Goal: Transaction & Acquisition: Book appointment/travel/reservation

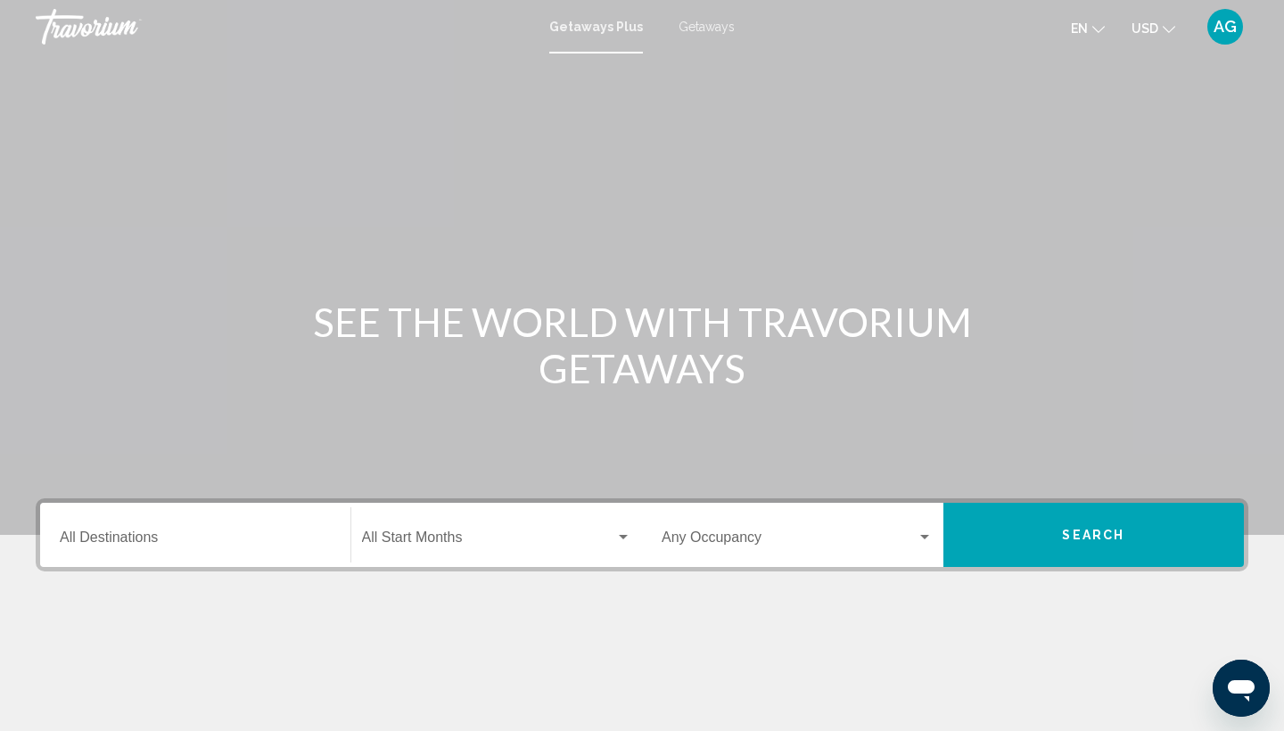
click at [698, 25] on span "Getaways" at bounding box center [706, 27] width 56 height 14
click at [1162, 31] on icon "Change currency" at bounding box center [1168, 29] width 12 height 12
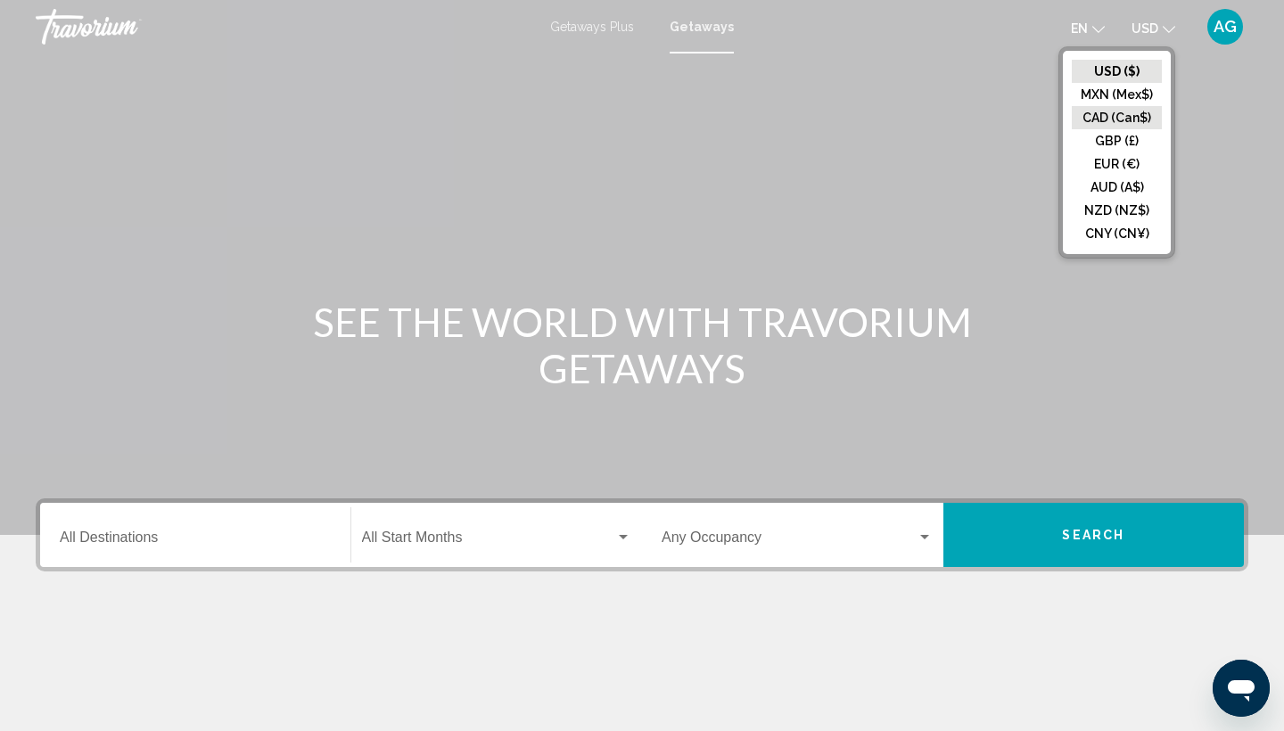
click at [1121, 117] on button "CAD (Can$)" at bounding box center [1117, 117] width 90 height 23
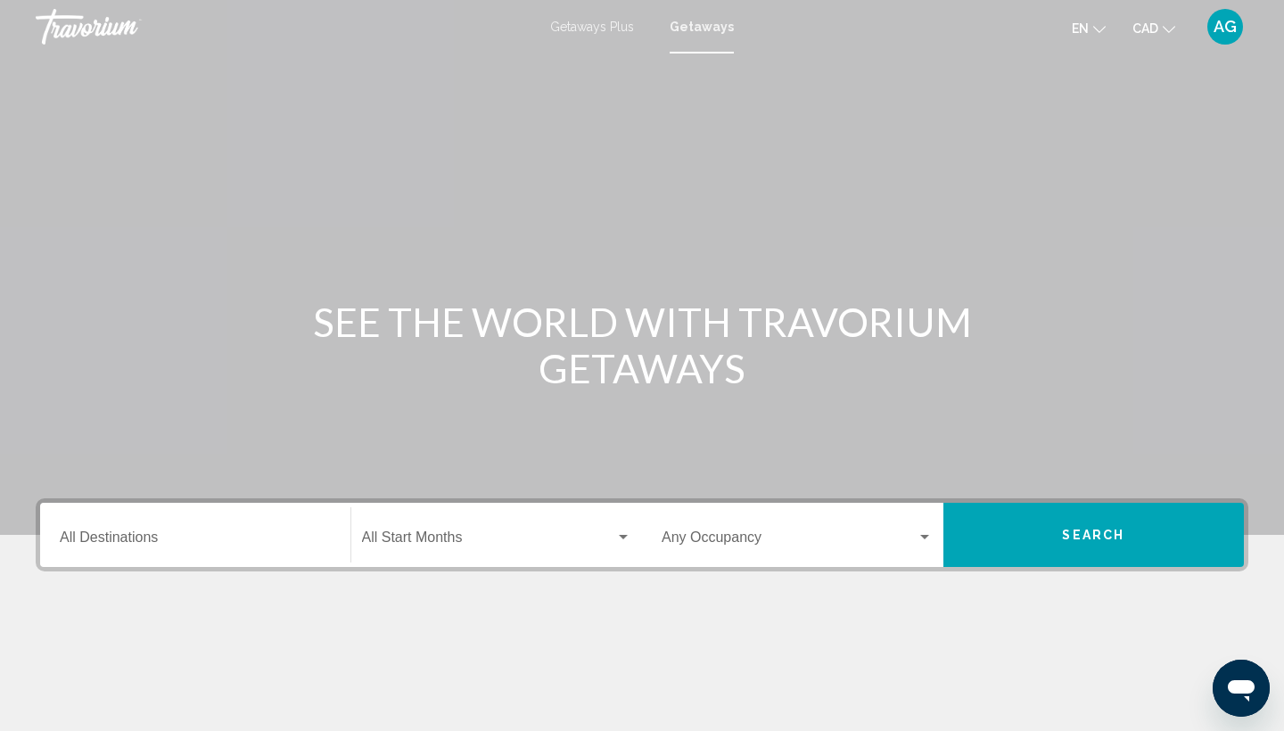
click at [266, 521] on div "Destination All Destinations" at bounding box center [195, 535] width 271 height 56
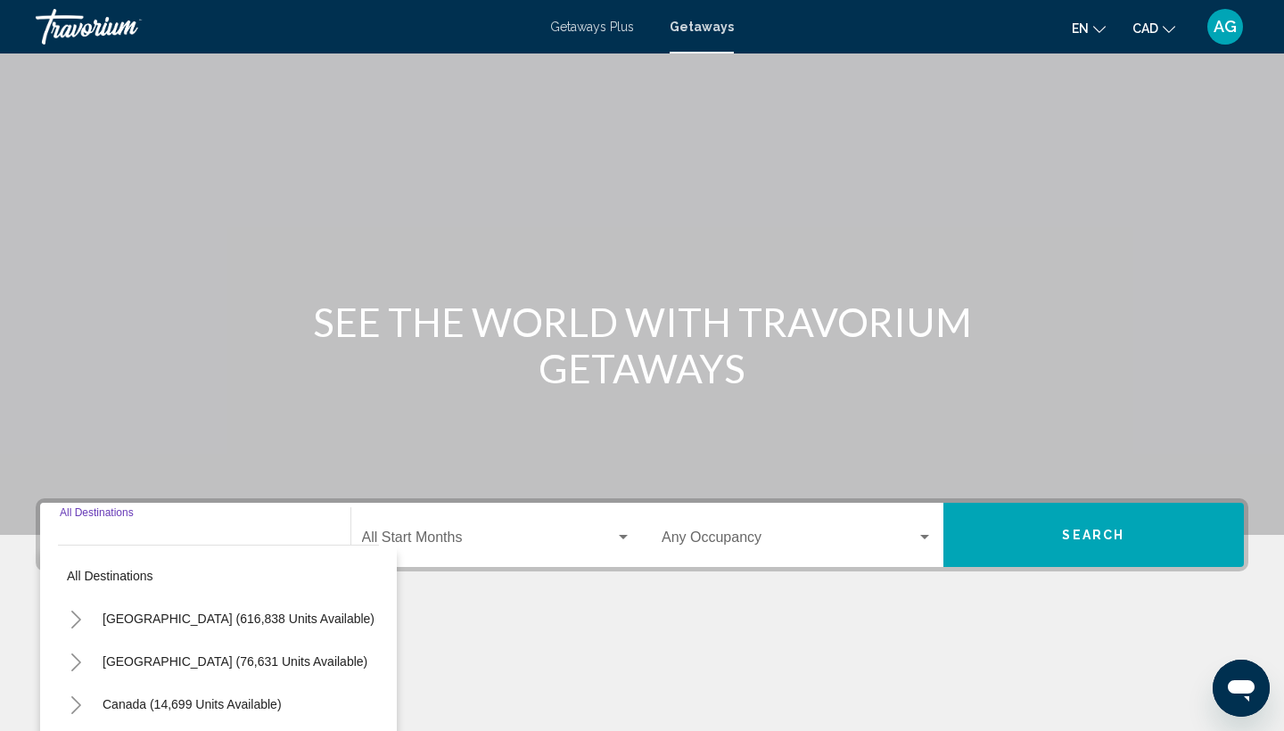
scroll to position [237, 0]
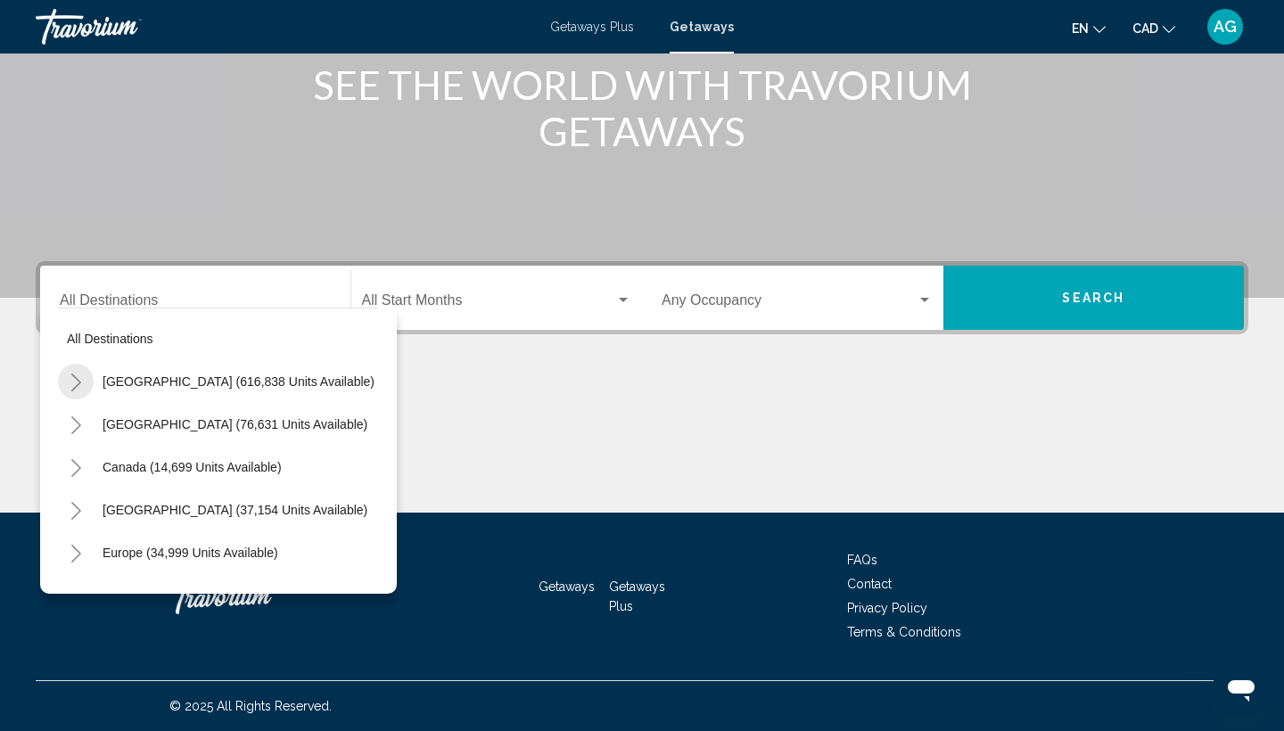
click at [76, 387] on icon "Toggle United States (616,838 units available)" at bounding box center [76, 383] width 10 height 18
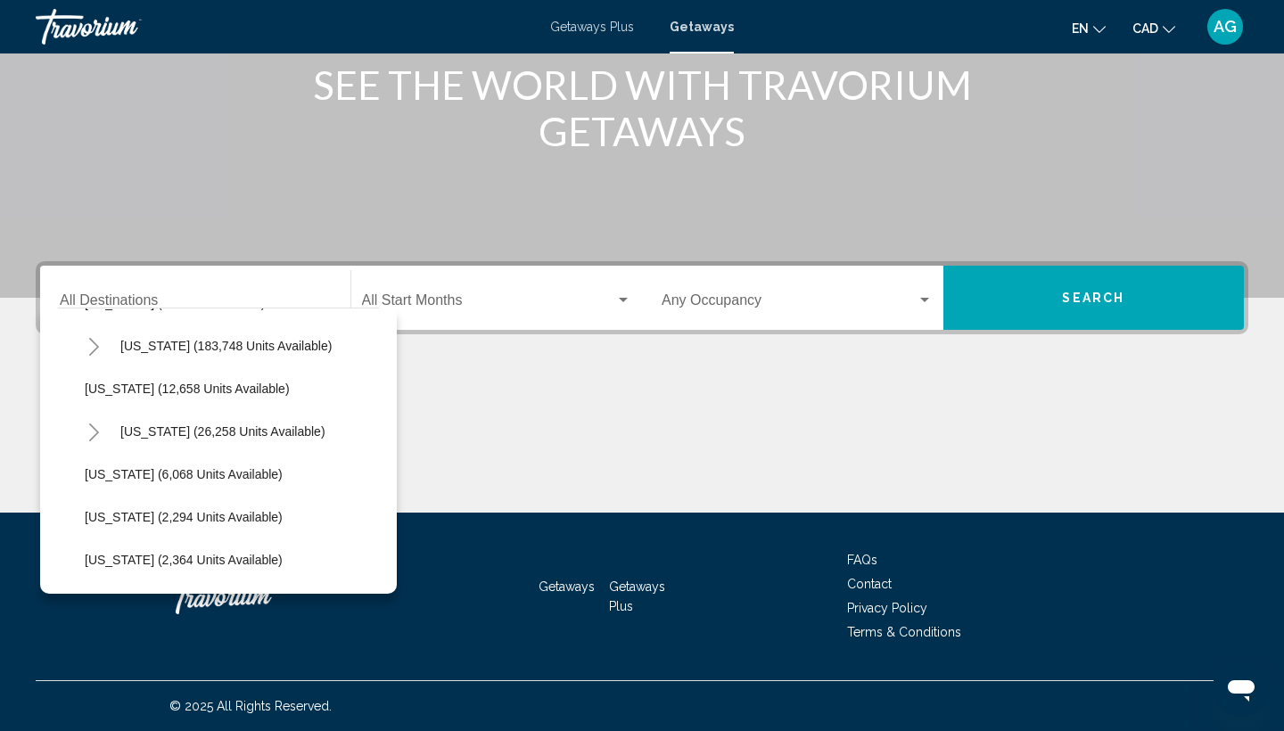
scroll to position [379, 1]
click at [89, 438] on icon "Toggle Hawaii (26,258 units available)" at bounding box center [92, 432] width 13 height 18
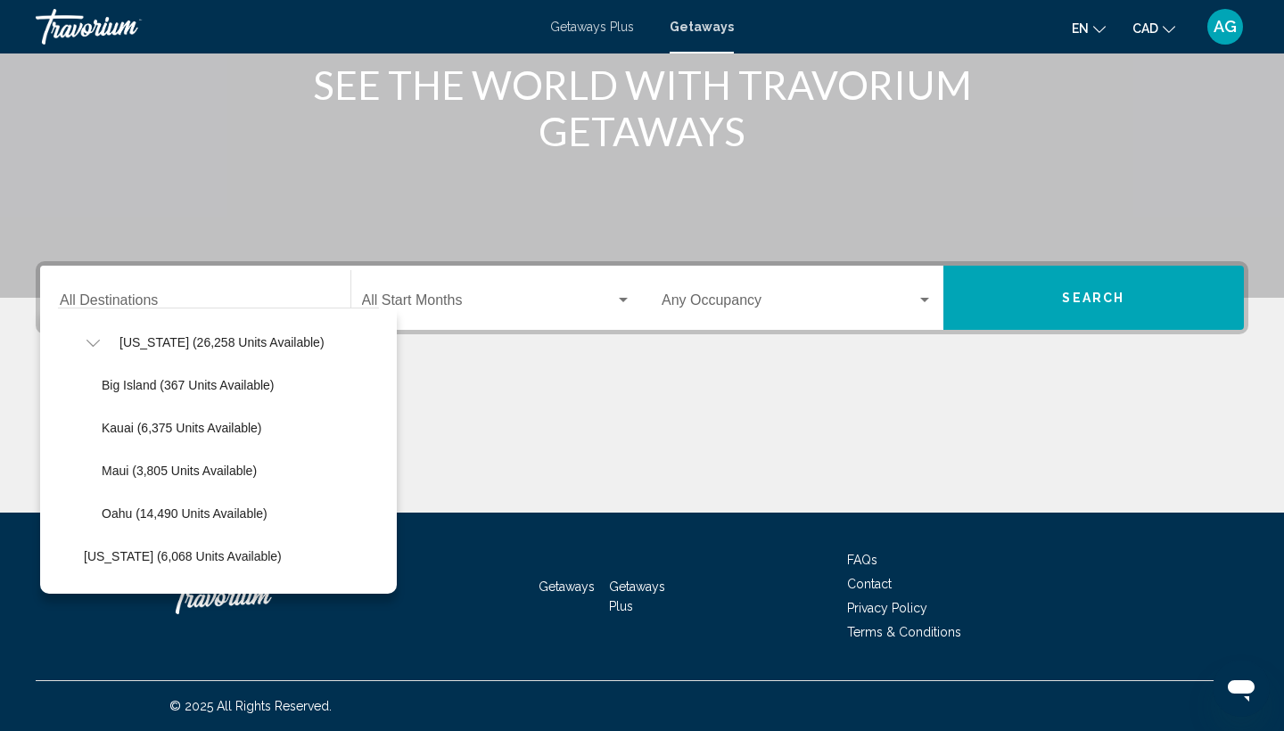
scroll to position [472, 3]
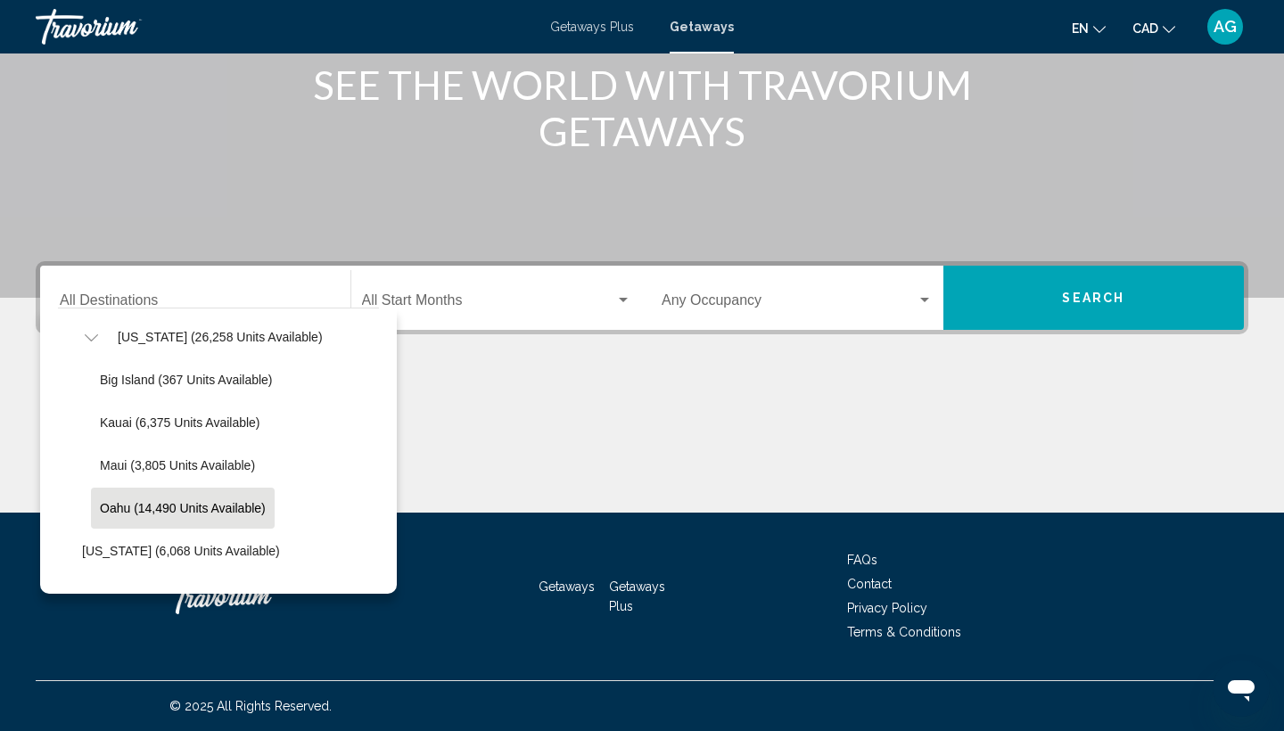
click at [129, 505] on span "Oahu (14,490 units available)" at bounding box center [183, 508] width 166 height 14
type input "**********"
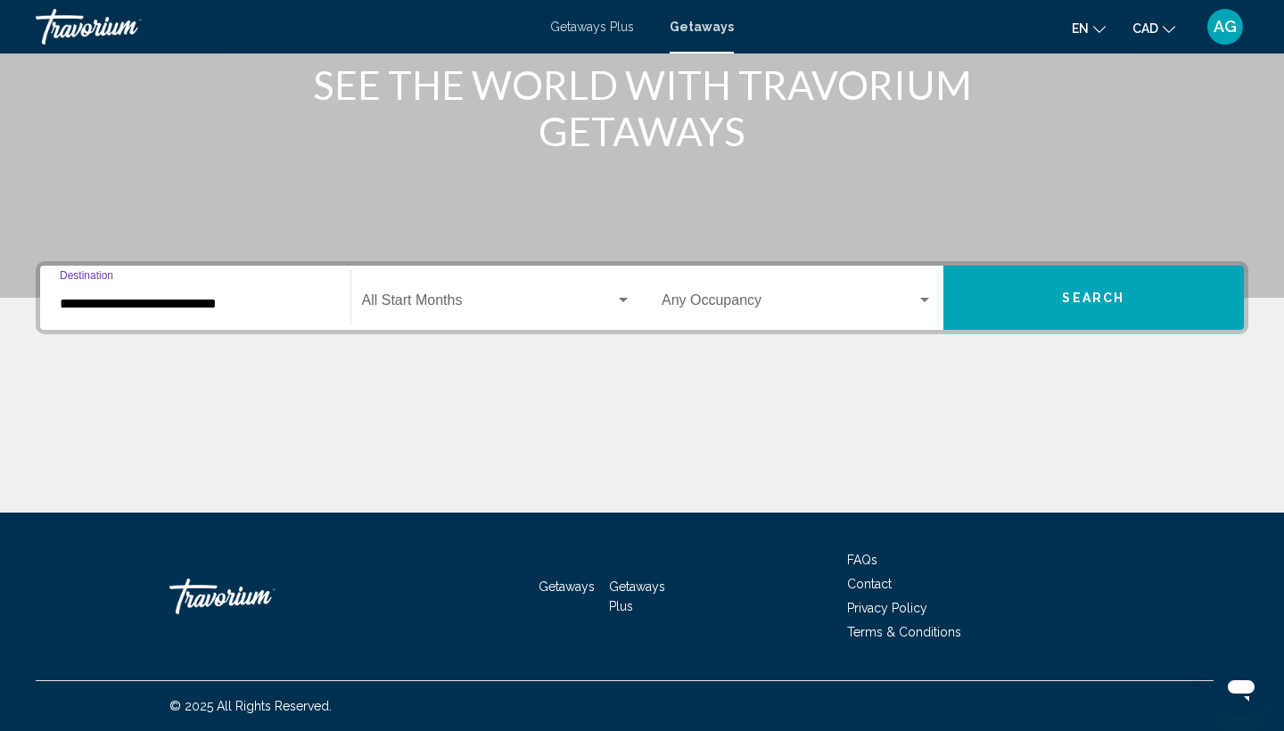
click at [471, 307] on span "Search widget" at bounding box center [489, 304] width 254 height 16
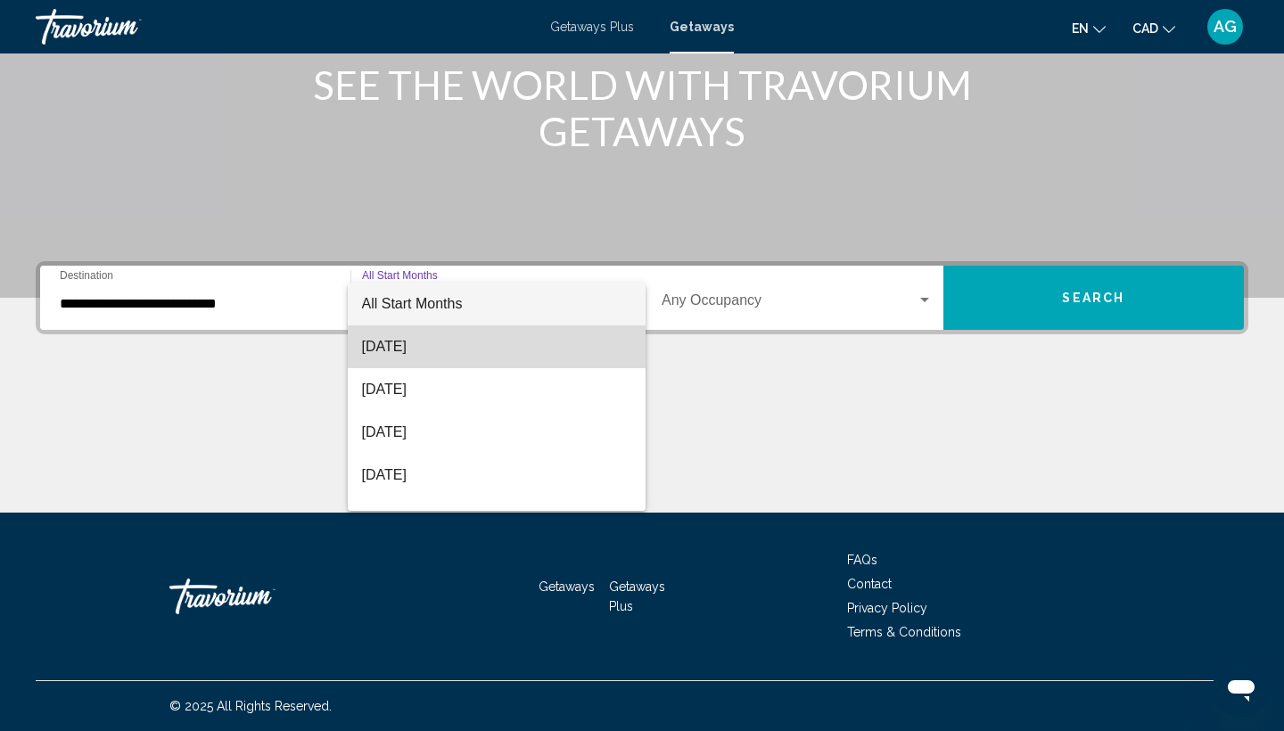
click at [465, 349] on span "August 2025" at bounding box center [497, 346] width 270 height 43
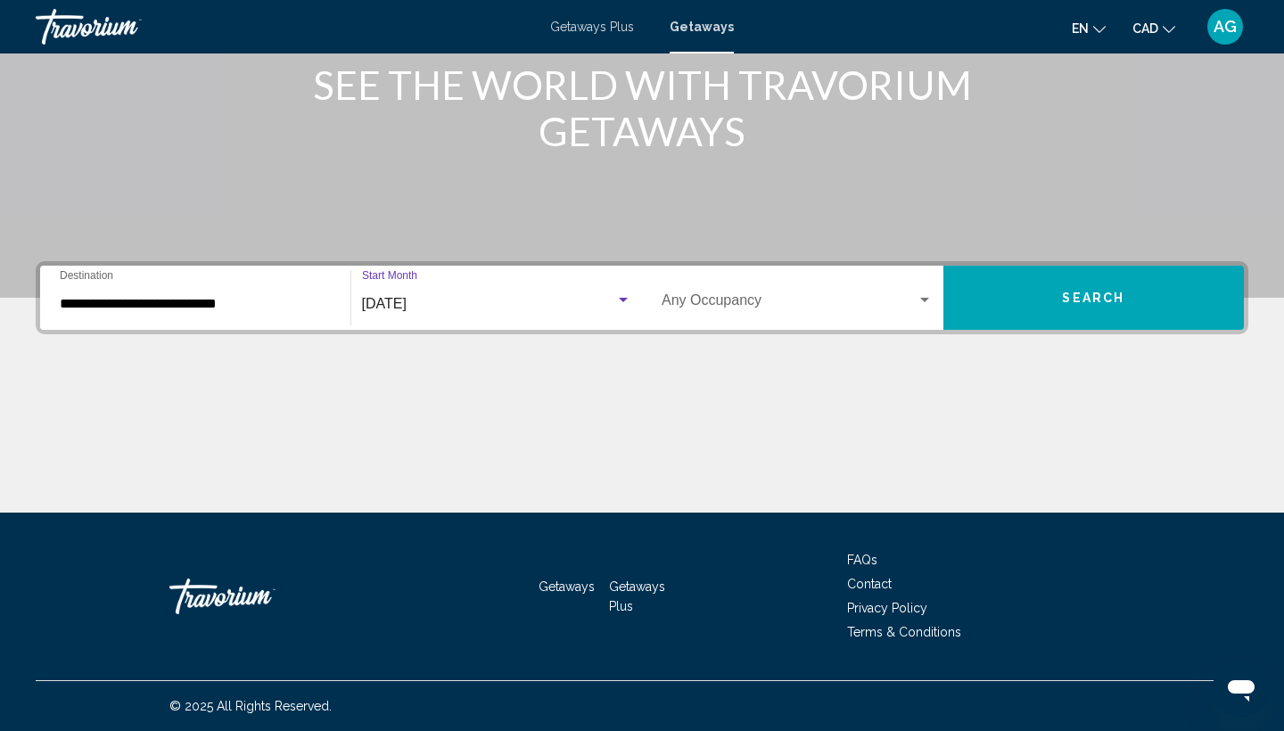
click at [1070, 302] on span "Search" at bounding box center [1093, 299] width 62 height 14
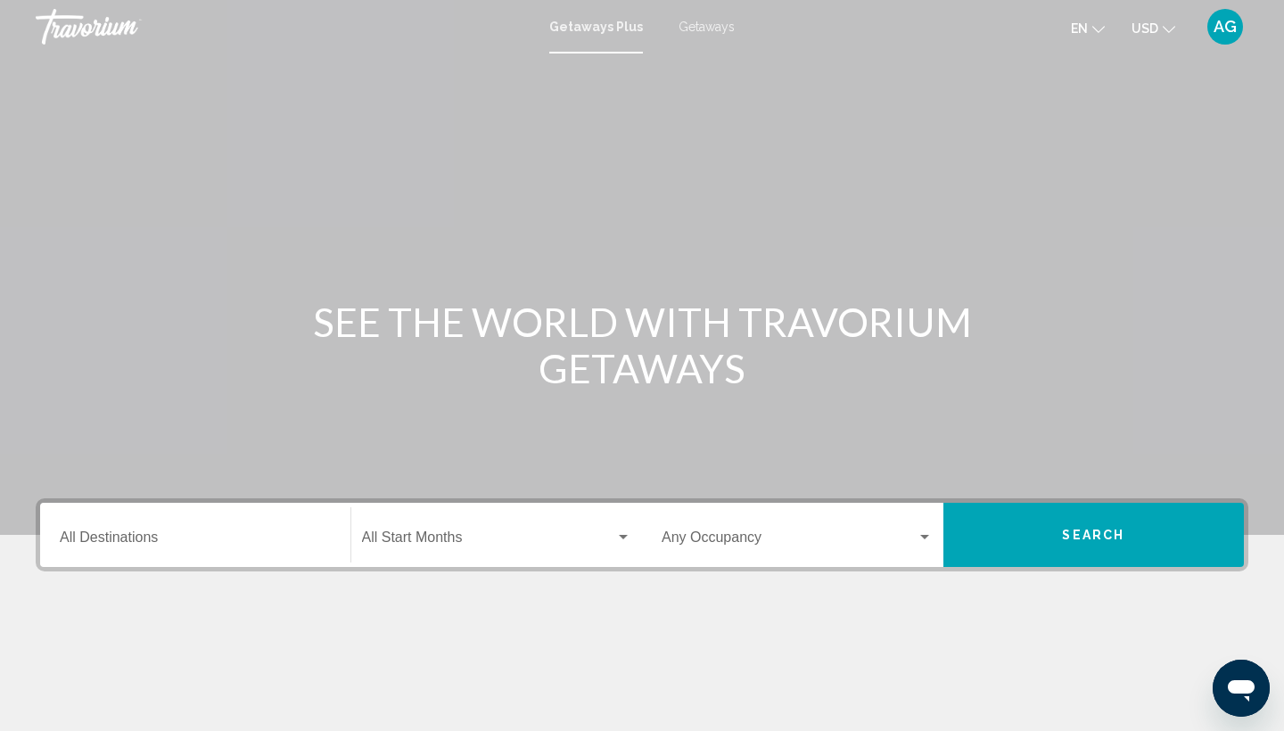
click at [701, 36] on div "Getaways Plus Getaways en English Español Français Italiano Português русский U…" at bounding box center [642, 26] width 1284 height 37
click at [708, 22] on span "Getaways" at bounding box center [706, 27] width 56 height 14
click at [1161, 24] on button "USD USD ($) MXN (Mex$) CAD (Can$) GBP (£) EUR (€) AUD (A$) NZD (NZ$) CNY (CN¥)" at bounding box center [1153, 28] width 44 height 26
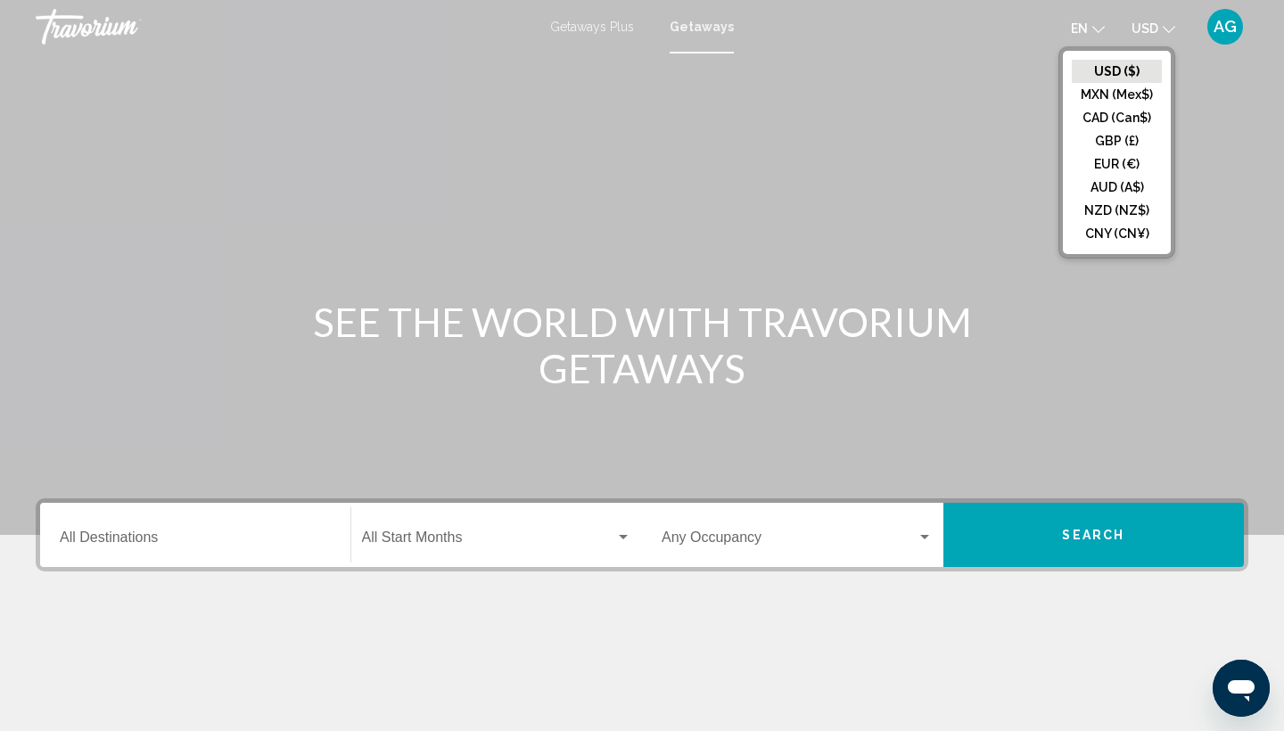
click at [1117, 112] on button "CAD (Can$)" at bounding box center [1117, 117] width 90 height 23
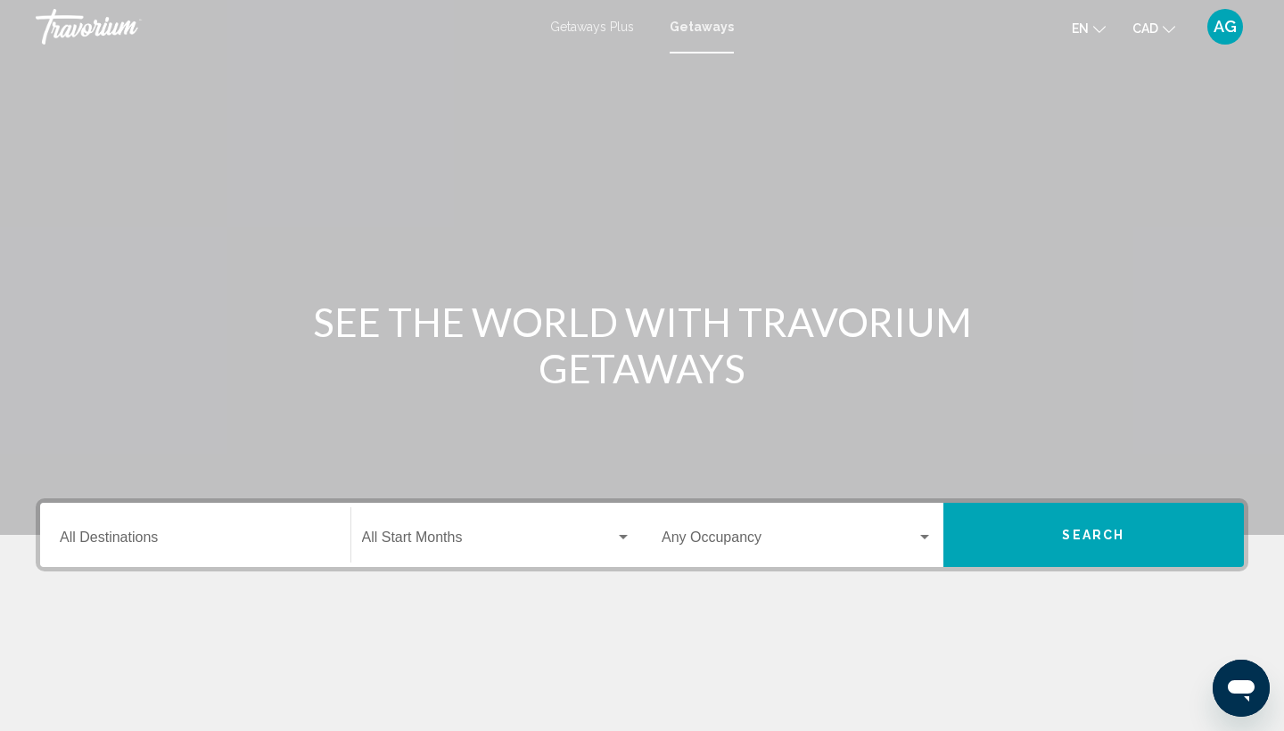
click at [194, 550] on div "Destination All Destinations" at bounding box center [195, 535] width 271 height 56
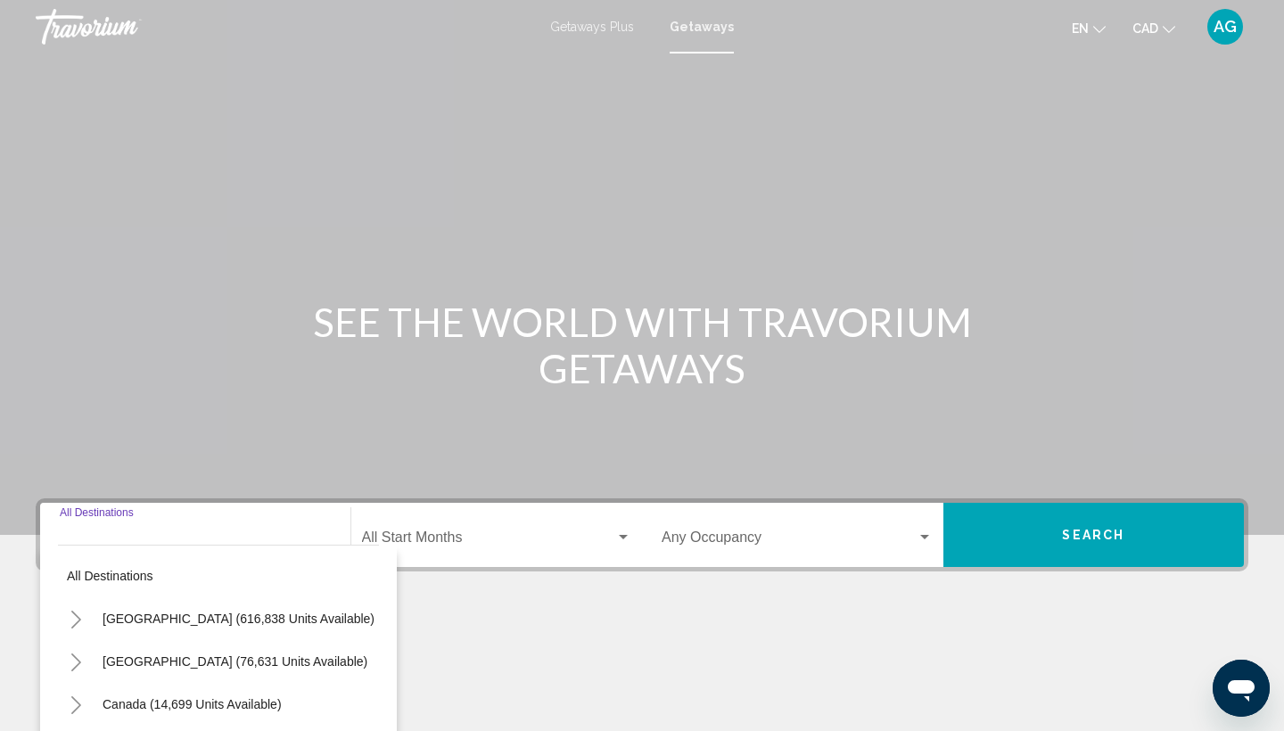
scroll to position [237, 0]
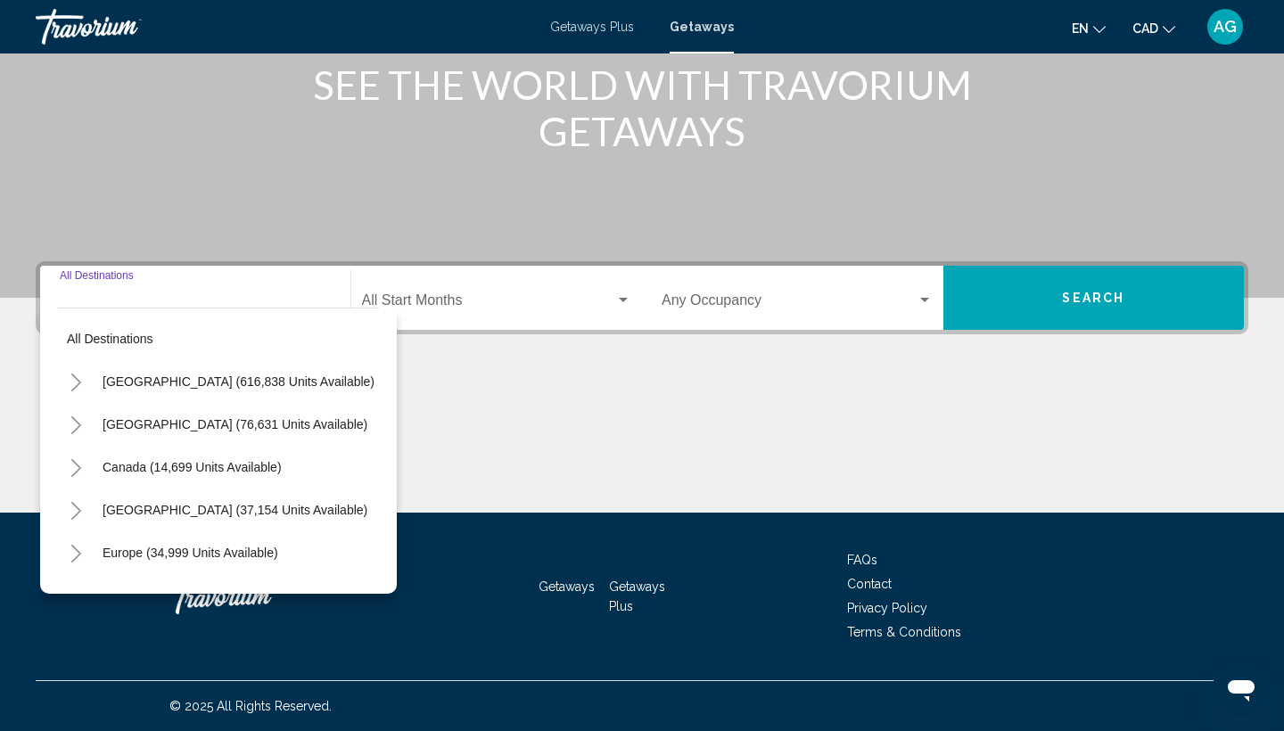
click at [73, 384] on icon "Toggle United States (616,838 units available)" at bounding box center [76, 383] width 13 height 18
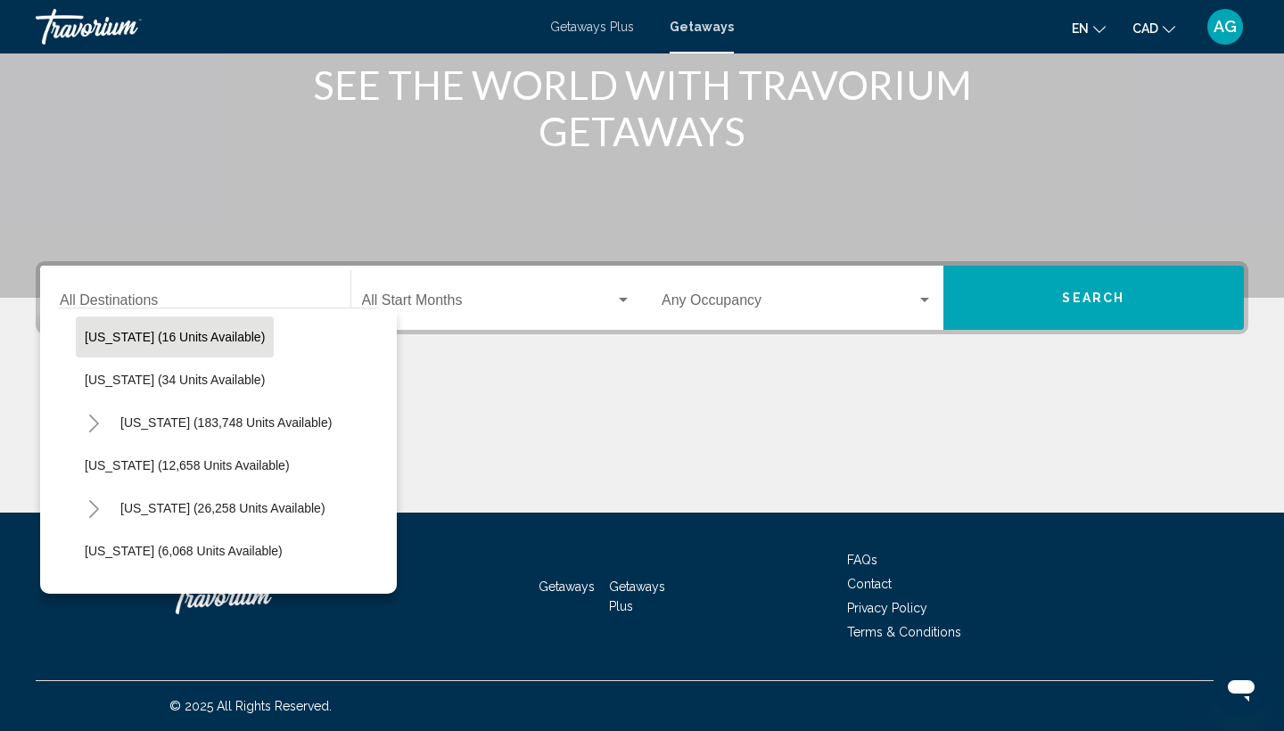
scroll to position [318, 0]
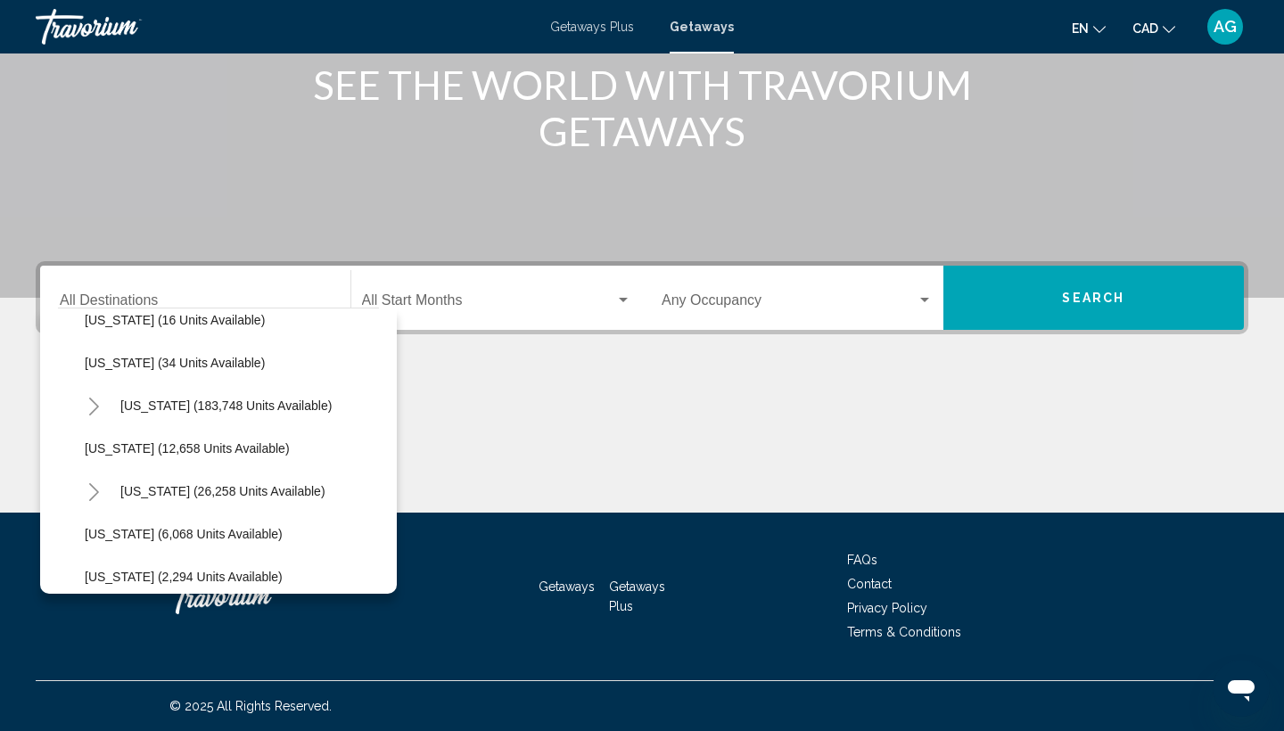
click at [91, 486] on icon "Toggle Hawaii (26,258 units available)" at bounding box center [94, 492] width 10 height 18
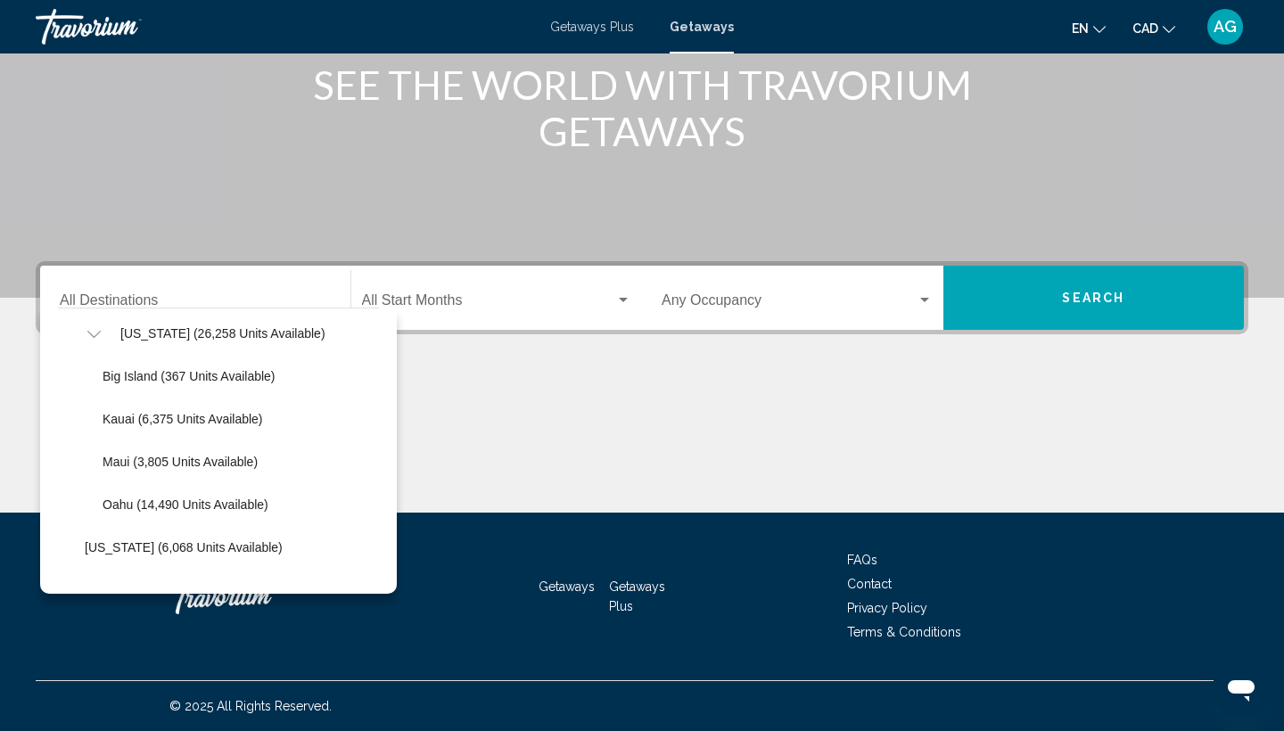
scroll to position [475, 0]
click at [176, 508] on span "Oahu (14,490 units available)" at bounding box center [186, 505] width 166 height 14
type input "**********"
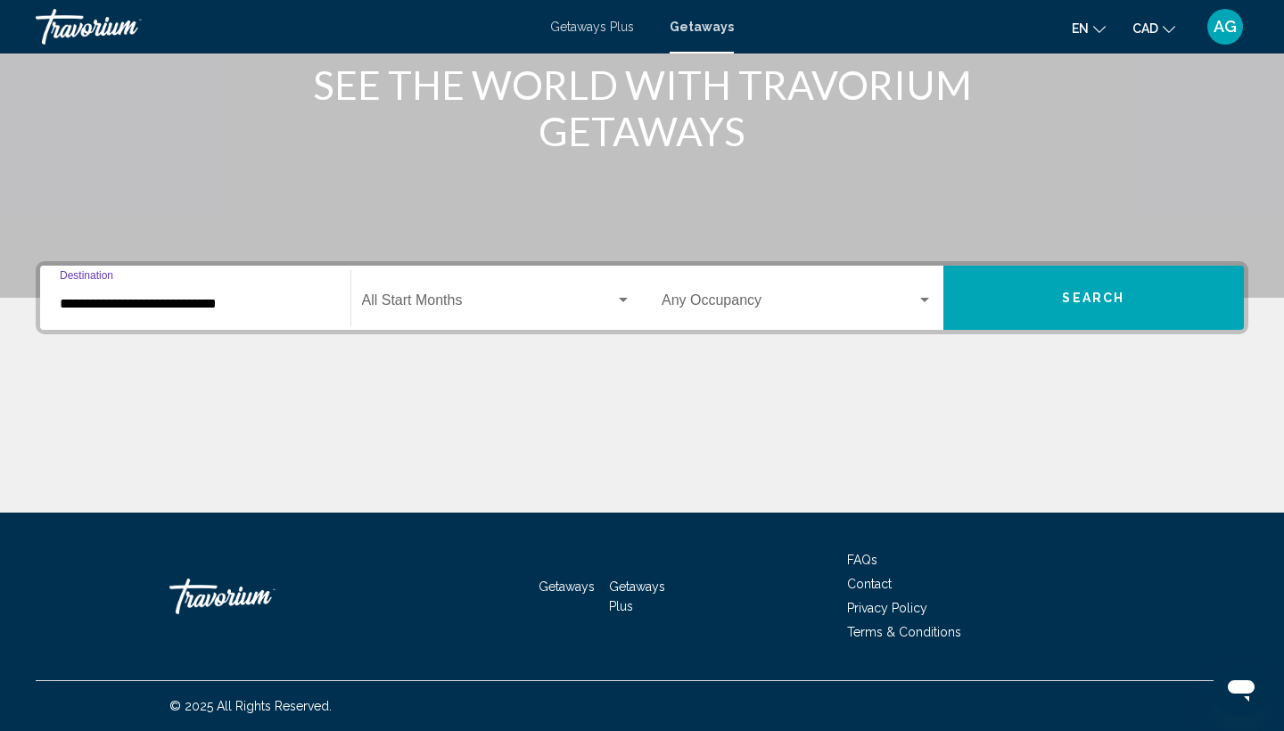
click at [493, 298] on span "Search widget" at bounding box center [489, 304] width 254 height 16
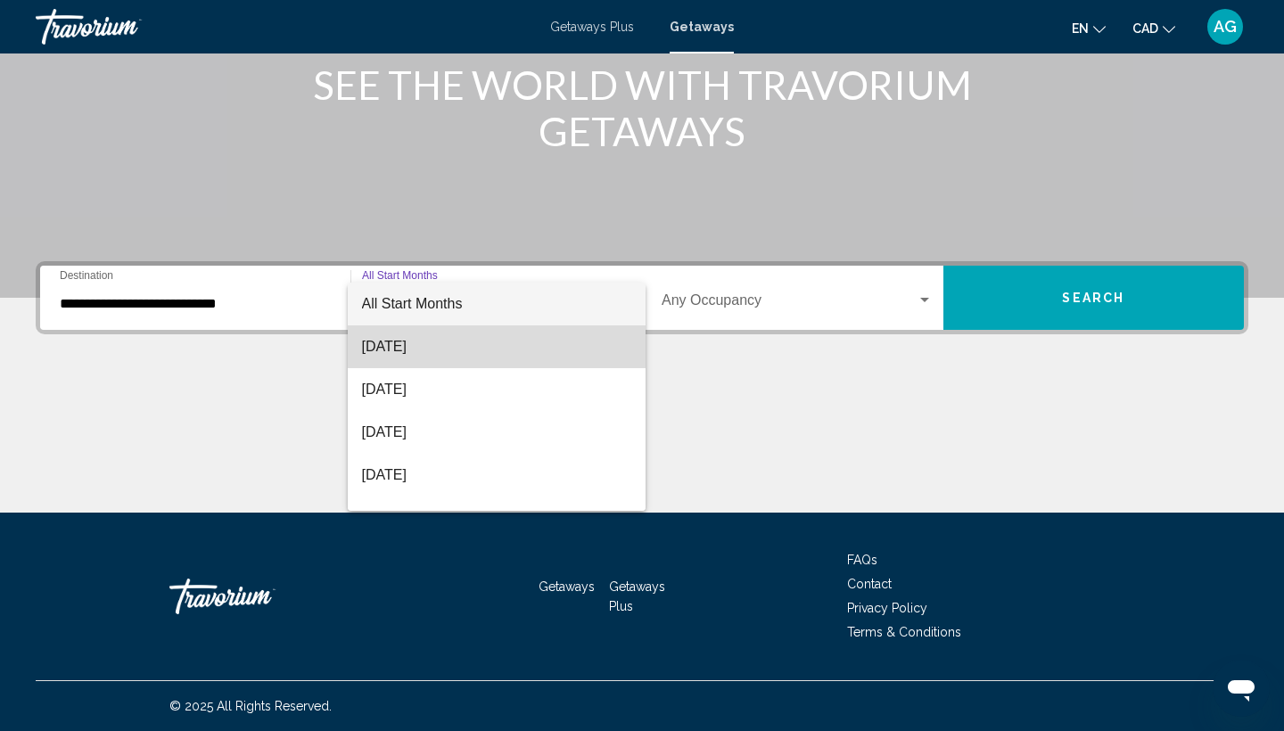
click at [480, 340] on span "[DATE]" at bounding box center [497, 346] width 270 height 43
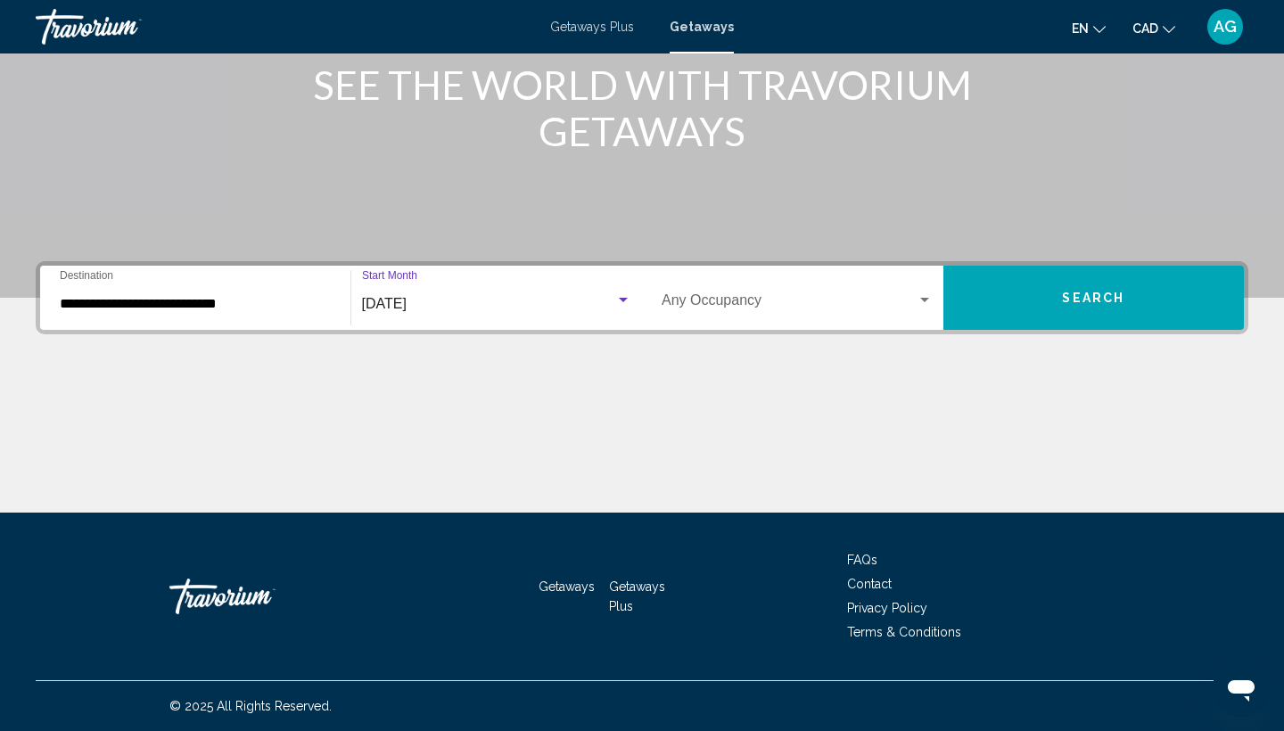
click at [1095, 302] on span "Search" at bounding box center [1093, 299] width 62 height 14
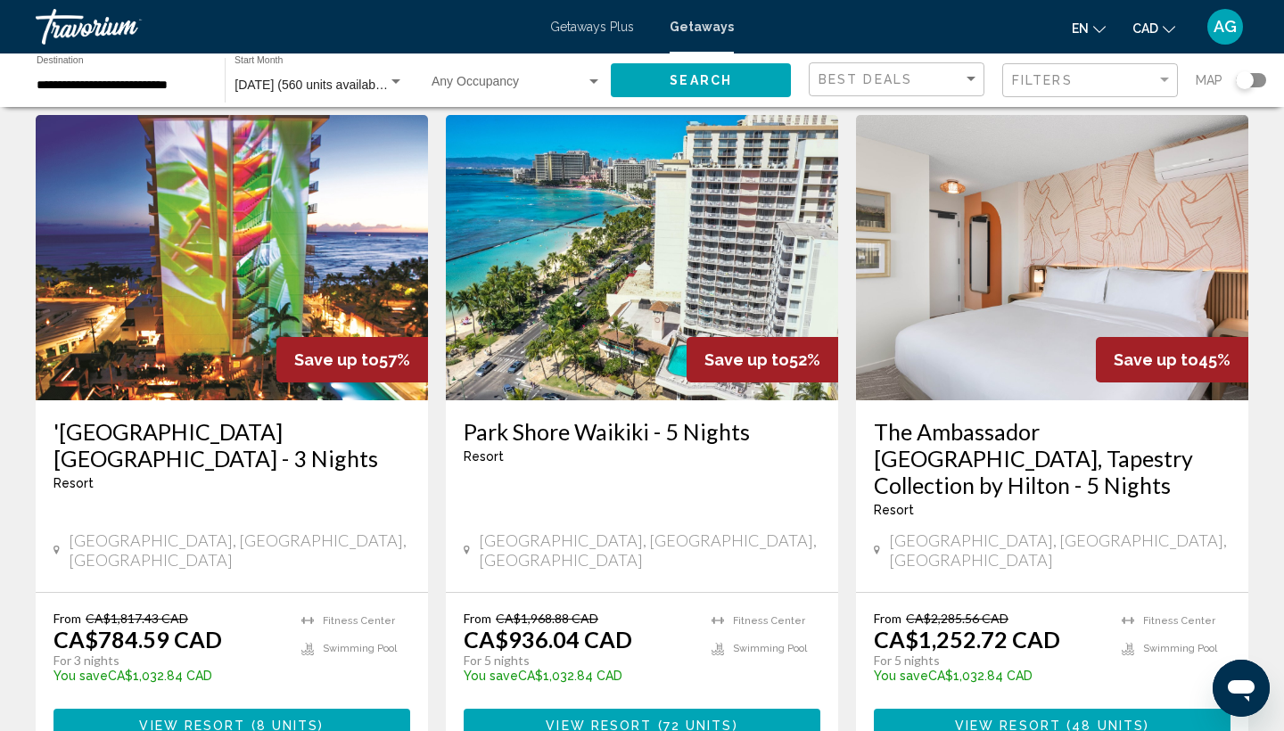
scroll to position [795, 0]
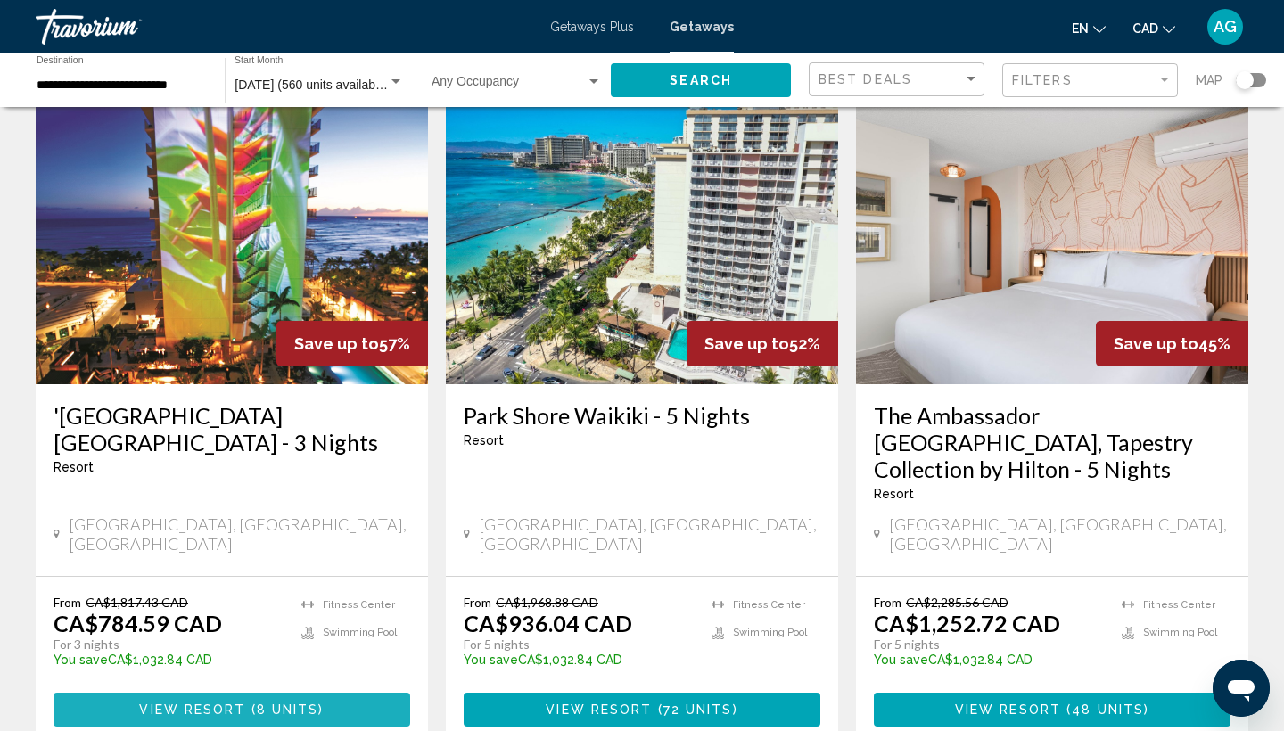
click at [280, 703] on span "8 units" at bounding box center [288, 710] width 62 height 14
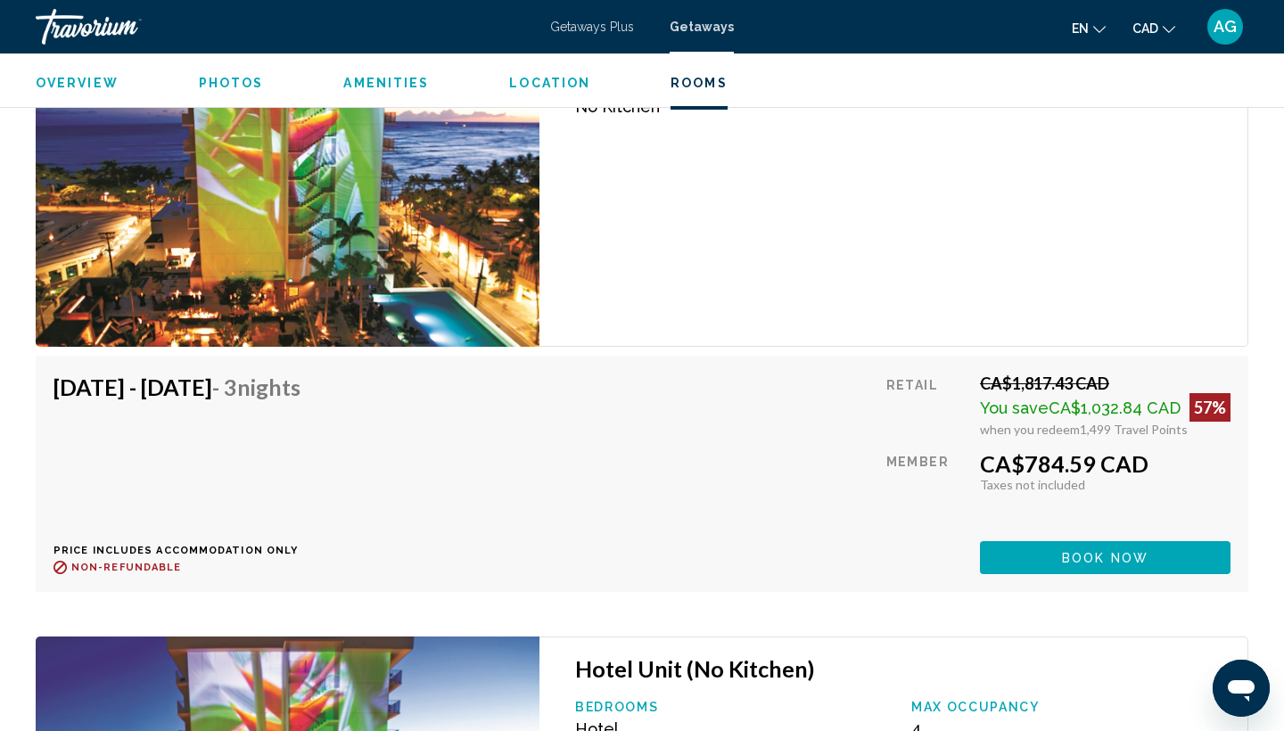
scroll to position [3003, 0]
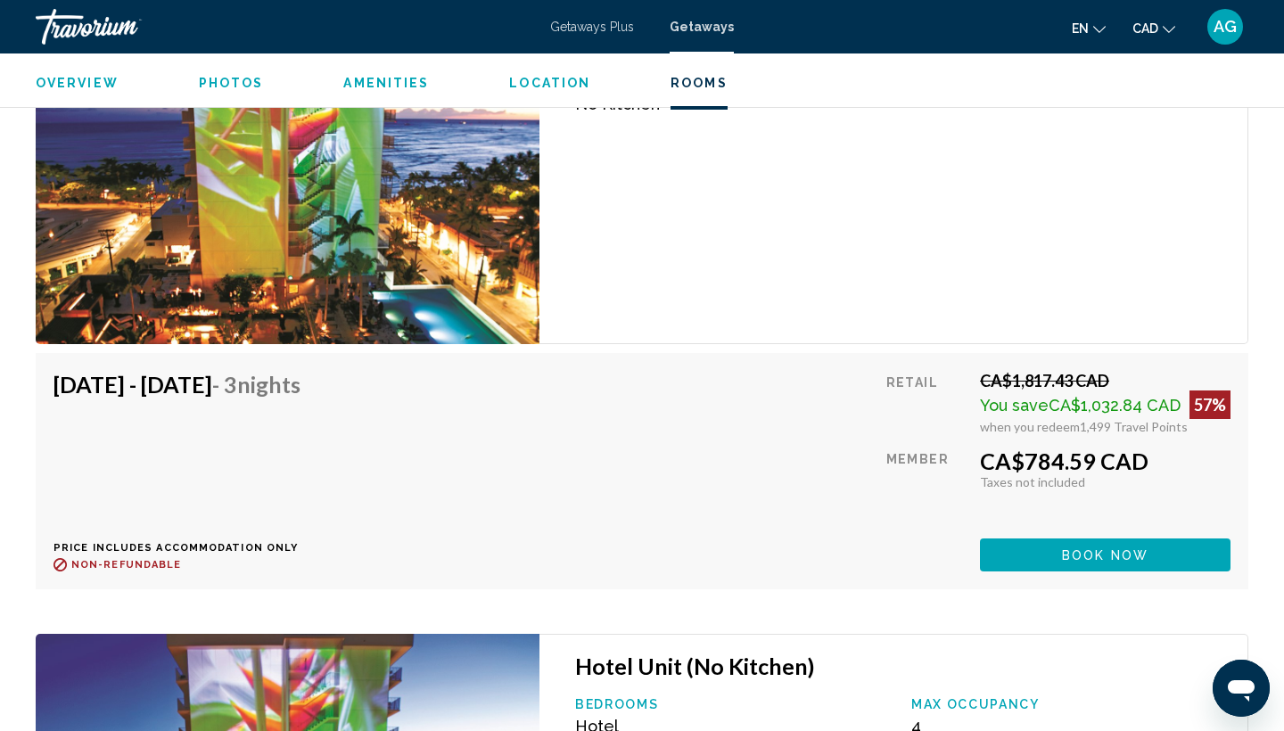
click at [1096, 555] on span "Book now" at bounding box center [1105, 555] width 86 height 14
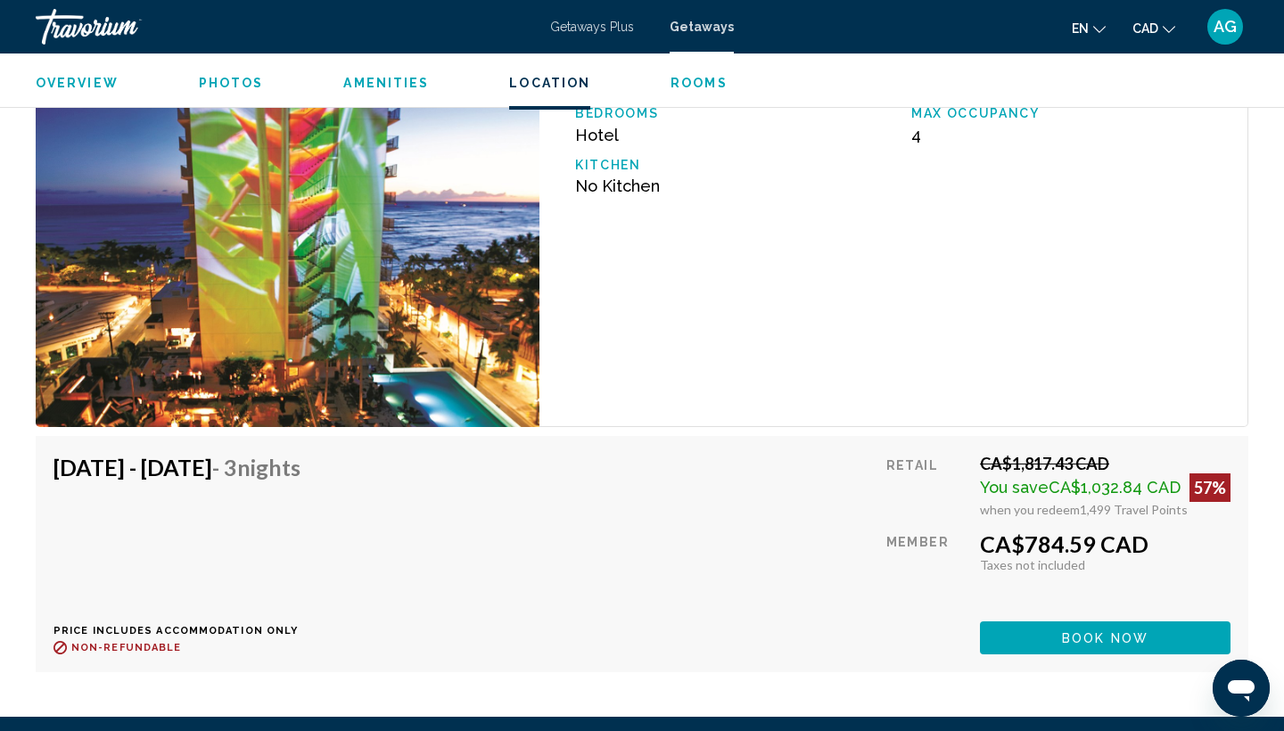
scroll to position [3601, 0]
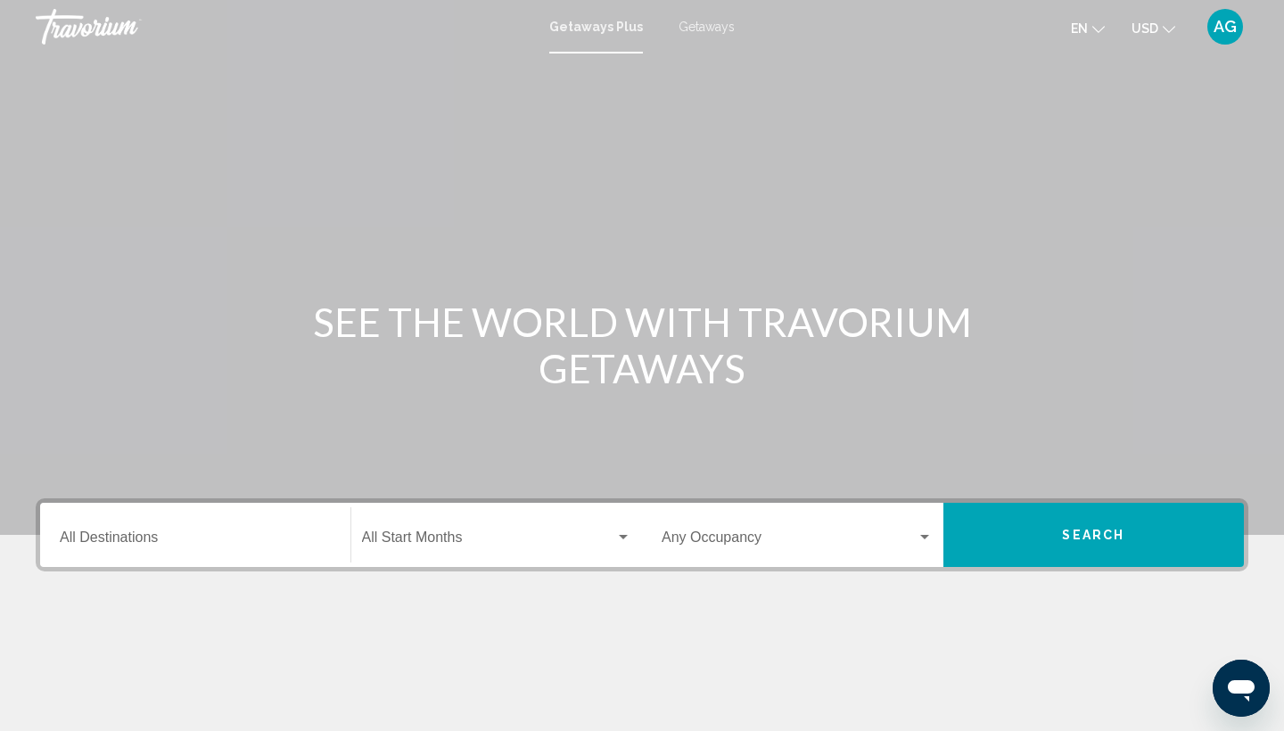
click at [717, 26] on span "Getaways" at bounding box center [706, 27] width 56 height 14
click at [1152, 21] on span "USD" at bounding box center [1144, 28] width 27 height 14
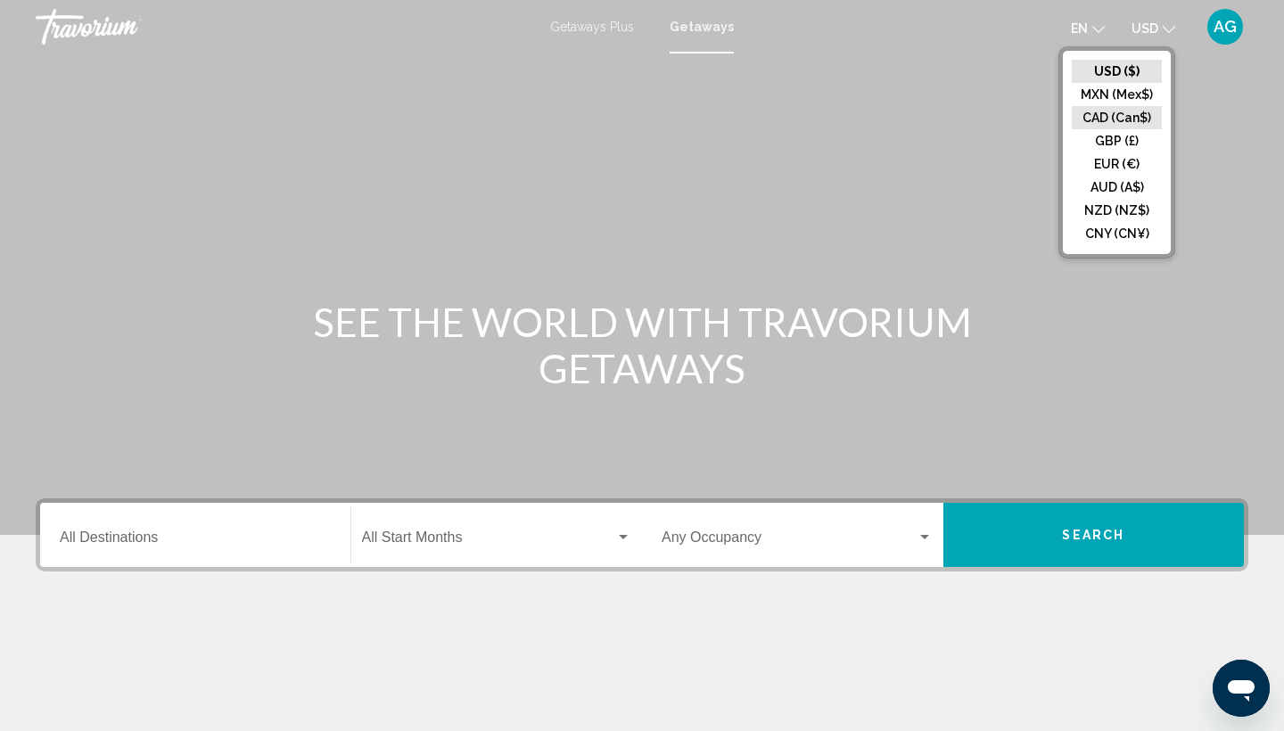
click at [1134, 112] on button "CAD (Can$)" at bounding box center [1117, 117] width 90 height 23
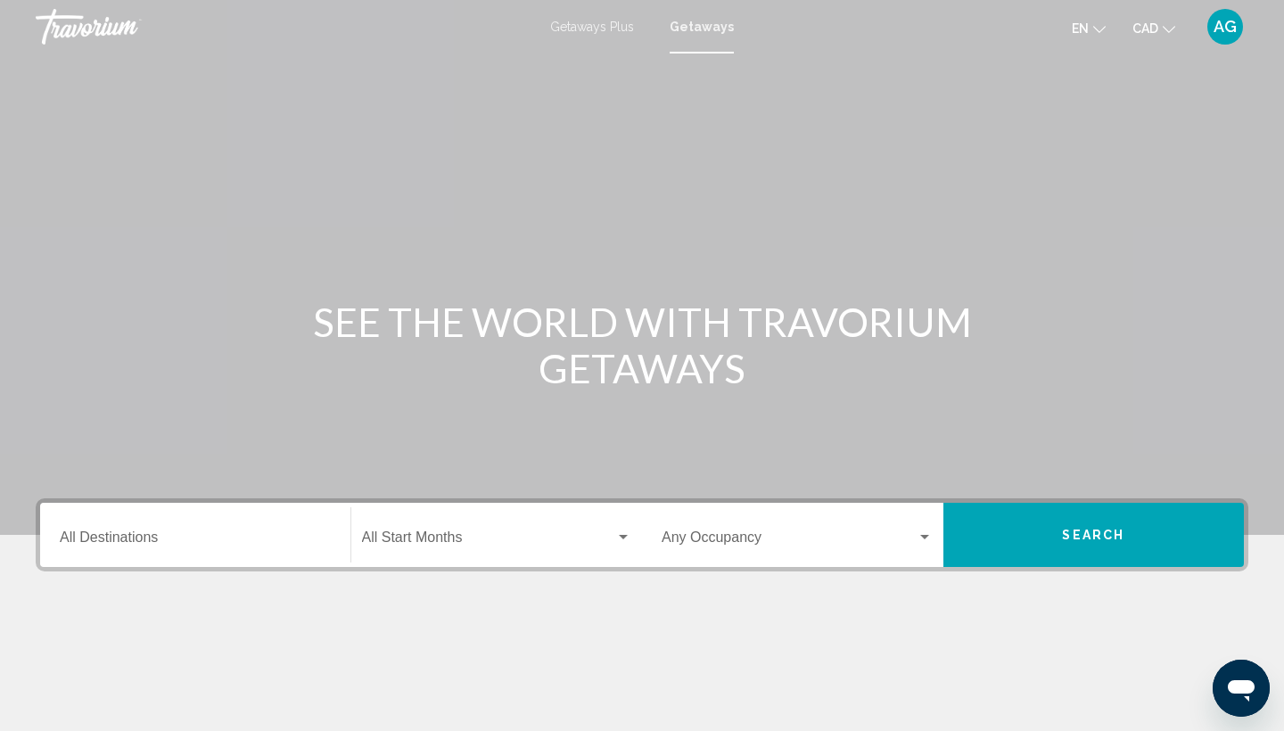
click at [254, 517] on div "Destination All Destinations" at bounding box center [195, 535] width 271 height 56
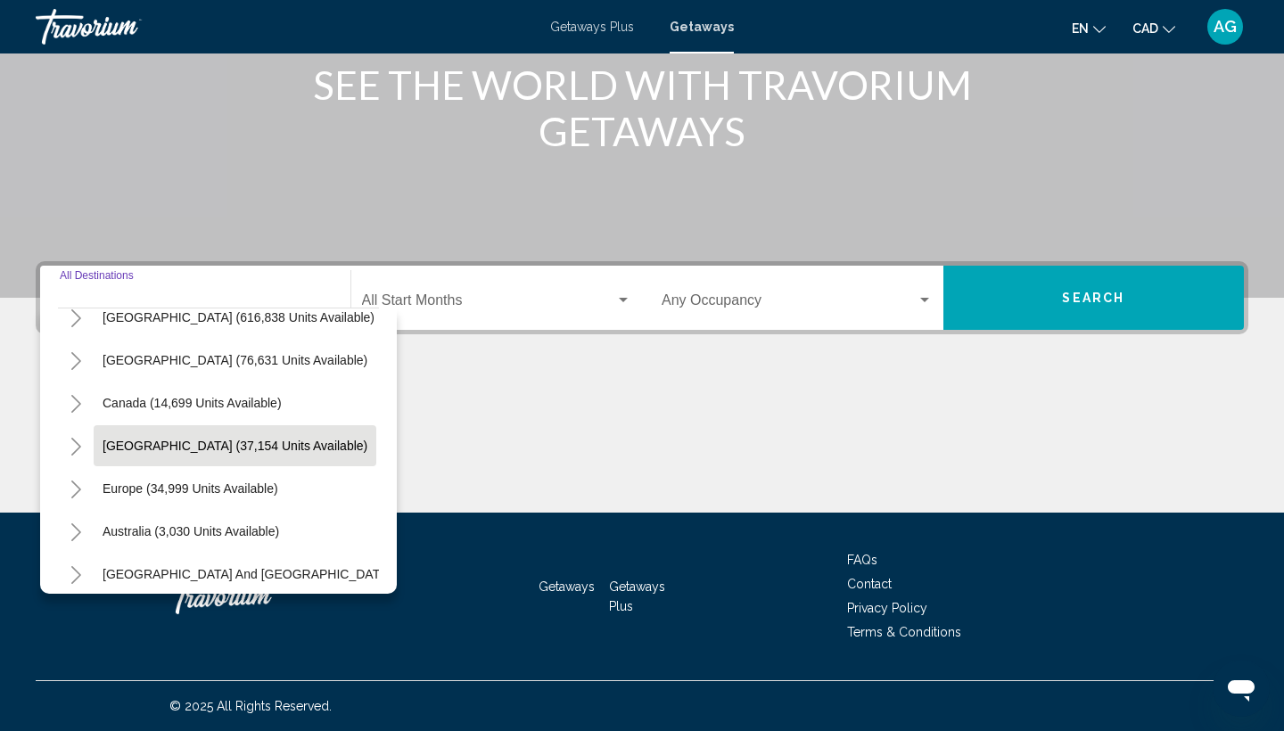
scroll to position [66, 1]
click at [73, 320] on icon "Toggle United States (616,838 units available)" at bounding box center [75, 317] width 13 height 18
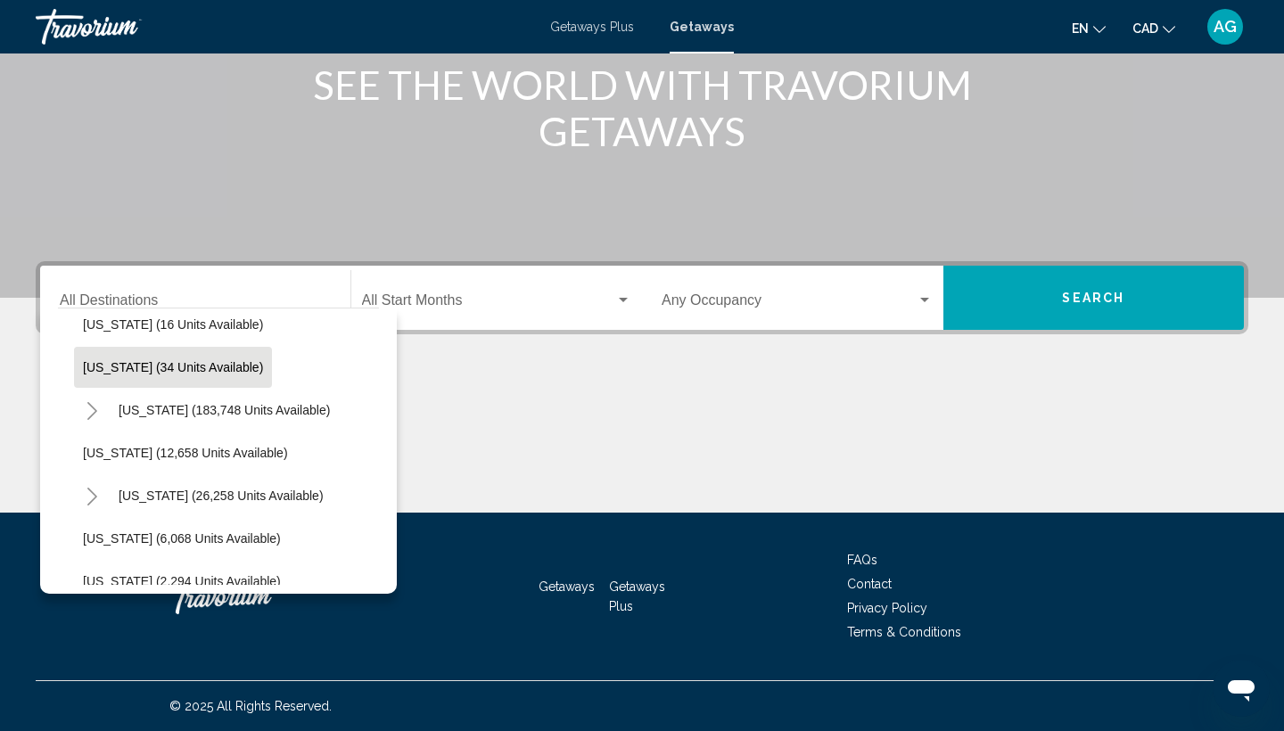
scroll to position [314, 4]
click at [84, 497] on icon "Toggle Hawaii (26,258 units available)" at bounding box center [90, 497] width 13 height 18
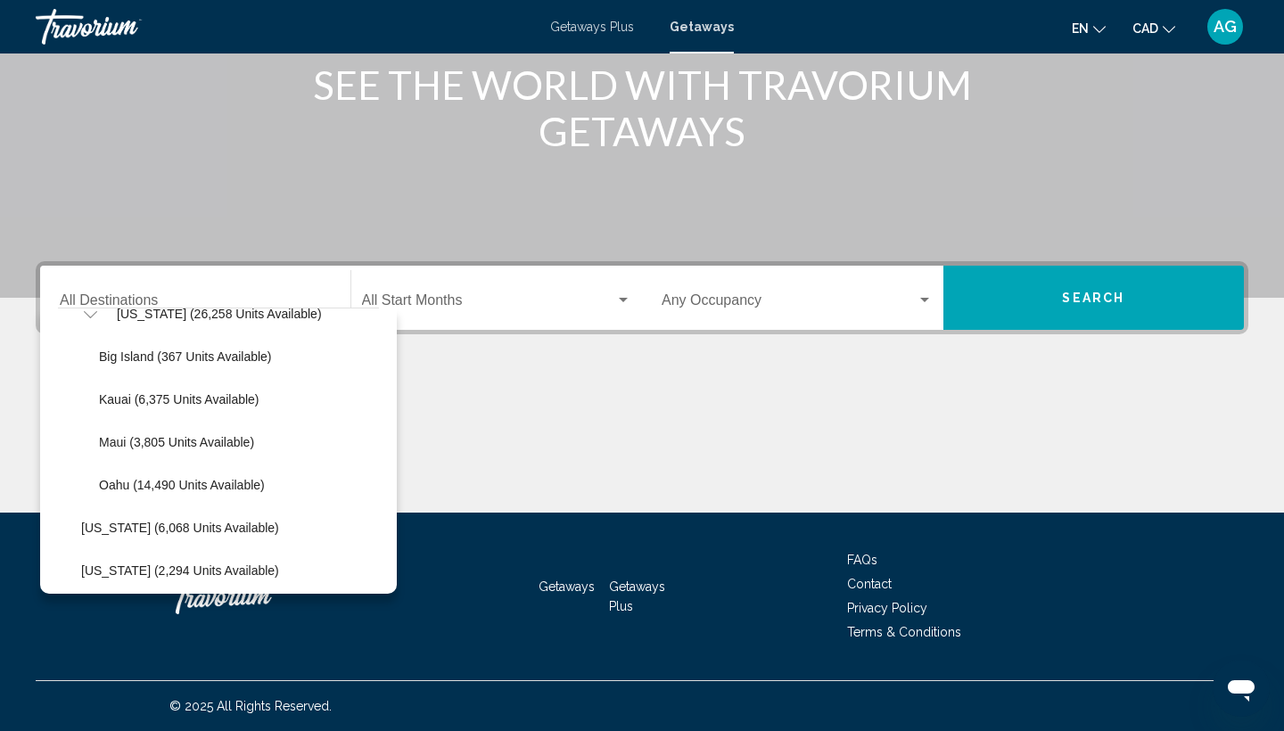
scroll to position [514, 4]
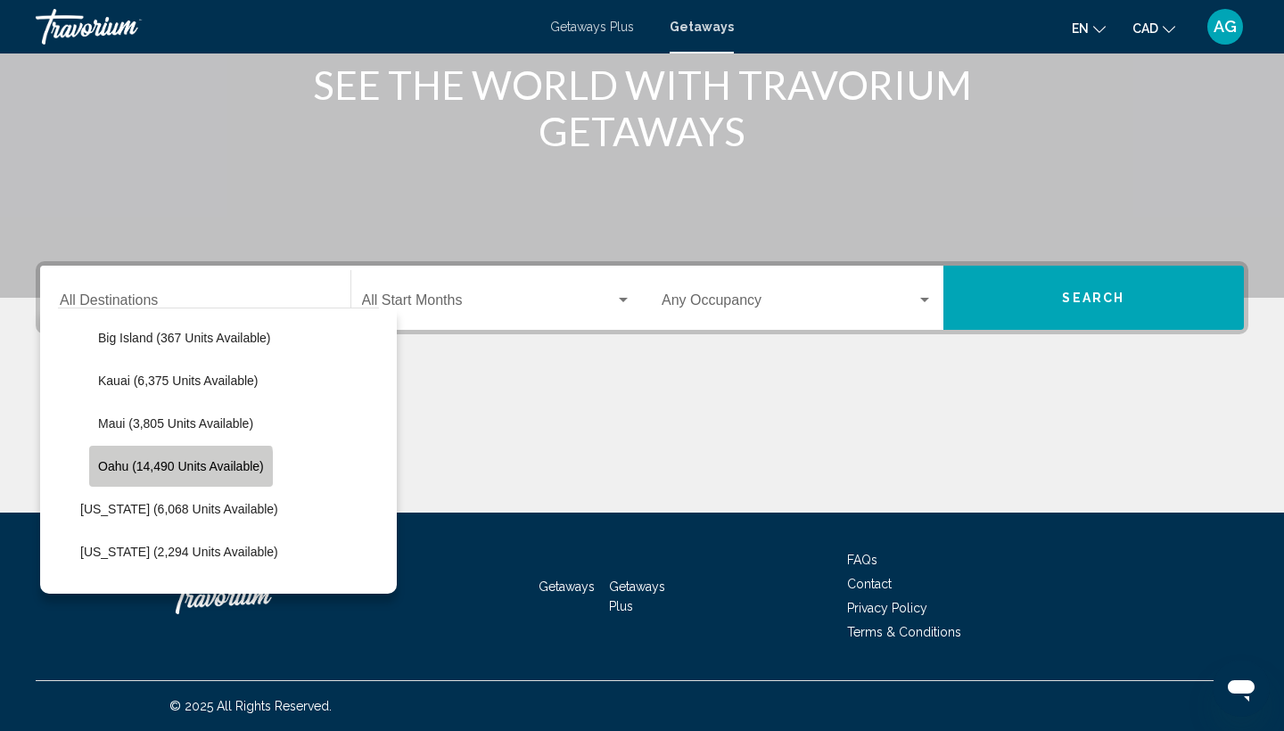
click at [171, 475] on button "Oahu (14,490 units available)" at bounding box center [181, 466] width 184 height 41
type input "**********"
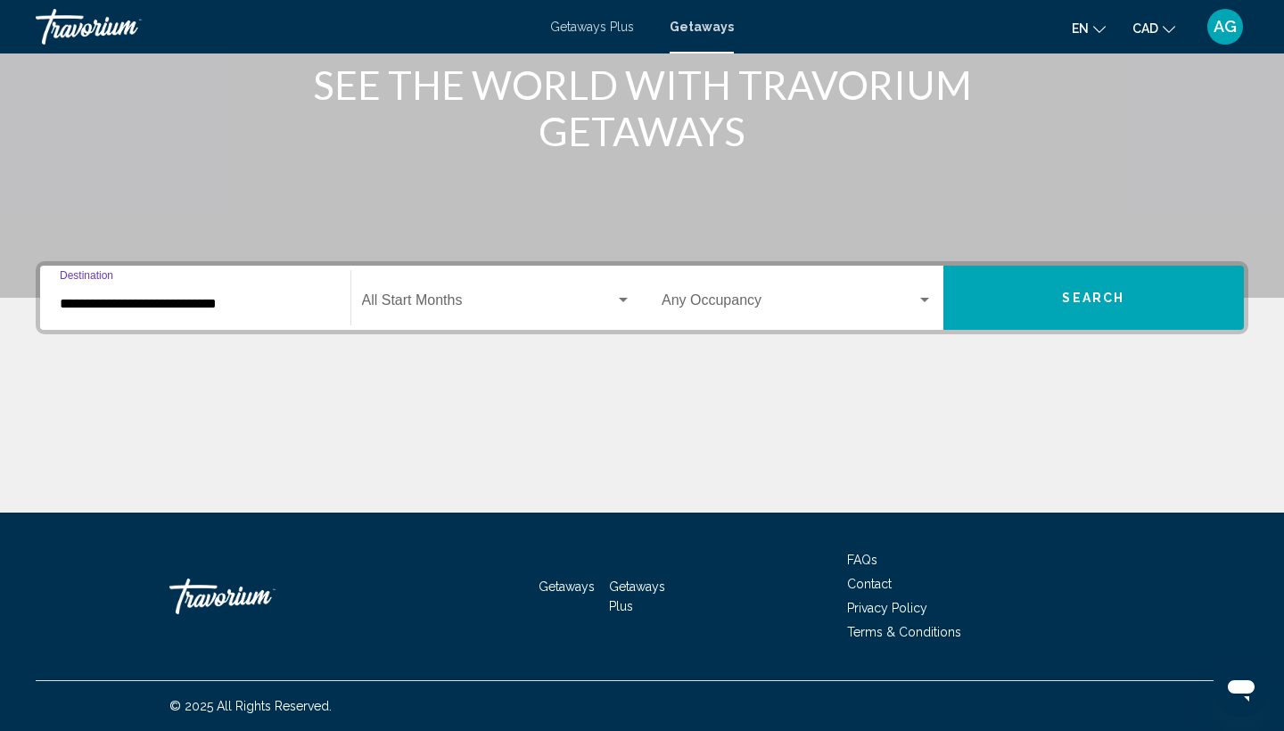
click at [502, 302] on span "Search widget" at bounding box center [489, 304] width 254 height 16
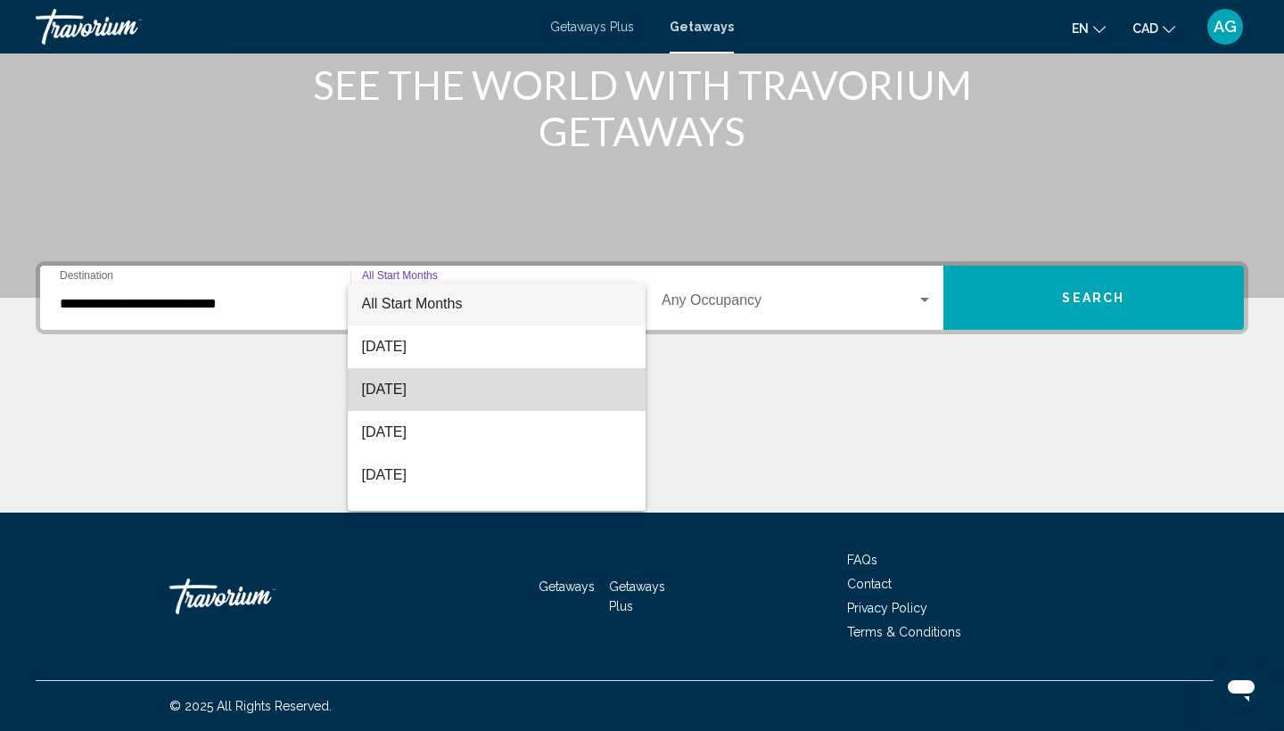
click at [489, 392] on span "September 2025" at bounding box center [497, 389] width 270 height 43
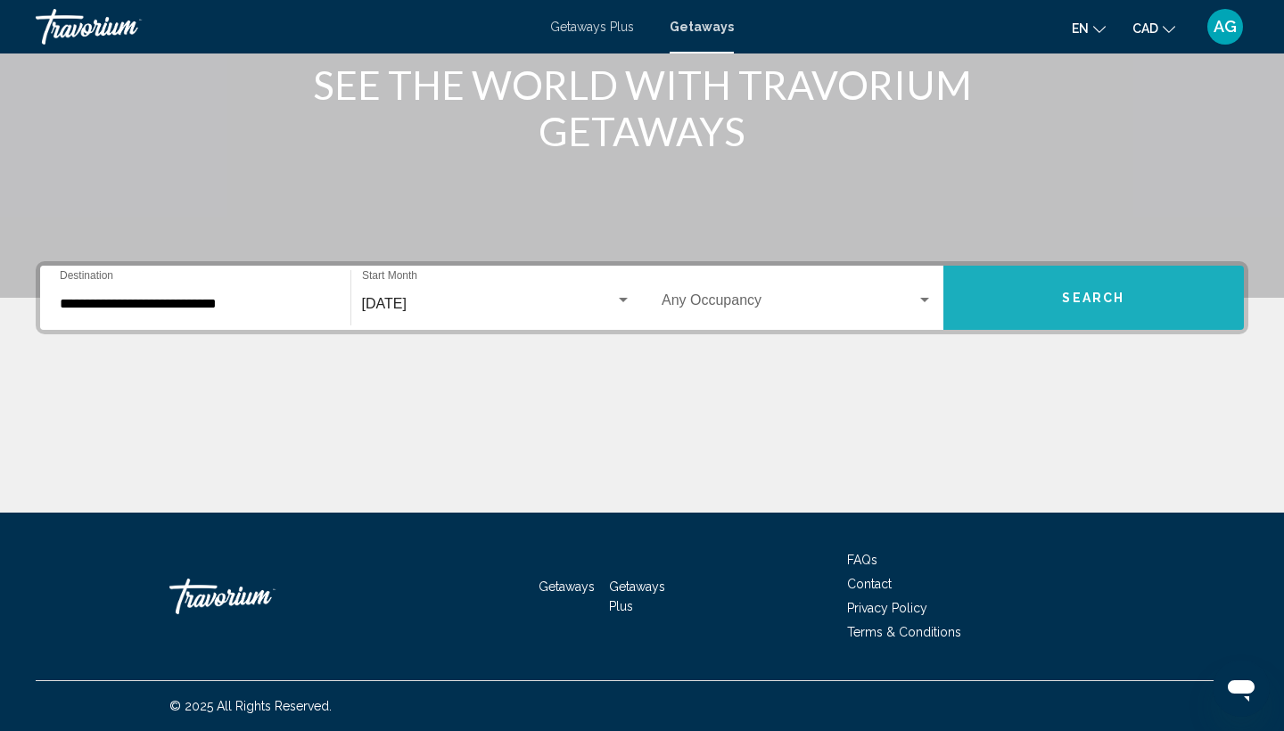
click at [1069, 306] on button "Search" at bounding box center [1093, 298] width 301 height 64
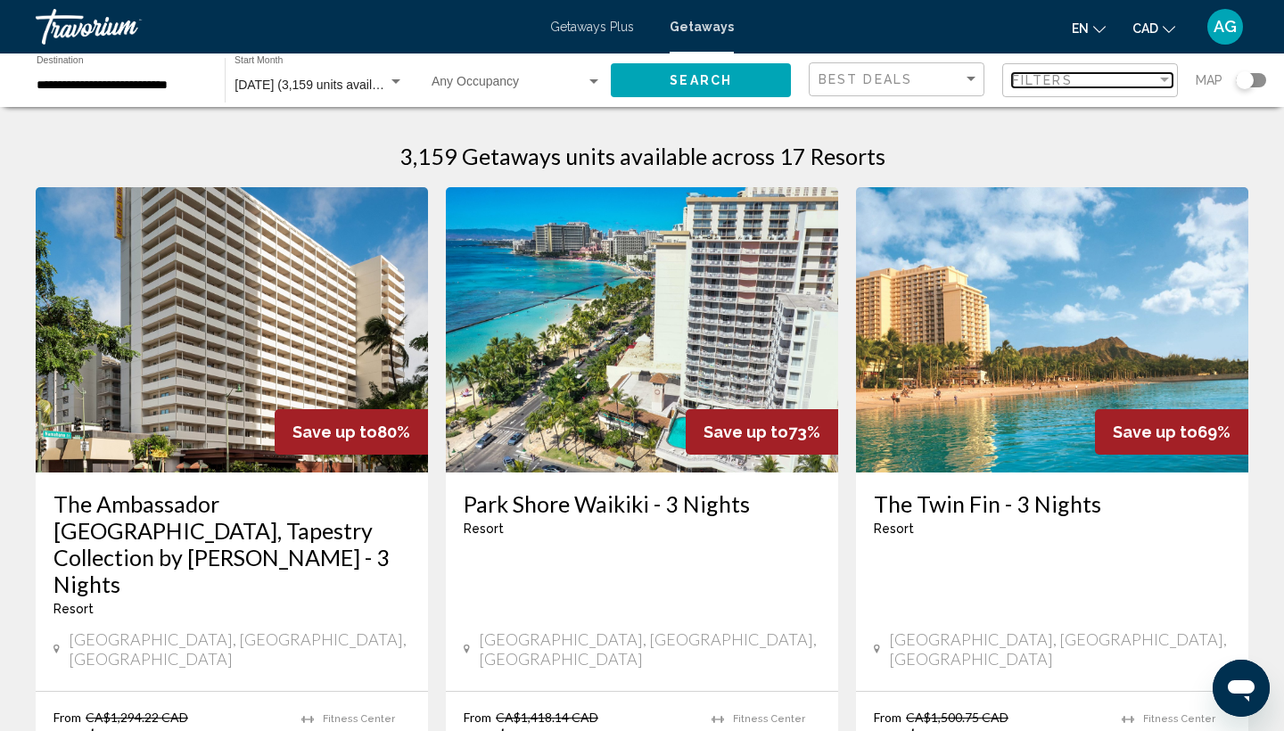
click at [1102, 75] on div "Filters" at bounding box center [1084, 80] width 144 height 14
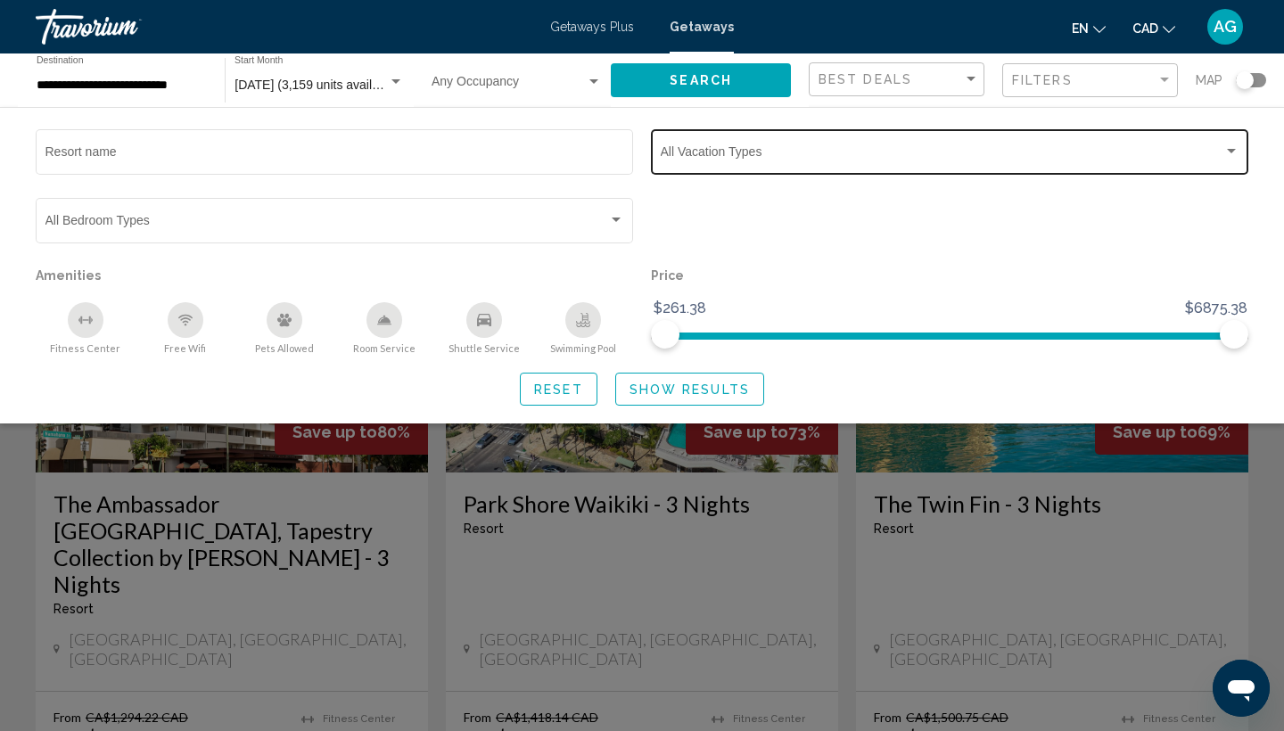
click at [927, 150] on span "Search widget" at bounding box center [942, 155] width 563 height 14
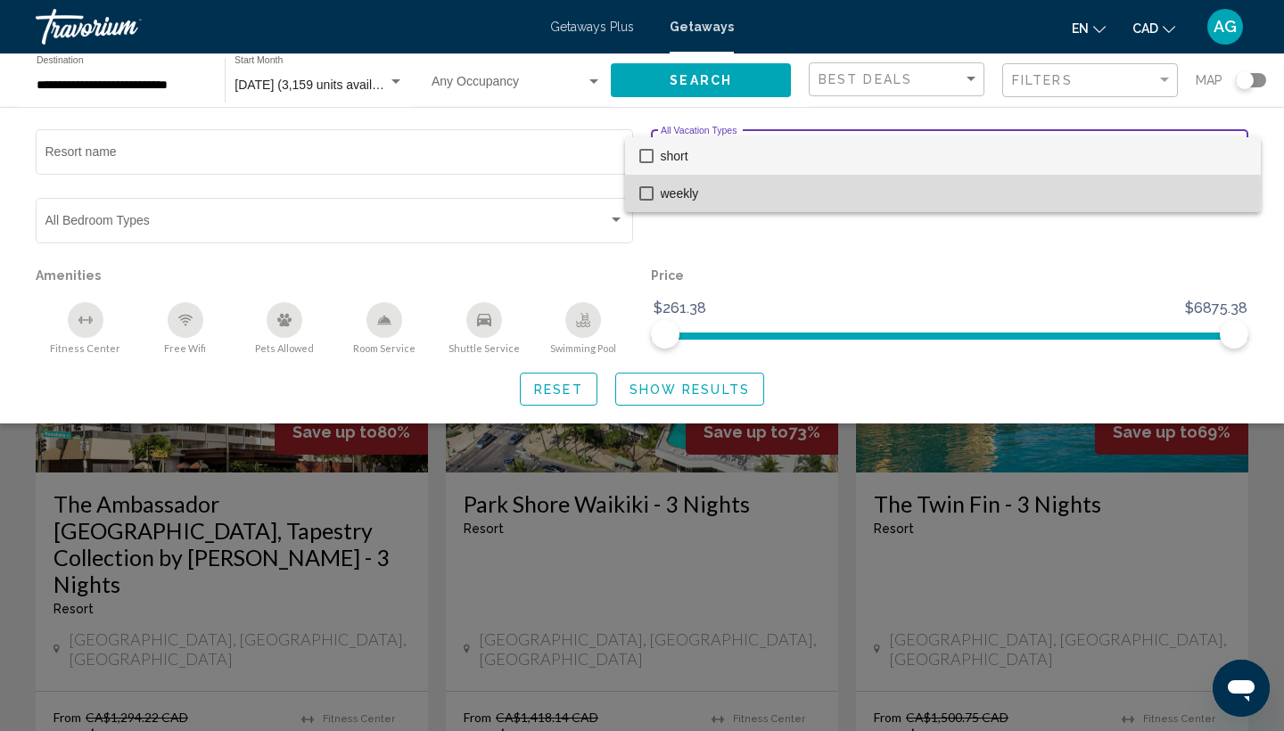
click at [903, 188] on span "weekly" at bounding box center [954, 193] width 586 height 37
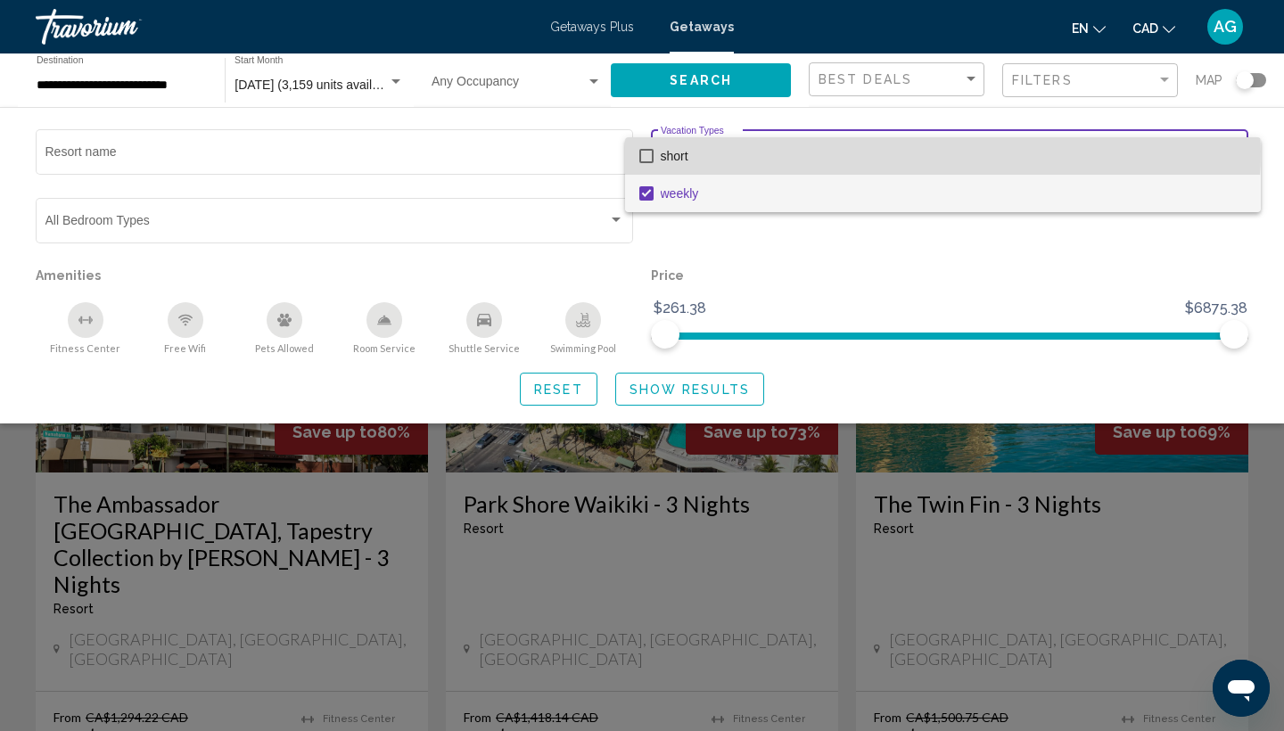
click at [834, 152] on span "short" at bounding box center [954, 155] width 586 height 37
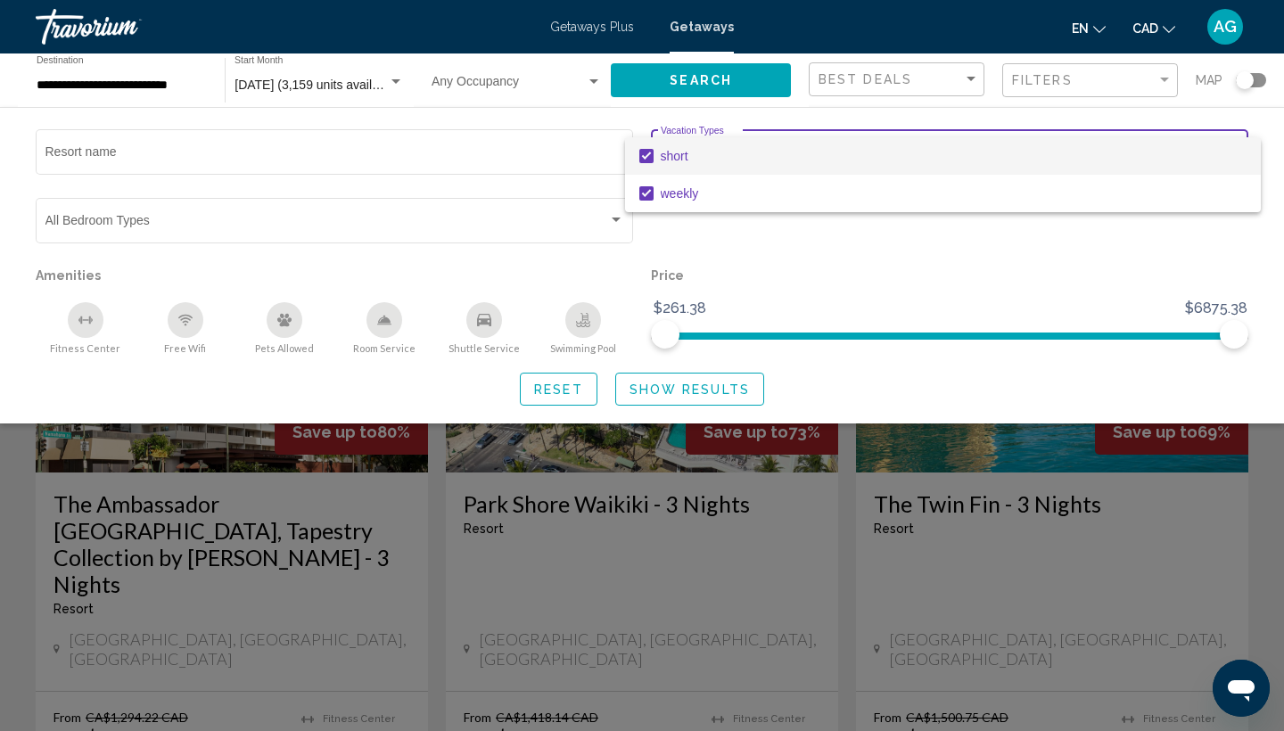
click at [633, 155] on mat-option "short" at bounding box center [943, 155] width 636 height 37
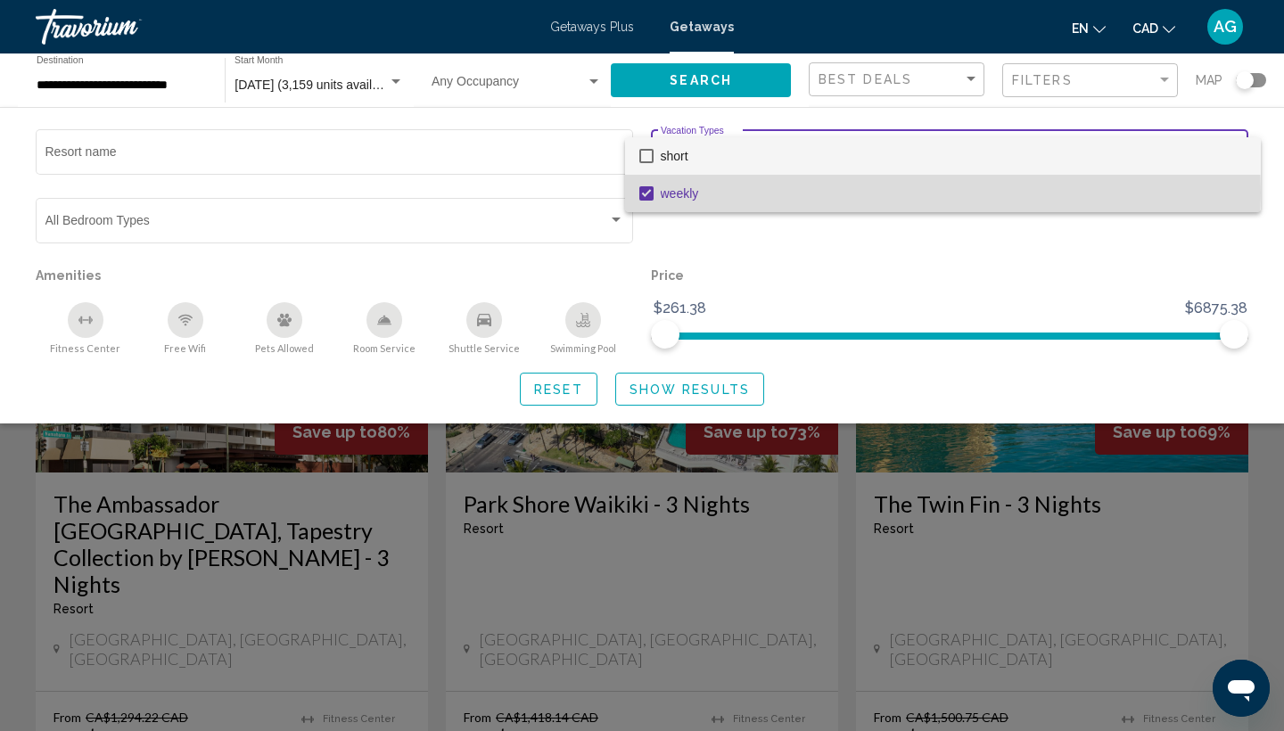
click at [646, 193] on mat-pseudo-checkbox at bounding box center [646, 193] width 14 height 14
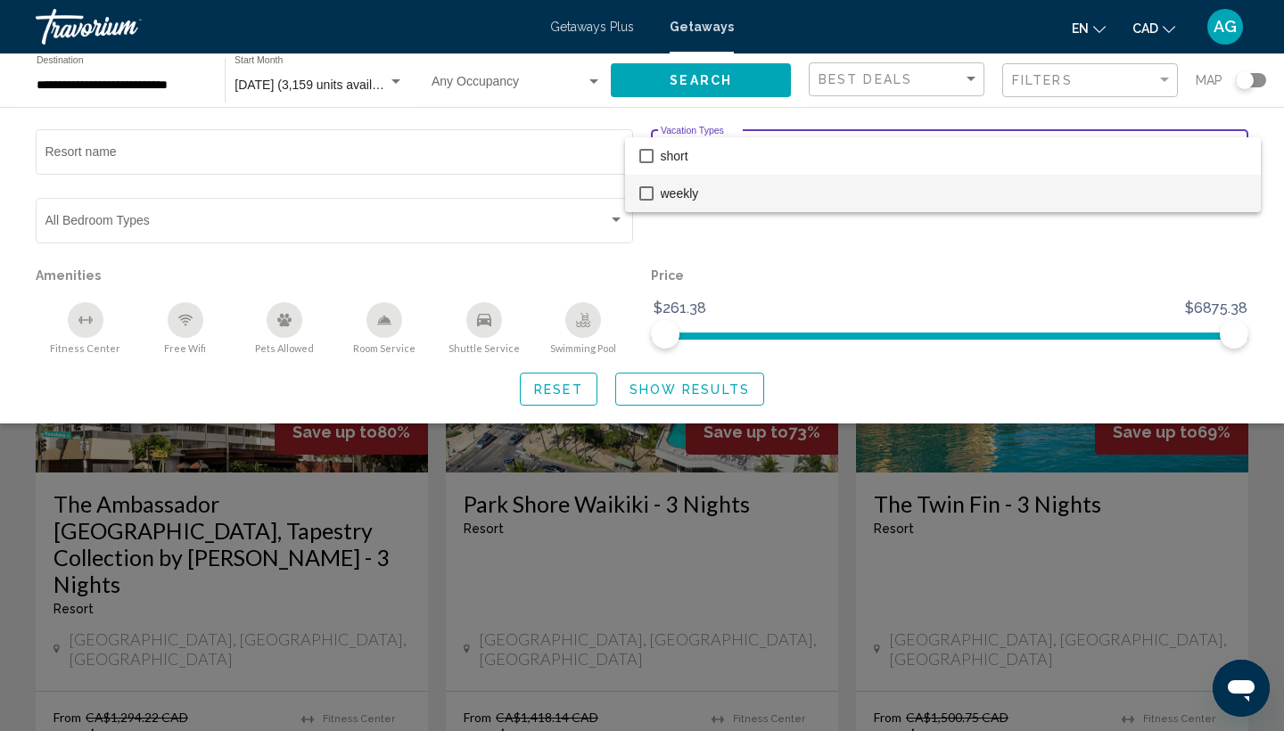
click at [691, 90] on div at bounding box center [642, 365] width 1284 height 731
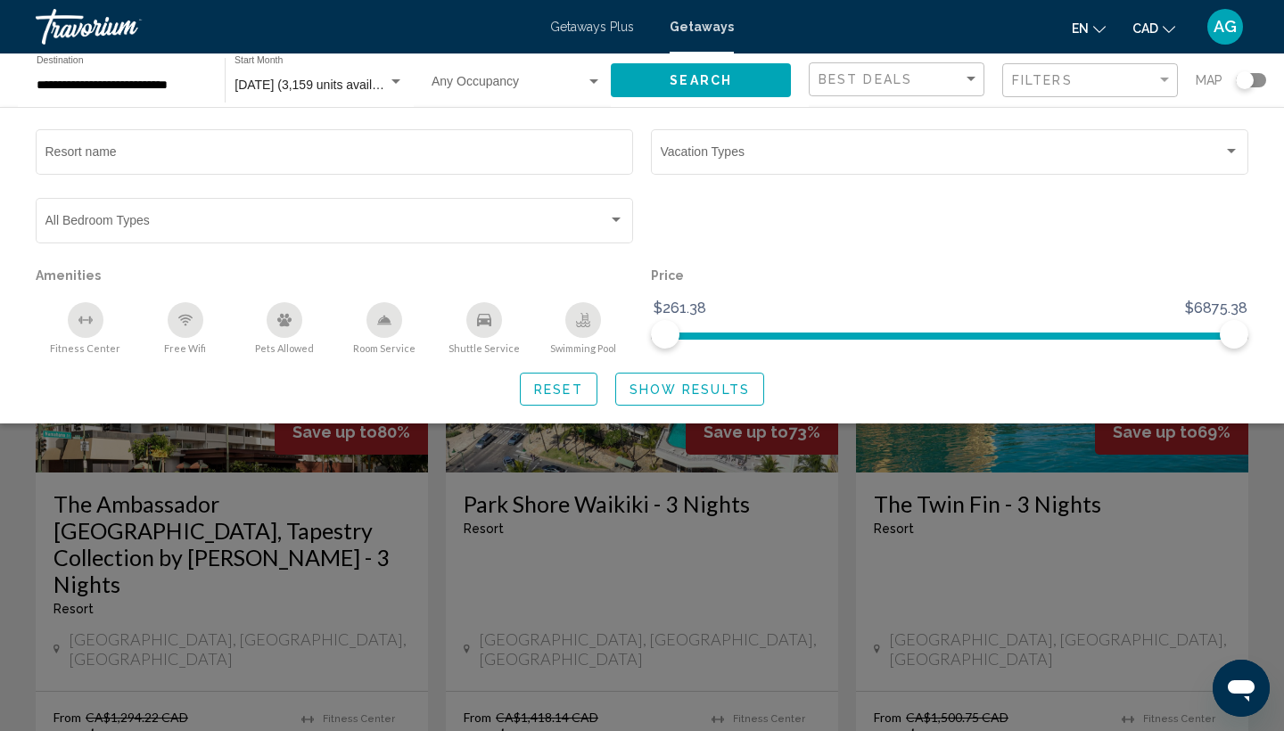
click at [688, 78] on span "Search" at bounding box center [700, 81] width 62 height 14
click at [662, 520] on div "Search widget" at bounding box center [642, 499] width 1284 height 464
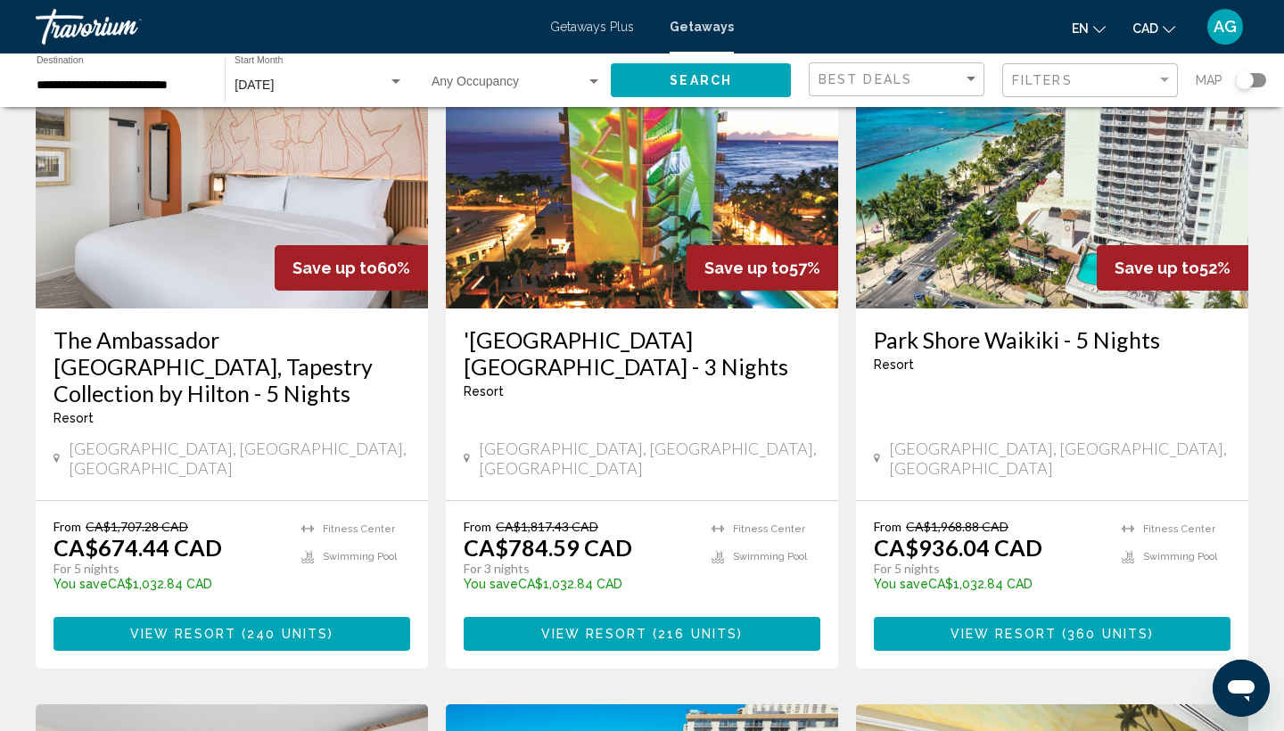
scroll to position [873, 0]
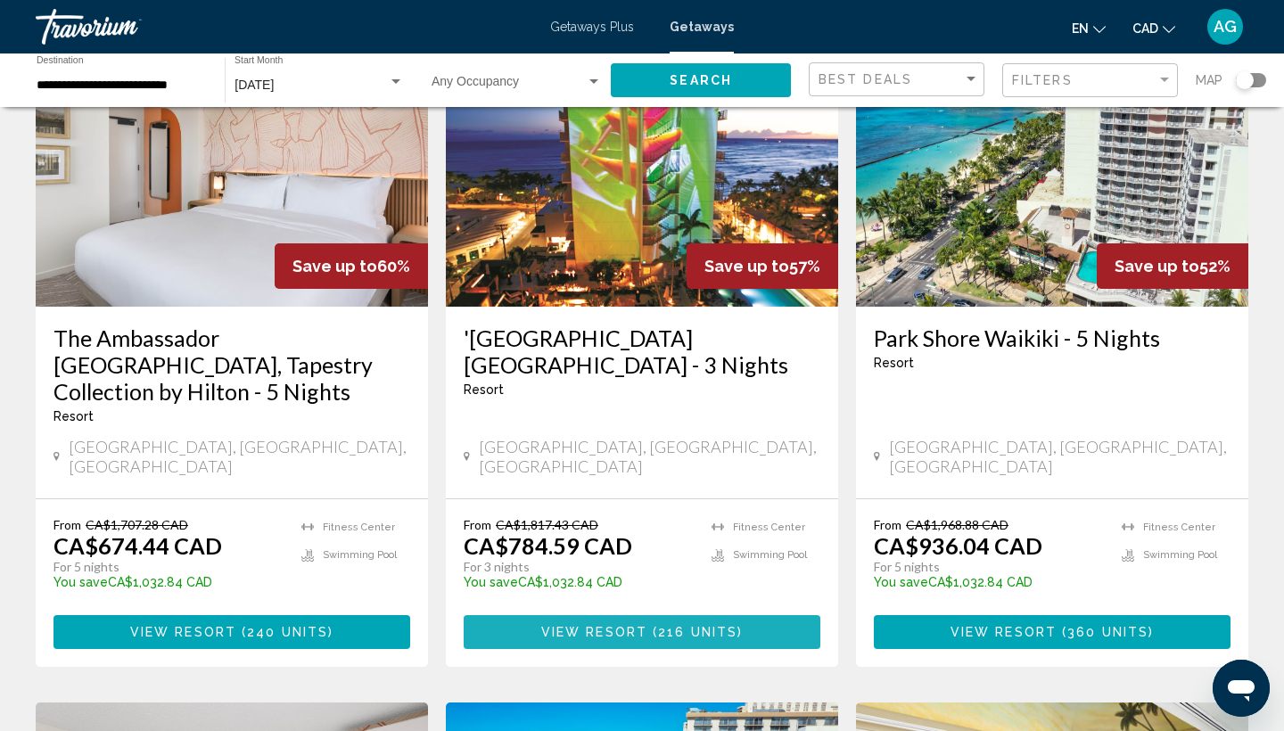
click at [660, 626] on span "216 units" at bounding box center [697, 633] width 79 height 14
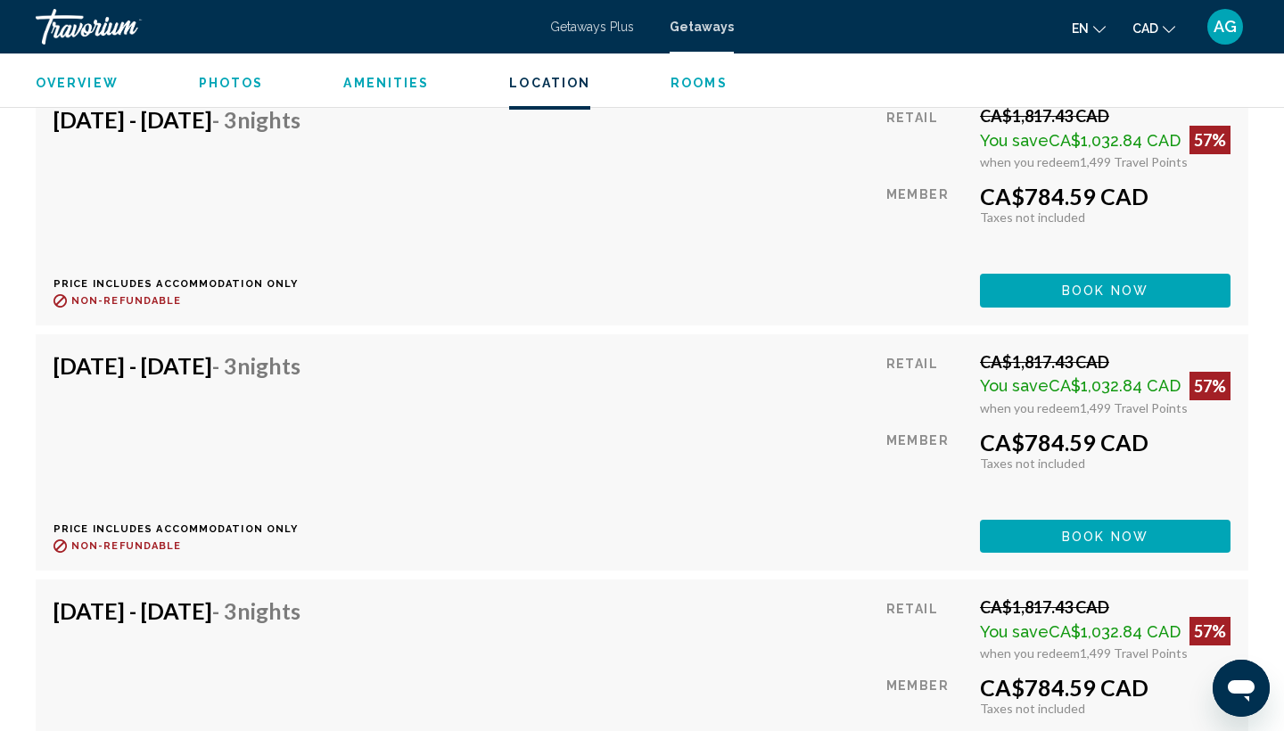
scroll to position [3513, 0]
click at [1076, 534] on span "Book now" at bounding box center [1105, 537] width 86 height 14
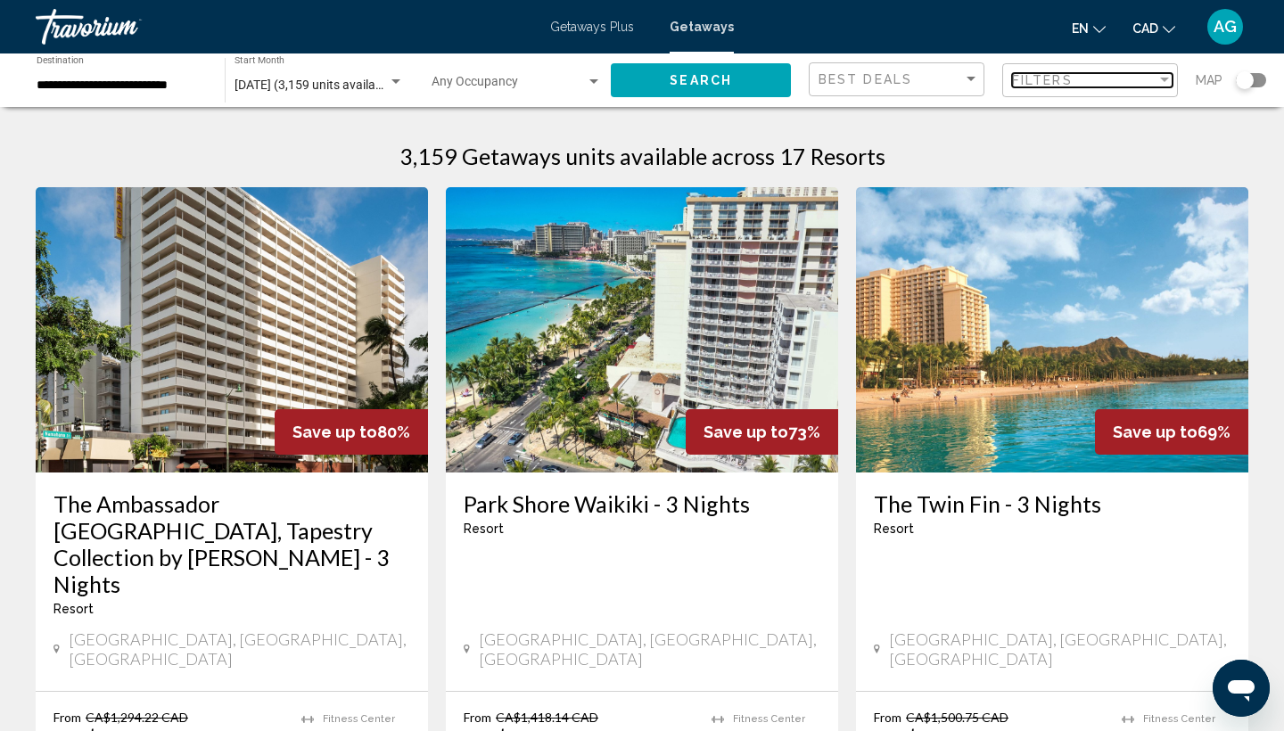
click at [1052, 76] on span "Filters" at bounding box center [1042, 80] width 61 height 14
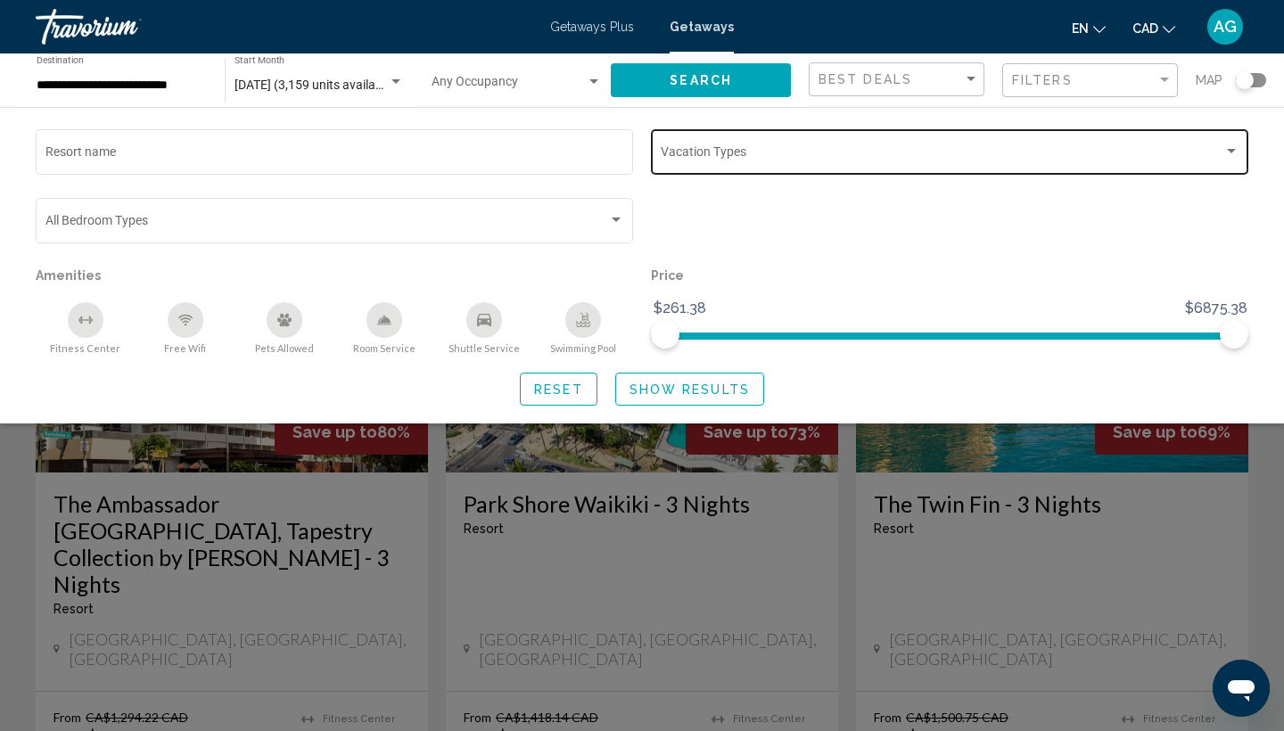
click at [700, 155] on span "Search widget" at bounding box center [942, 155] width 563 height 14
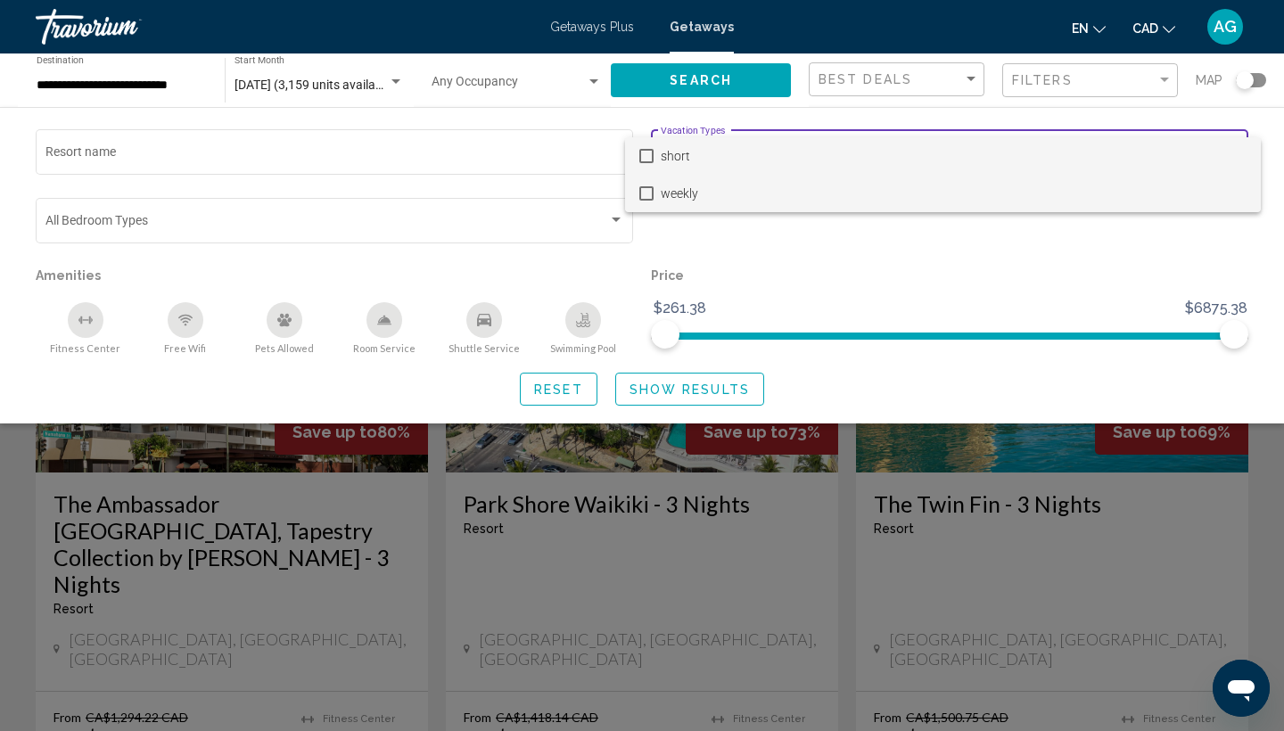
click at [684, 193] on span "weekly" at bounding box center [954, 193] width 586 height 37
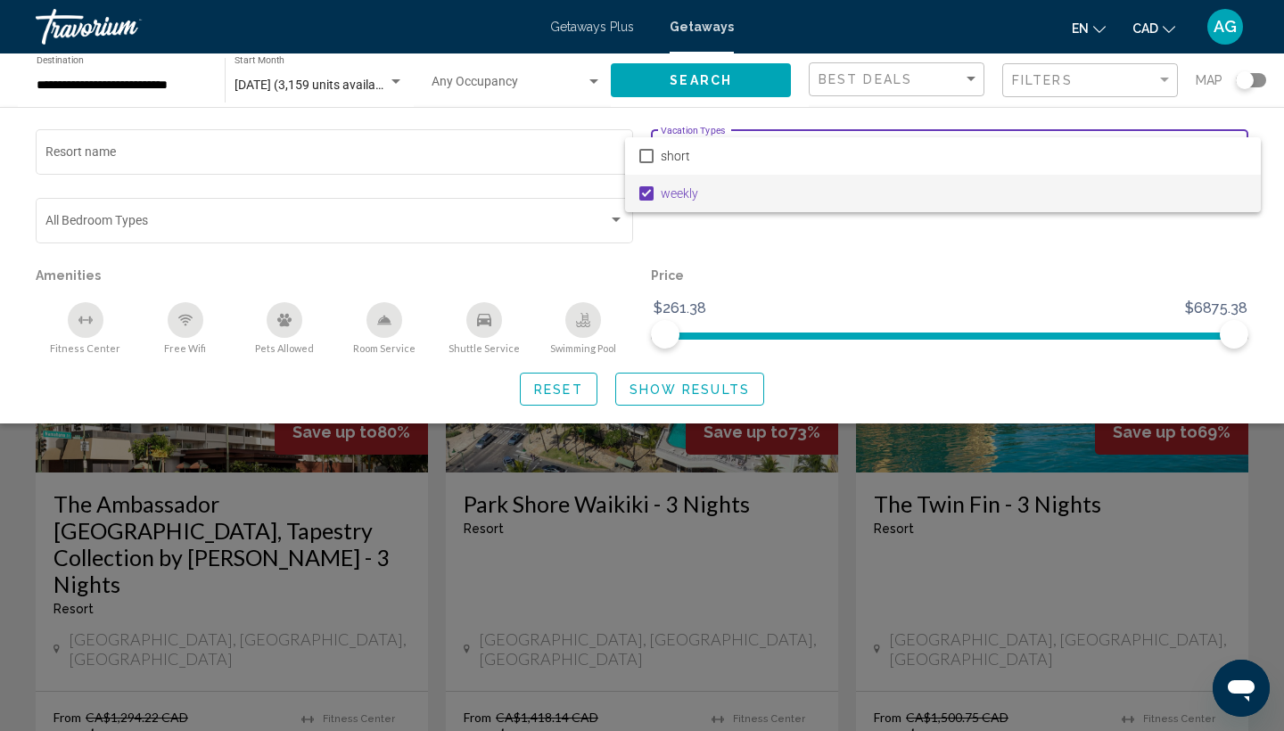
click at [705, 398] on div at bounding box center [642, 365] width 1284 height 731
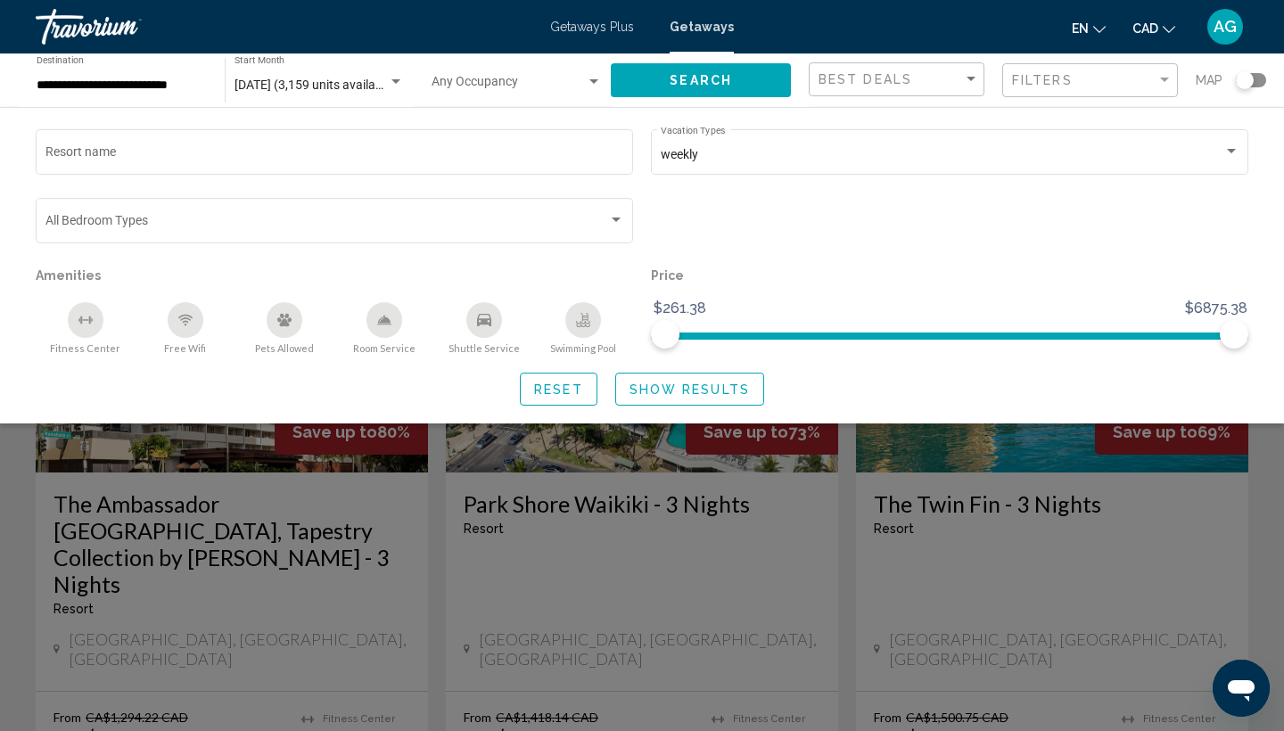
click at [700, 392] on span "Show Results" at bounding box center [689, 389] width 120 height 14
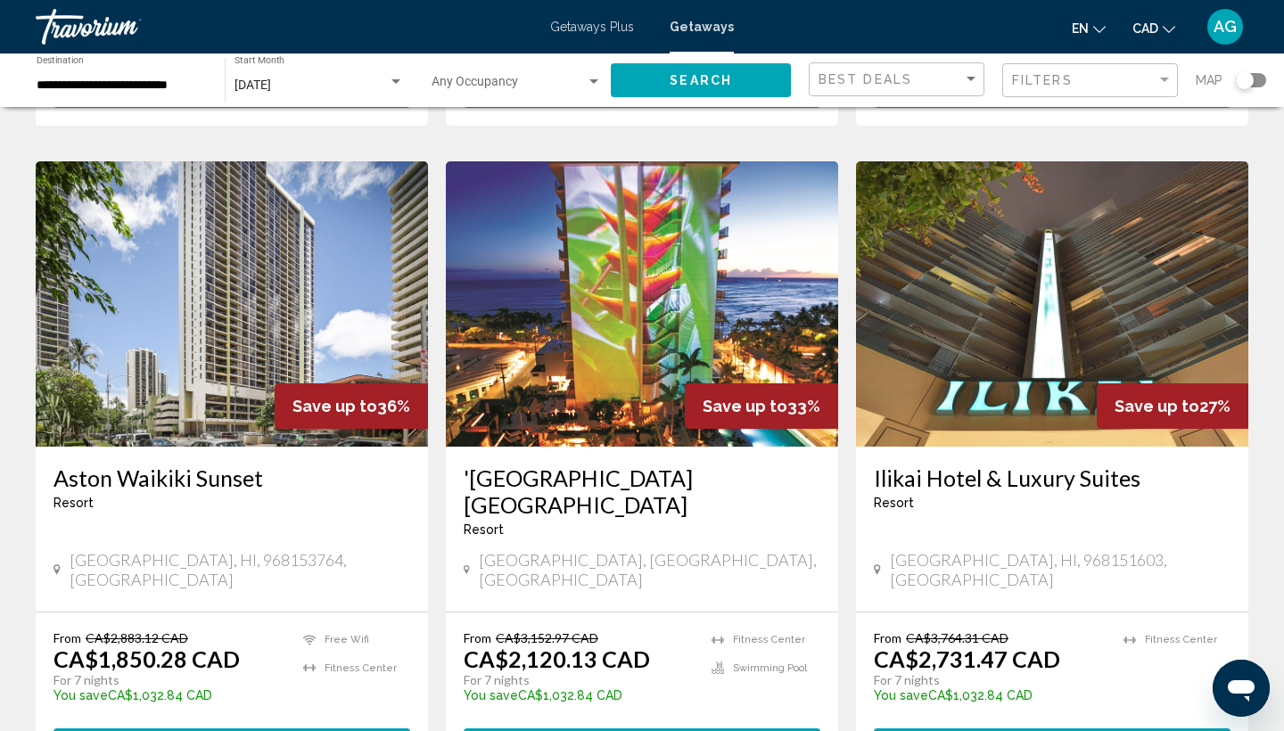
scroll to position [1423, 0]
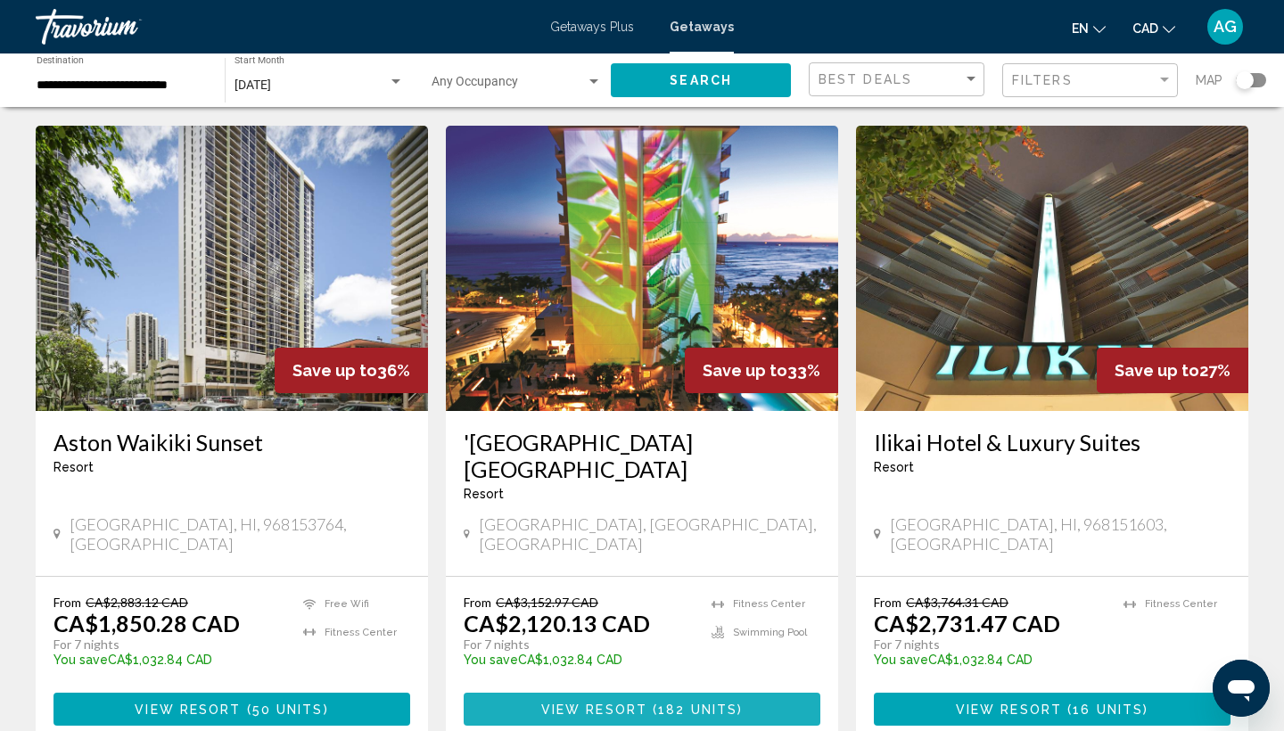
click at [686, 702] on span "182 units" at bounding box center [697, 709] width 79 height 14
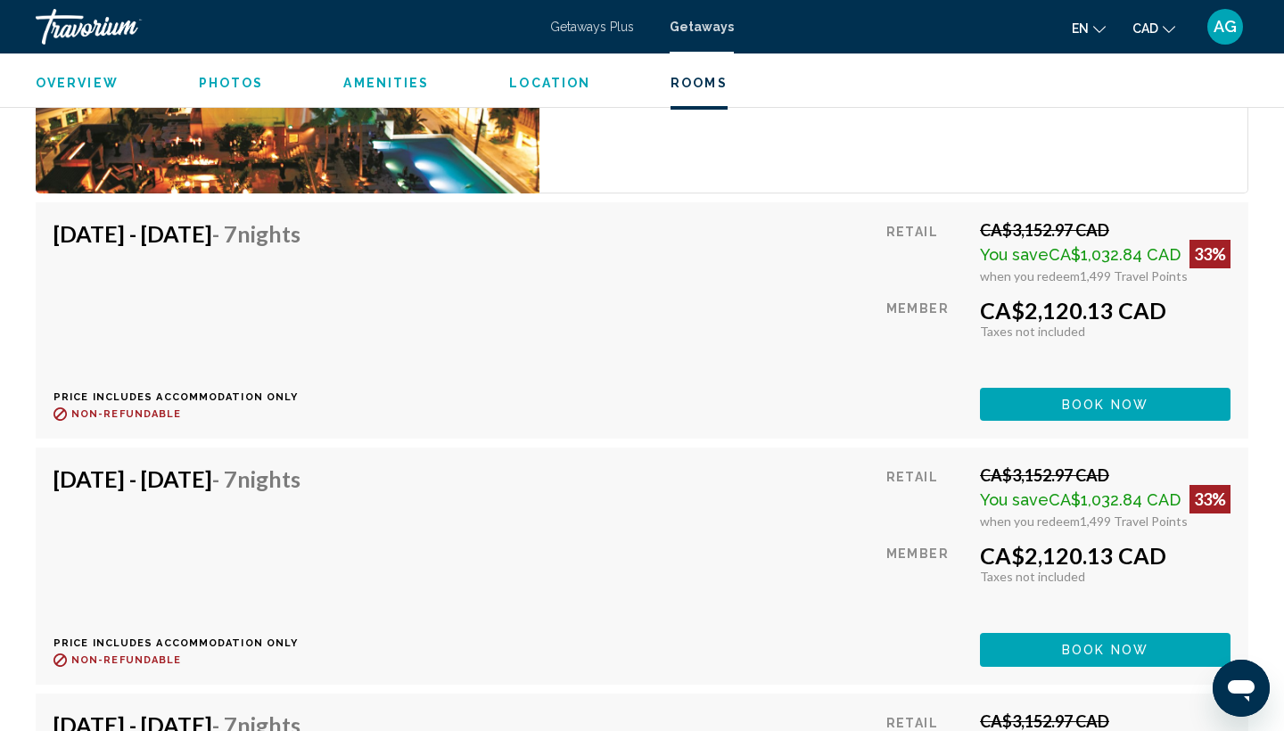
scroll to position [3157, 0]
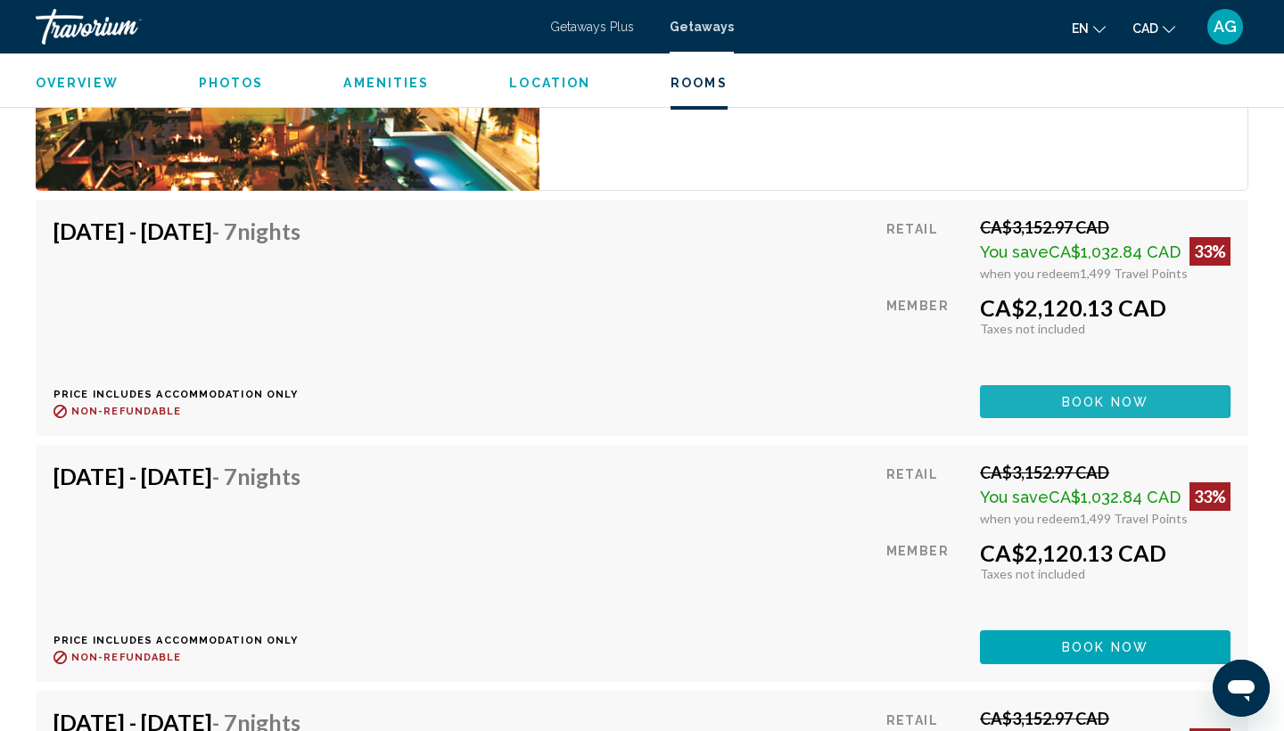
click at [1064, 397] on span "Book now" at bounding box center [1105, 402] width 86 height 14
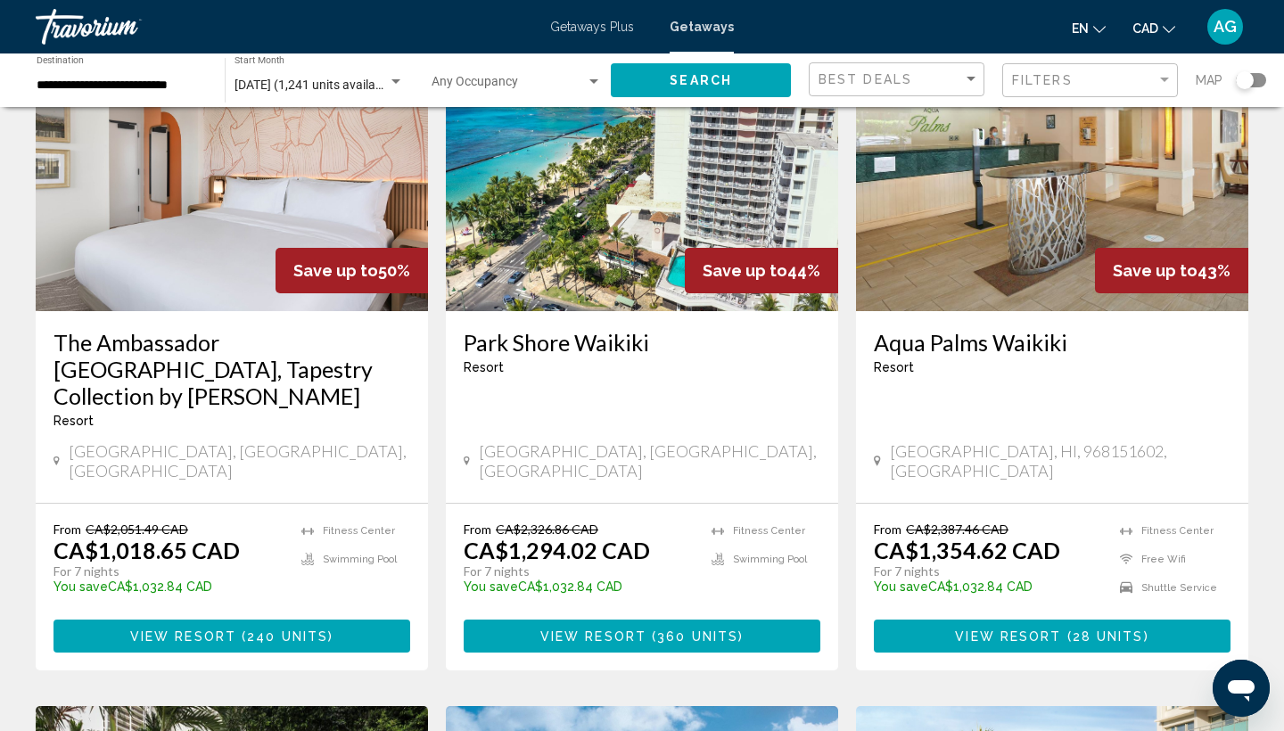
scroll to position [188, 0]
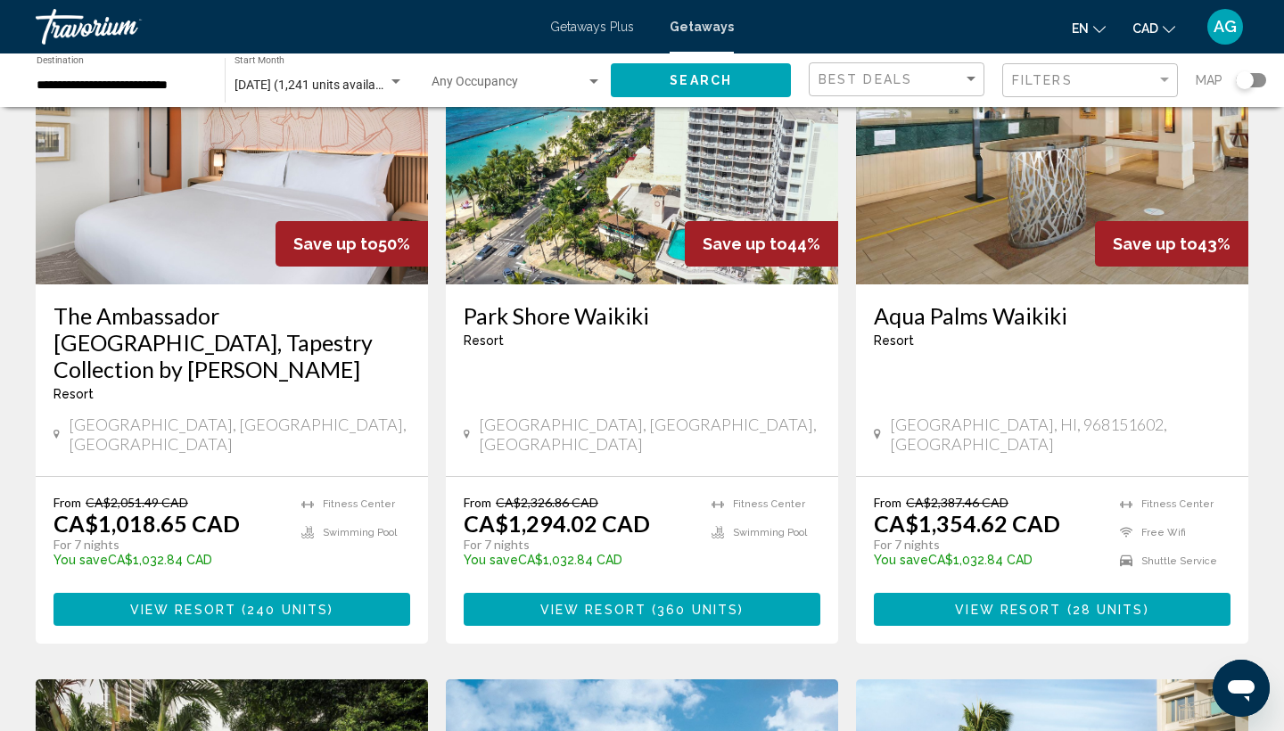
click at [214, 603] on span "View Resort" at bounding box center [183, 610] width 106 height 14
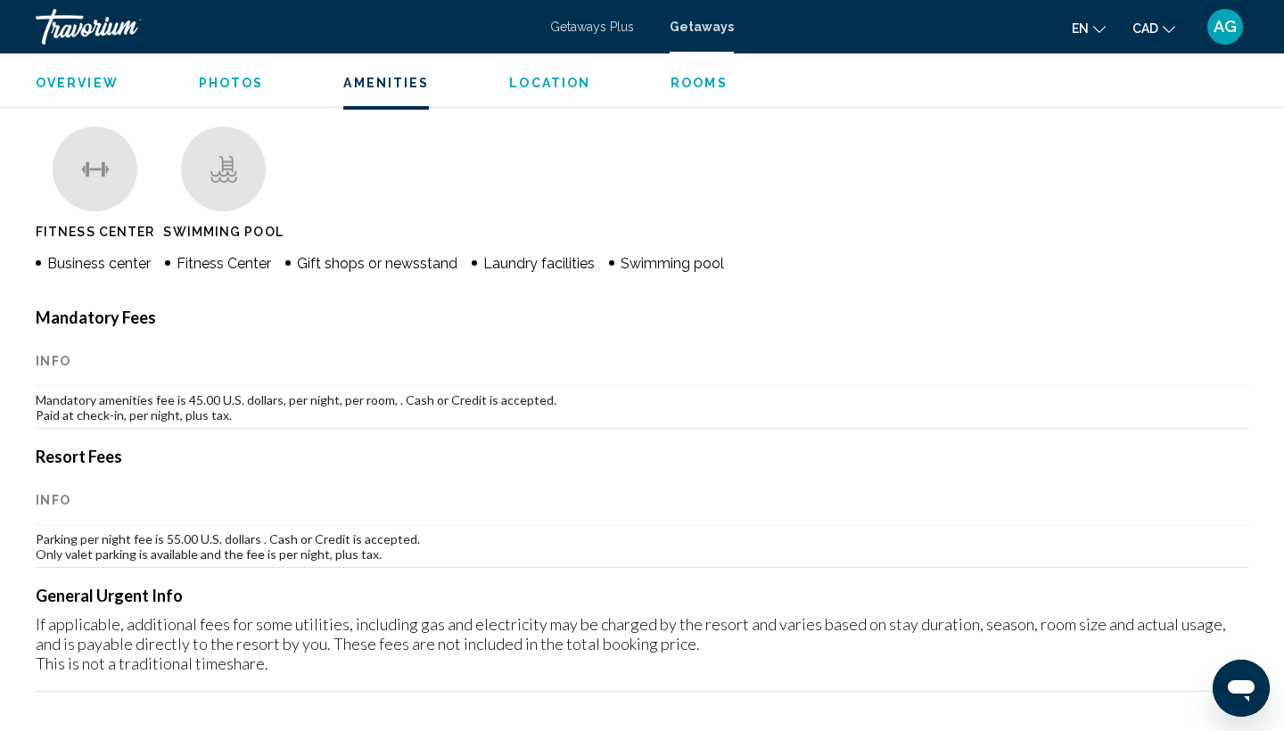
scroll to position [1339, 0]
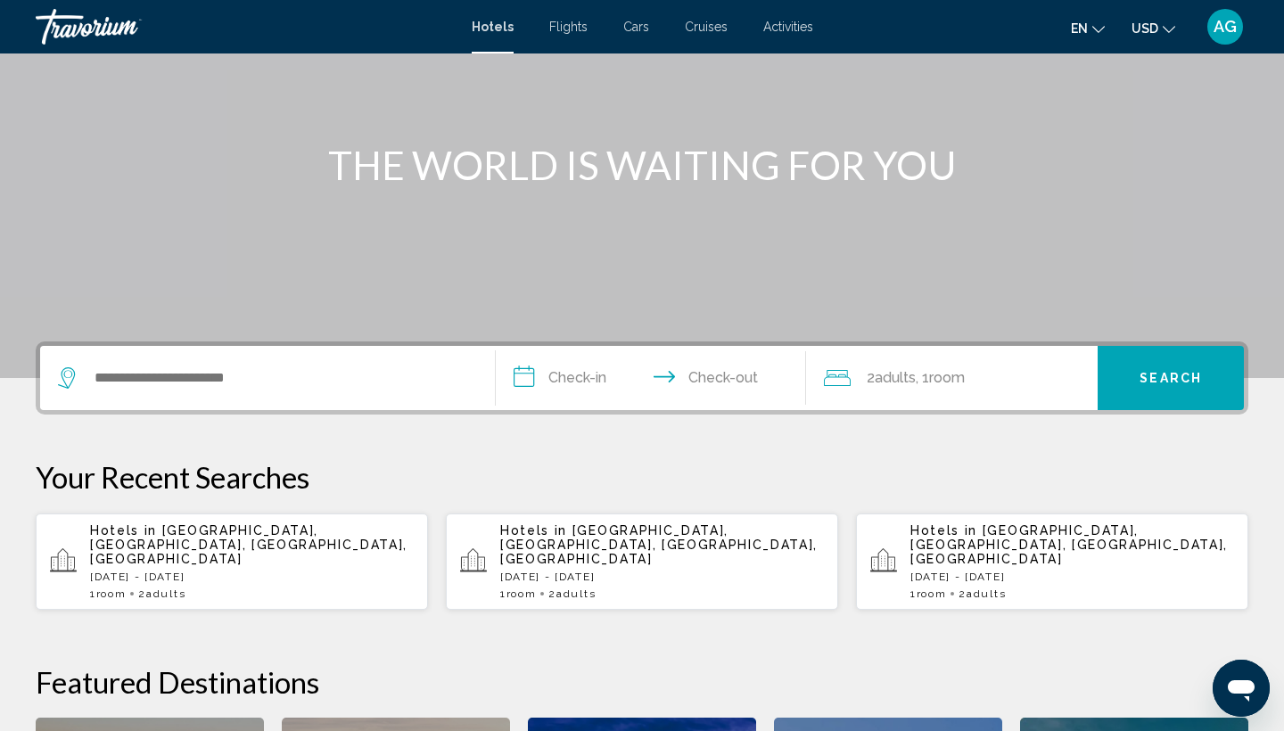
scroll to position [157, 0]
click at [602, 571] on p "[DATE] - [DATE]" at bounding box center [662, 577] width 324 height 12
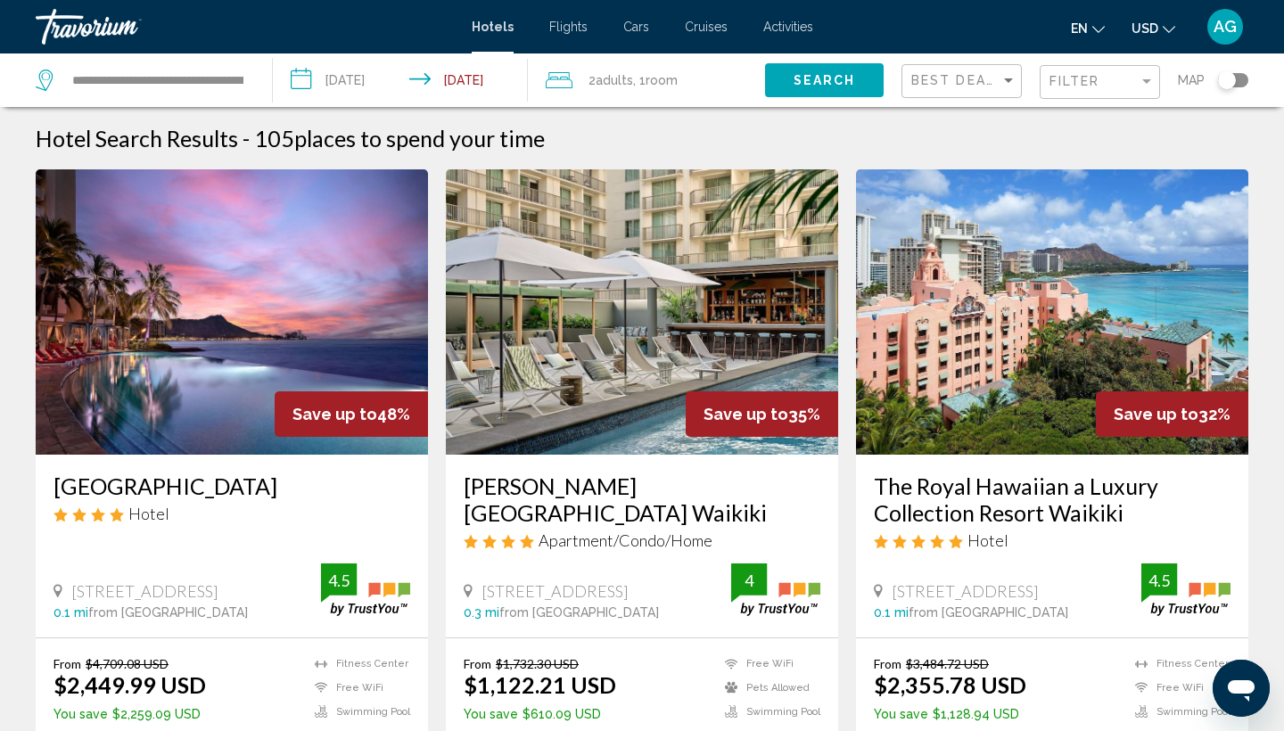
click at [1157, 26] on span "USD" at bounding box center [1144, 28] width 27 height 14
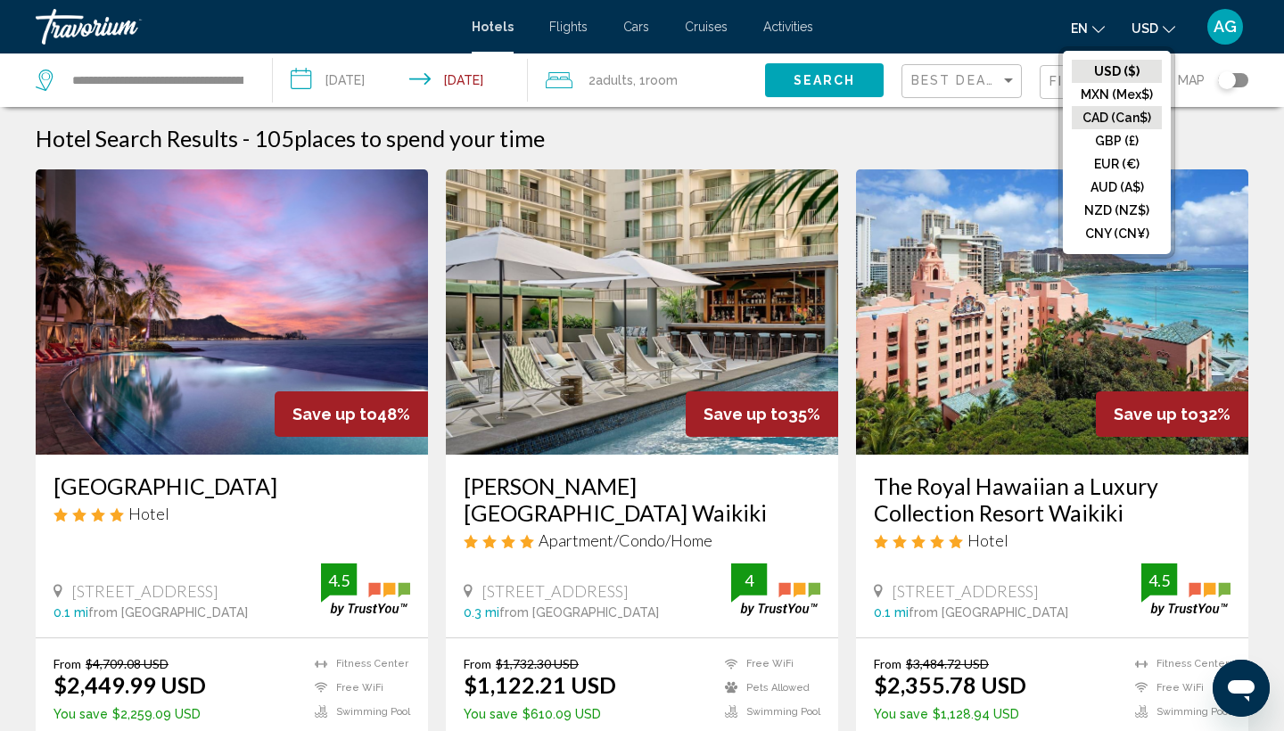
click at [1133, 111] on button "CAD (Can$)" at bounding box center [1117, 117] width 90 height 23
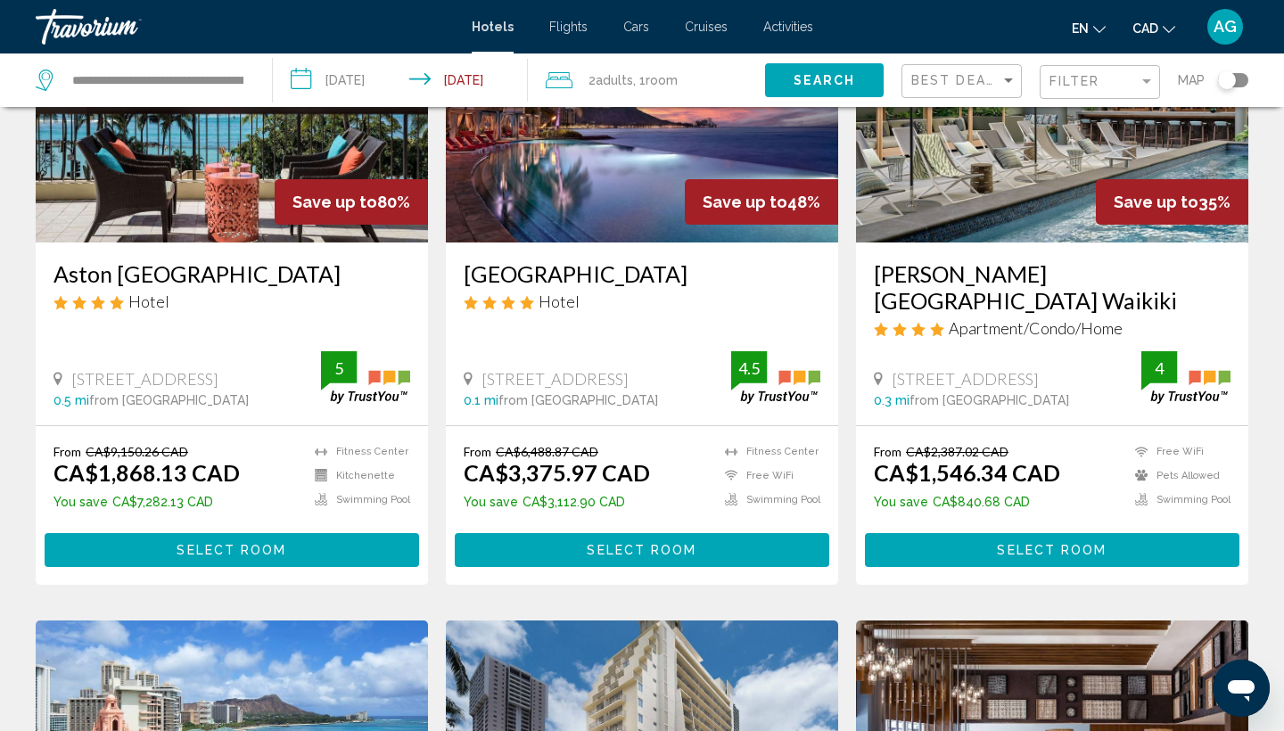
scroll to position [217, 0]
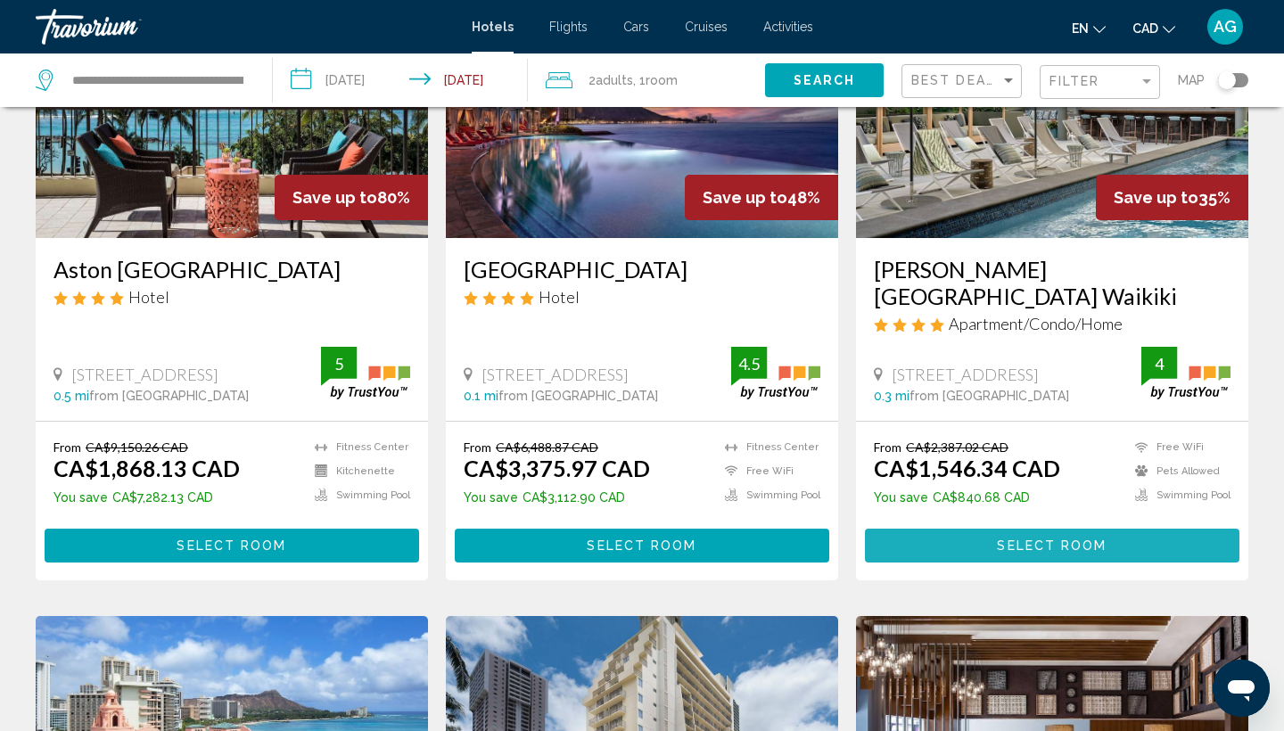
click at [1054, 539] on span "Select Room" at bounding box center [1052, 546] width 110 height 14
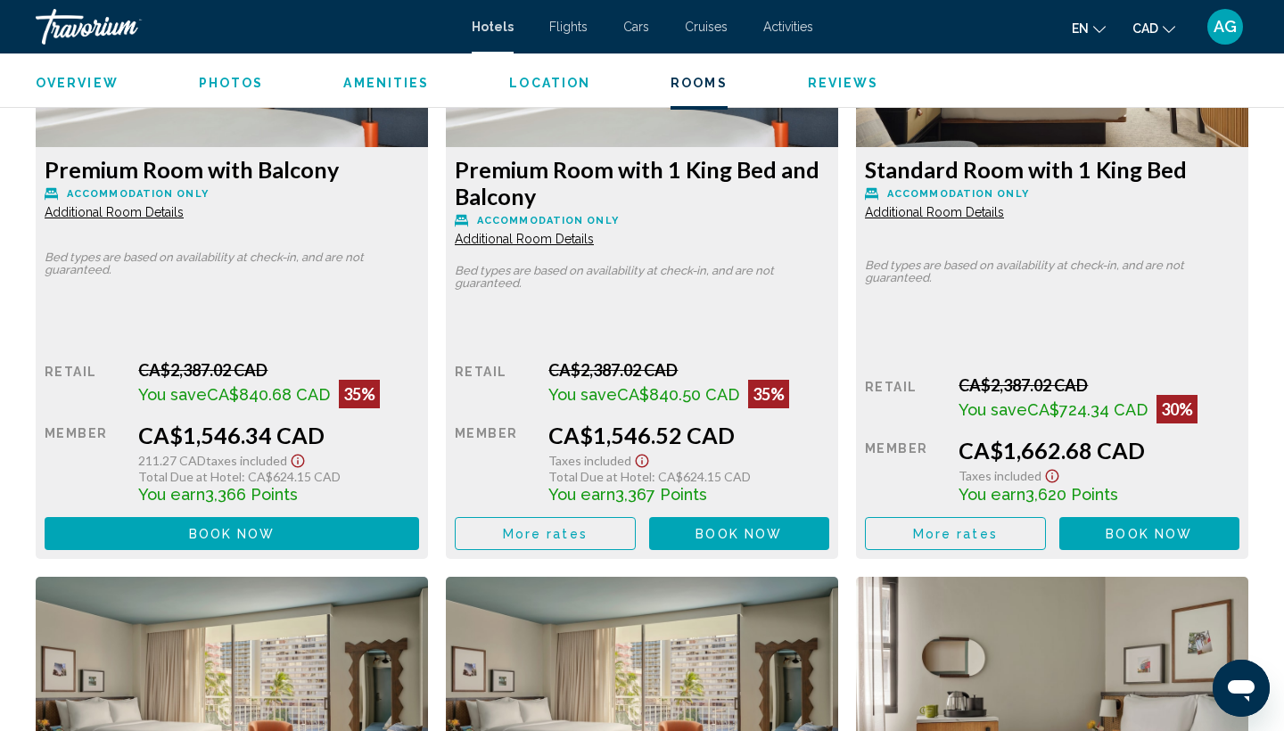
scroll to position [2590, 0]
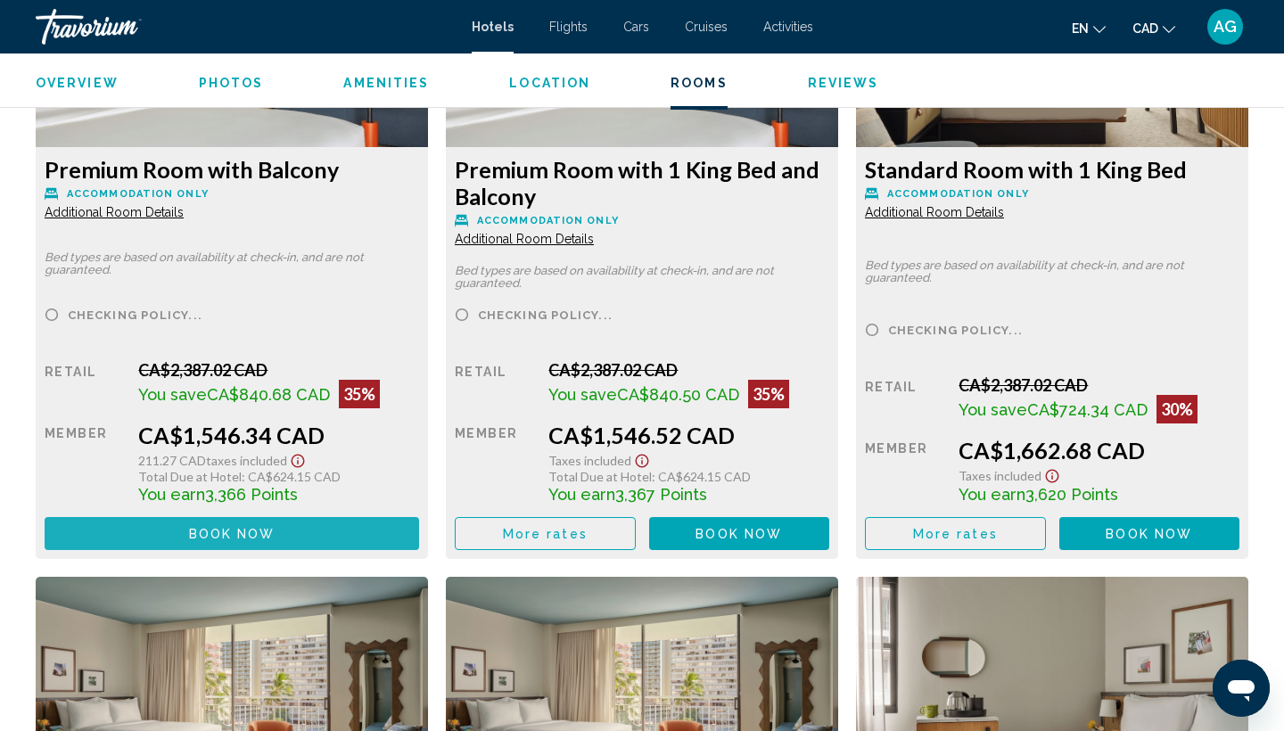
click at [270, 537] on span "Book now" at bounding box center [232, 534] width 86 height 14
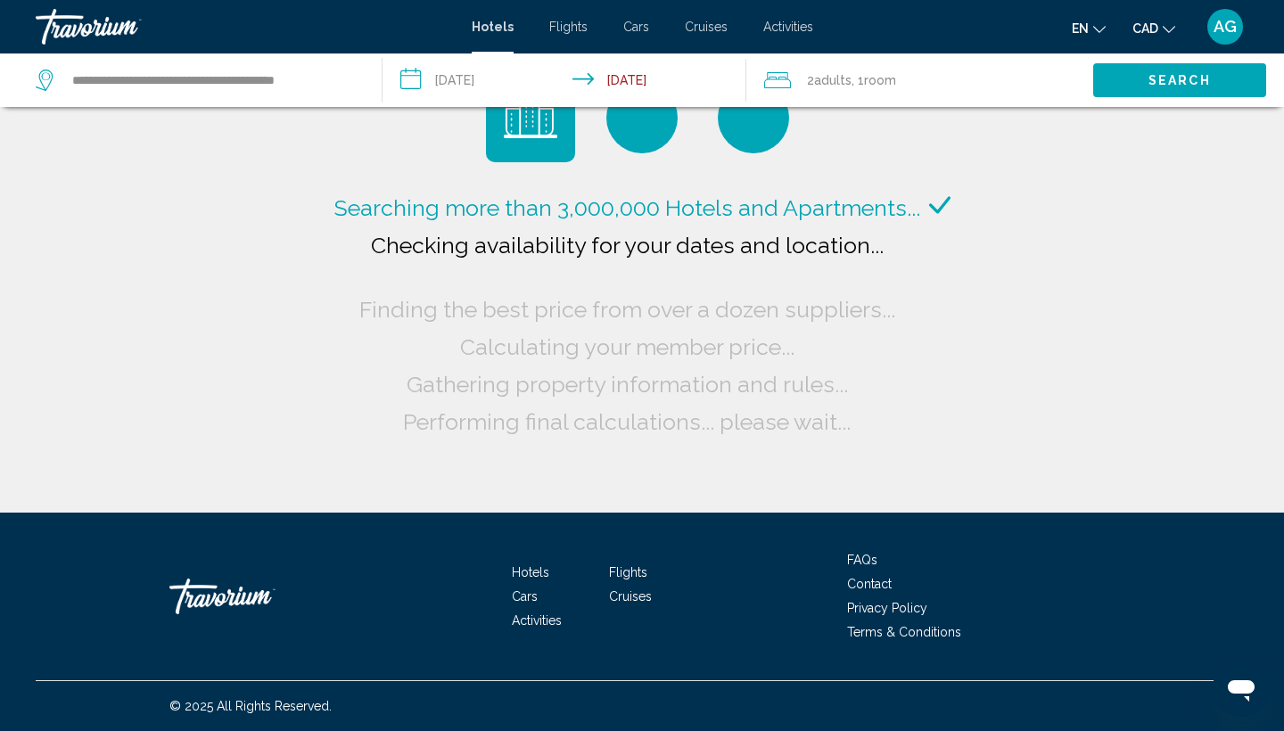
click at [1187, 77] on span "Search" at bounding box center [1179, 81] width 62 height 14
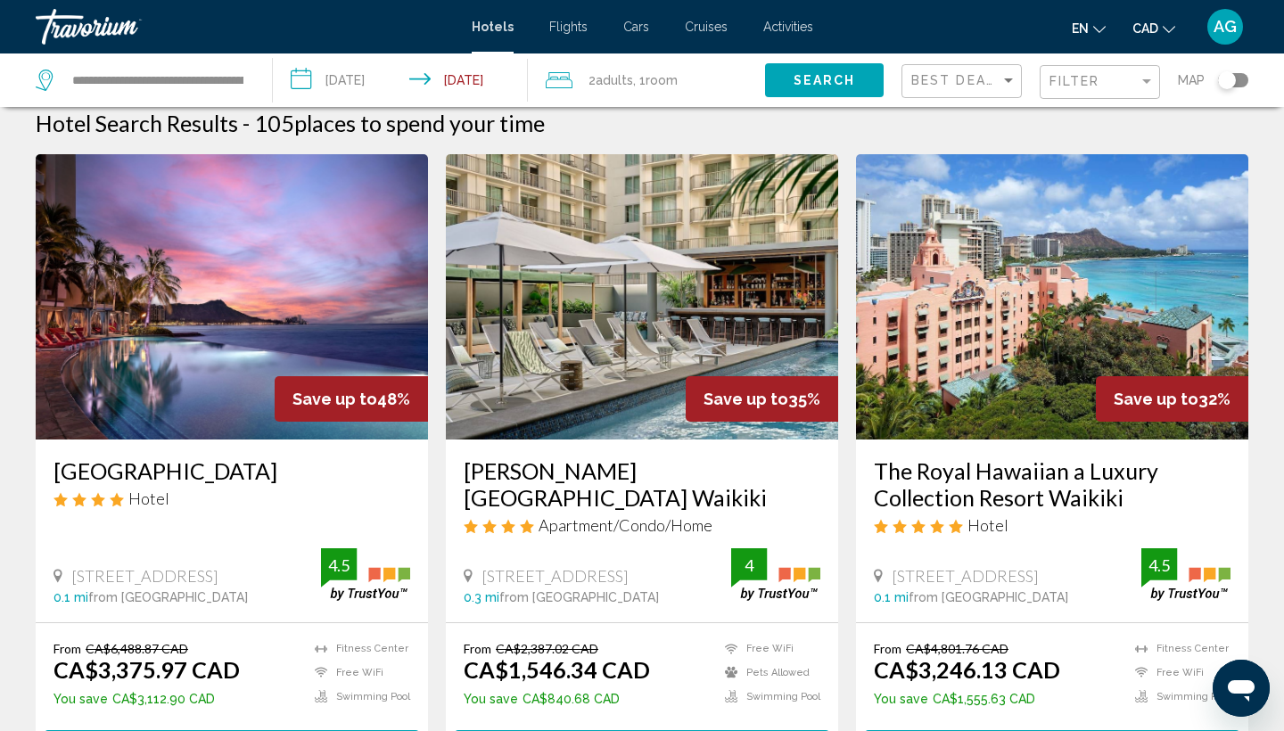
scroll to position [20, 0]
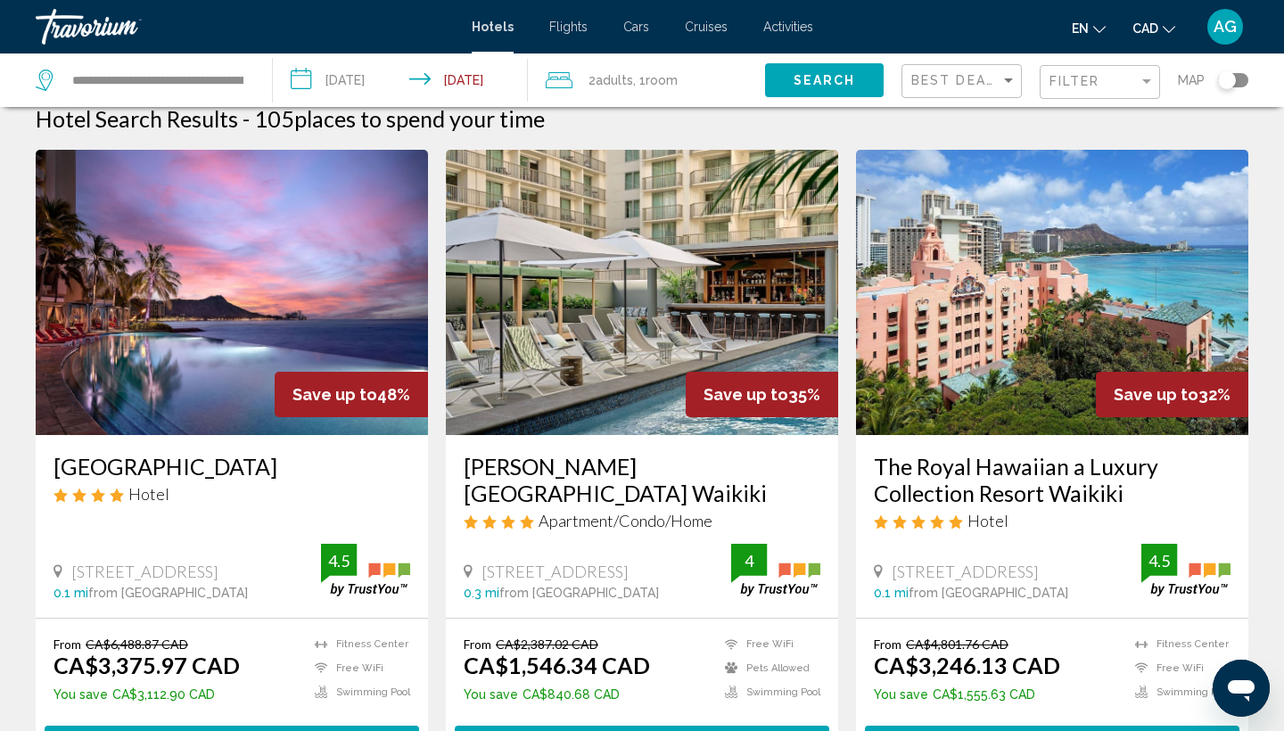
click at [481, 76] on input "**********" at bounding box center [404, 82] width 262 height 59
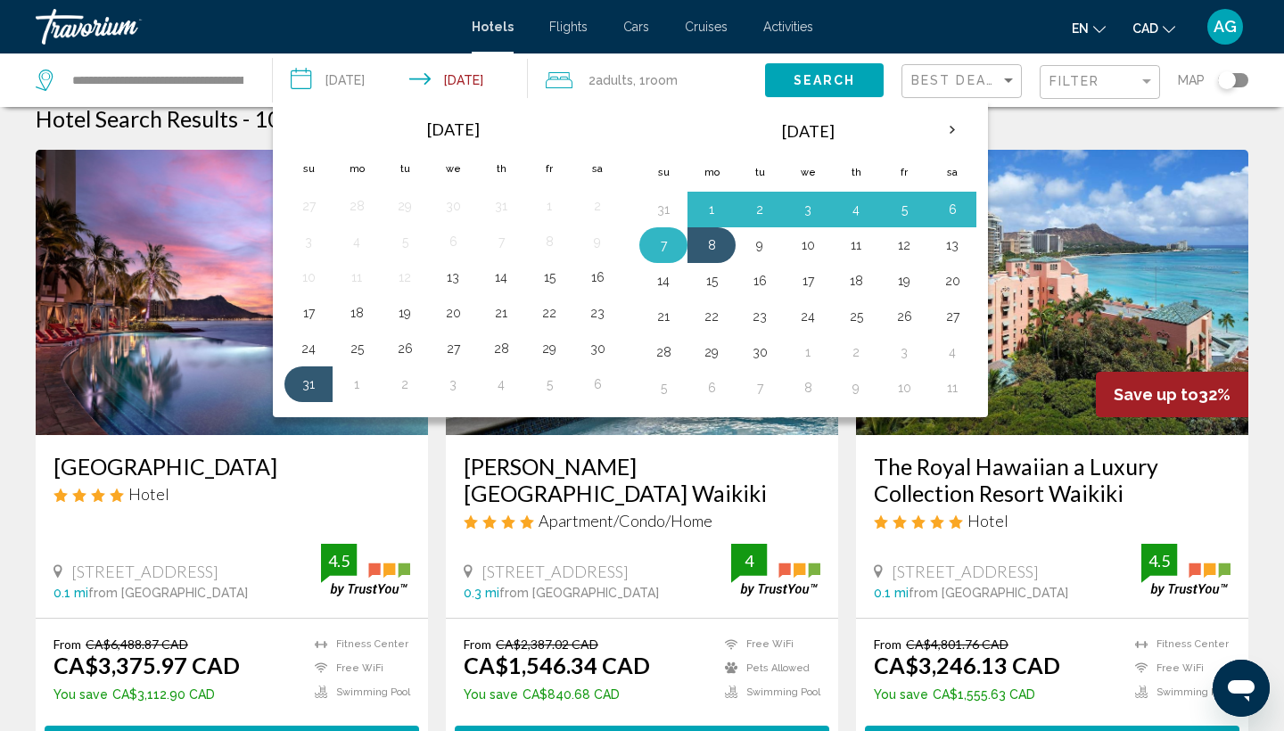
click at [661, 256] on button "7" at bounding box center [663, 245] width 29 height 25
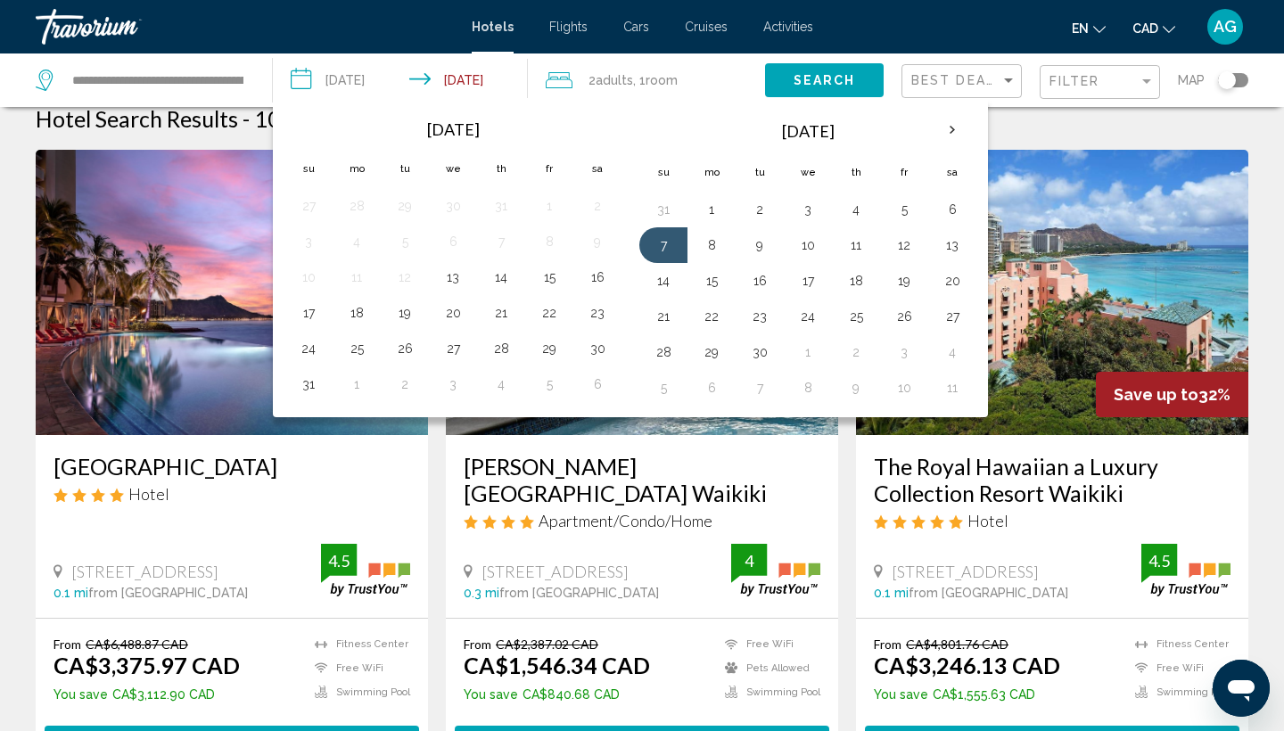
click at [819, 85] on span "Search" at bounding box center [824, 81] width 62 height 14
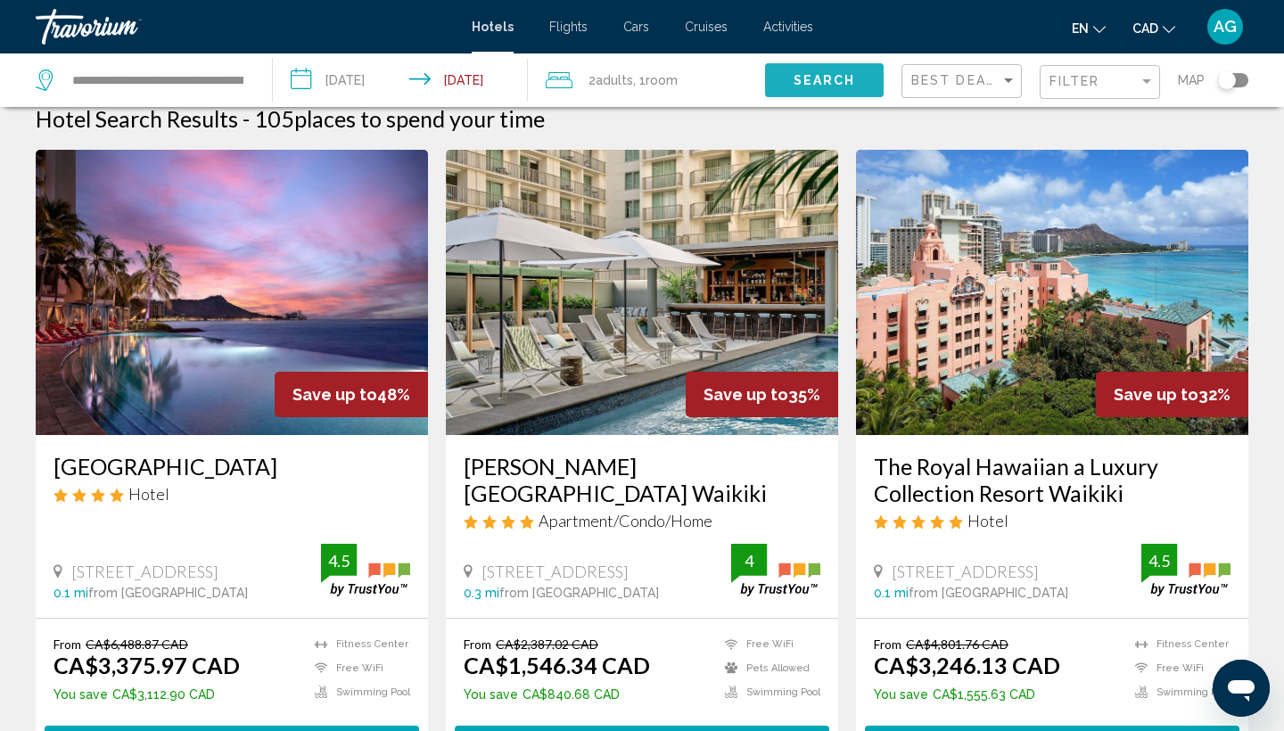
click at [840, 81] on span "Search" at bounding box center [824, 81] width 62 height 14
click at [862, 82] on button "Search" at bounding box center [824, 79] width 119 height 33
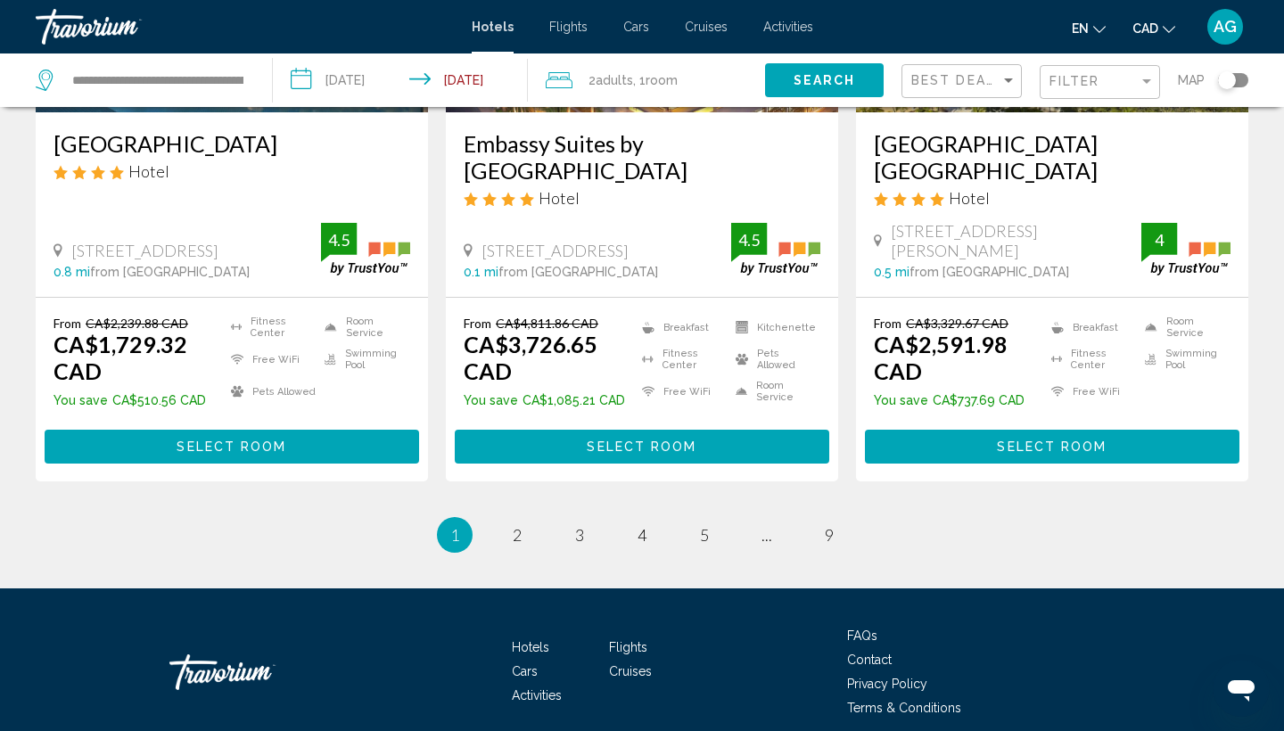
scroll to position [2383, 0]
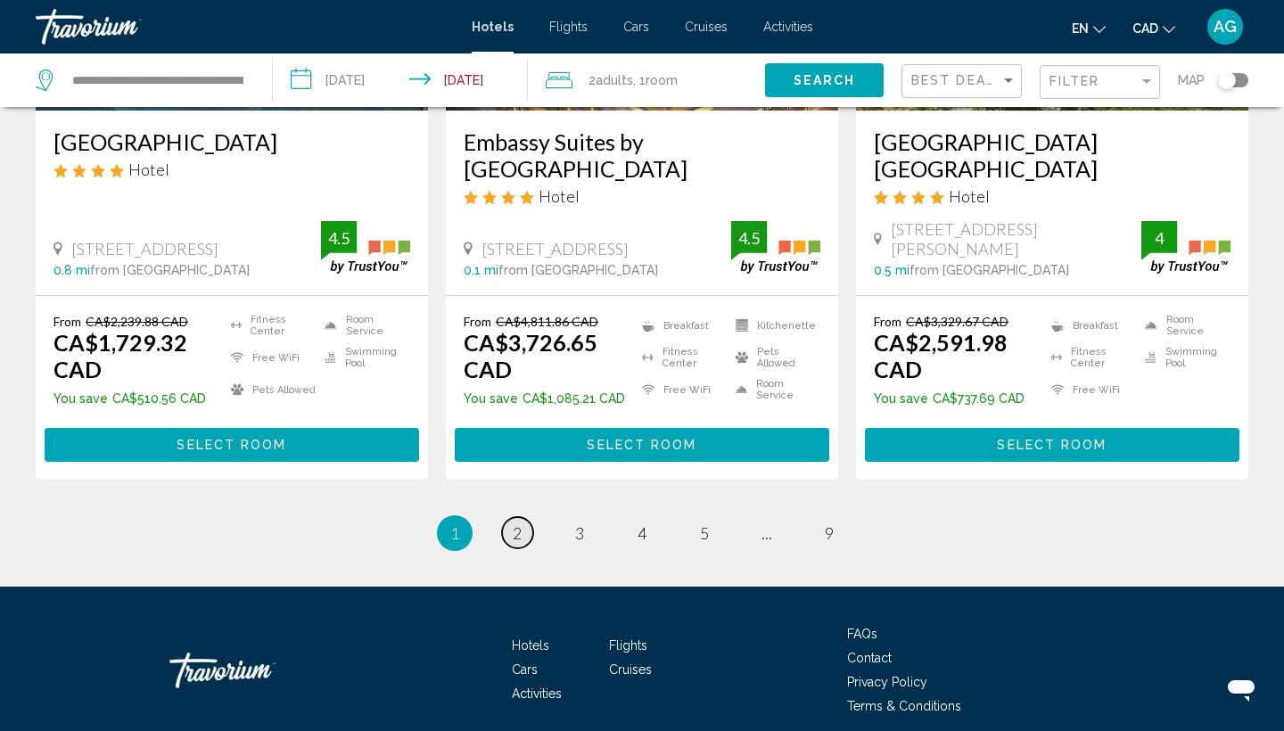
click at [516, 523] on span "2" at bounding box center [517, 533] width 9 height 20
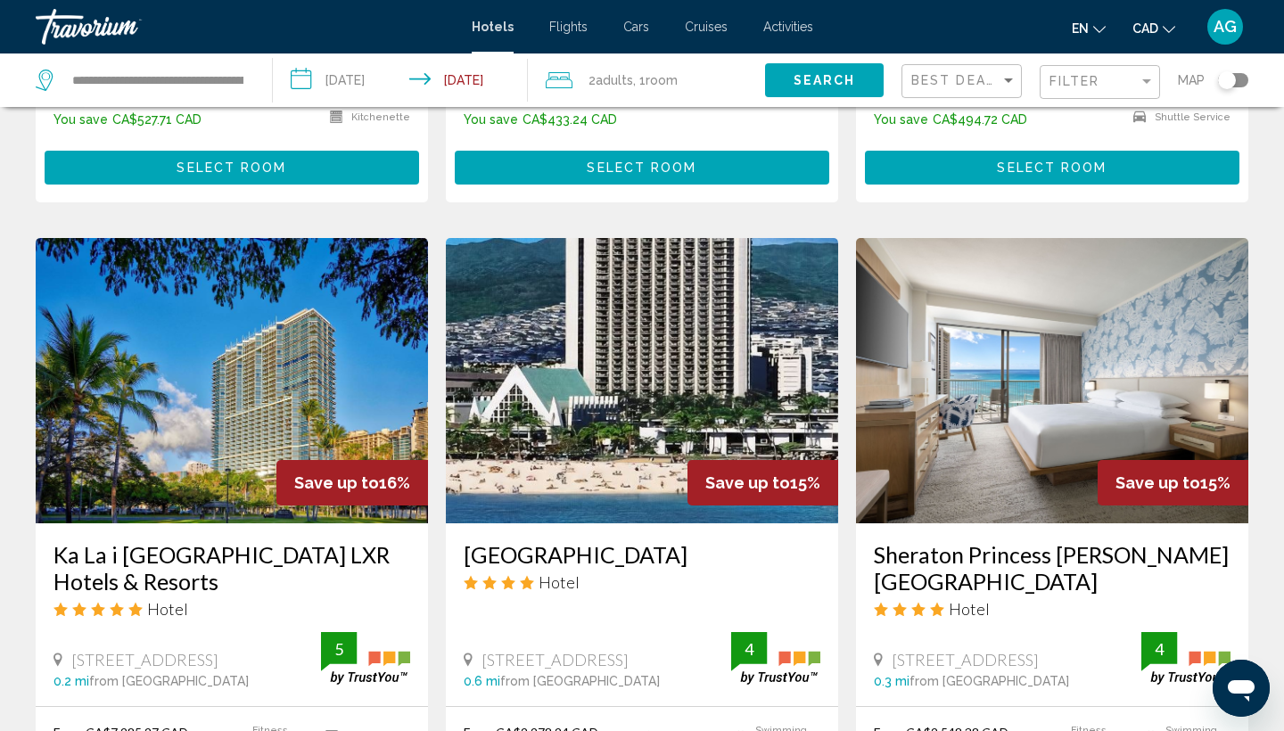
scroll to position [1394, 0]
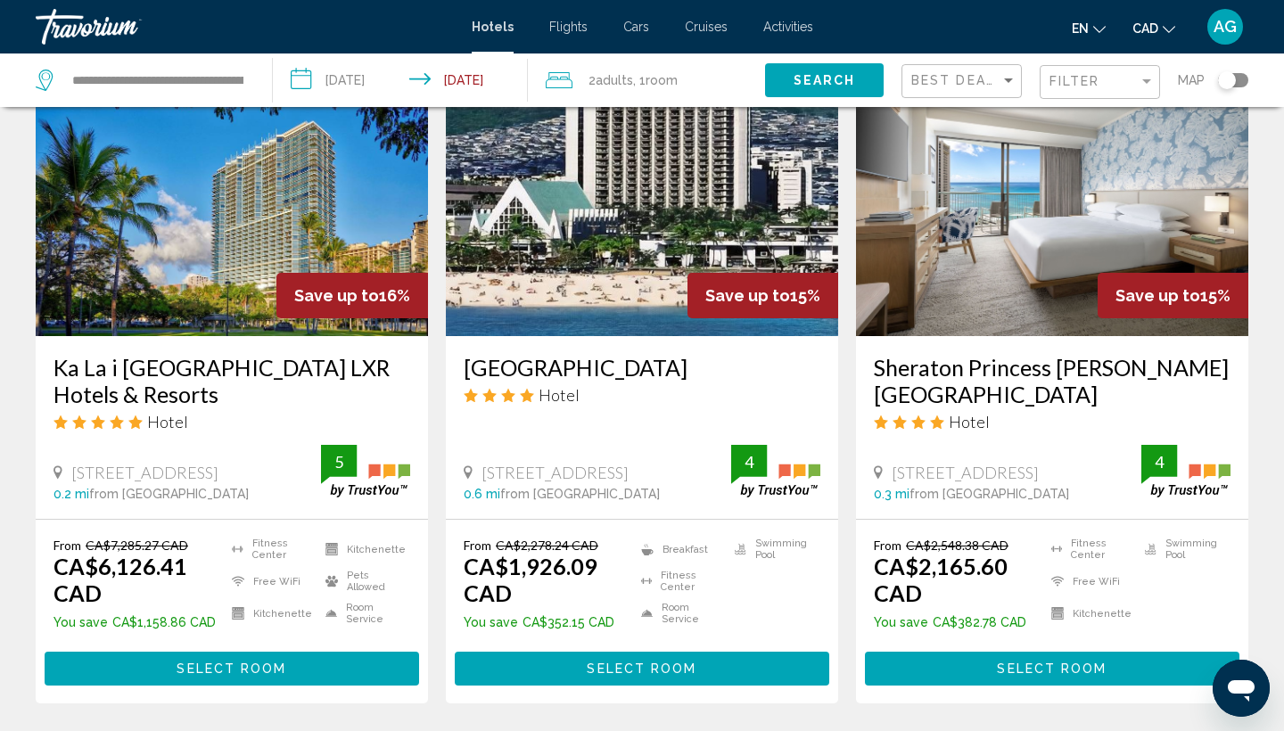
click at [475, 79] on input "**********" at bounding box center [404, 82] width 262 height 59
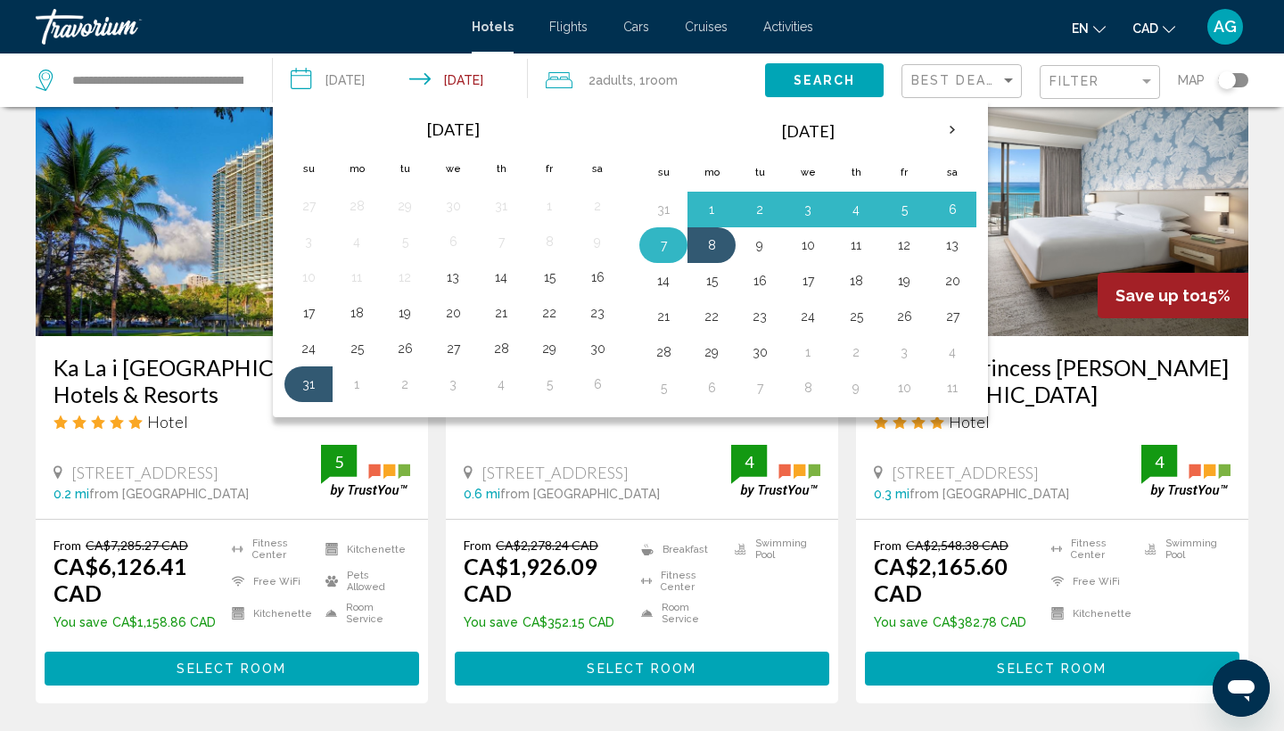
click at [669, 235] on button "7" at bounding box center [663, 245] width 29 height 25
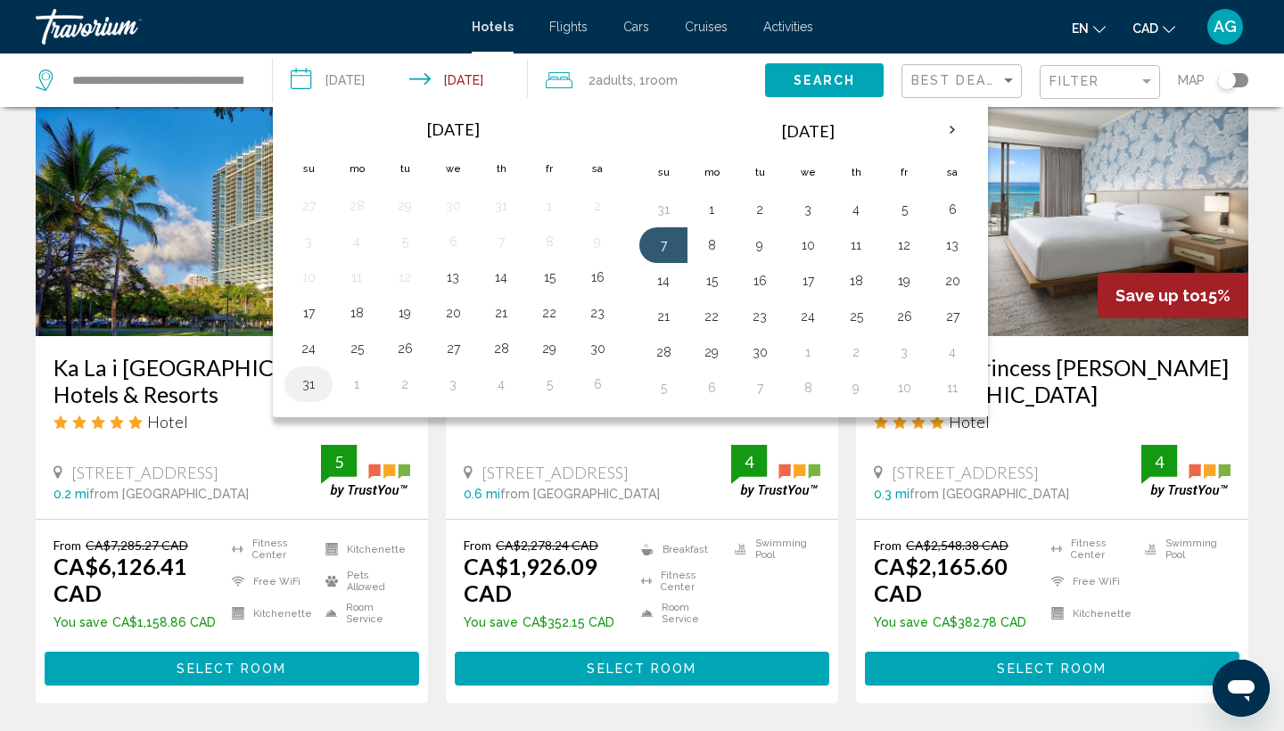
click at [313, 380] on button "31" at bounding box center [308, 384] width 29 height 25
type input "**********"
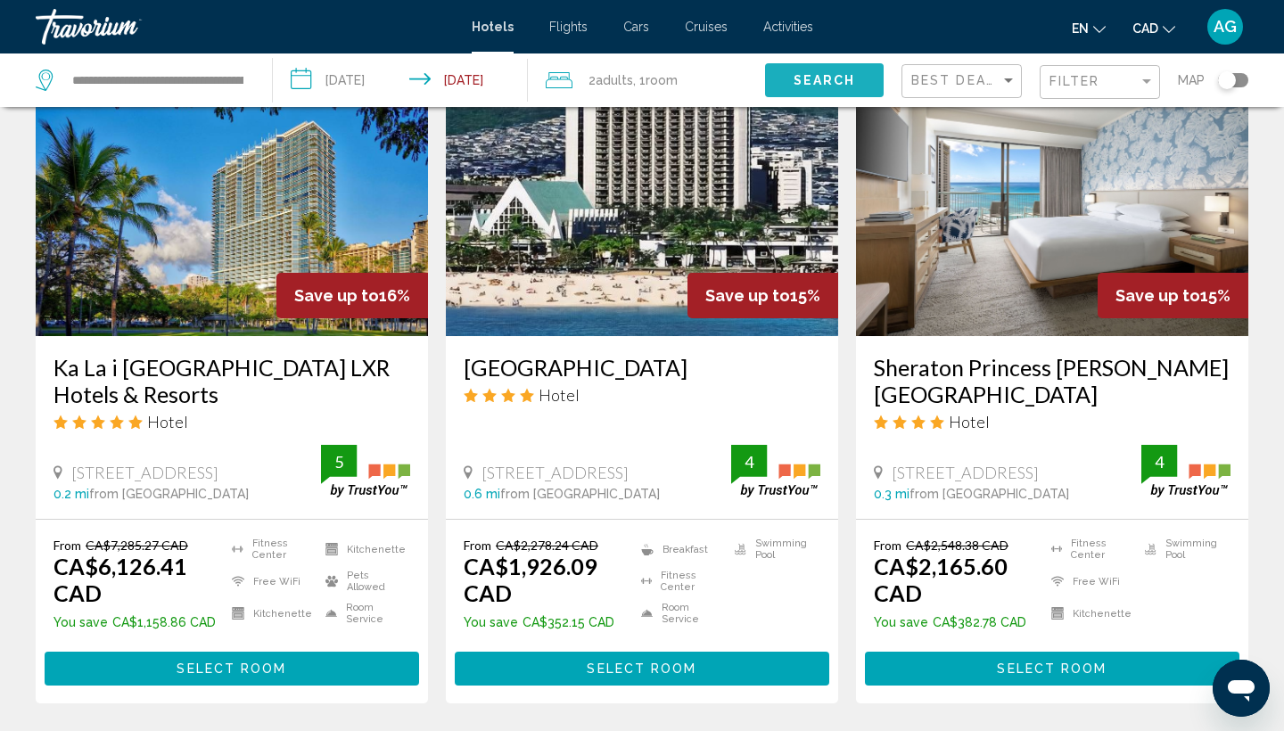
click at [831, 79] on span "Search" at bounding box center [824, 81] width 62 height 14
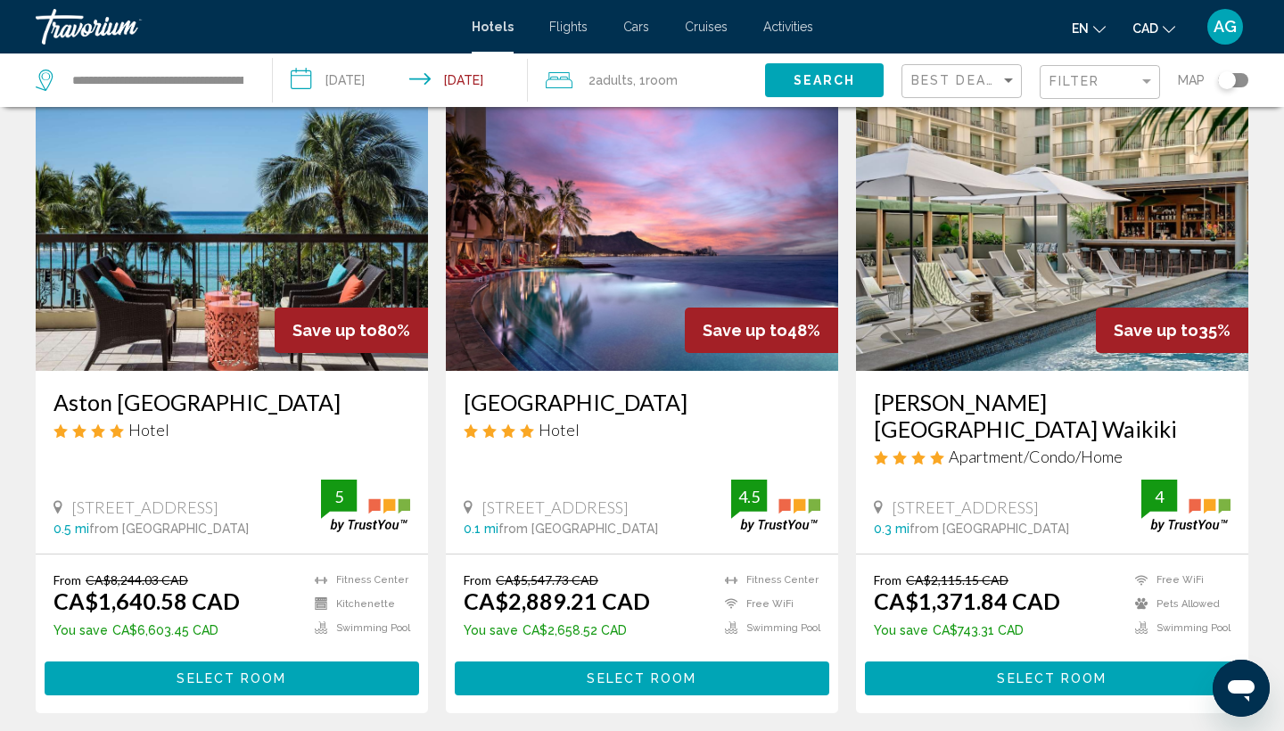
scroll to position [96, 0]
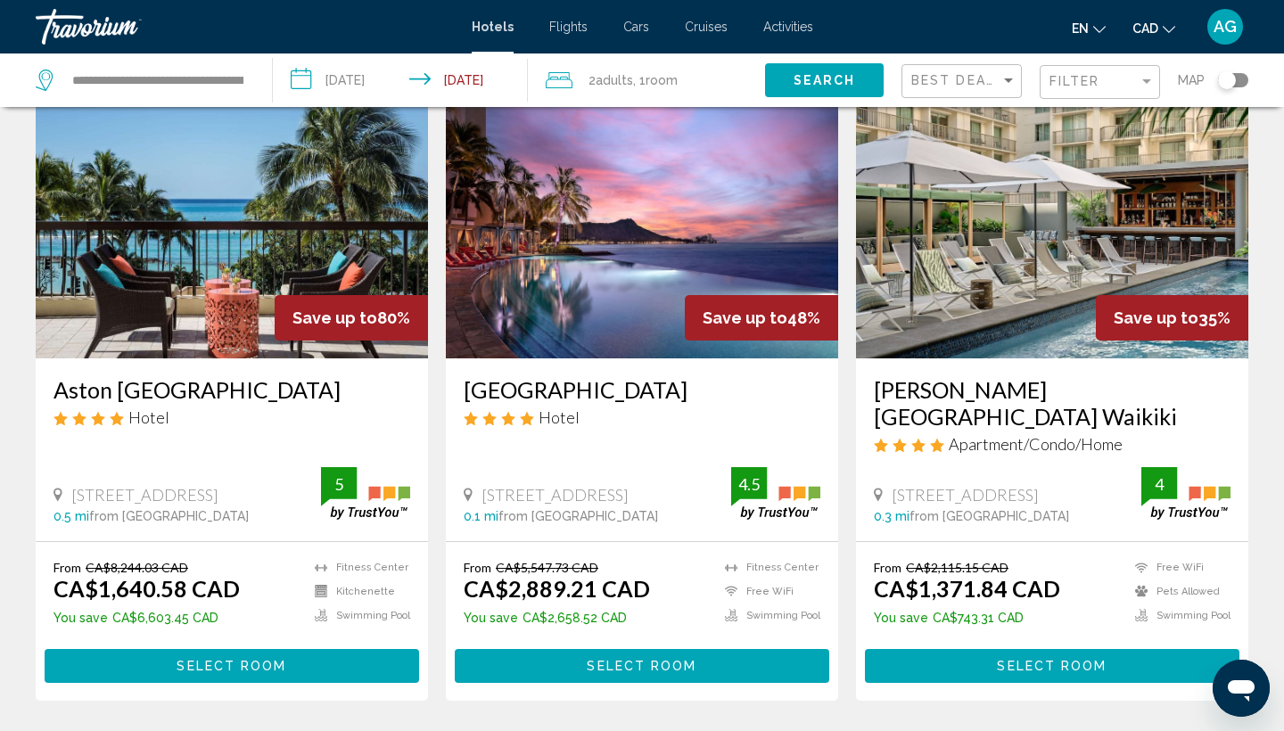
click at [627, 306] on img "Main content" at bounding box center [642, 215] width 392 height 285
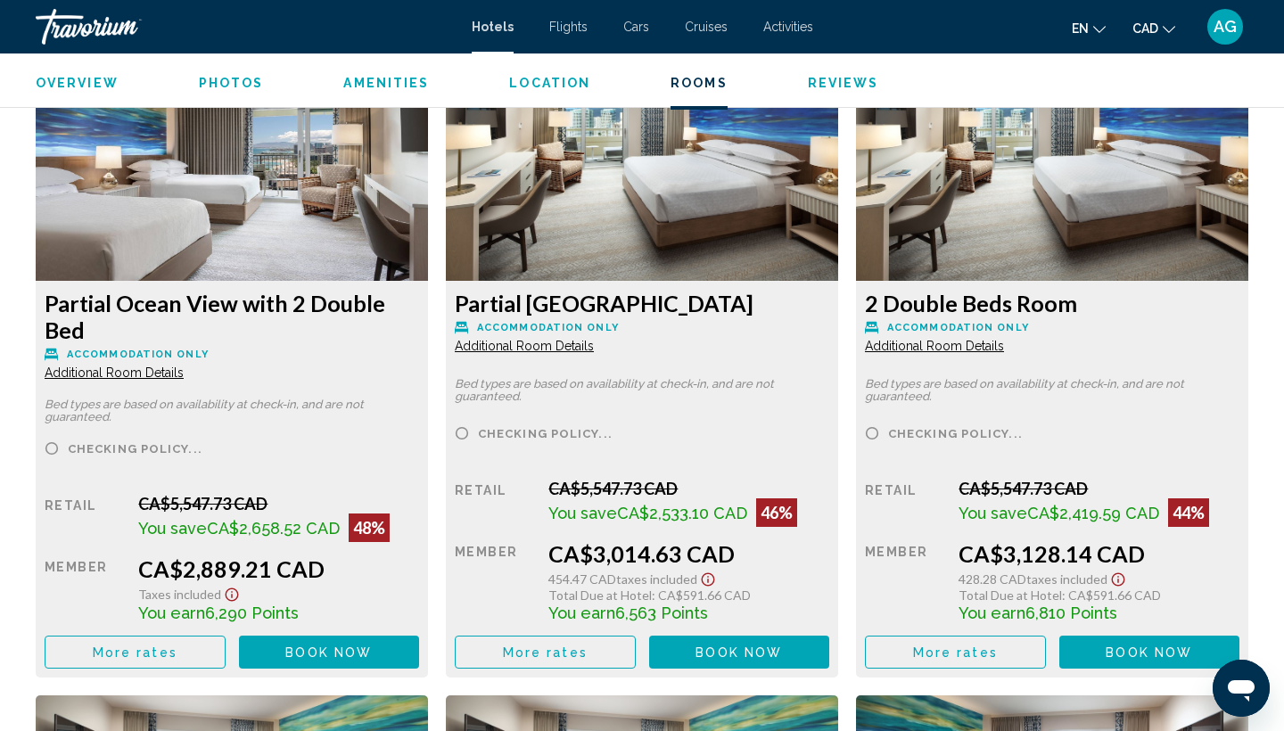
scroll to position [2473, 0]
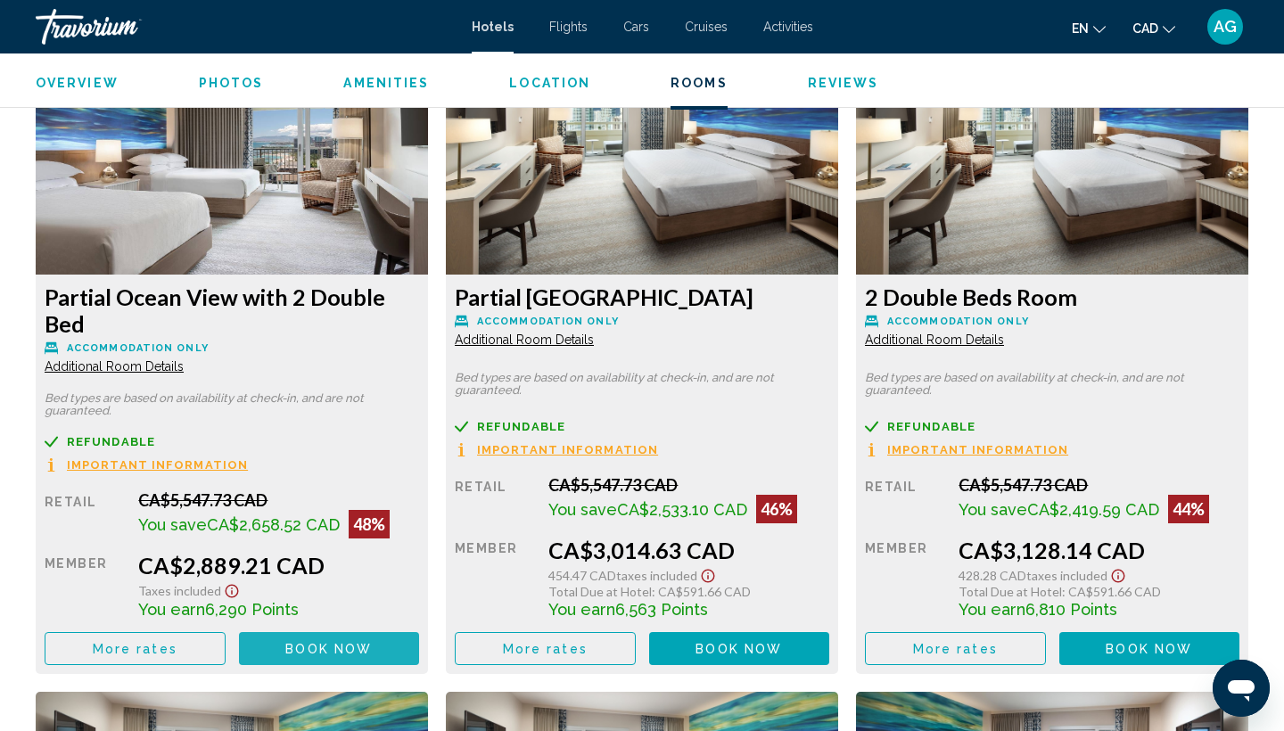
click at [357, 654] on span "Book now" at bounding box center [328, 649] width 86 height 14
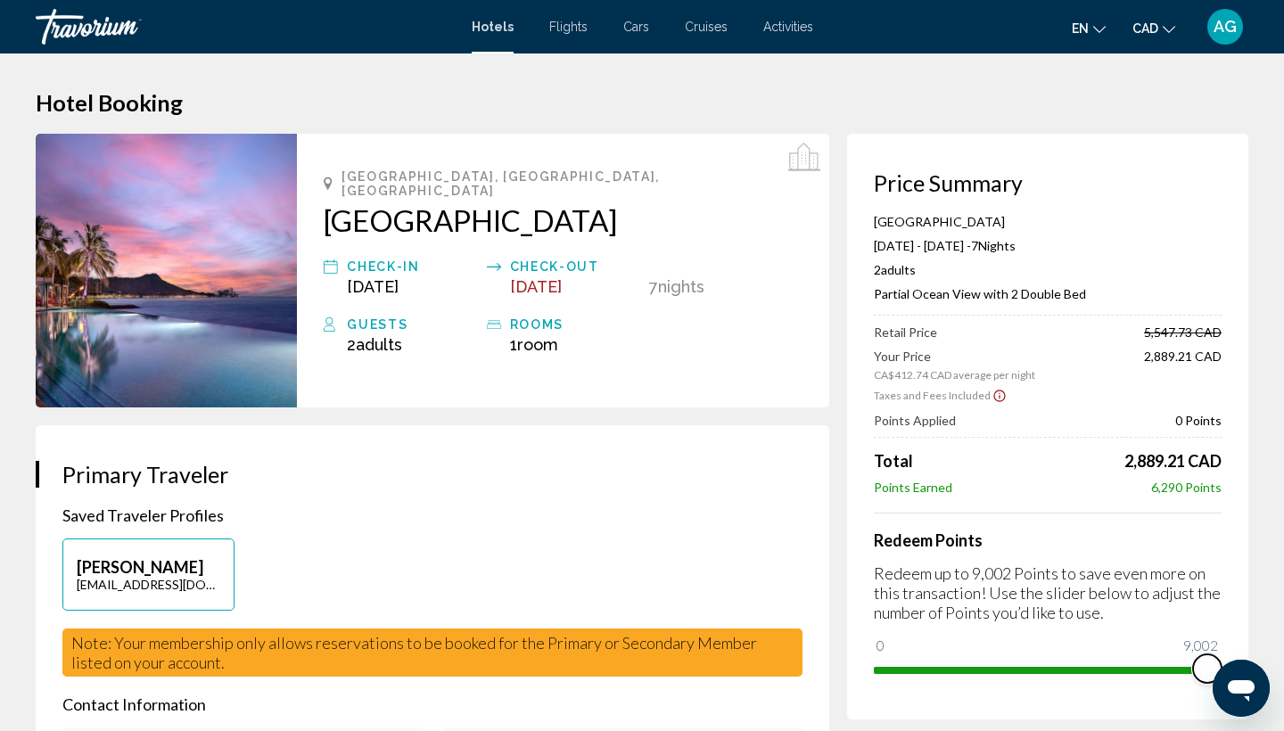
drag, startPoint x: 887, startPoint y: 643, endPoint x: 1210, endPoint y: 614, distance: 324.0
click at [1210, 614] on div "Redeem Points Redeem up to 9,002 Points to save even more on this transaction! …" at bounding box center [1048, 598] width 348 height 171
click at [998, 393] on icon "Show Taxes and Fees disclaimer" at bounding box center [999, 396] width 14 height 16
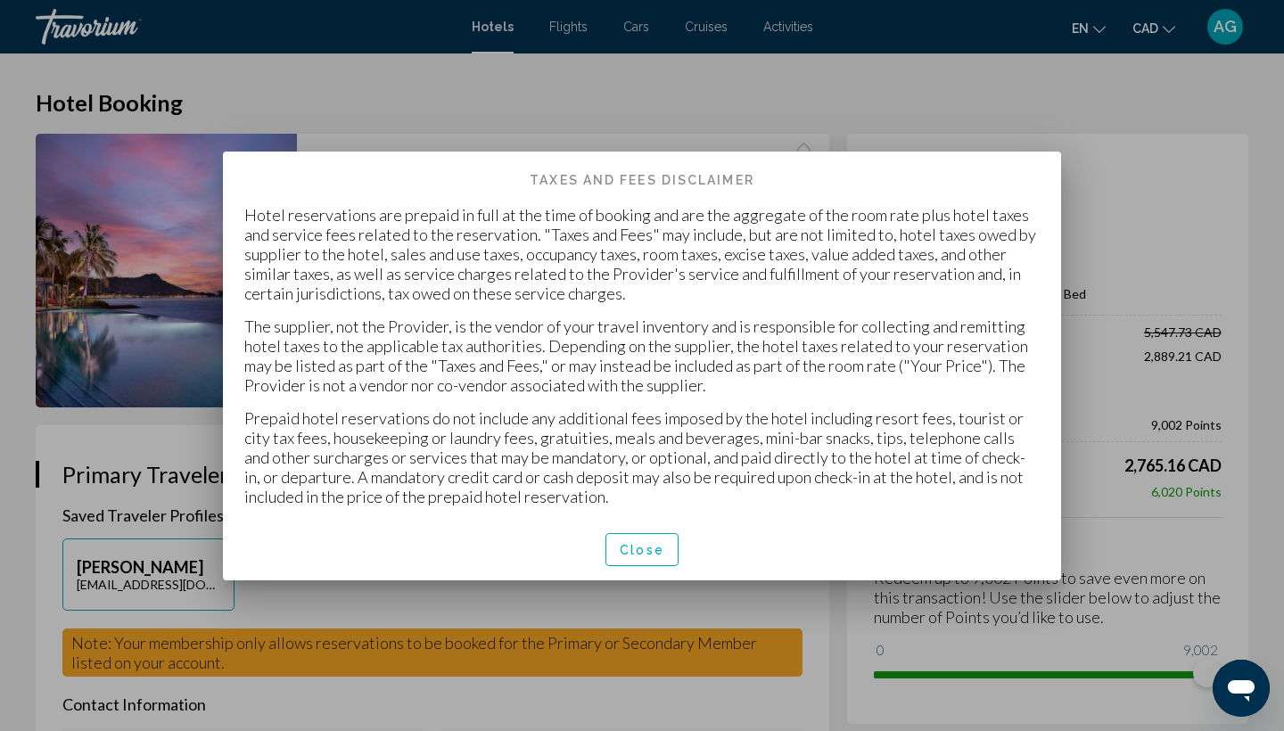
click at [652, 550] on span "Close" at bounding box center [642, 550] width 45 height 14
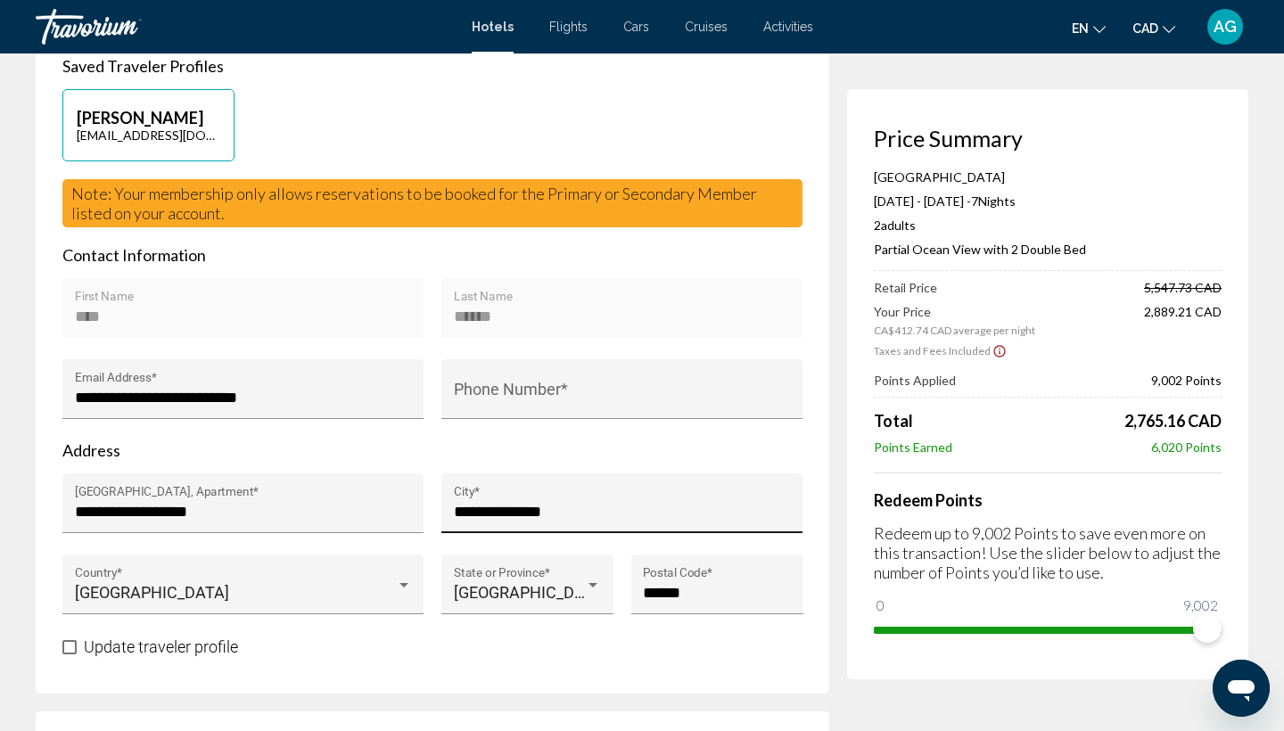
scroll to position [386, 0]
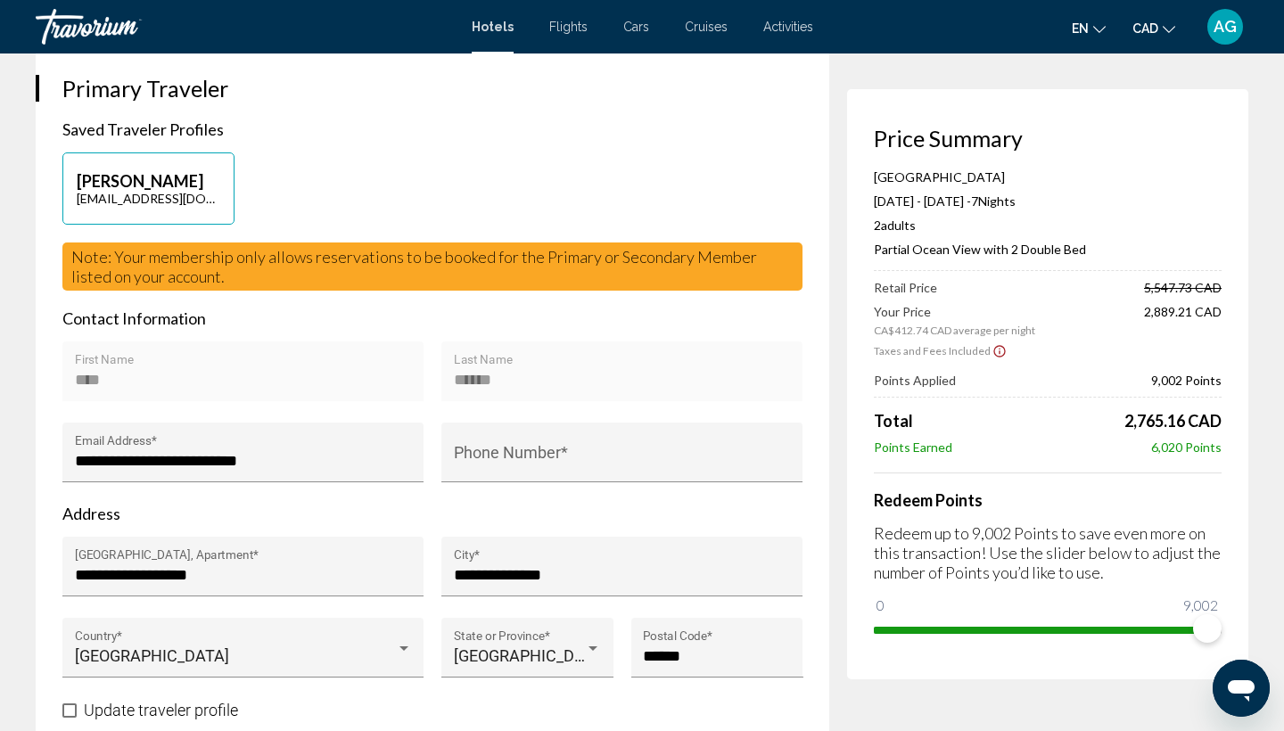
click at [992, 356] on icon "Show Taxes and Fees disclaimer" at bounding box center [999, 351] width 14 height 16
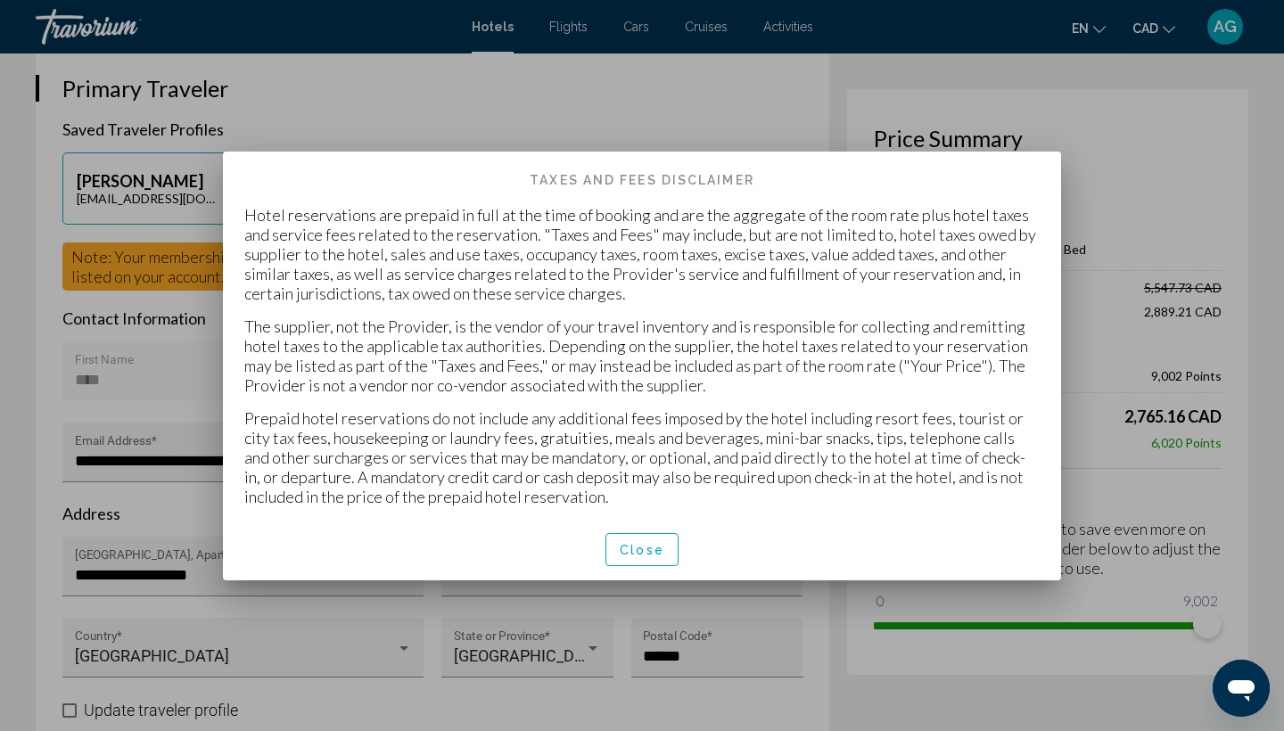
scroll to position [0, 0]
click at [651, 537] on button "Close" at bounding box center [641, 549] width 73 height 33
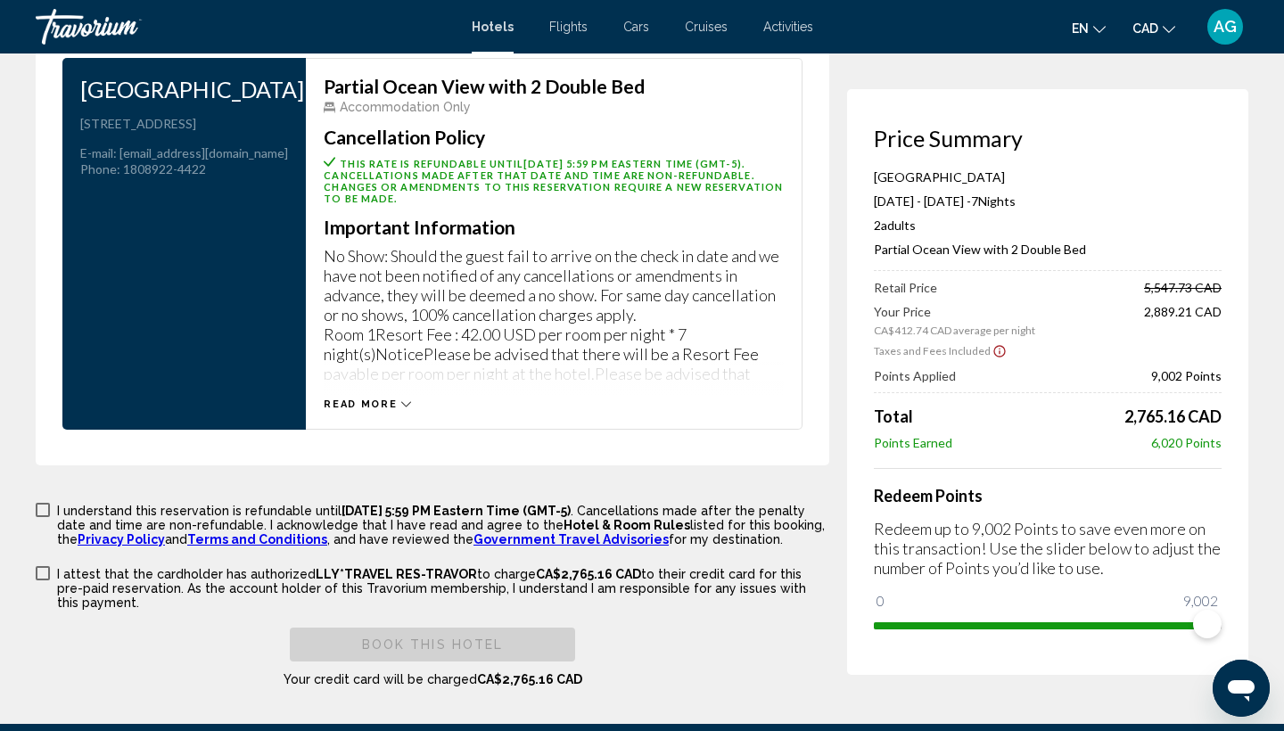
scroll to position [2411, 0]
click at [372, 379] on div "Read more" at bounding box center [554, 386] width 460 height 49
click at [361, 398] on span "Read more" at bounding box center [360, 404] width 73 height 12
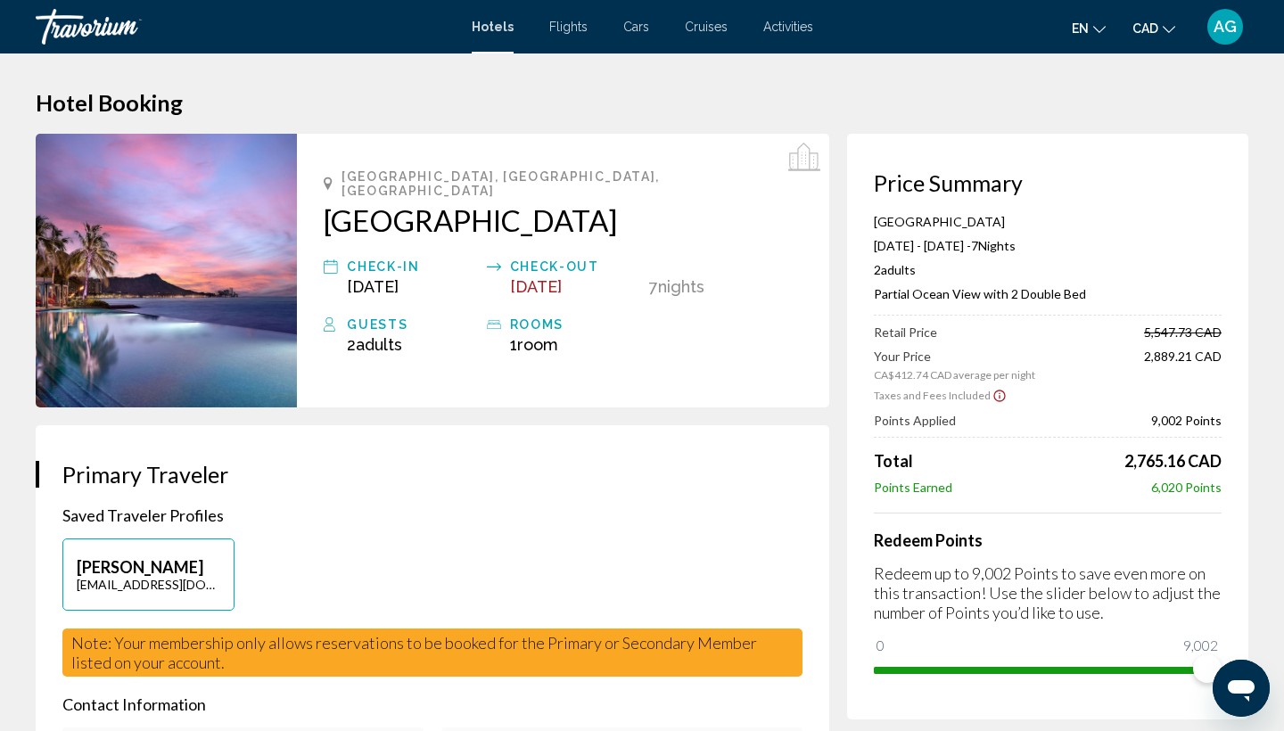
scroll to position [0, 0]
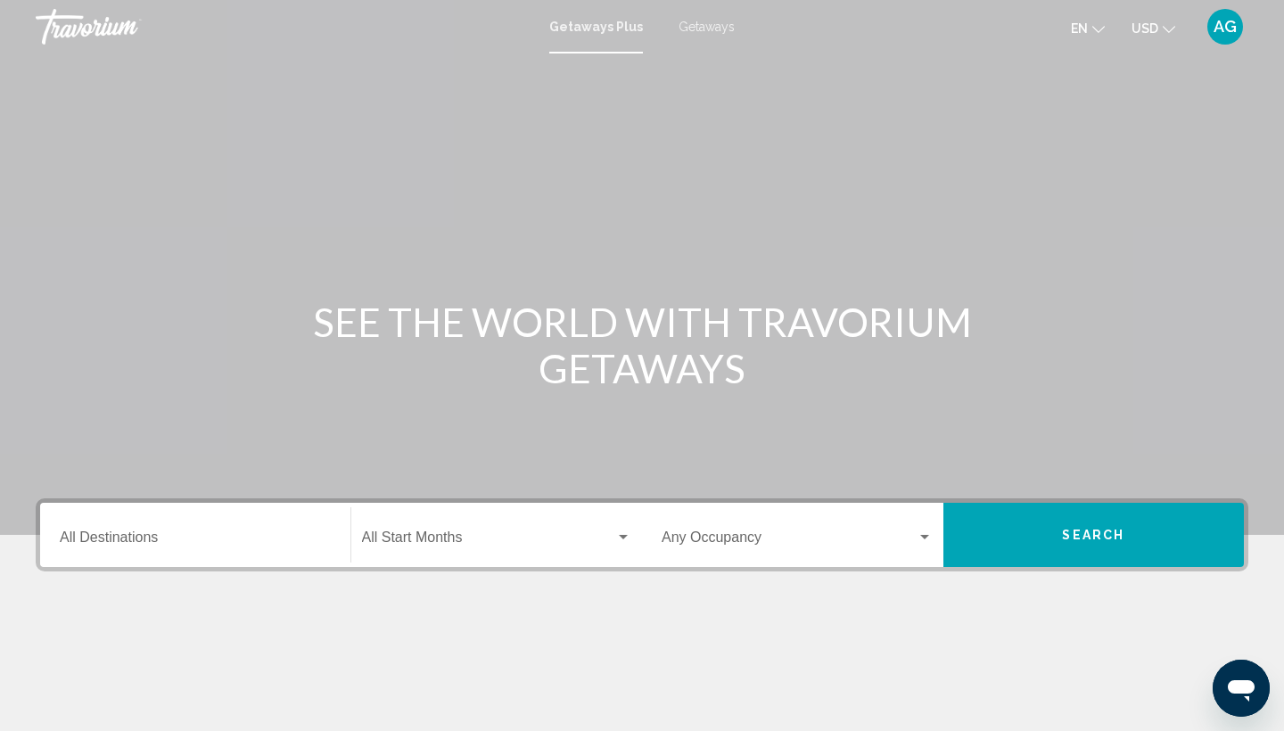
click at [1162, 19] on button "USD USD ($) MXN (Mex$) CAD (Can$) GBP (£) EUR (€) AUD (A$) NZD (NZ$) CNY (CN¥)" at bounding box center [1153, 28] width 44 height 26
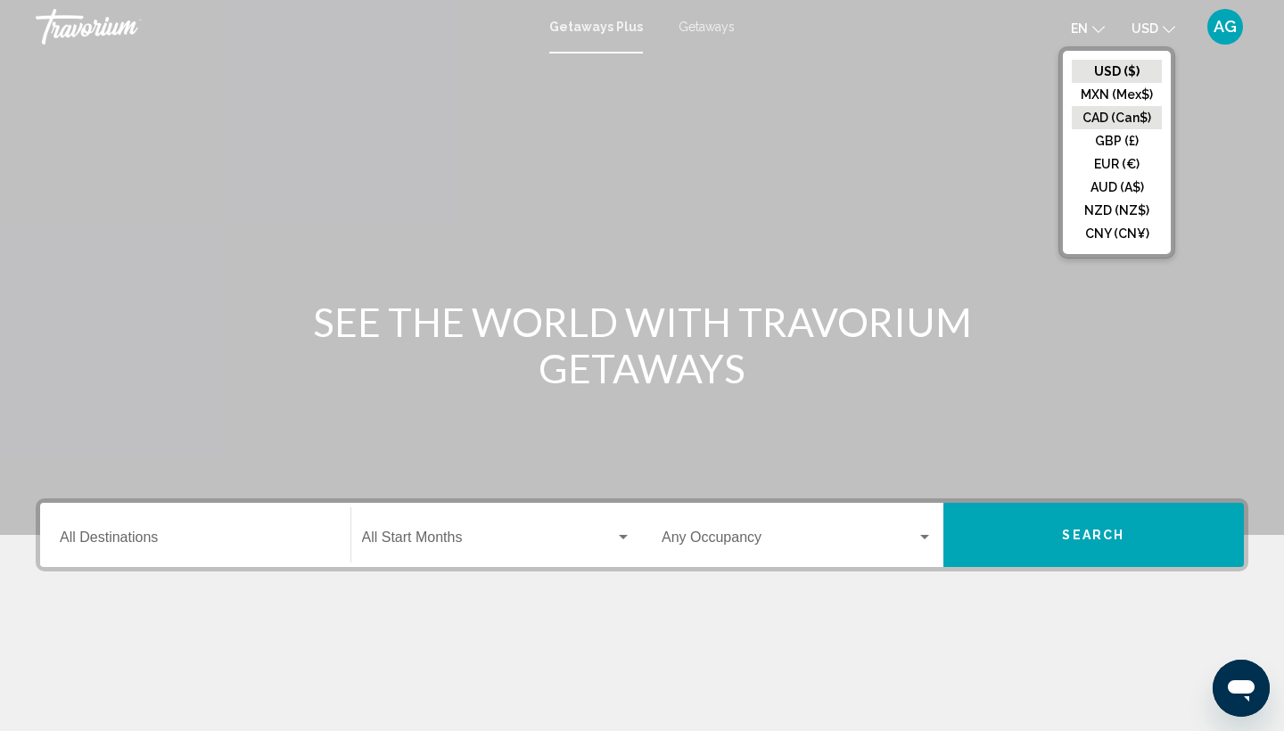
click at [1127, 121] on button "CAD (Can$)" at bounding box center [1117, 117] width 90 height 23
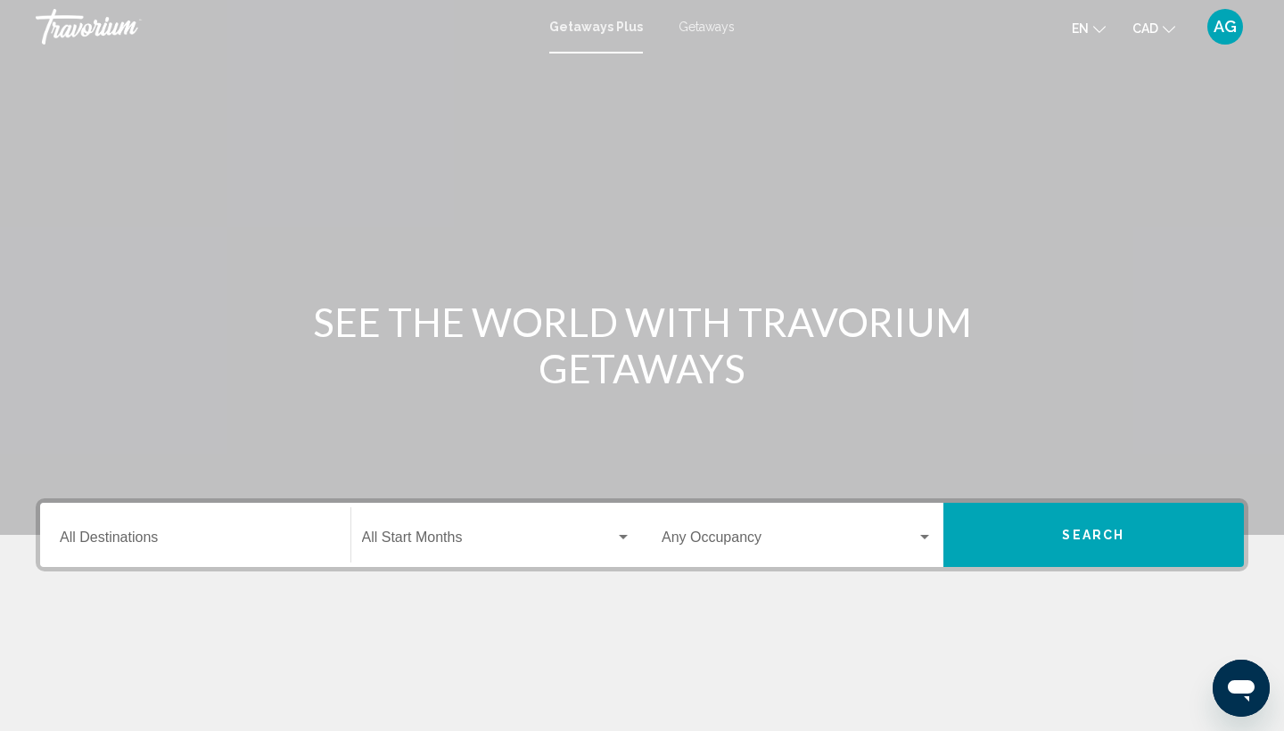
click at [199, 539] on input "Destination All Destinations" at bounding box center [195, 541] width 271 height 16
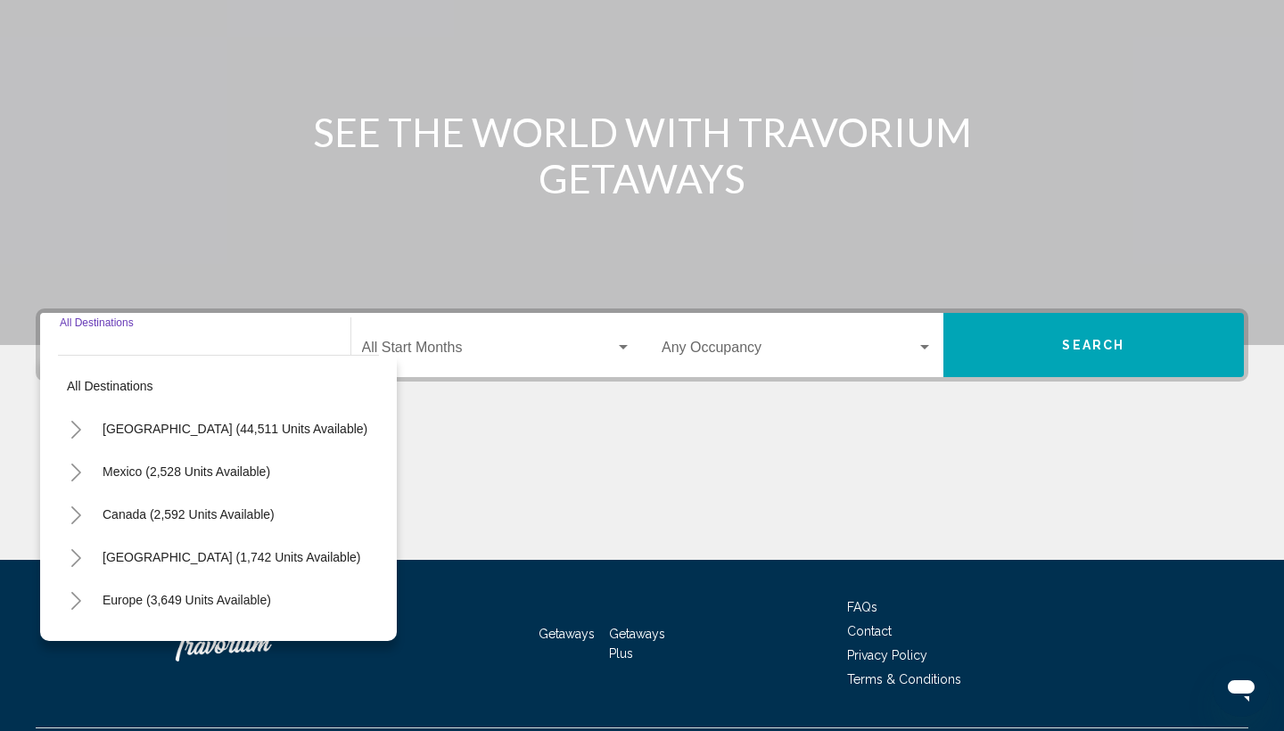
scroll to position [237, 0]
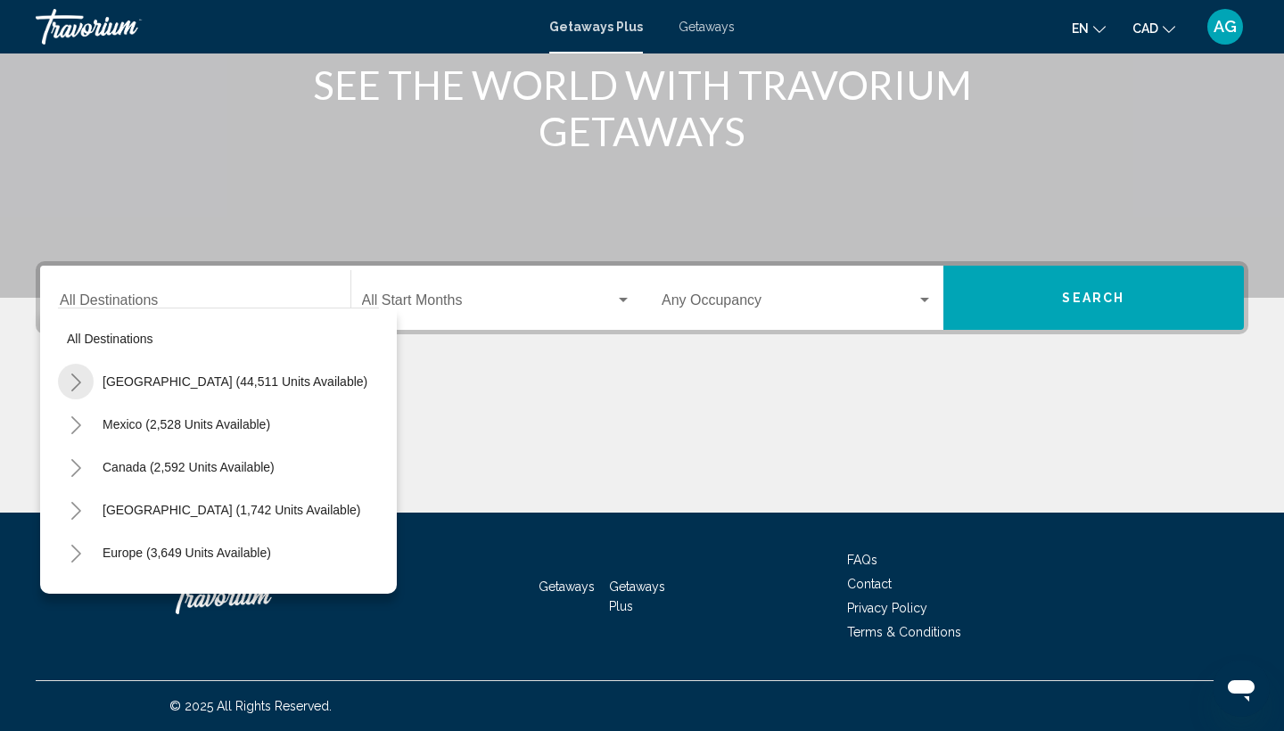
click at [70, 384] on icon "Toggle United States (44,511 units available)" at bounding box center [76, 383] width 13 height 18
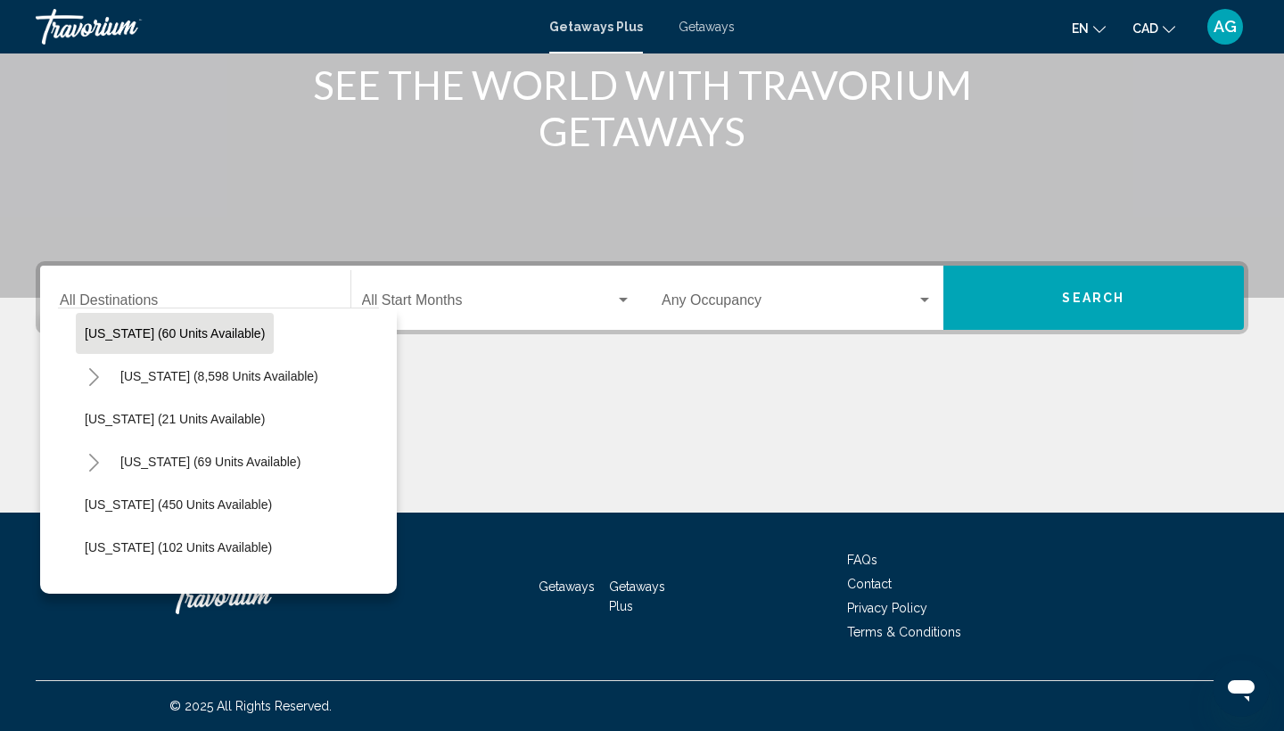
scroll to position [310, 1]
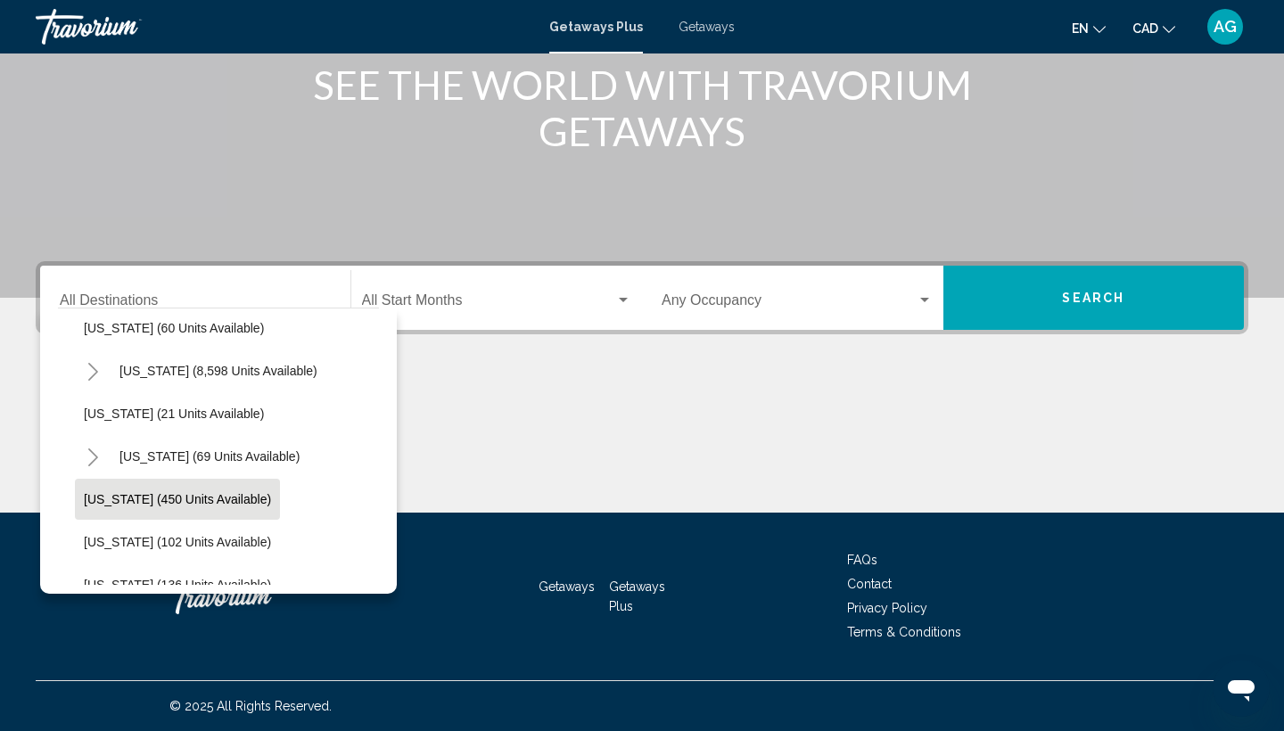
click at [103, 480] on button "[US_STATE] (450 units available)" at bounding box center [177, 499] width 205 height 41
type input "**********"
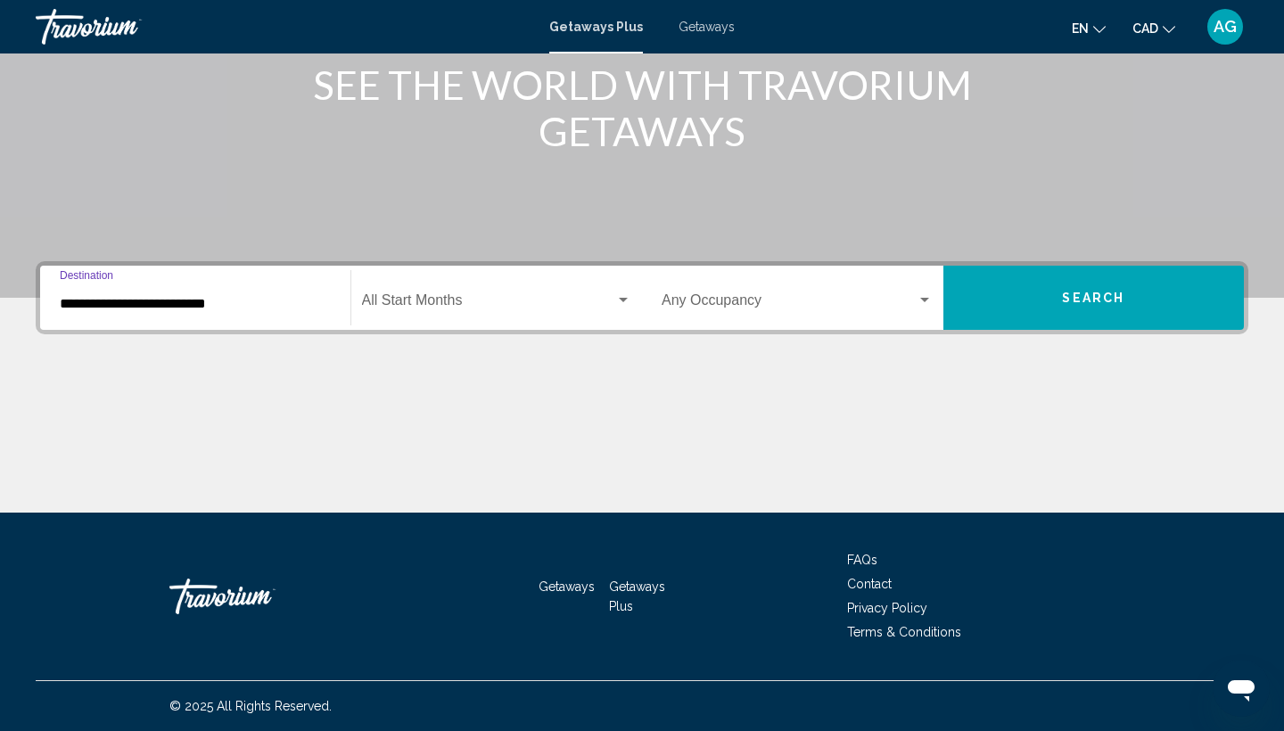
click at [129, 300] on input "**********" at bounding box center [195, 304] width 271 height 16
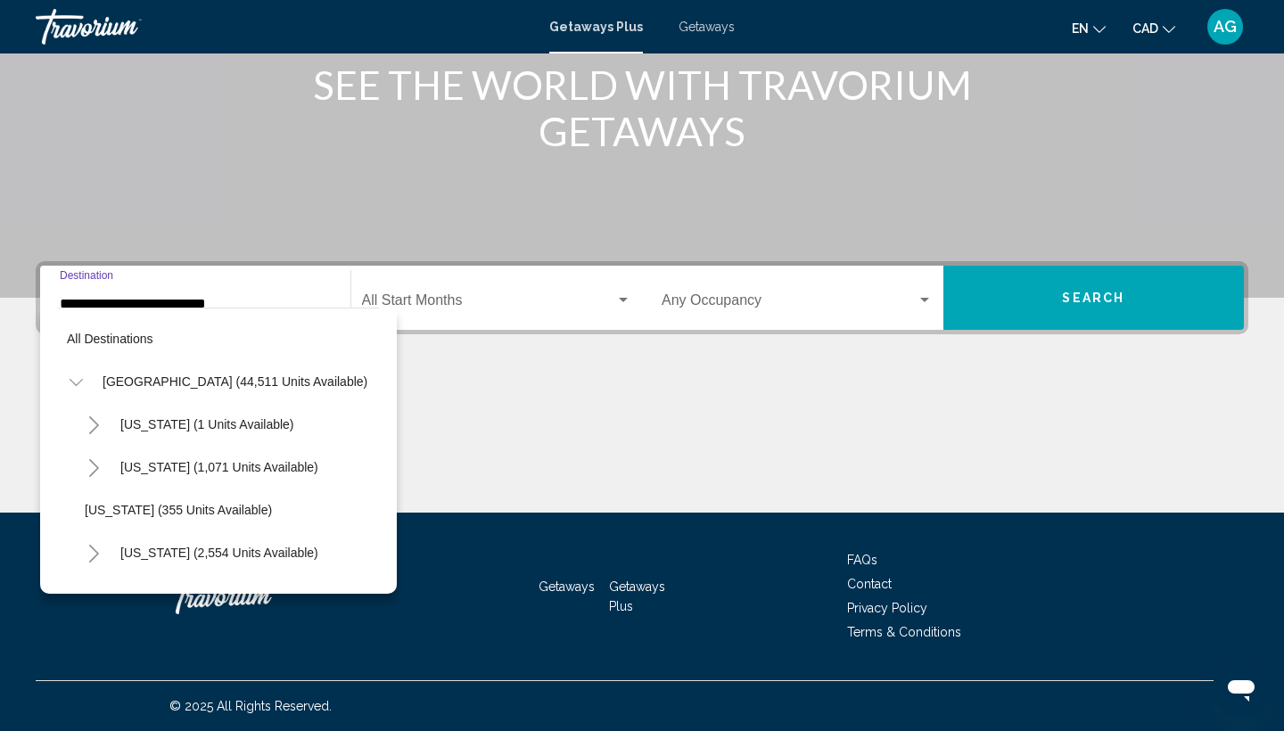
scroll to position [363, 0]
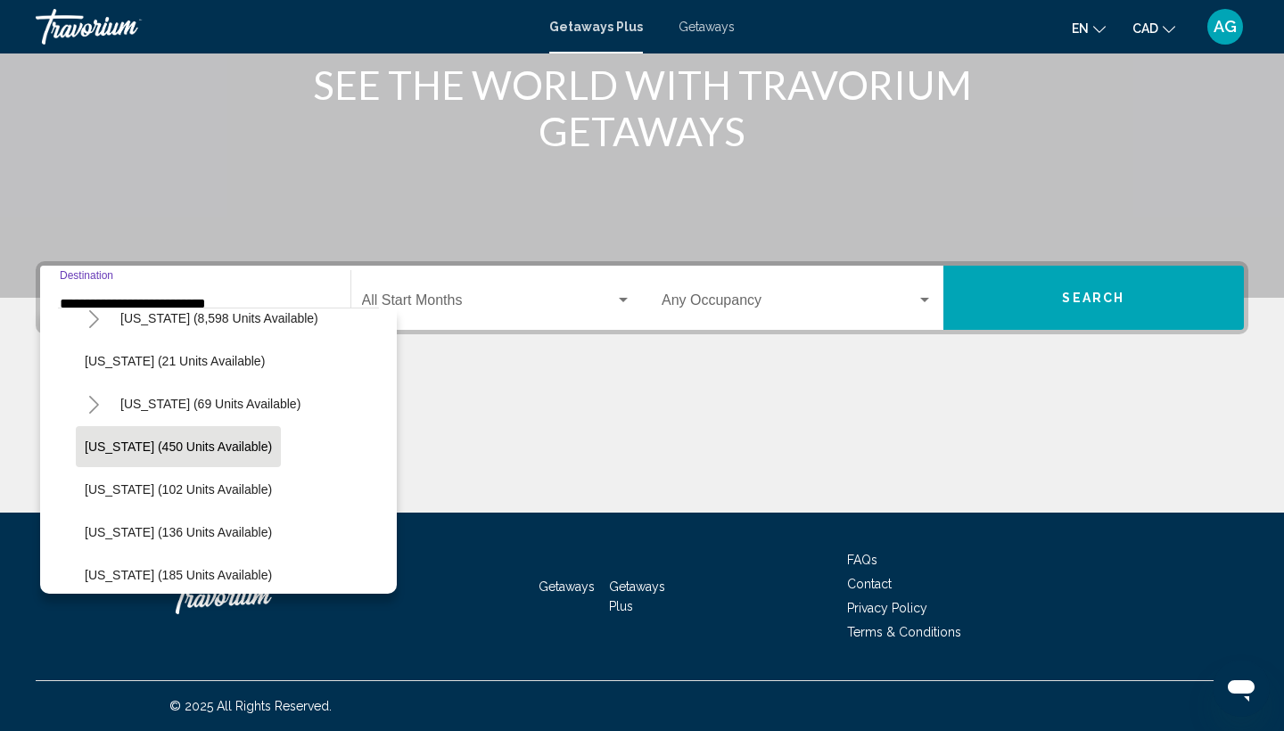
click at [93, 401] on icon "Toggle Hawaii (69 units available)" at bounding box center [93, 405] width 13 height 18
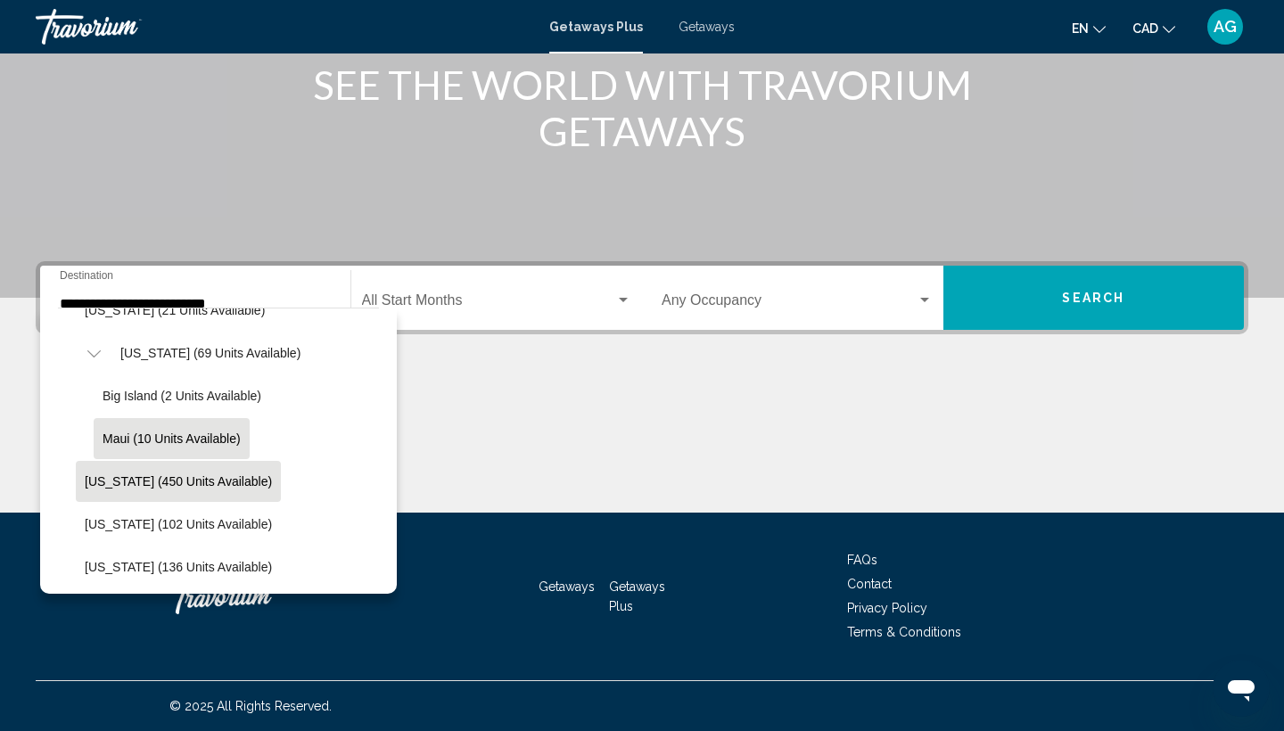
scroll to position [414, 1]
click at [696, 37] on div "Getaways Plus Getaways en English Español Français Italiano Português русский C…" at bounding box center [642, 26] width 1284 height 37
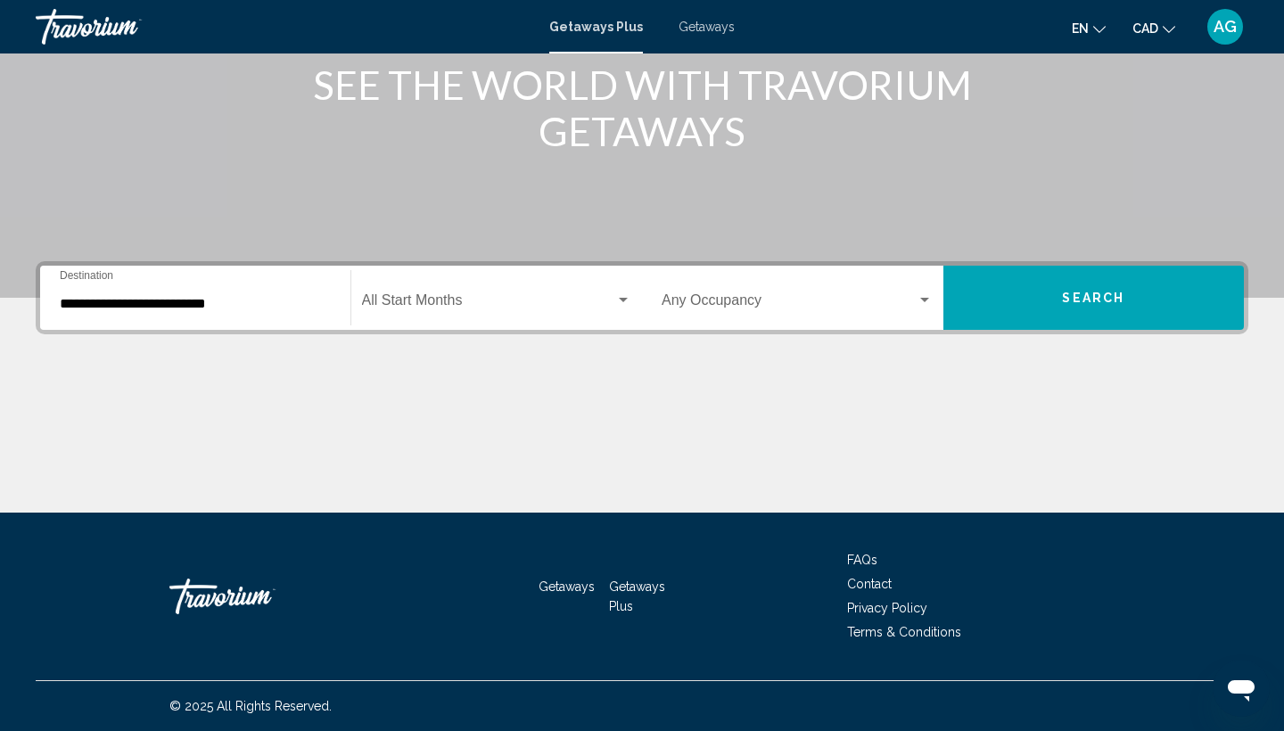
click at [696, 25] on span "Getaways" at bounding box center [706, 27] width 56 height 14
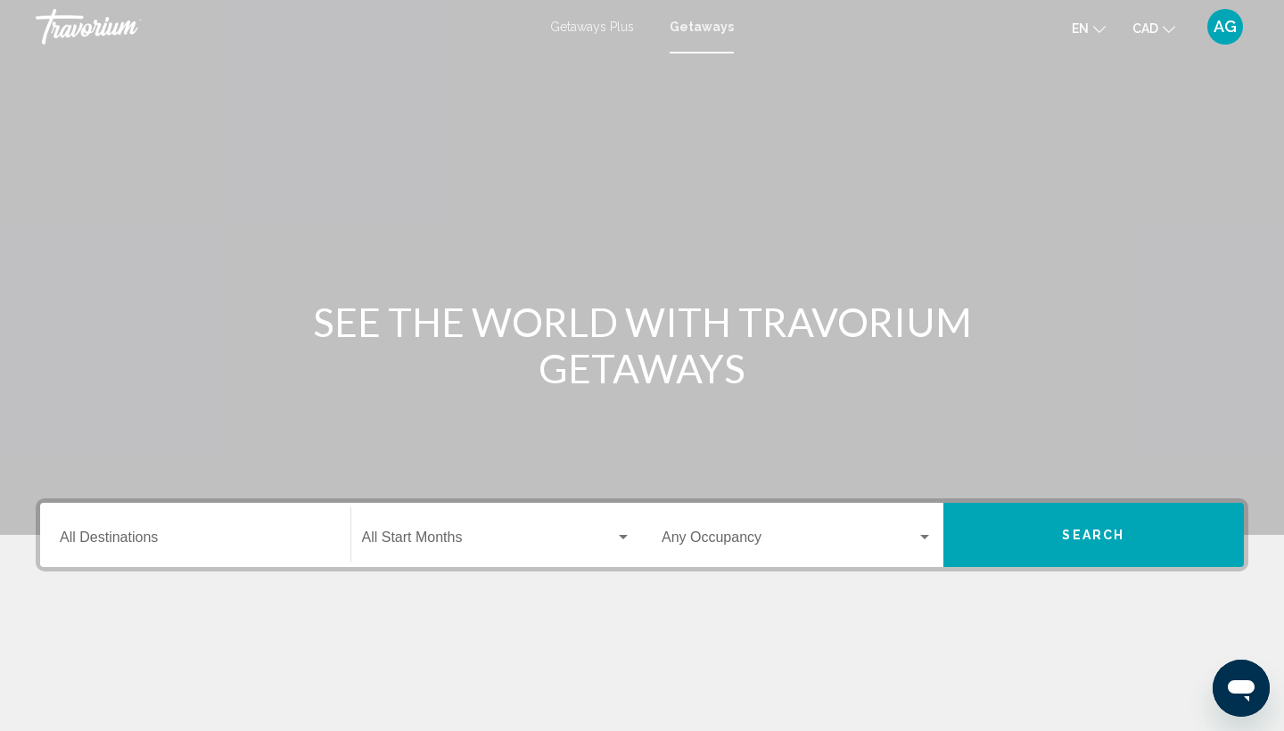
click at [266, 534] on input "Destination All Destinations" at bounding box center [195, 541] width 271 height 16
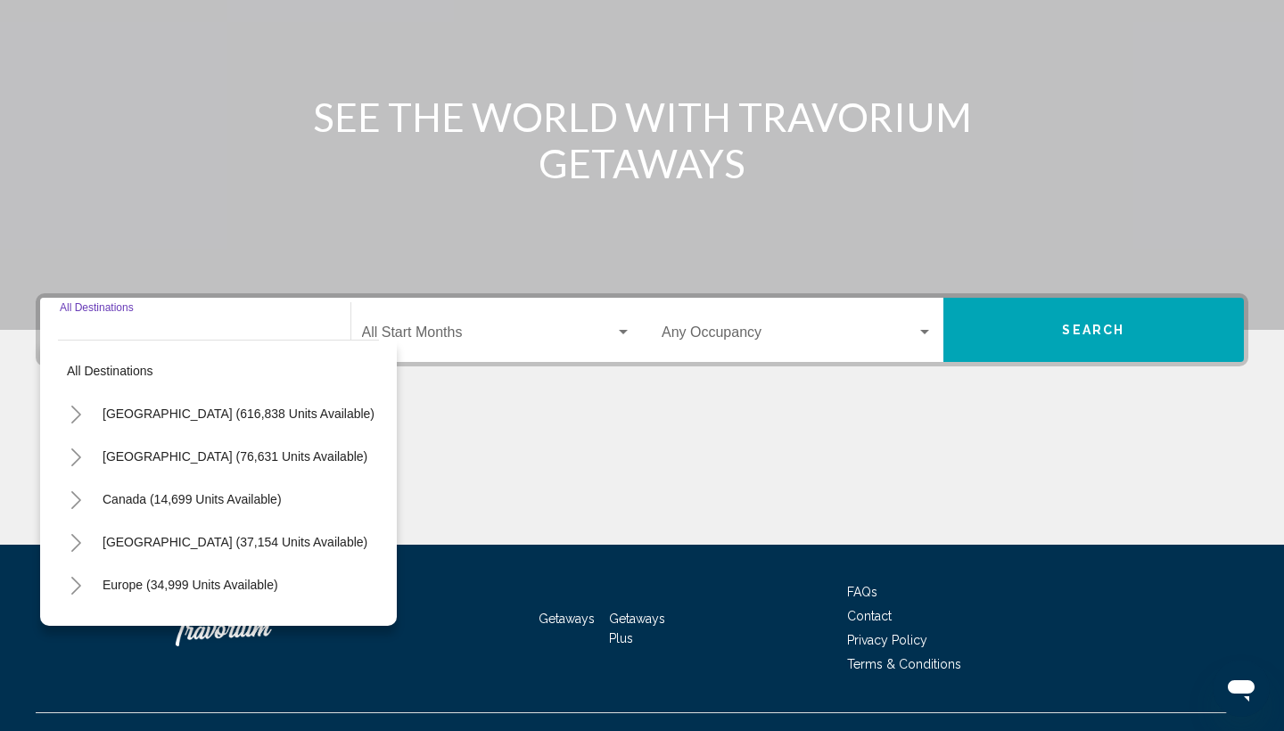
scroll to position [237, 0]
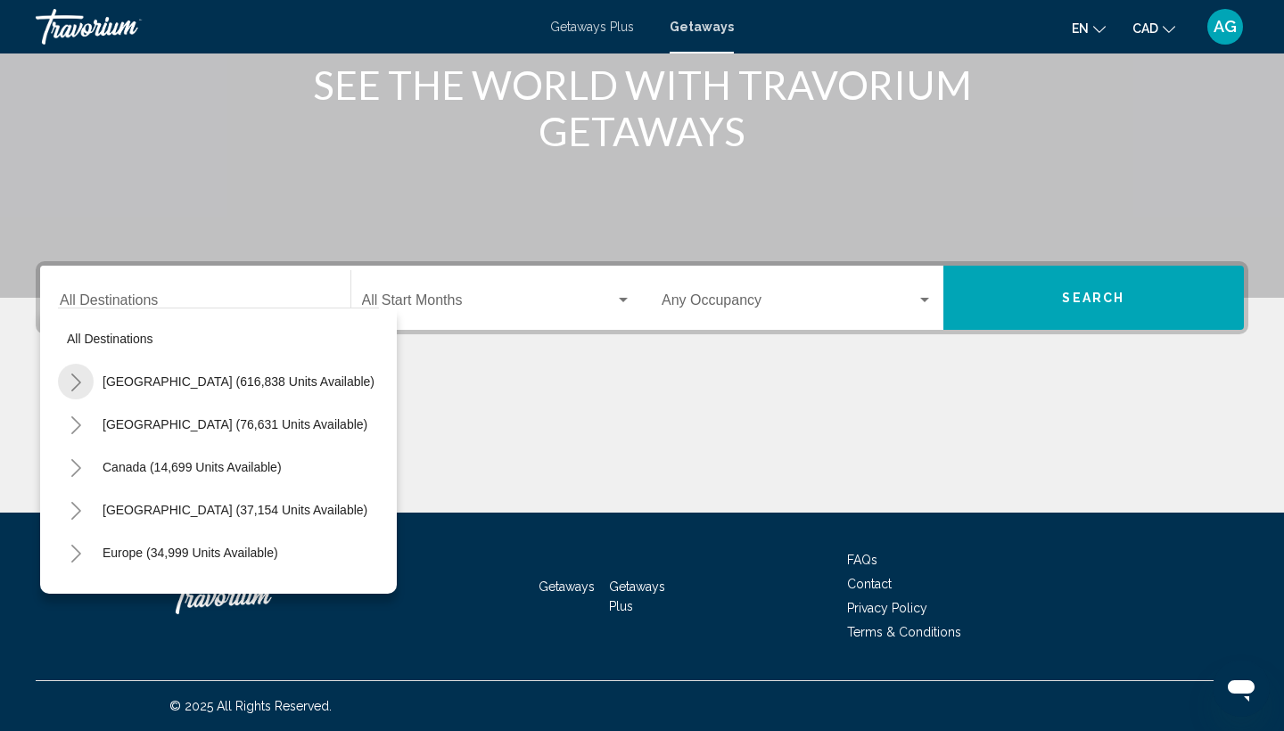
click at [75, 376] on icon "Toggle United States (616,838 units available)" at bounding box center [76, 383] width 13 height 18
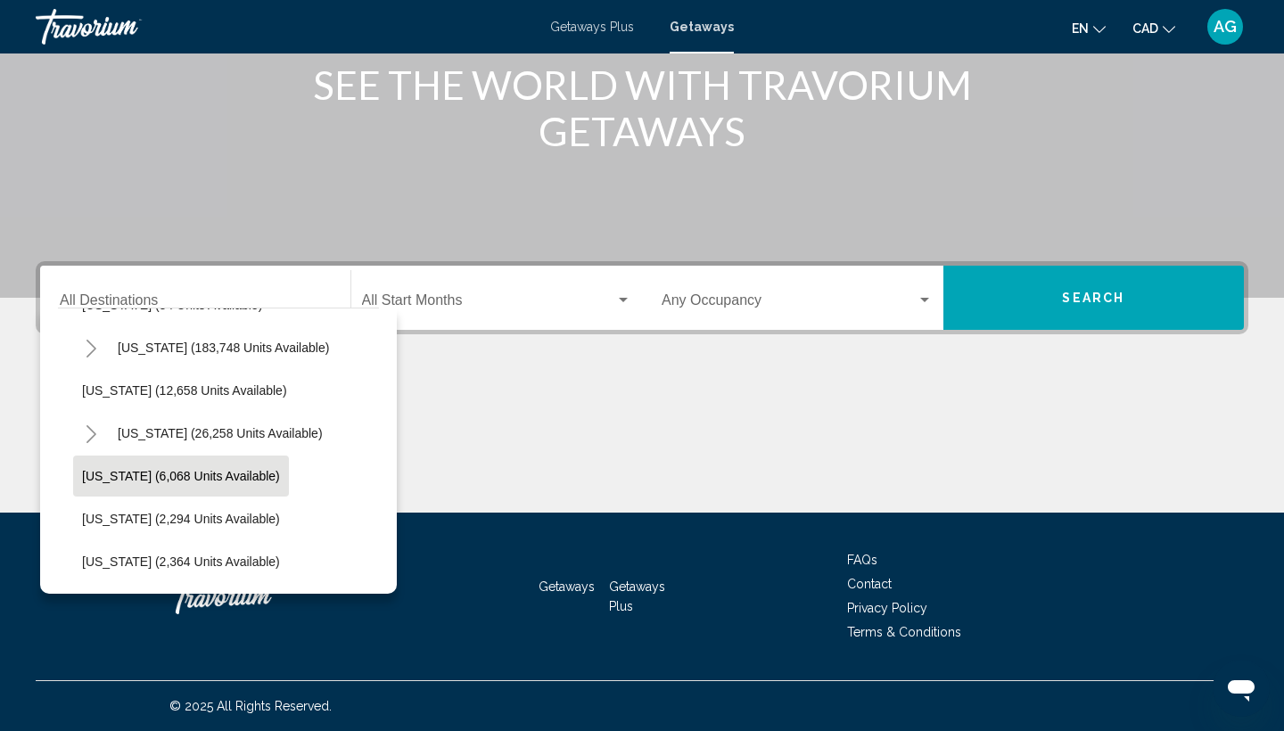
scroll to position [377, 3]
click at [95, 437] on icon "Toggle Hawaii (26,258 units available)" at bounding box center [91, 433] width 13 height 18
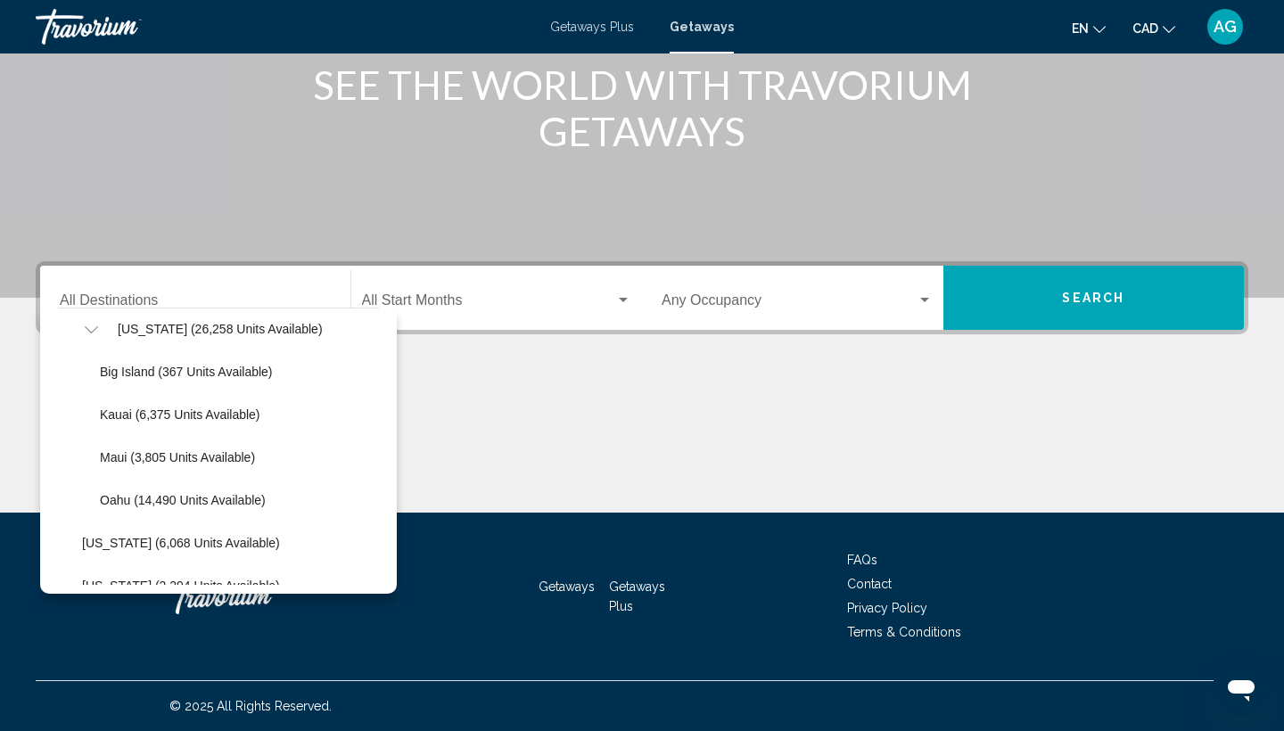
scroll to position [480, 3]
click at [133, 497] on span "Oahu (14,490 units available)" at bounding box center [183, 500] width 166 height 14
type input "**********"
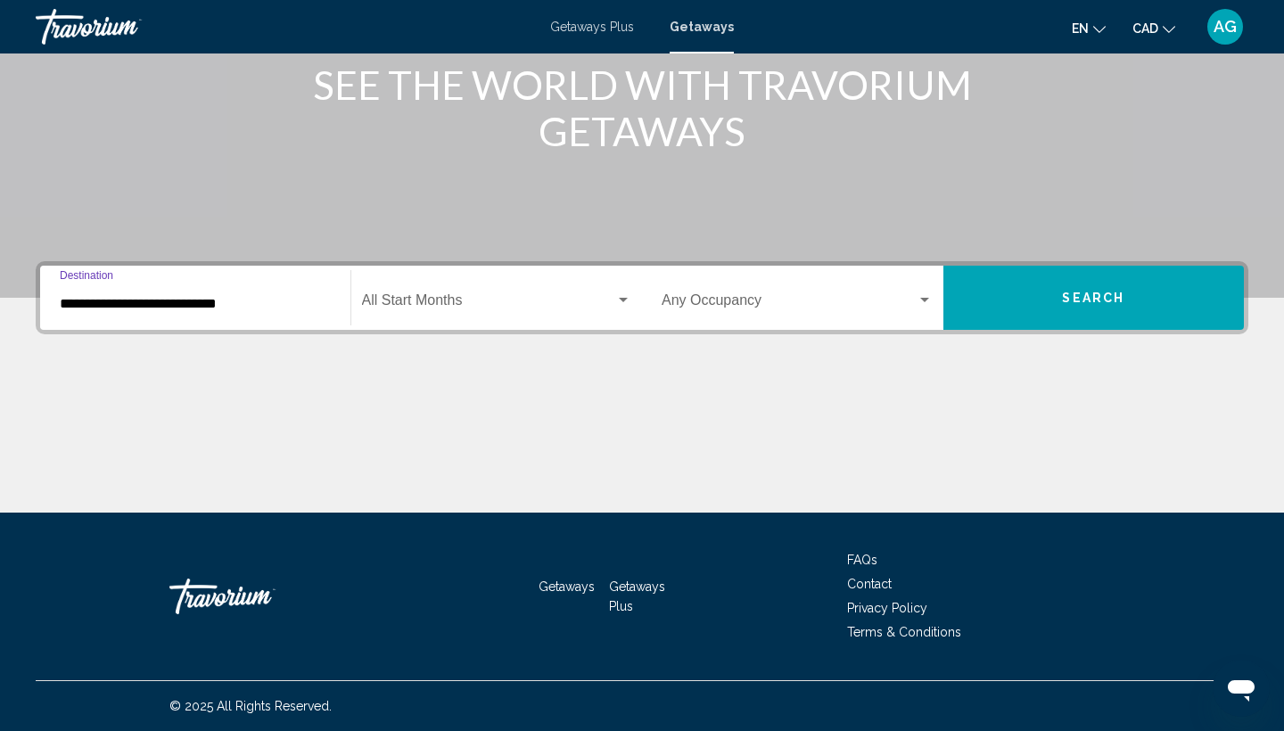
click at [467, 301] on span "Search widget" at bounding box center [489, 304] width 254 height 16
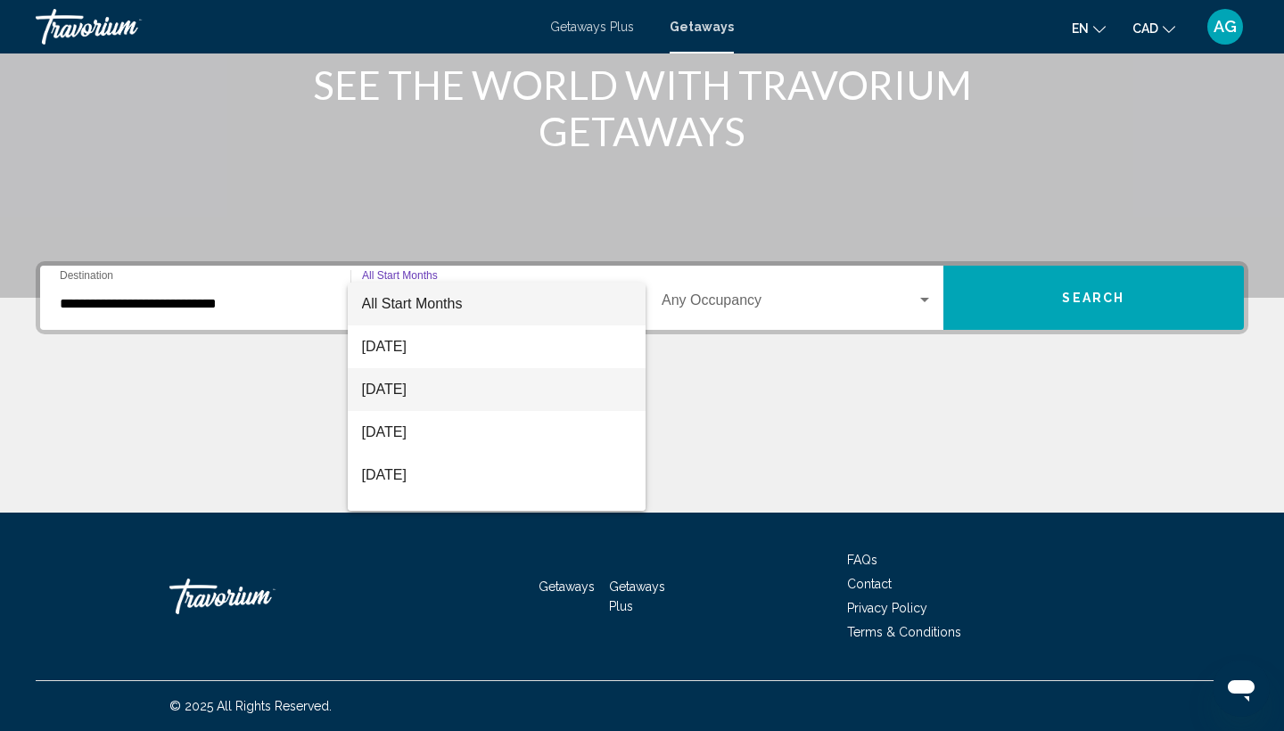
click at [454, 384] on span "September 2025" at bounding box center [497, 389] width 270 height 43
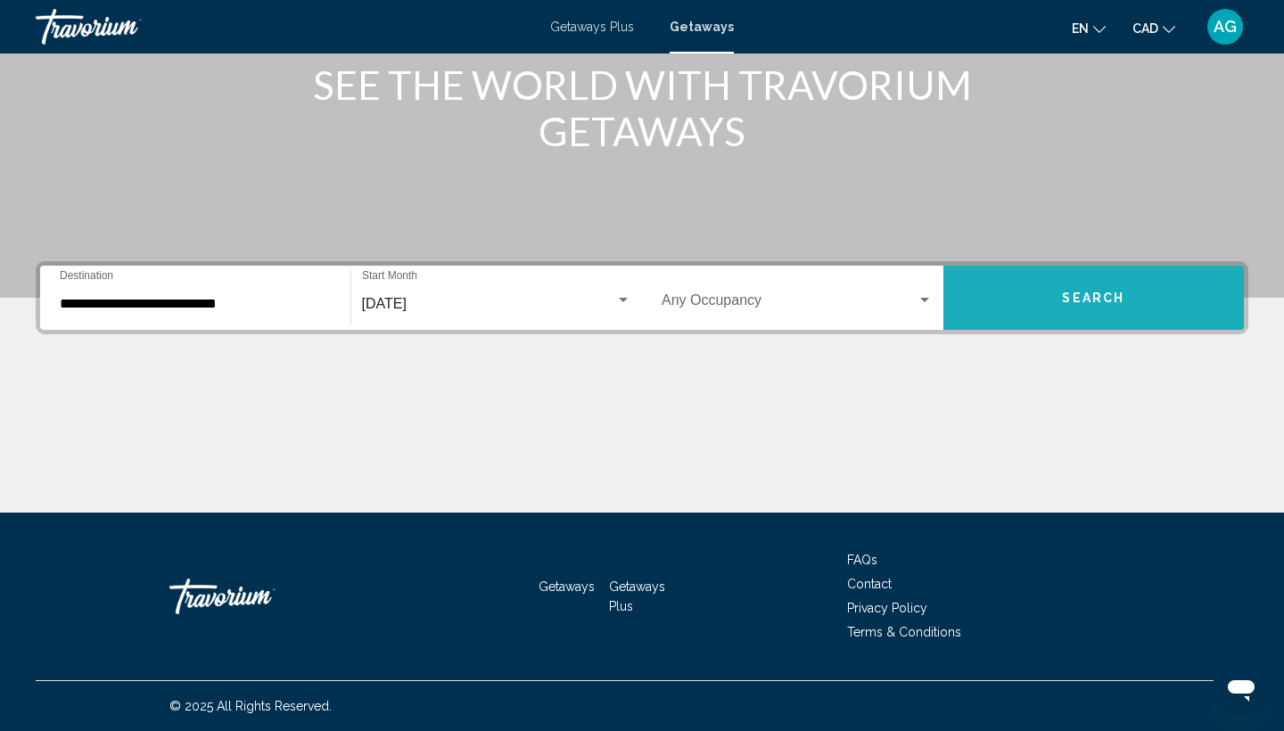
click at [1071, 297] on span "Search" at bounding box center [1093, 299] width 62 height 14
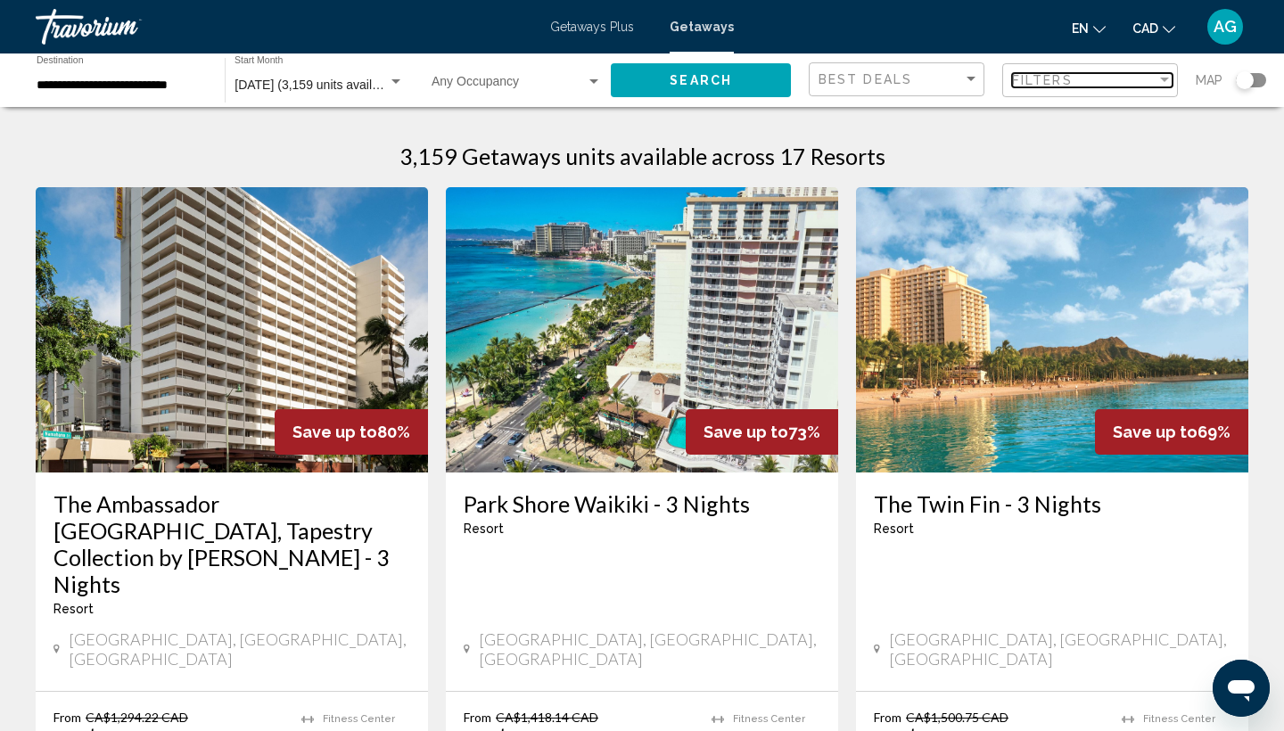
click at [1096, 74] on div "Filters" at bounding box center [1084, 80] width 144 height 14
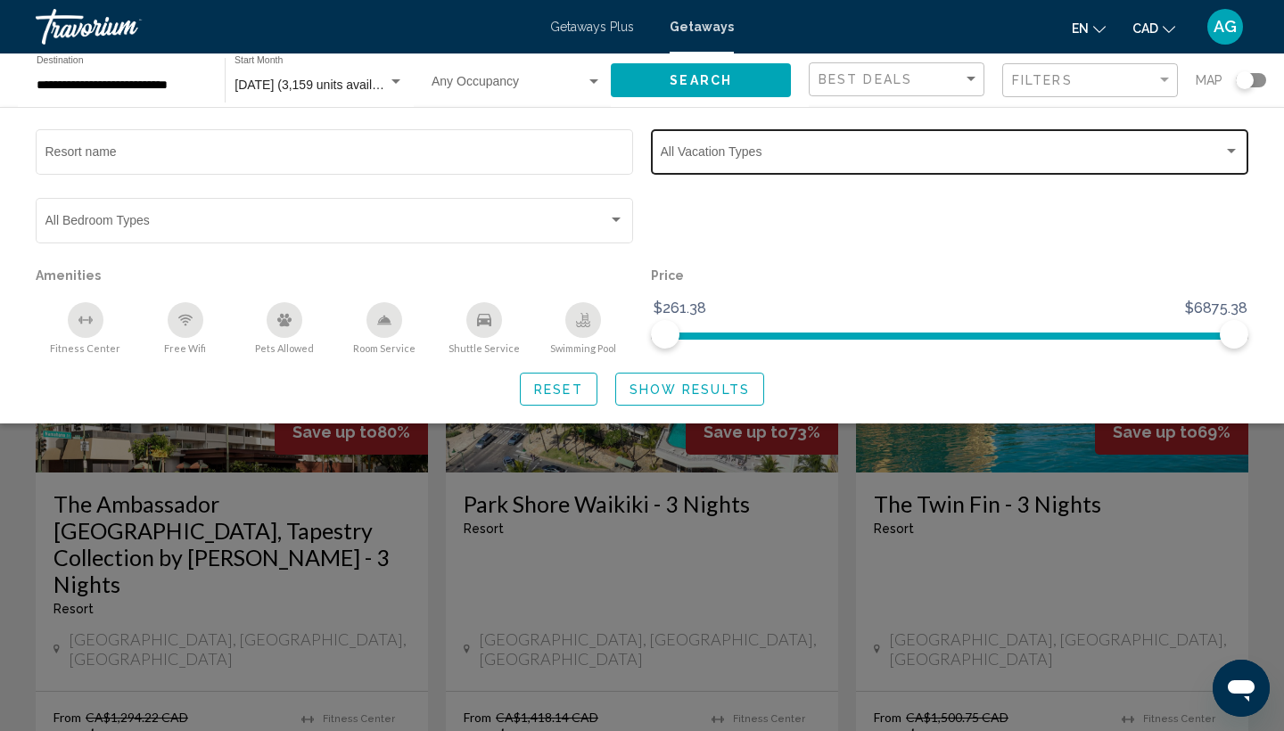
click at [680, 153] on span "Search widget" at bounding box center [942, 155] width 563 height 14
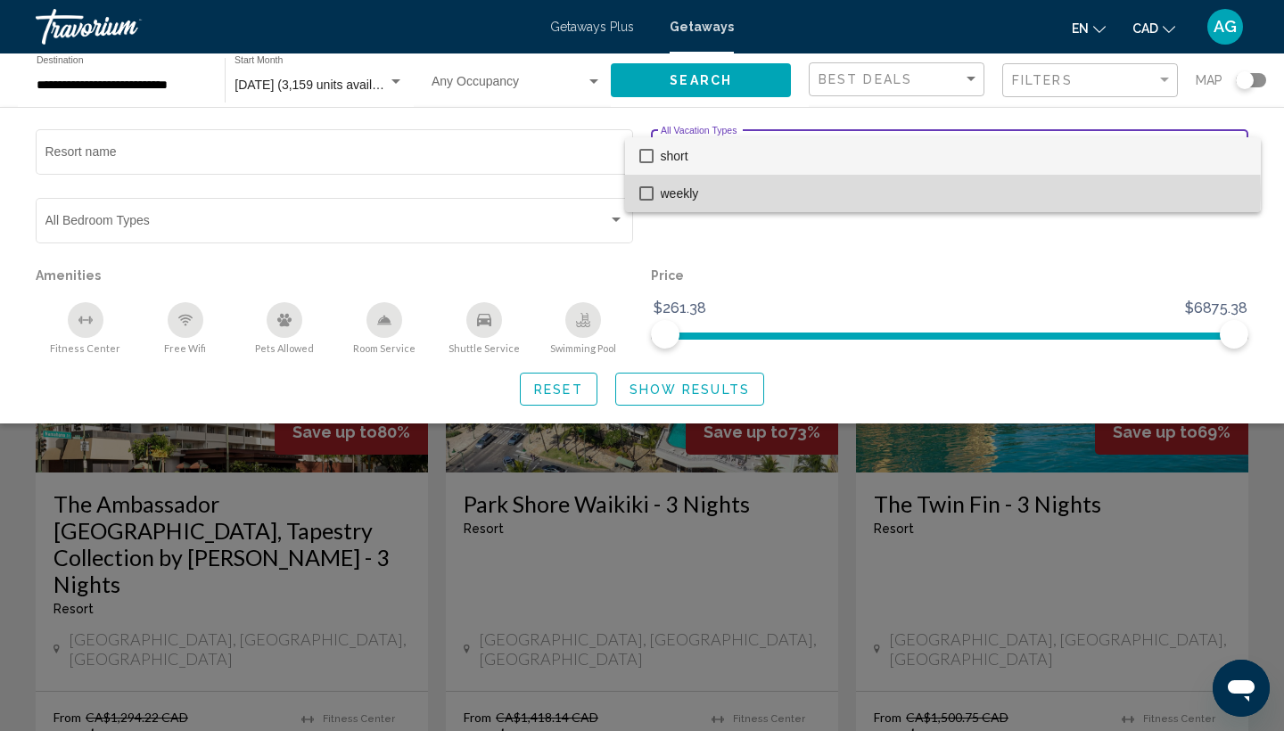
click at [643, 193] on mat-pseudo-checkbox at bounding box center [646, 193] width 14 height 14
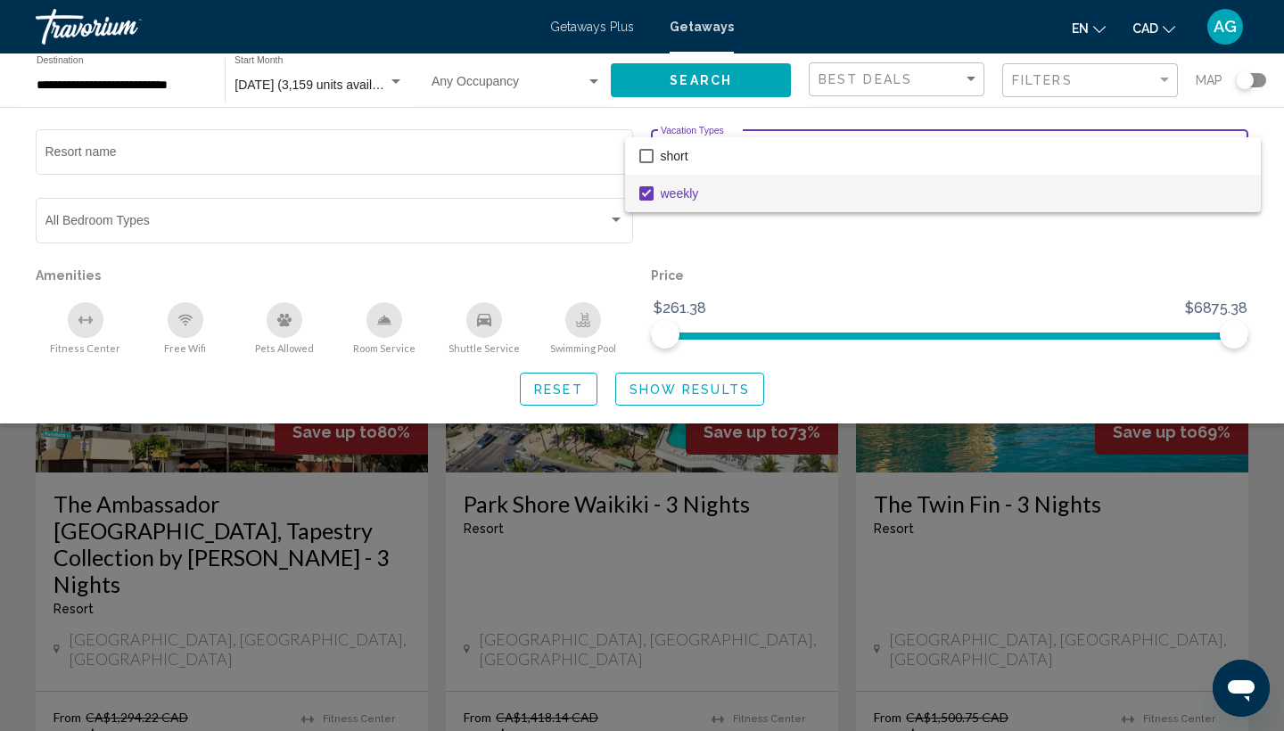
click at [691, 395] on div at bounding box center [642, 365] width 1284 height 731
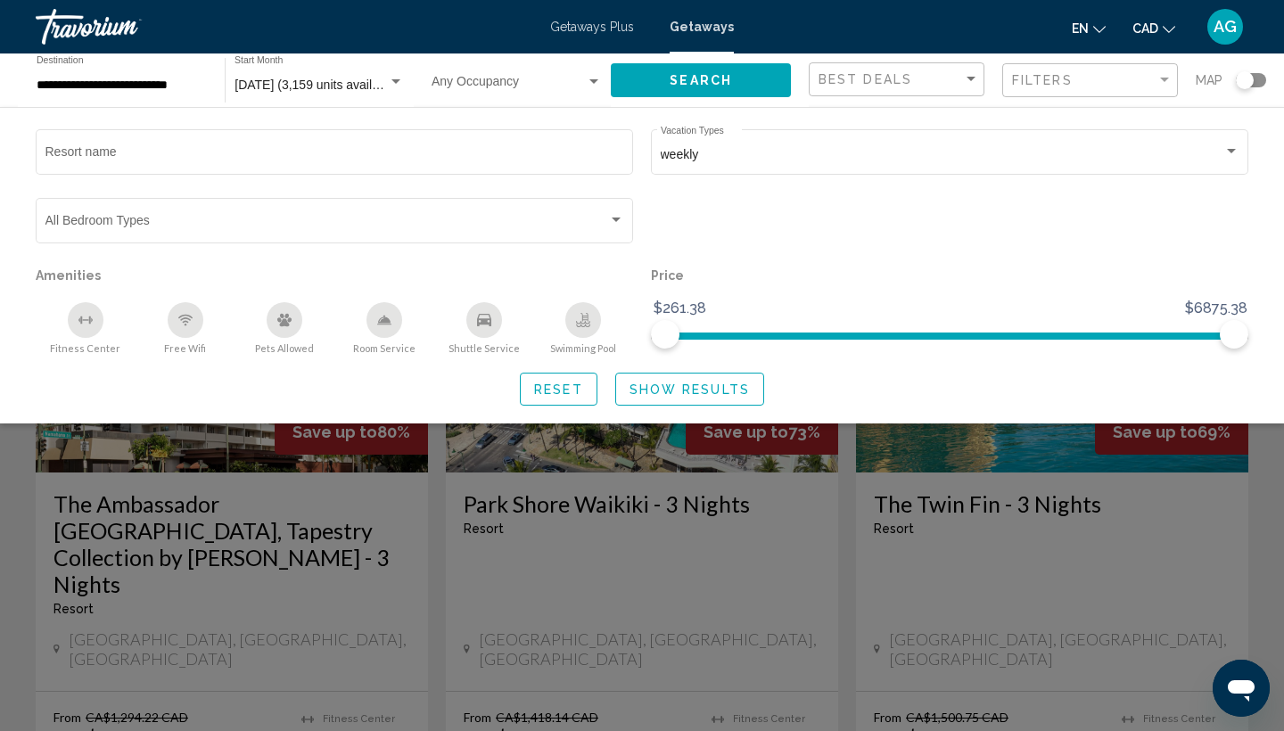
click at [687, 390] on span "Show Results" at bounding box center [689, 389] width 120 height 14
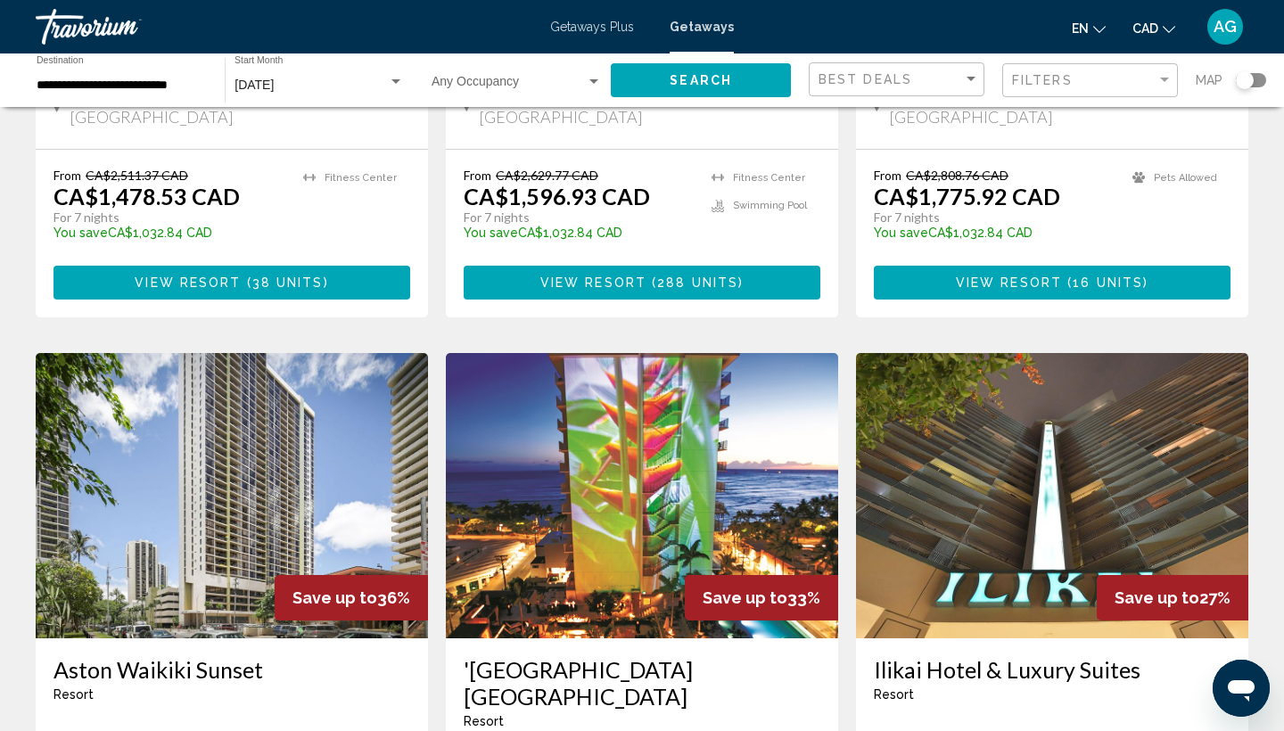
scroll to position [1307, 0]
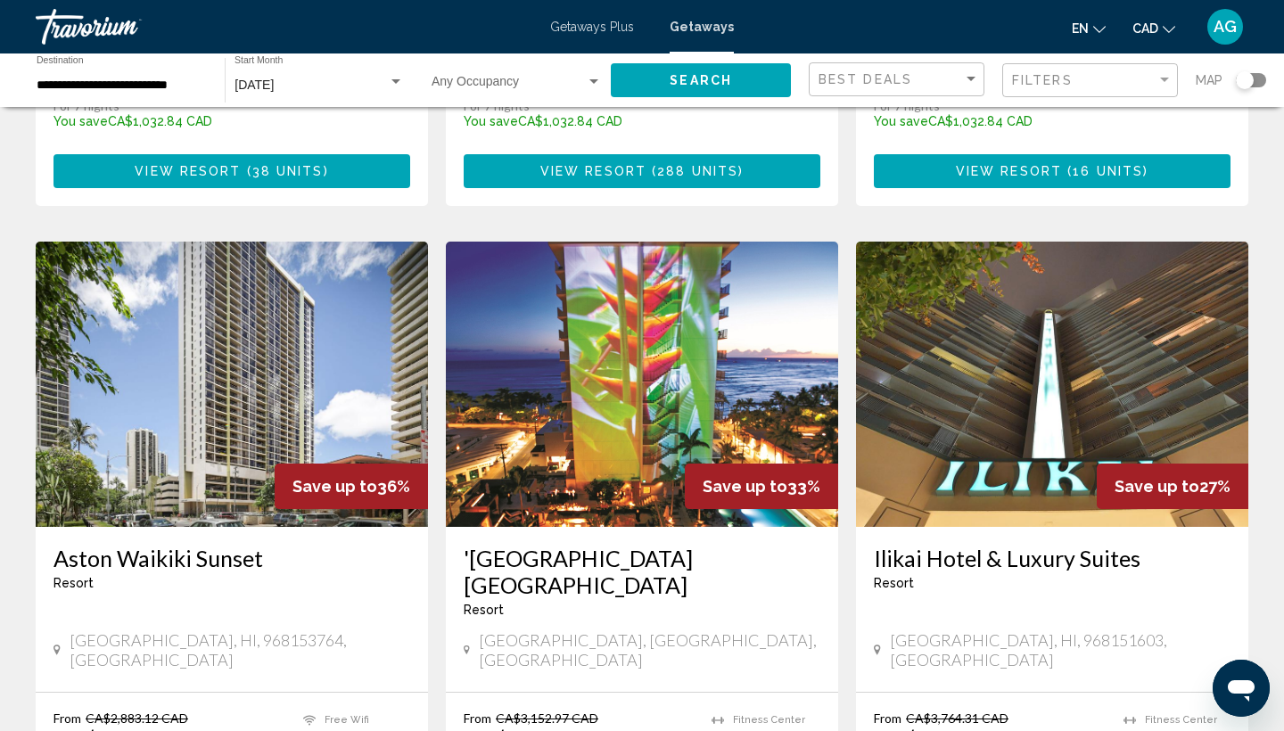
click at [604, 347] on img "Main content" at bounding box center [642, 384] width 392 height 285
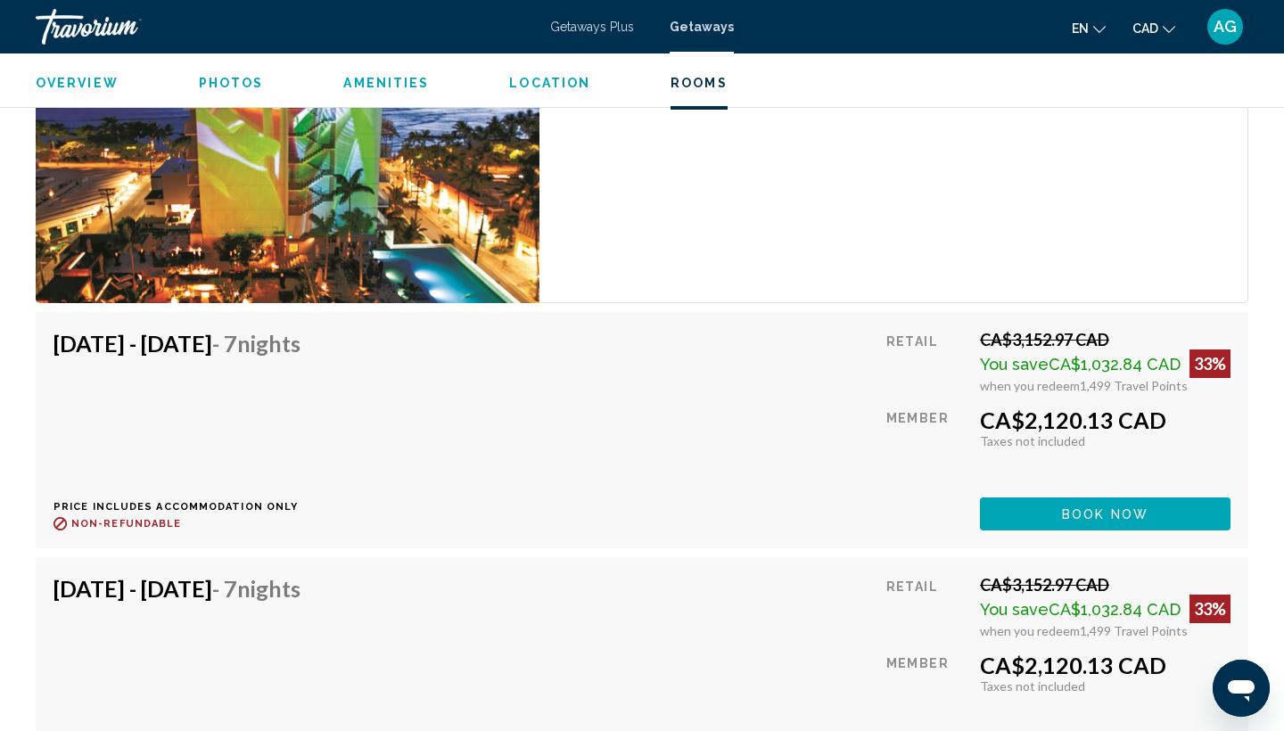
scroll to position [3067, 0]
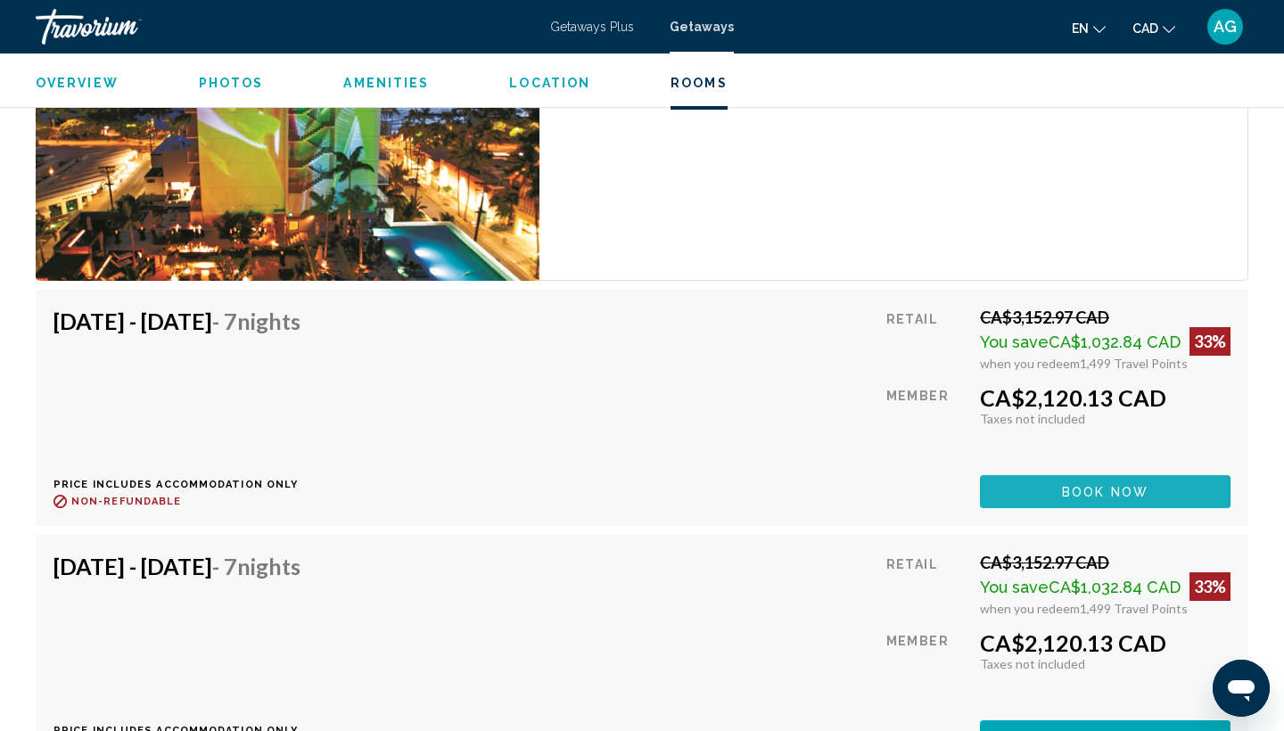
click at [1071, 489] on span "Book now" at bounding box center [1105, 492] width 86 height 14
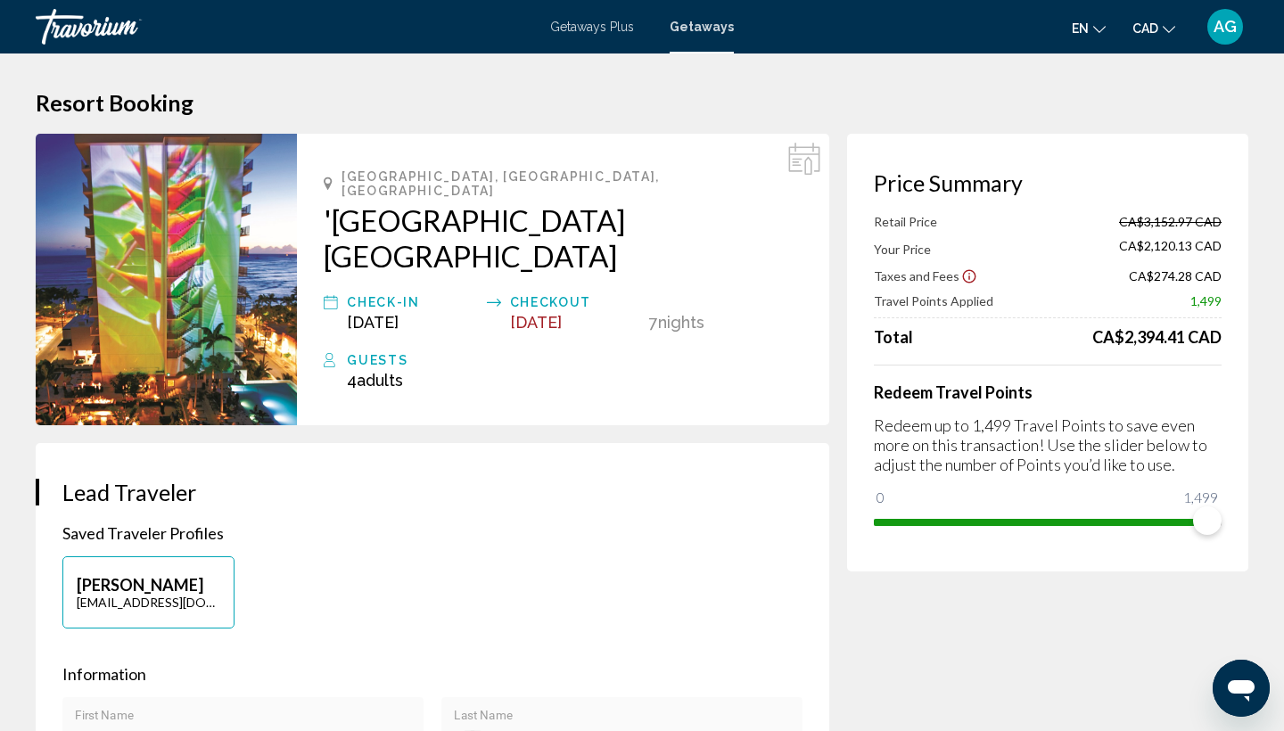
scroll to position [14, 0]
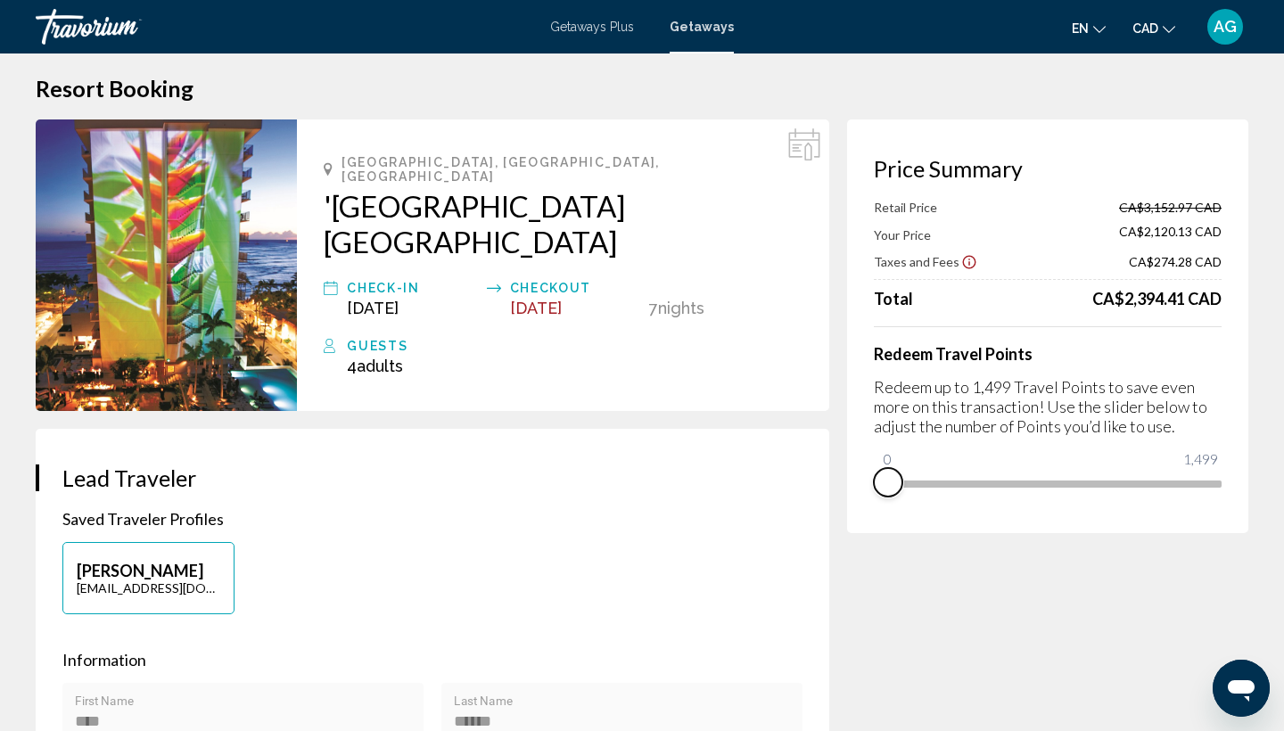
drag, startPoint x: 1207, startPoint y: 501, endPoint x: 867, endPoint y: 524, distance: 341.3
click at [867, 524] on div "Price Summary Retail Price CA$3,152.97 CAD Your Price CA$2,120.13 CAD Taxes and…" at bounding box center [1047, 326] width 401 height 414
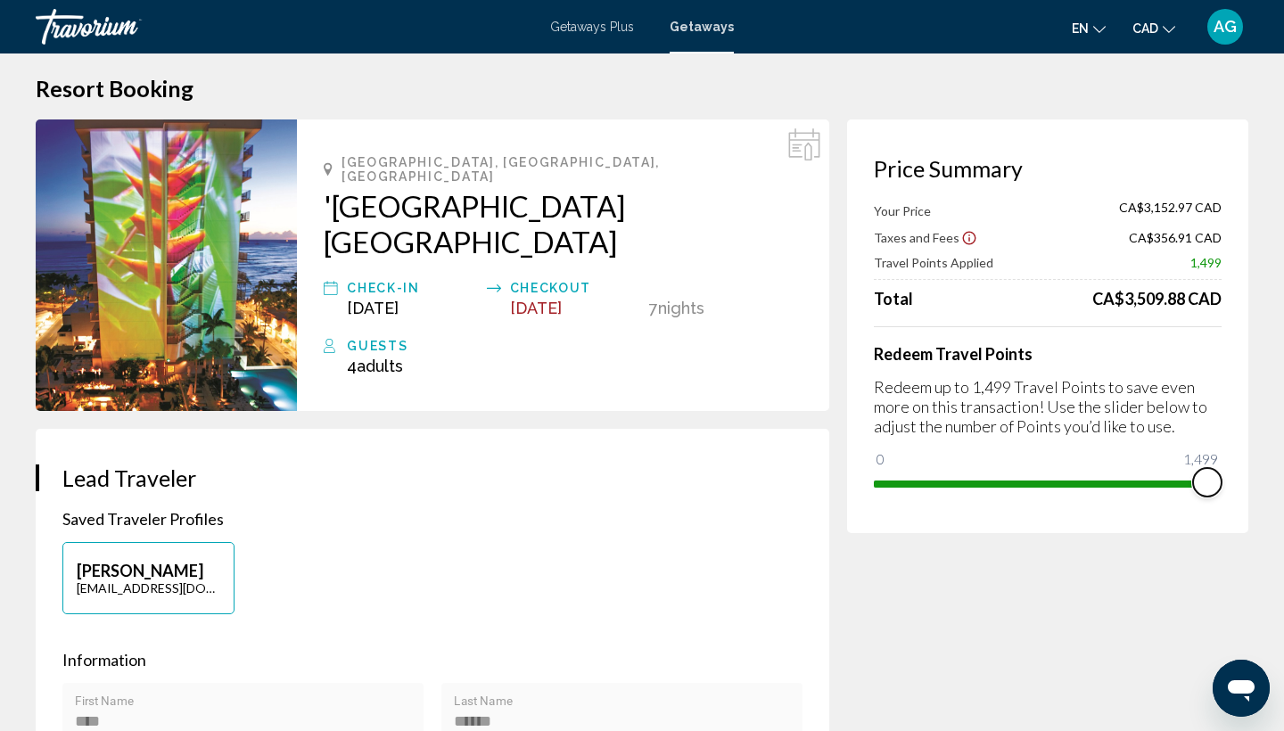
drag, startPoint x: 890, startPoint y: 460, endPoint x: 1229, endPoint y: 465, distance: 339.7
click at [1229, 465] on div "Price Summary Your Price CA$3,152.97 CAD Taxes and Fees CA$356.91 CAD Travel Po…" at bounding box center [1047, 326] width 401 height 414
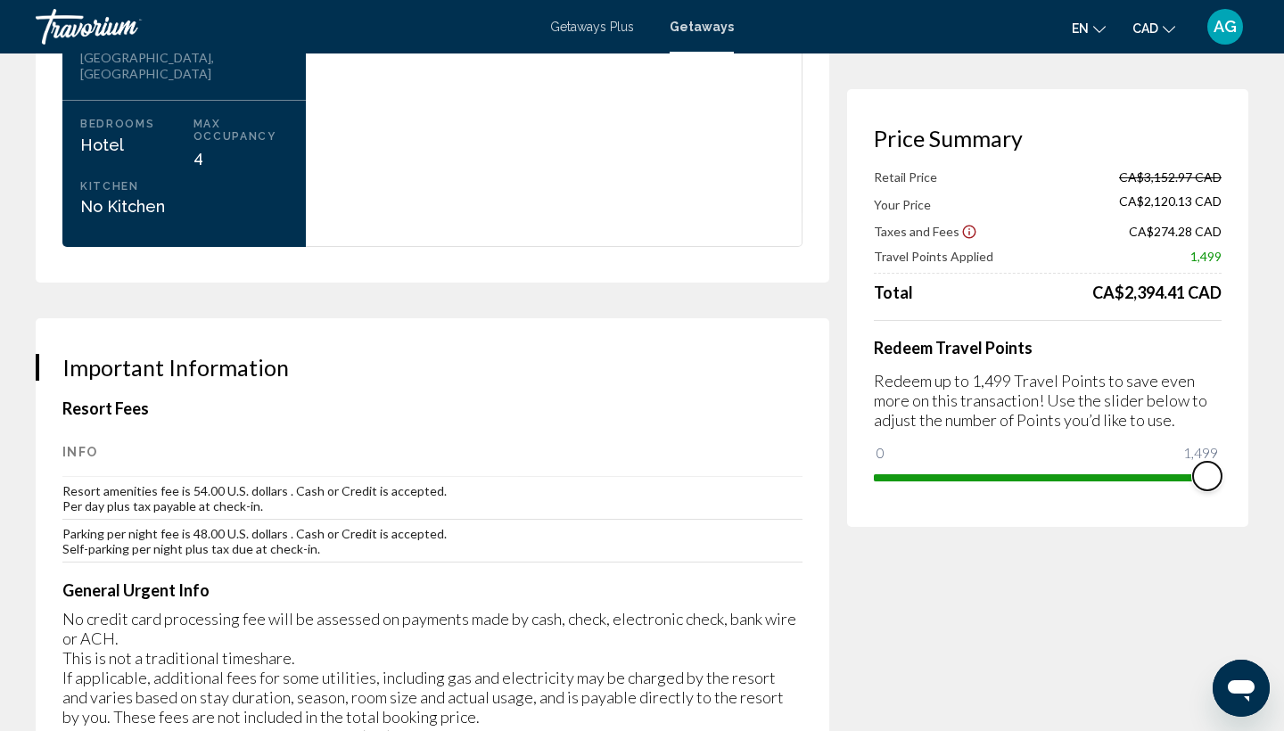
scroll to position [2508, 0]
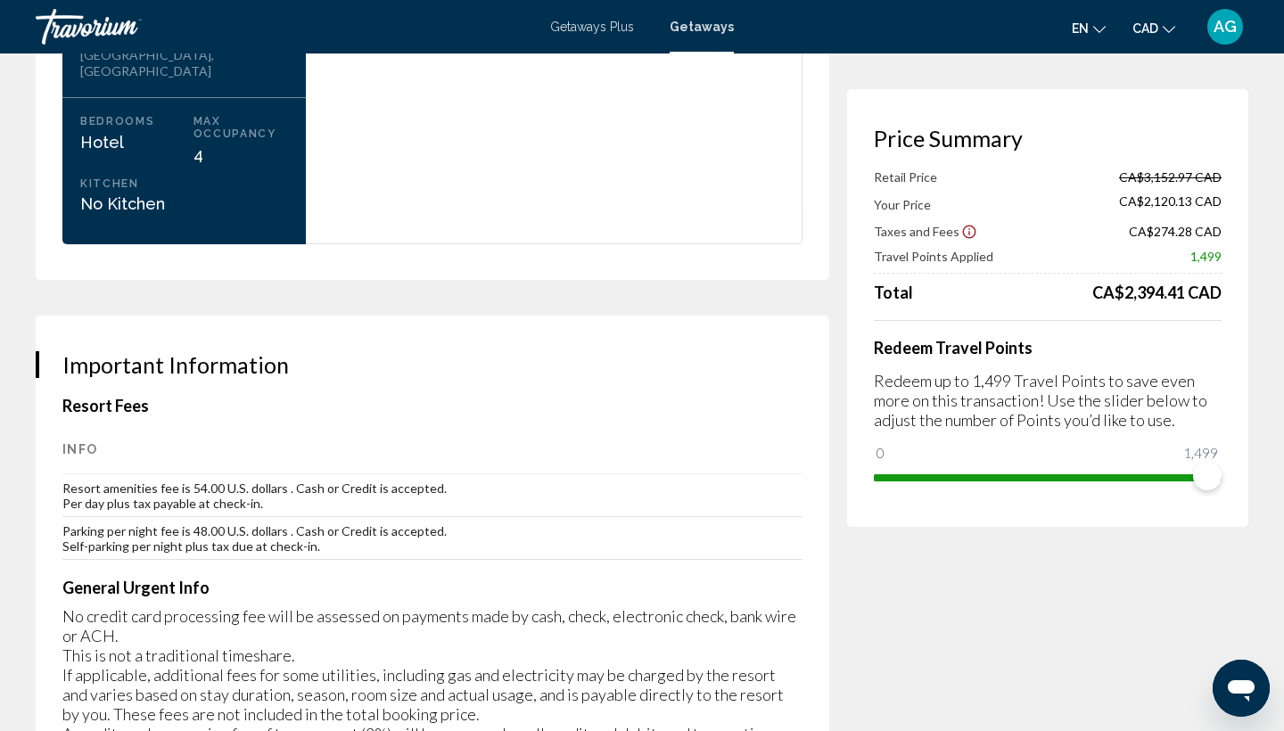
click at [961, 231] on icon "Show Taxes and Fees disclaimer" at bounding box center [969, 232] width 16 height 16
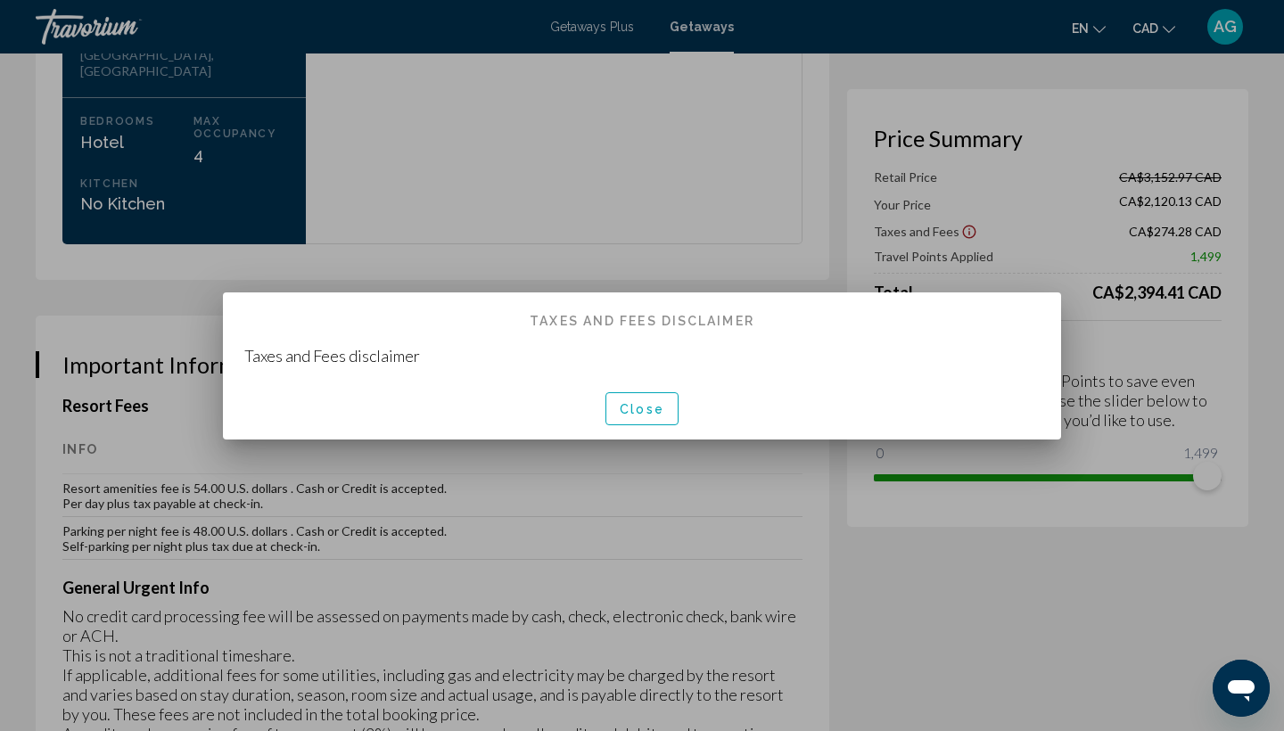
scroll to position [0, 0]
click at [649, 404] on span "Close" at bounding box center [642, 409] width 45 height 14
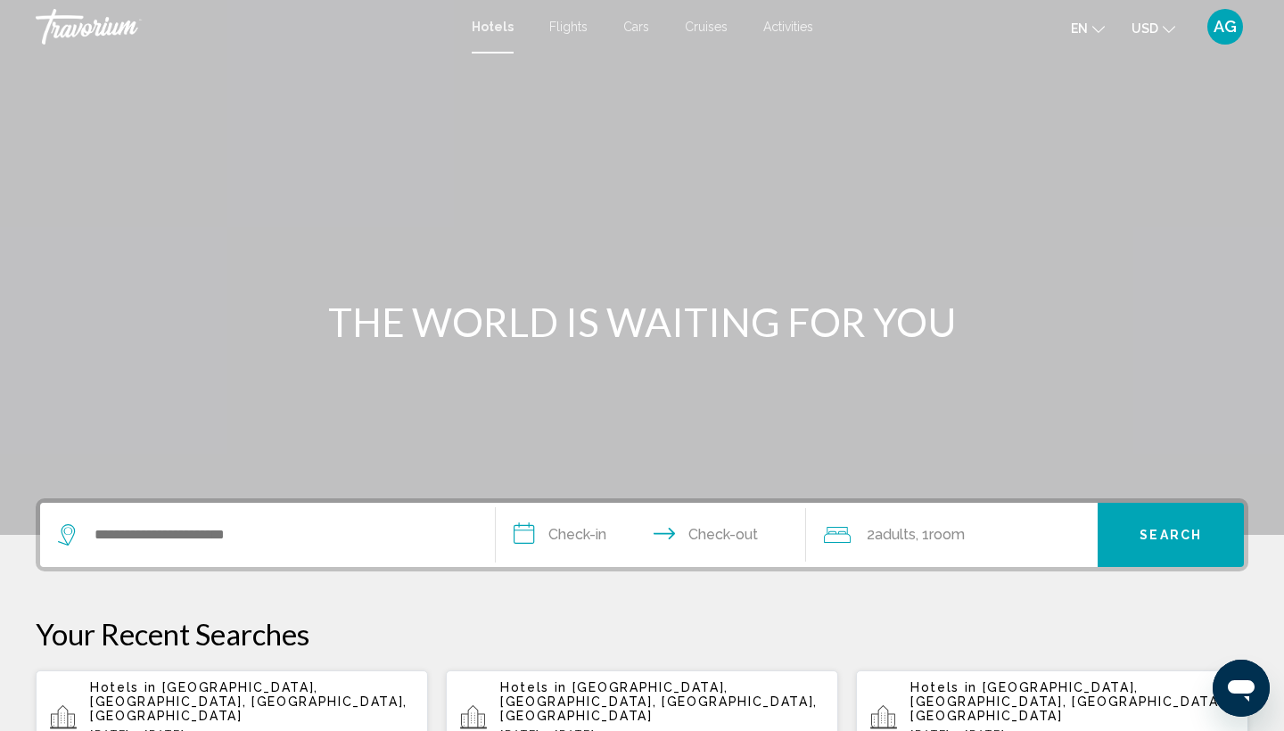
click at [1162, 21] on mat-icon "Change currency" at bounding box center [1168, 27] width 12 height 12
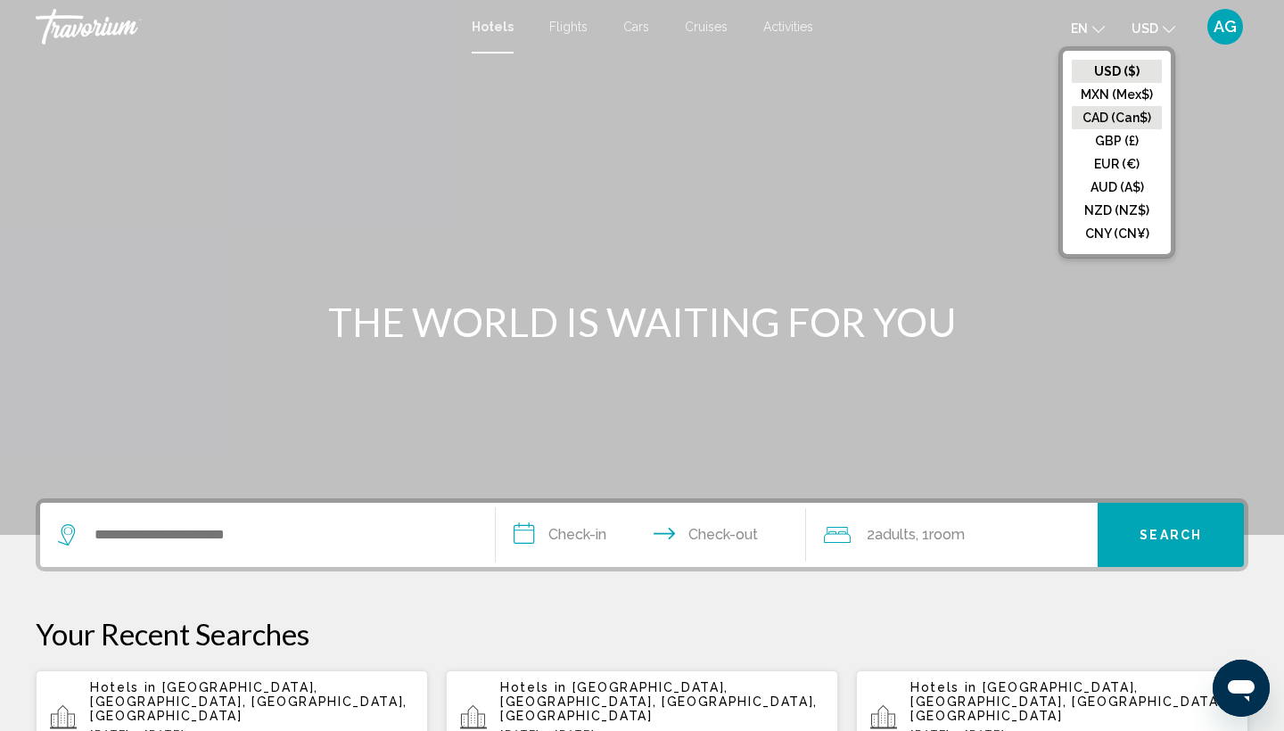
click at [1142, 115] on button "CAD (Can$)" at bounding box center [1117, 117] width 90 height 23
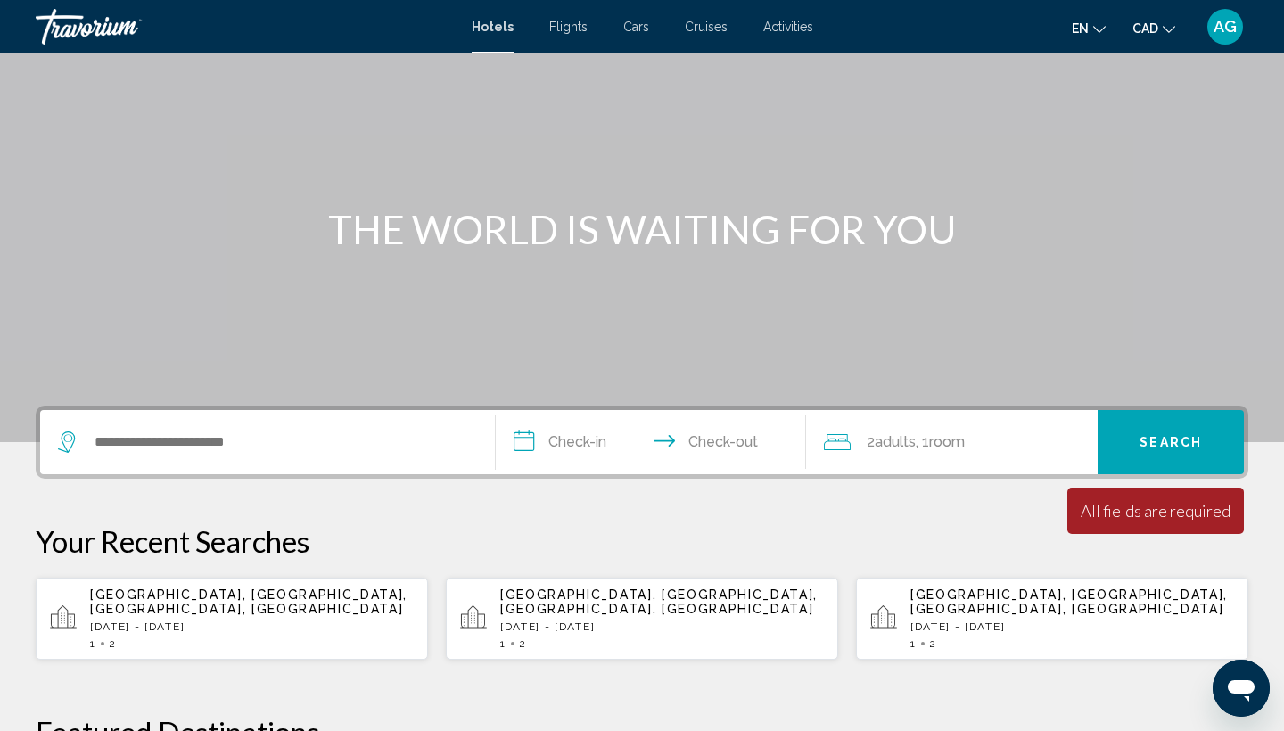
scroll to position [94, 0]
click at [324, 618] on div "[GEOGRAPHIC_DATA], [GEOGRAPHIC_DATA], [GEOGRAPHIC_DATA], [GEOGRAPHIC_DATA] [DAT…" at bounding box center [252, 618] width 324 height 62
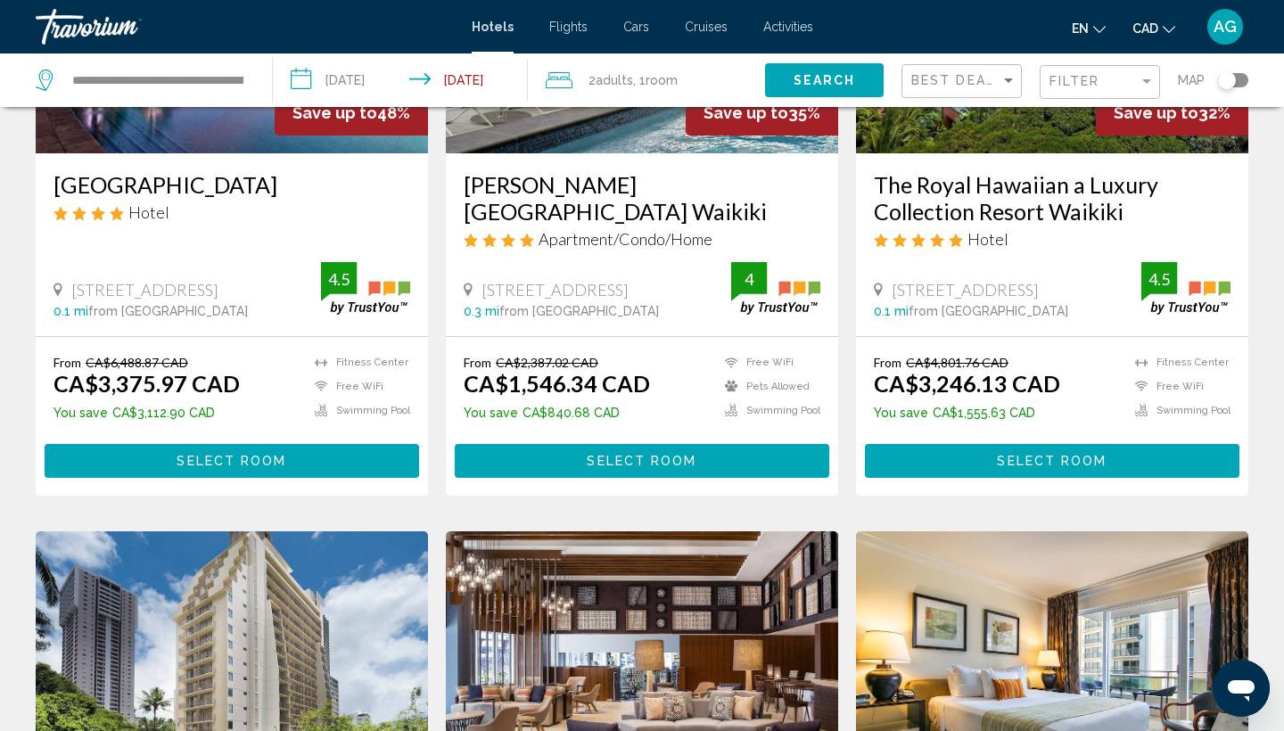
scroll to position [300, 0]
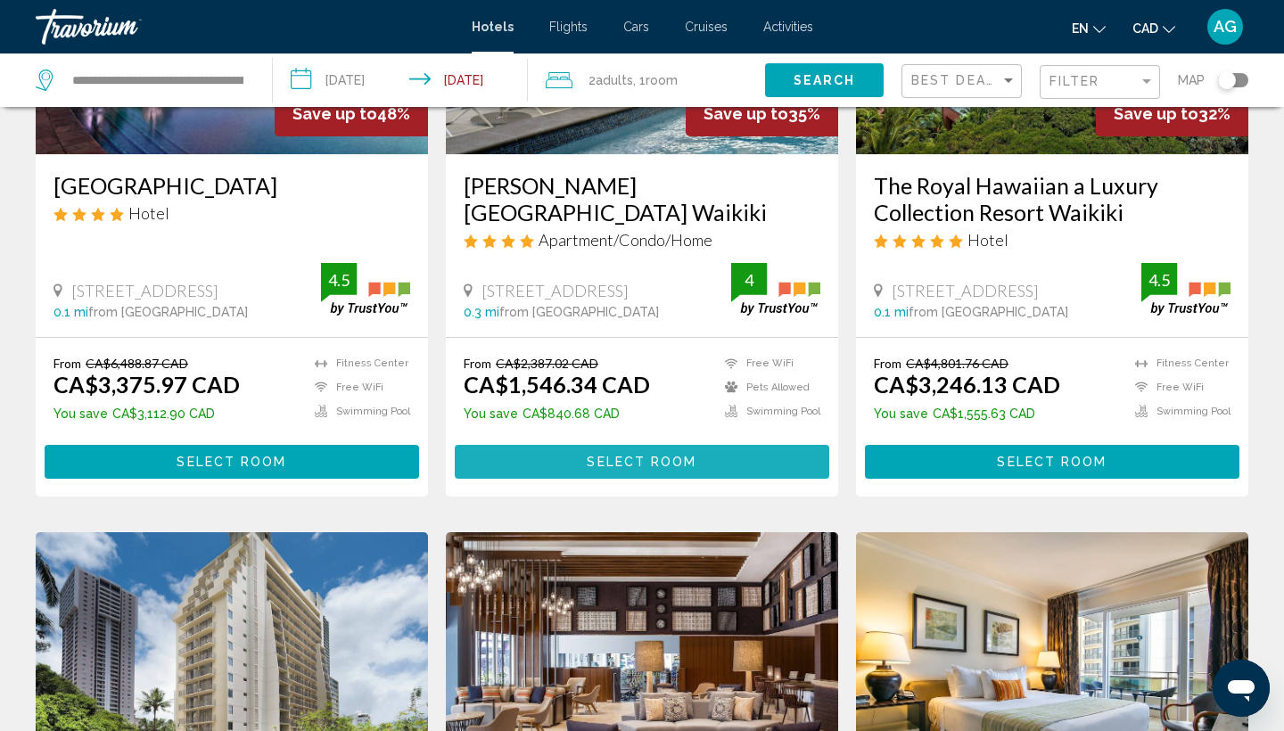
click at [660, 459] on span "Select Room" at bounding box center [642, 463] width 110 height 14
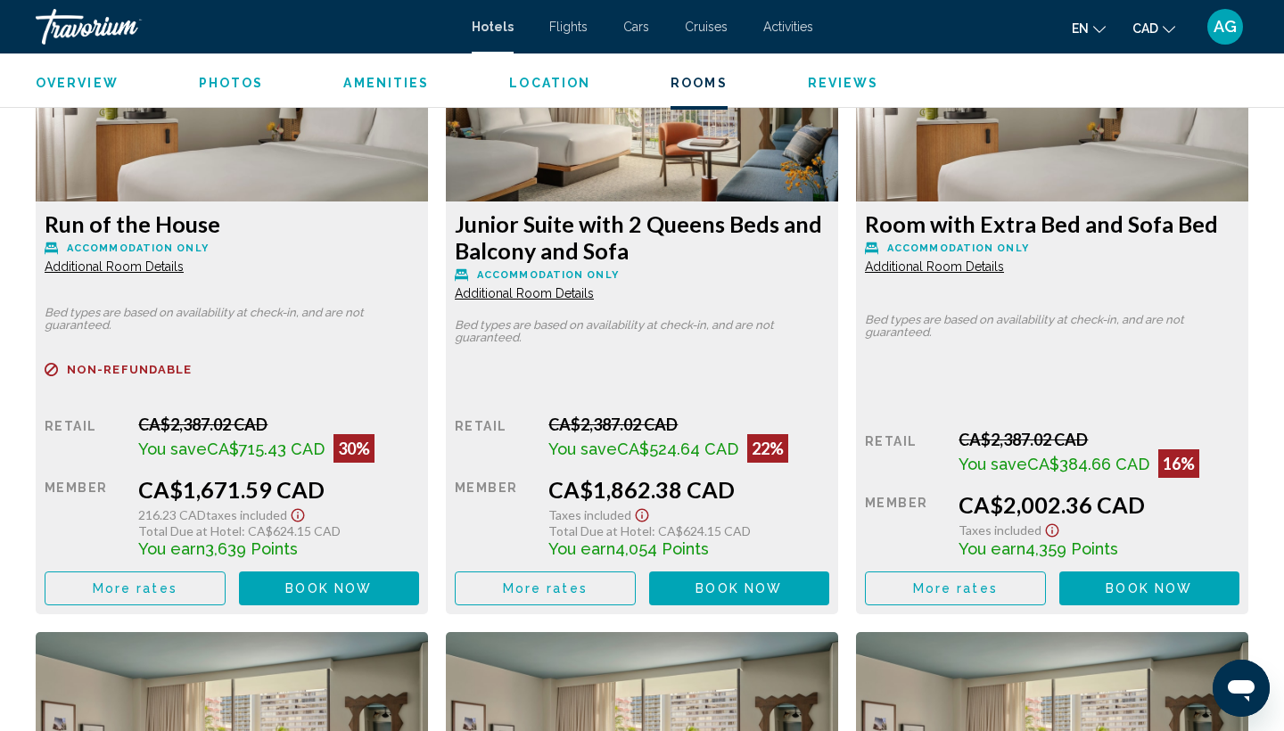
scroll to position [3160, 0]
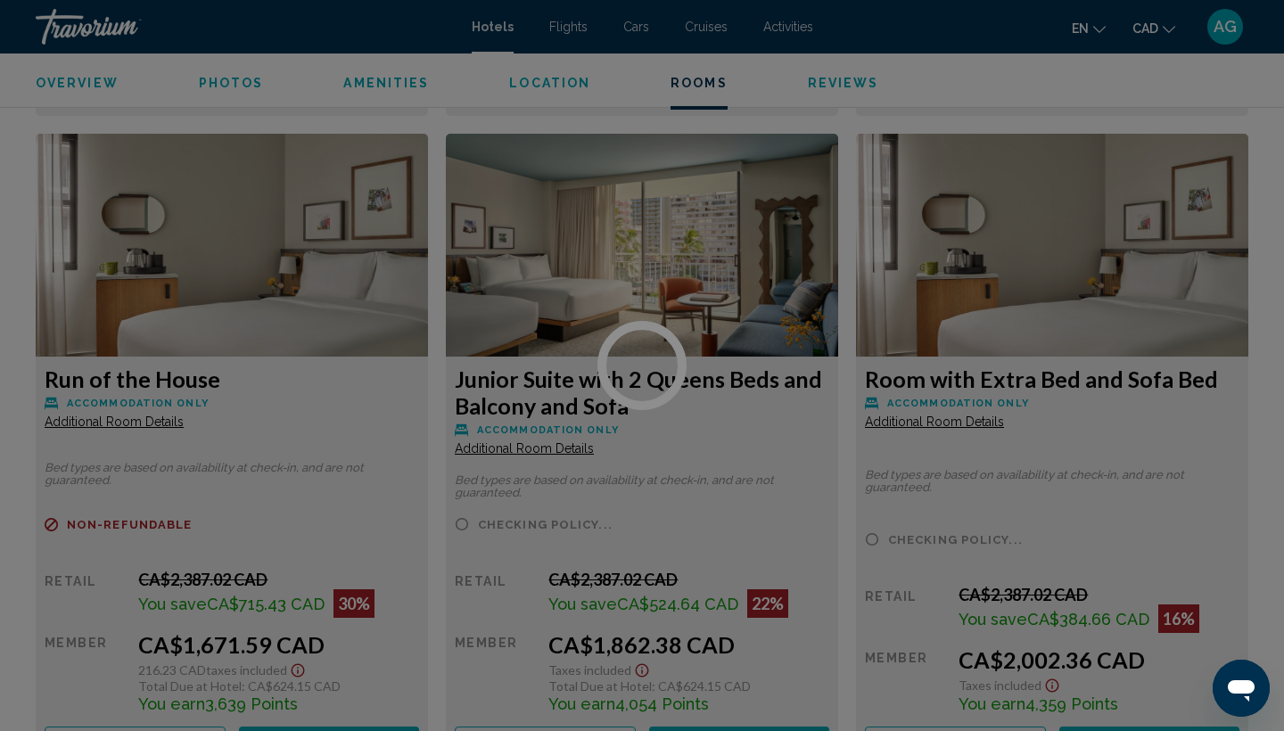
scroll to position [3032, 0]
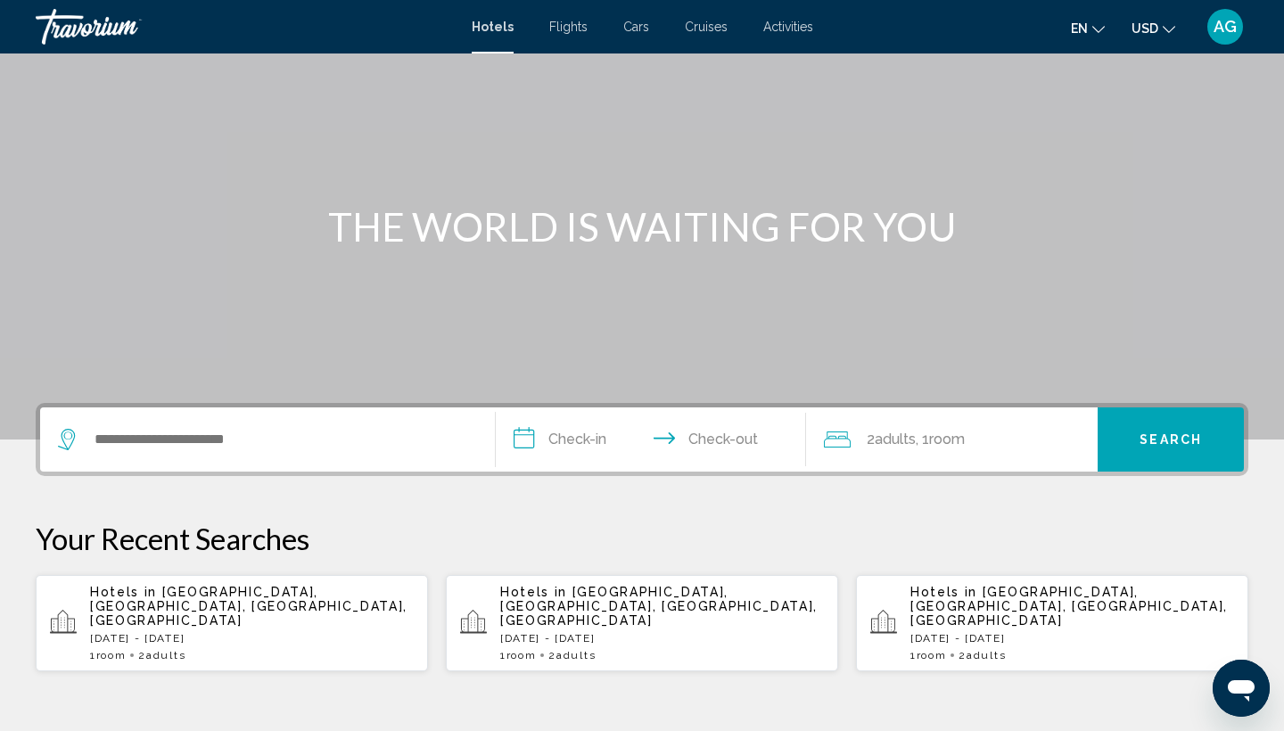
scroll to position [95, 0]
click at [270, 612] on p "Hotels in [GEOGRAPHIC_DATA], [GEOGRAPHIC_DATA], [GEOGRAPHIC_DATA], [GEOGRAPHIC_…" at bounding box center [252, 606] width 324 height 43
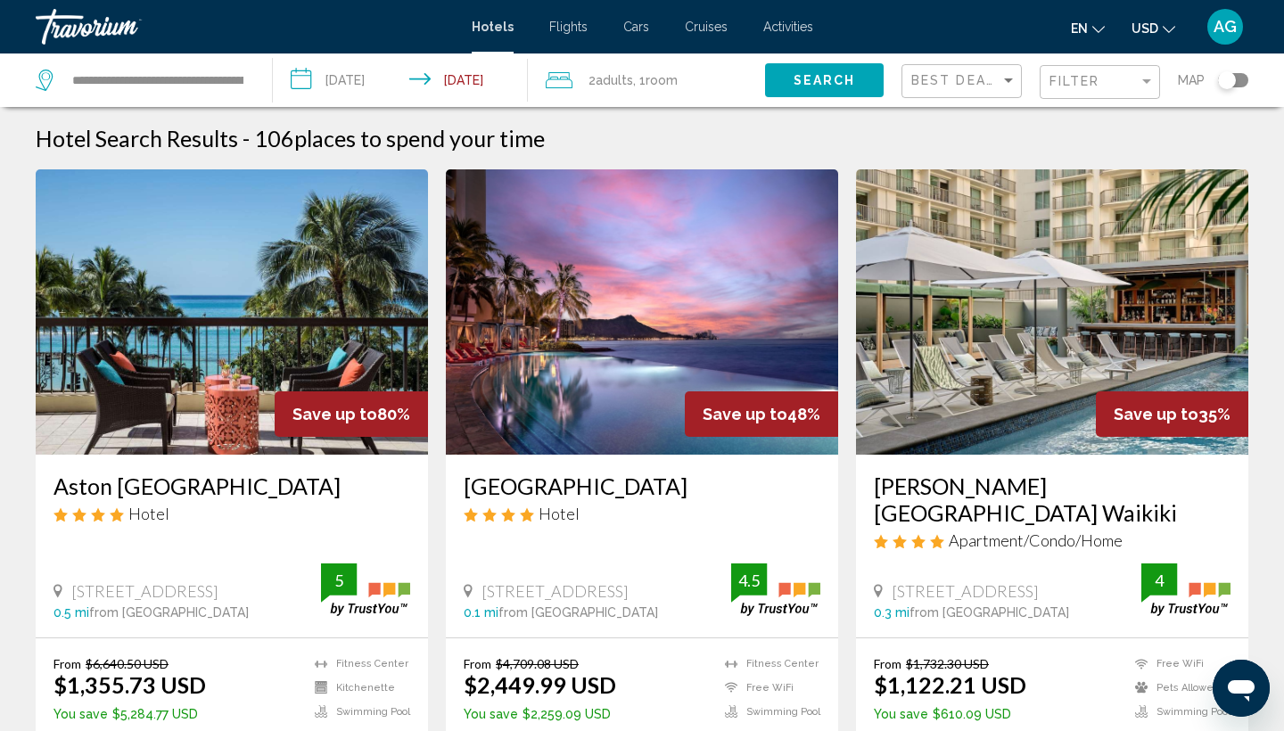
click at [1140, 21] on span "USD" at bounding box center [1144, 28] width 27 height 14
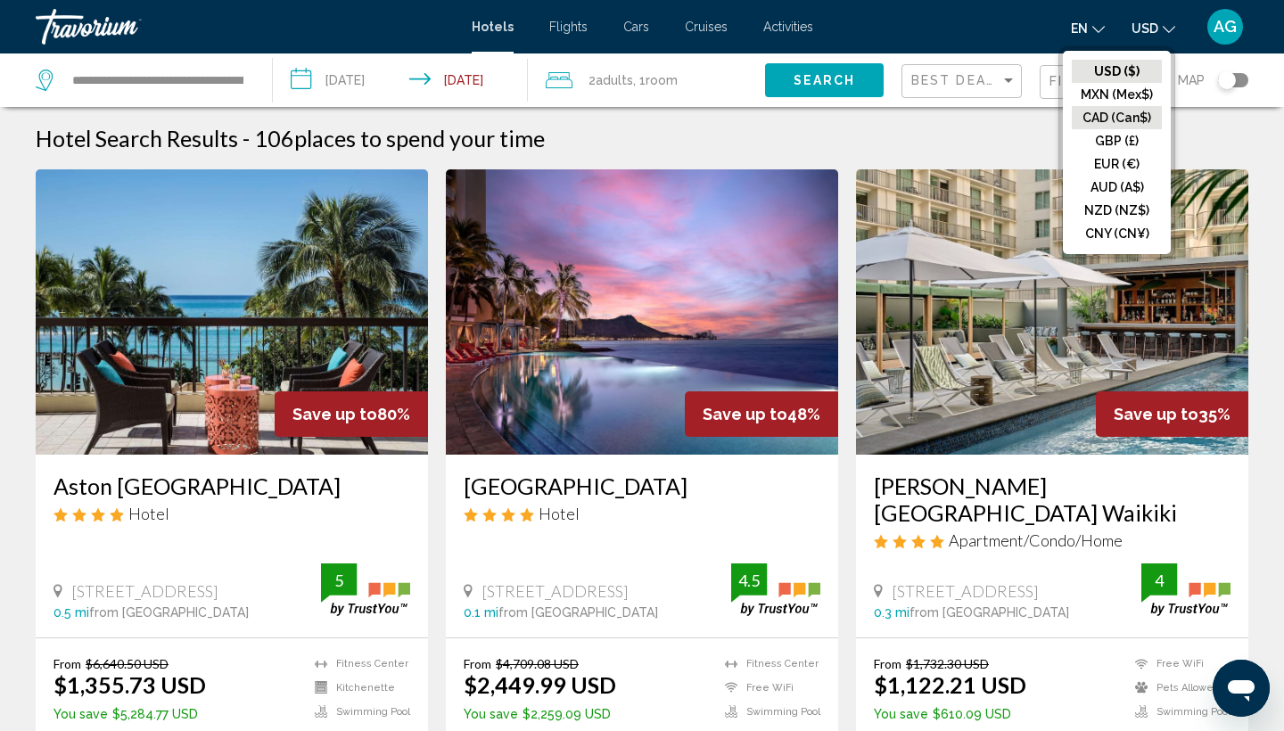
click at [1115, 116] on button "CAD (Can$)" at bounding box center [1117, 117] width 90 height 23
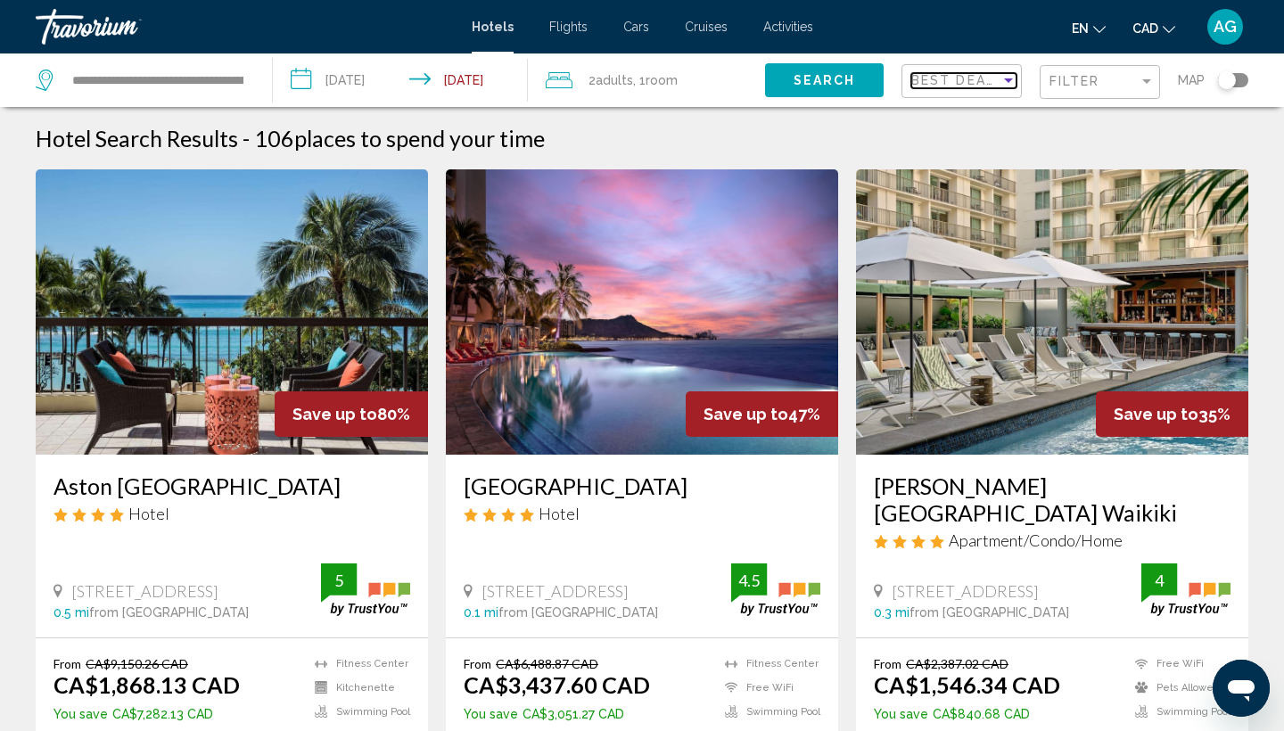
click at [970, 82] on span "Best Deals" at bounding box center [958, 80] width 94 height 14
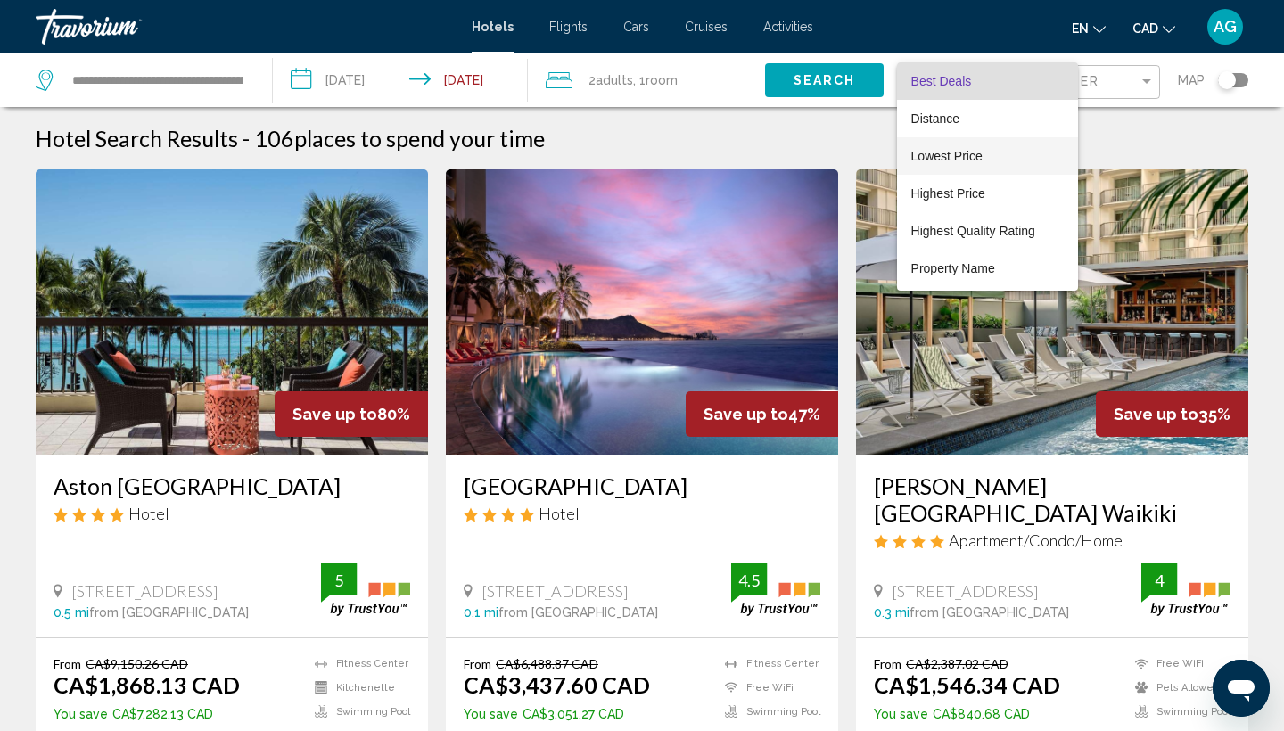
click at [963, 154] on span "Lowest Price" at bounding box center [946, 156] width 71 height 14
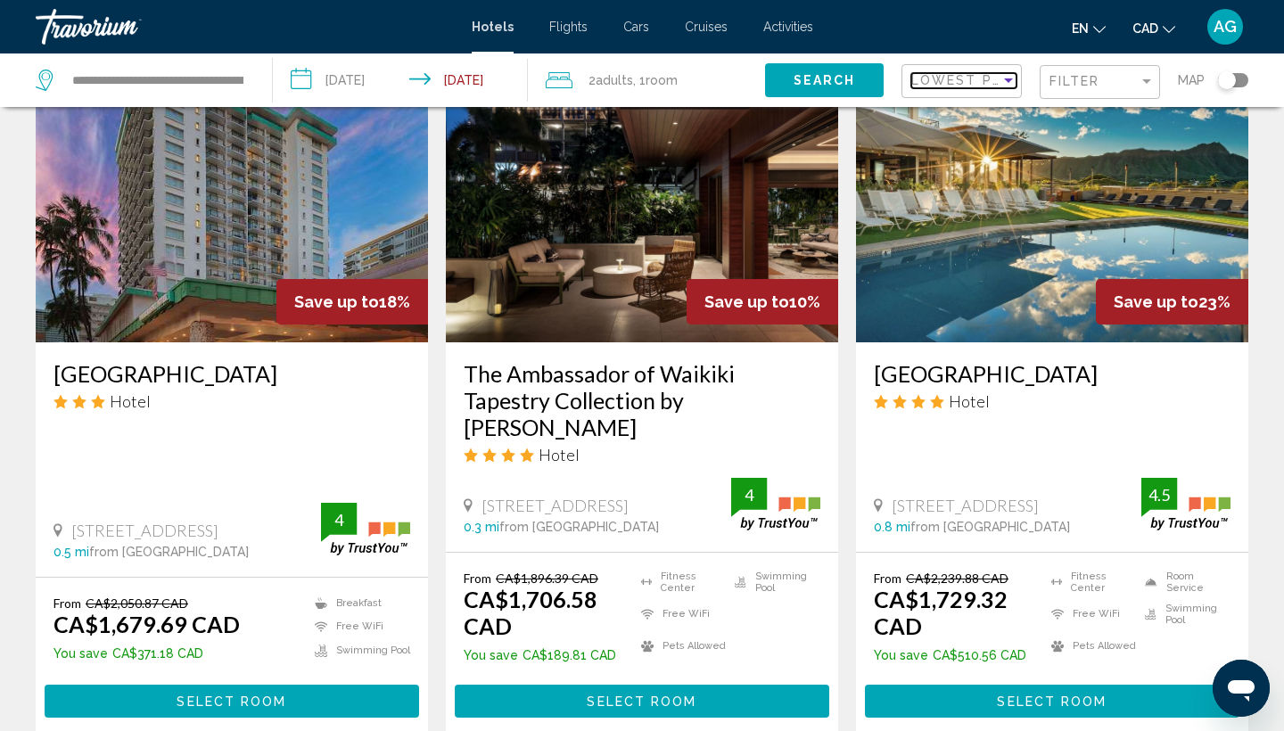
scroll to position [1437, 0]
click at [678, 365] on h3 "The Ambassador of Waikiki Tapestry Collection by Hilton" at bounding box center [642, 400] width 357 height 80
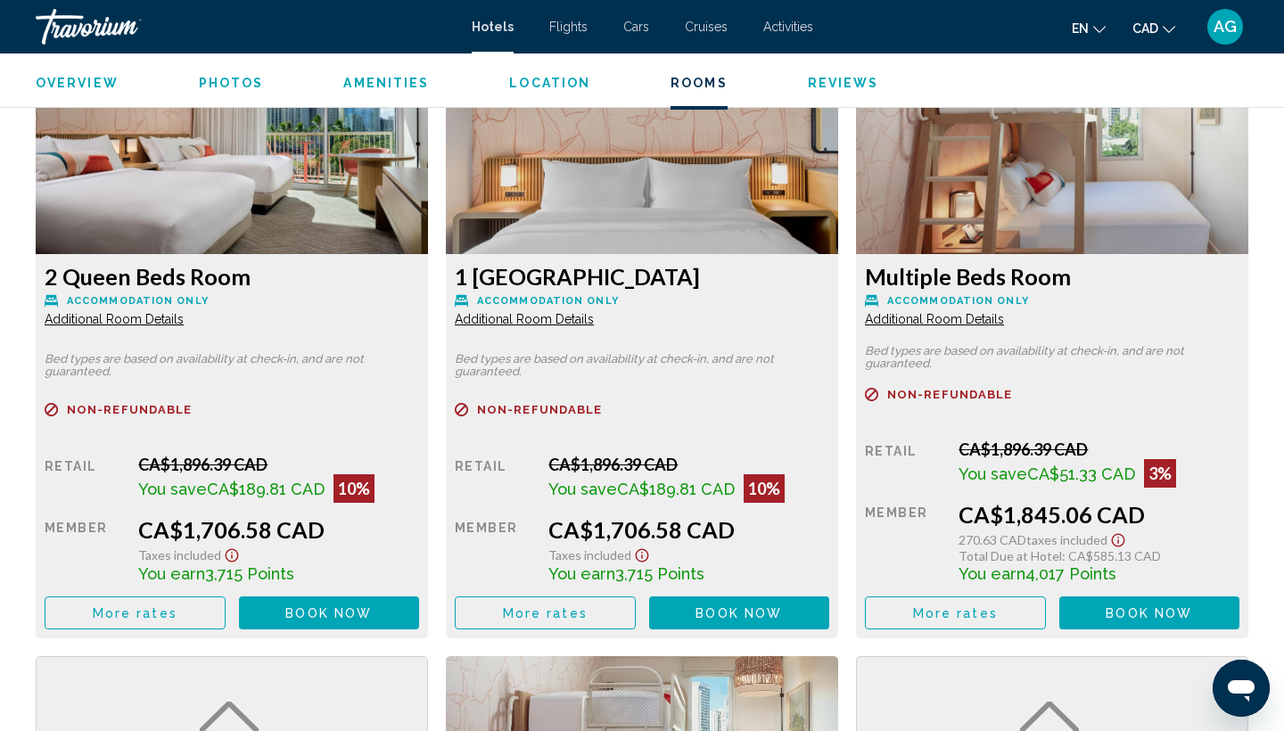
scroll to position [2444, 0]
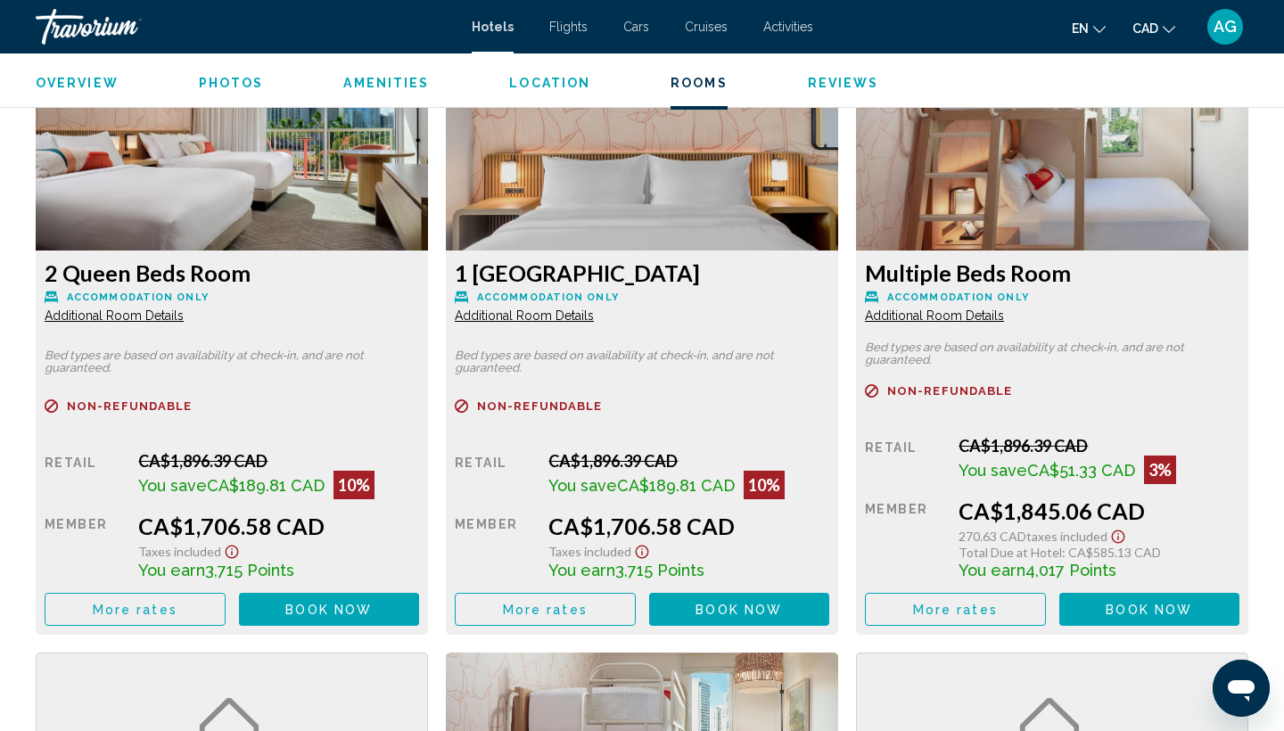
click at [338, 613] on span "Book now" at bounding box center [328, 610] width 86 height 14
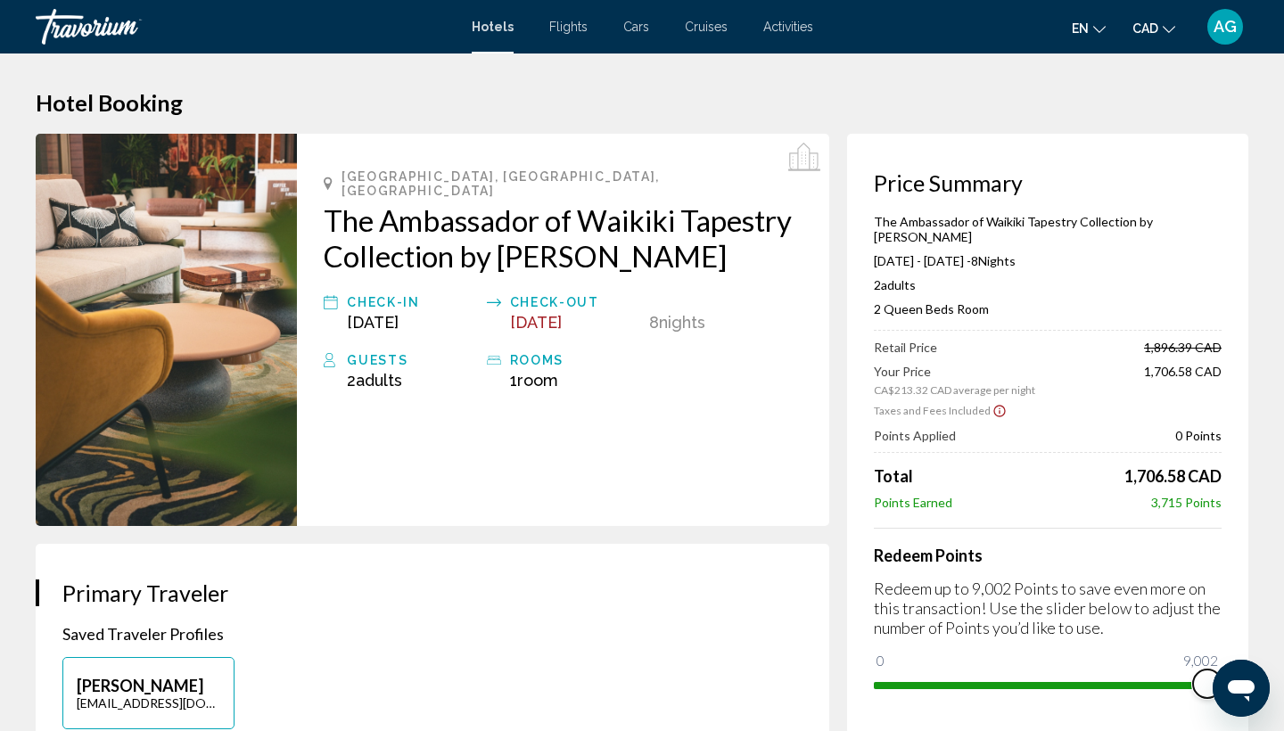
drag, startPoint x: 889, startPoint y: 647, endPoint x: 1244, endPoint y: 639, distance: 355.8
click at [1244, 639] on div "Price Summary The Ambassador of Waikiki Tapestry Collection by Hilton Aug 31, 2…" at bounding box center [1047, 434] width 401 height 601
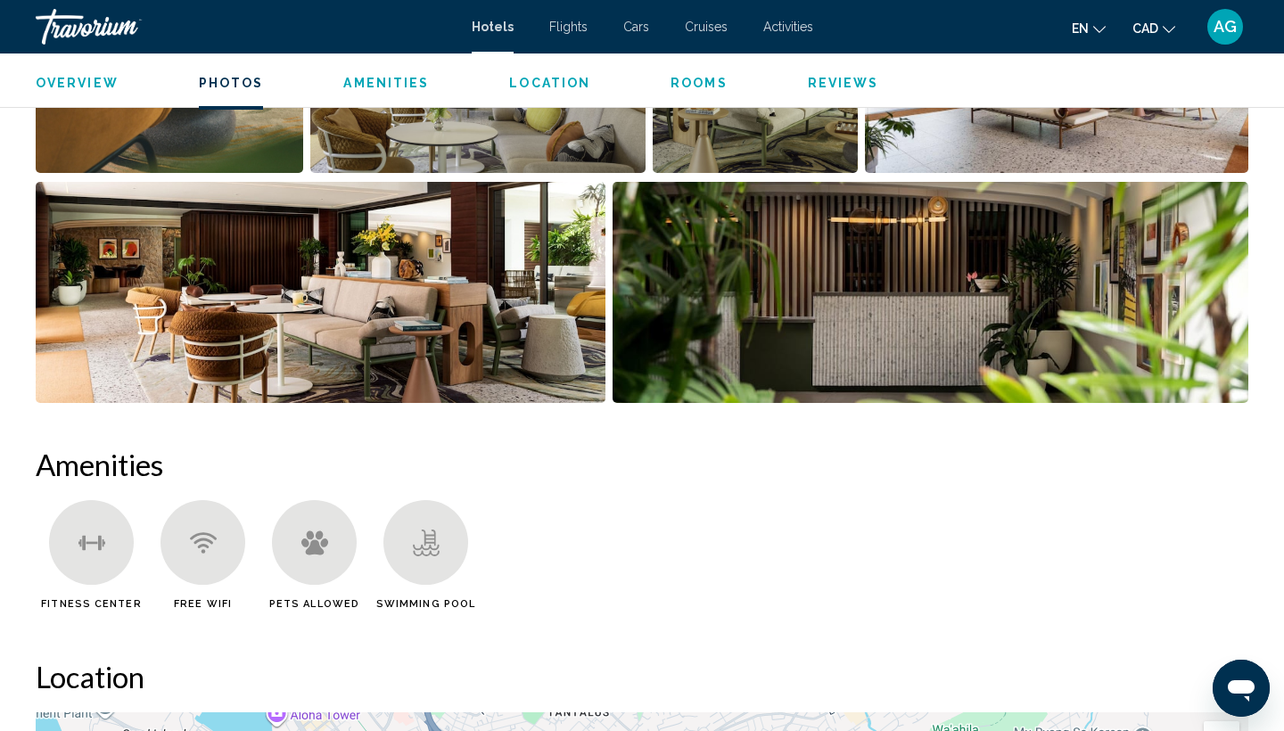
scroll to position [1050, 0]
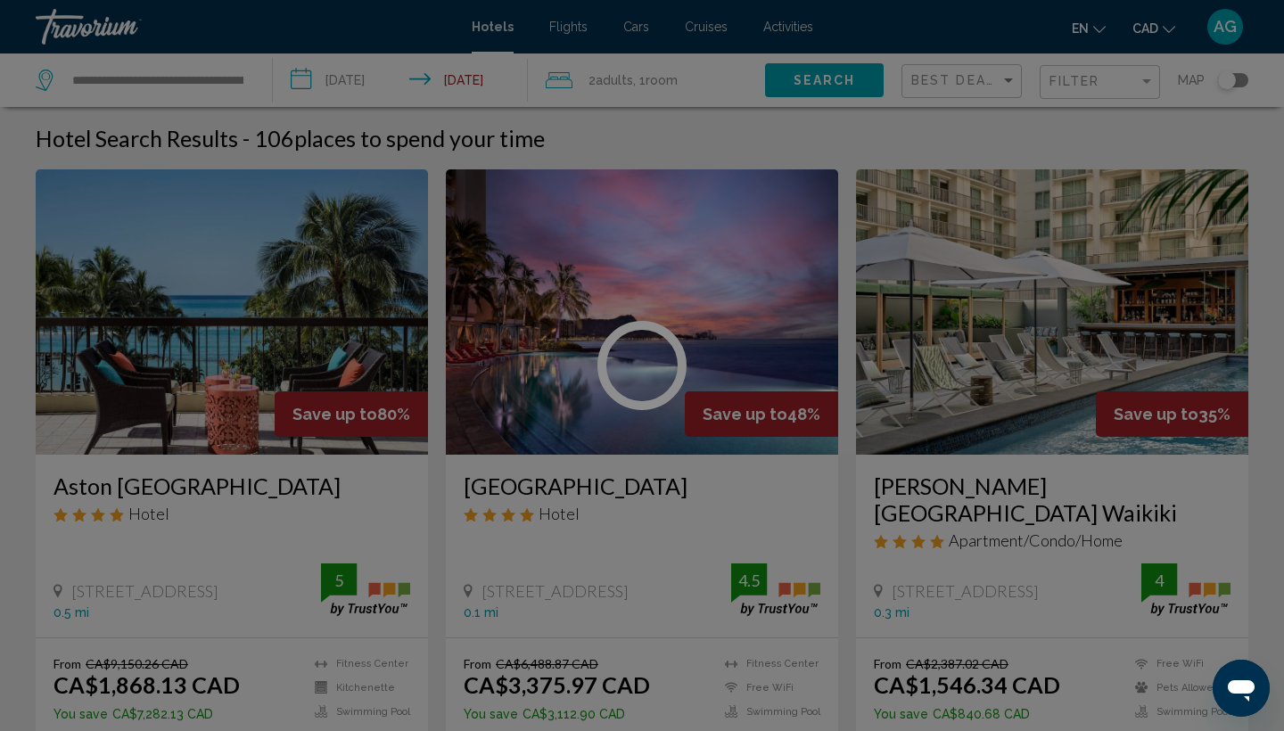
click at [982, 86] on div at bounding box center [642, 365] width 1284 height 731
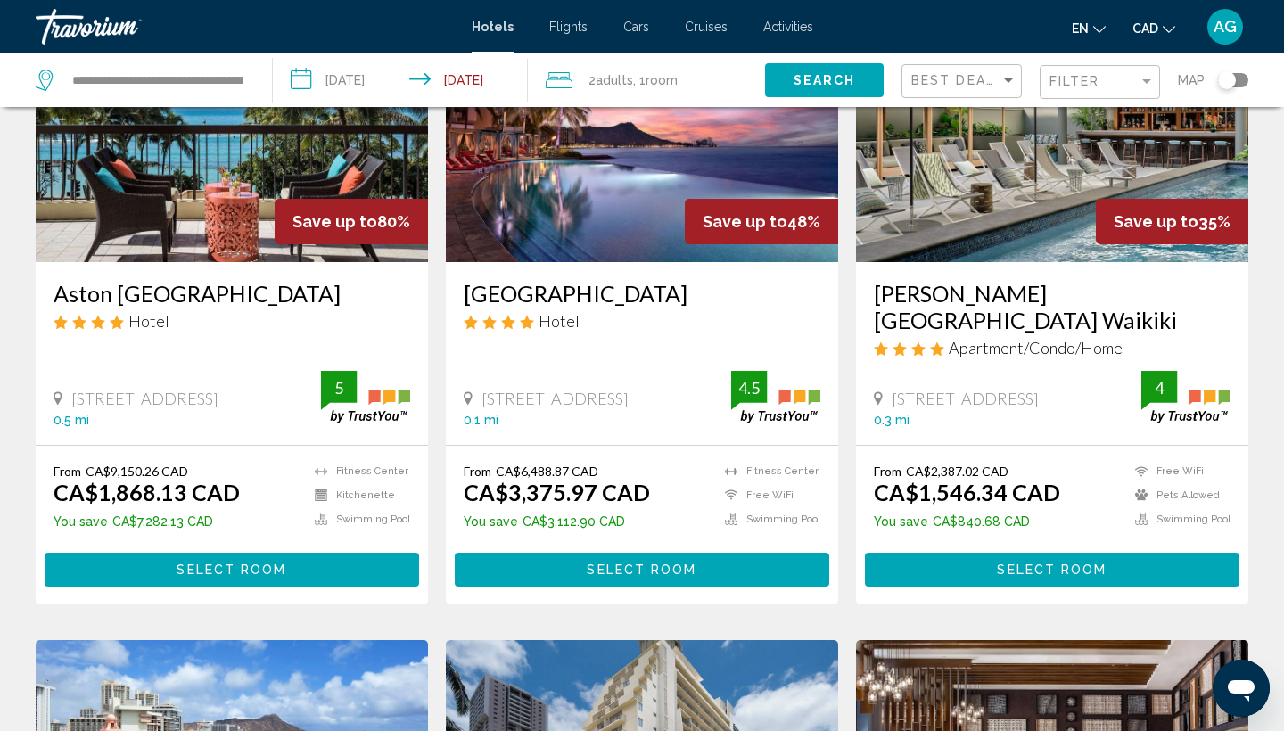
scroll to position [213, 0]
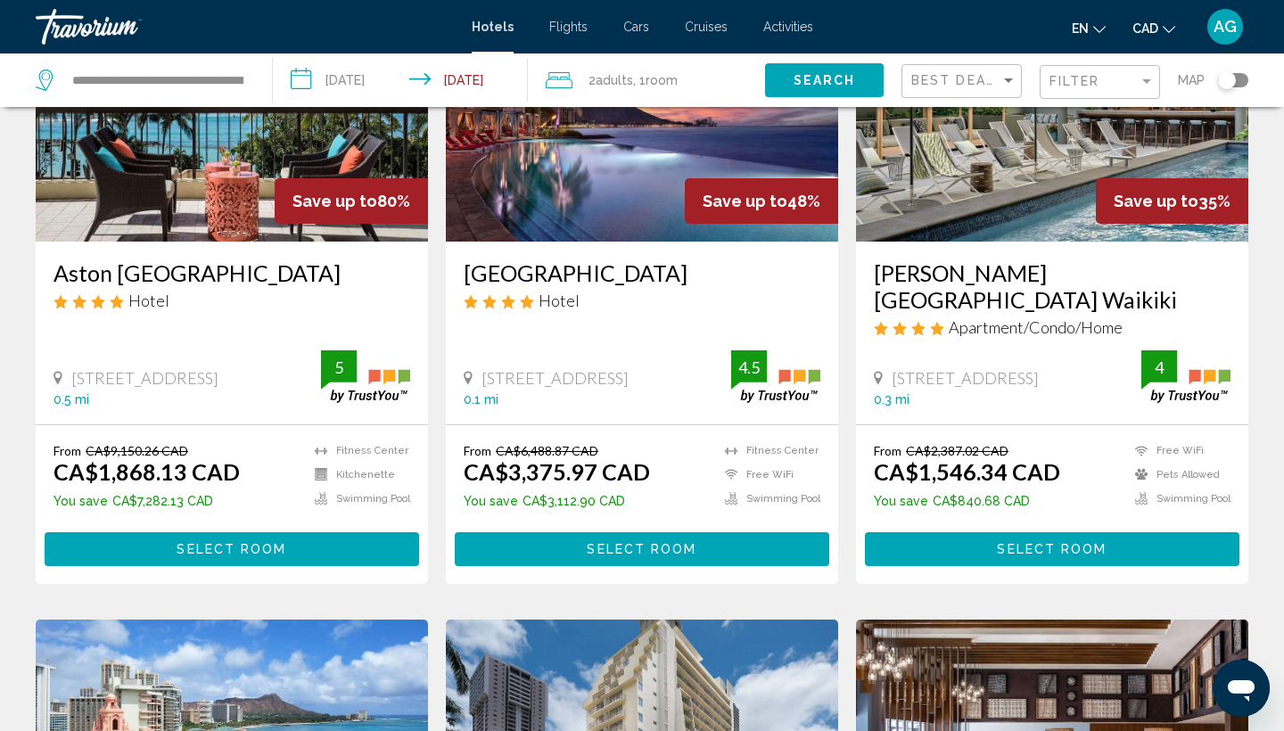
click at [691, 543] on span "Select Room" at bounding box center [642, 550] width 110 height 14
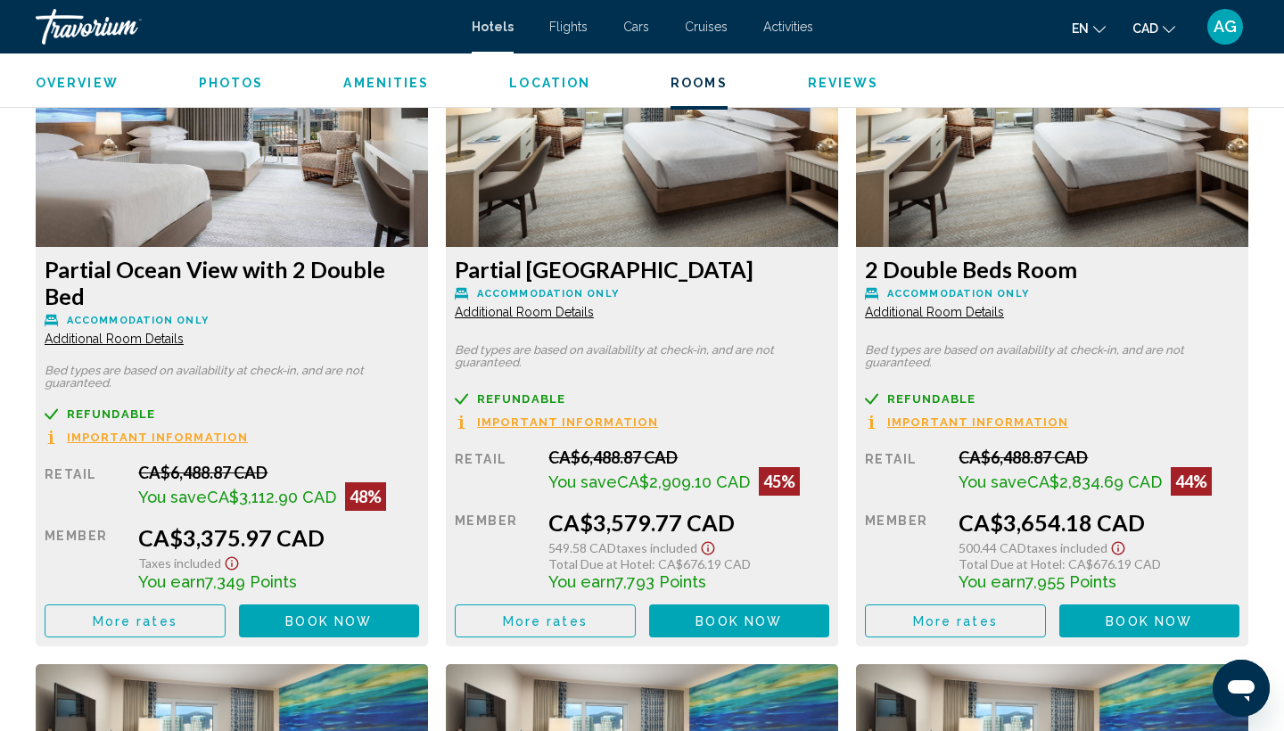
scroll to position [2597, 0]
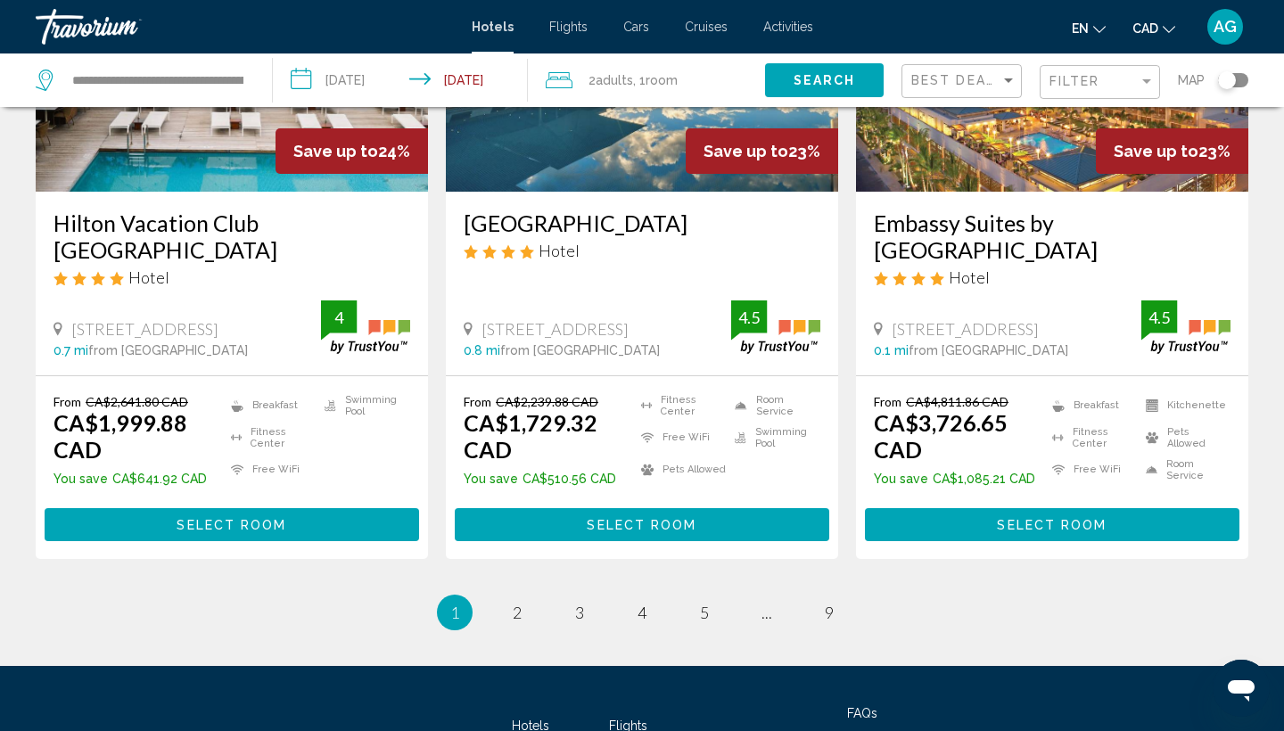
scroll to position [2353, 0]
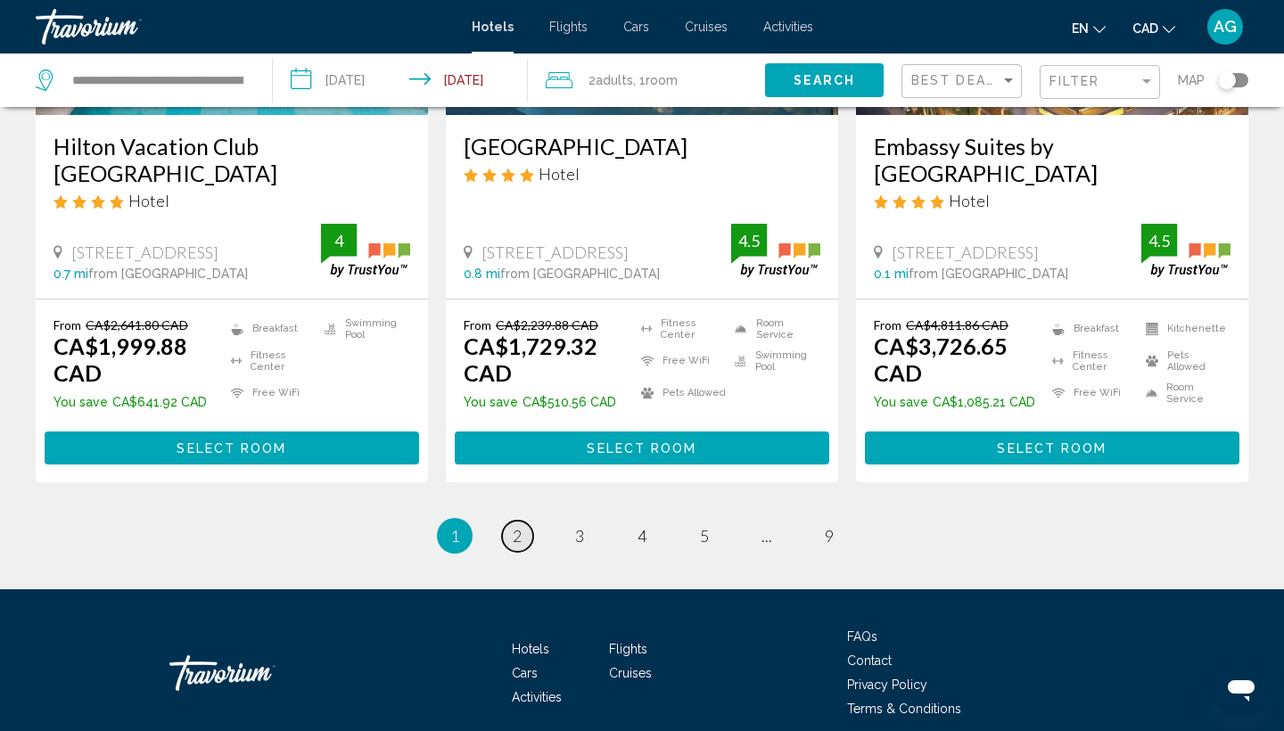
click at [519, 526] on span "2" at bounding box center [517, 536] width 9 height 20
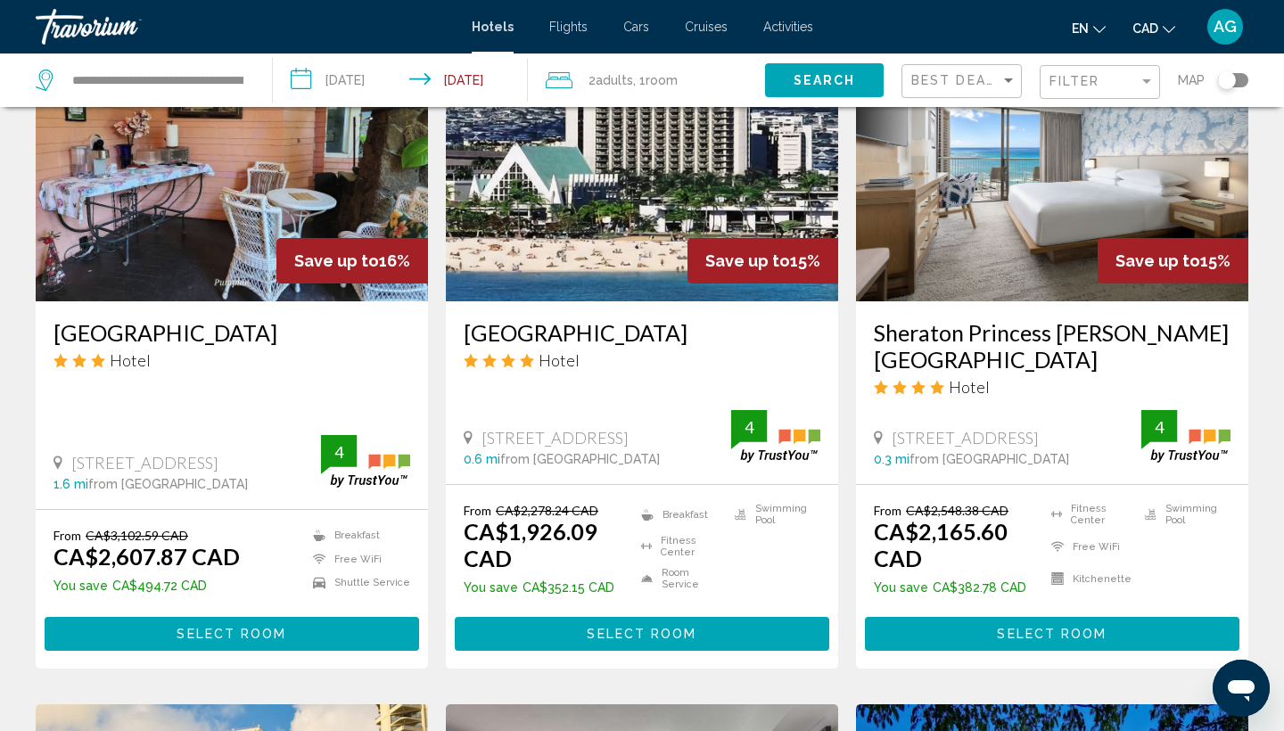
drag, startPoint x: 951, startPoint y: 363, endPoint x: 915, endPoint y: 363, distance: 36.5
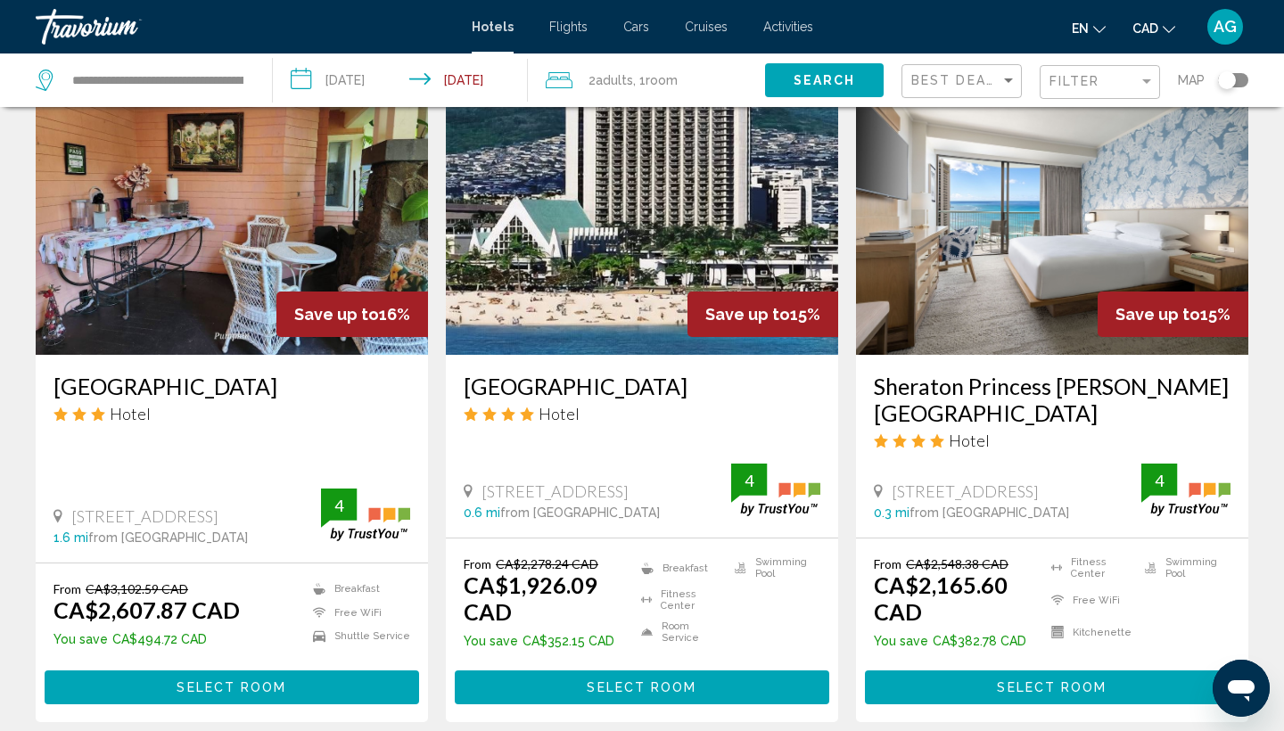
scroll to position [1442, 0]
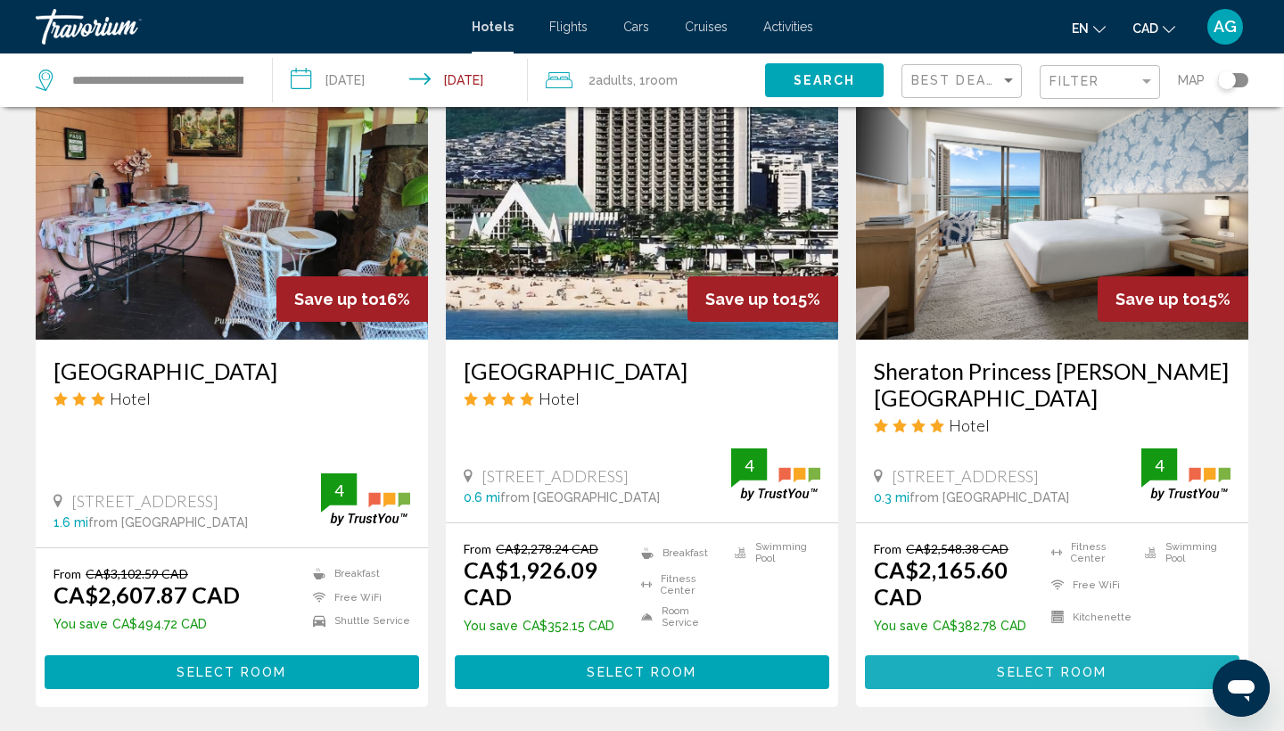
click at [906, 672] on button "Select Room" at bounding box center [1052, 671] width 374 height 33
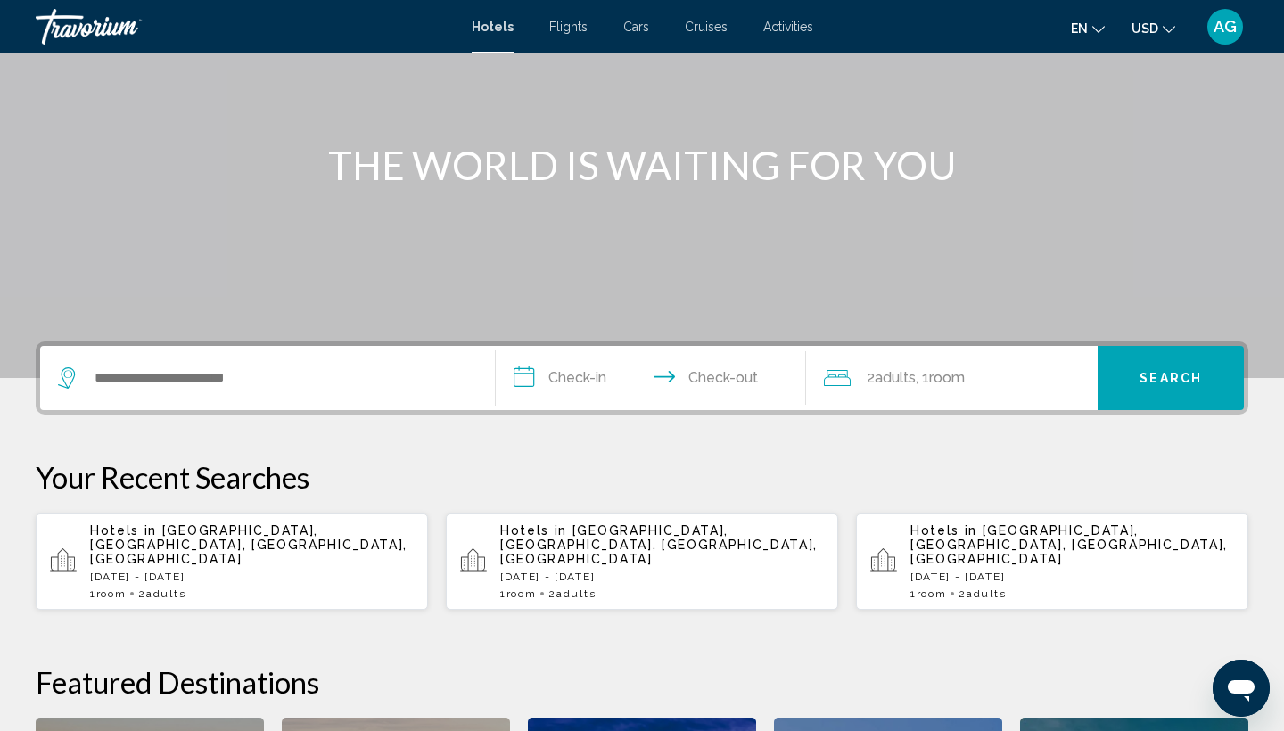
scroll to position [159, 0]
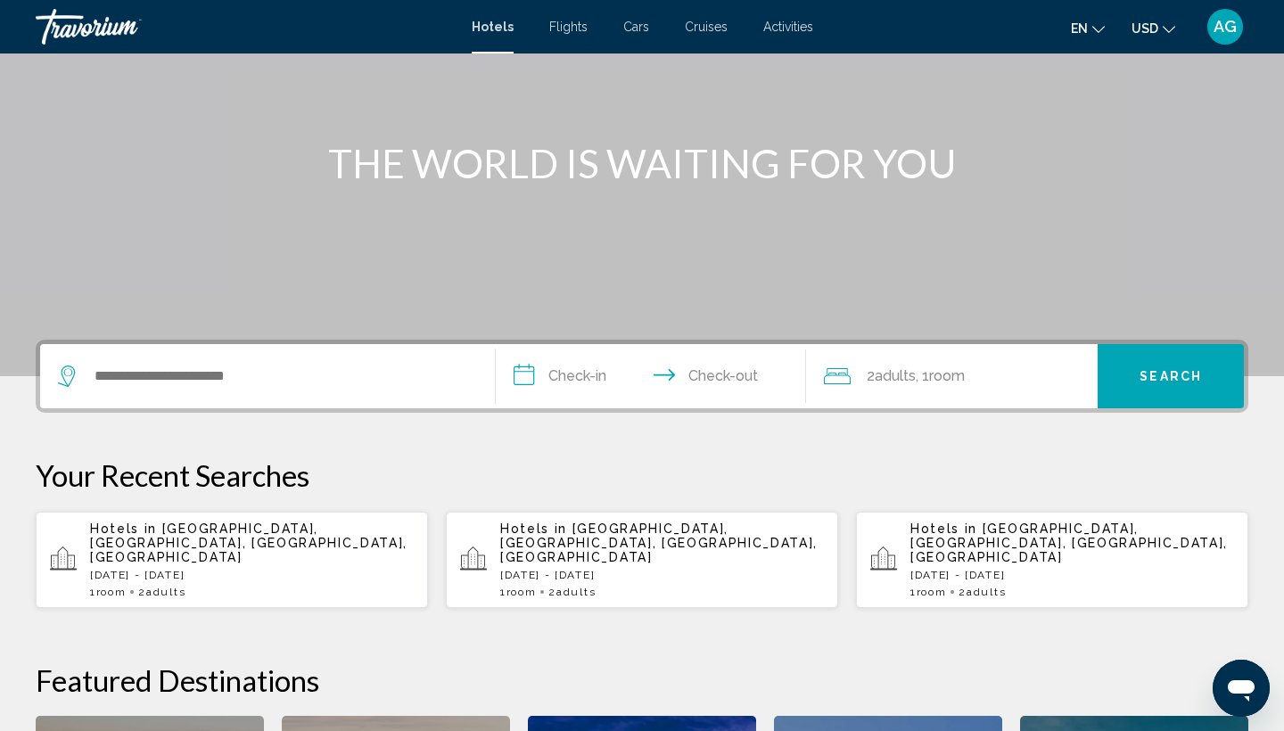
click at [226, 546] on p "Hotels in Waikiki Beach, Oahu Island, HI, United States" at bounding box center [252, 543] width 324 height 43
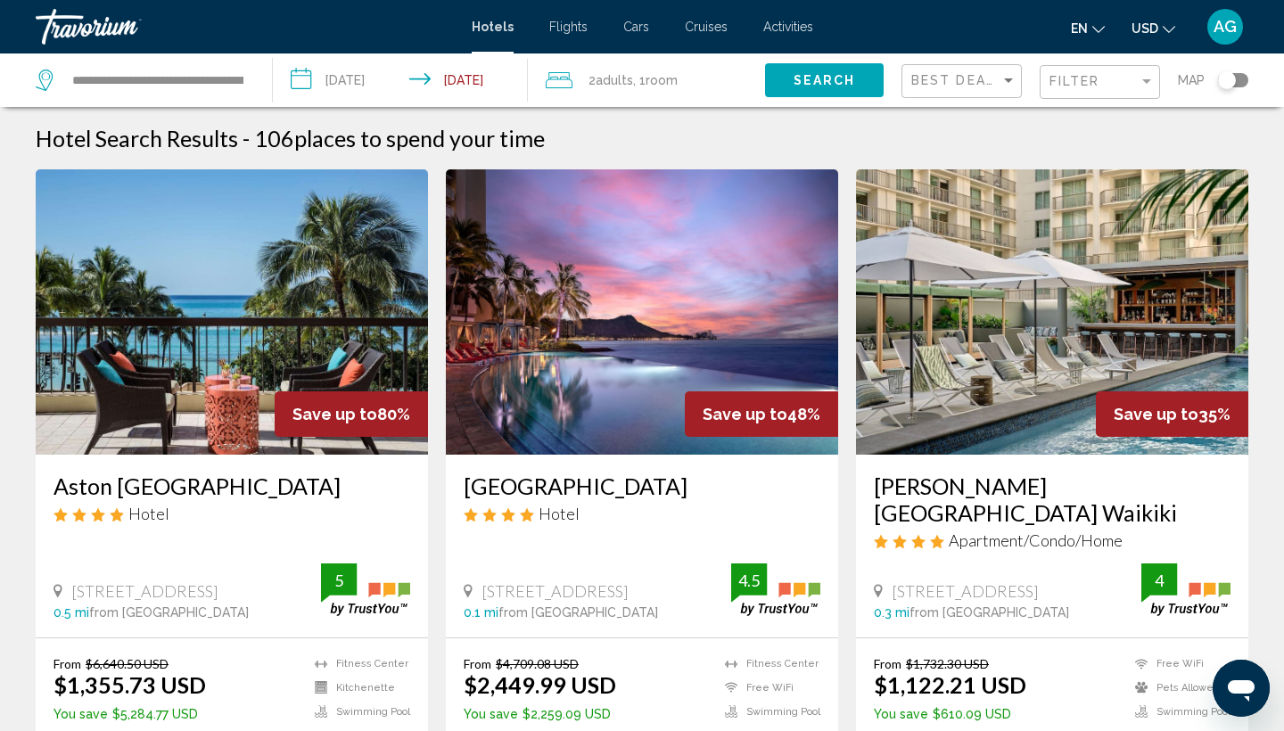
click at [1154, 25] on span "USD" at bounding box center [1144, 28] width 27 height 14
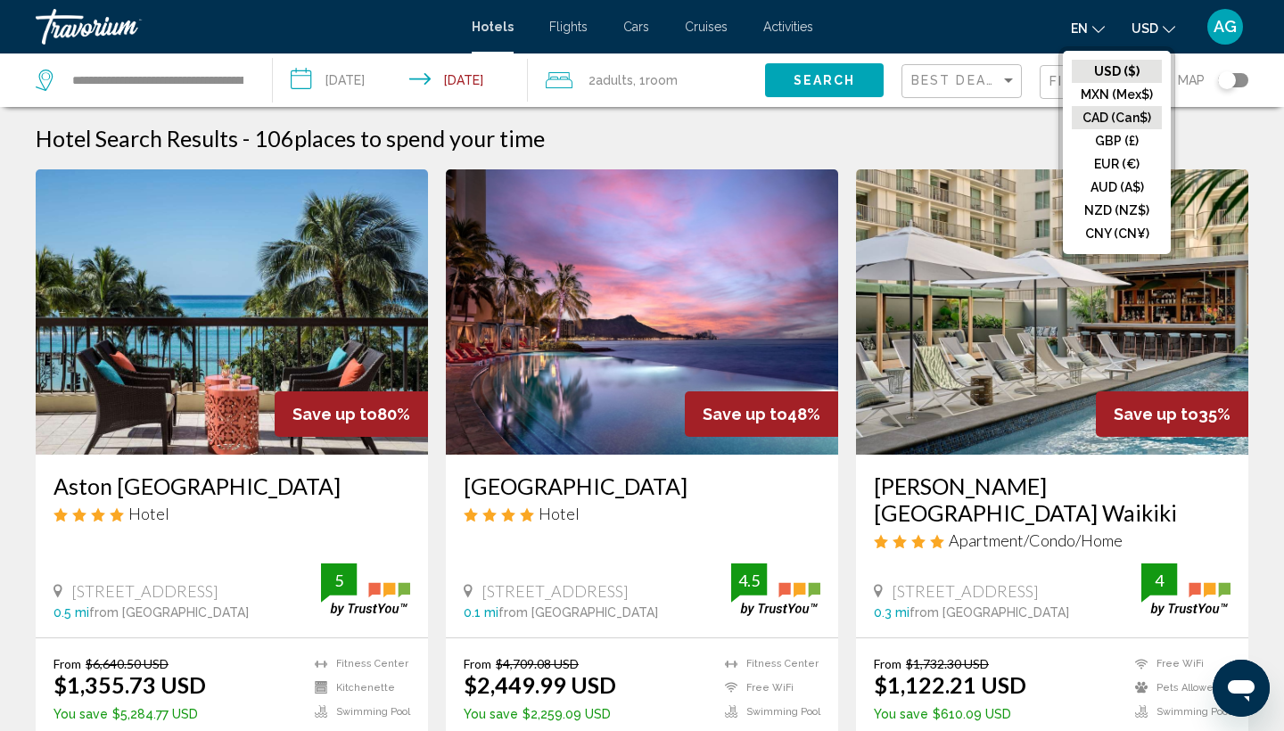
click at [1129, 115] on button "CAD (Can$)" at bounding box center [1117, 117] width 90 height 23
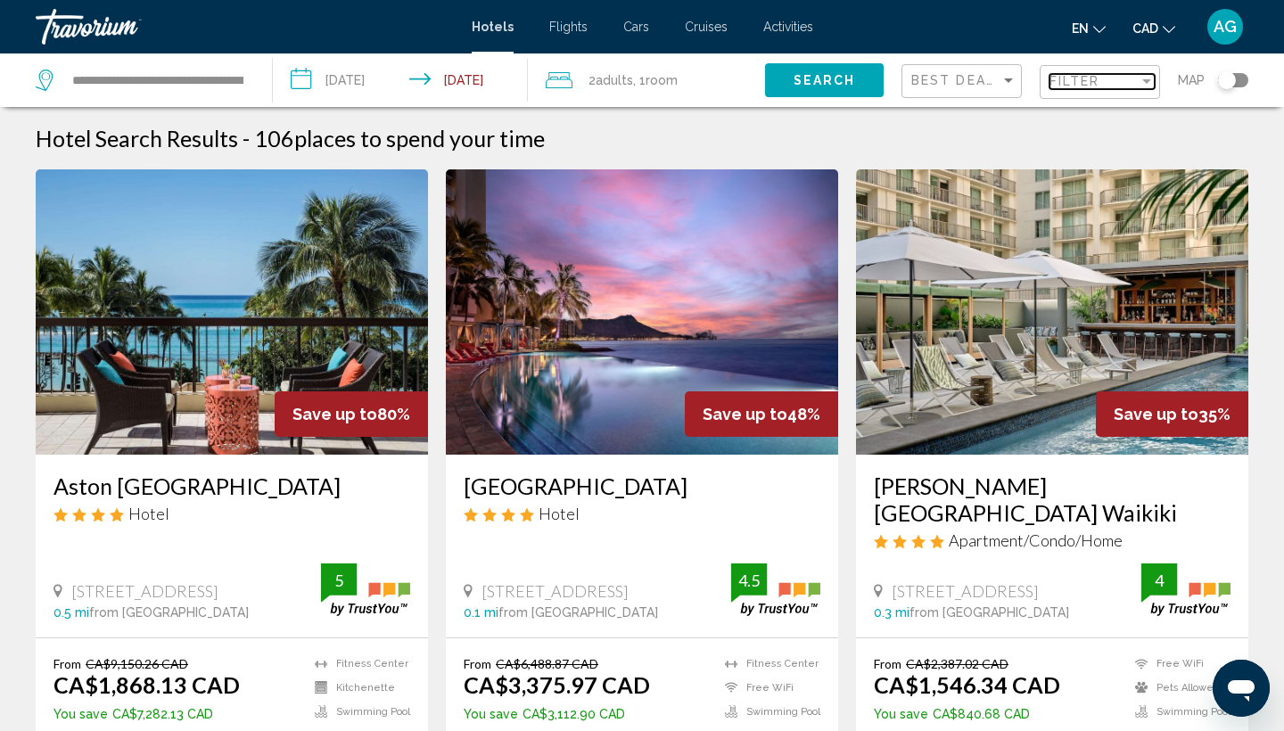
click at [1080, 81] on span "Filter" at bounding box center [1074, 81] width 51 height 14
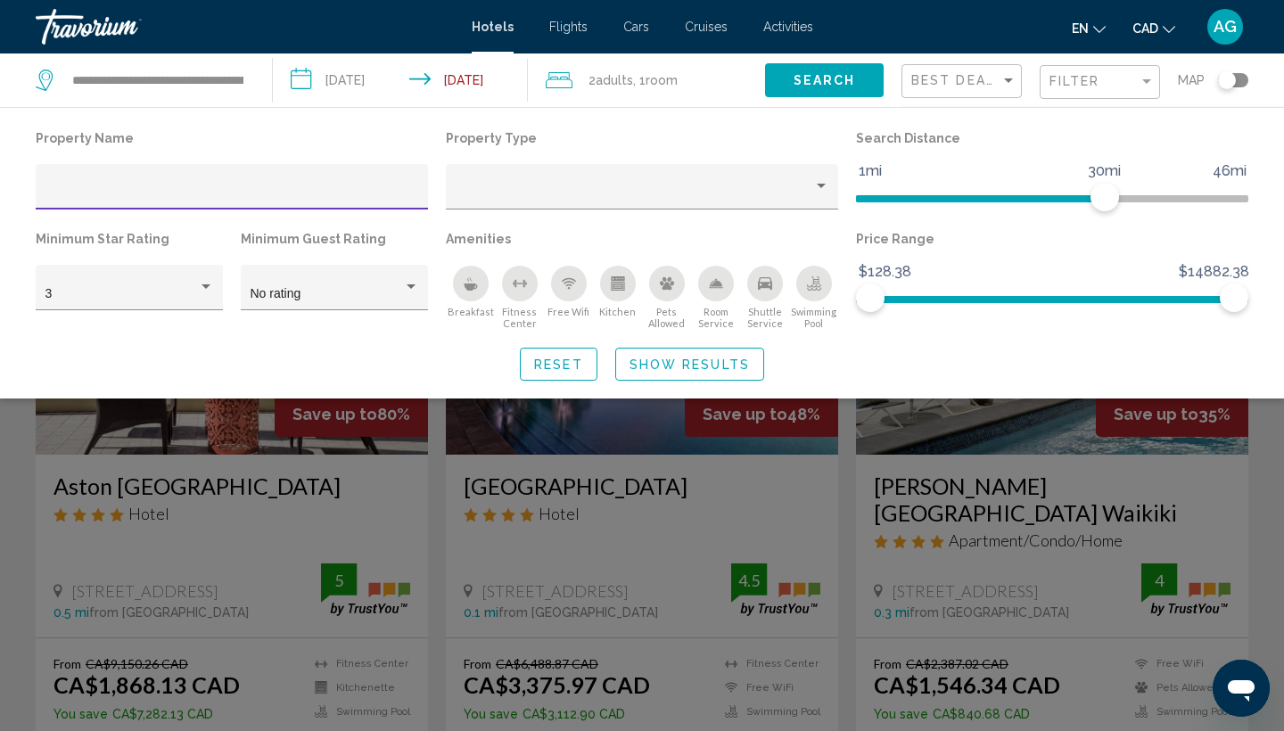
click at [218, 186] on input "Hotel Filters" at bounding box center [232, 193] width 374 height 14
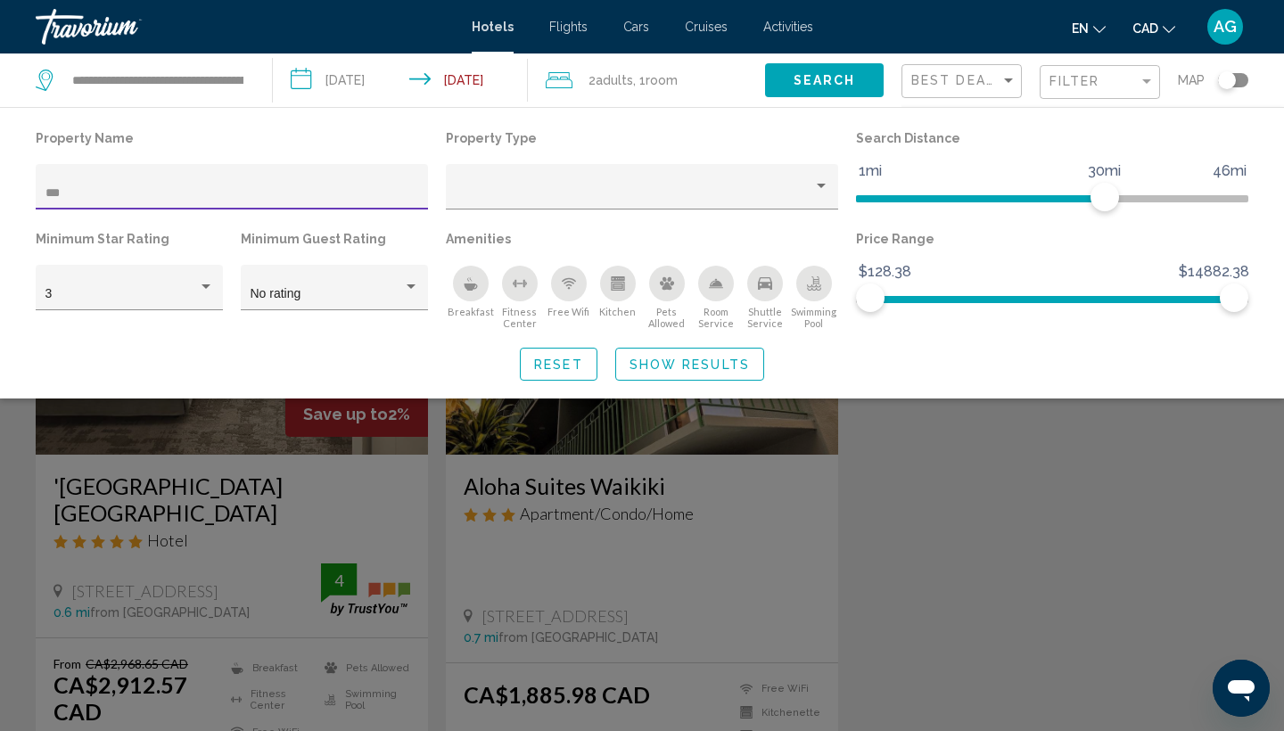
type input "***"
click at [211, 569] on div "Search widget" at bounding box center [642, 499] width 1284 height 464
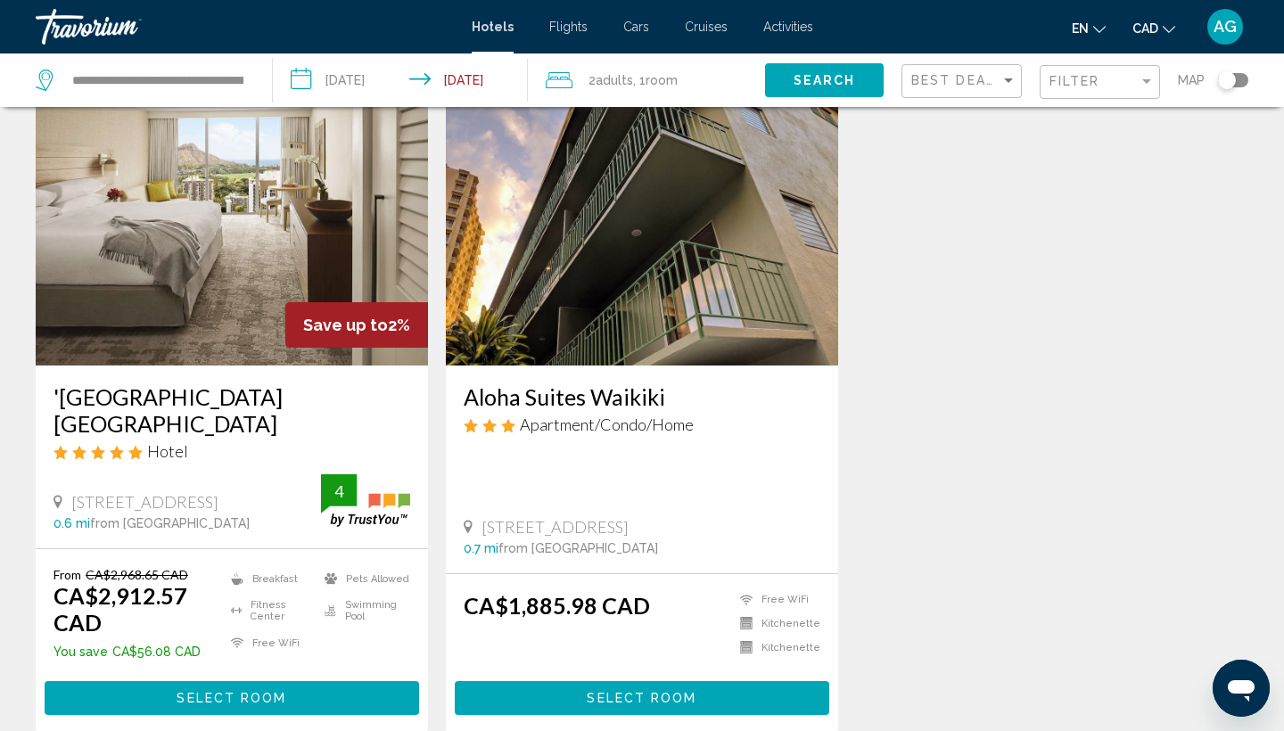
scroll to position [89, 0]
click at [1100, 74] on div "Filter" at bounding box center [1101, 82] width 105 height 33
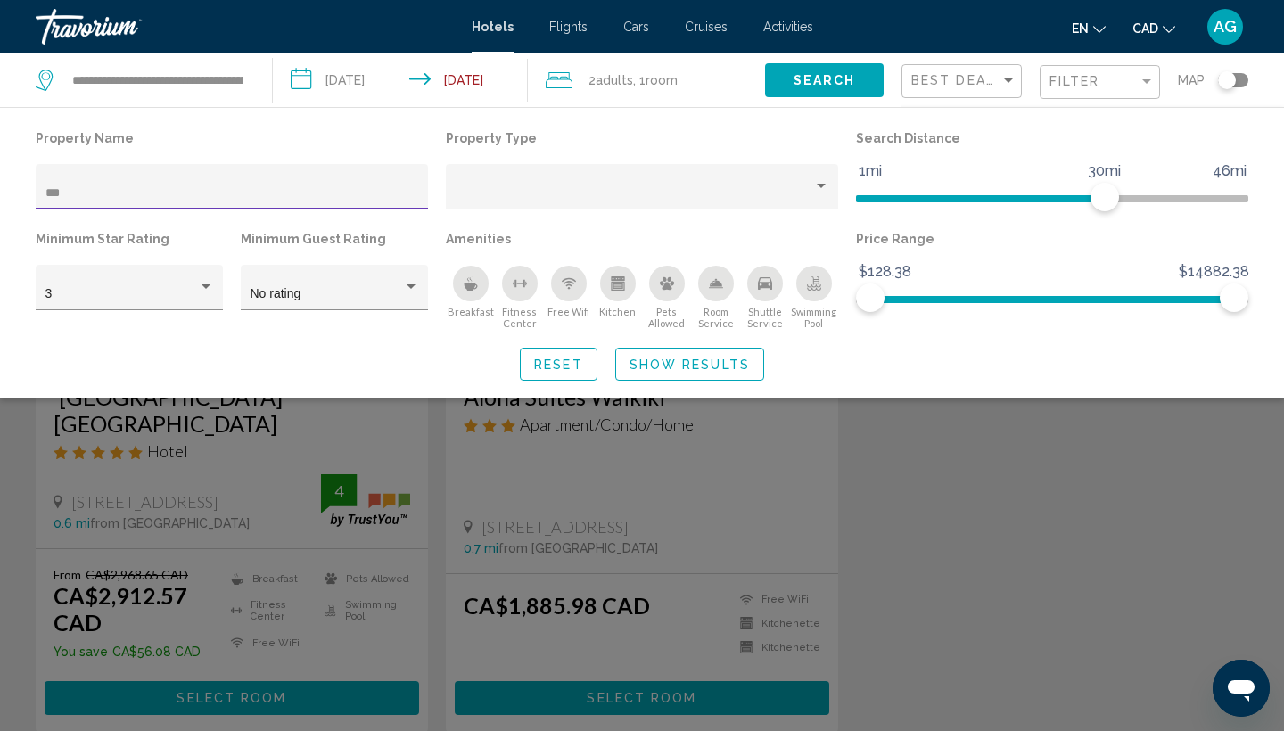
click at [321, 186] on input "***" at bounding box center [232, 193] width 374 height 14
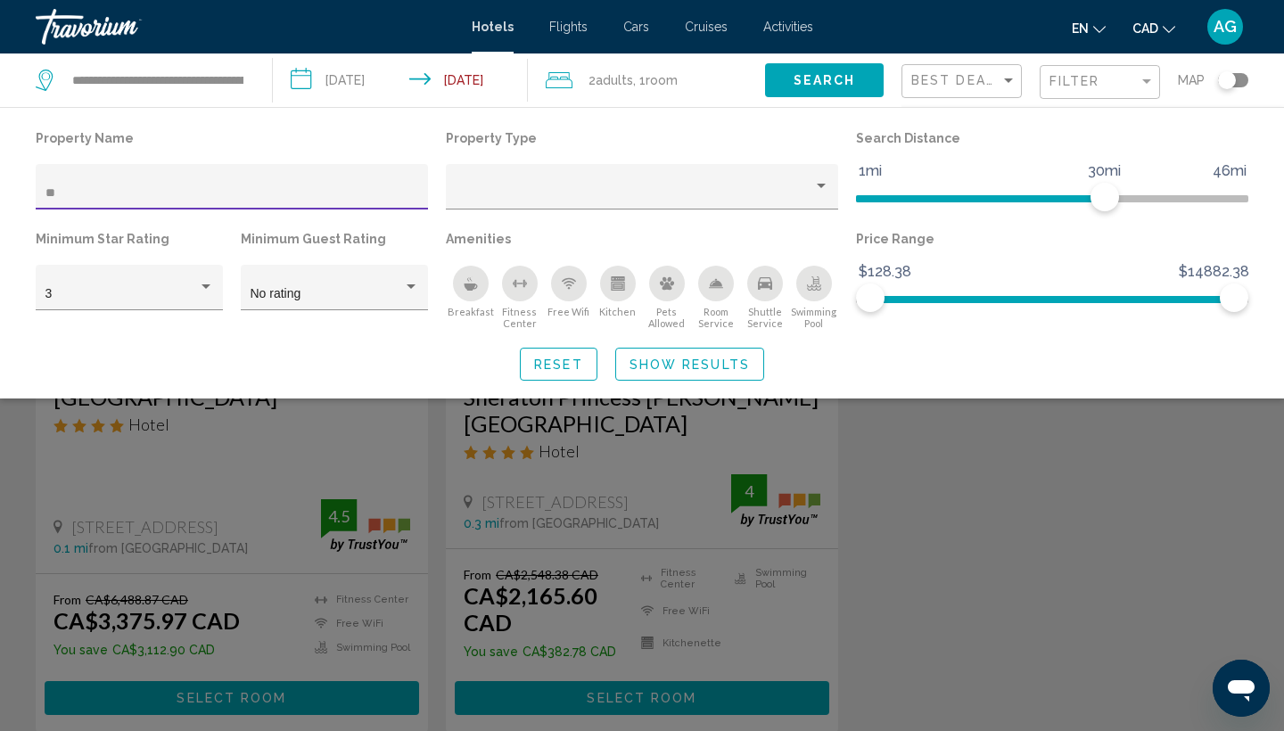
type input "*"
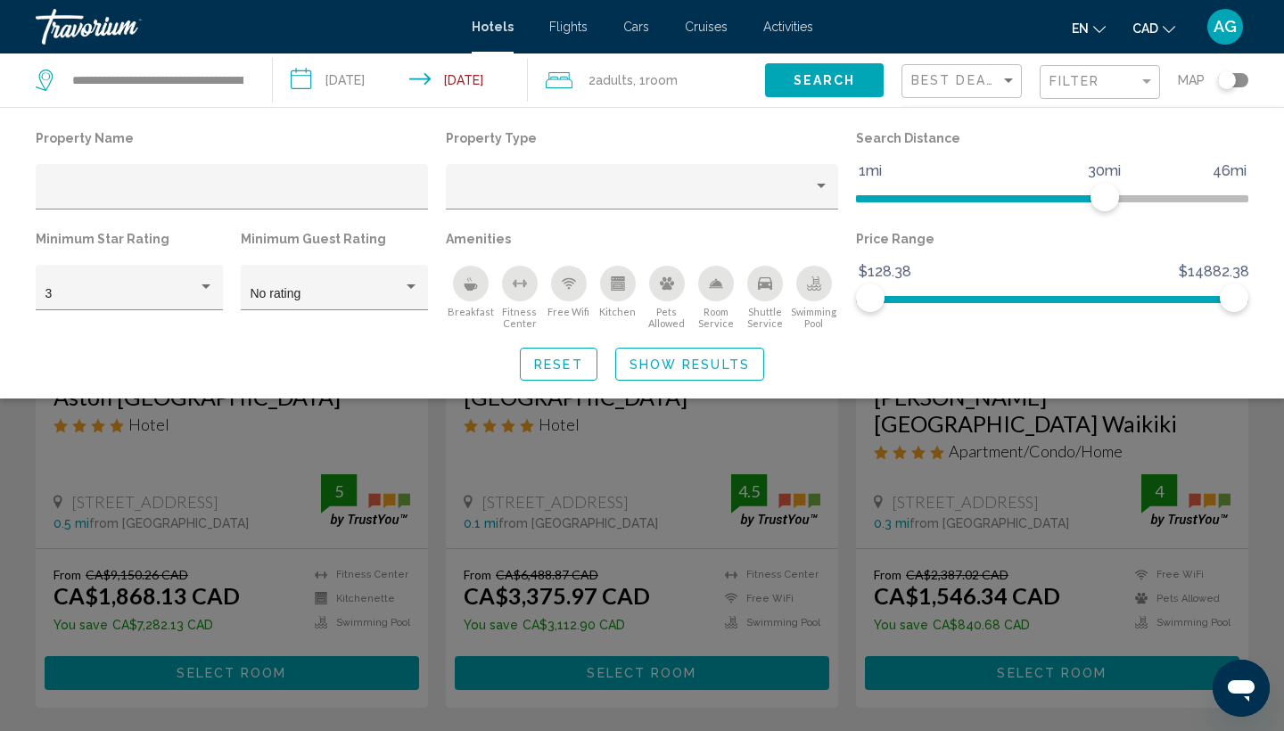
click at [464, 89] on input "**********" at bounding box center [404, 82] width 262 height 59
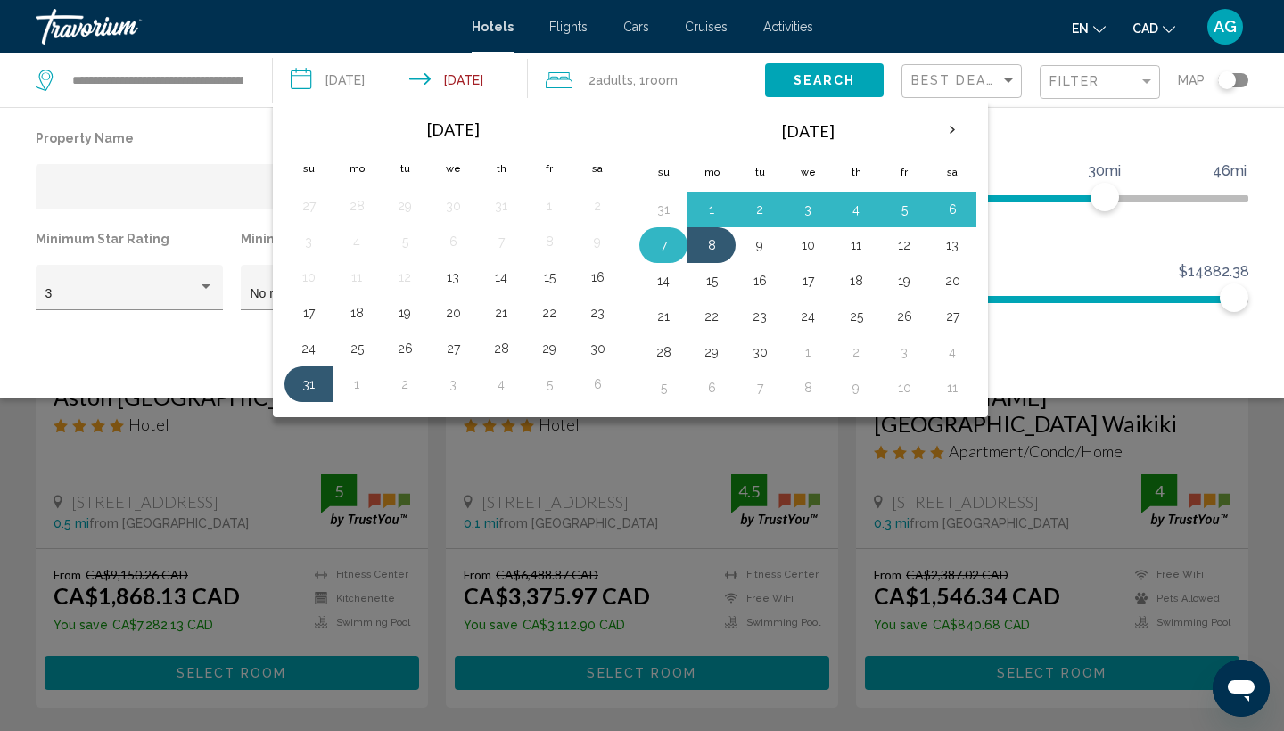
click at [664, 239] on button "7" at bounding box center [663, 245] width 29 height 25
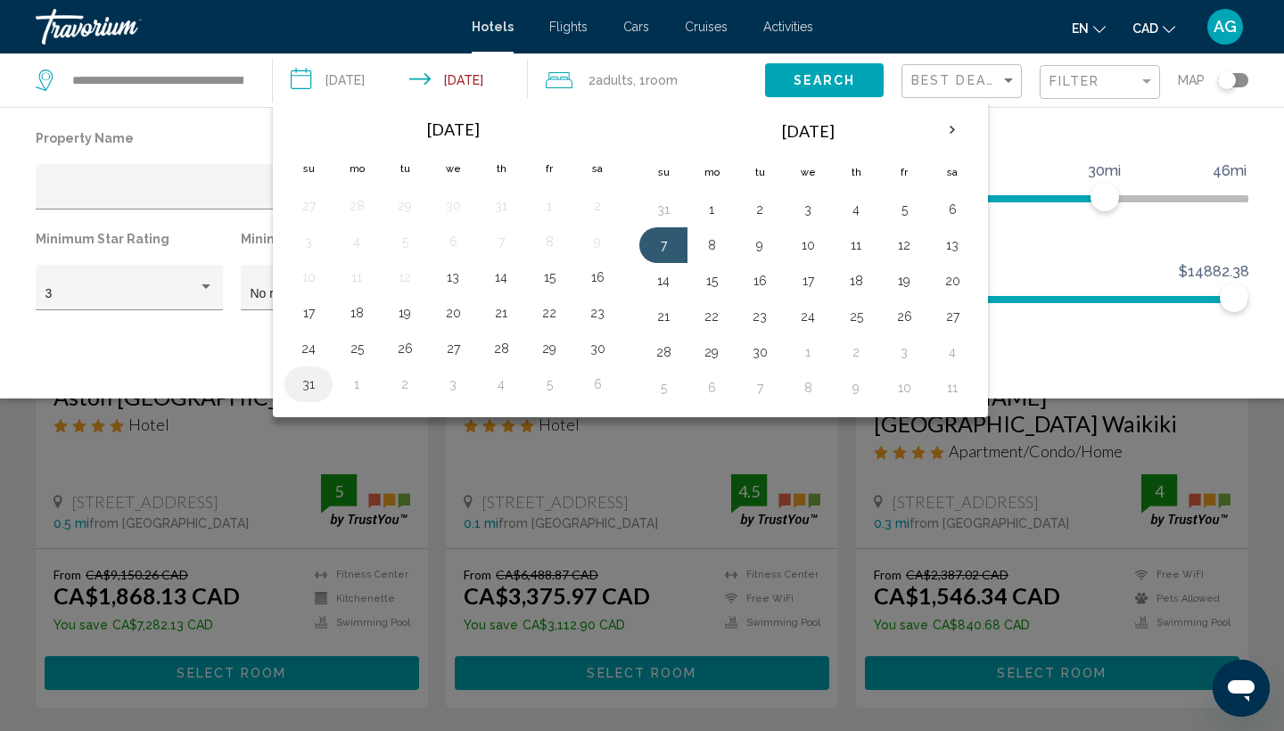
click at [301, 387] on button "31" at bounding box center [308, 384] width 29 height 25
type input "**********"
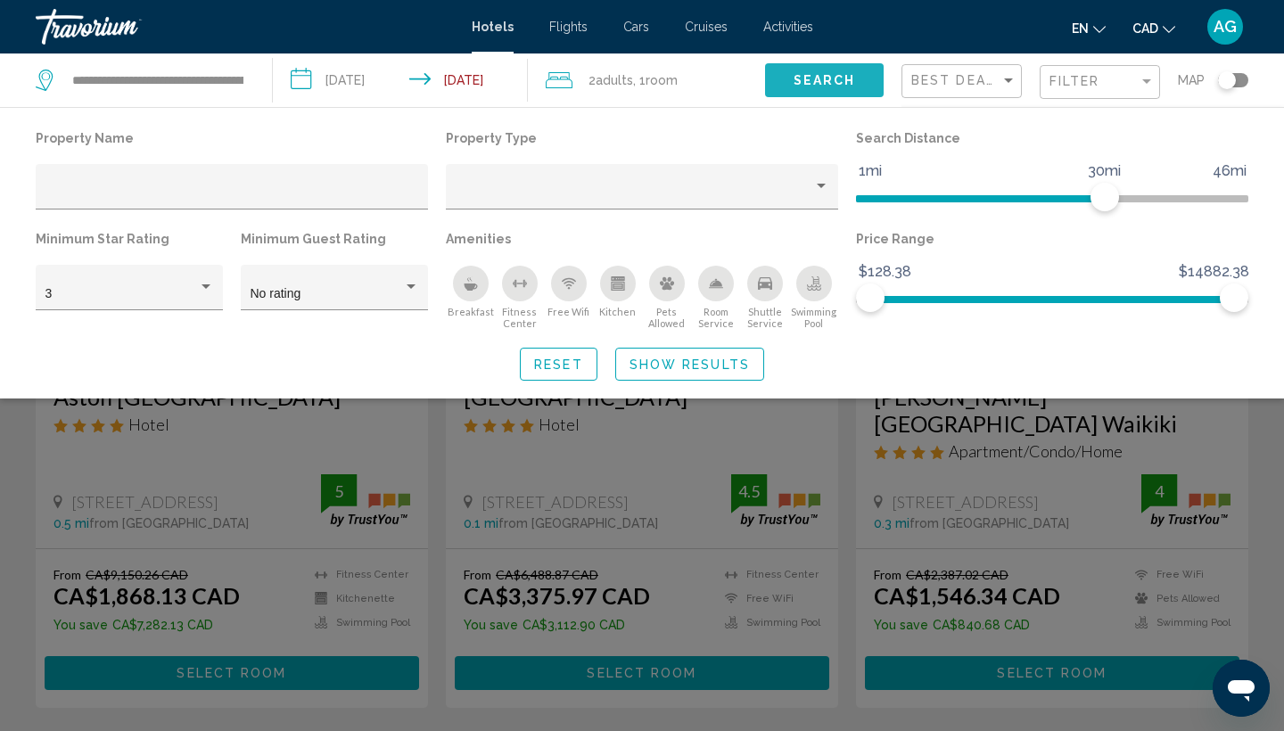
click at [835, 91] on button "Search" at bounding box center [824, 79] width 119 height 33
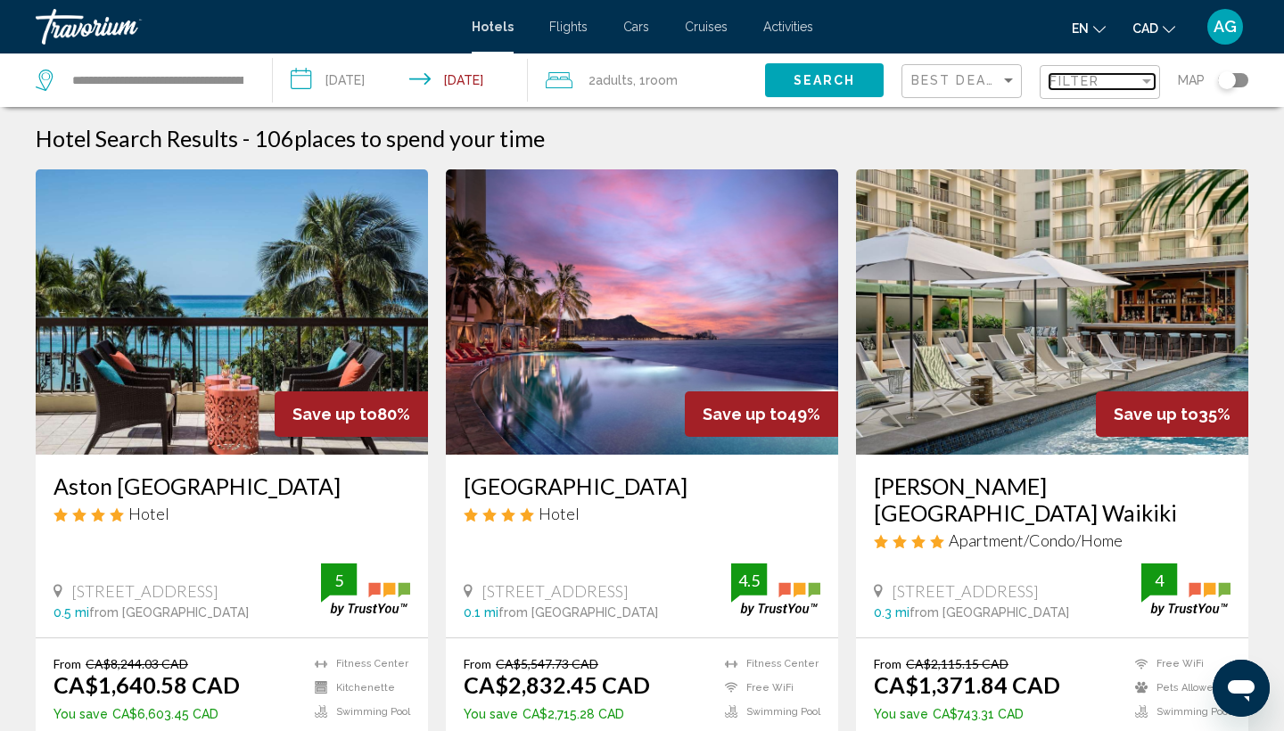
click at [1102, 82] on div "Filter" at bounding box center [1093, 81] width 89 height 14
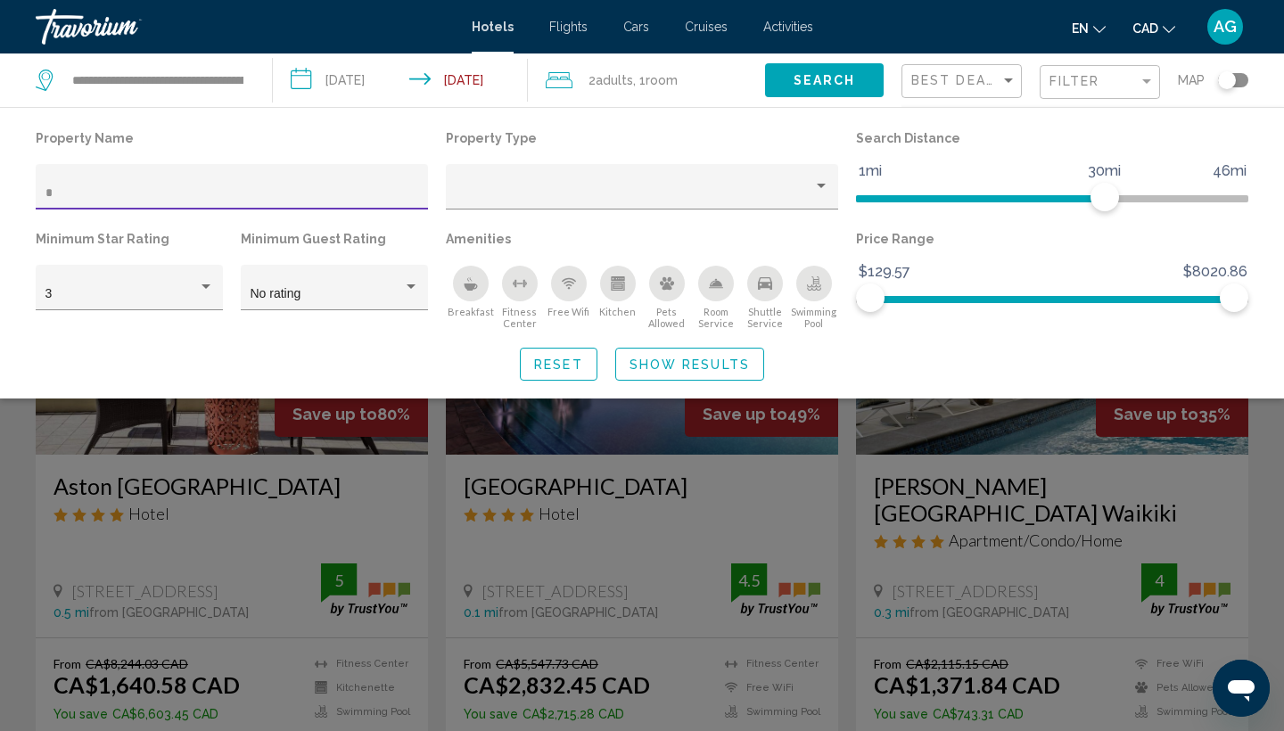
type input "*"
click at [989, 496] on div "Search widget" at bounding box center [642, 499] width 1284 height 464
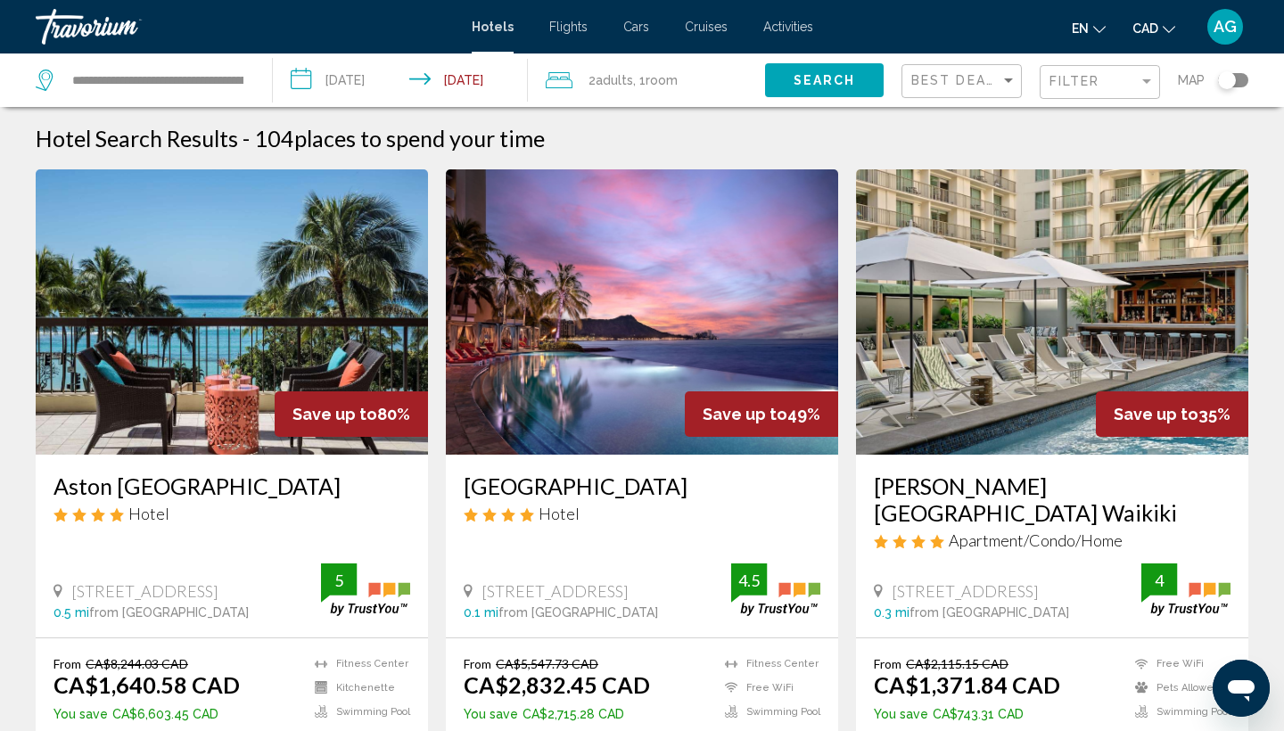
click at [973, 90] on div "Best Deals" at bounding box center [963, 81] width 105 height 33
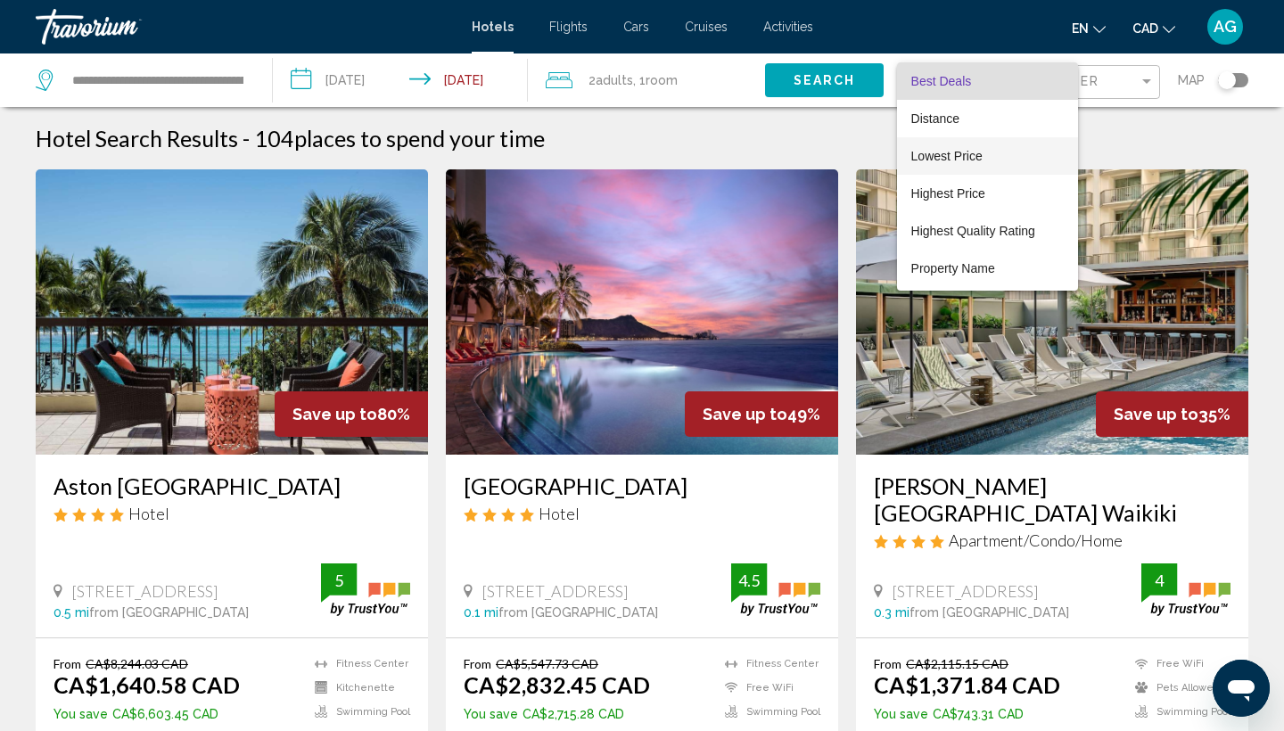
click at [955, 157] on span "Lowest Price" at bounding box center [946, 156] width 71 height 14
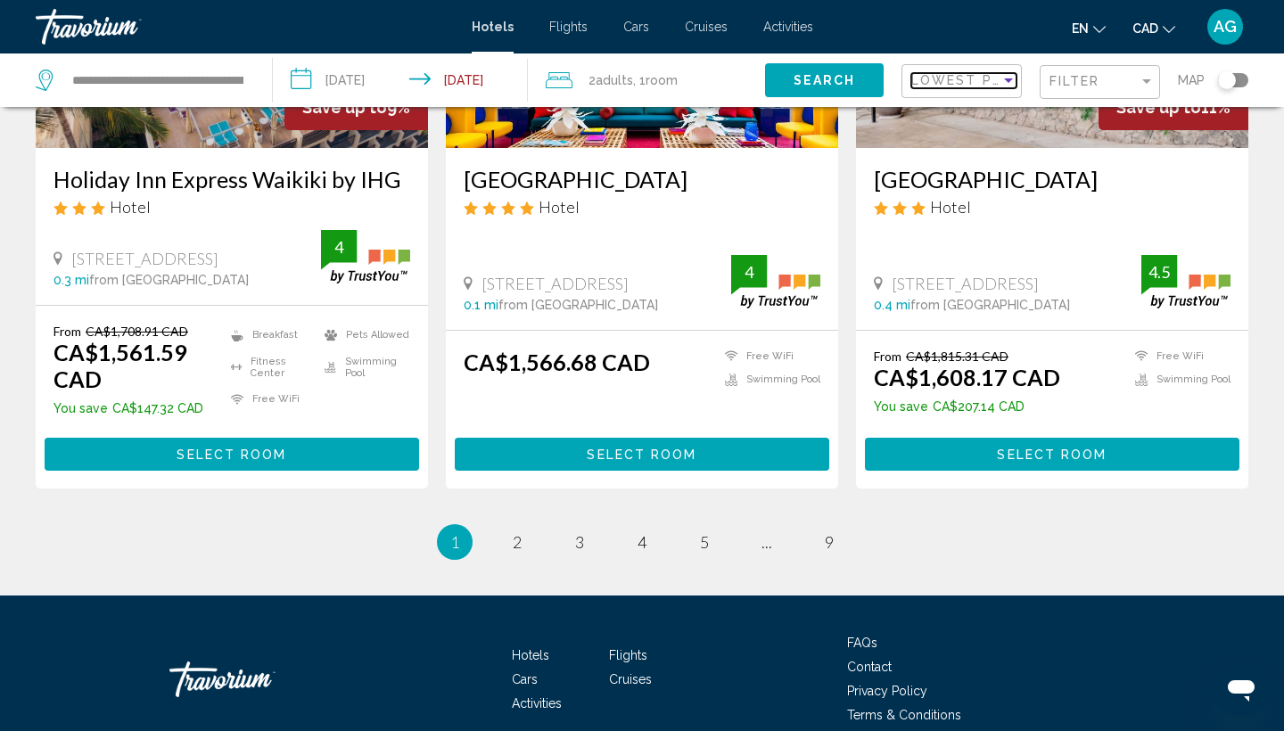
scroll to position [2345, 0]
click at [510, 527] on link "page 2" at bounding box center [517, 542] width 31 height 31
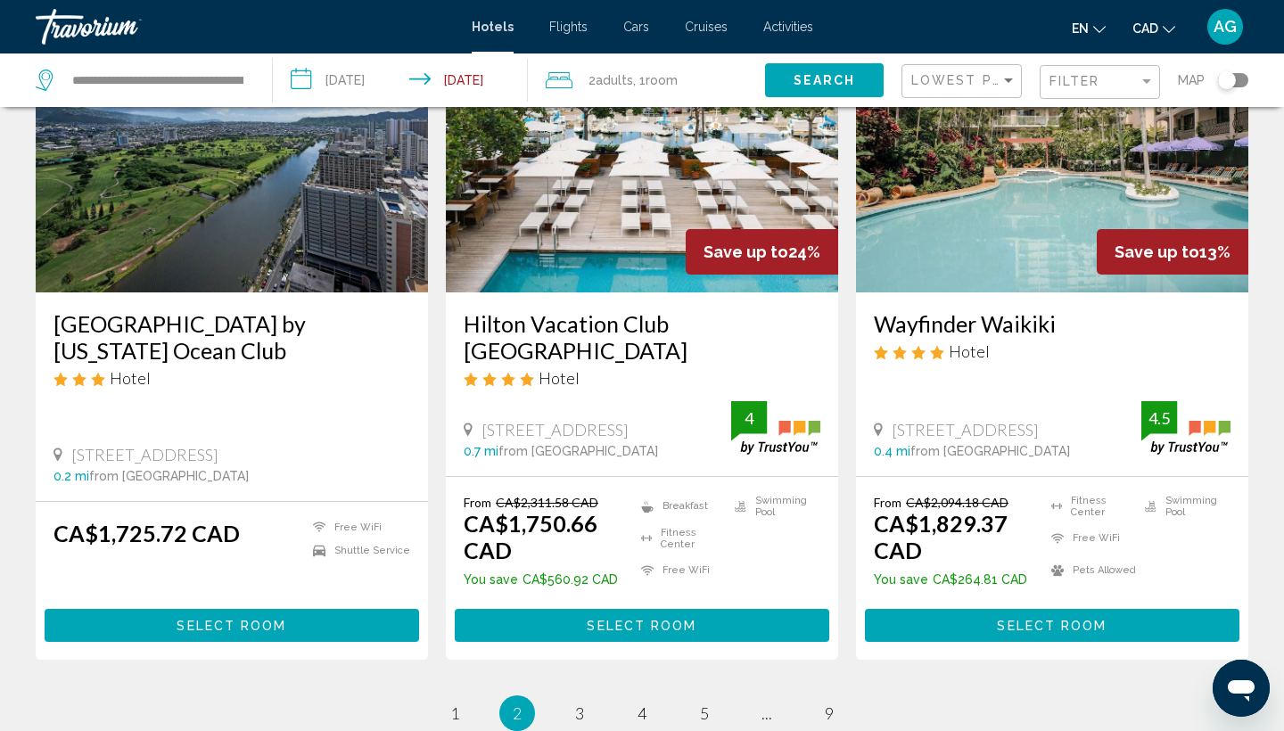
scroll to position [2175, 0]
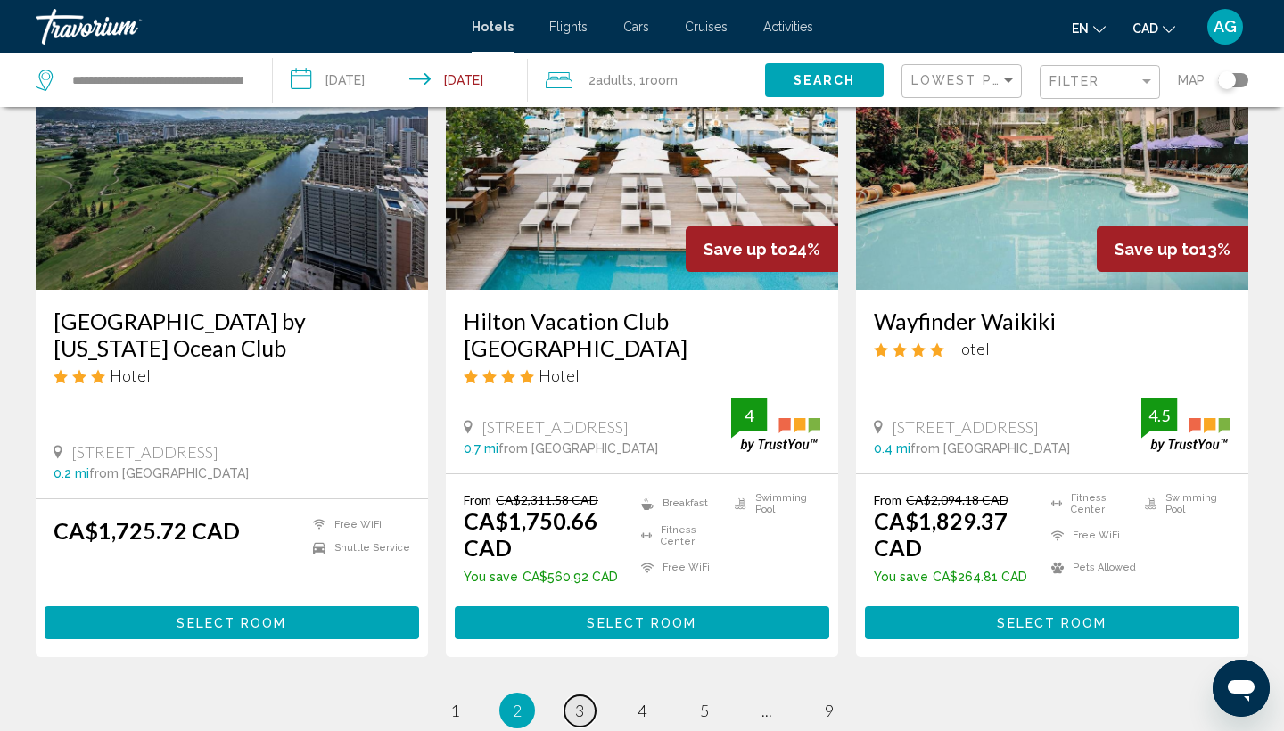
click at [586, 695] on link "page 3" at bounding box center [579, 710] width 31 height 31
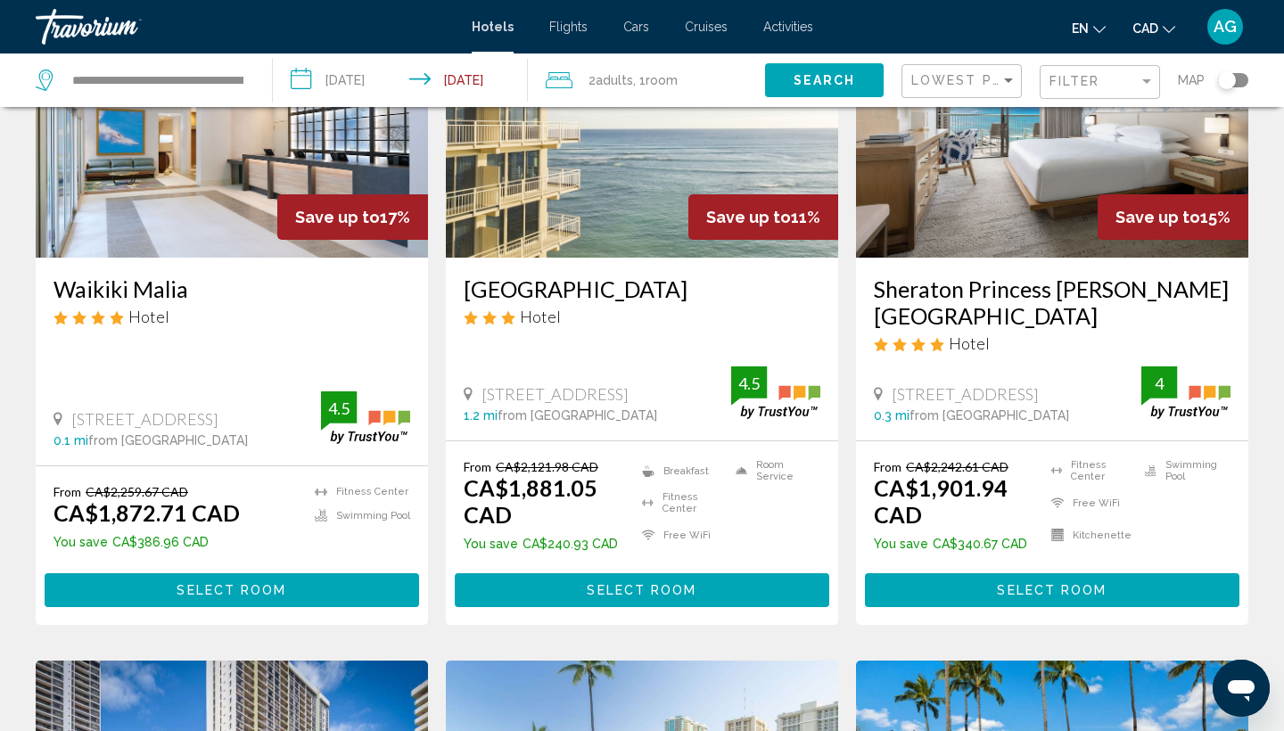
scroll to position [198, 0]
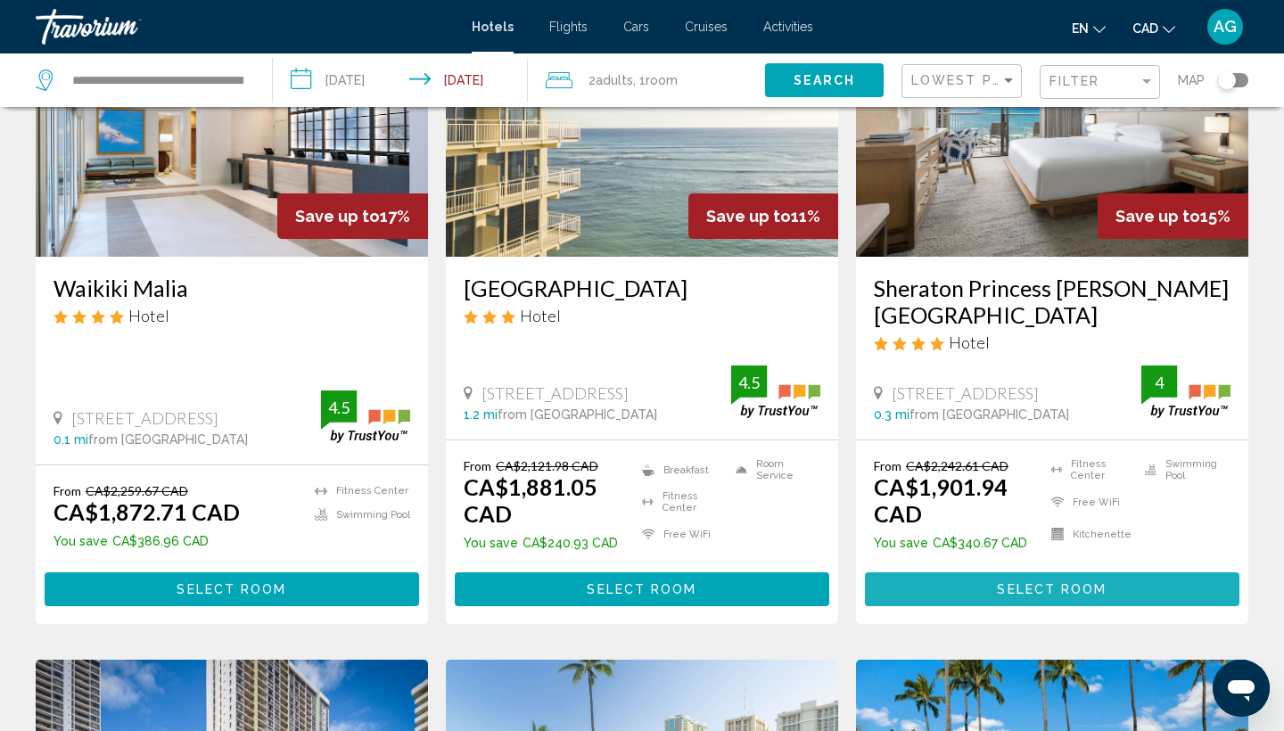
click at [1024, 591] on span "Select Room" at bounding box center [1052, 590] width 110 height 14
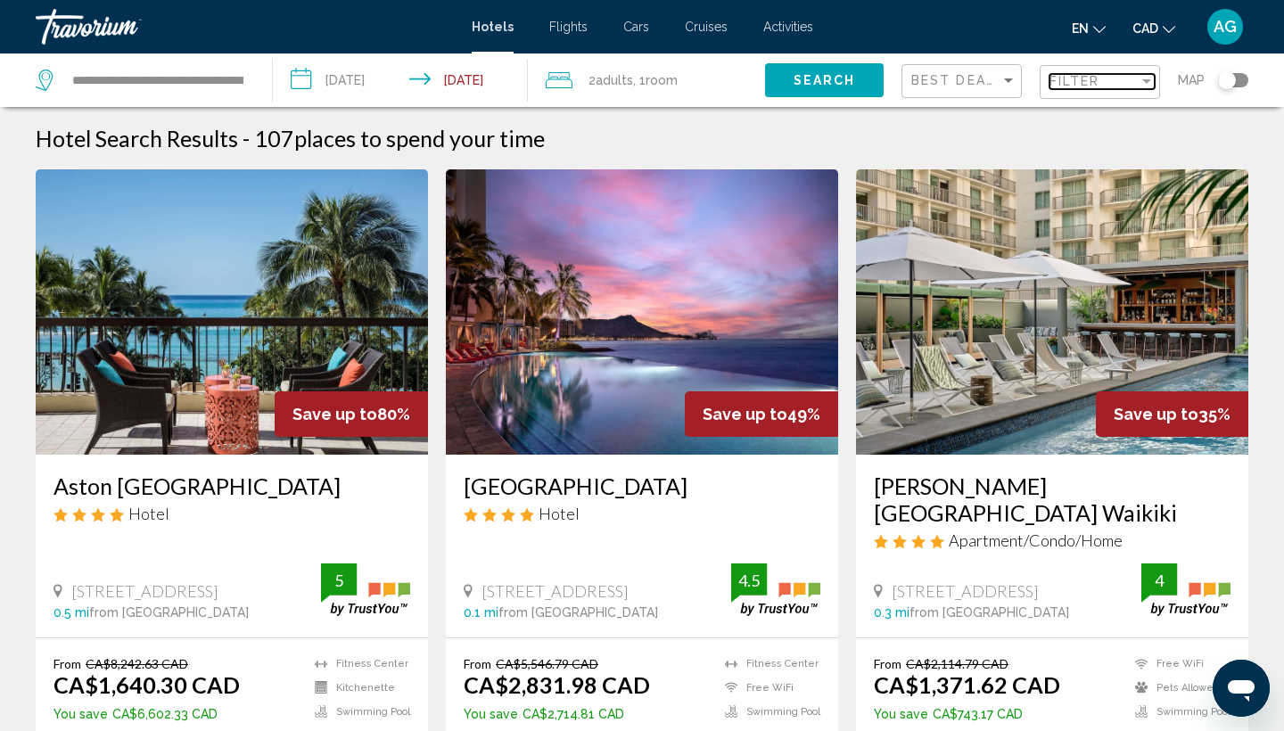
click at [1099, 76] on span "Filter" at bounding box center [1074, 81] width 51 height 14
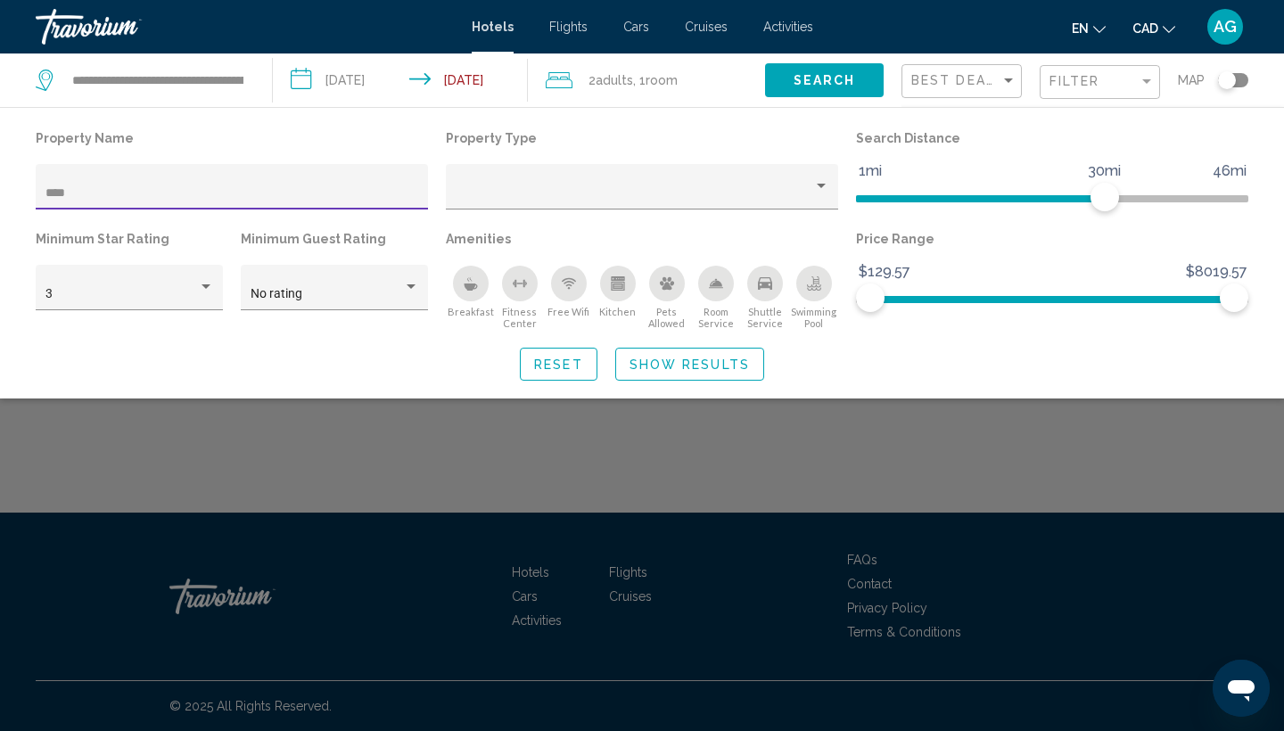
type input "****"
drag, startPoint x: 313, startPoint y: 202, endPoint x: 308, endPoint y: 464, distance: 262.1
click at [308, 464] on div "Search widget" at bounding box center [642, 499] width 1284 height 464
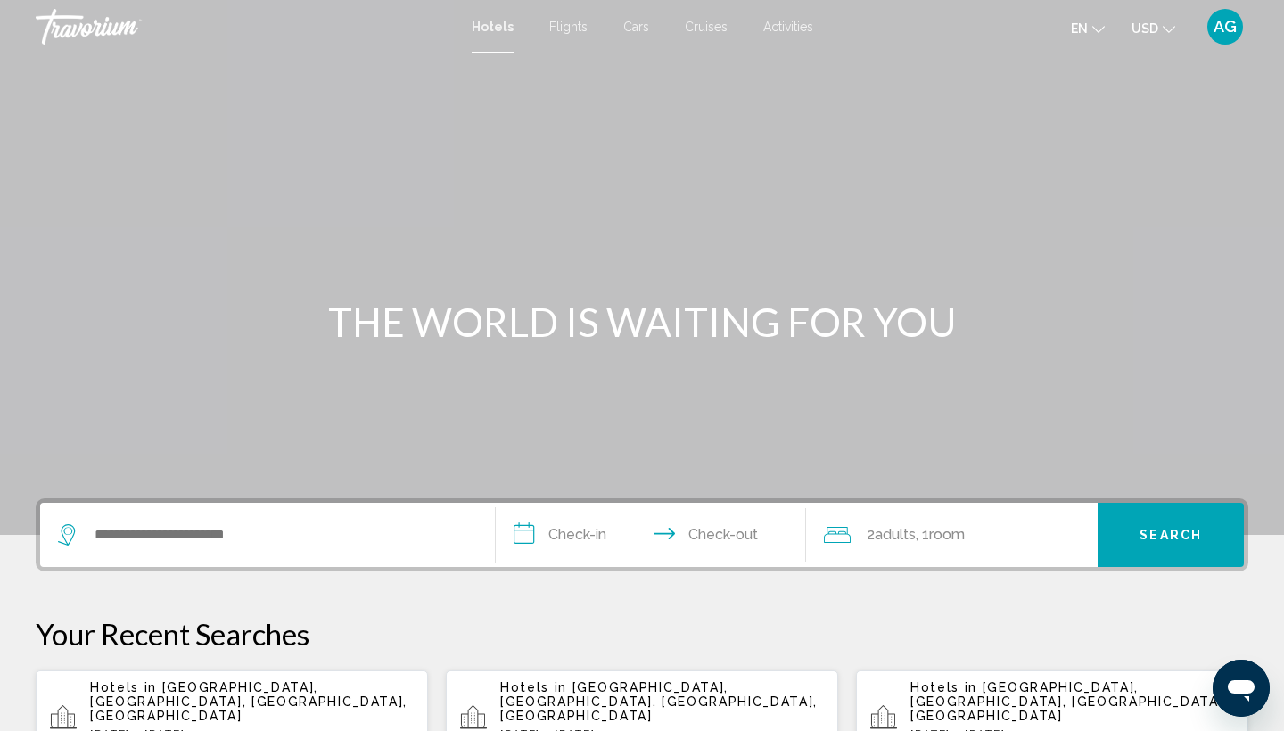
click at [1159, 26] on button "USD USD ($) MXN (Mex$) CAD (Can$) GBP (£) EUR (€) AUD (A$) NZD (NZ$) CNY (CN¥)" at bounding box center [1153, 28] width 44 height 26
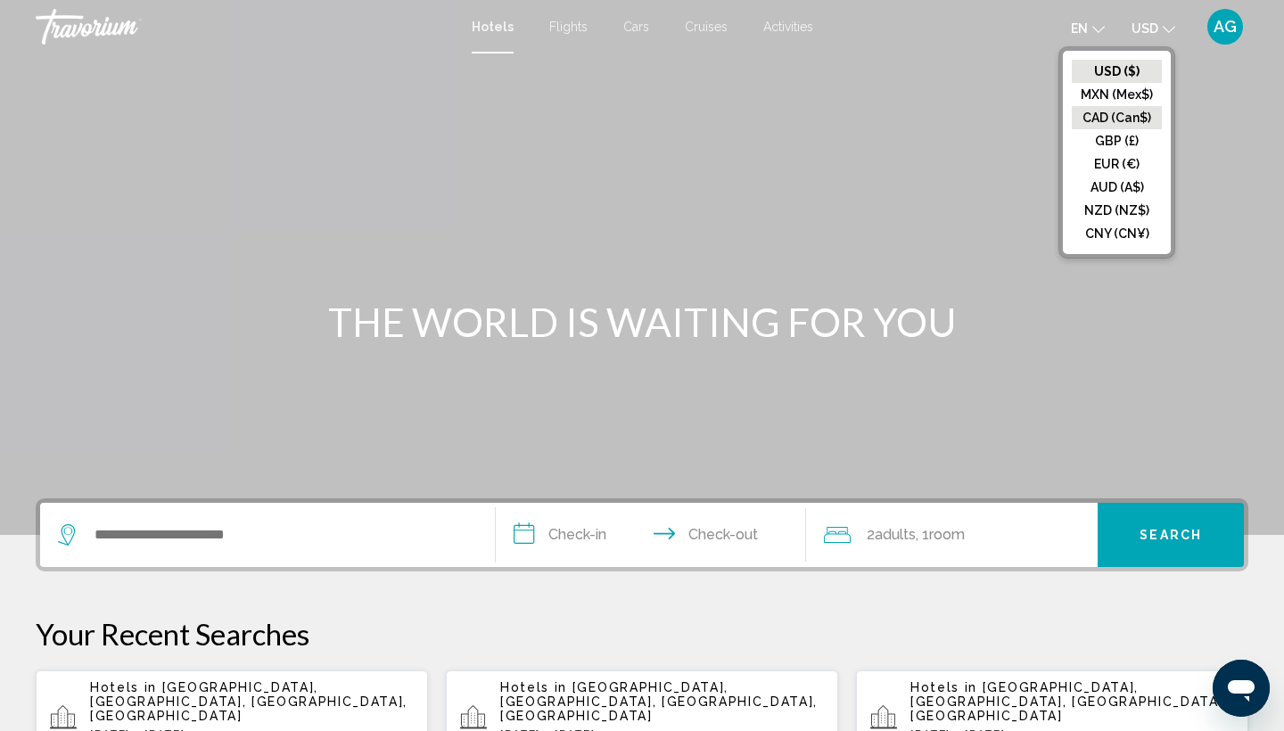
click at [1129, 111] on button "CAD (Can$)" at bounding box center [1117, 117] width 90 height 23
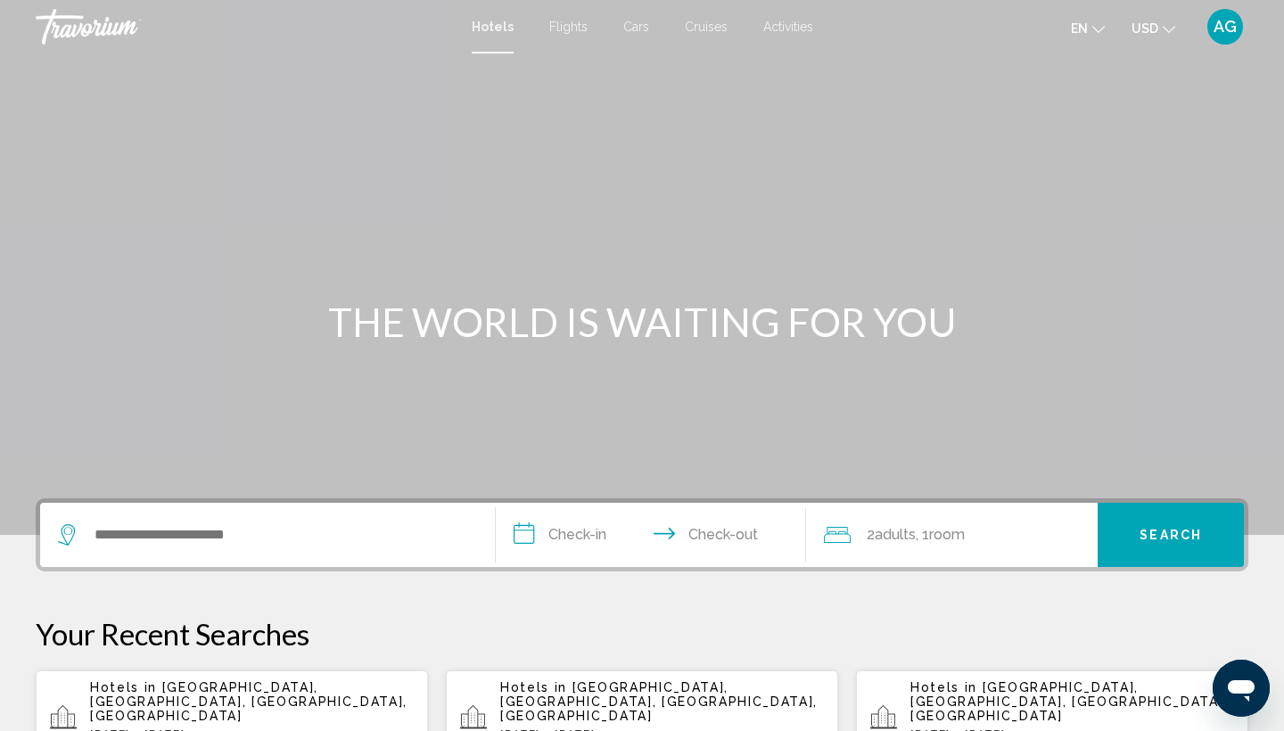
click at [188, 703] on span "Waikiki Beach, Oahu Island, HI, United States" at bounding box center [248, 701] width 317 height 43
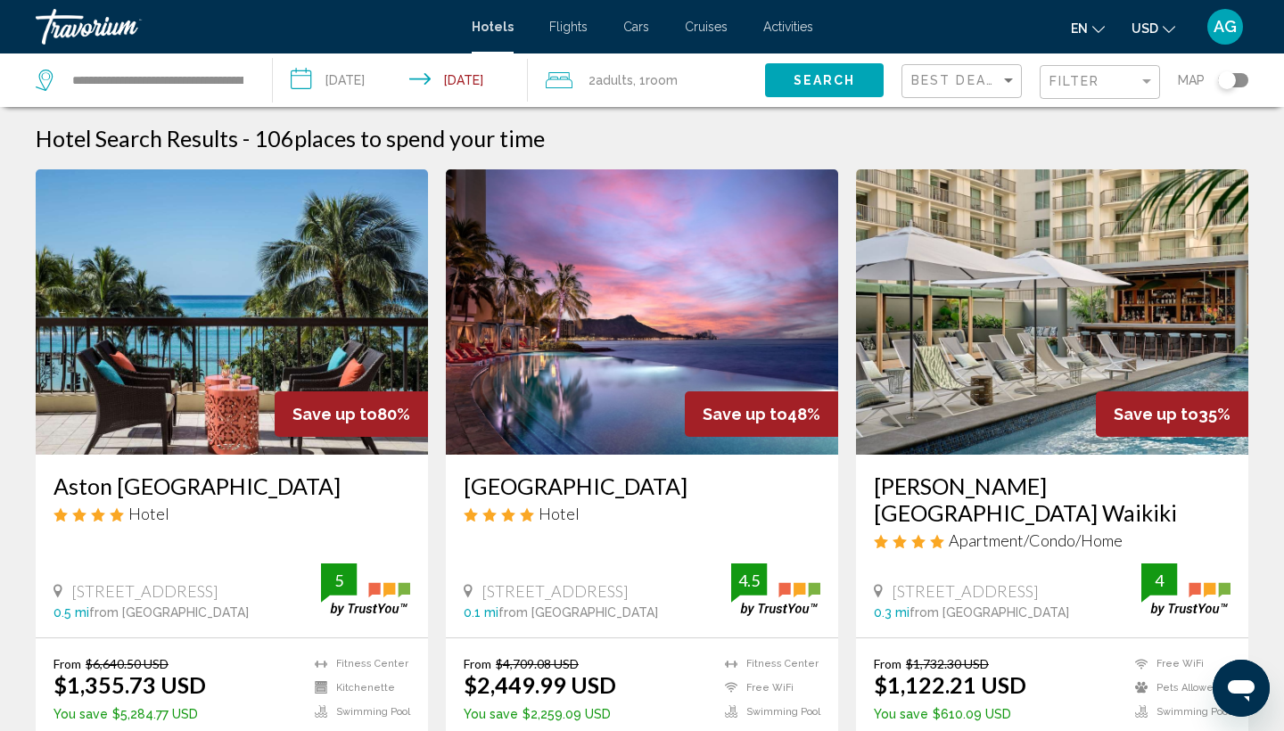
click at [1120, 70] on div "Filter" at bounding box center [1101, 82] width 105 height 33
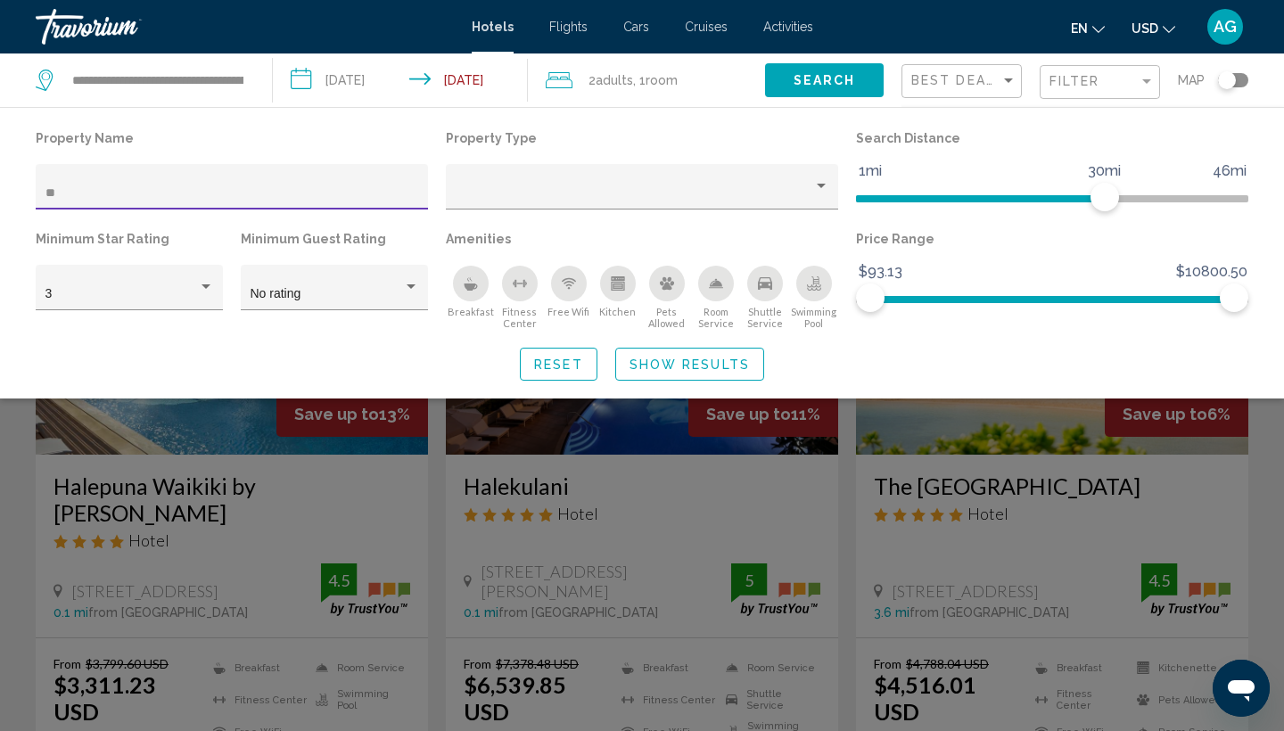
type input "*"
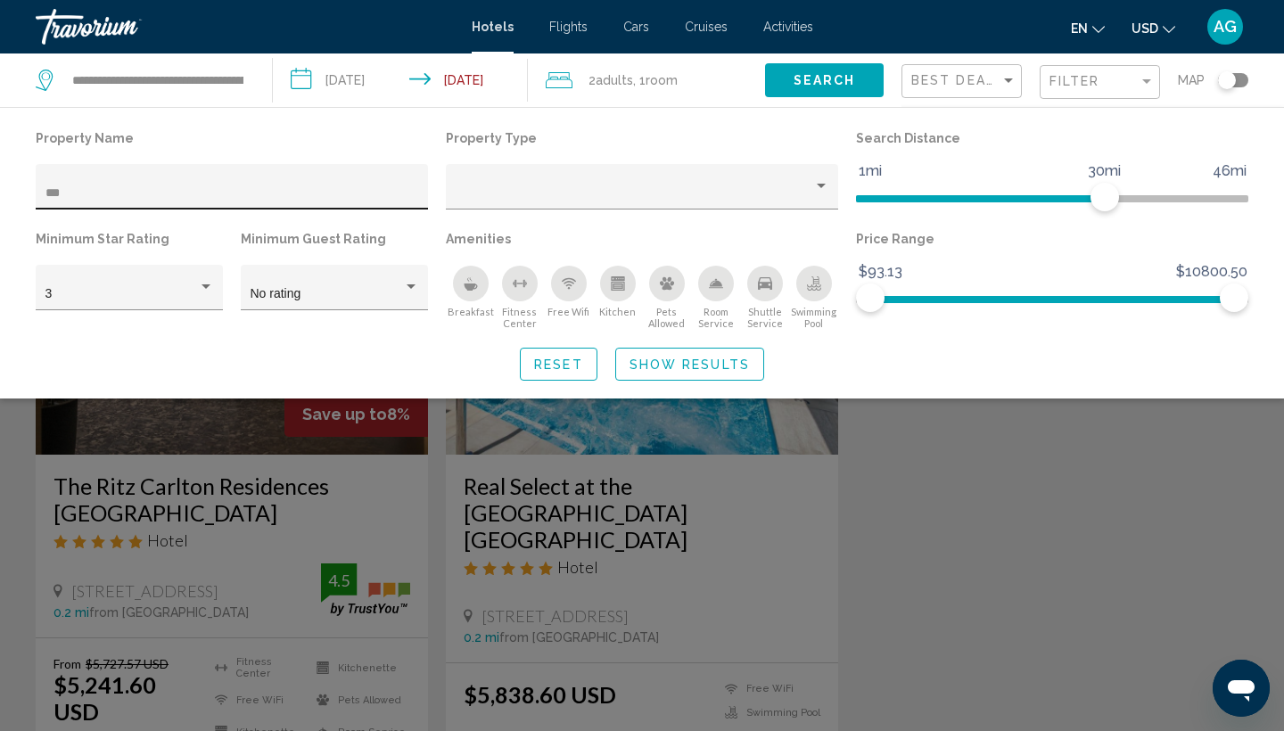
click at [370, 181] on div "***" at bounding box center [232, 192] width 374 height 37
type input "*"
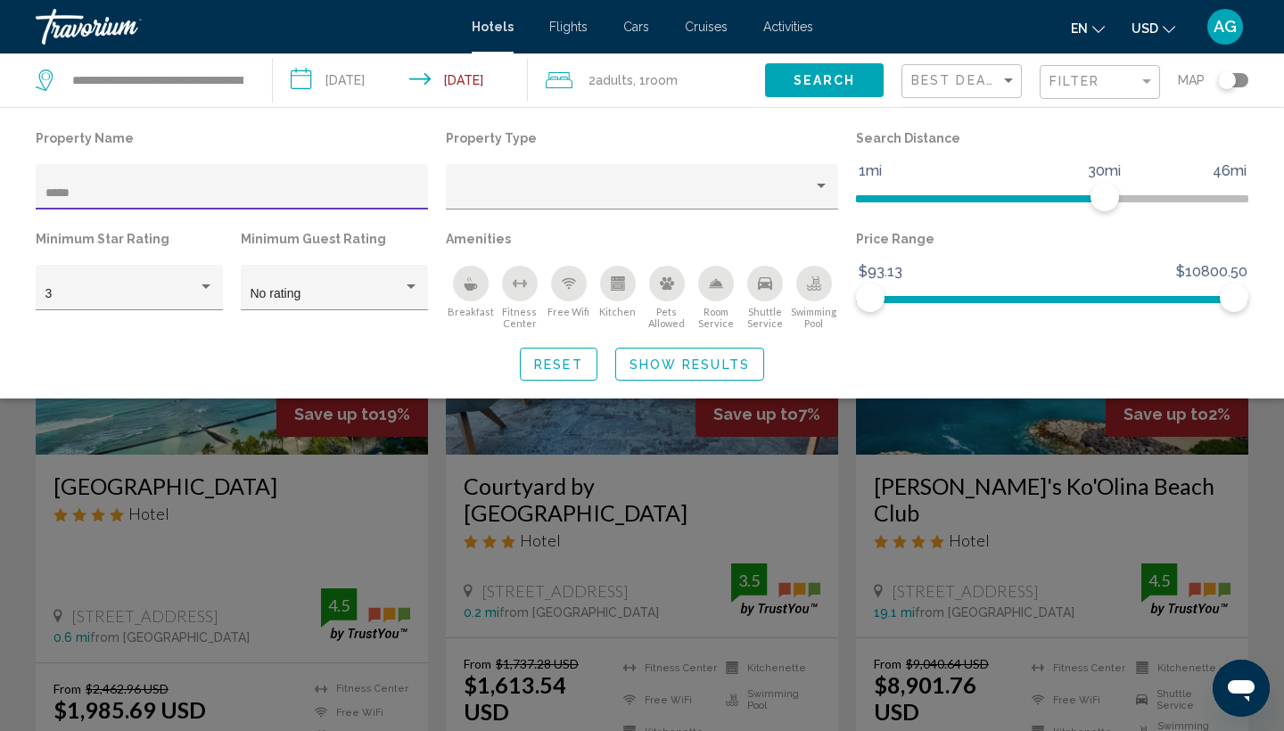
type input "*****"
click at [608, 563] on div "Search widget" at bounding box center [642, 499] width 1284 height 464
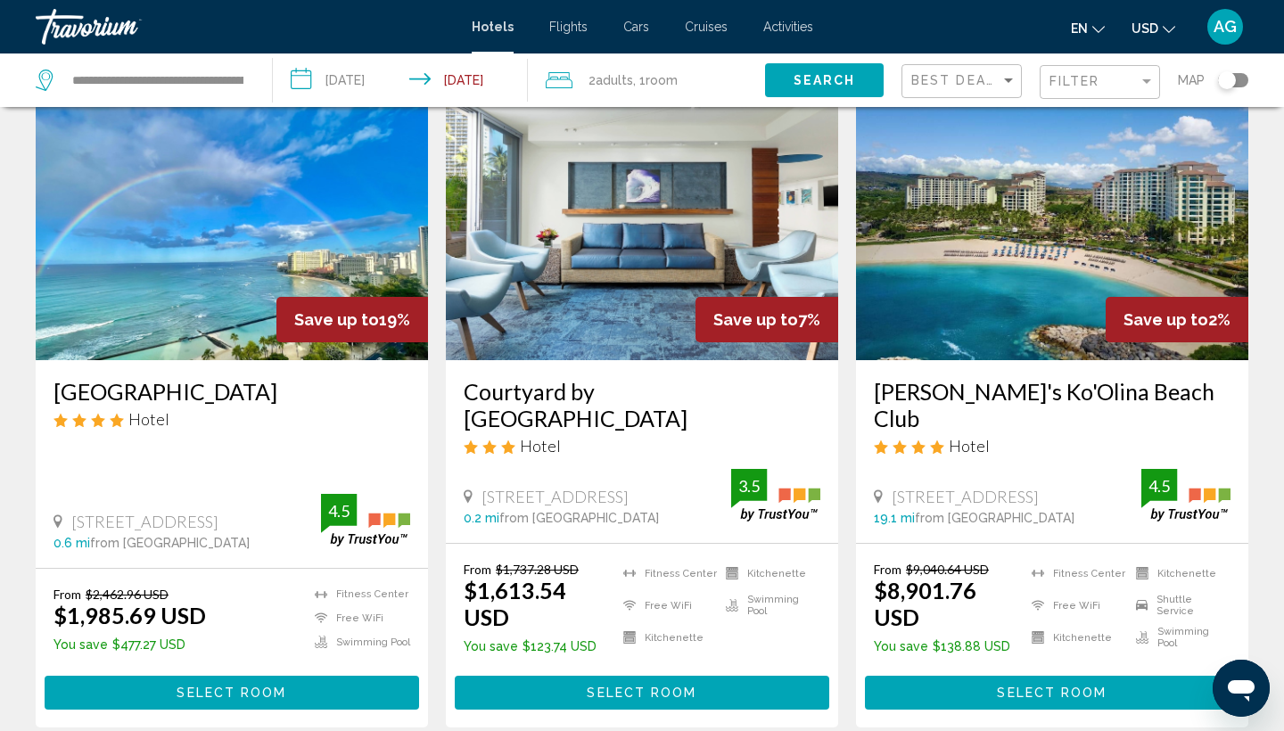
scroll to position [94, 0]
click at [620, 686] on span "Select Room" at bounding box center [642, 693] width 110 height 14
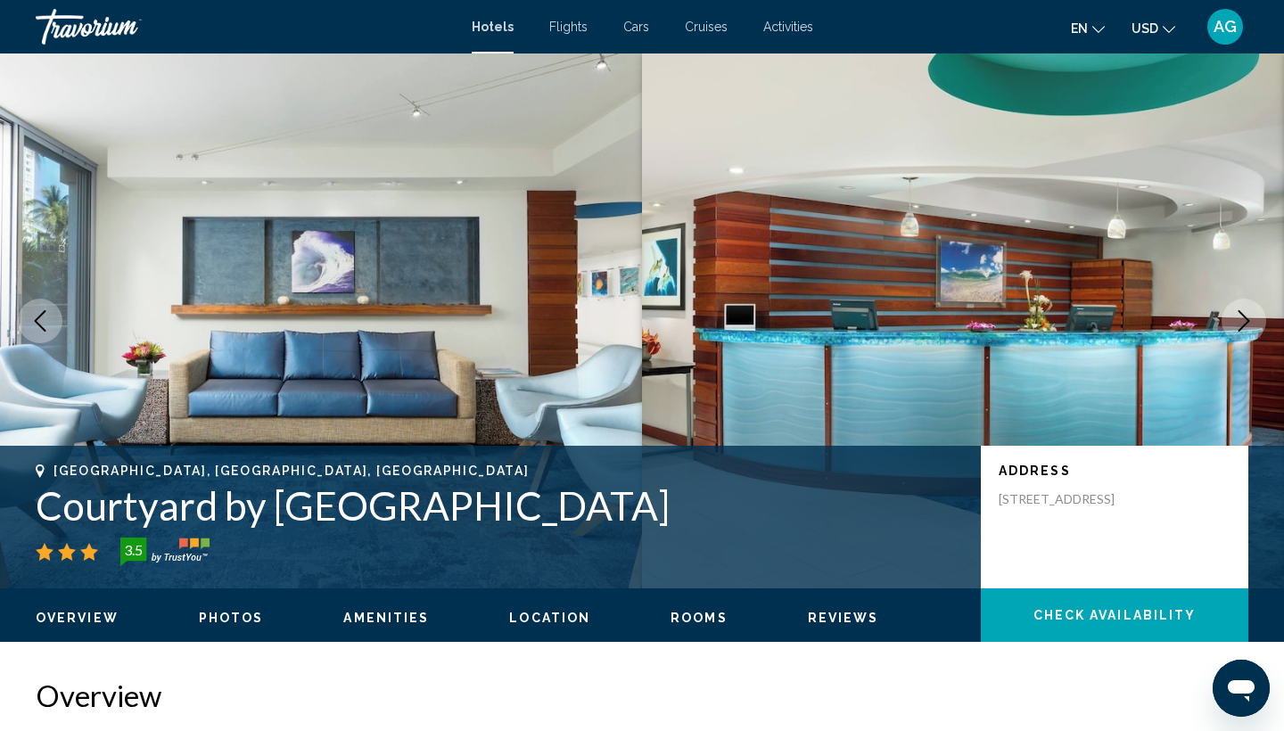
click at [1242, 316] on icon "Next image" at bounding box center [1243, 320] width 21 height 21
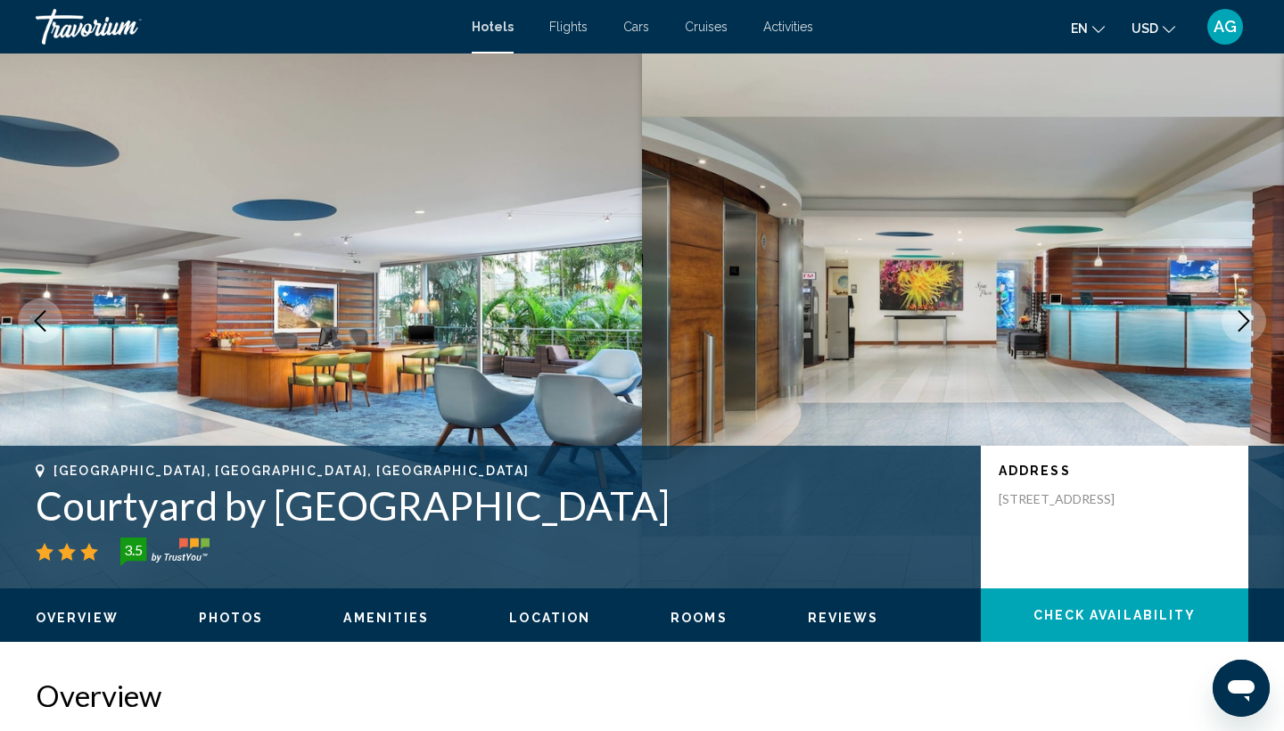
click at [1241, 331] on icon "Next image" at bounding box center [1243, 320] width 21 height 21
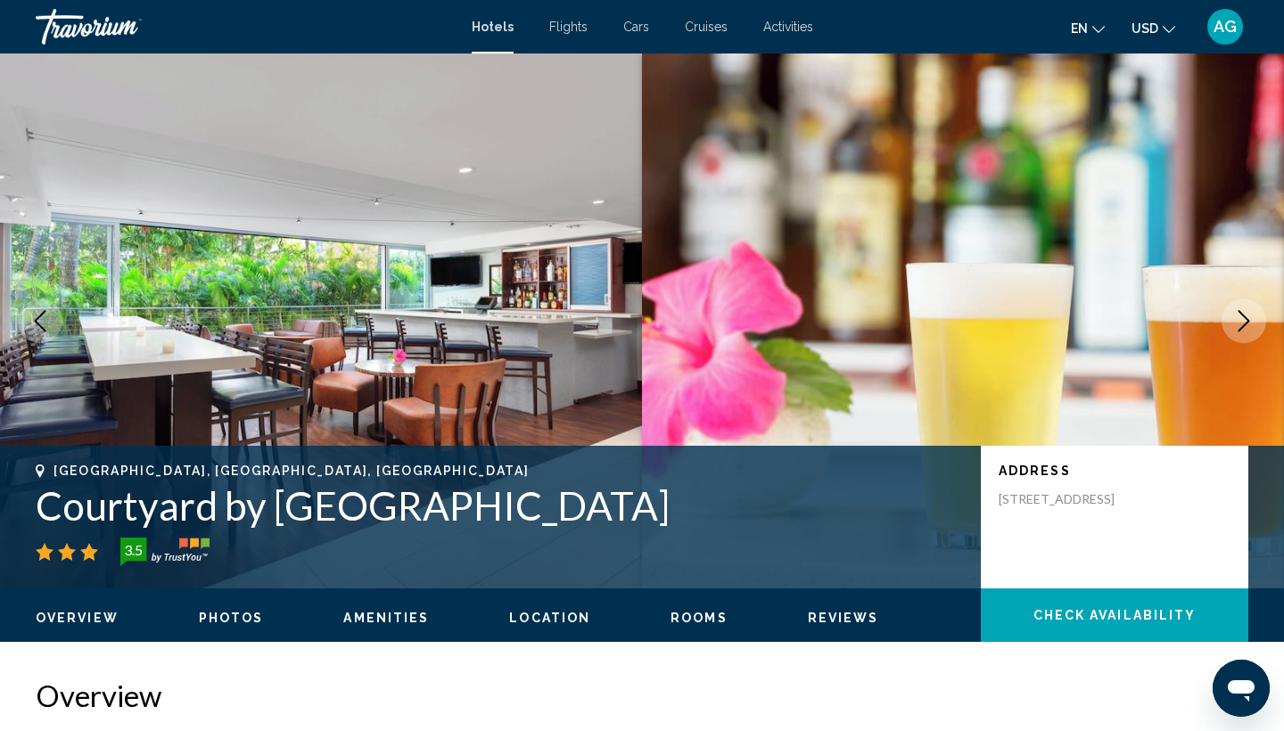
click at [584, 620] on ul "Overview Photos Amenities Location Rooms Reviews Check Availability" at bounding box center [642, 616] width 1212 height 20
click at [548, 618] on span "Location" at bounding box center [549, 618] width 81 height 14
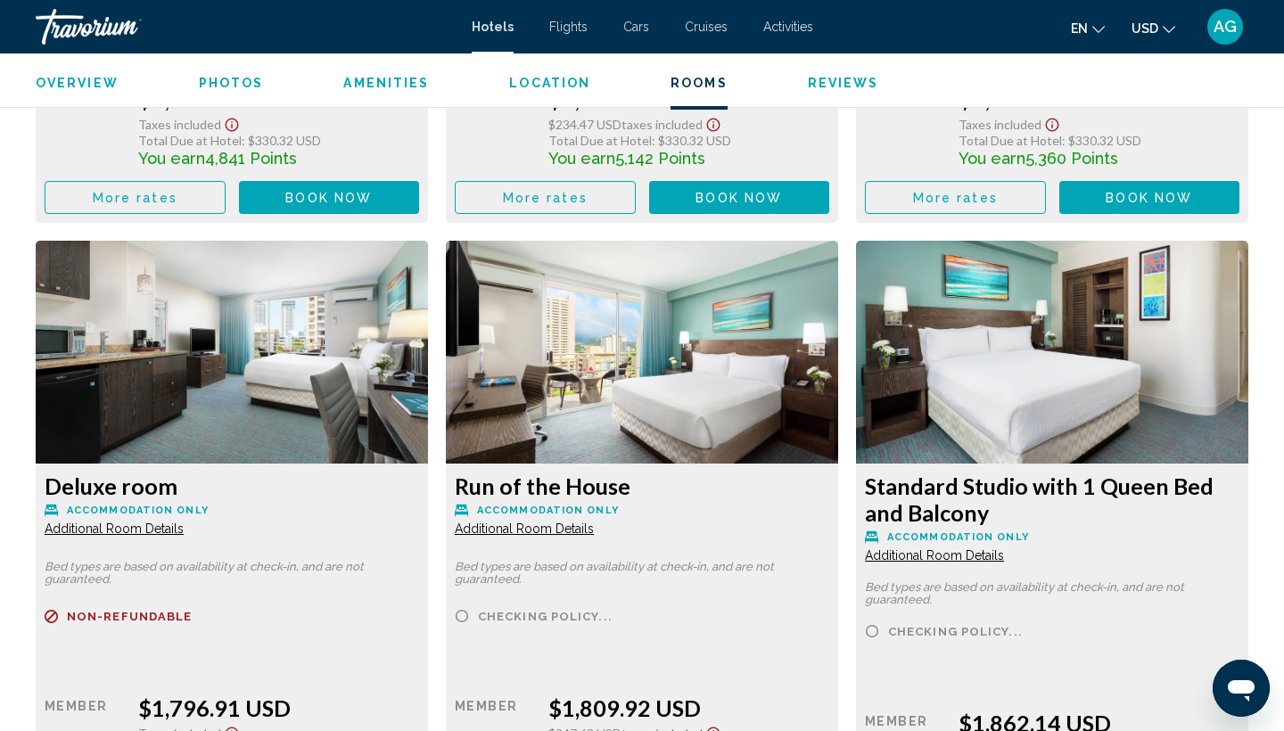
scroll to position [2883, 0]
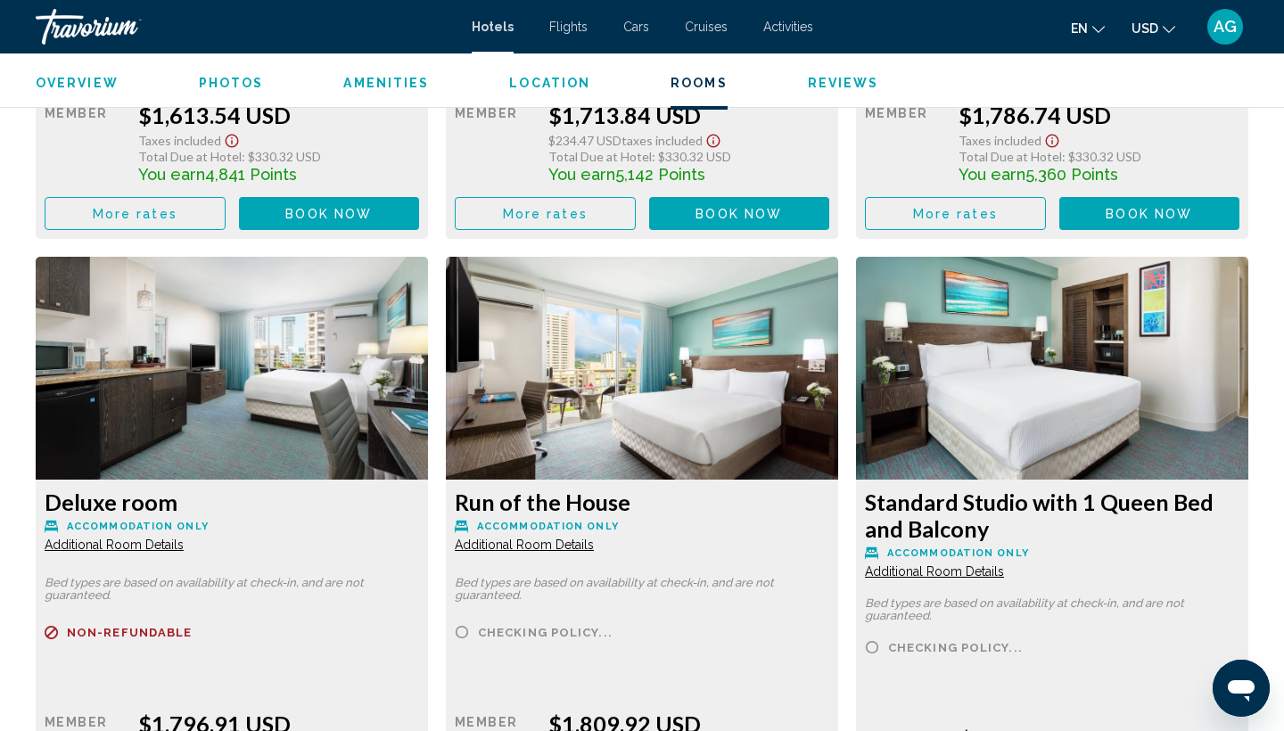
click at [1167, 25] on icon "Change currency" at bounding box center [1168, 29] width 12 height 12
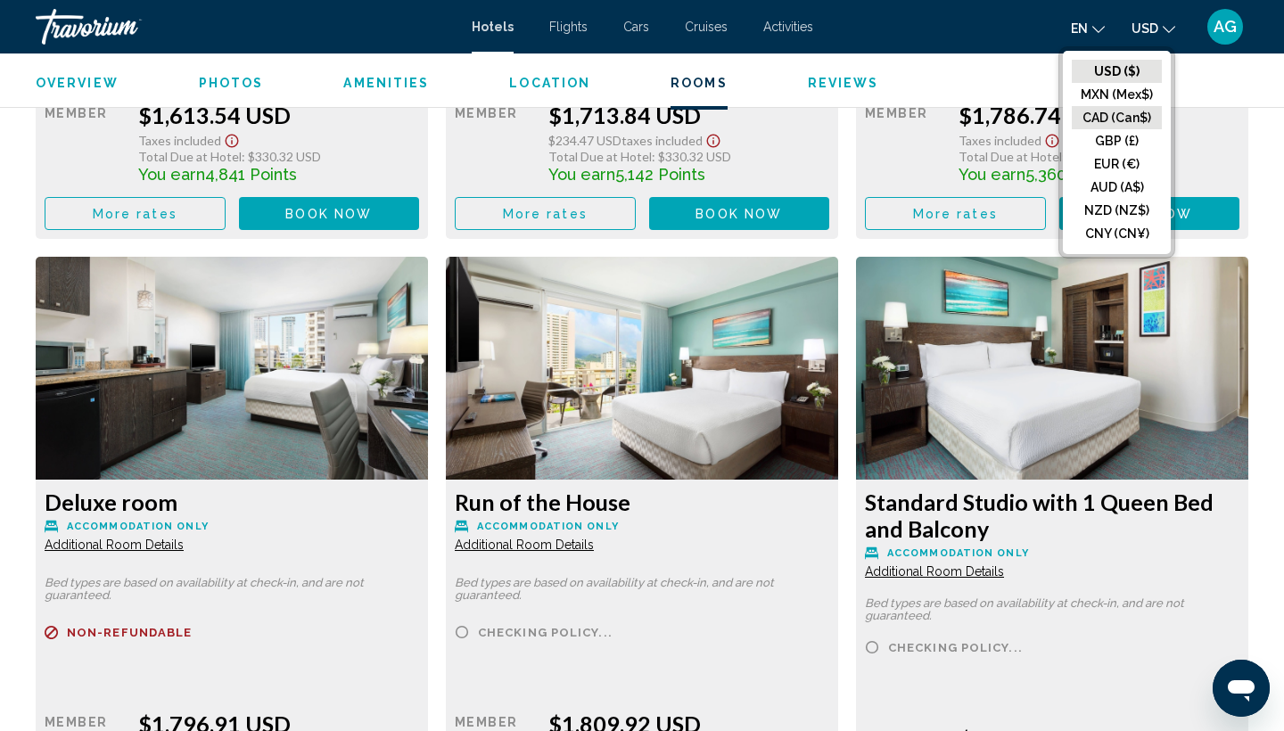
click at [1117, 117] on button "CAD (Can$)" at bounding box center [1117, 117] width 90 height 23
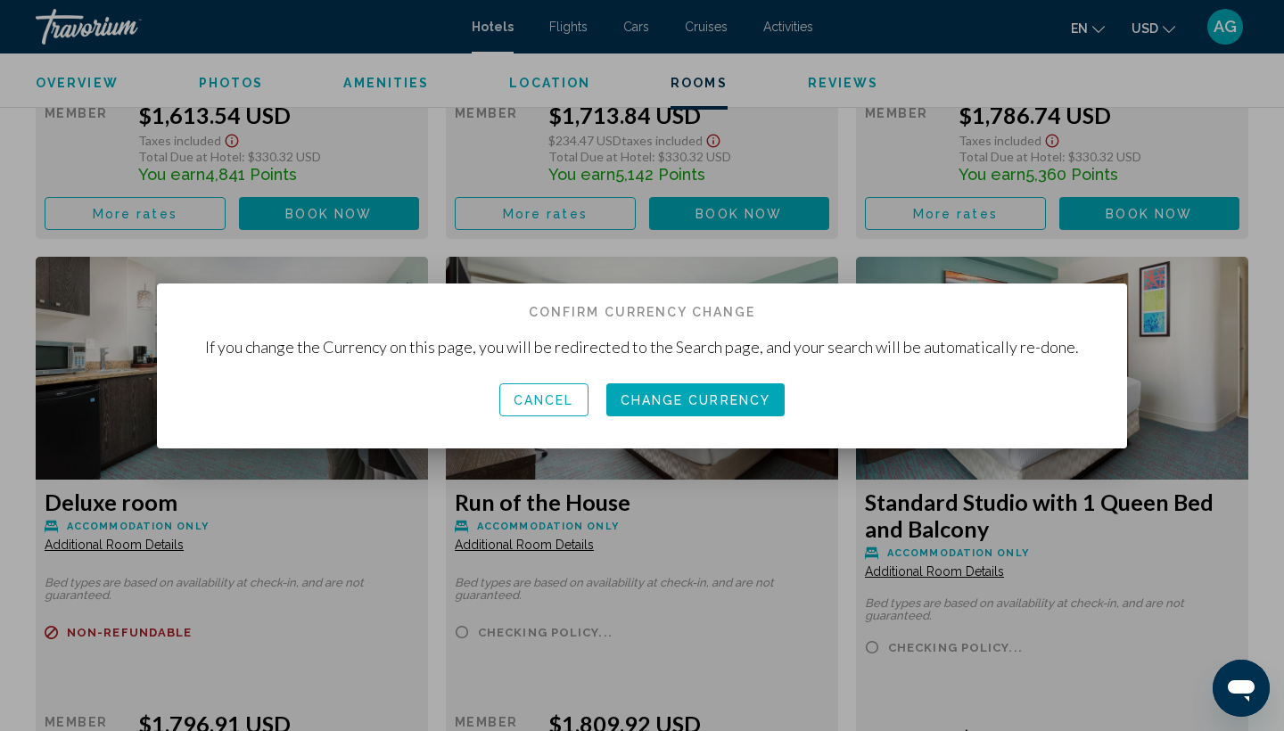
scroll to position [0, 0]
click at [723, 401] on span "Change Currency" at bounding box center [695, 400] width 151 height 14
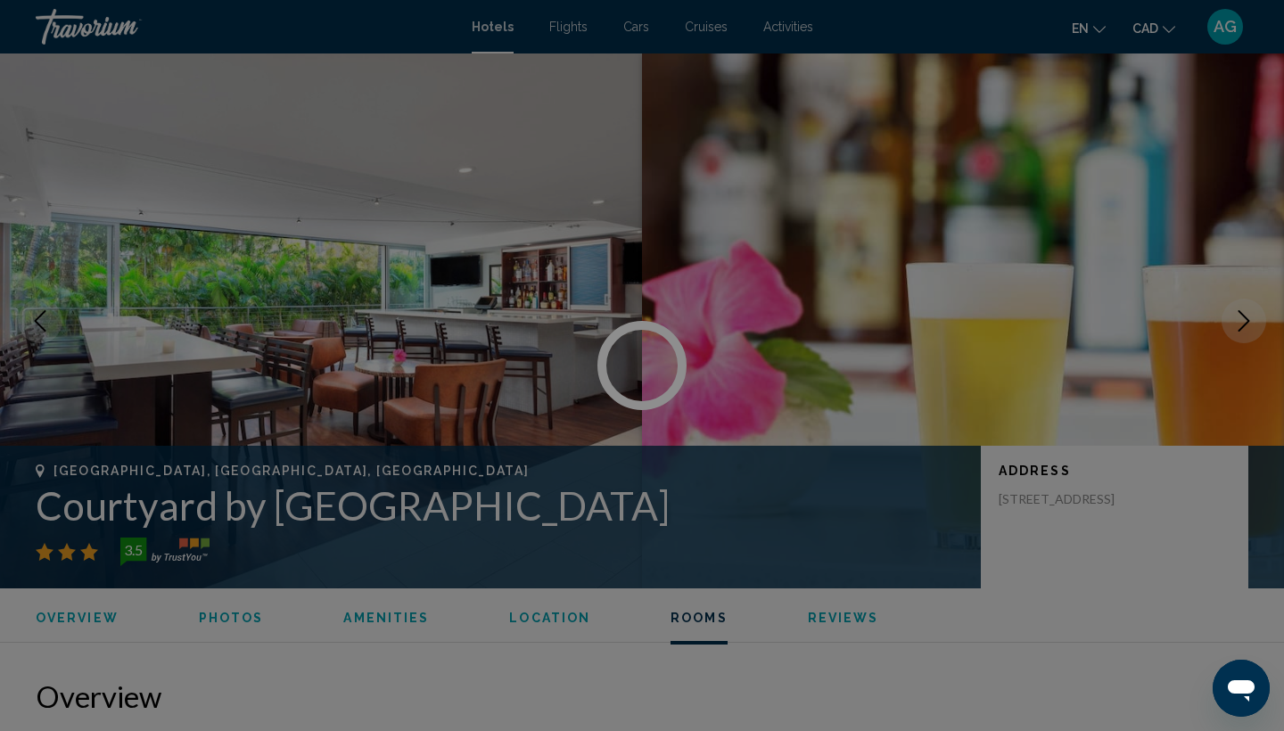
scroll to position [2883, 0]
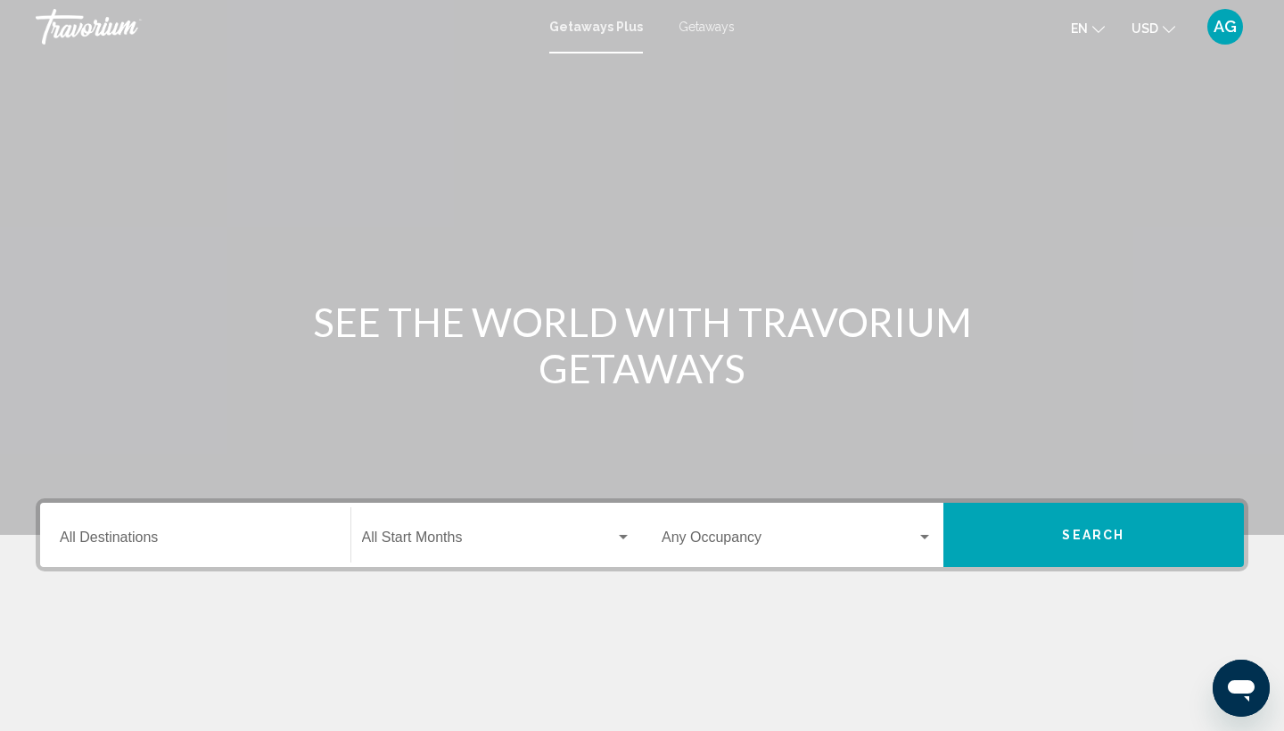
click at [708, 23] on span "Getaways" at bounding box center [706, 27] width 56 height 14
click at [1167, 36] on button "USD USD ($) MXN (Mex$) CAD (Can$) GBP (£) EUR (€) AUD (A$) NZD (NZ$) CNY (CN¥)" at bounding box center [1153, 28] width 44 height 26
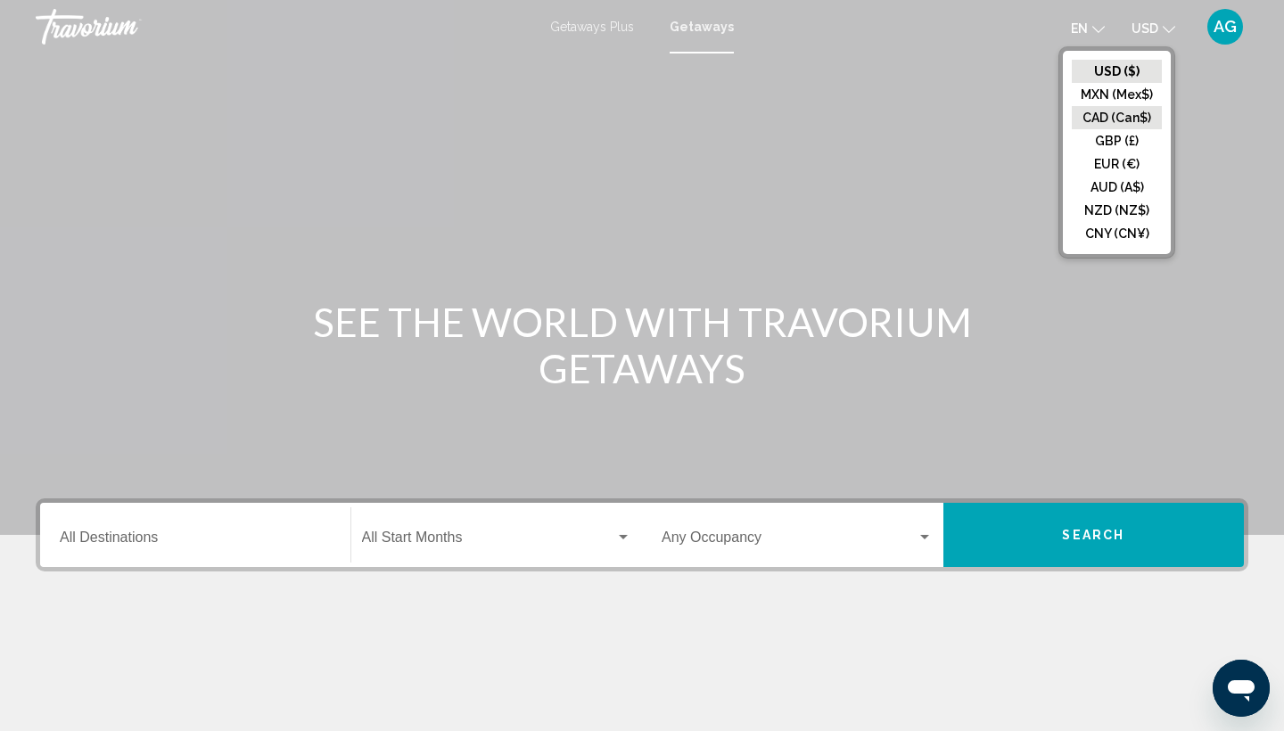
click at [1118, 112] on button "CAD (Can$)" at bounding box center [1117, 117] width 90 height 23
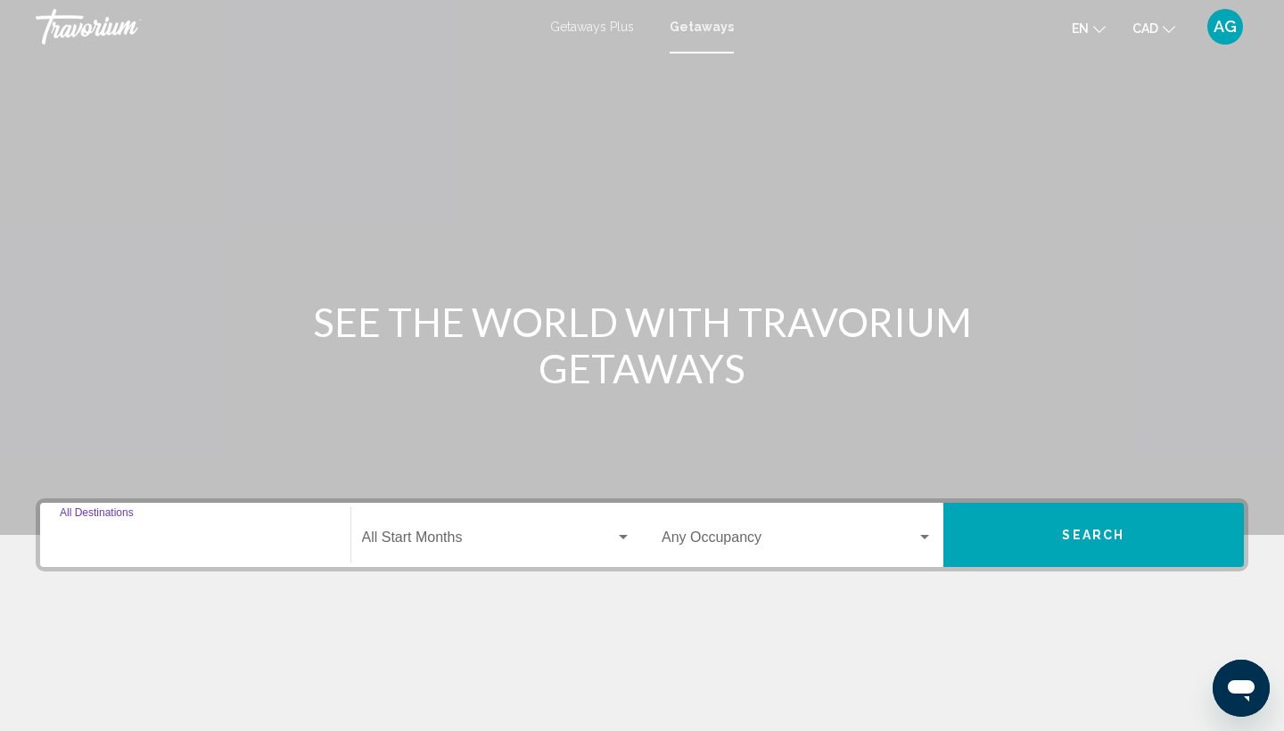
click at [183, 537] on input "Destination All Destinations" at bounding box center [195, 541] width 271 height 16
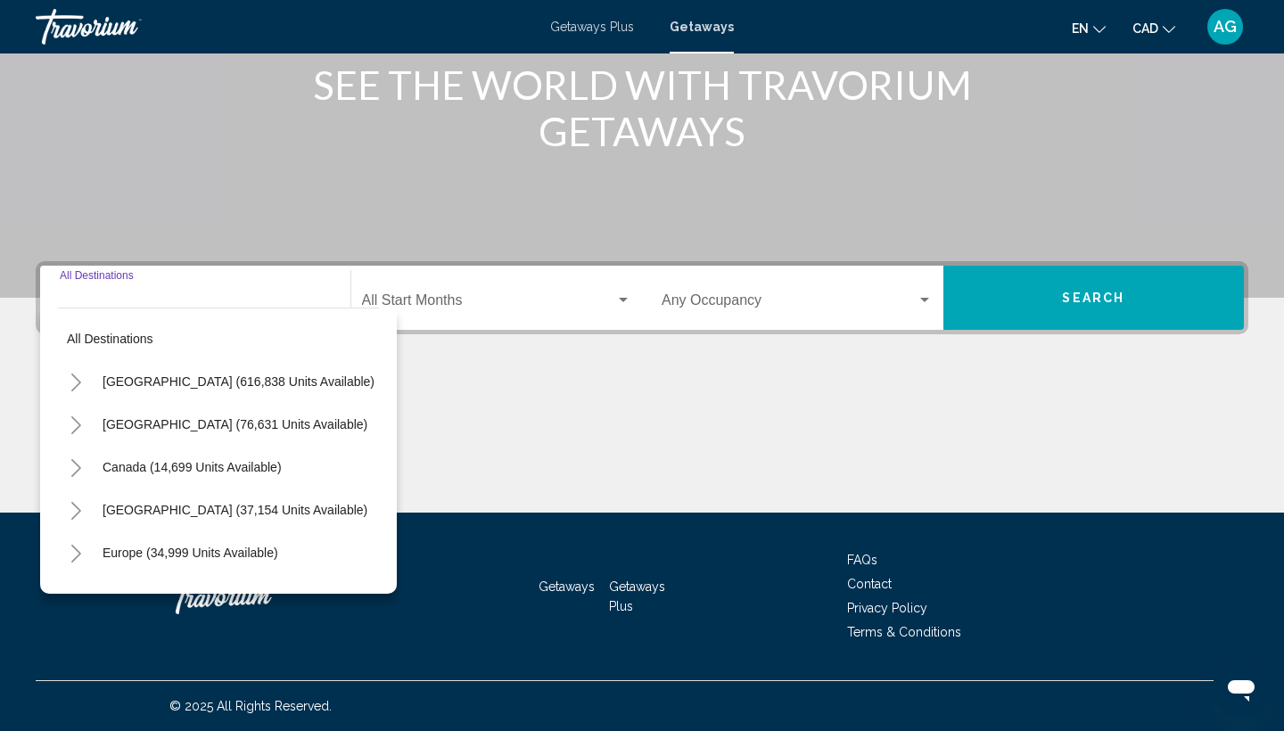
click at [70, 379] on icon "Toggle United States (616,838 units available)" at bounding box center [76, 383] width 13 height 18
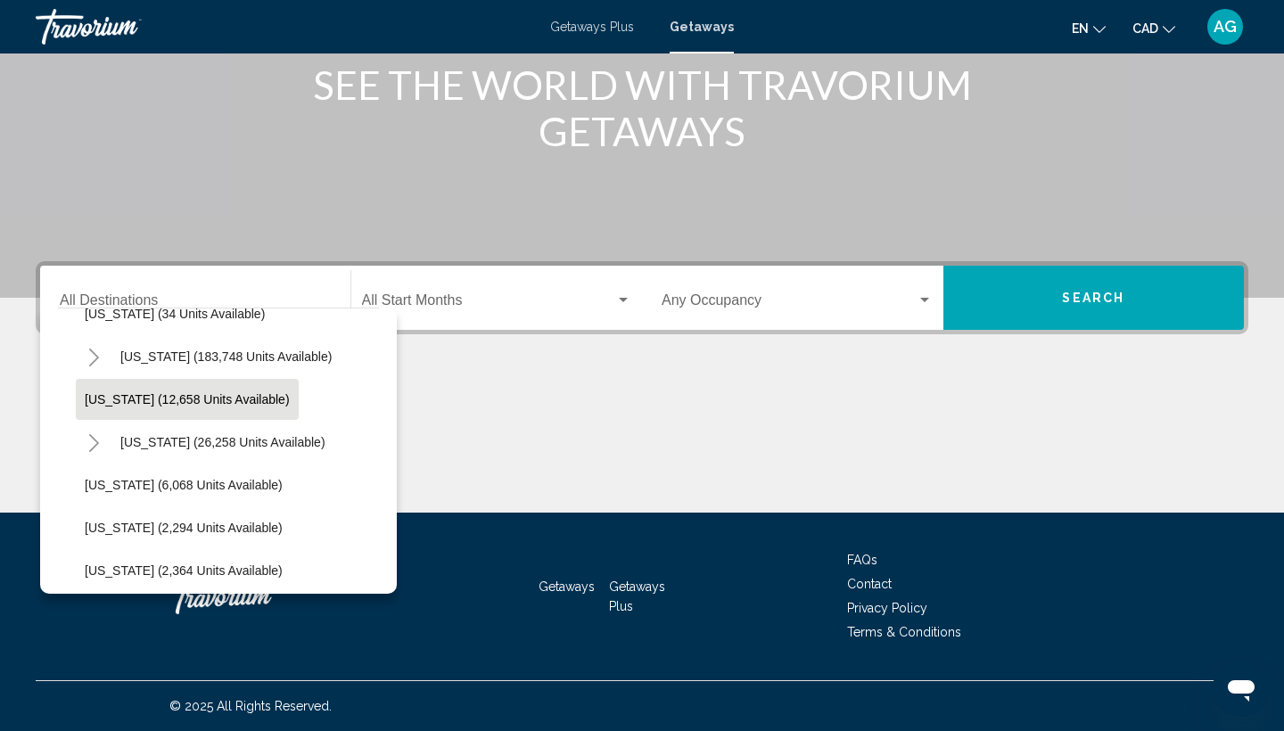
scroll to position [369, 1]
click at [90, 435] on icon "Toggle Hawaii (26,258 units available)" at bounding box center [93, 441] width 10 height 18
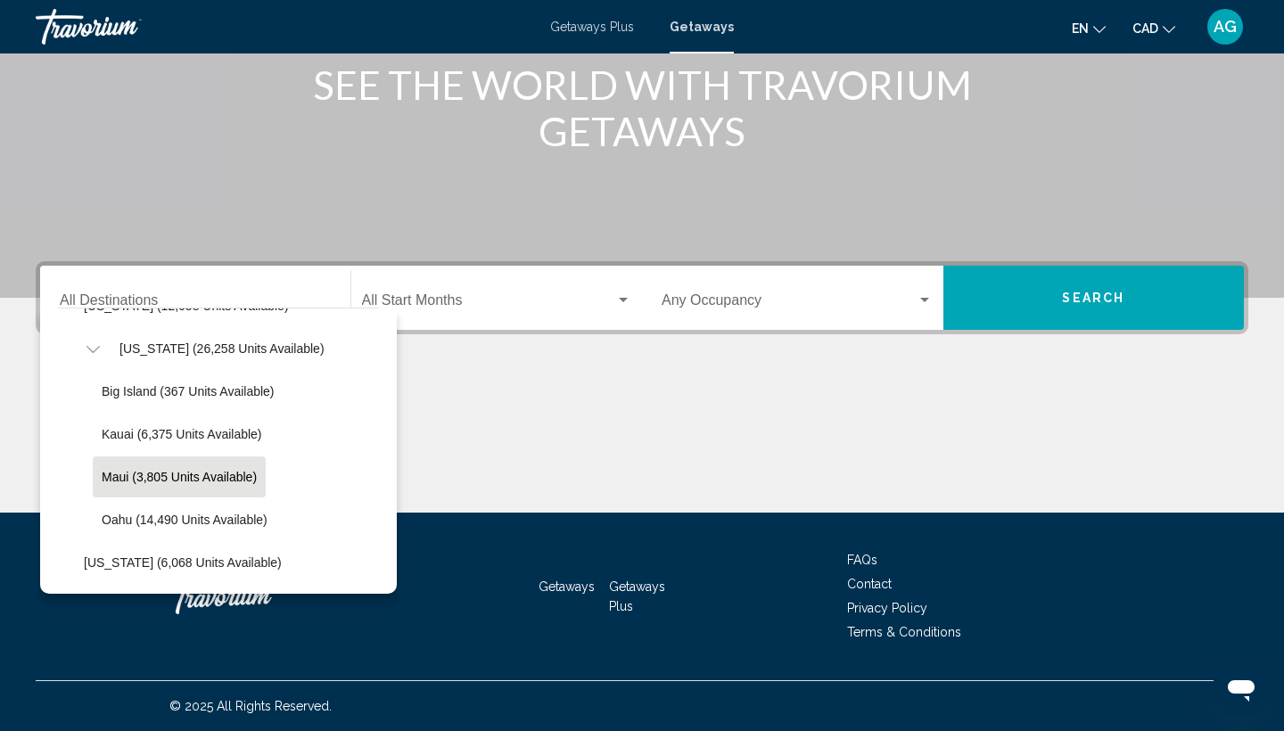
scroll to position [461, 0]
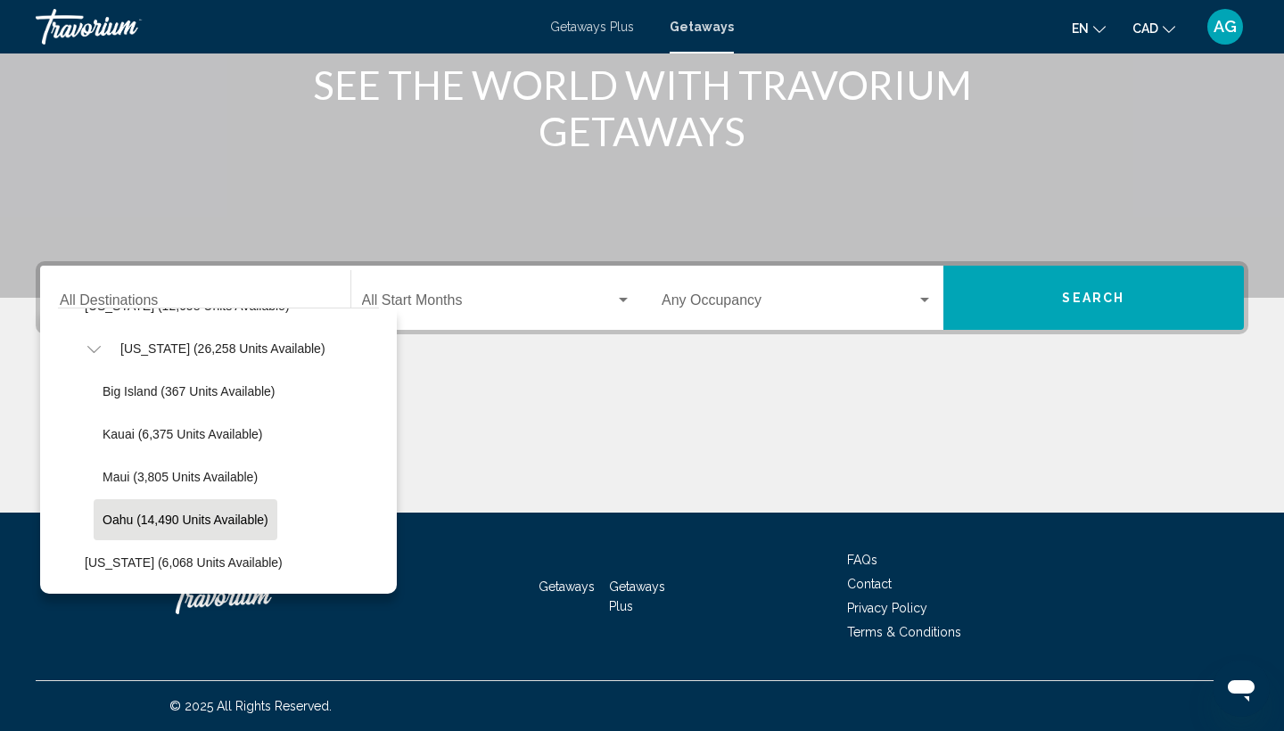
click at [122, 519] on span "Oahu (14,490 units available)" at bounding box center [186, 520] width 166 height 14
type input "**********"
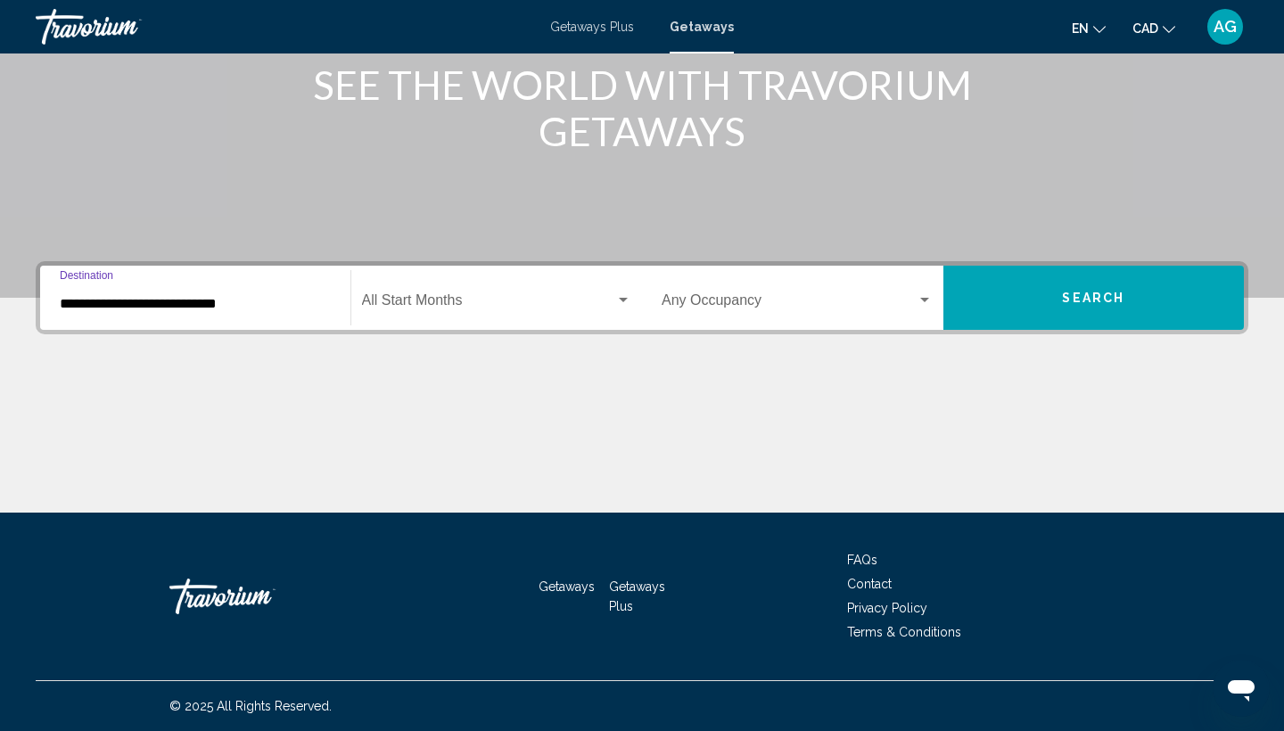
click at [471, 286] on div "Start Month All Start Months" at bounding box center [497, 298] width 270 height 56
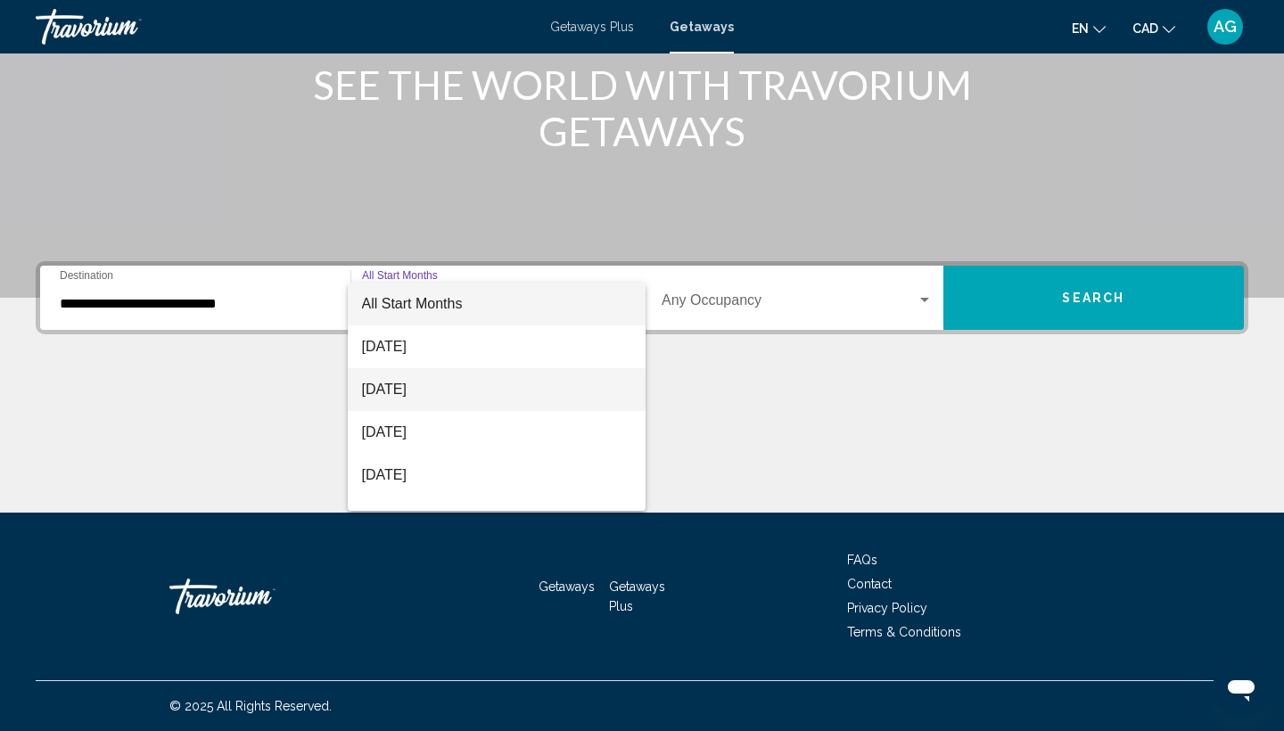
click at [451, 375] on span "September 2025" at bounding box center [497, 389] width 270 height 43
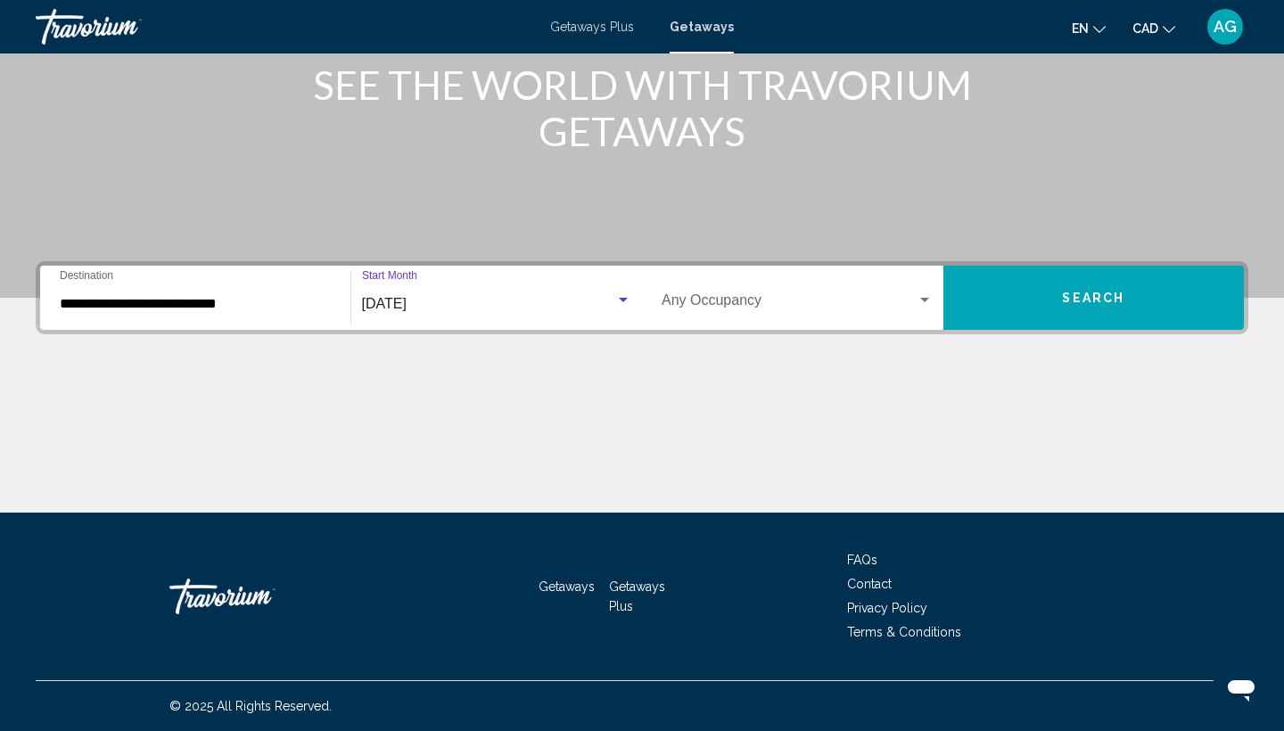
click at [1103, 303] on span "Search" at bounding box center [1093, 299] width 62 height 14
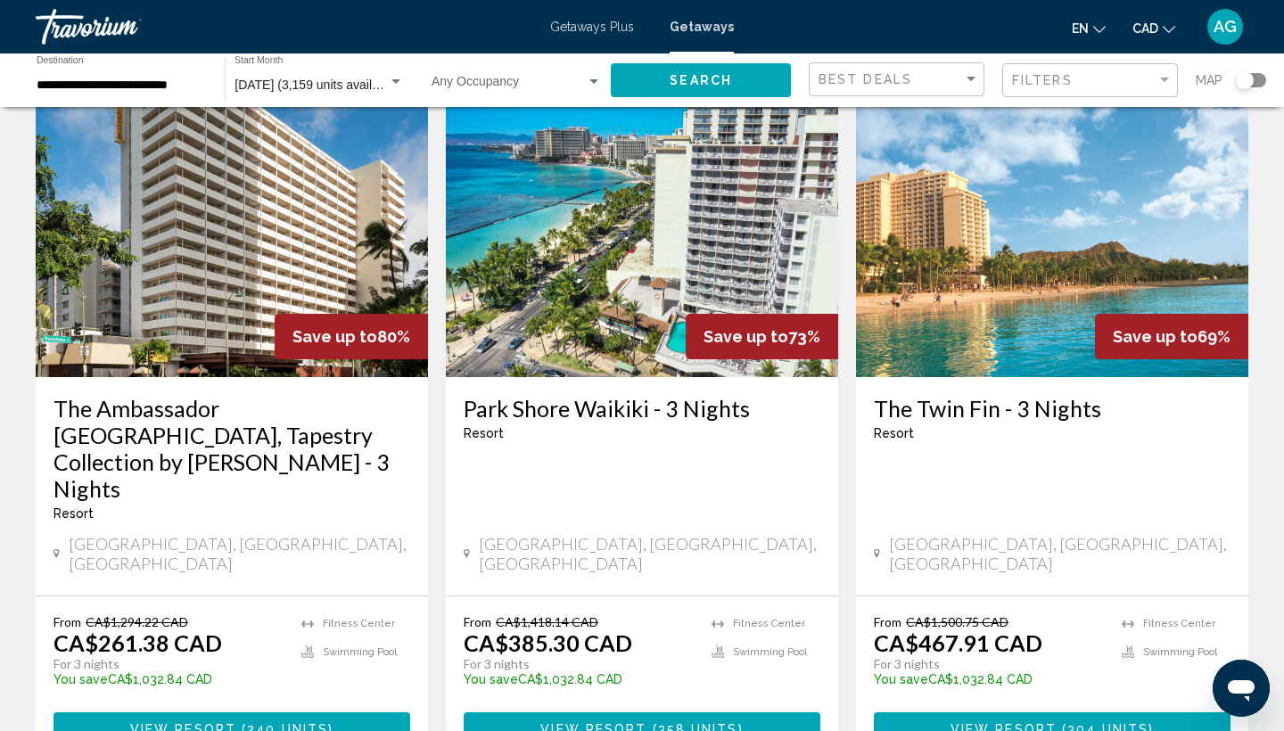
scroll to position [91, 0]
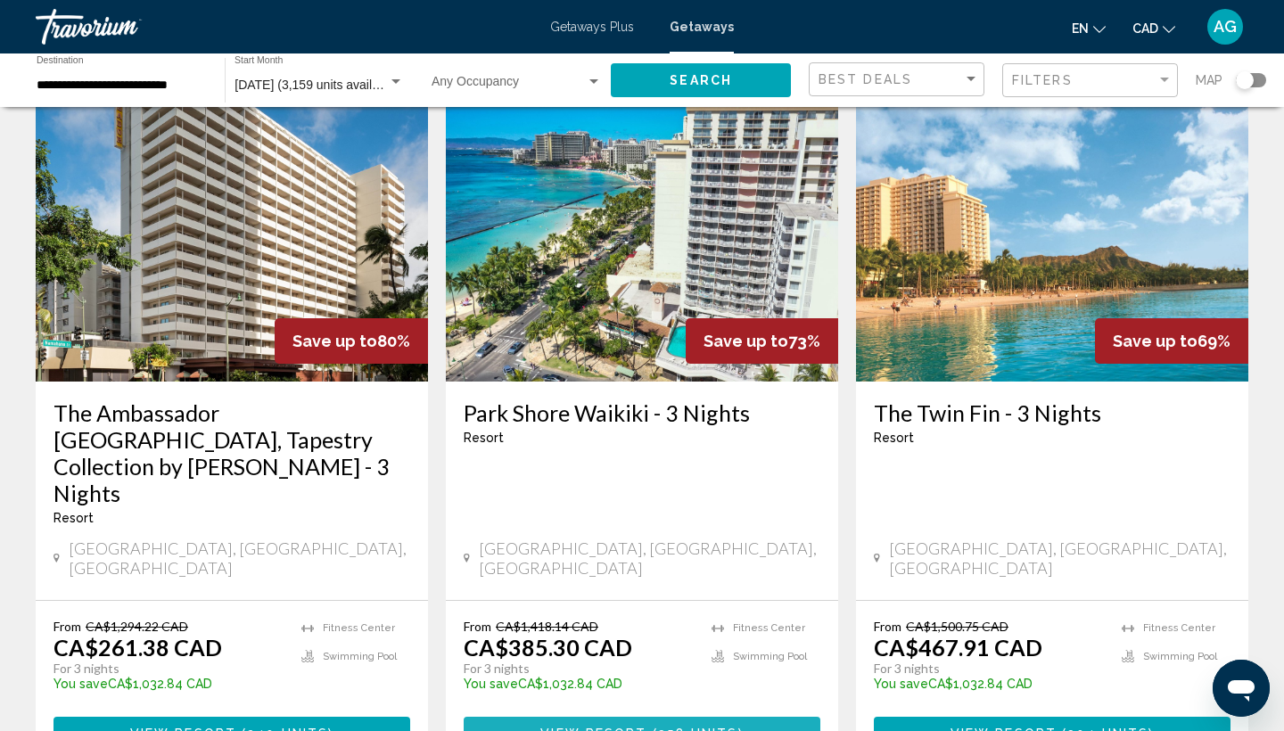
click at [729, 727] on span "358 units" at bounding box center [698, 734] width 80 height 14
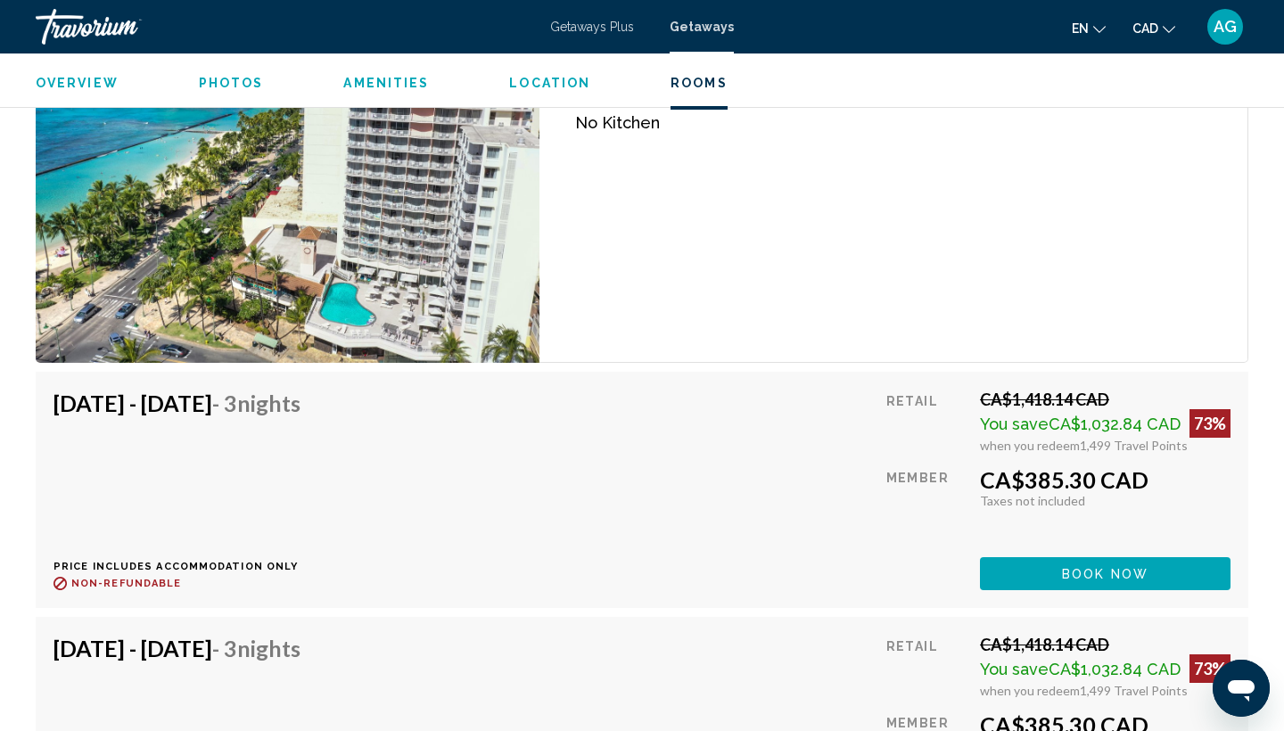
scroll to position [2995, 0]
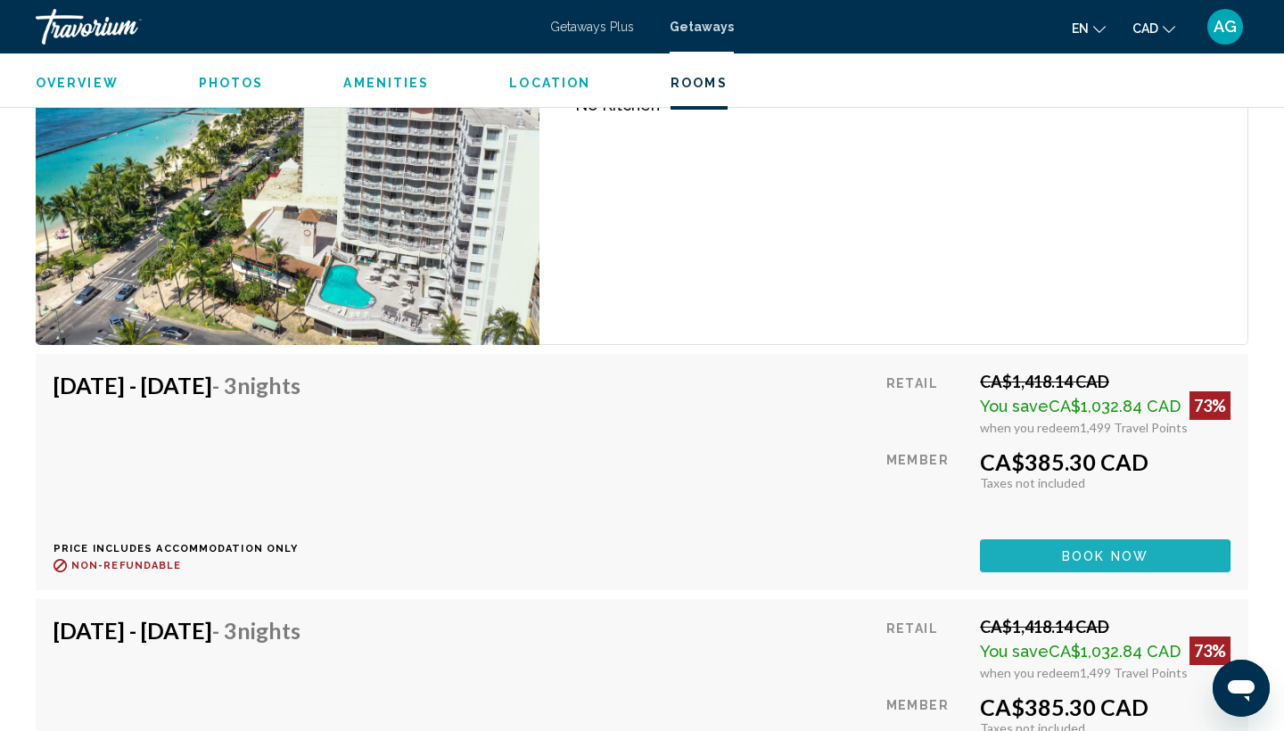
click at [1057, 561] on button "Book now" at bounding box center [1105, 555] width 251 height 33
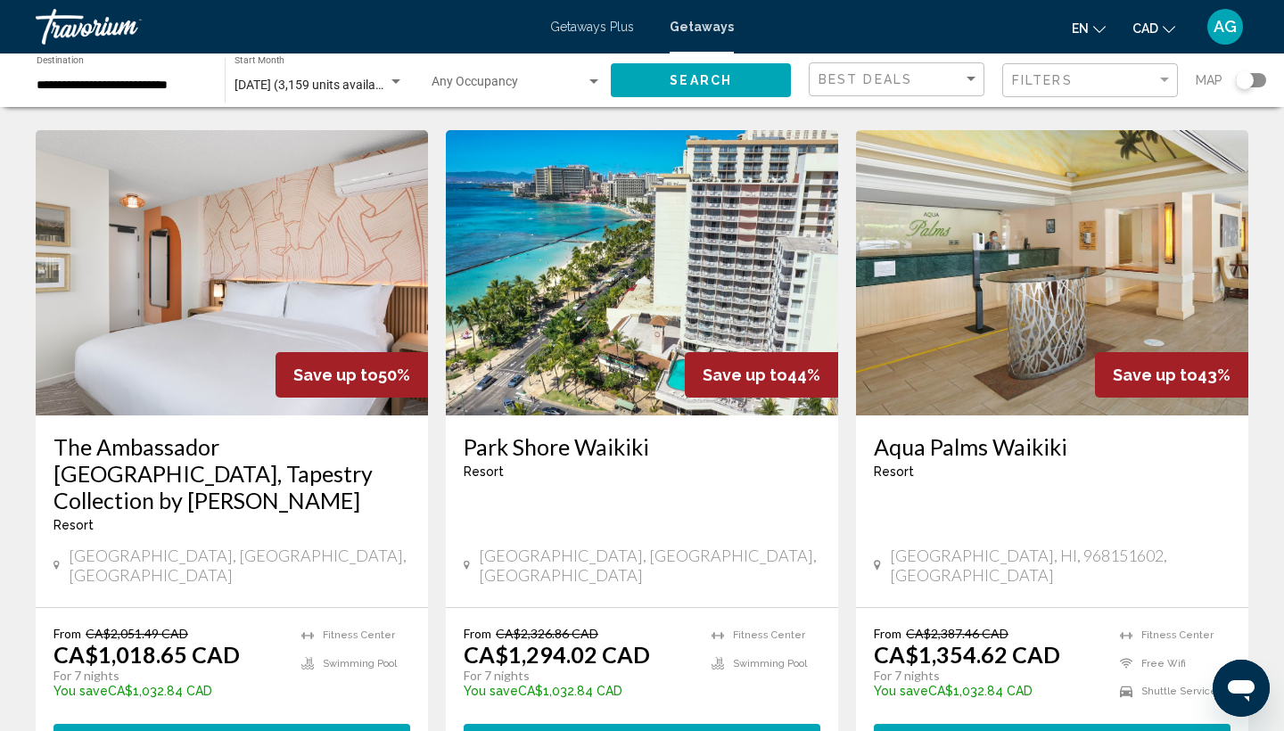
scroll to position [1434, 0]
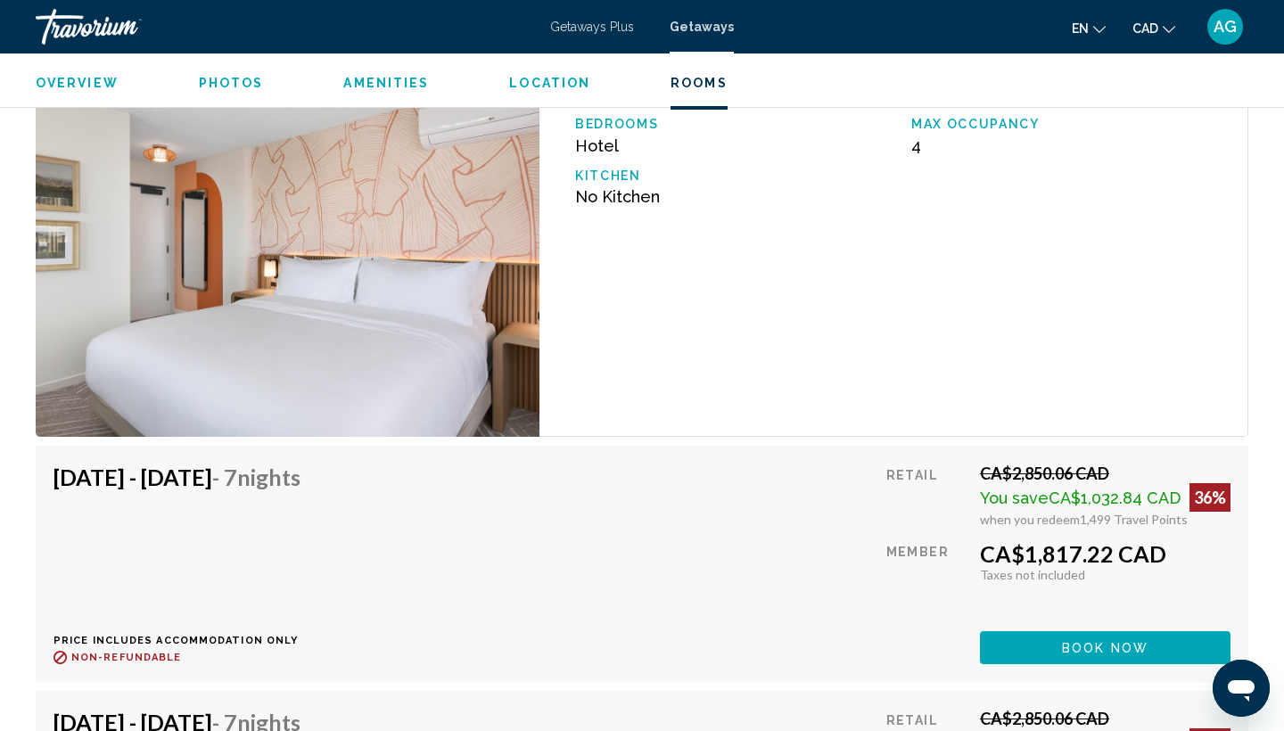
scroll to position [2920, 0]
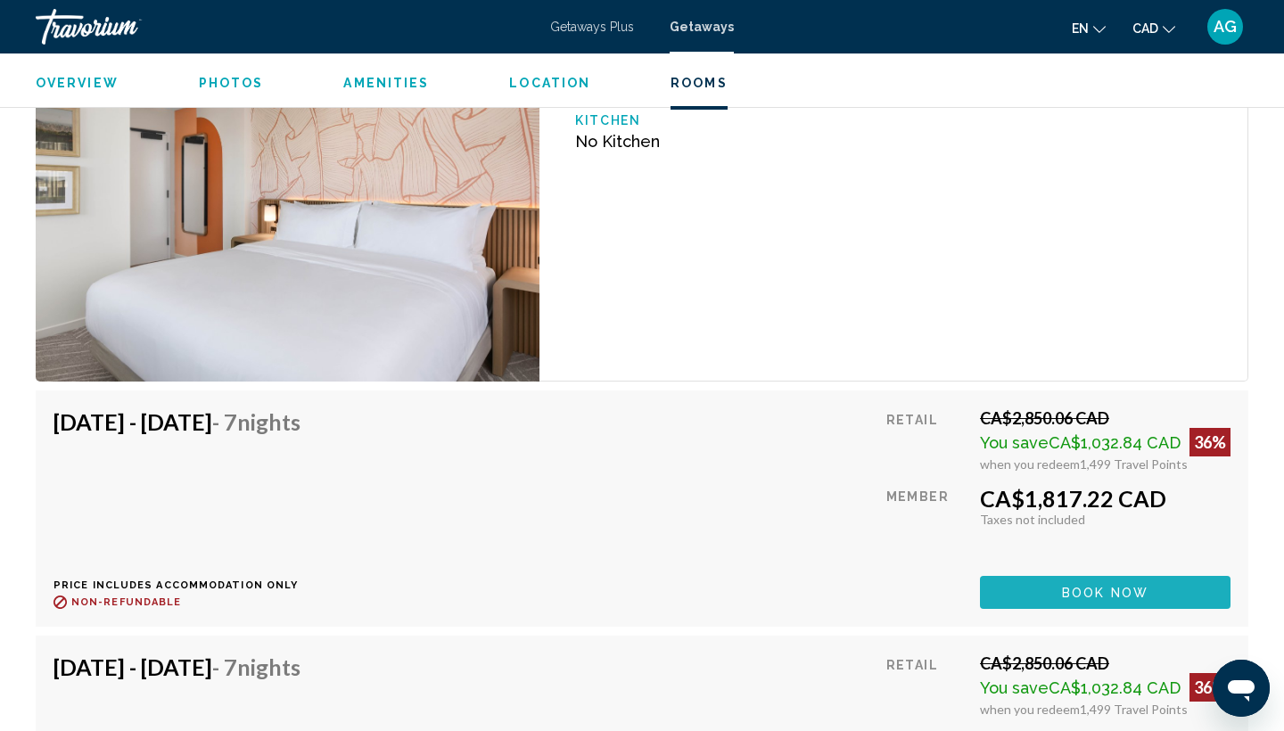
click at [1118, 592] on span "Book now" at bounding box center [1105, 593] width 86 height 14
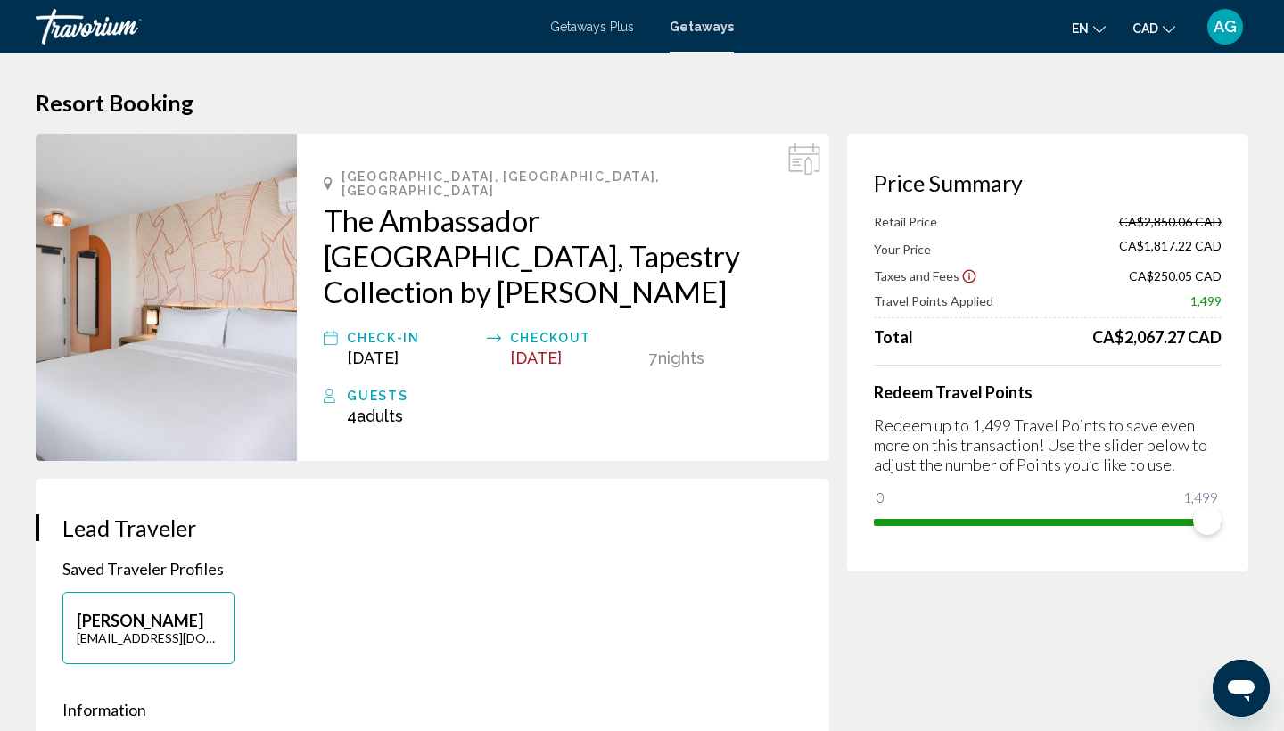
scroll to position [4, 0]
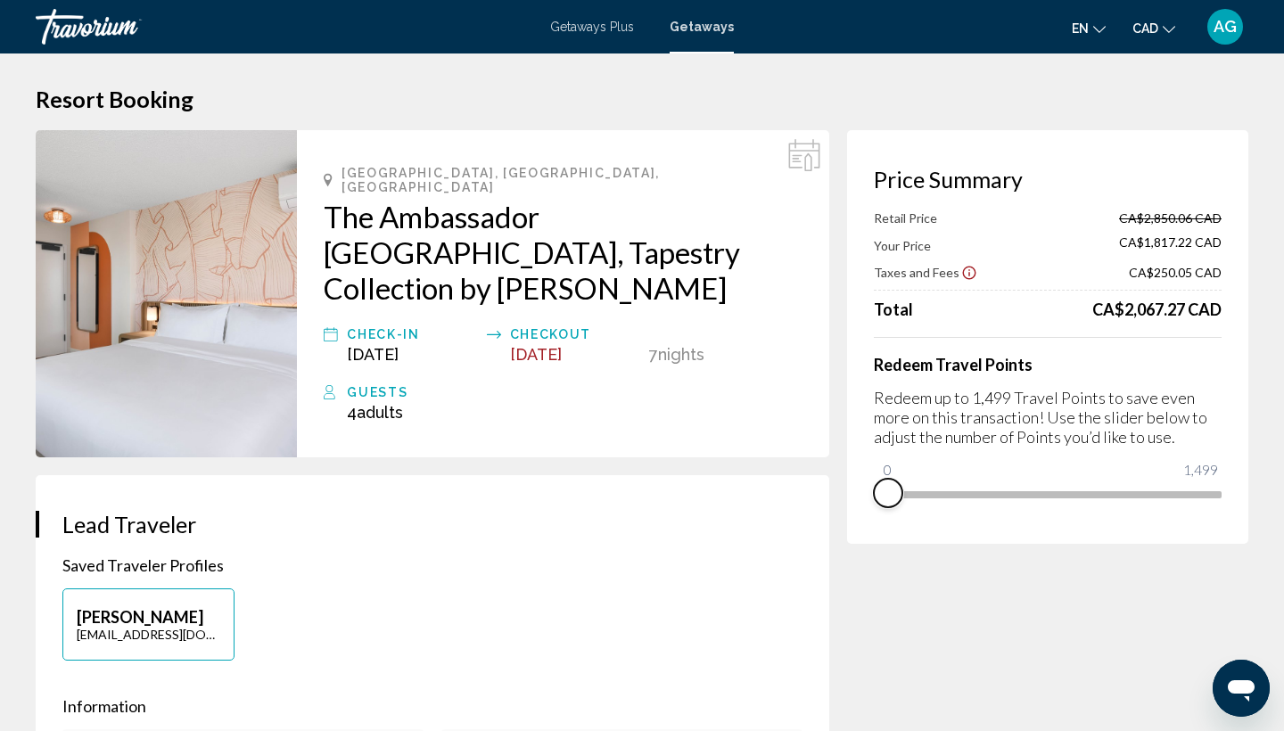
drag, startPoint x: 1204, startPoint y: 519, endPoint x: 809, endPoint y: 526, distance: 395.0
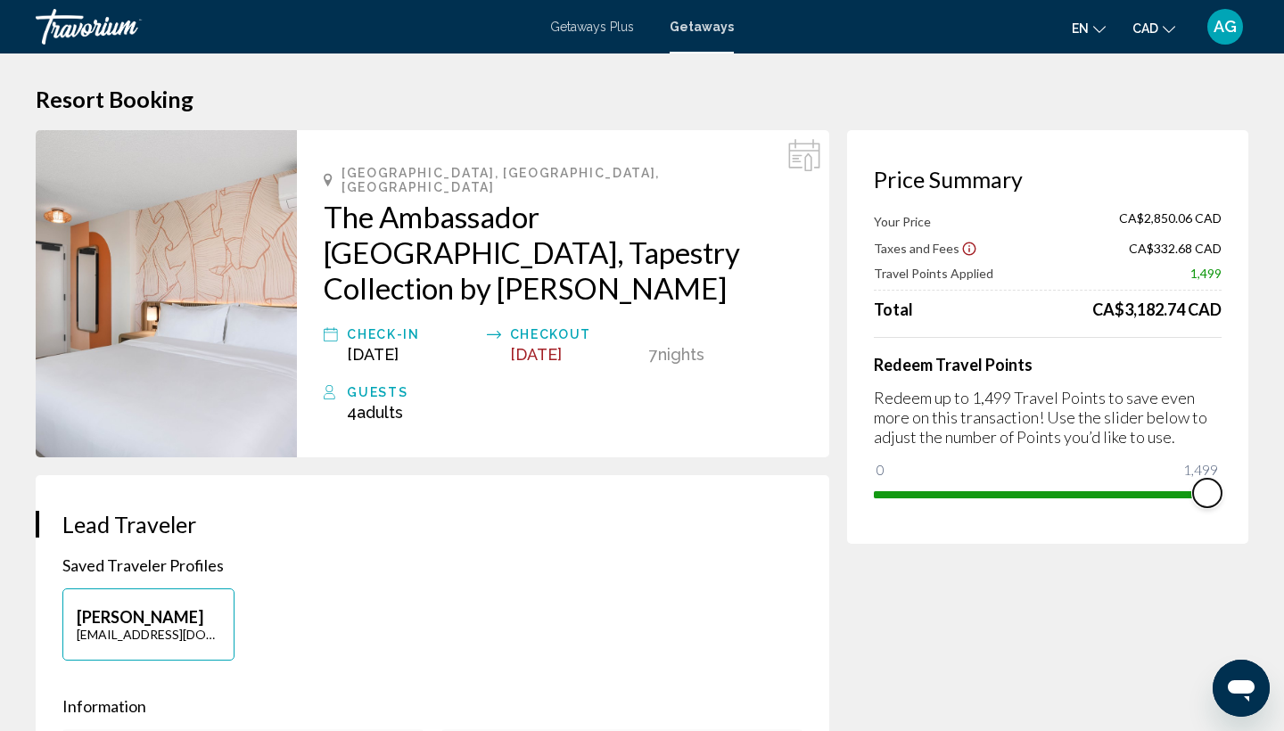
drag, startPoint x: 888, startPoint y: 476, endPoint x: 1283, endPoint y: 497, distance: 395.5
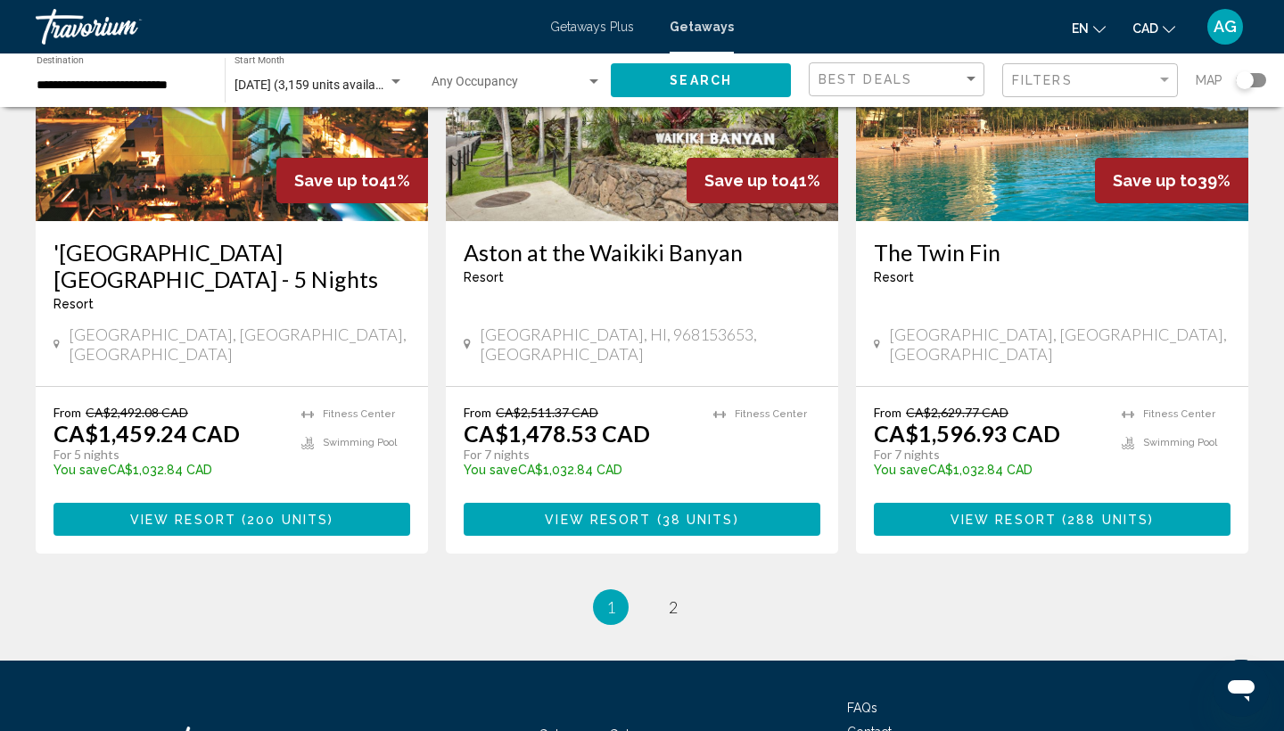
scroll to position [2318, 0]
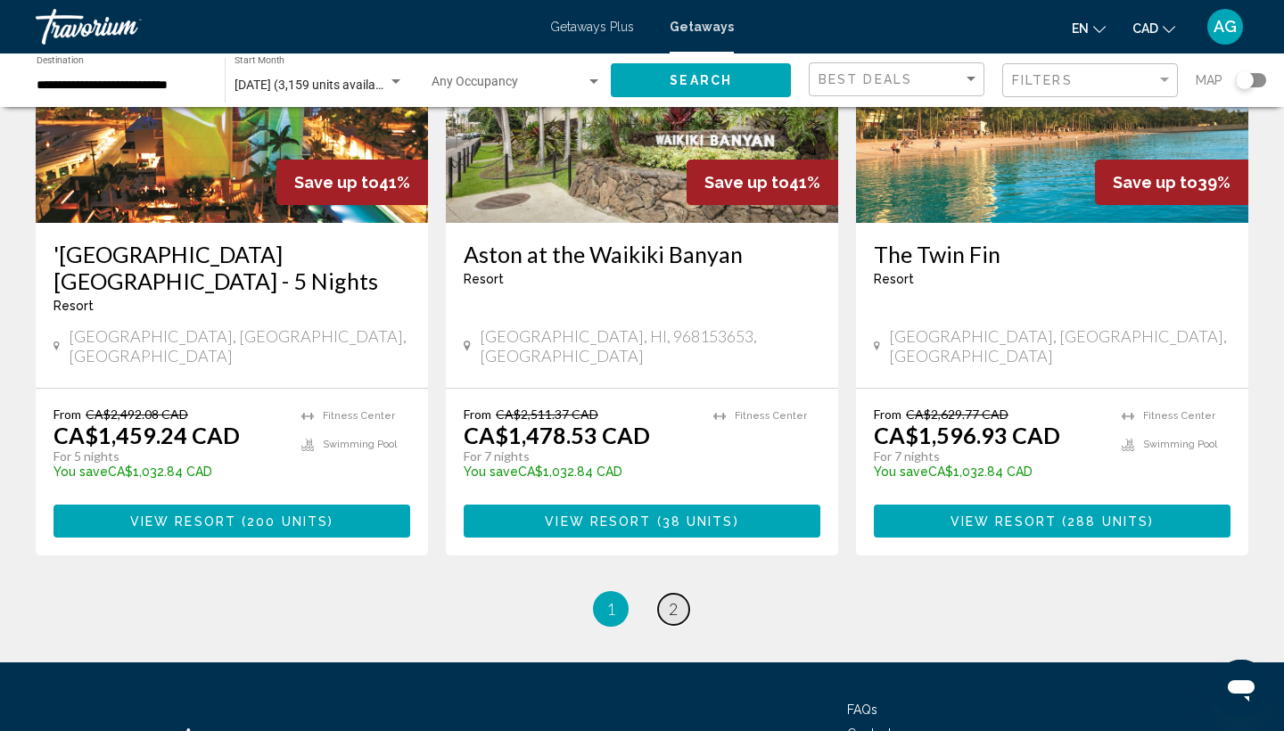
click at [670, 599] on span "2" at bounding box center [673, 609] width 9 height 20
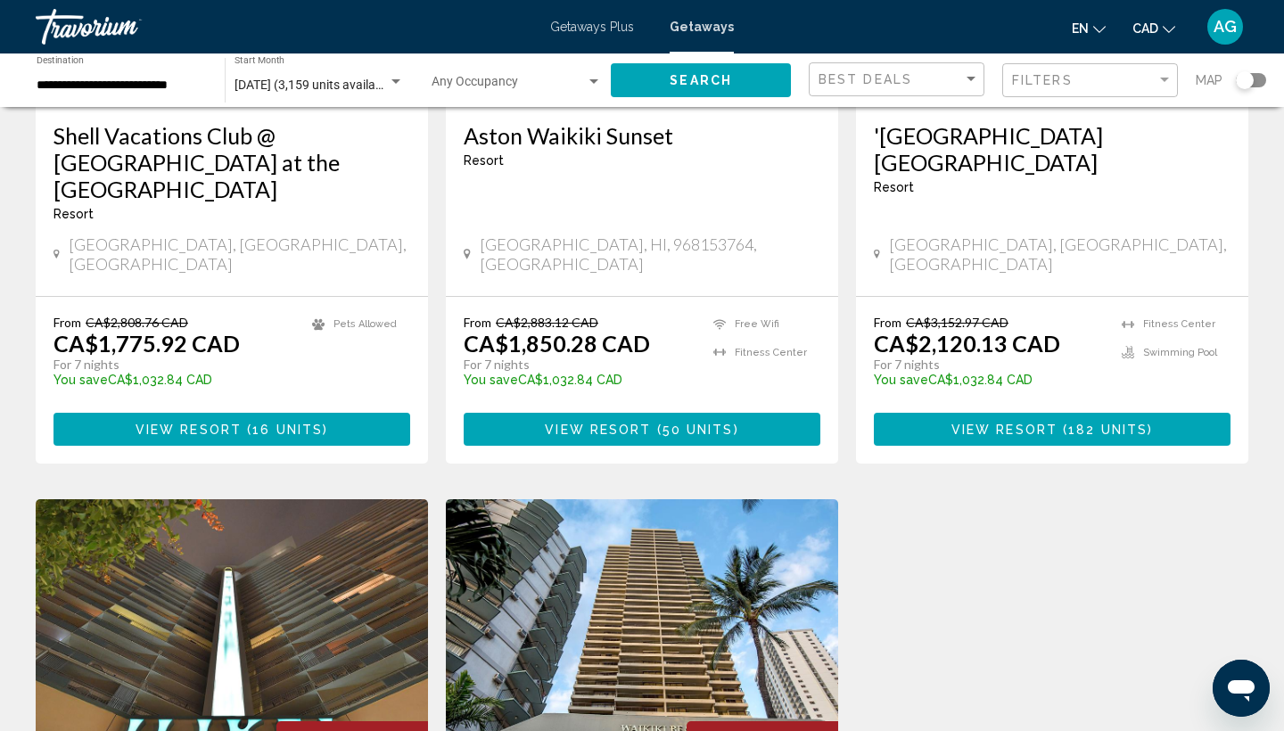
scroll to position [347, 0]
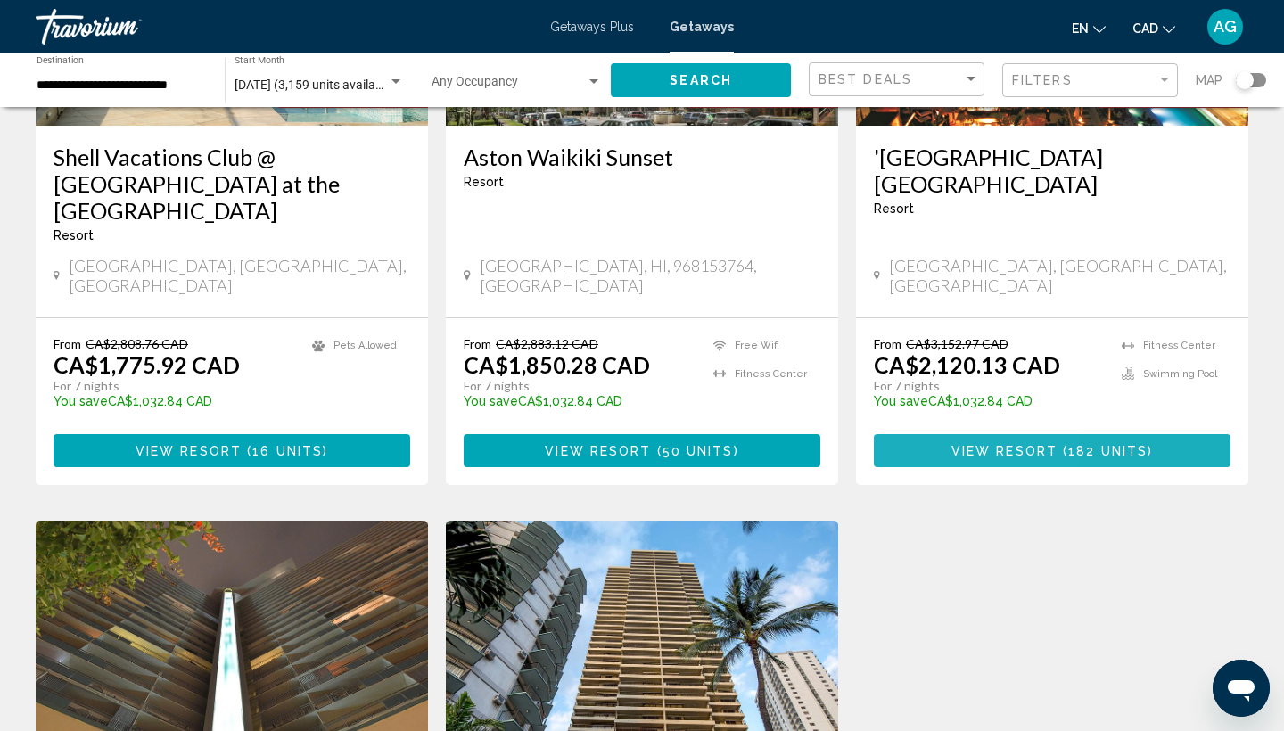
click at [927, 434] on button "View Resort ( 182 units )" at bounding box center [1052, 450] width 357 height 33
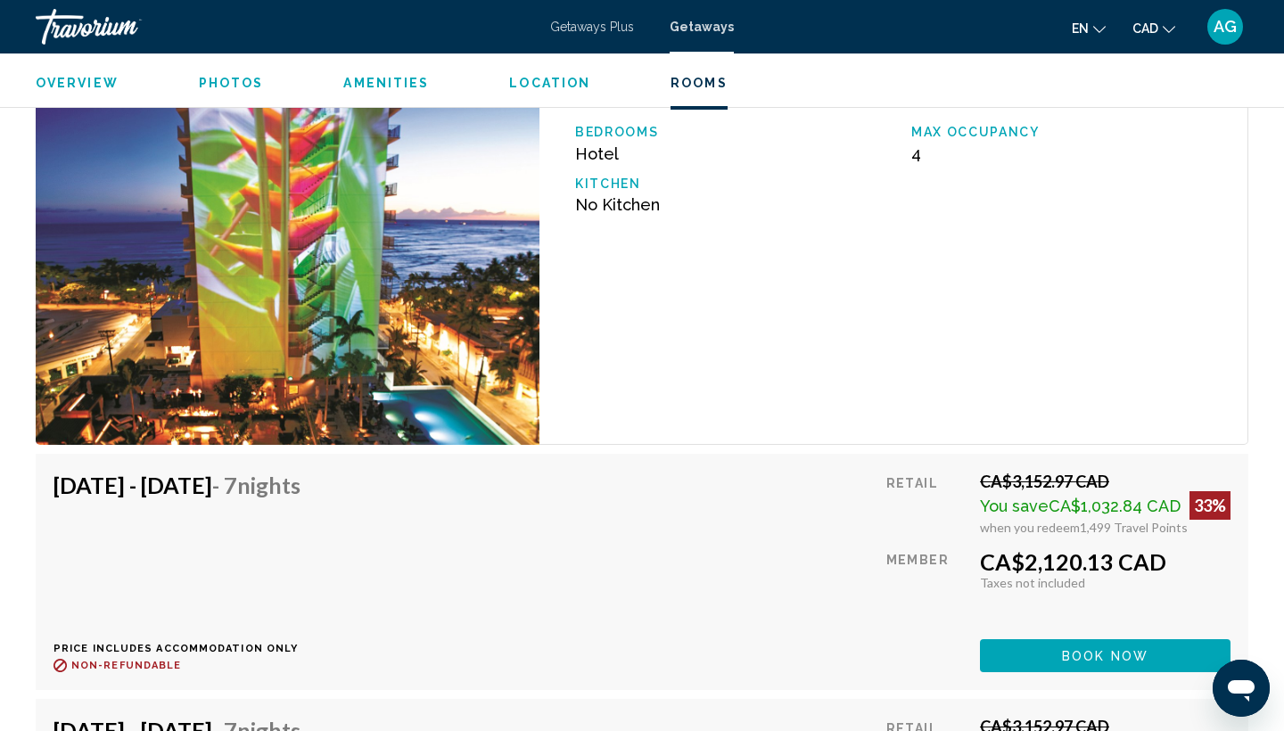
scroll to position [3006, 0]
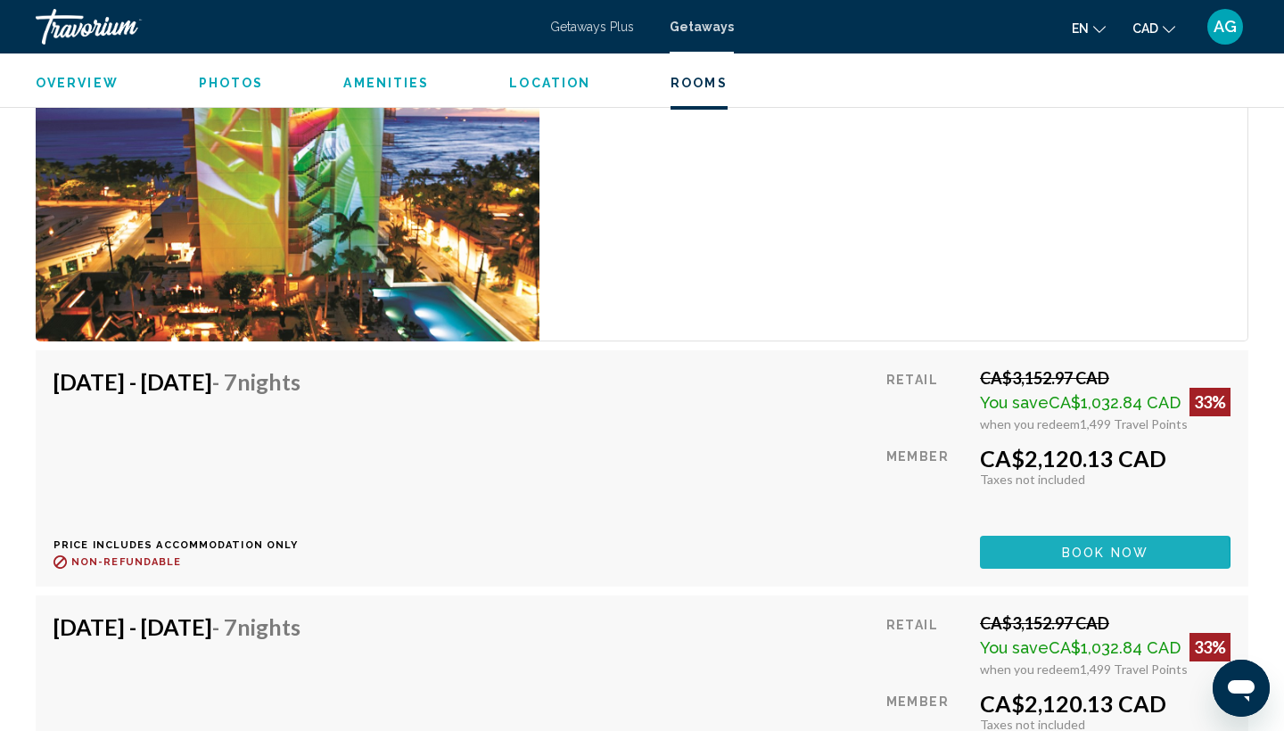
click at [1038, 556] on button "Book now" at bounding box center [1105, 552] width 251 height 33
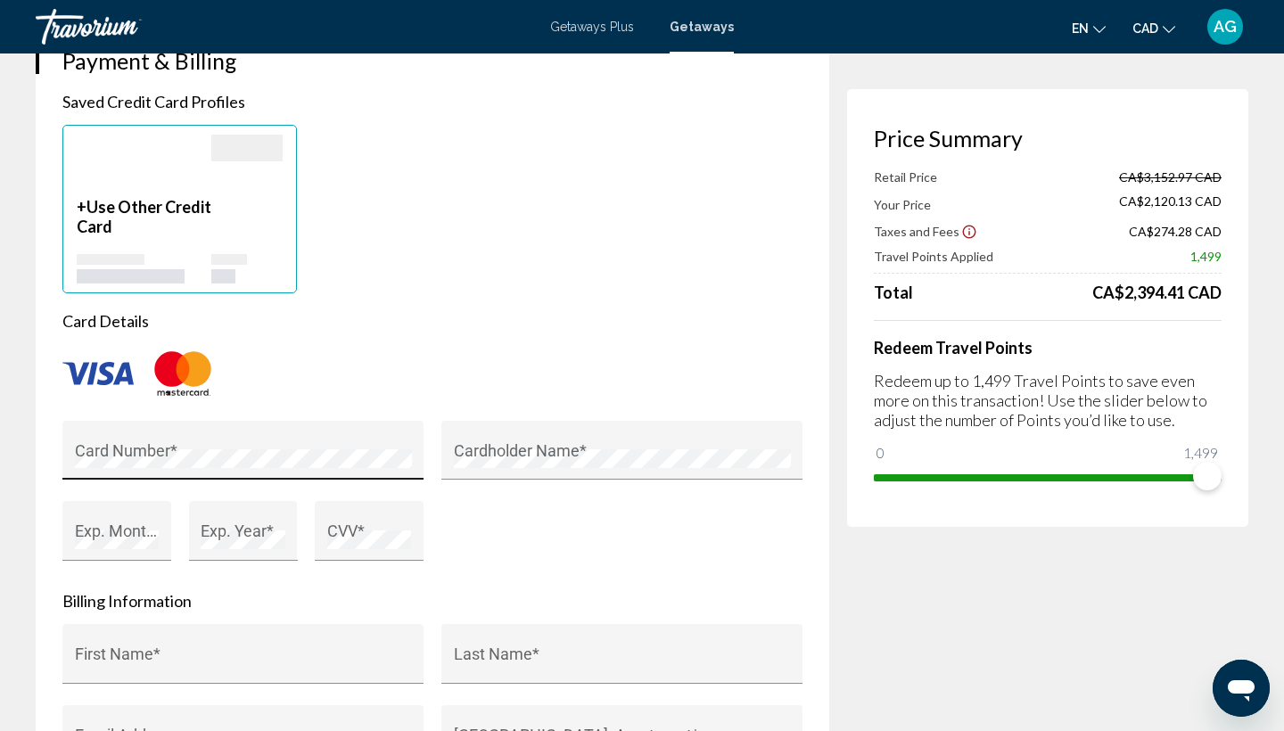
scroll to position [1332, 0]
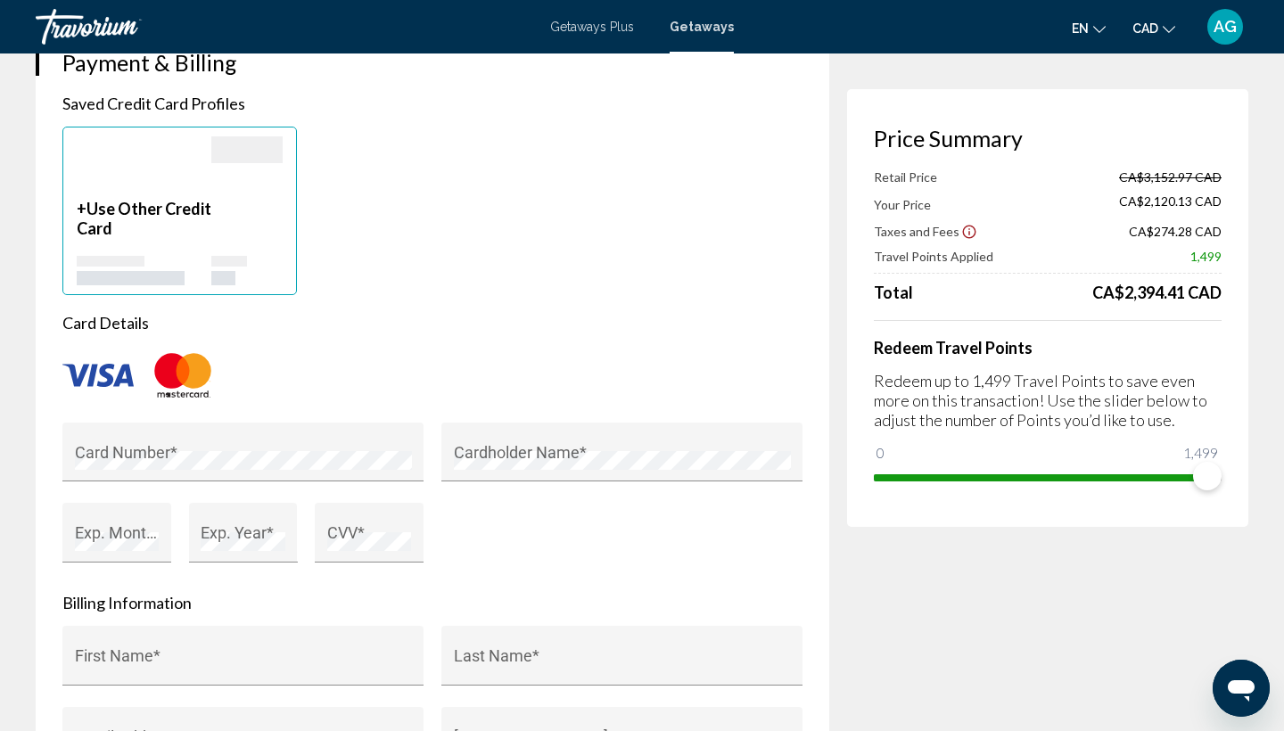
click at [347, 313] on div "Card Details Card Number * Cardholder Name * Exp. Month * Exp. Year * CVV *" at bounding box center [432, 448] width 740 height 271
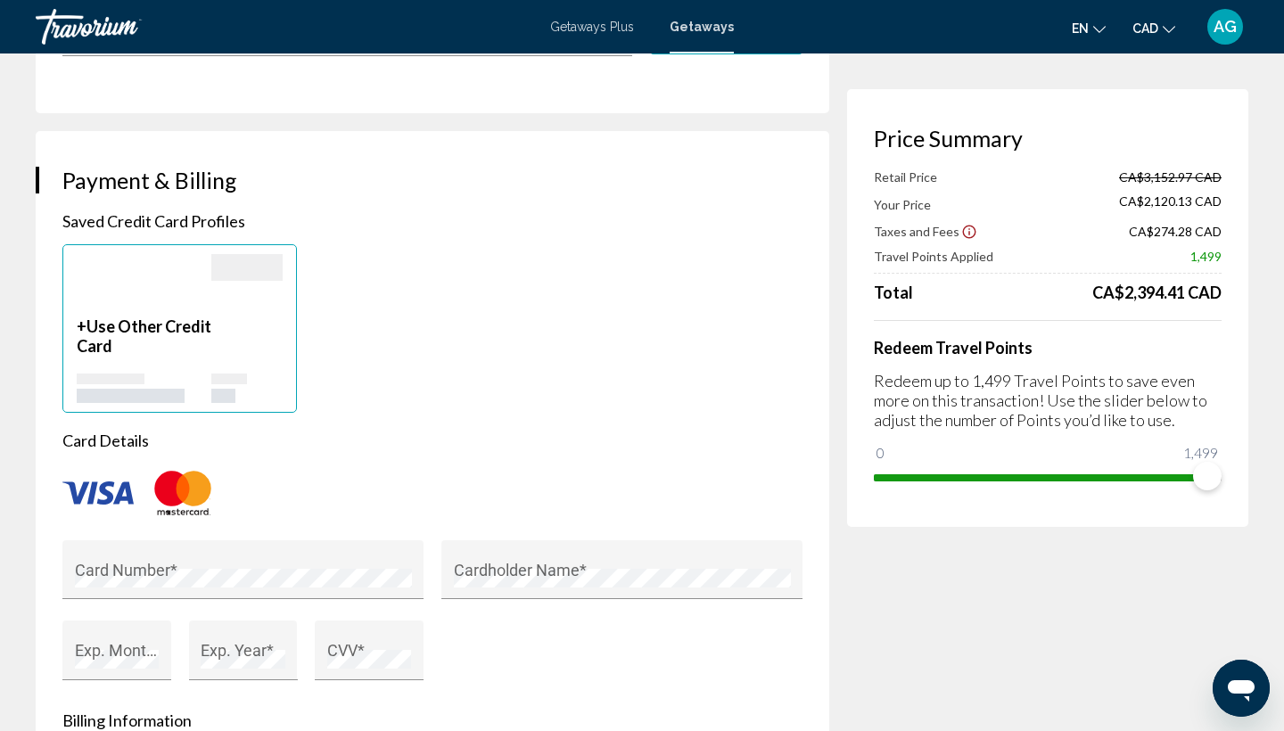
scroll to position [932, 0]
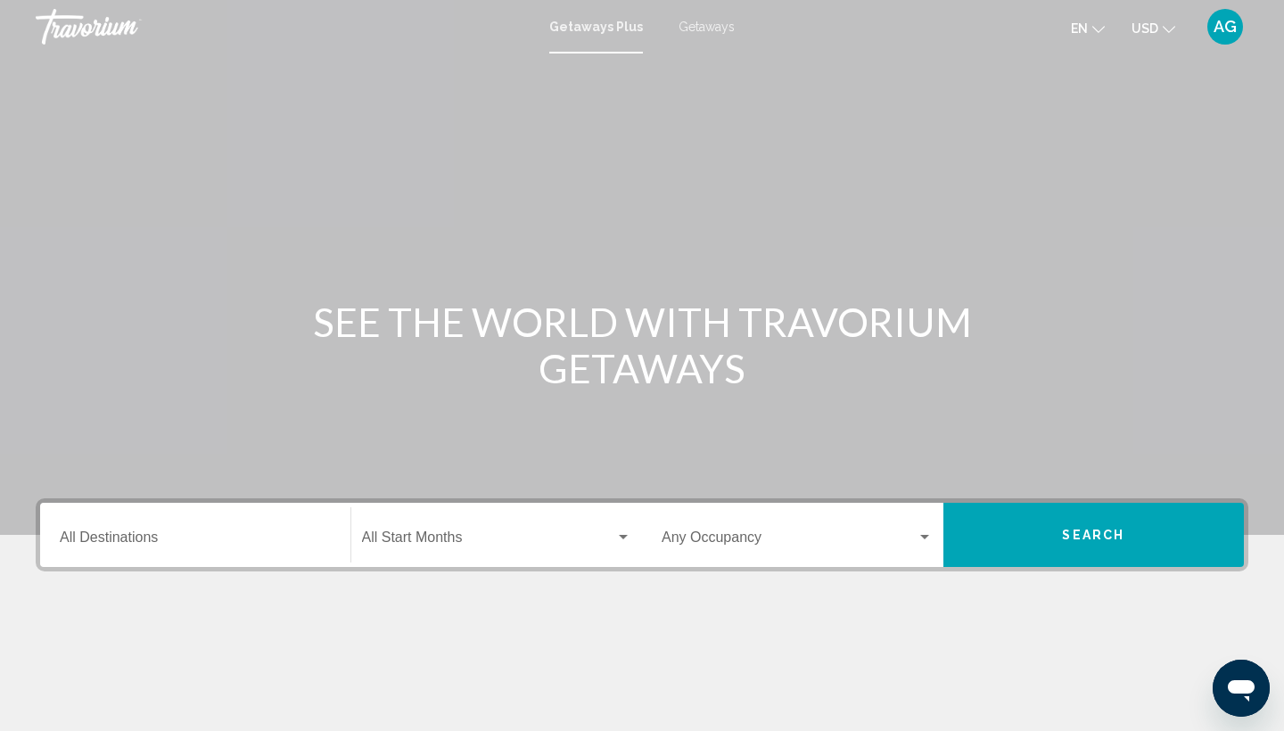
click at [1162, 26] on icon "Change currency" at bounding box center [1168, 29] width 12 height 12
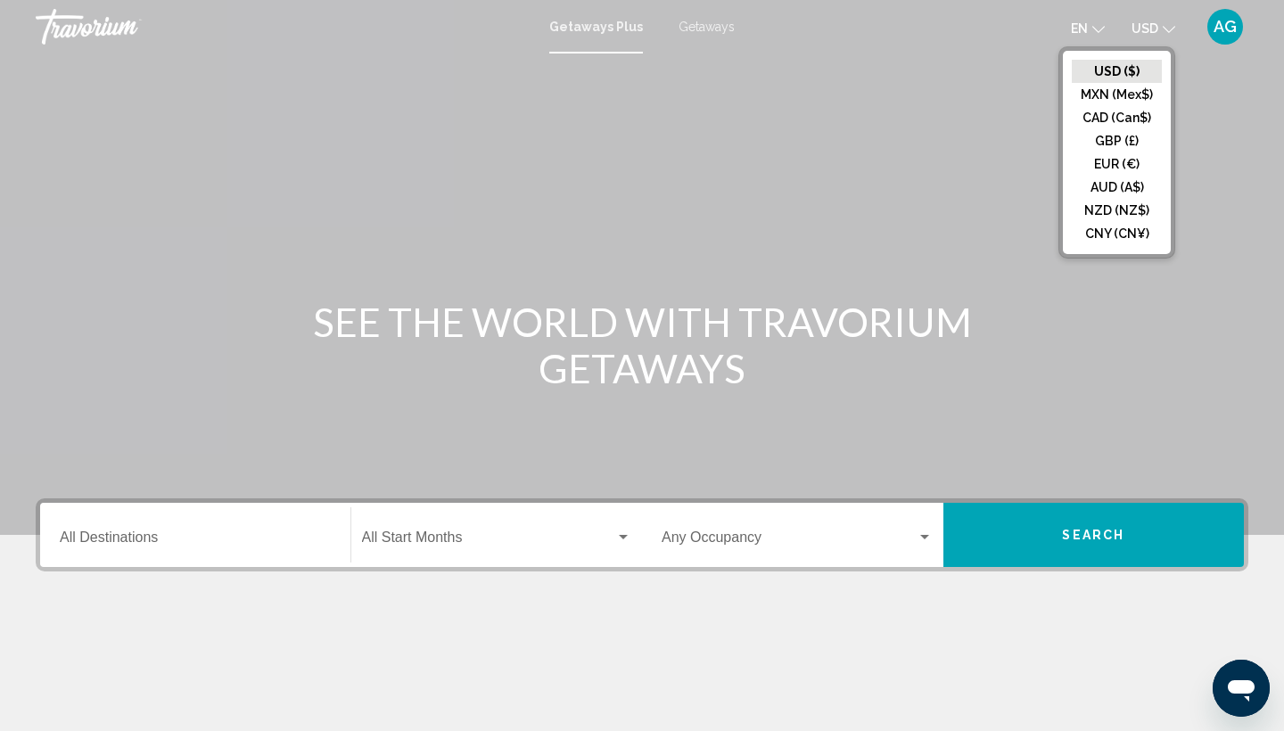
click at [1130, 108] on button "CAD (Can$)" at bounding box center [1117, 117] width 90 height 23
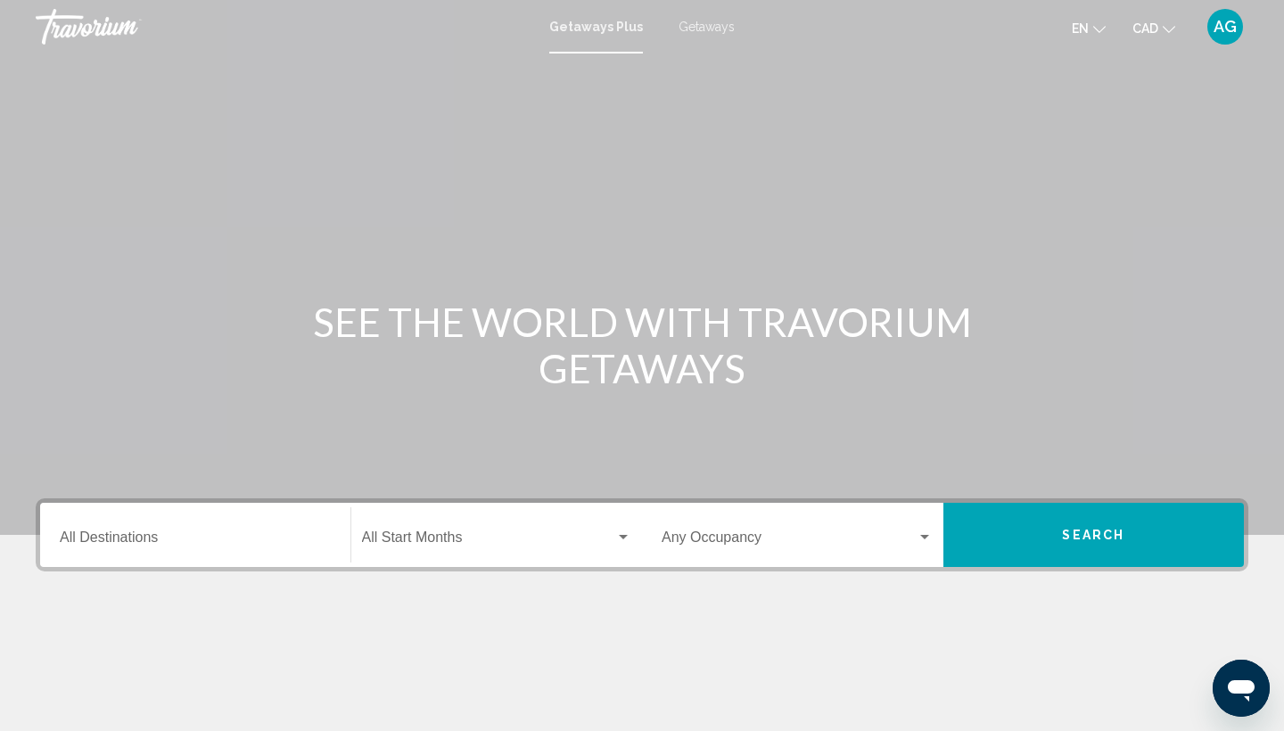
click at [260, 535] on input "Destination All Destinations" at bounding box center [195, 541] width 271 height 16
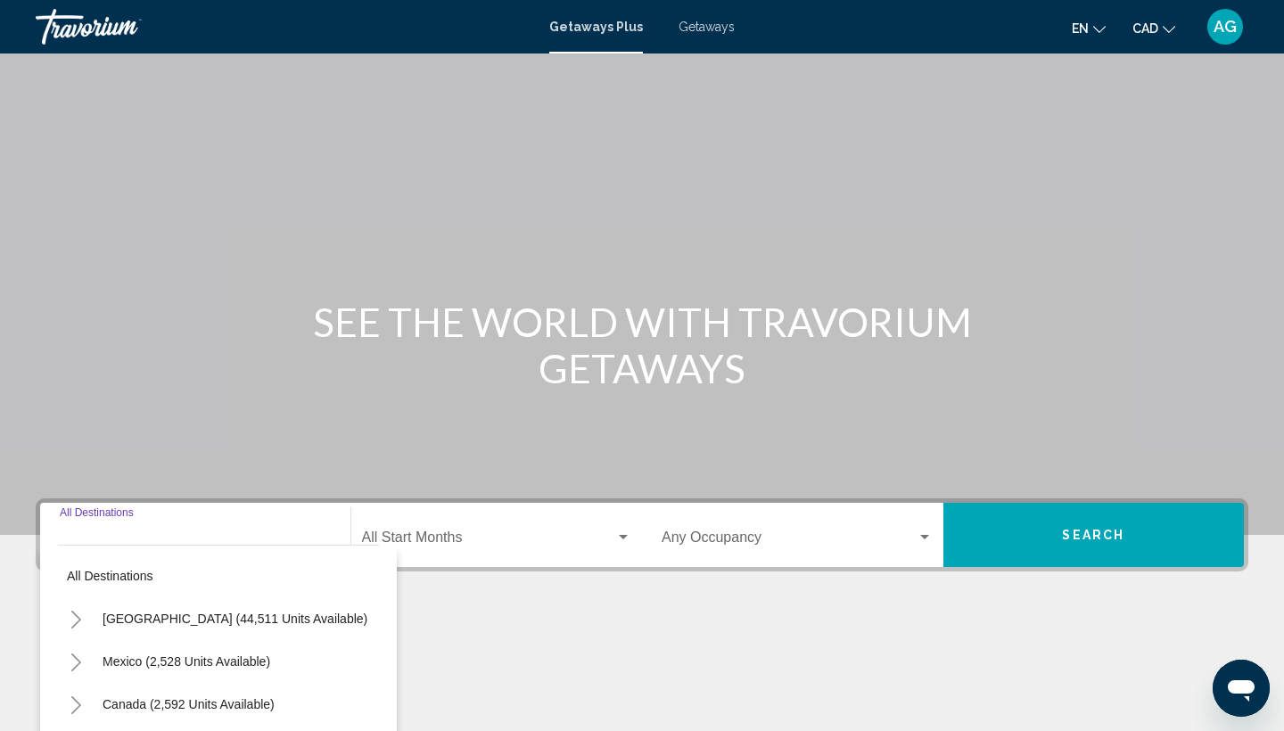
scroll to position [237, 0]
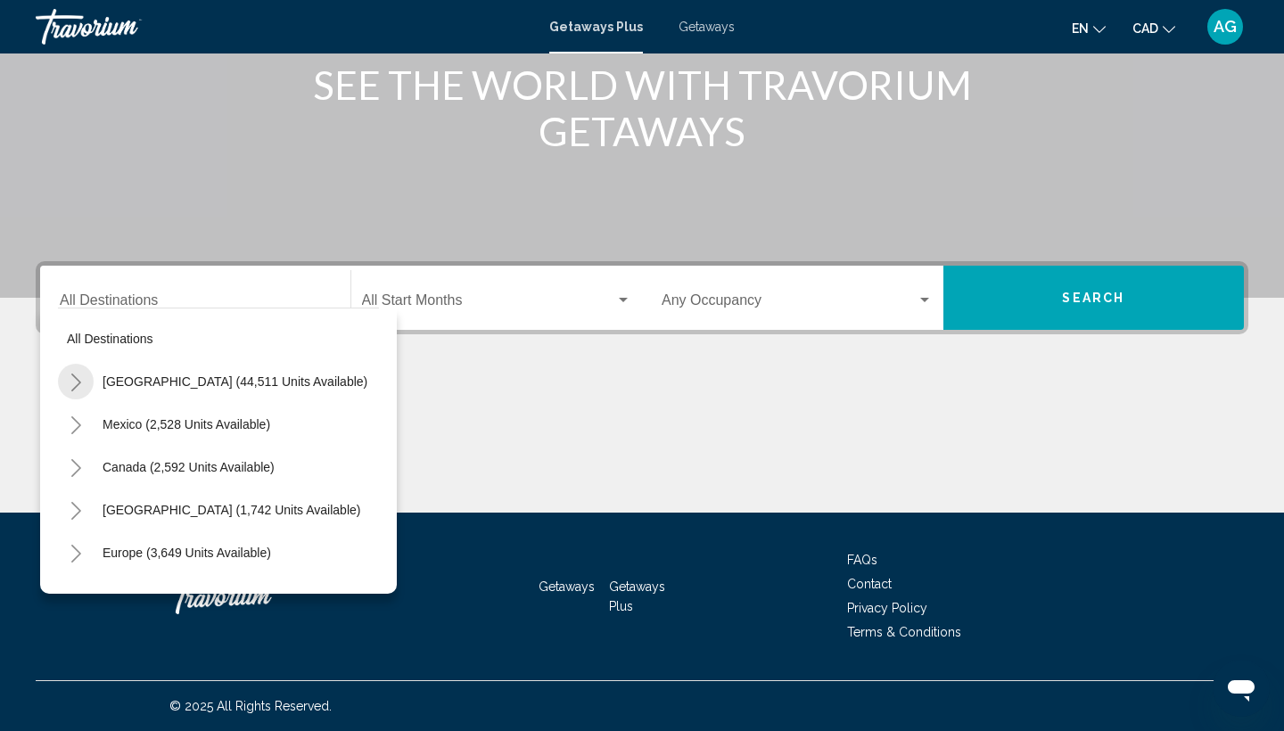
click at [77, 383] on icon "Toggle United States (44,511 units available)" at bounding box center [76, 383] width 13 height 18
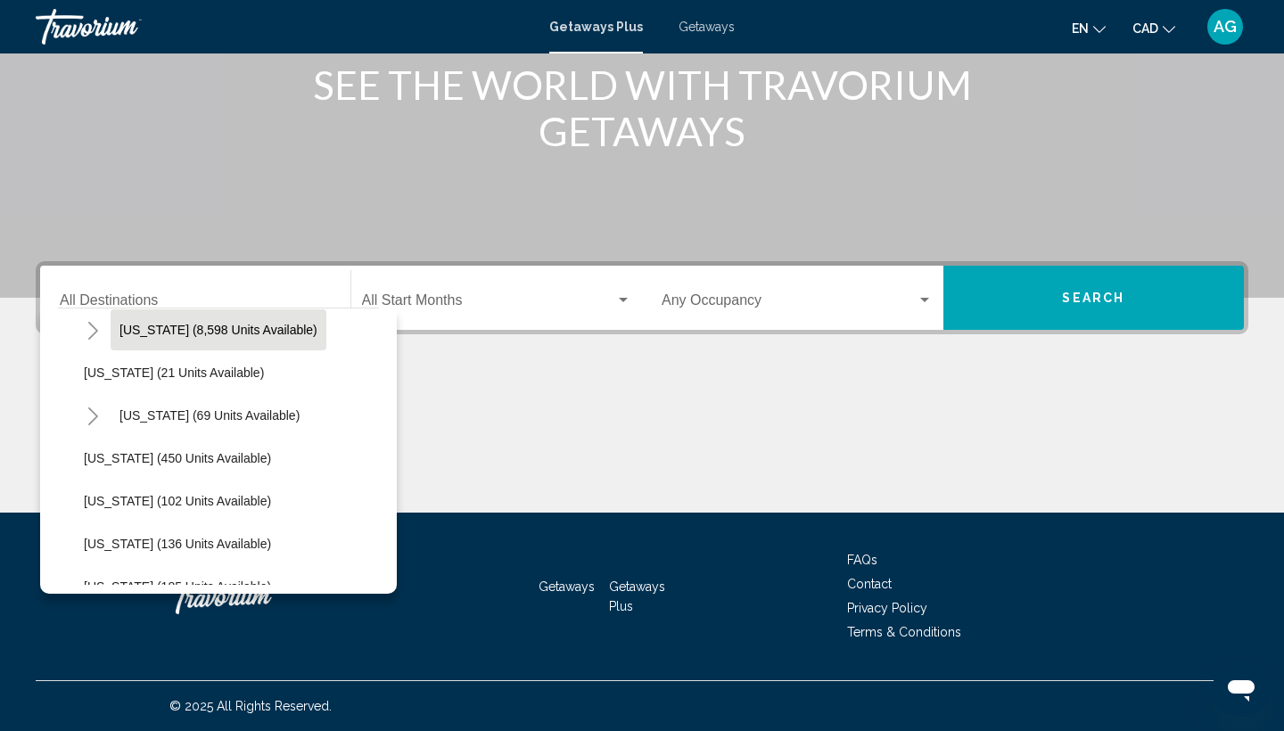
scroll to position [355, 1]
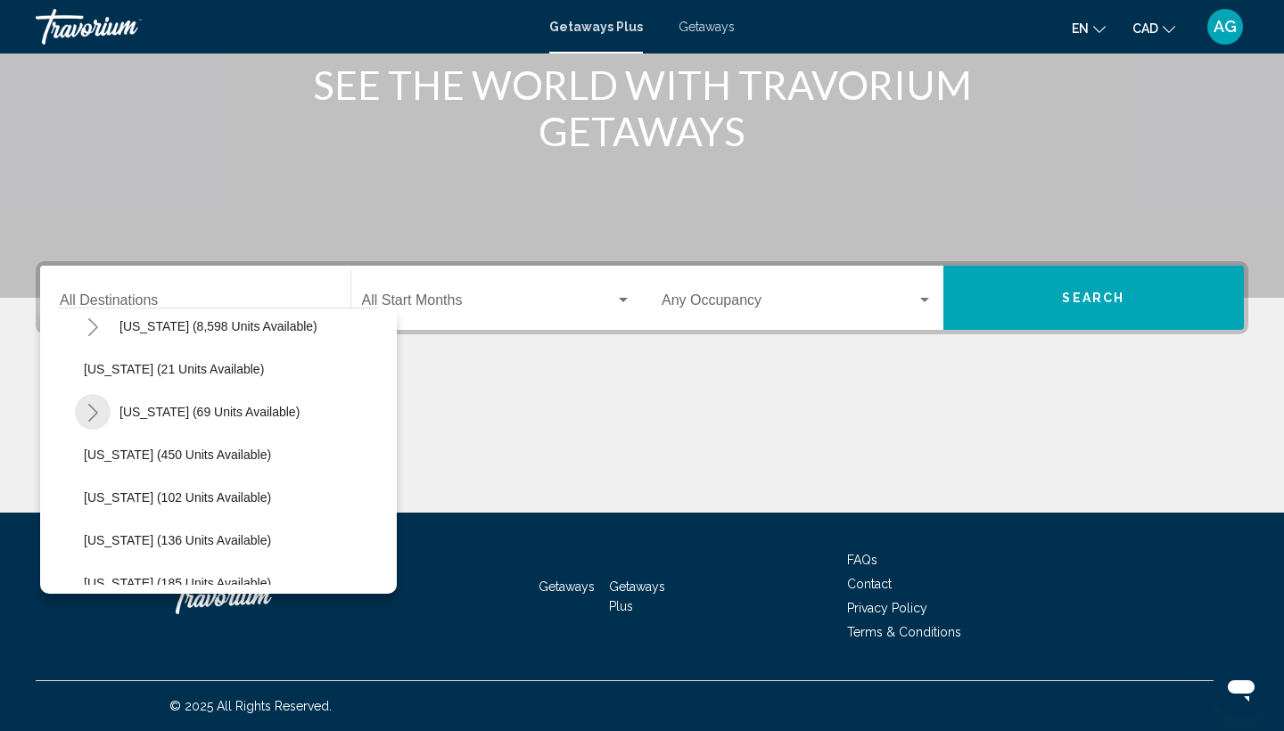
click at [93, 414] on icon "Toggle Hawaii (69 units available)" at bounding box center [92, 413] width 13 height 18
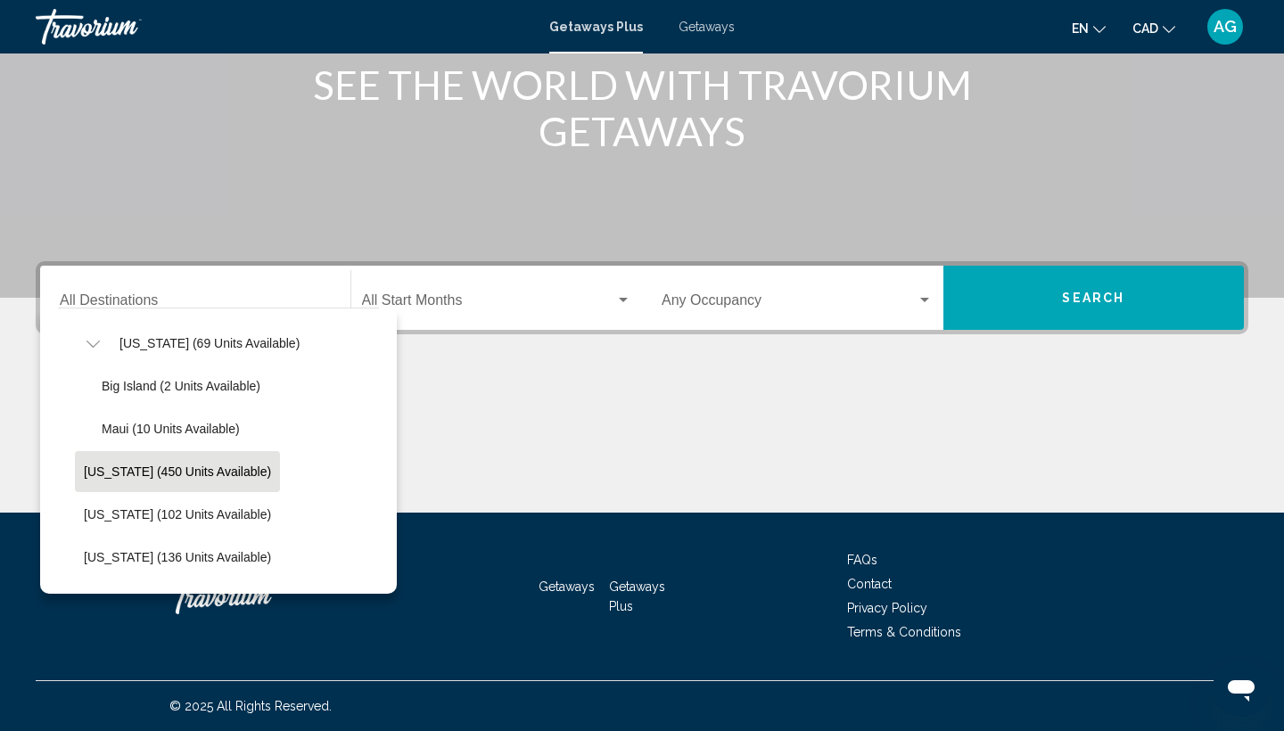
scroll to position [423, 2]
click at [785, 112] on h1 "SEE THE WORLD WITH TRAVORIUM GETAWAYS" at bounding box center [642, 108] width 669 height 93
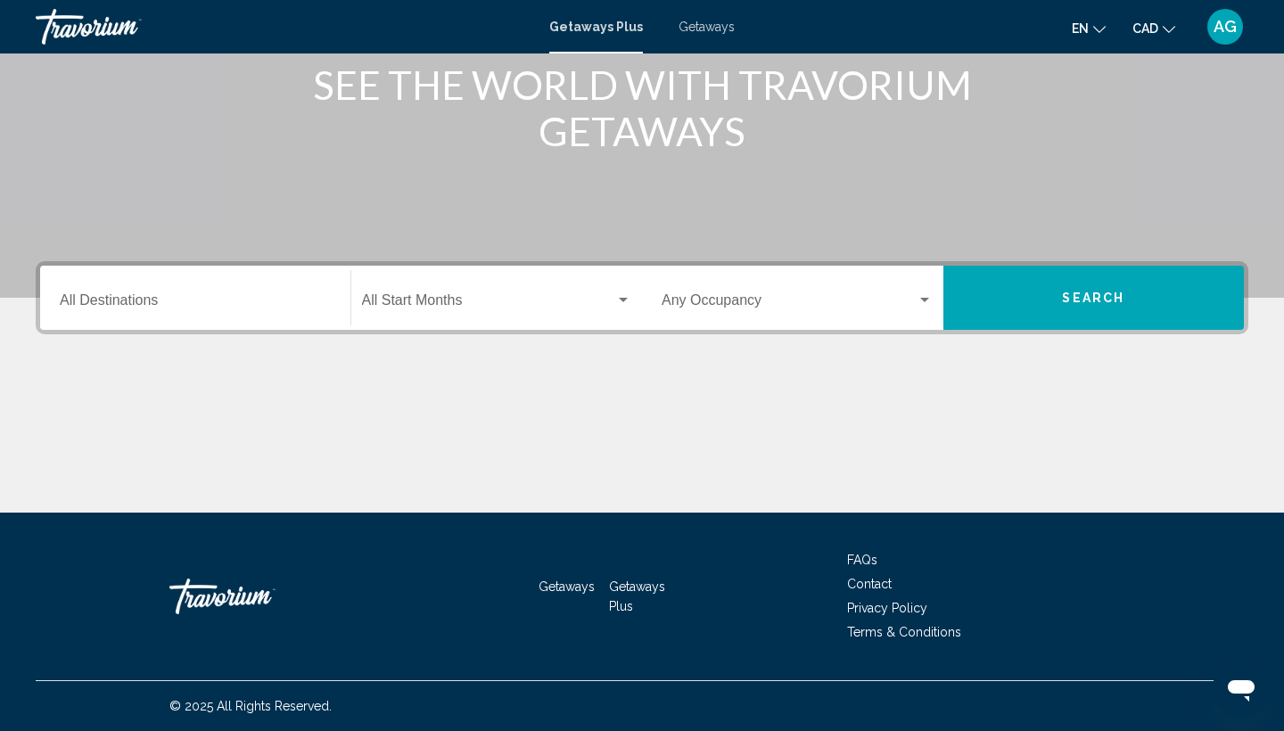
click at [713, 37] on div "Getaways Plus Getaways en English Español Français Italiano Português русский C…" at bounding box center [642, 26] width 1284 height 37
click at [708, 29] on span "Getaways" at bounding box center [706, 27] width 56 height 14
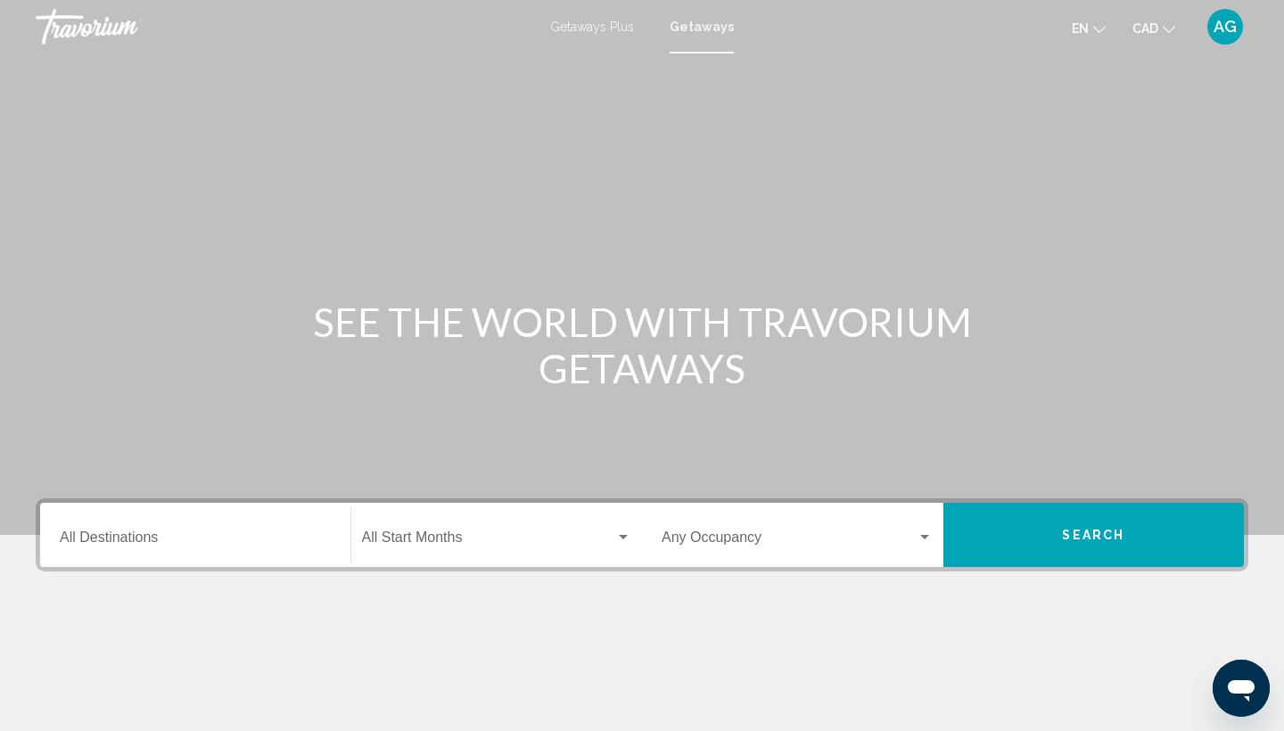
click at [136, 541] on input "Destination All Destinations" at bounding box center [195, 541] width 271 height 16
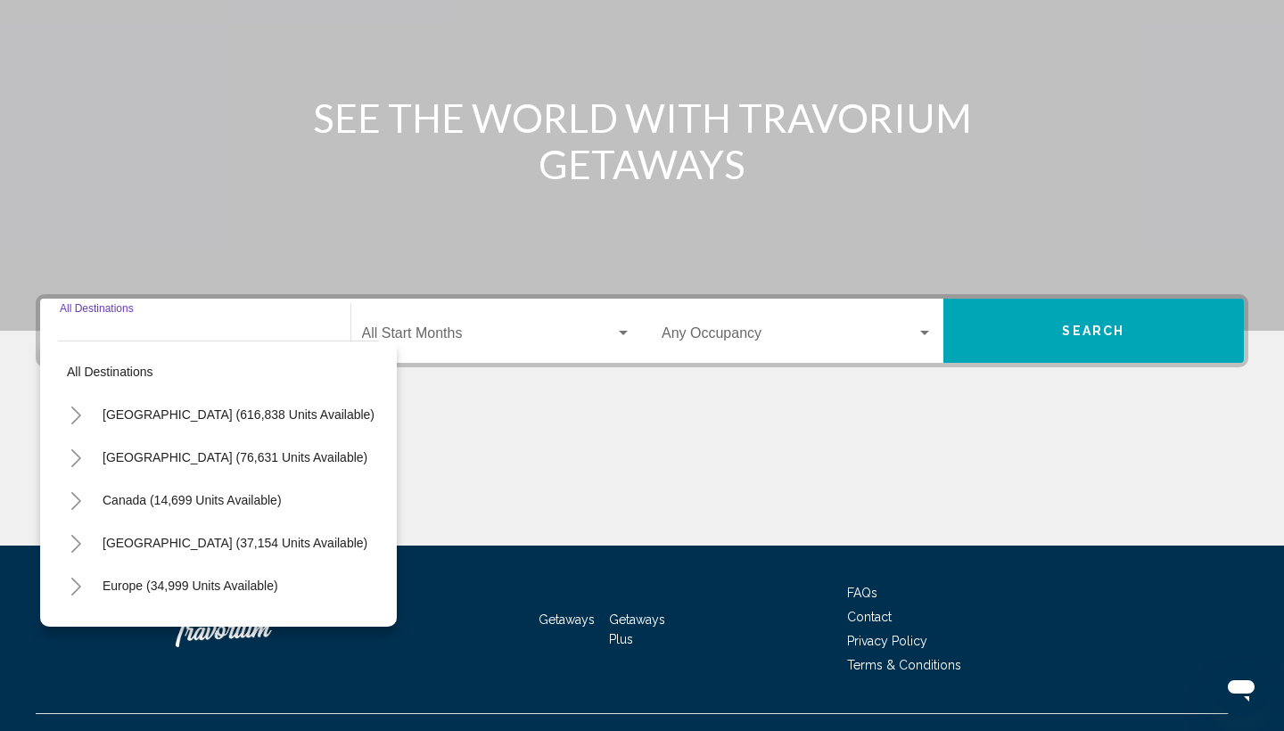
scroll to position [237, 0]
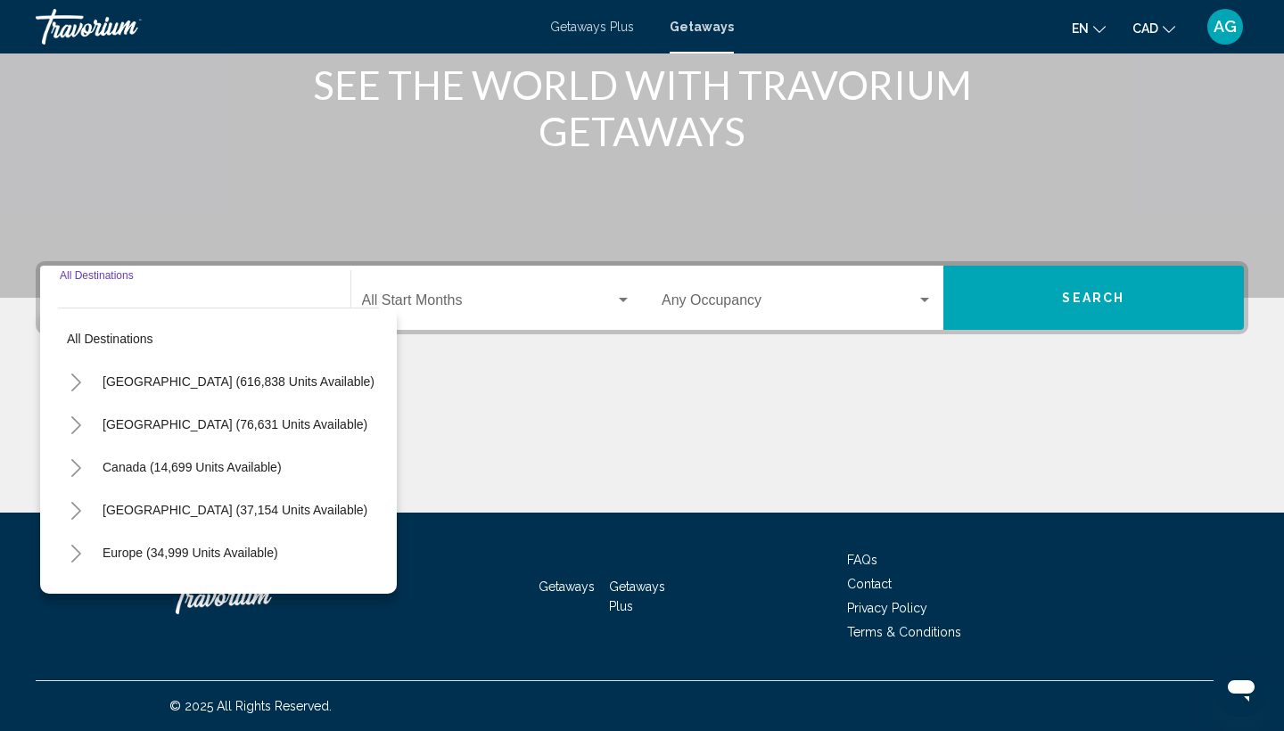
click at [74, 381] on icon "Toggle United States (616,838 units available)" at bounding box center [76, 383] width 13 height 18
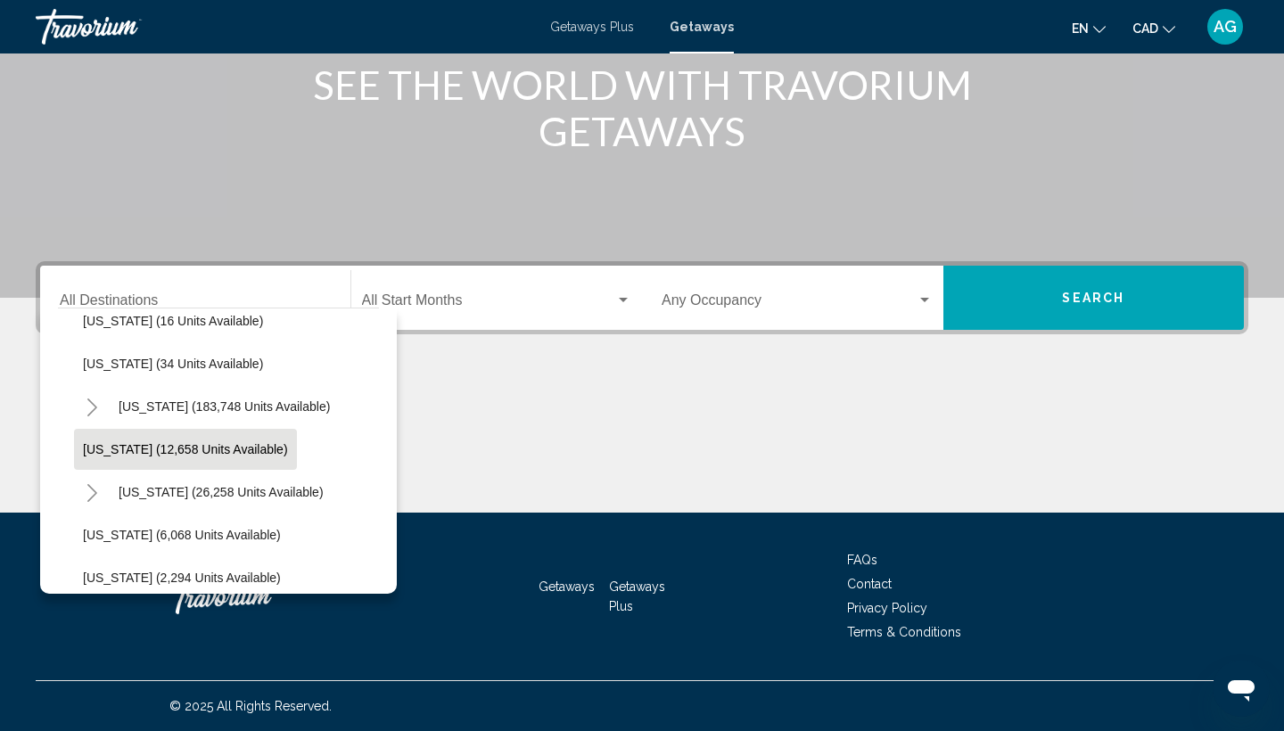
scroll to position [318, 2]
click at [94, 495] on icon "Toggle Hawaii (26,258 units available)" at bounding box center [92, 492] width 10 height 18
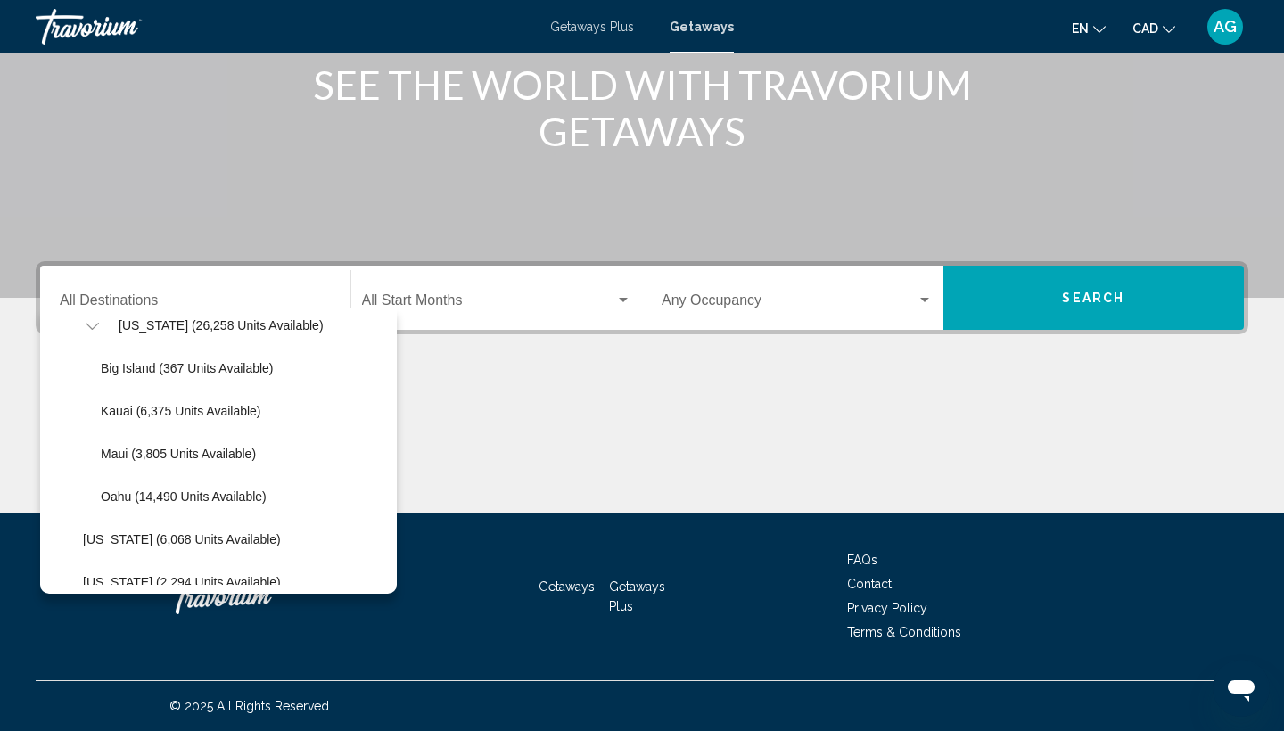
scroll to position [484, 1]
click at [157, 496] on span "Oahu (14,490 units available)" at bounding box center [185, 496] width 166 height 14
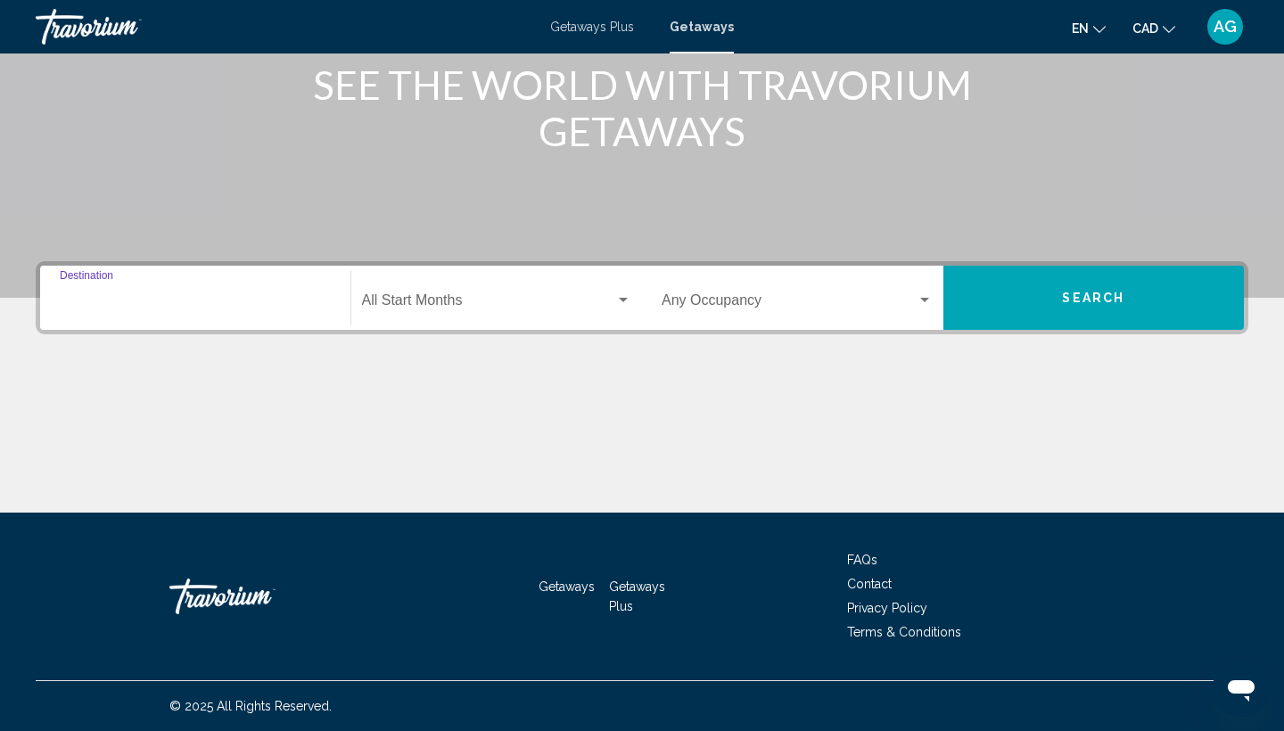
type input "**********"
click at [462, 294] on div "Start Month All Start Months" at bounding box center [497, 298] width 270 height 56
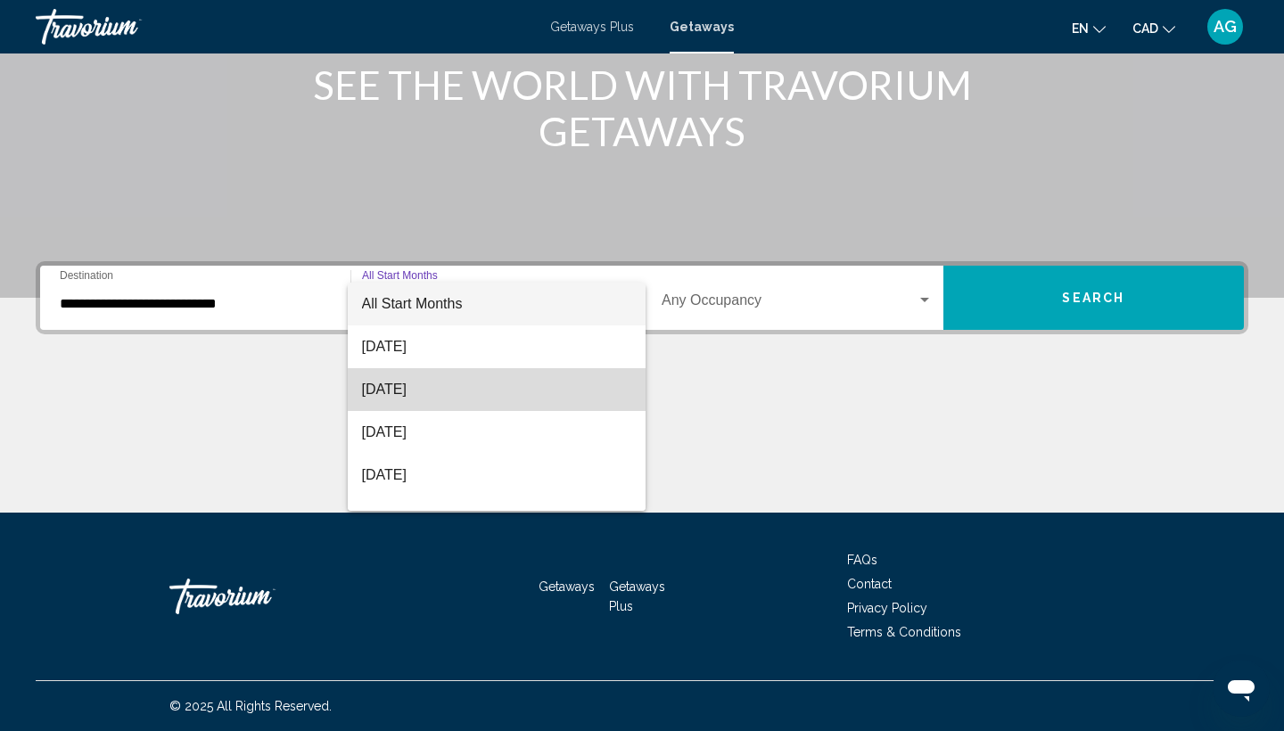
click at [437, 393] on span "[DATE]" at bounding box center [497, 389] width 270 height 43
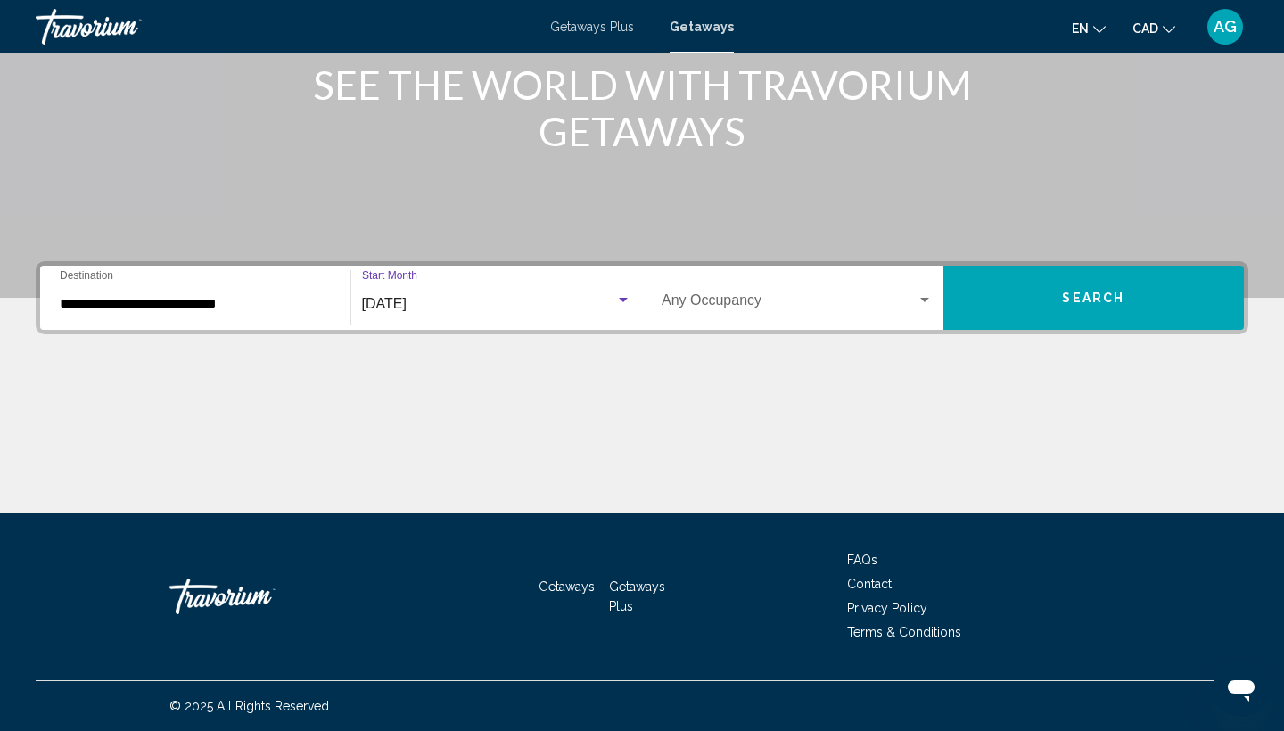
click at [486, 302] on div "[DATE]" at bounding box center [489, 304] width 254 height 16
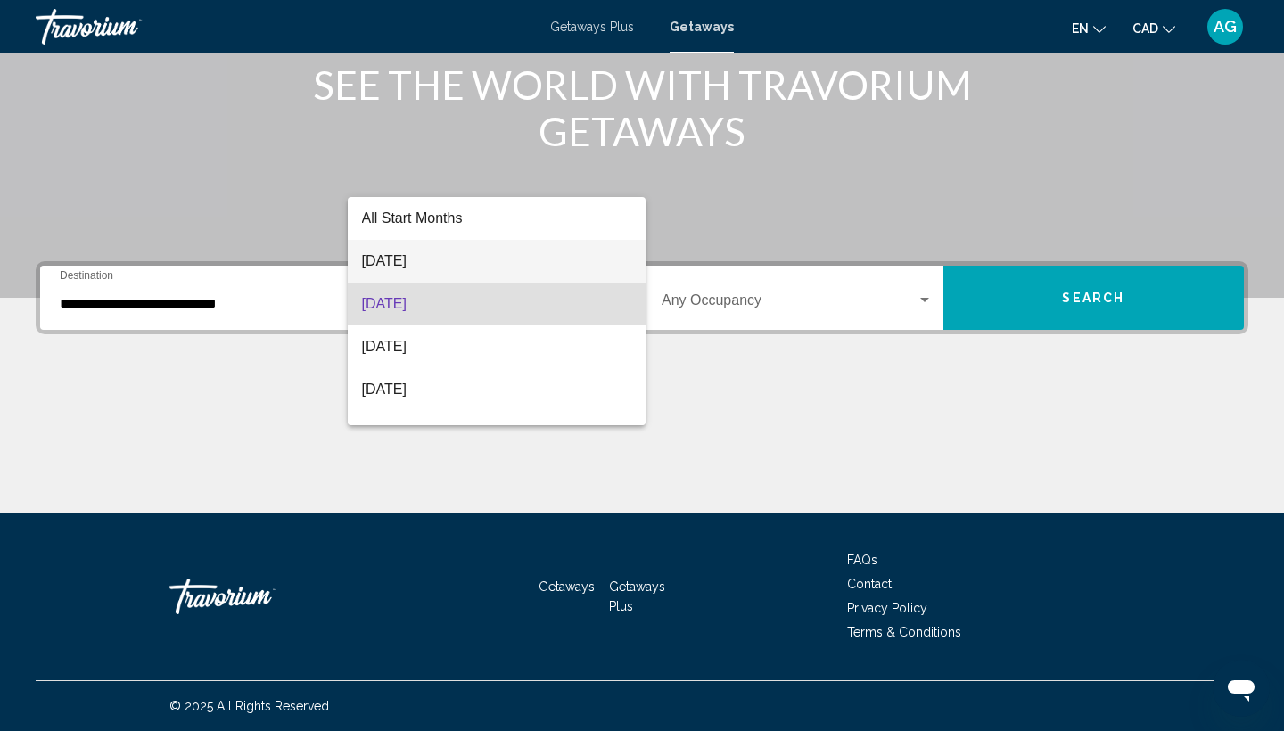
click at [491, 263] on span "[DATE]" at bounding box center [497, 261] width 270 height 43
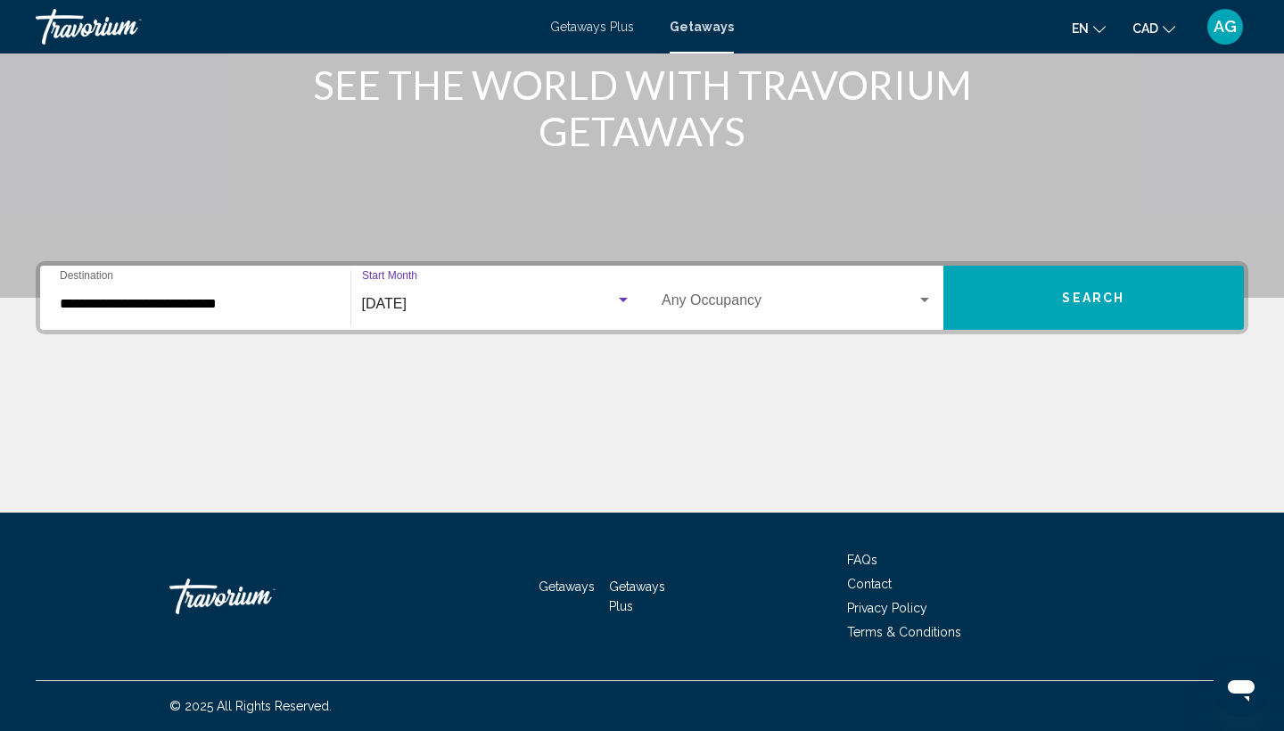
click at [1125, 298] on button "Search" at bounding box center [1093, 298] width 301 height 64
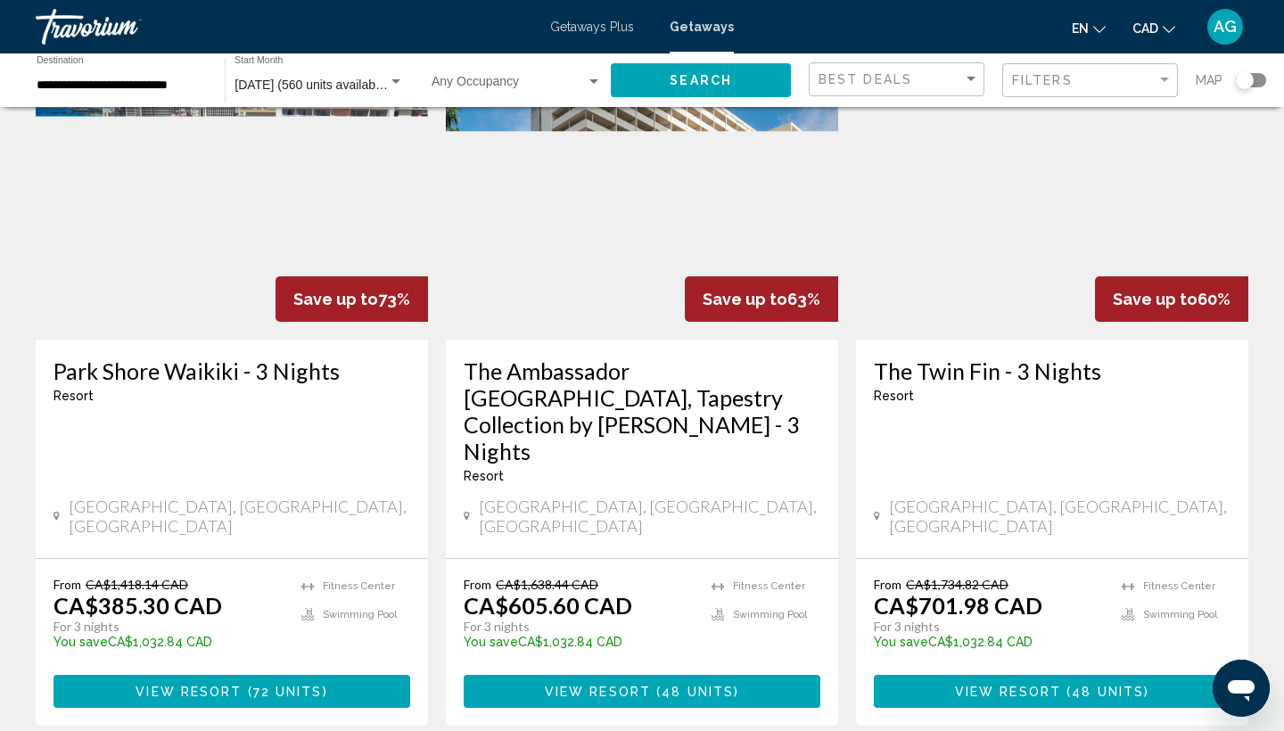
scroll to position [105, 0]
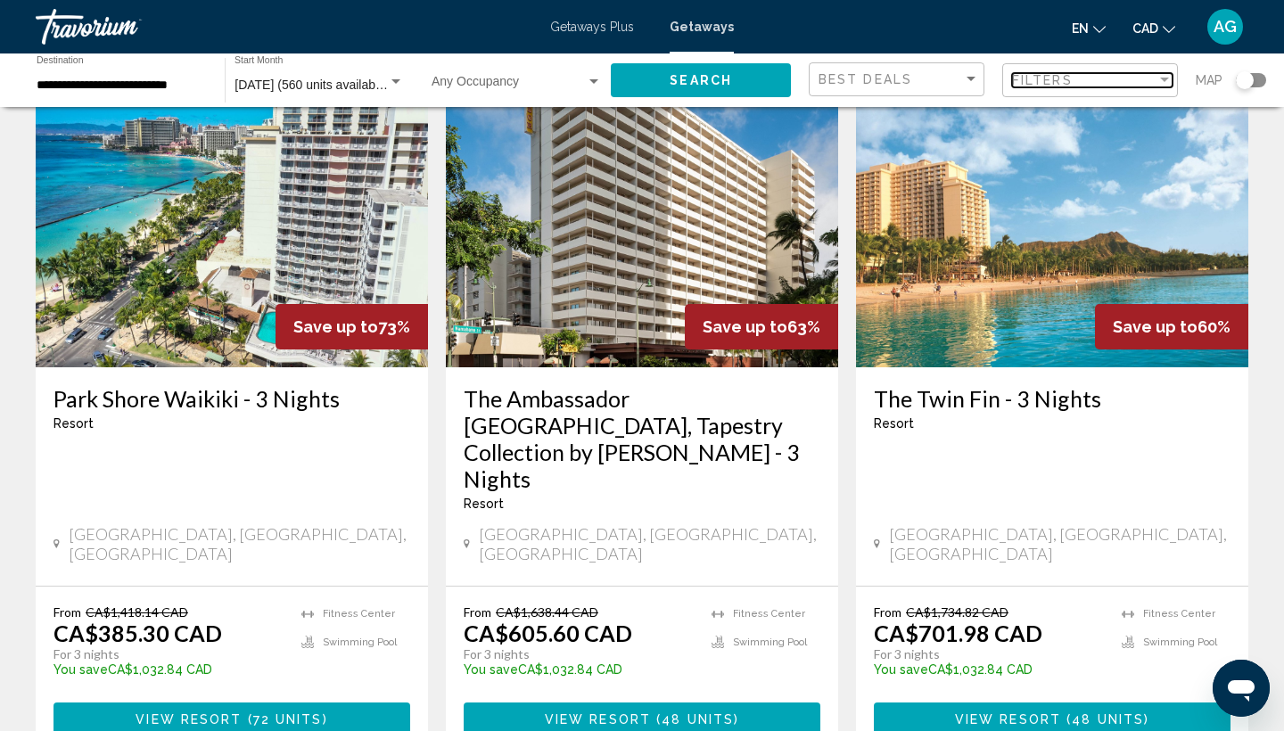
click at [1105, 73] on div "Filters" at bounding box center [1084, 80] width 144 height 14
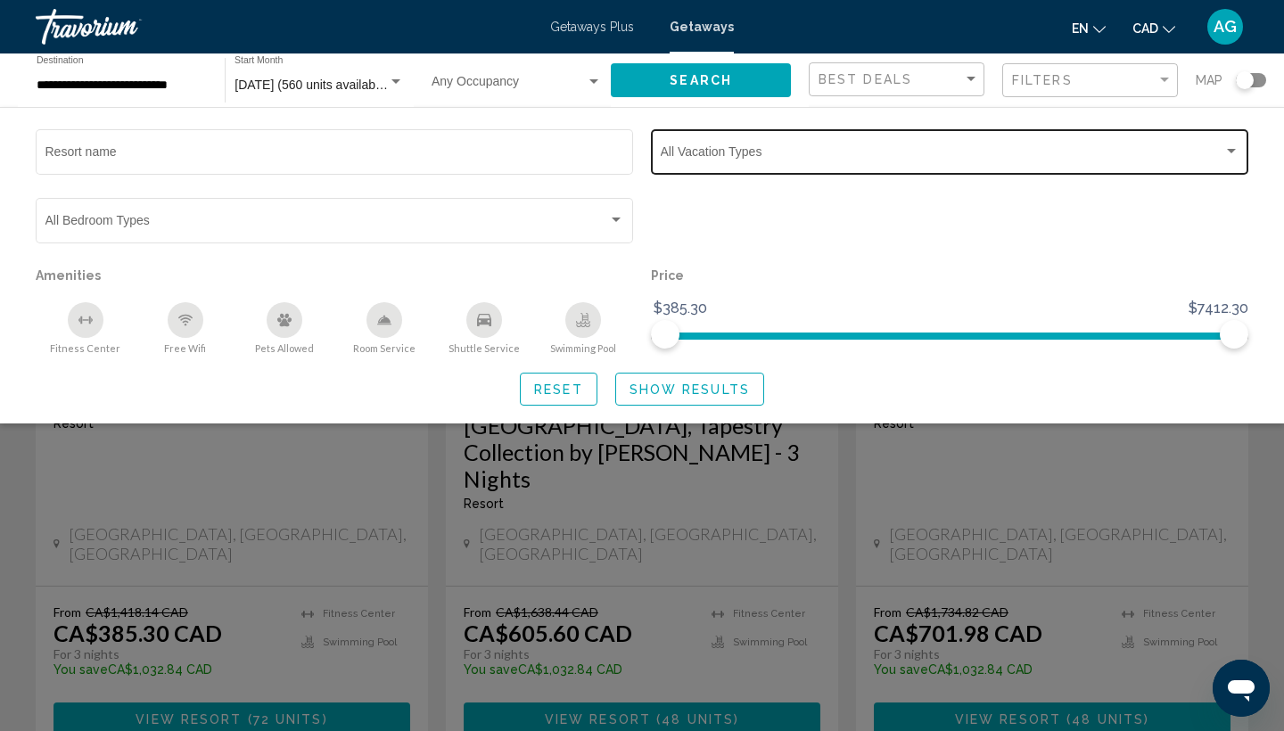
click at [807, 152] on span "Search widget" at bounding box center [942, 155] width 563 height 14
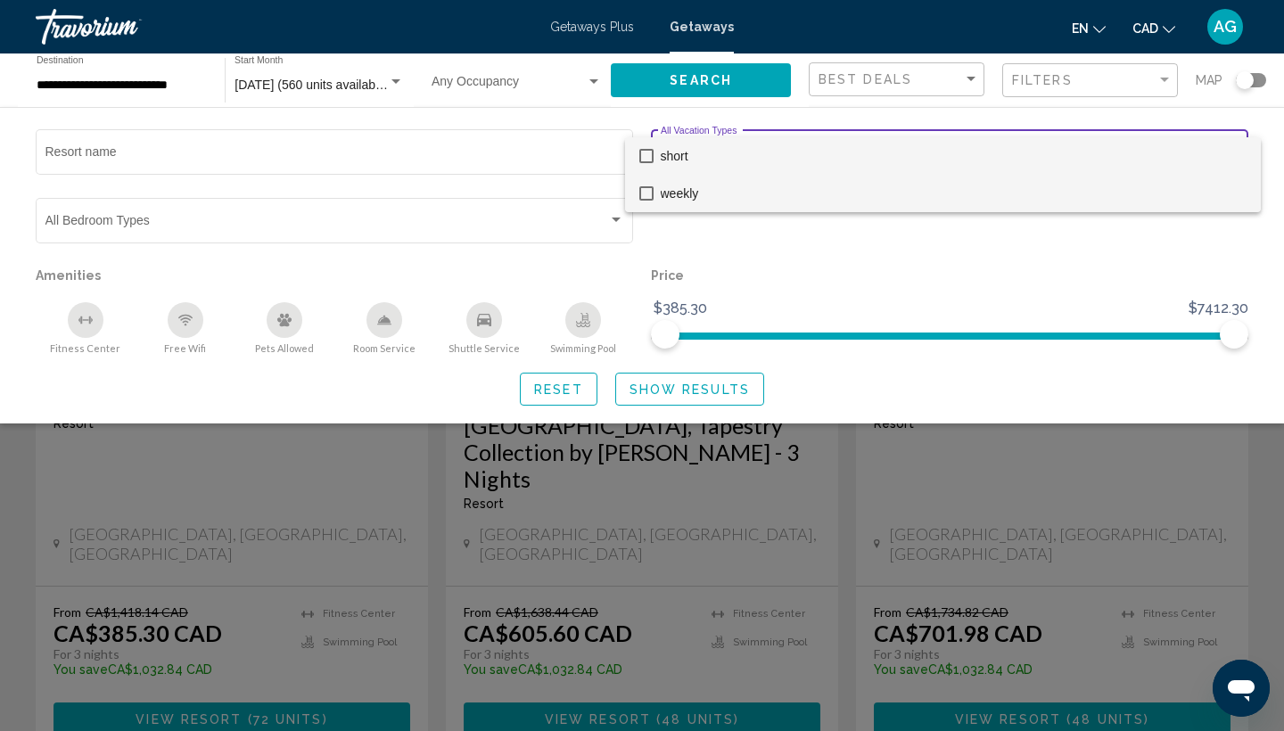
click at [781, 190] on span "weekly" at bounding box center [954, 193] width 586 height 37
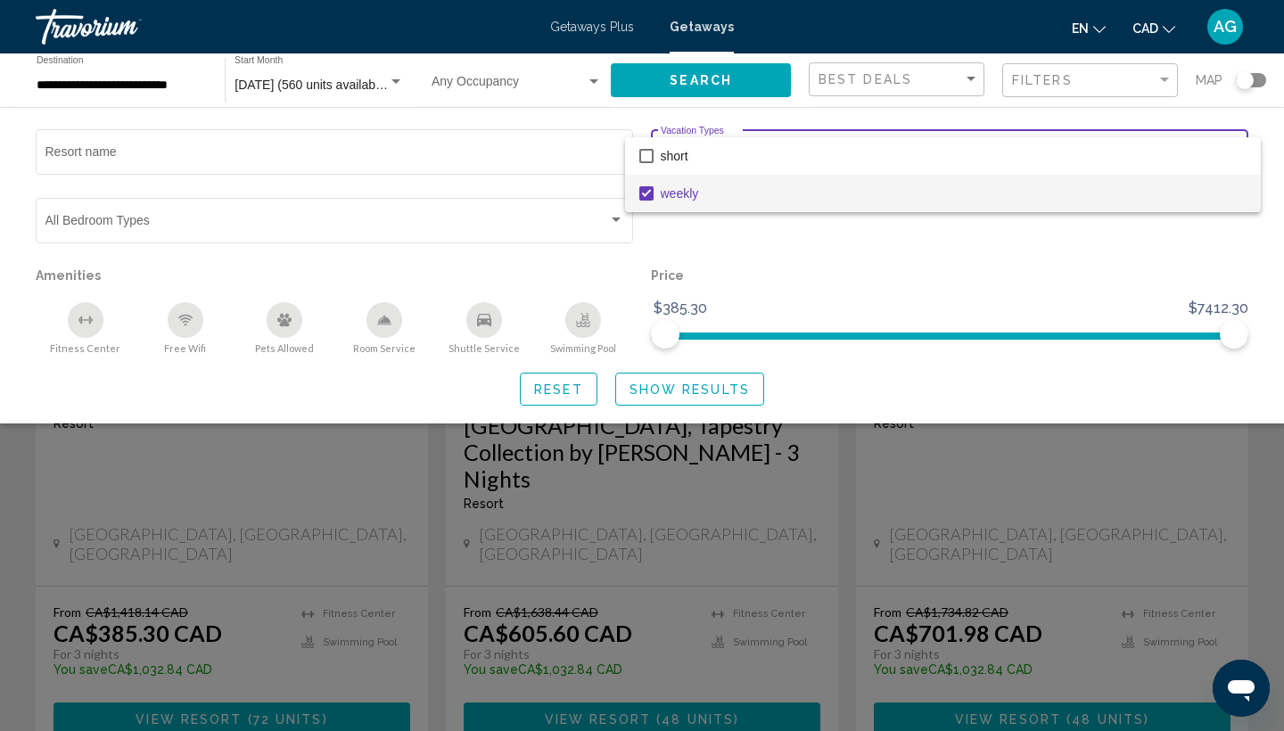
click at [694, 393] on div at bounding box center [642, 365] width 1284 height 731
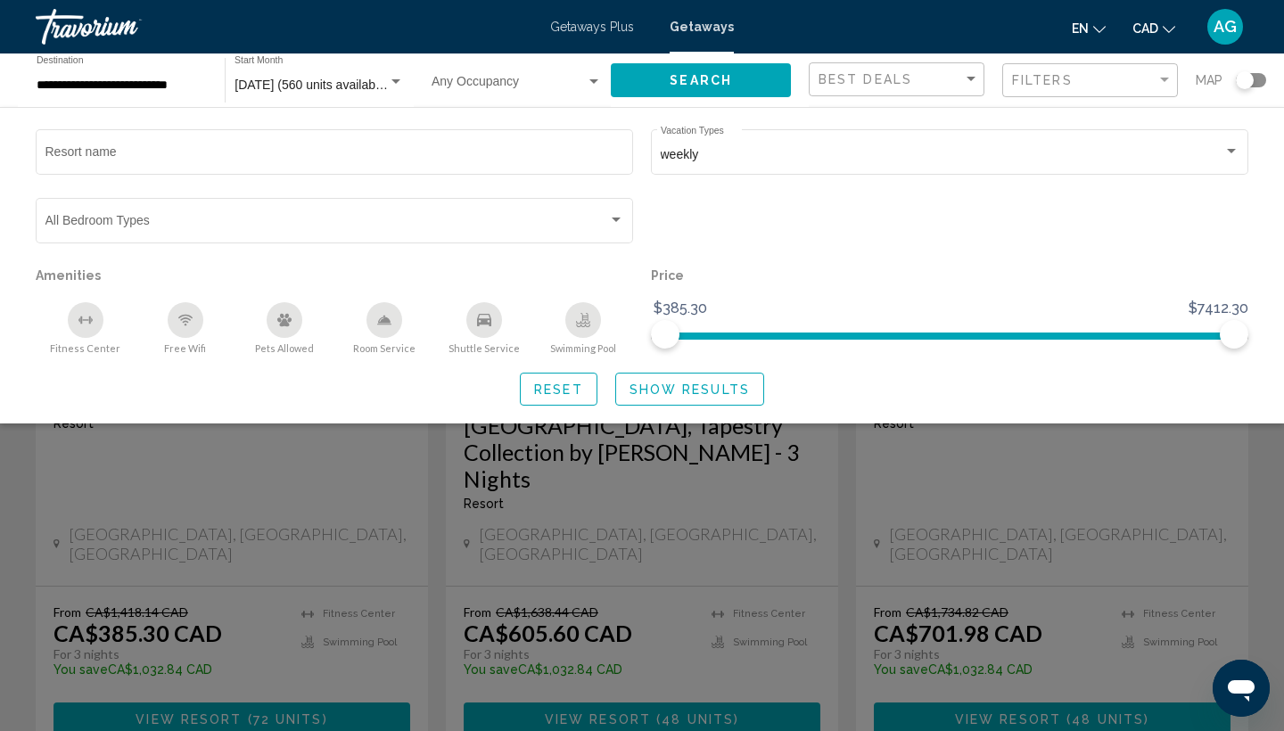
click at [686, 394] on span "Show Results" at bounding box center [689, 389] width 120 height 14
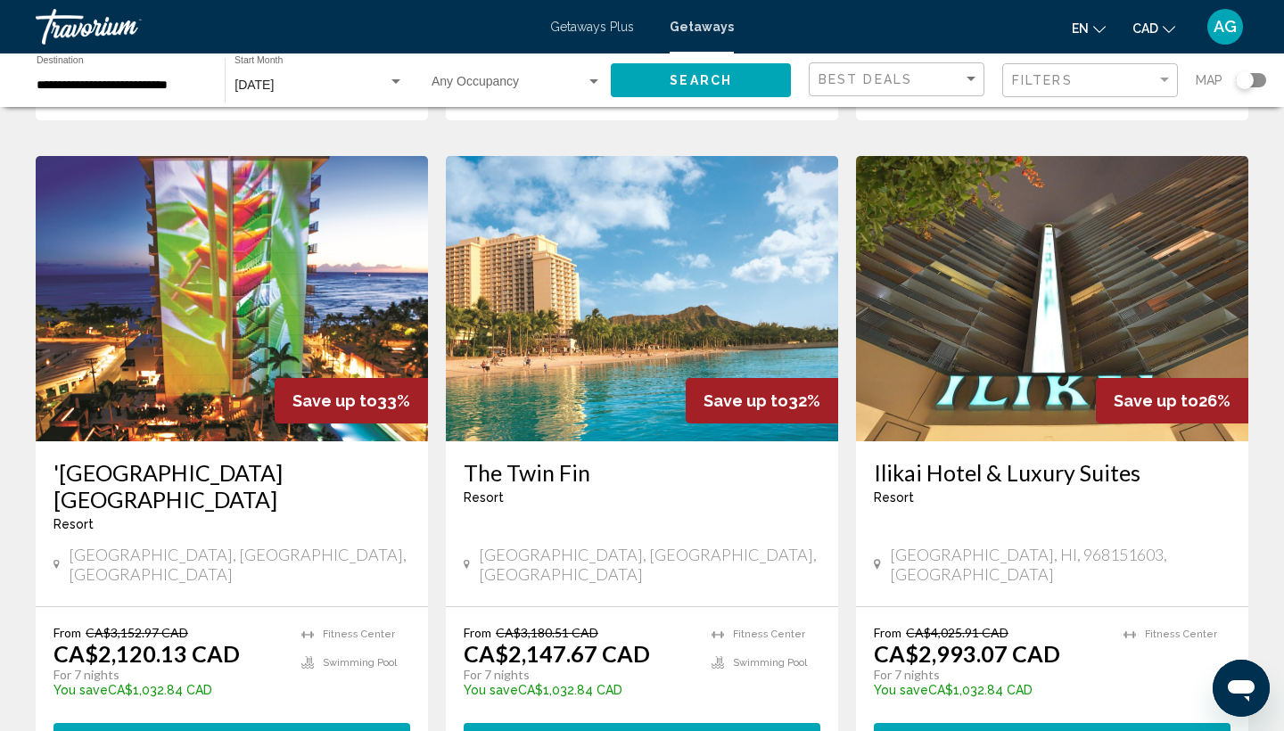
scroll to position [1359, 0]
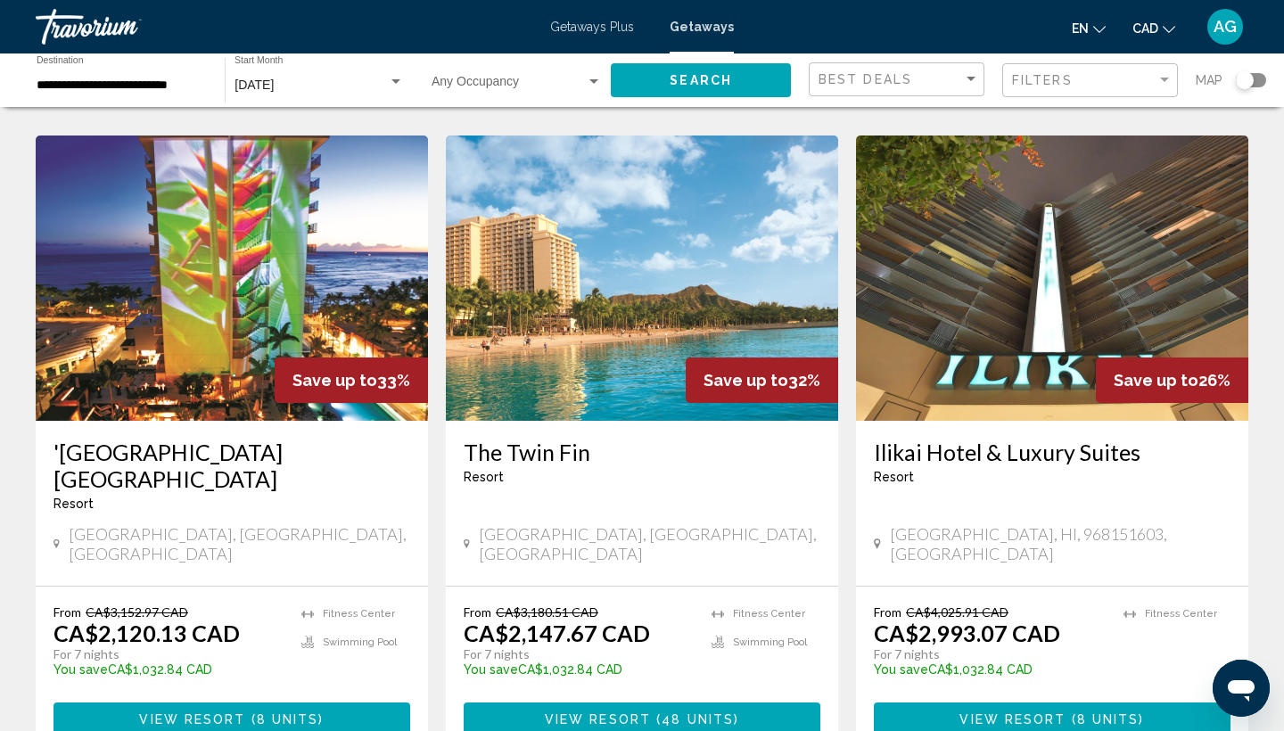
click at [260, 712] on span "8 units" at bounding box center [288, 719] width 62 height 14
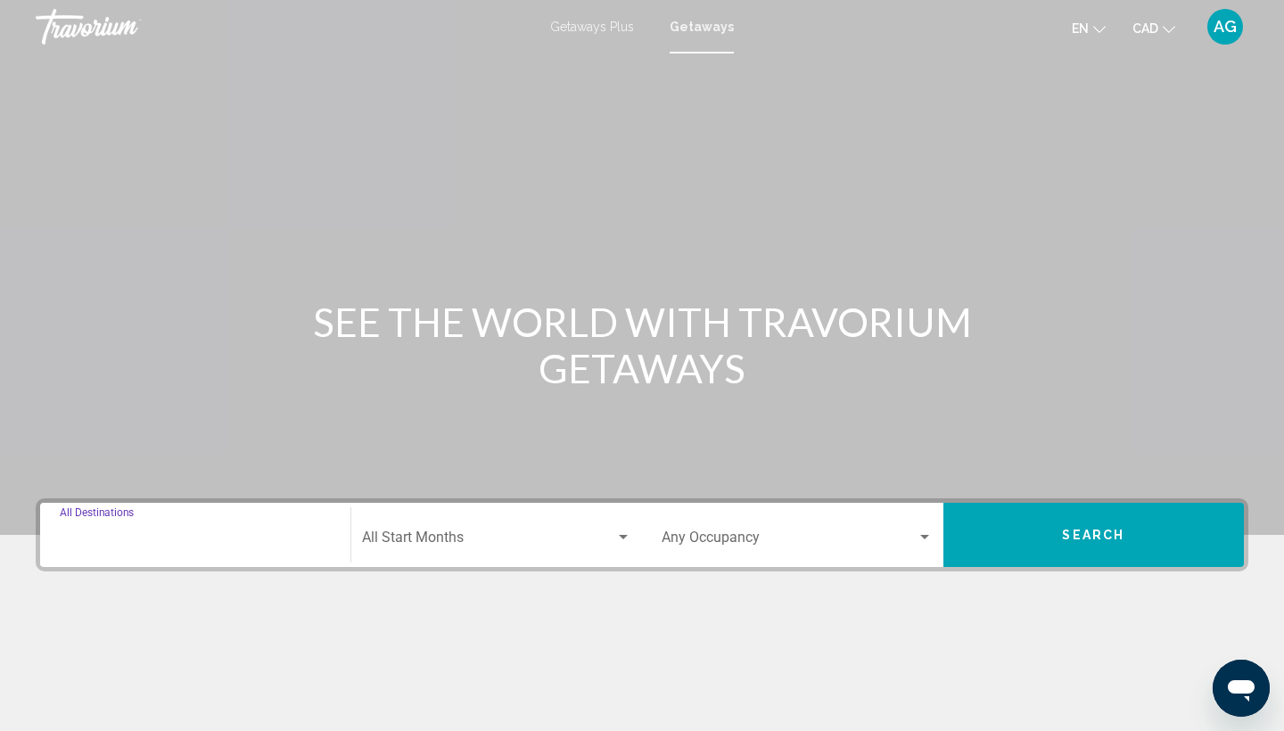
click at [187, 541] on input "Destination All Destinations" at bounding box center [195, 541] width 271 height 16
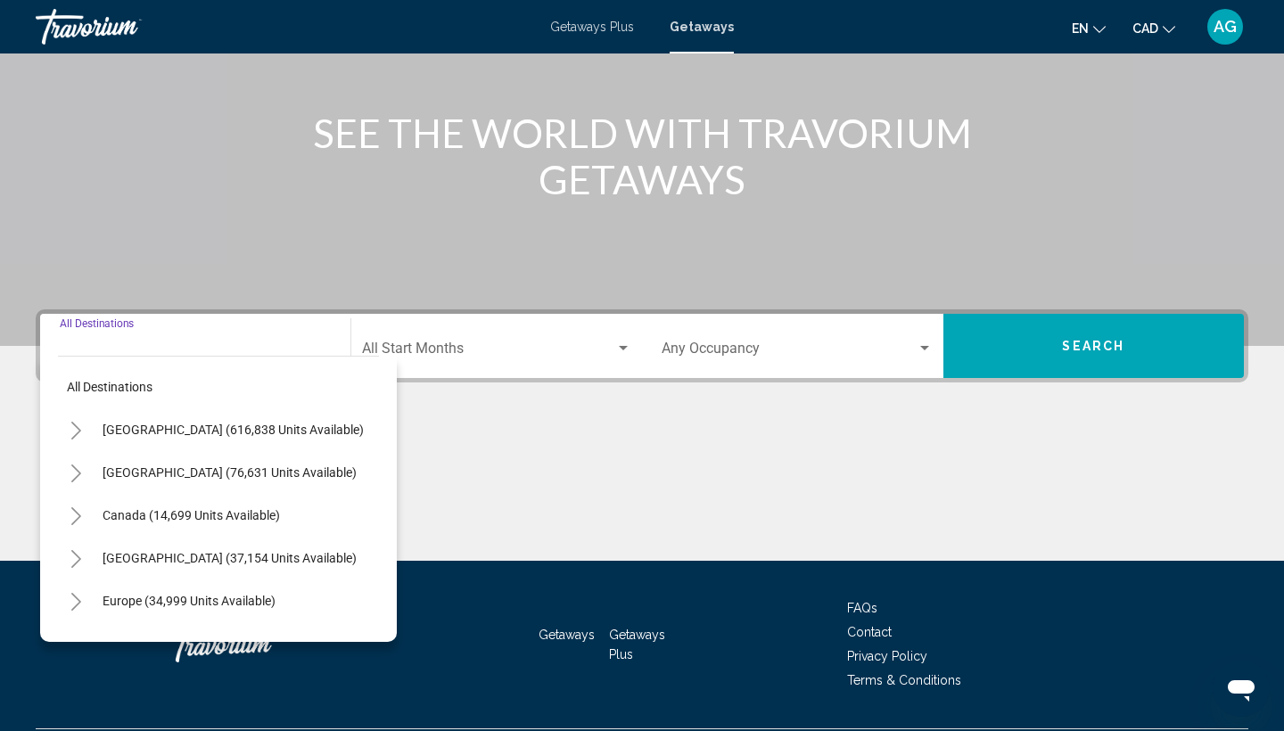
scroll to position [237, 0]
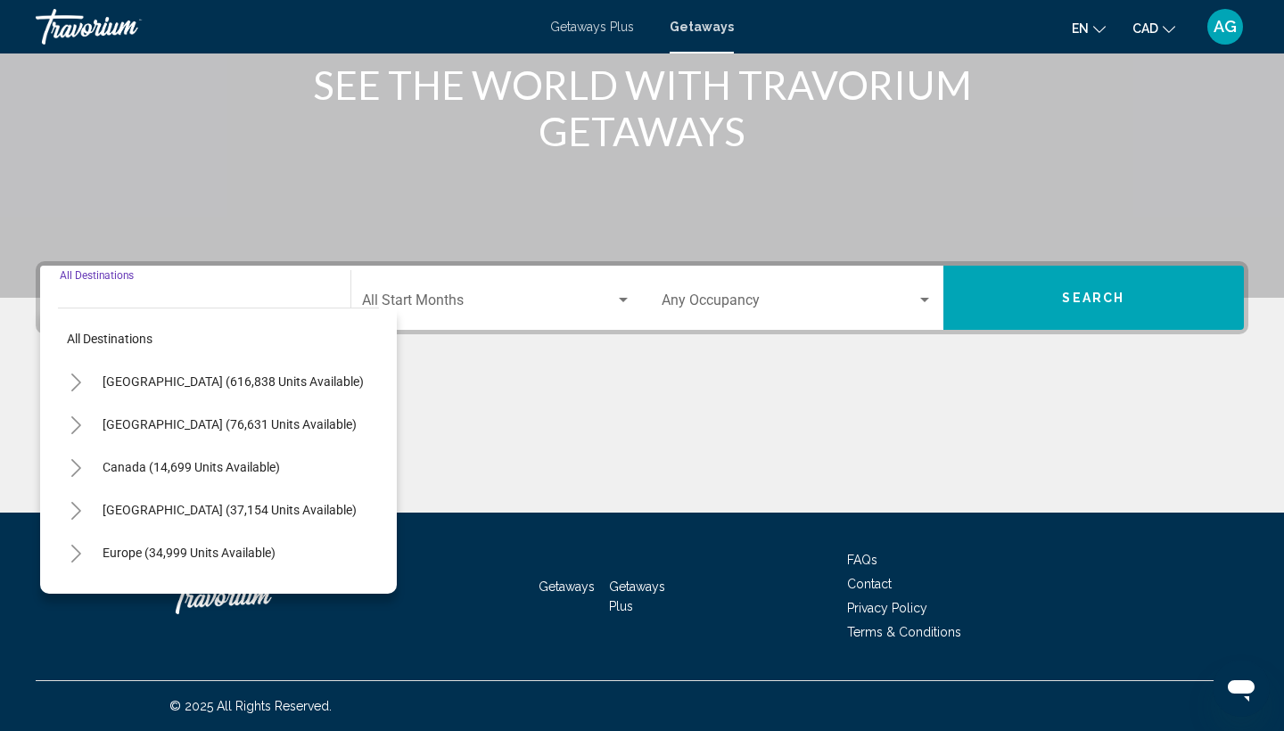
click at [78, 396] on button "Toggle United States (616,838 units available)" at bounding box center [76, 382] width 36 height 36
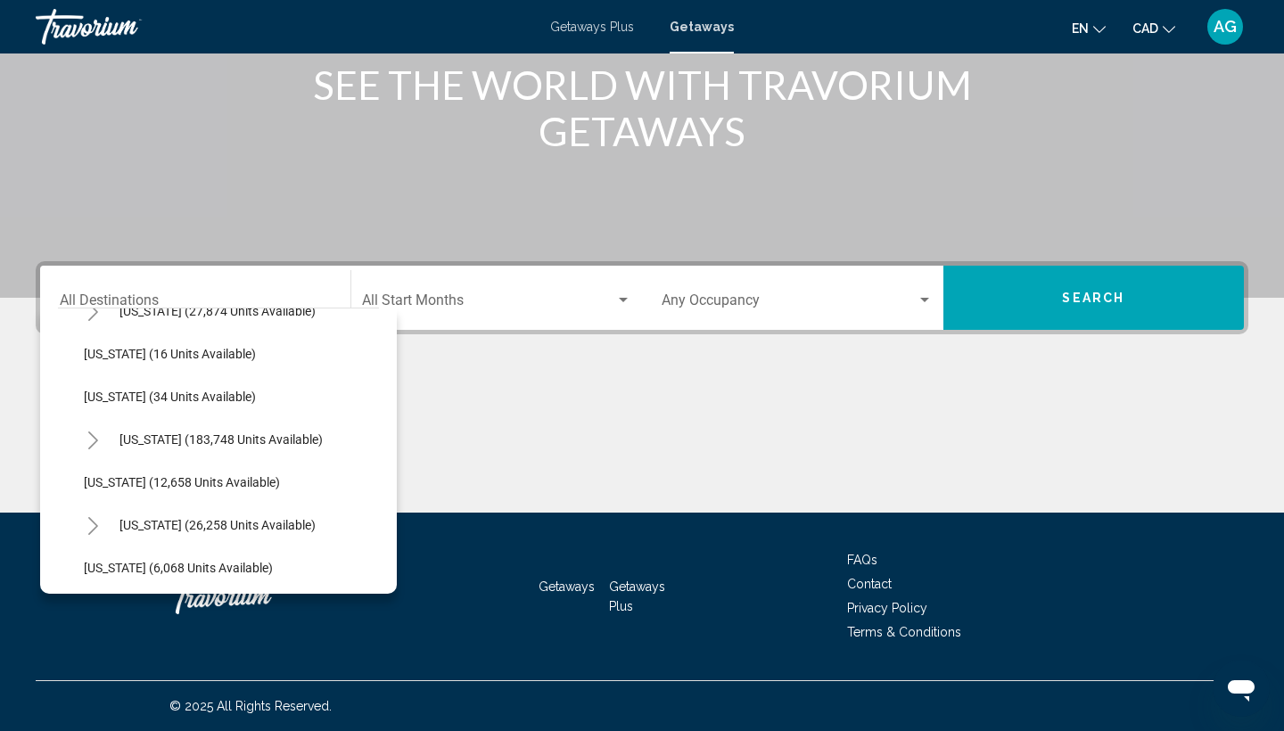
scroll to position [284, 3]
click at [89, 528] on icon "Toggle Hawaii (26,258 units available)" at bounding box center [91, 526] width 13 height 18
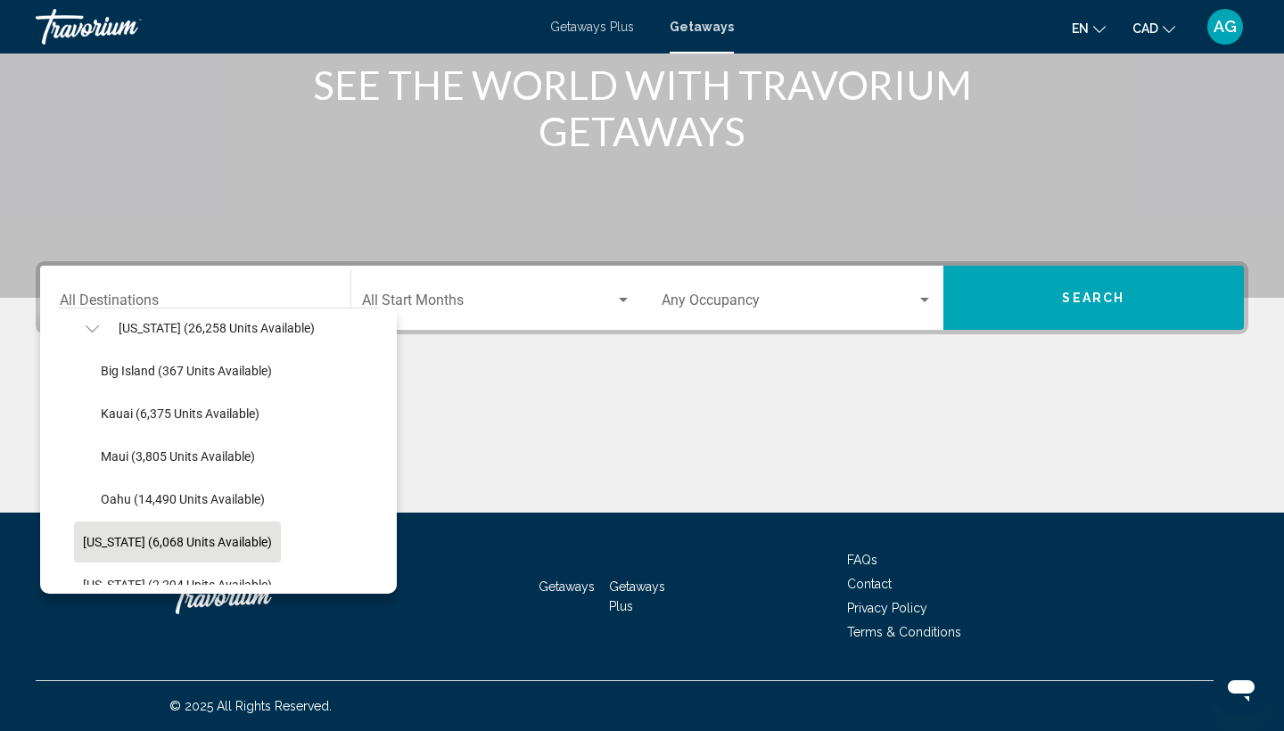
scroll to position [481, 4]
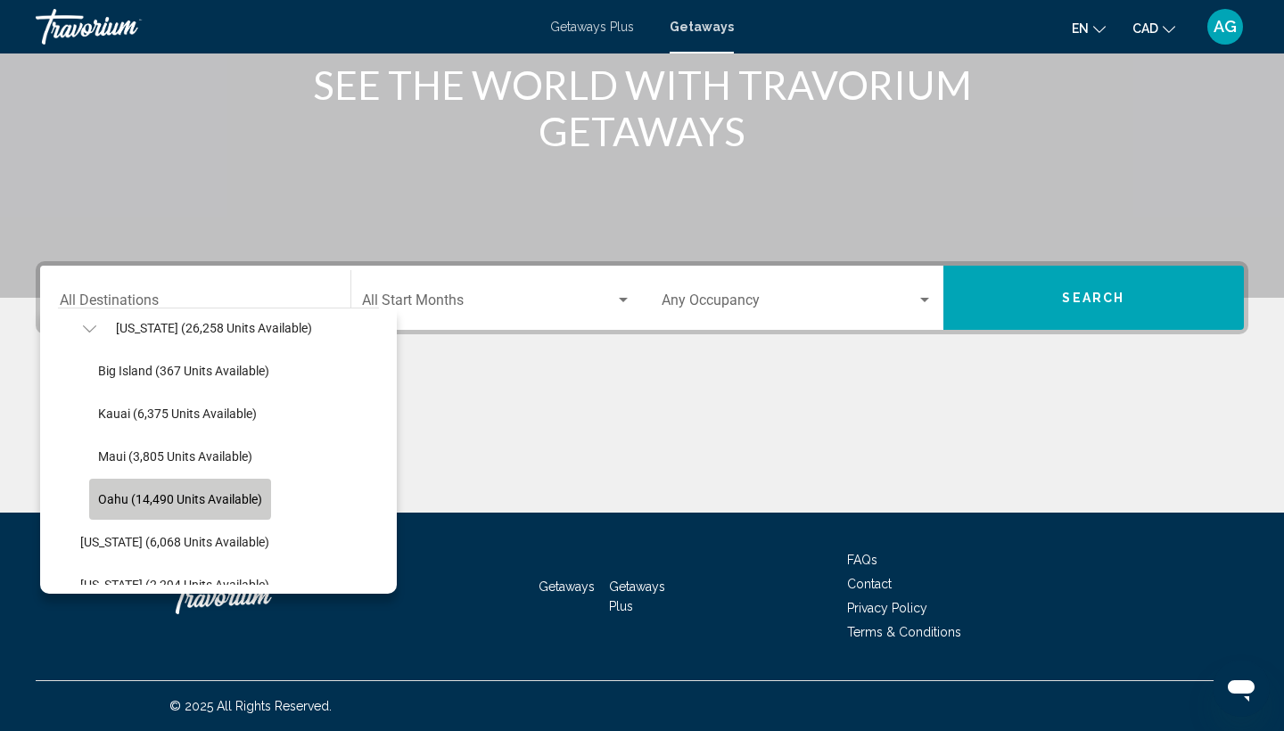
click at [161, 492] on span "Oahu (14,490 units available)" at bounding box center [180, 499] width 164 height 14
type input "**********"
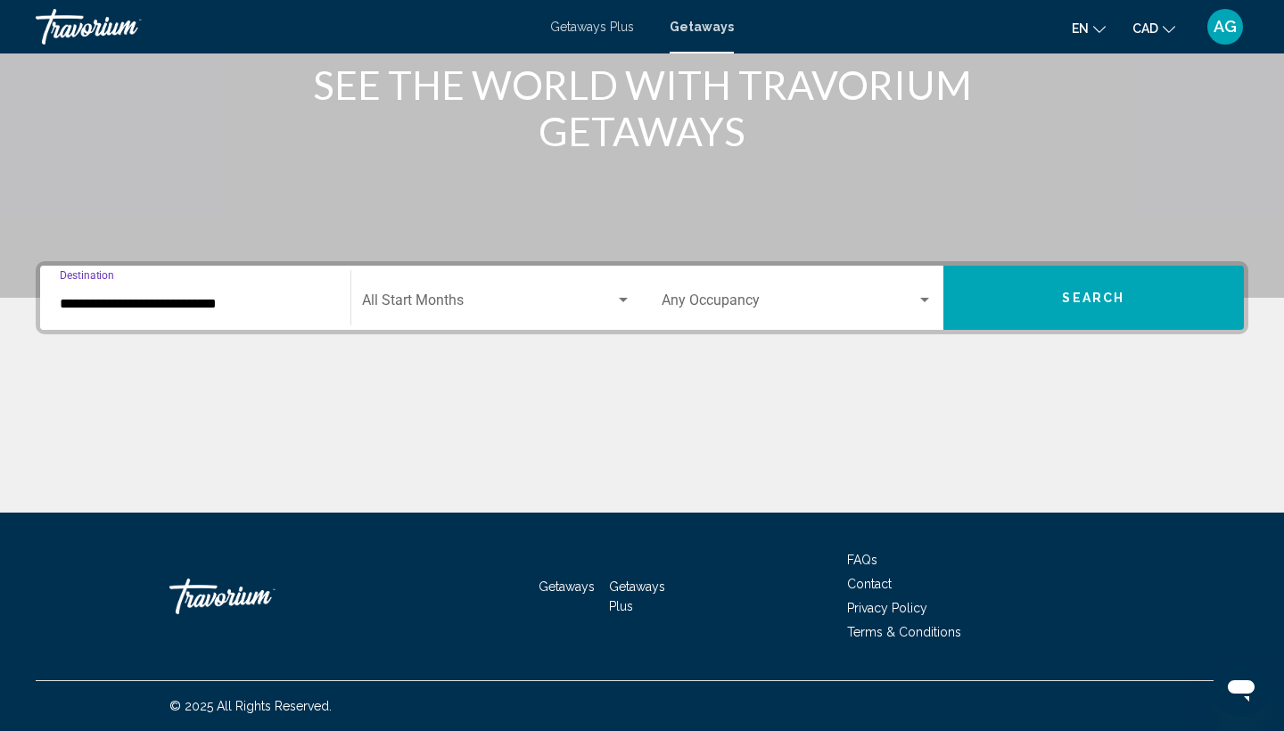
click at [485, 291] on div "Start Month All Start Months" at bounding box center [497, 298] width 270 height 56
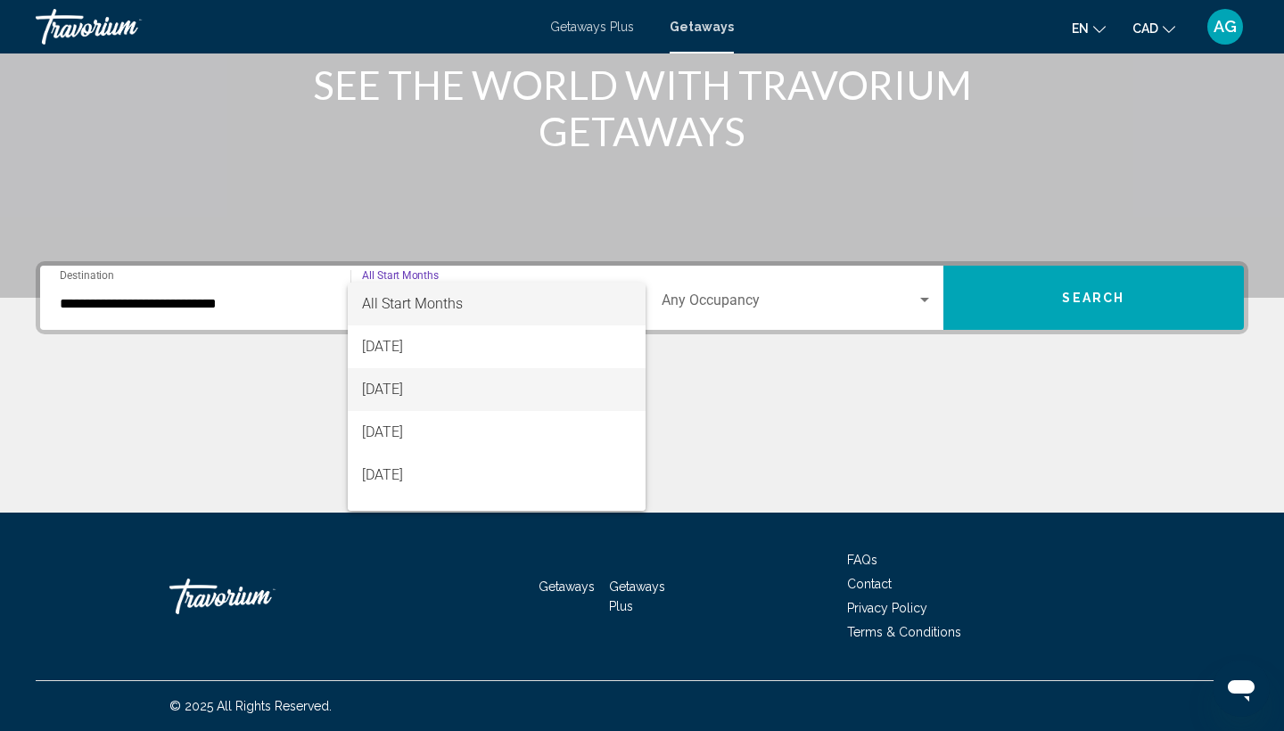
click at [456, 386] on span "[DATE]" at bounding box center [497, 389] width 270 height 43
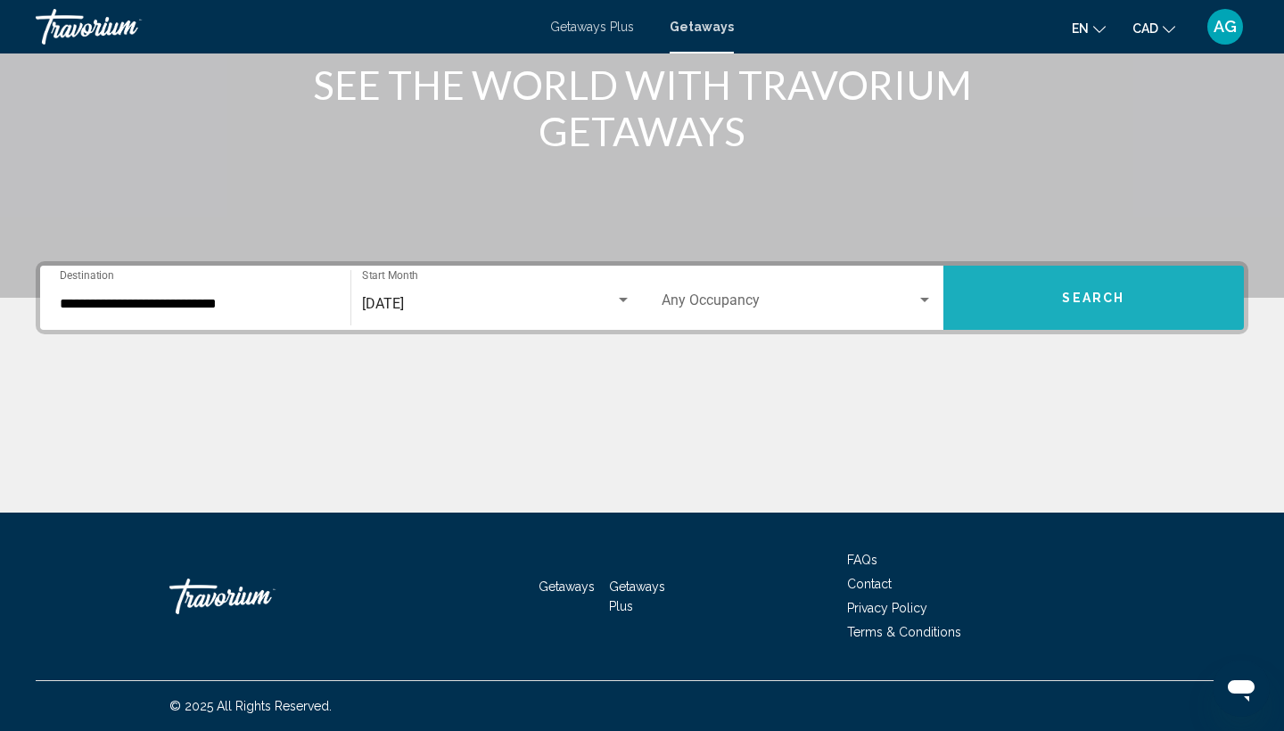
click at [1106, 307] on button "Search" at bounding box center [1093, 298] width 301 height 64
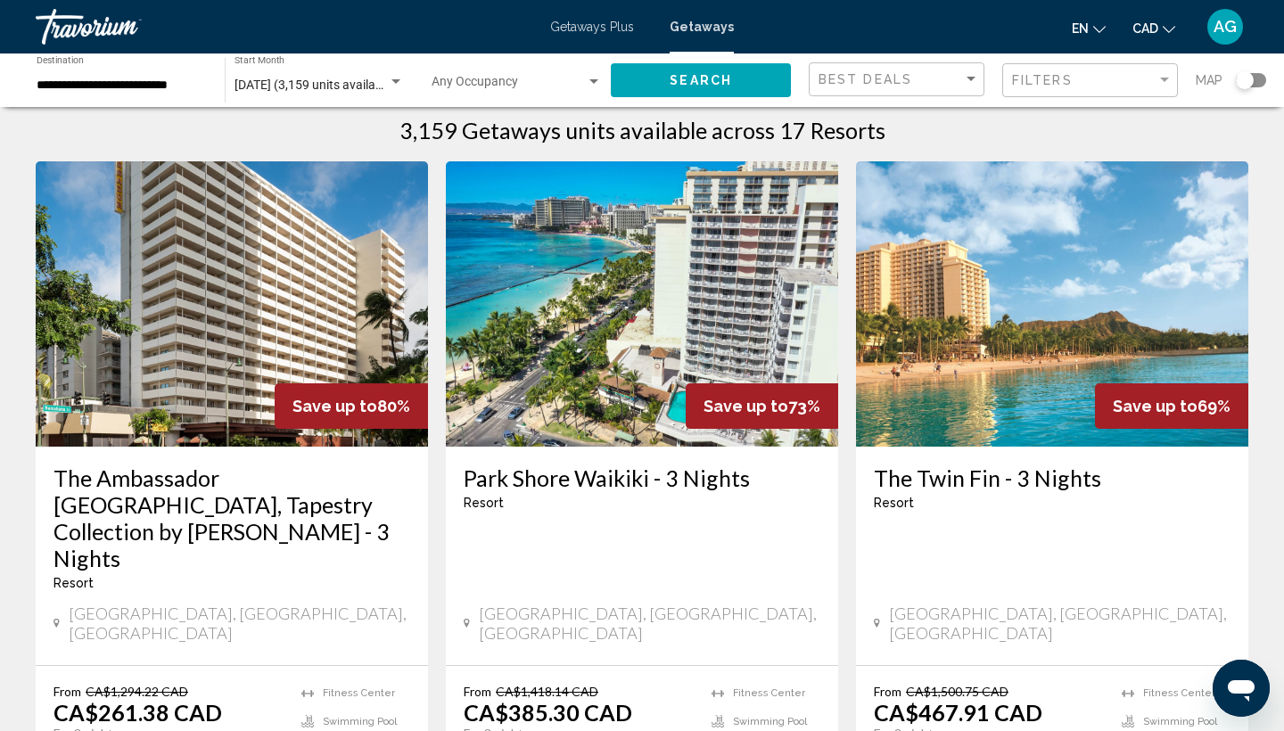
scroll to position [16, 0]
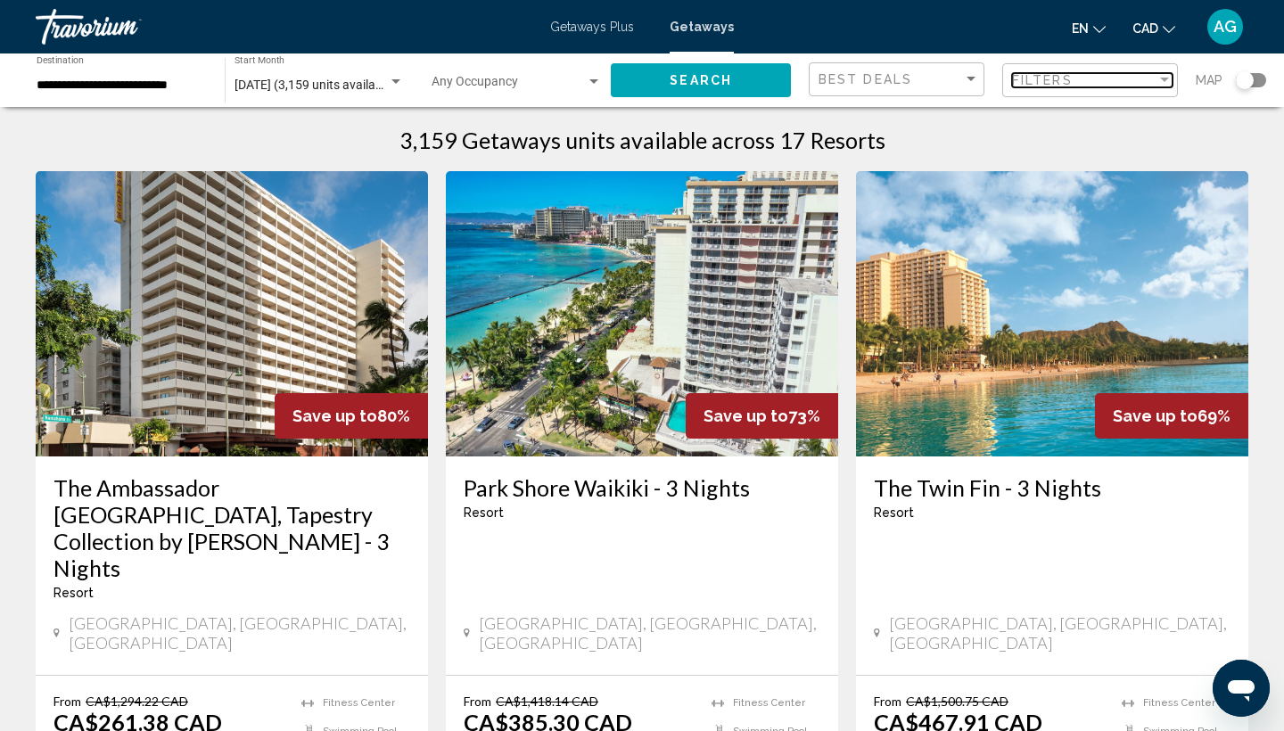
click at [1067, 78] on span "Filters" at bounding box center [1042, 80] width 61 height 14
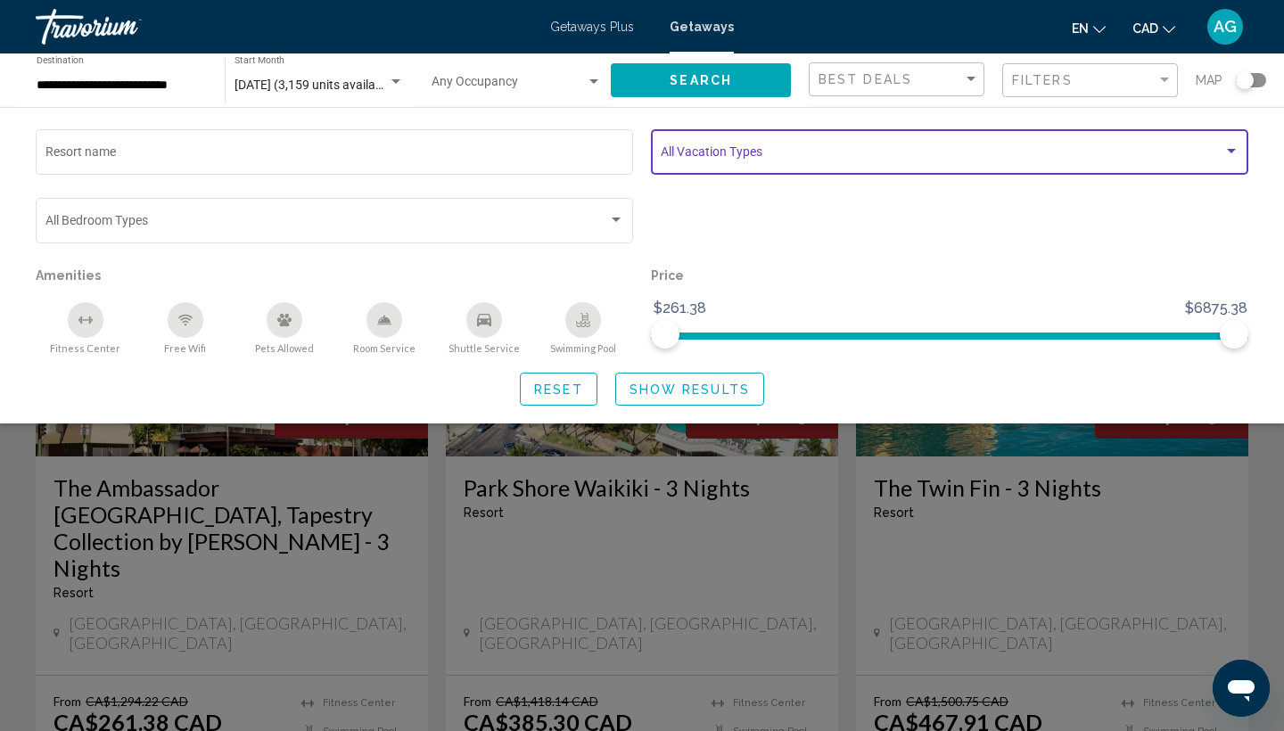
click at [719, 160] on span "Search widget" at bounding box center [942, 155] width 563 height 14
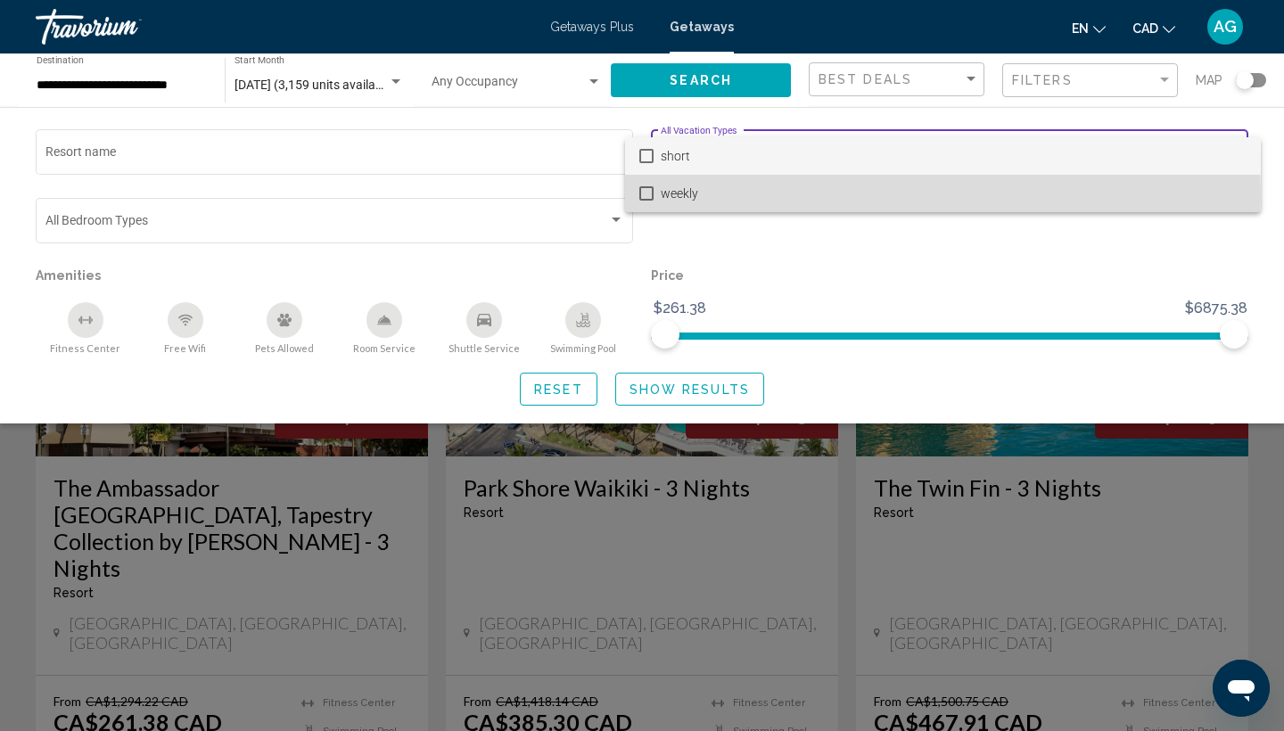
click at [710, 194] on span "weekly" at bounding box center [954, 193] width 586 height 37
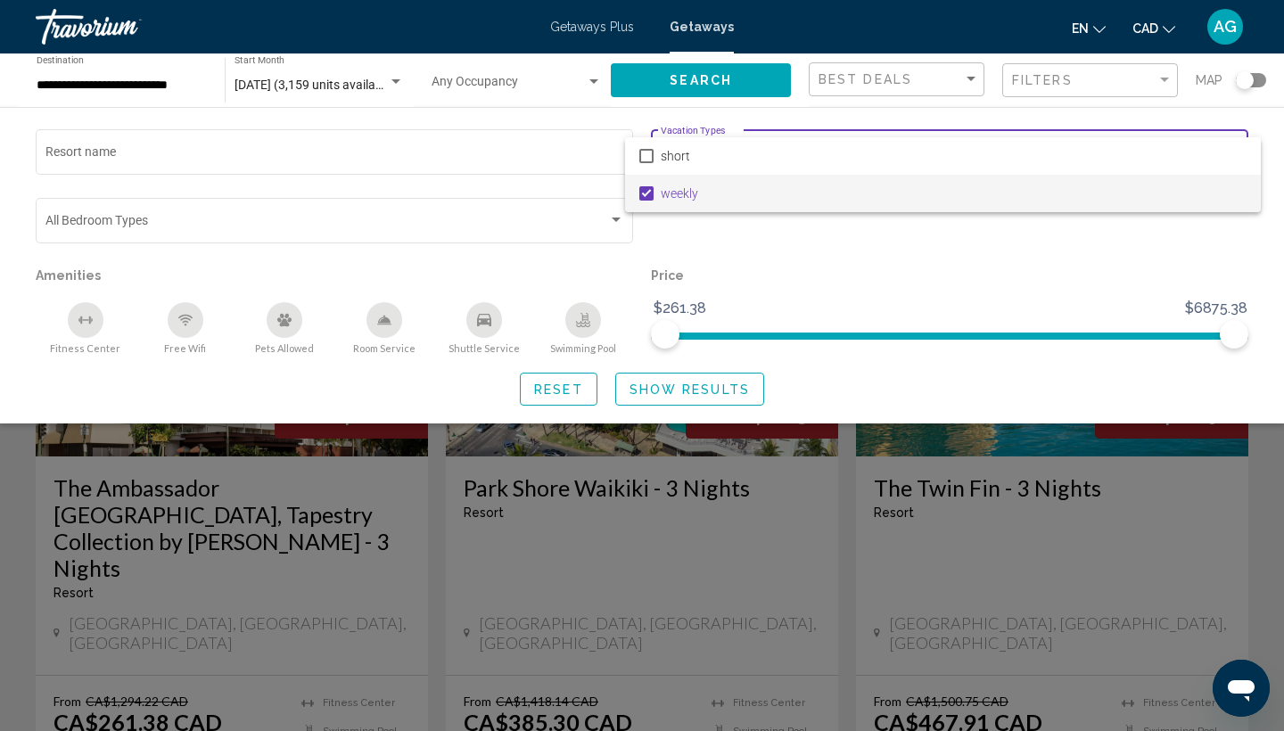
click at [709, 390] on div at bounding box center [642, 365] width 1284 height 731
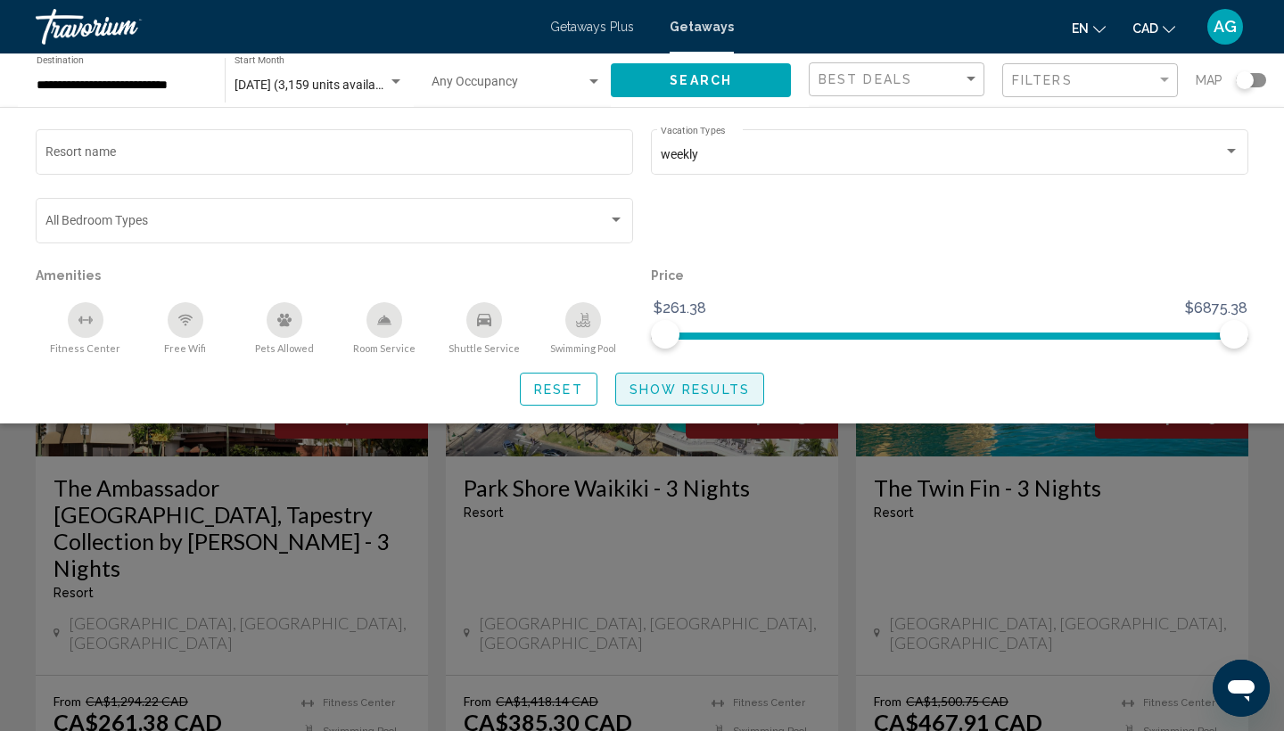
click at [691, 401] on button "Show Results" at bounding box center [689, 389] width 149 height 33
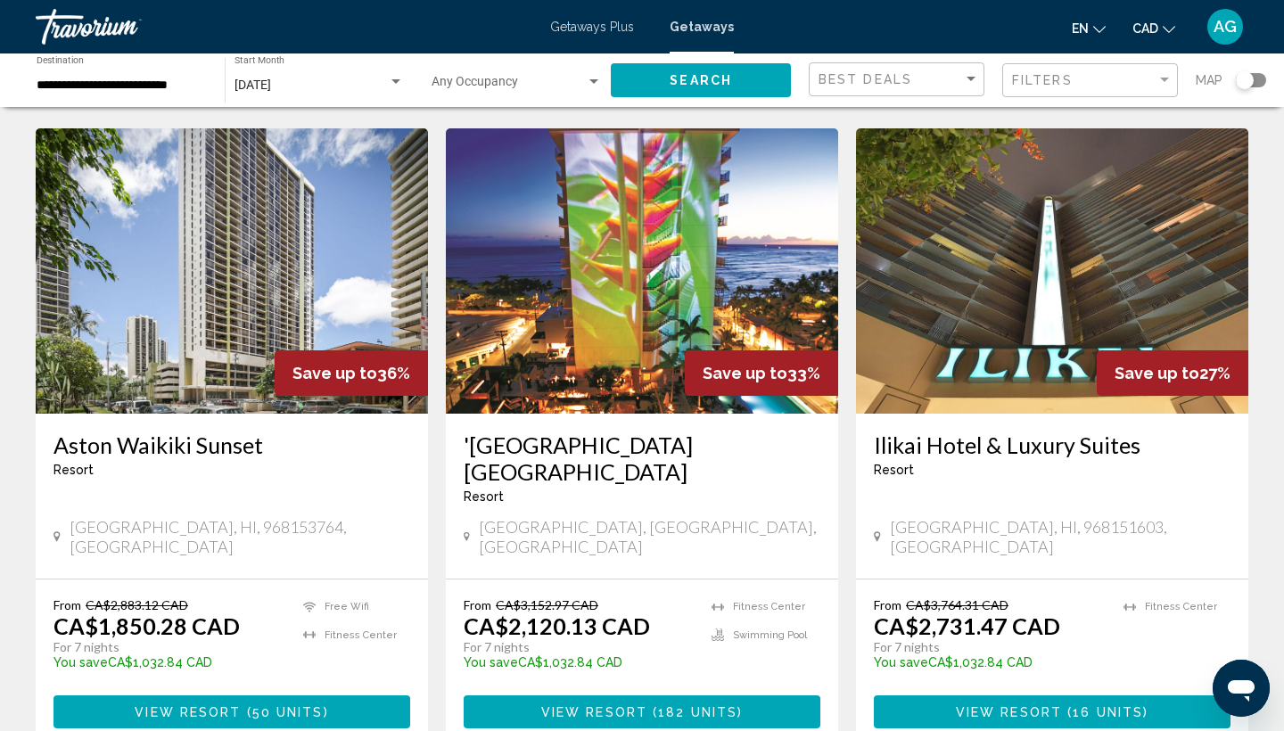
scroll to position [1420, 0]
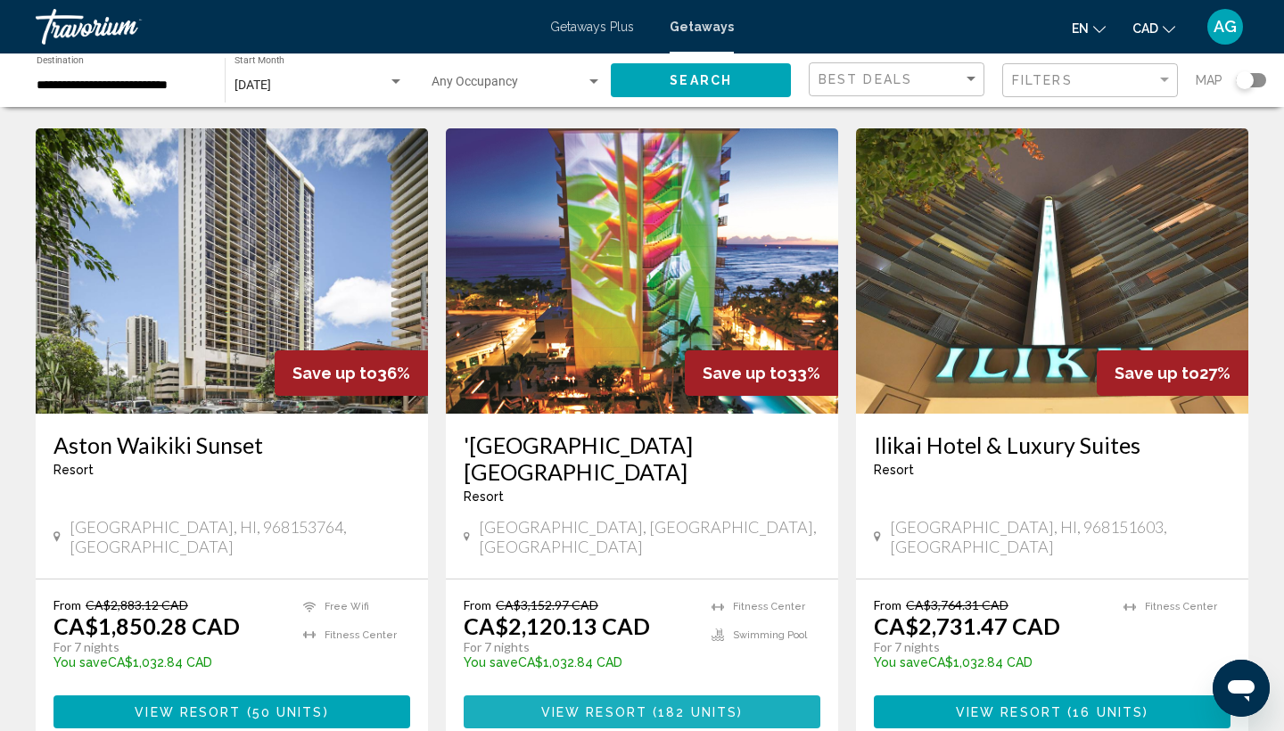
click at [642, 705] on span "View Resort" at bounding box center [594, 712] width 106 height 14
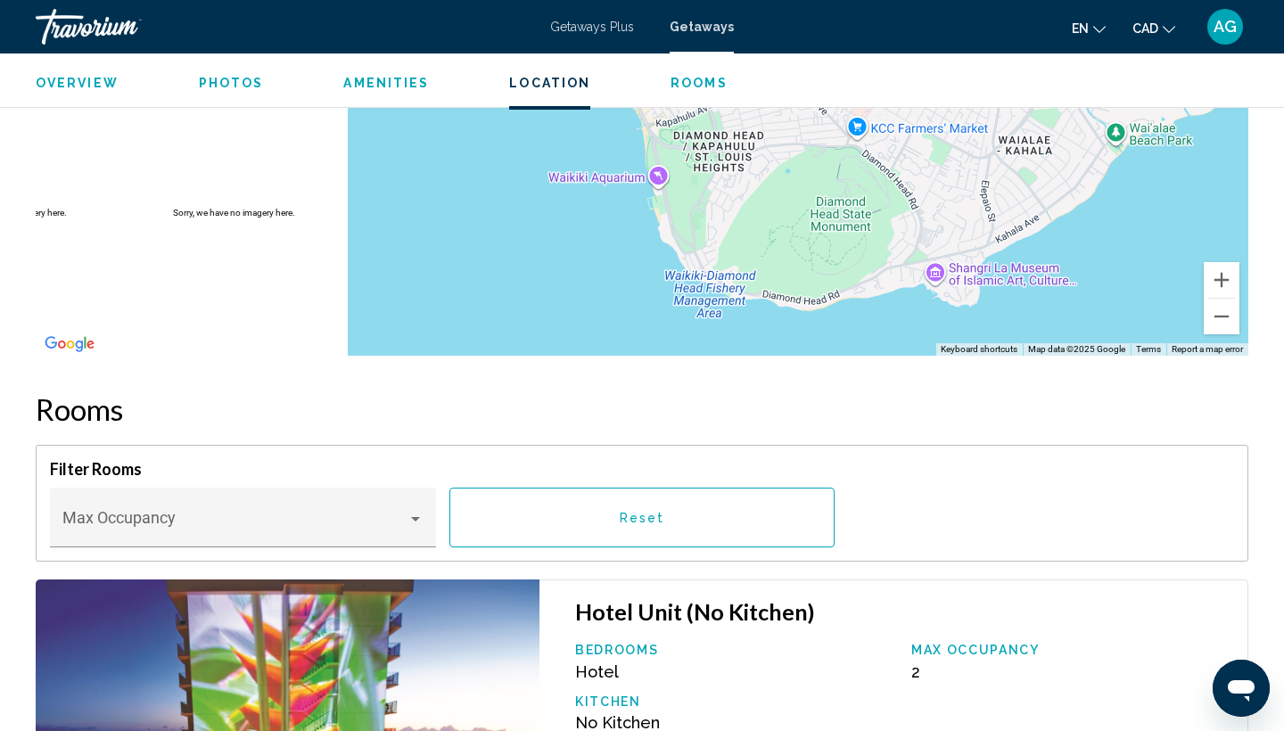
scroll to position [2386, 0]
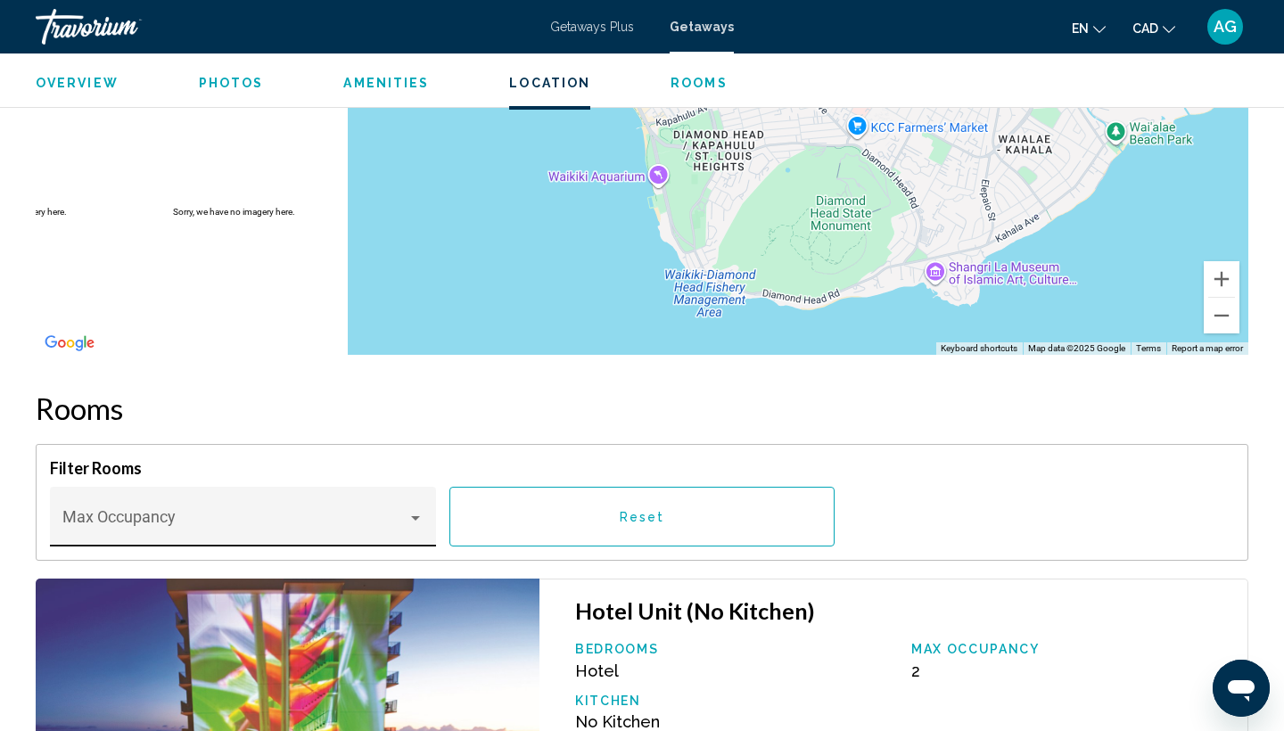
click at [366, 517] on span "Main content" at bounding box center [235, 525] width 346 height 18
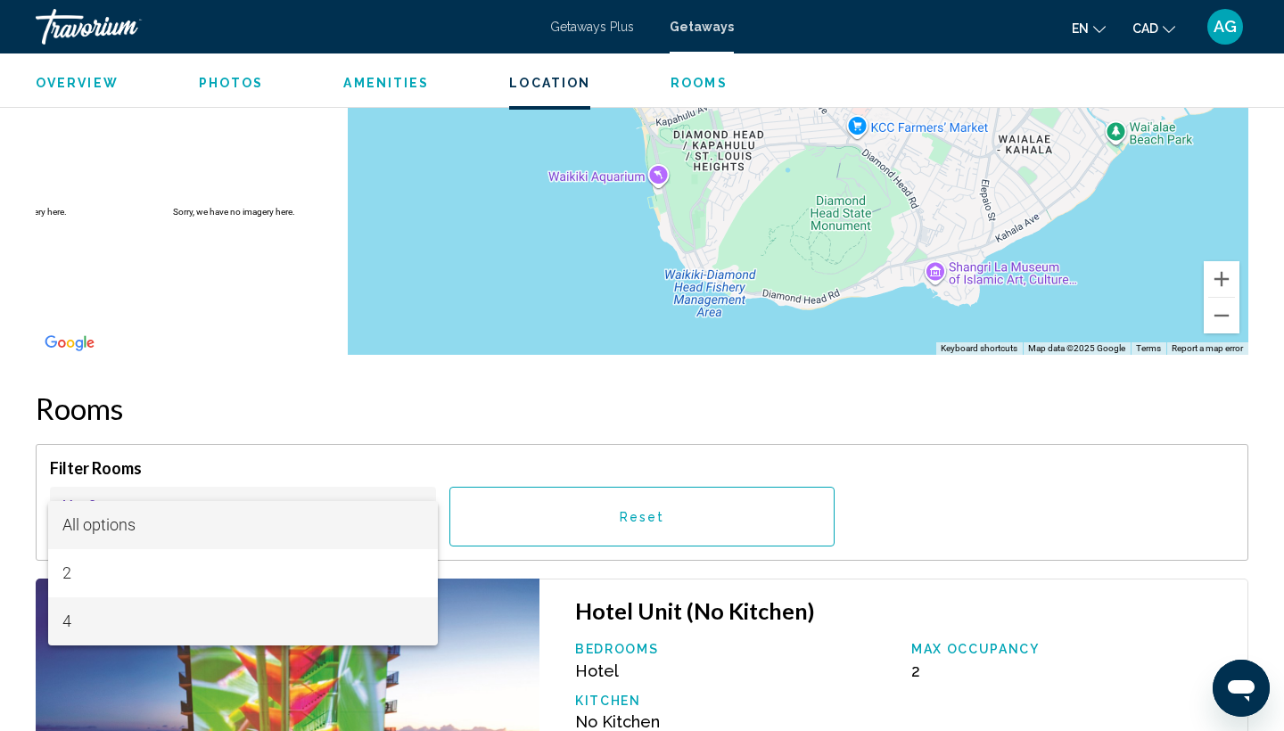
click at [350, 612] on span "4" at bounding box center [243, 621] width 362 height 48
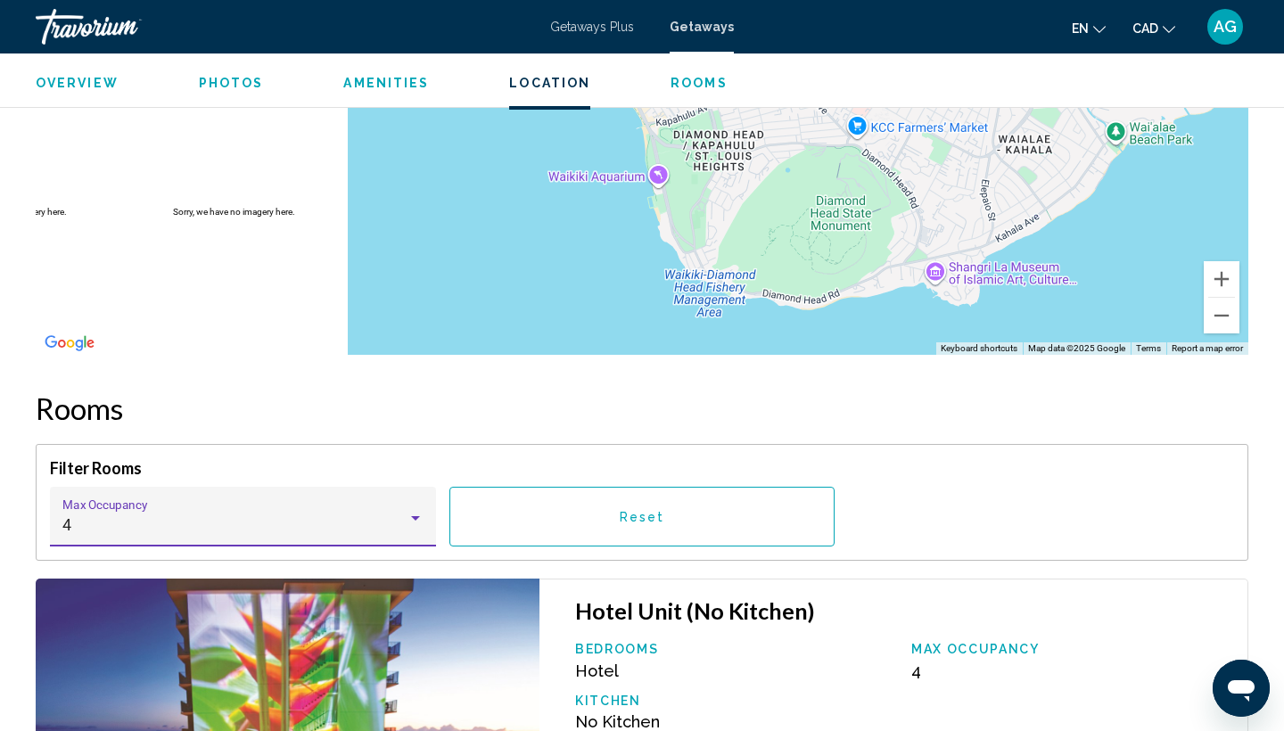
click at [599, 526] on button "Reset" at bounding box center [642, 517] width 386 height 60
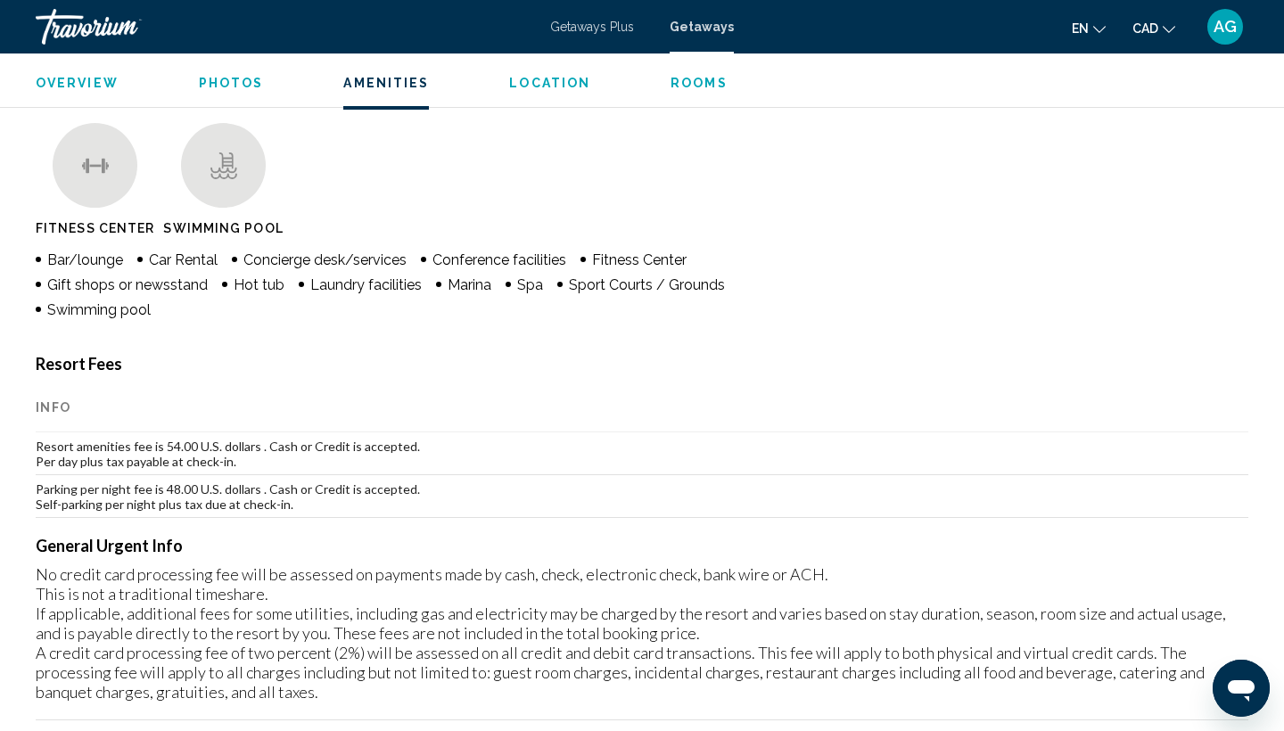
scroll to position [1391, 0]
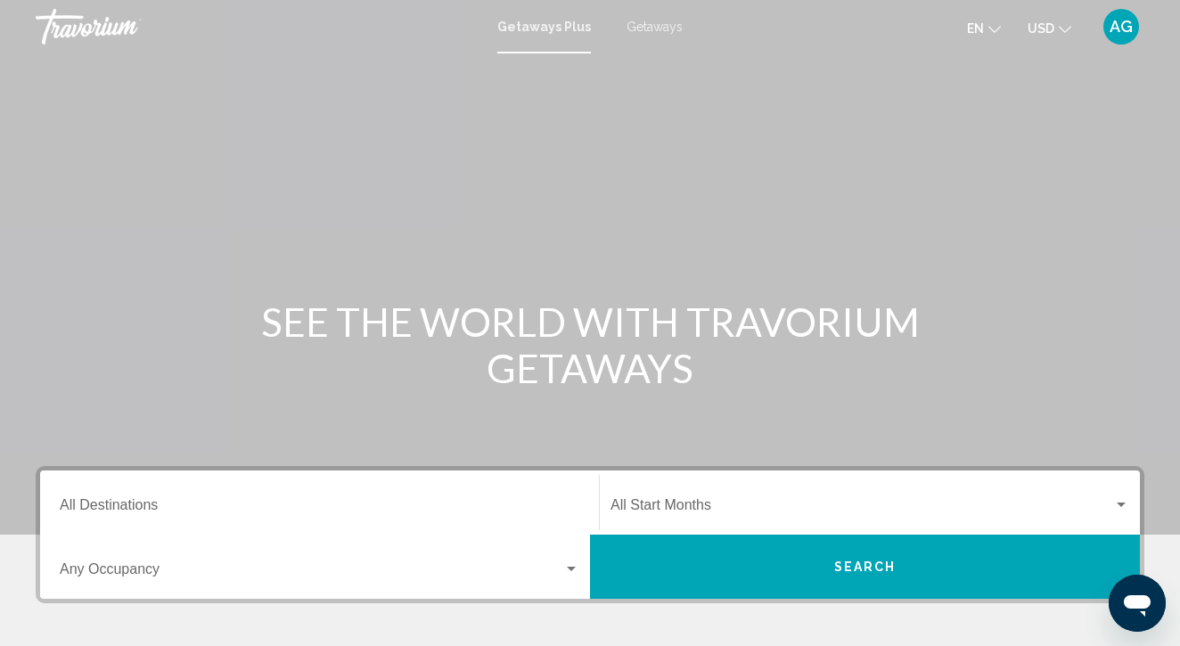
click at [1046, 26] on span "USD" at bounding box center [1041, 28] width 27 height 14
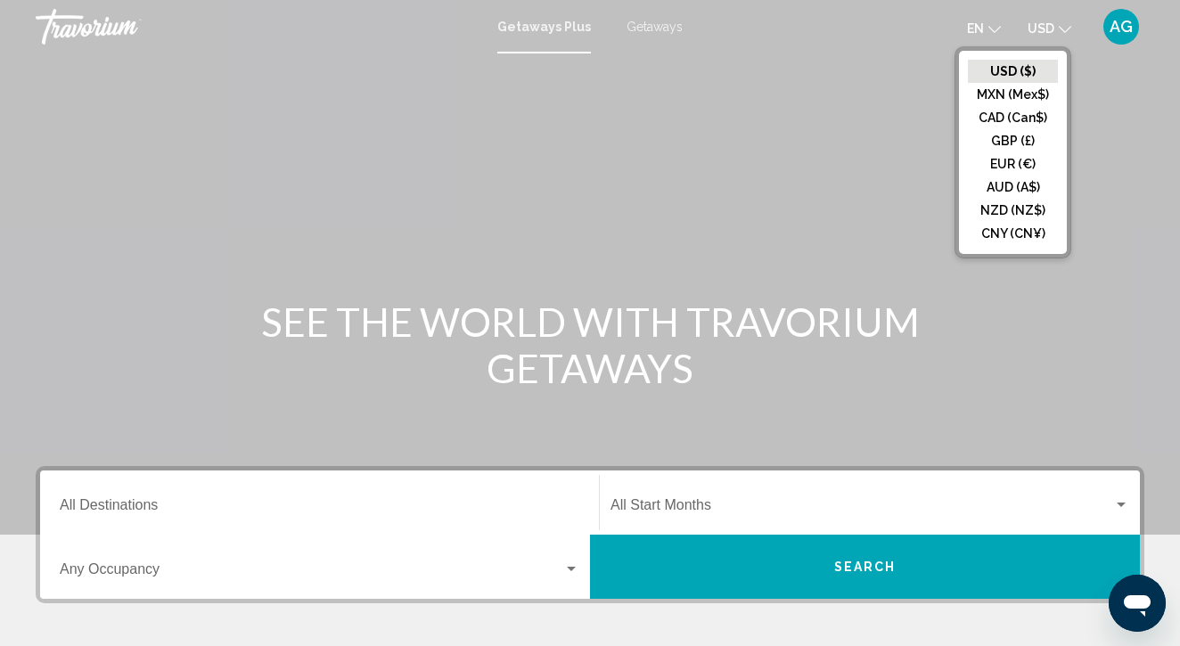
click at [1018, 114] on button "CAD (Can$)" at bounding box center [1013, 117] width 90 height 23
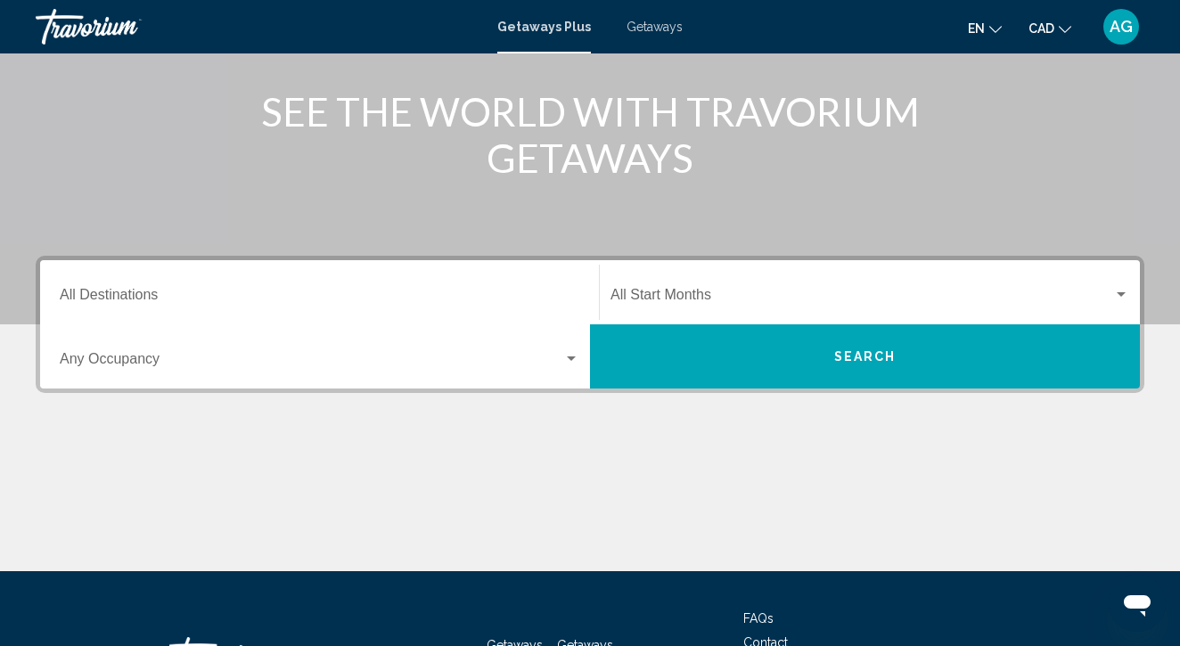
scroll to position [217, 0]
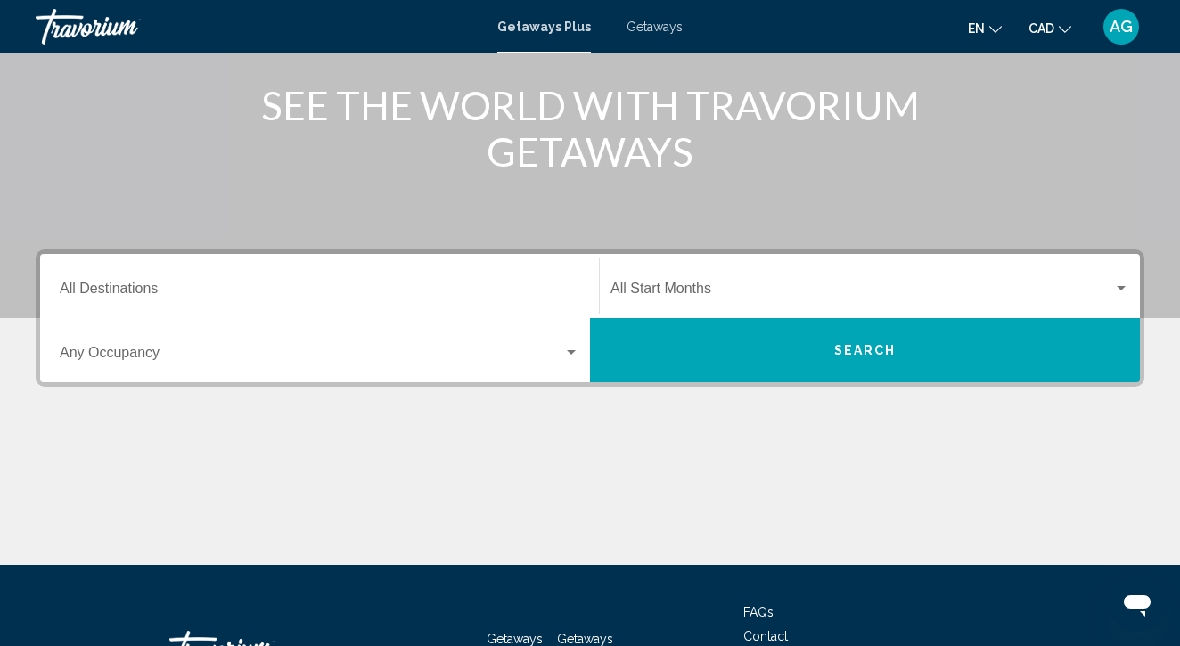
click at [384, 289] on input "Destination All Destinations" at bounding box center [320, 292] width 520 height 16
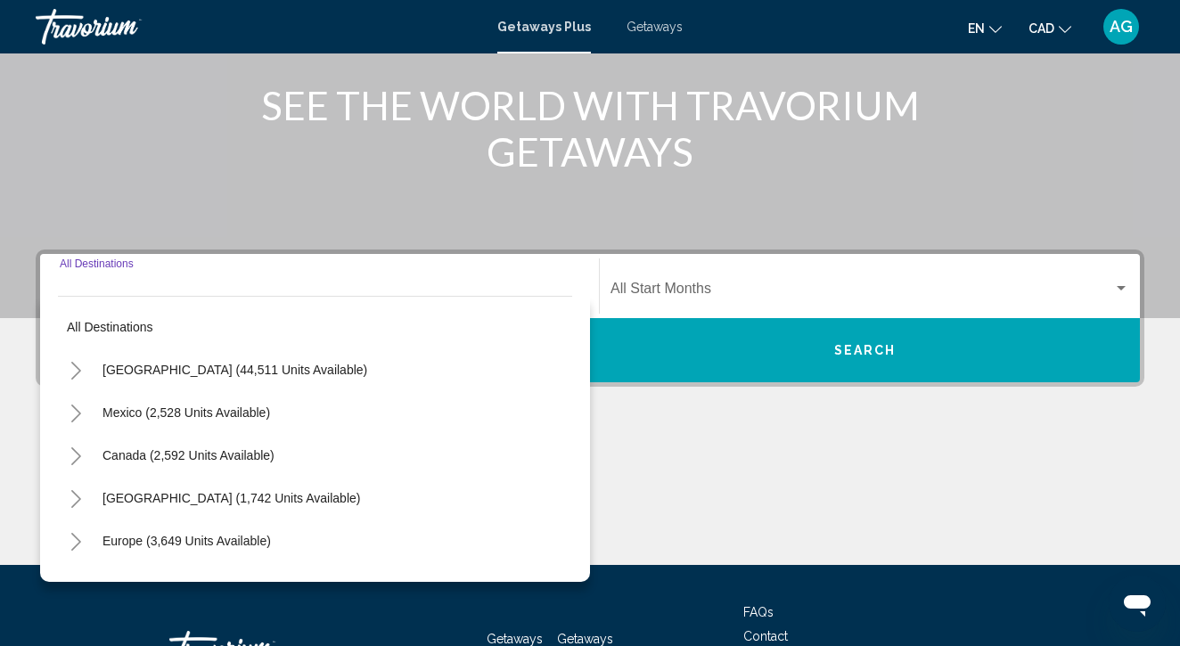
scroll to position [354, 0]
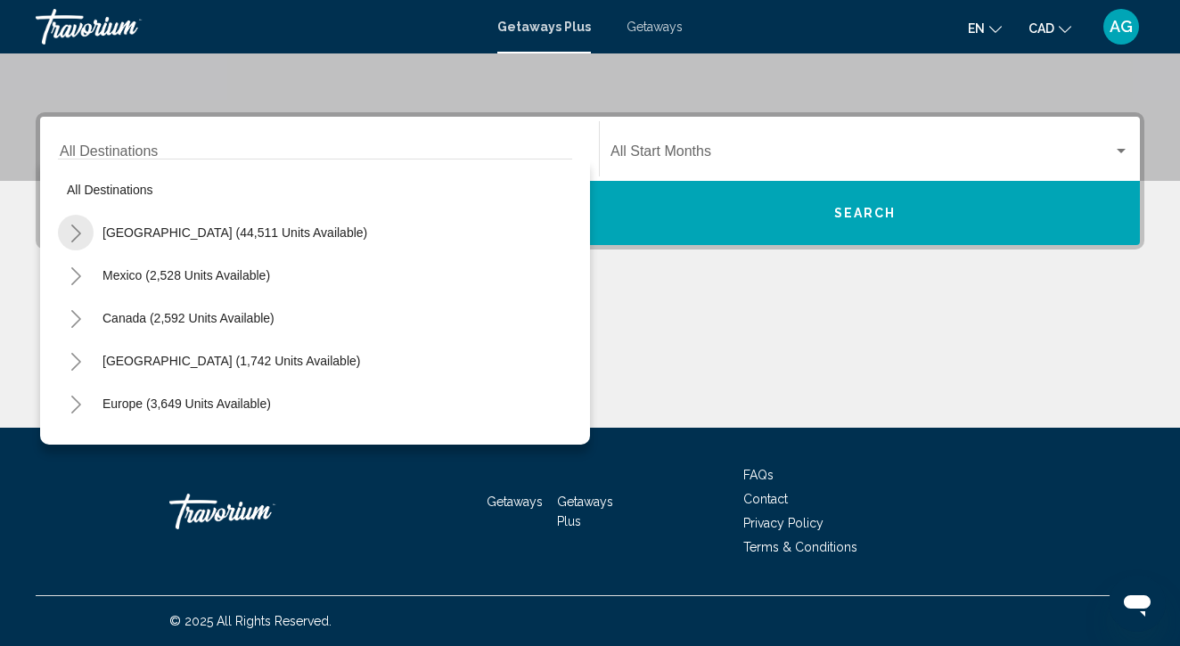
click at [86, 226] on button "Toggle United States (44,511 units available)" at bounding box center [76, 233] width 36 height 36
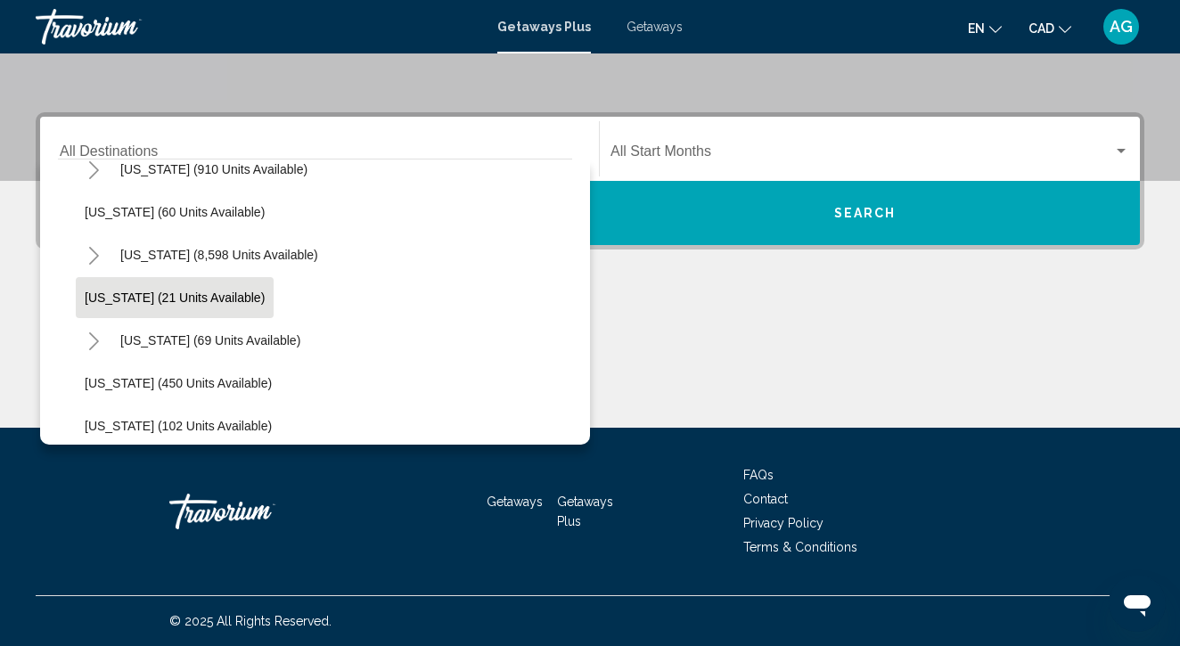
scroll to position [285, 0]
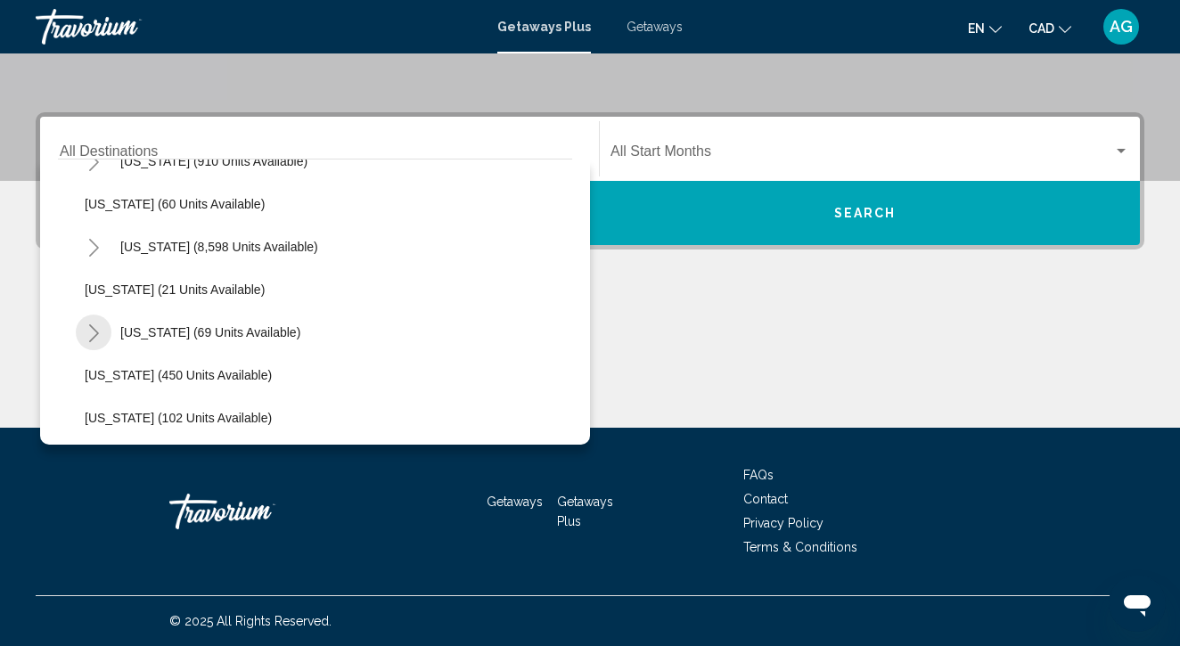
click at [84, 327] on button "Toggle Hawaii (69 units available)" at bounding box center [94, 333] width 36 height 36
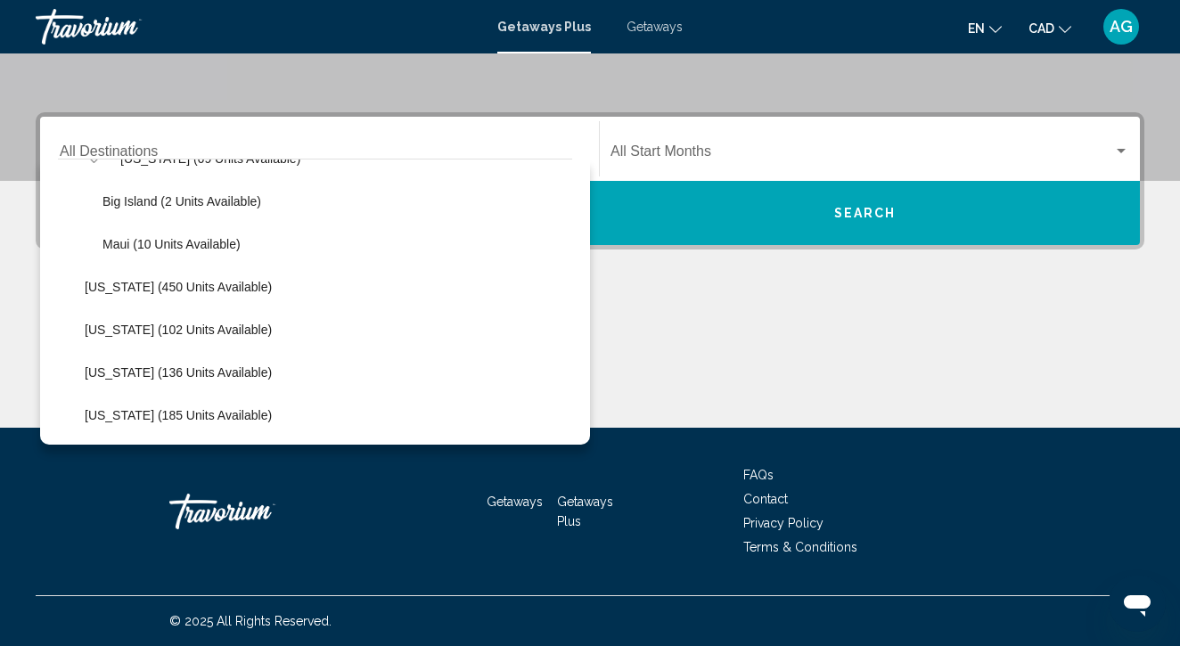
click at [647, 28] on span "Getaways" at bounding box center [655, 27] width 56 height 14
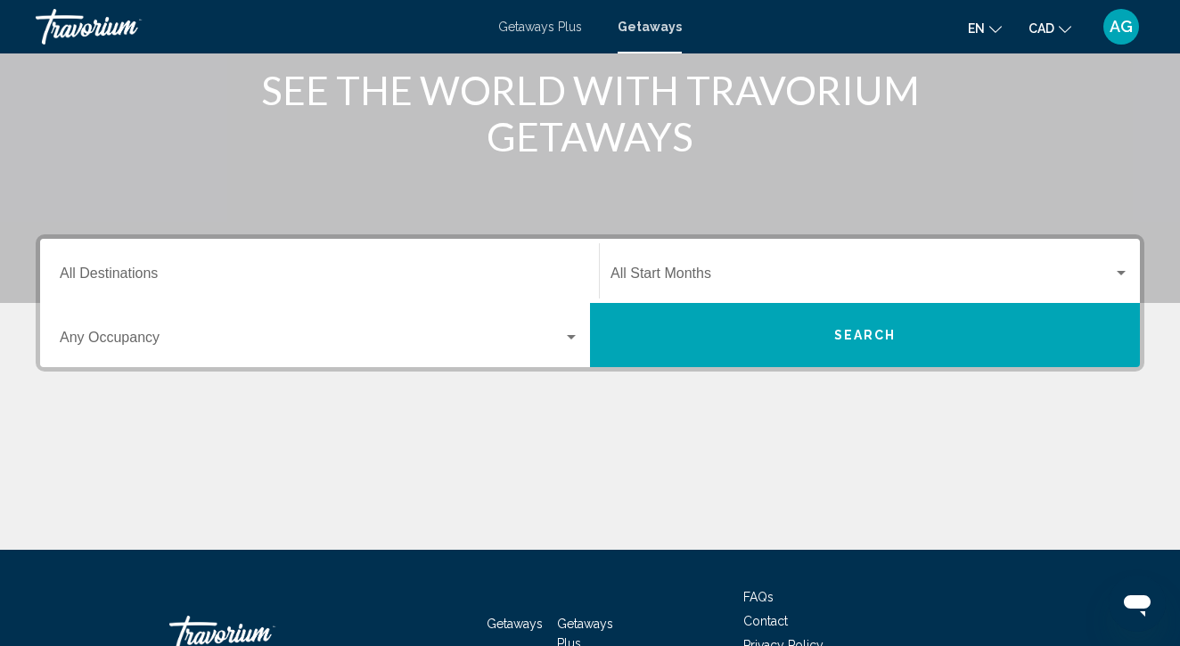
click at [259, 256] on div "Destination All Destinations" at bounding box center [320, 271] width 520 height 56
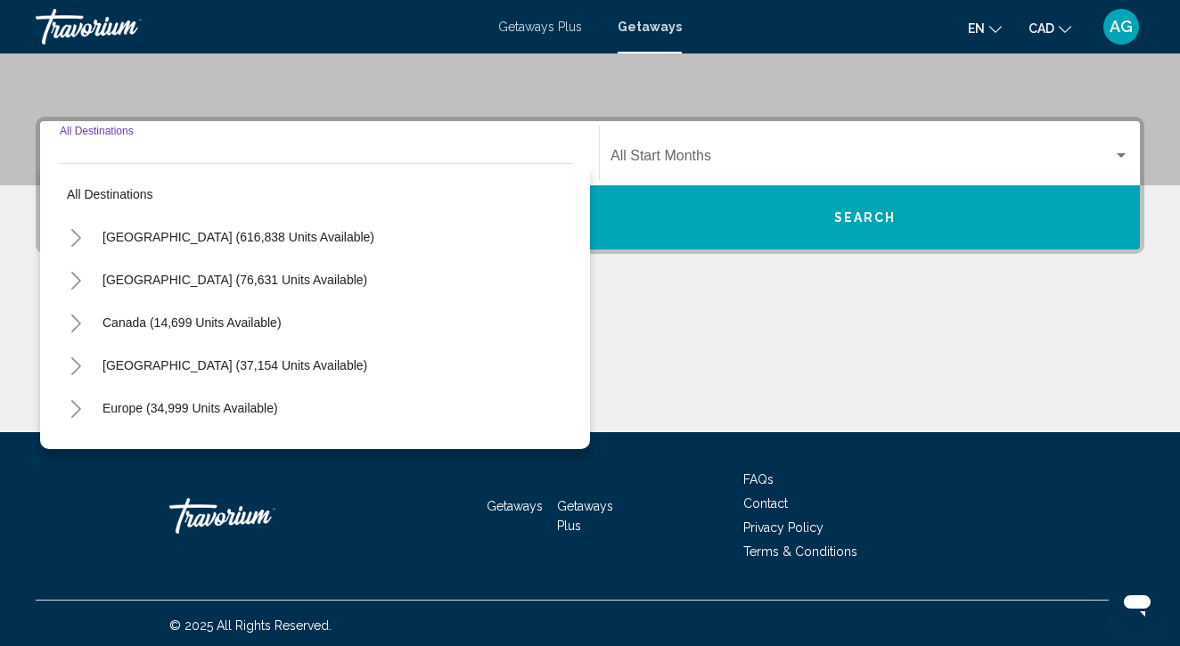
scroll to position [354, 0]
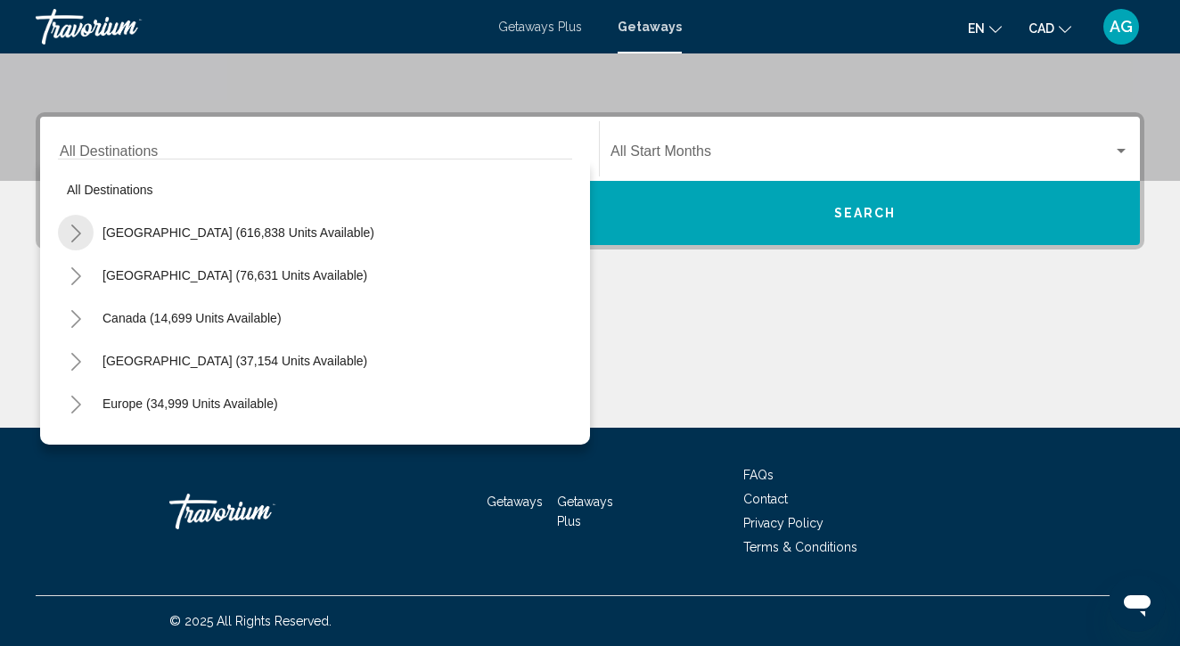
click at [76, 231] on icon "Toggle United States (616,838 units available)" at bounding box center [76, 234] width 13 height 18
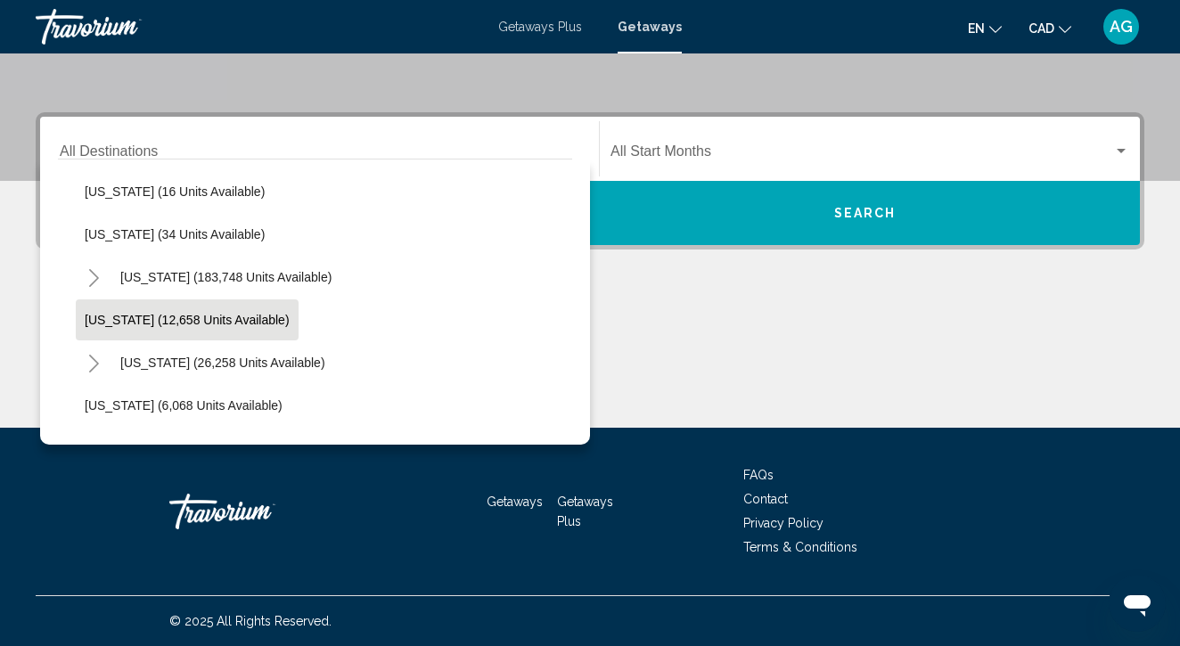
scroll to position [373, 0]
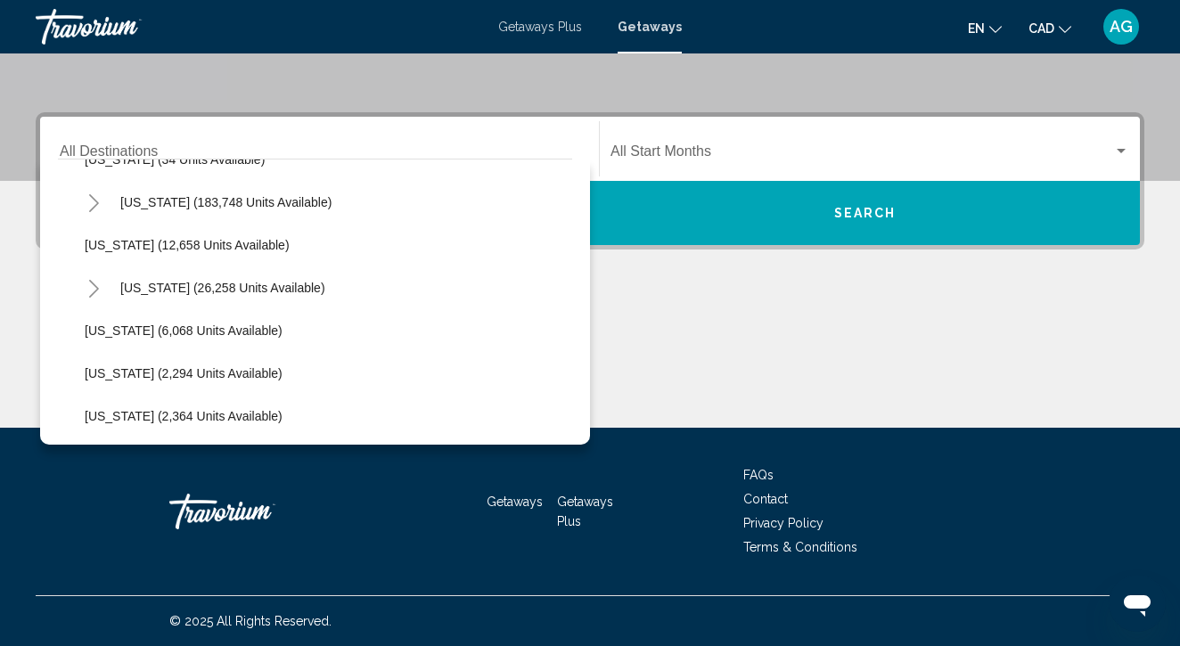
click at [94, 267] on div "[US_STATE] (26,258 units available)" at bounding box center [324, 288] width 497 height 43
click at [94, 285] on icon "Toggle Hawaii (26,258 units available)" at bounding box center [94, 289] width 10 height 18
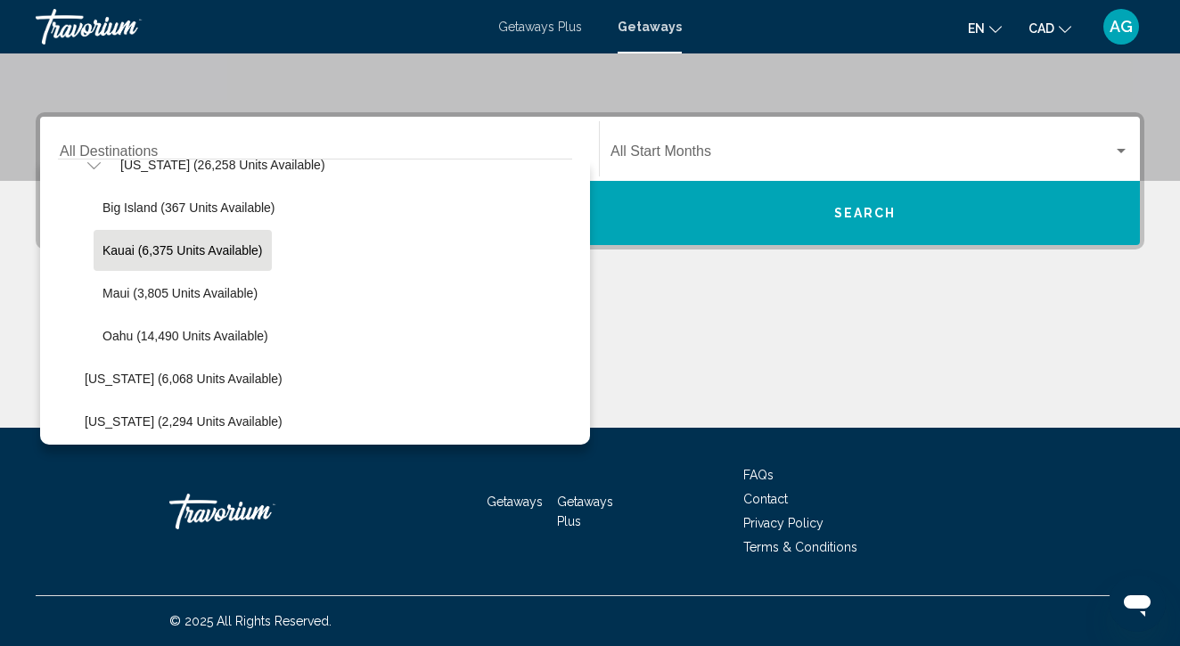
scroll to position [493, 0]
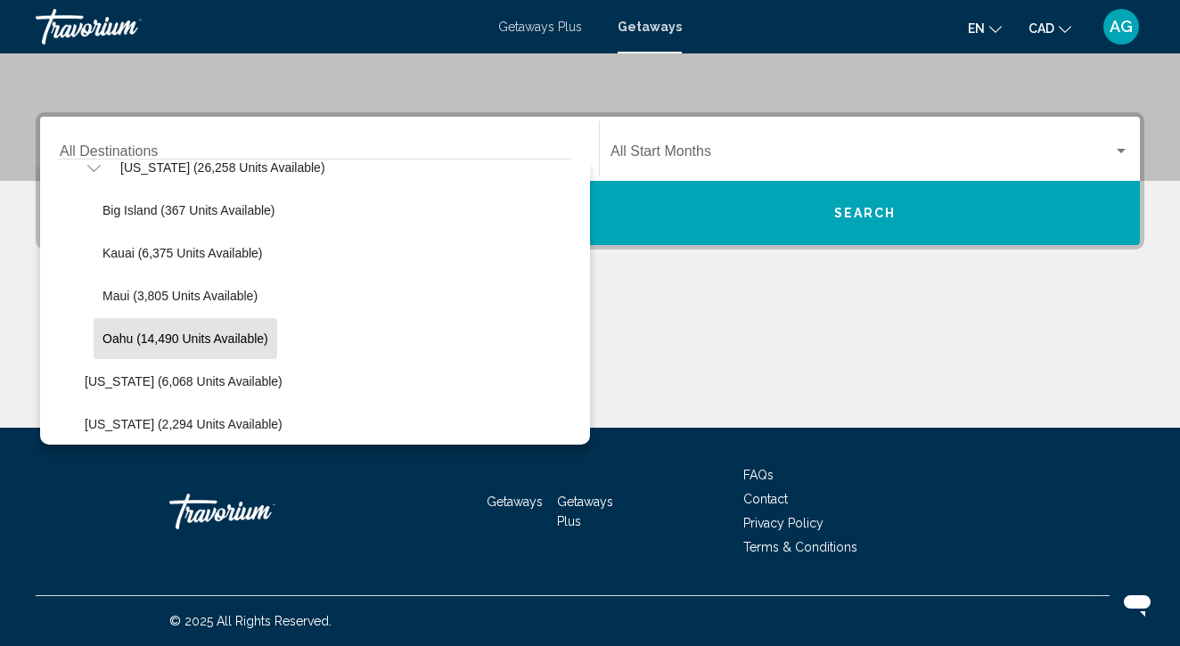
click at [149, 340] on span "Oahu (14,490 units available)" at bounding box center [186, 339] width 166 height 14
type input "**********"
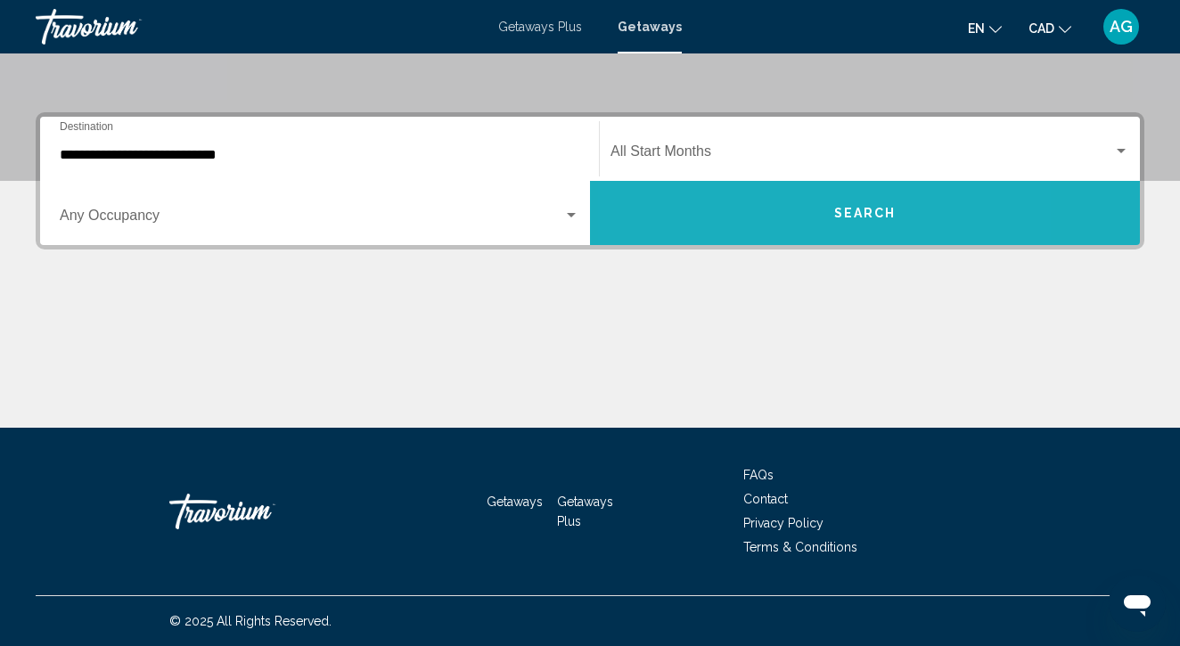
click at [757, 201] on button "Search" at bounding box center [865, 213] width 550 height 64
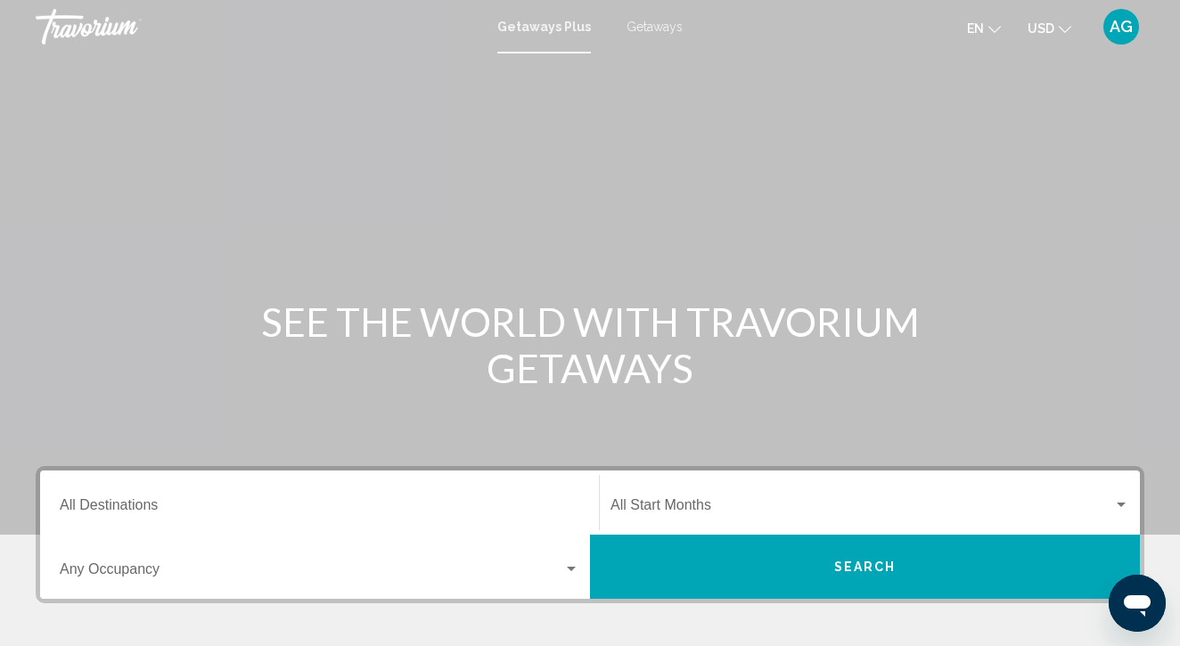
click at [1047, 28] on span "USD" at bounding box center [1041, 28] width 27 height 14
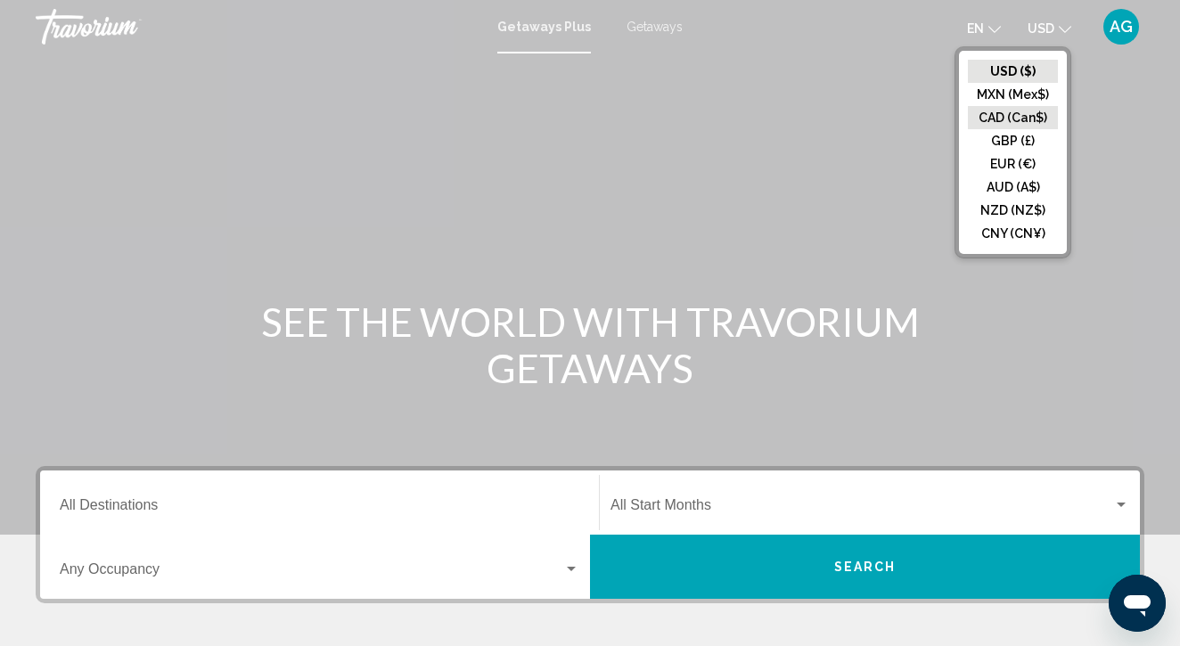
click at [1026, 117] on button "CAD (Can$)" at bounding box center [1013, 117] width 90 height 23
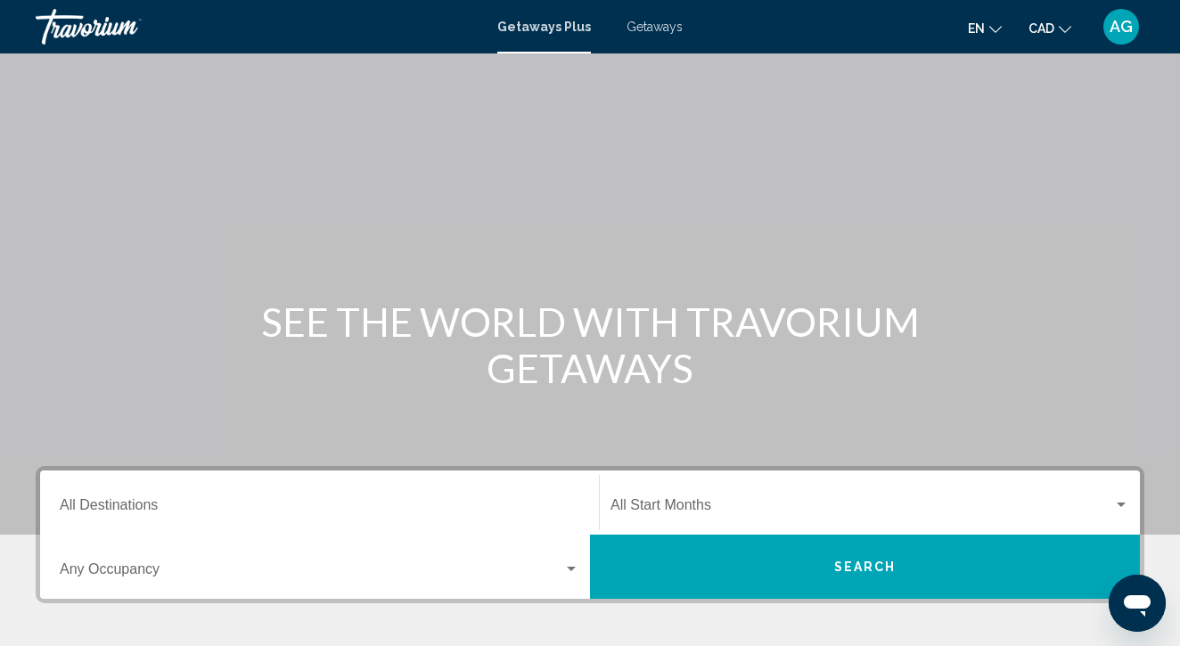
scroll to position [183, 0]
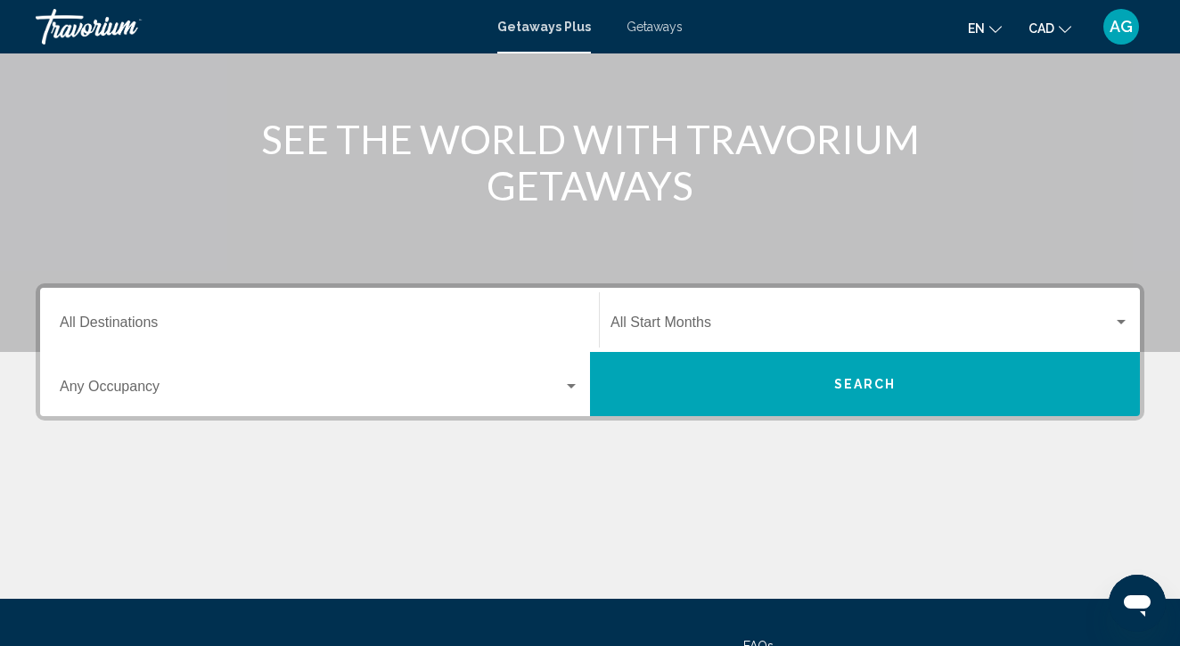
click at [391, 331] on input "Destination All Destinations" at bounding box center [320, 326] width 520 height 16
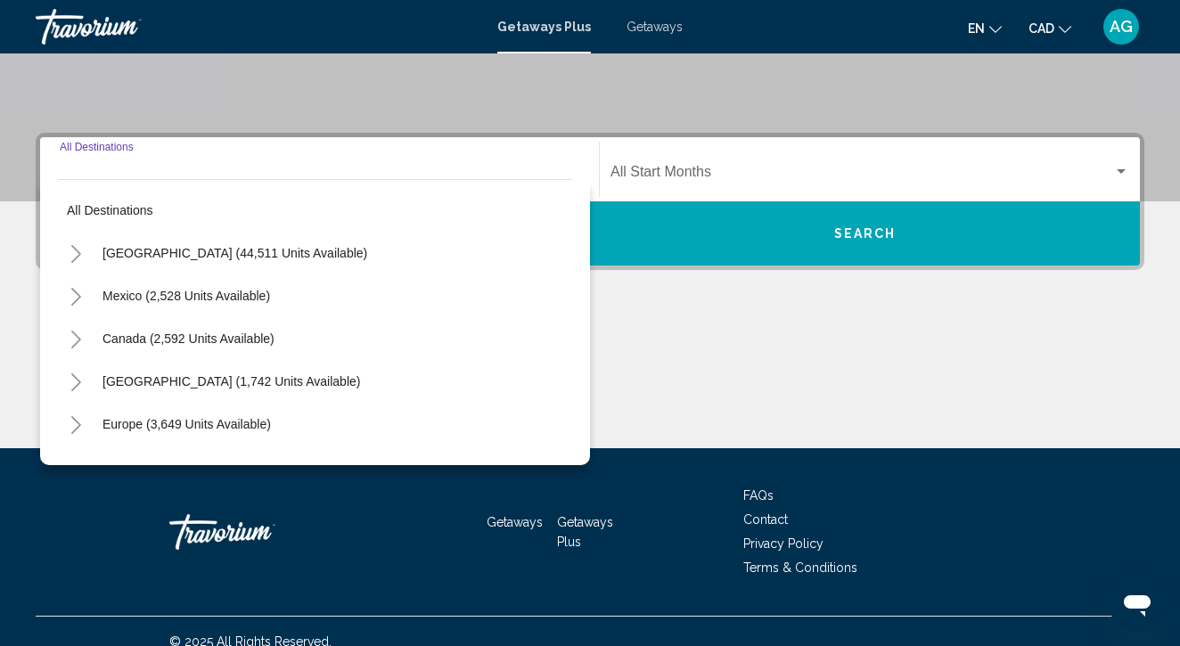
scroll to position [354, 0]
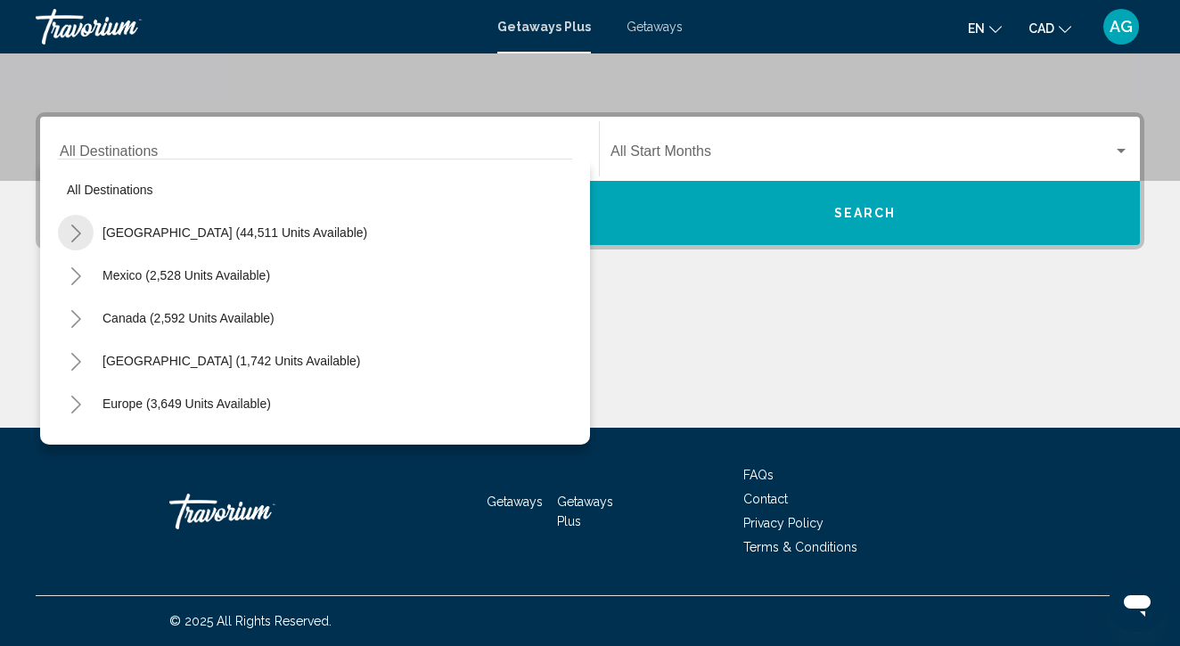
click at [86, 238] on button "Toggle United States (44,511 units available)" at bounding box center [76, 233] width 36 height 36
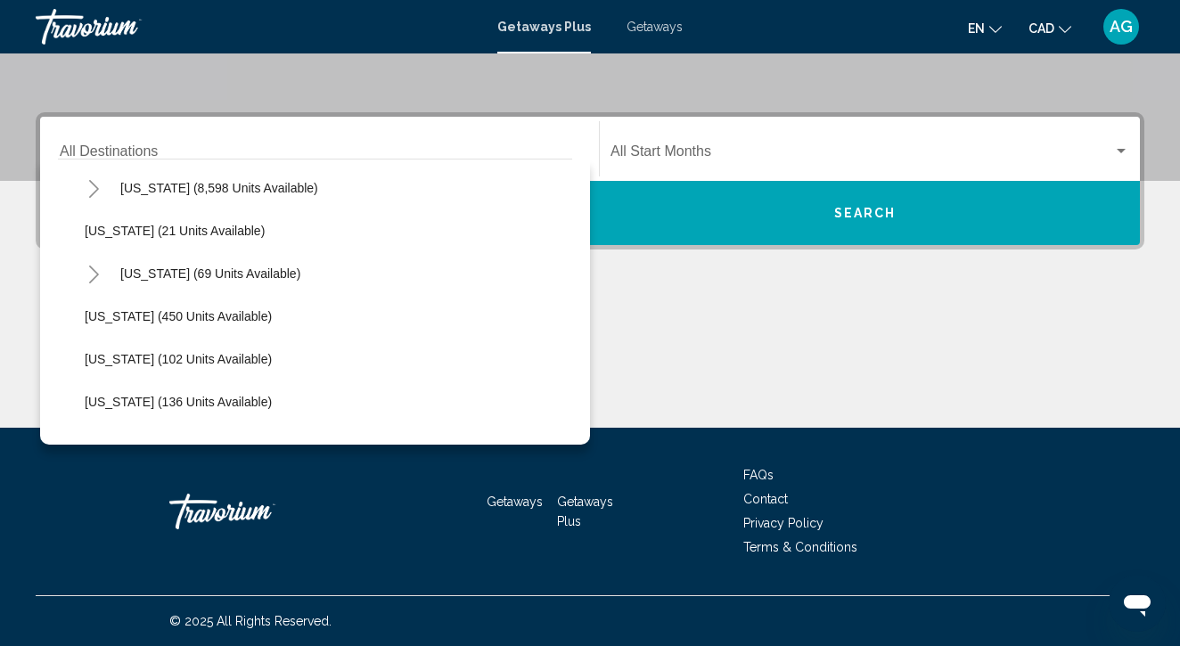
scroll to position [346, 0]
click at [94, 307] on button "[US_STATE] (450 units available)" at bounding box center [178, 314] width 205 height 41
type input "**********"
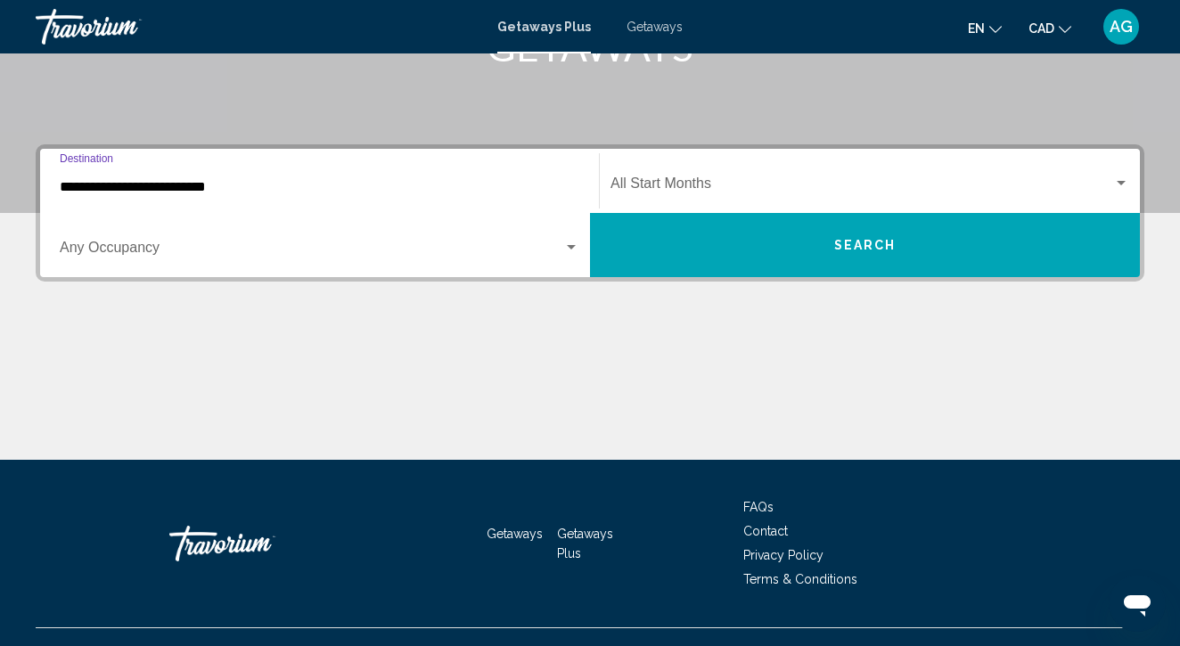
click at [141, 183] on input "**********" at bounding box center [320, 187] width 520 height 16
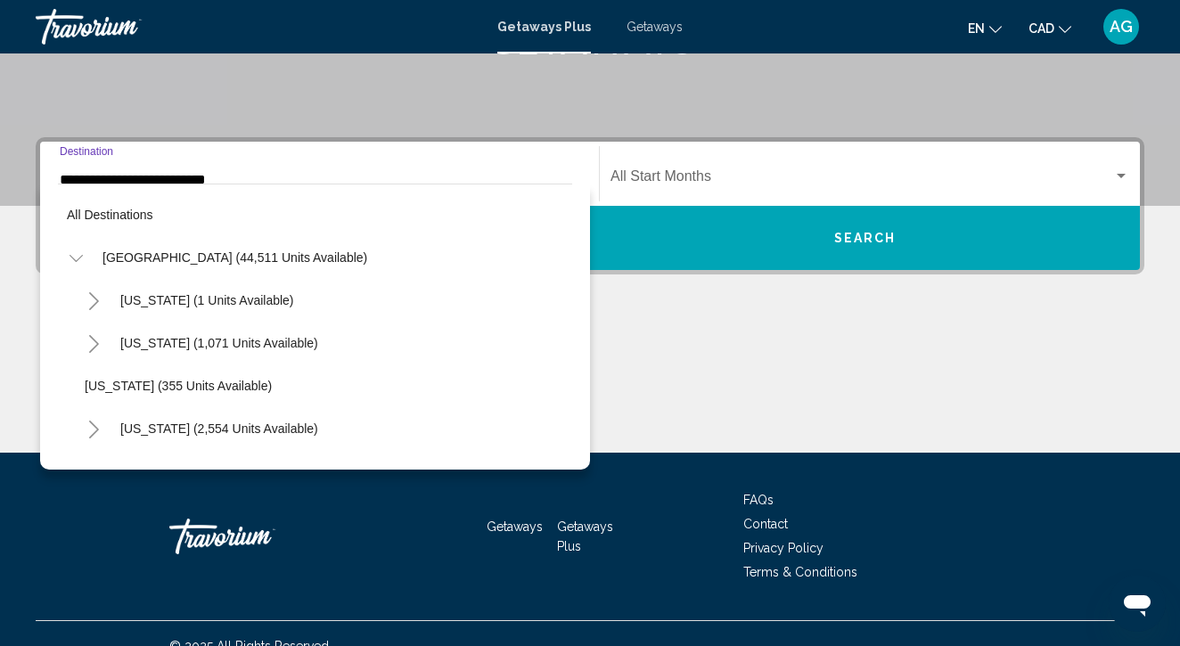
scroll to position [363, 0]
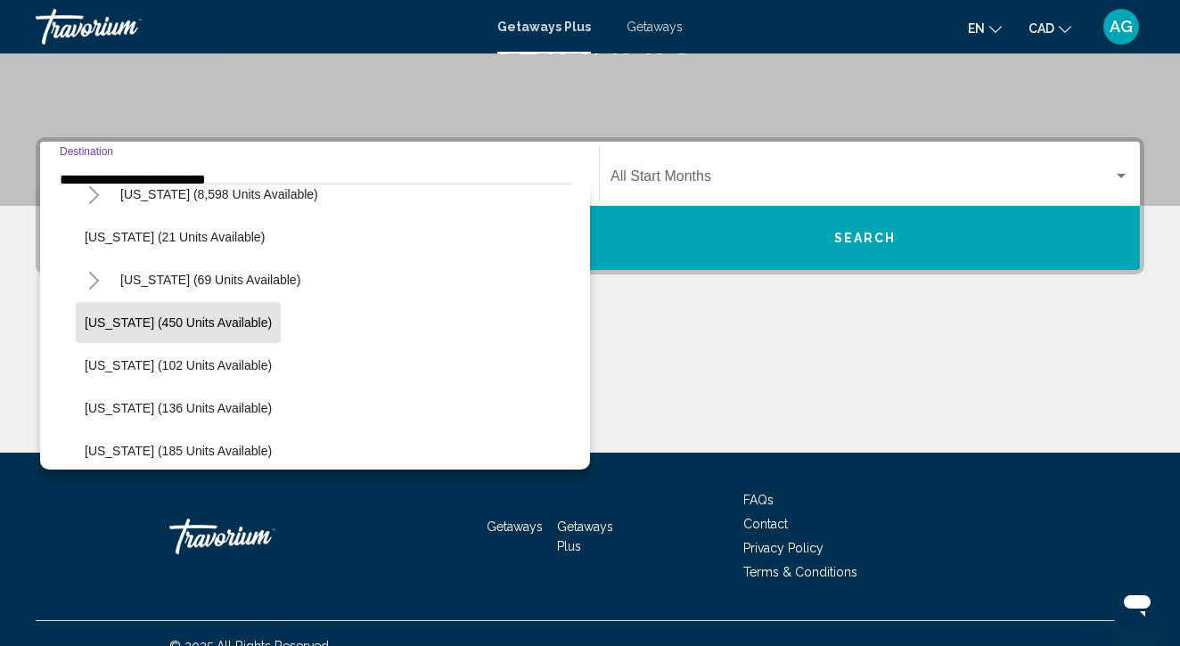
click at [88, 273] on icon "Toggle Hawaii (69 units available)" at bounding box center [93, 281] width 13 height 18
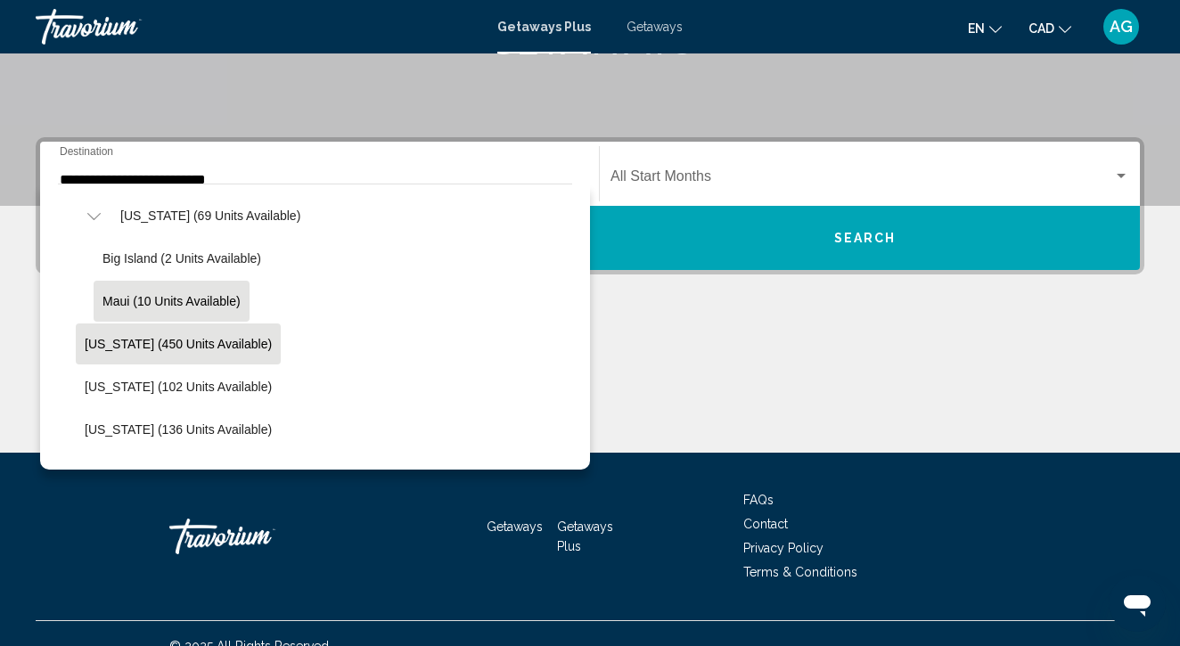
scroll to position [425, 0]
click at [661, 29] on span "Getaways" at bounding box center [655, 27] width 56 height 14
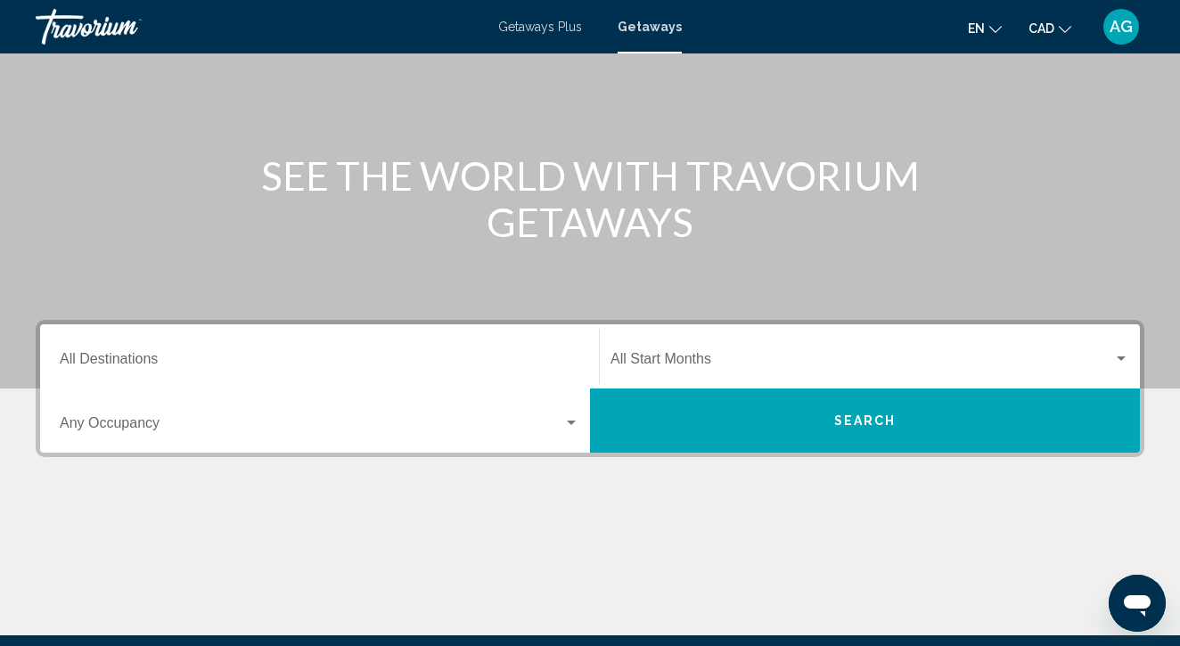
scroll to position [146, 0]
click at [225, 365] on input "Destination All Destinations" at bounding box center [320, 363] width 520 height 16
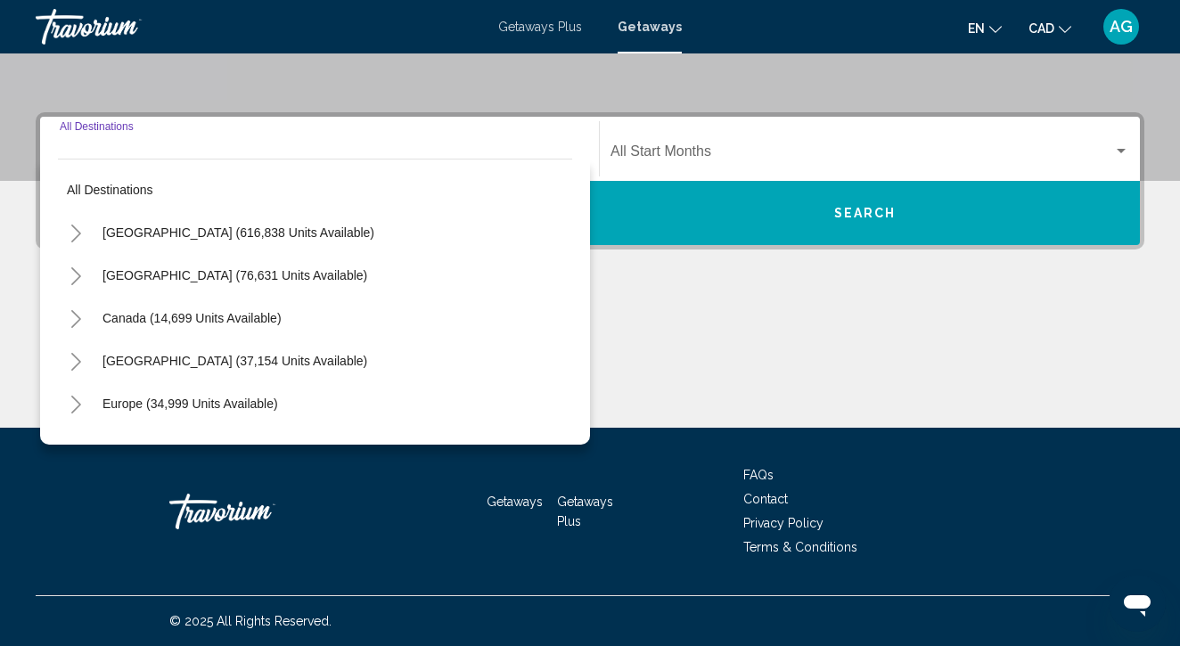
scroll to position [3, 0]
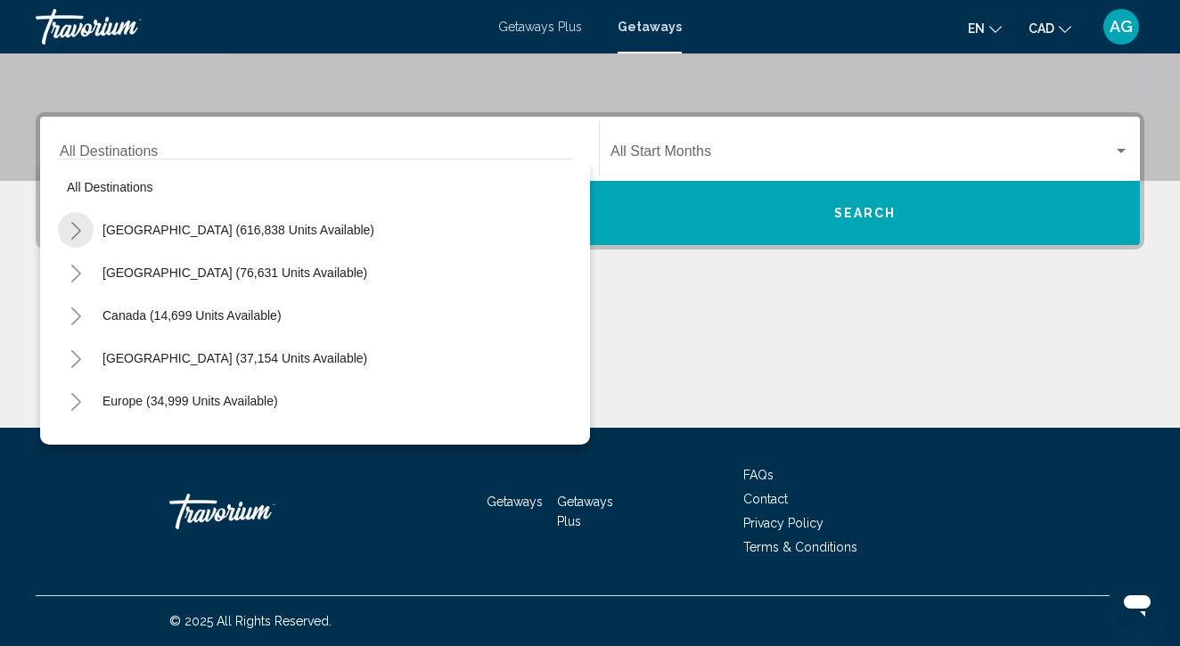
click at [77, 232] on icon "Toggle United States (616,838 units available)" at bounding box center [76, 231] width 13 height 18
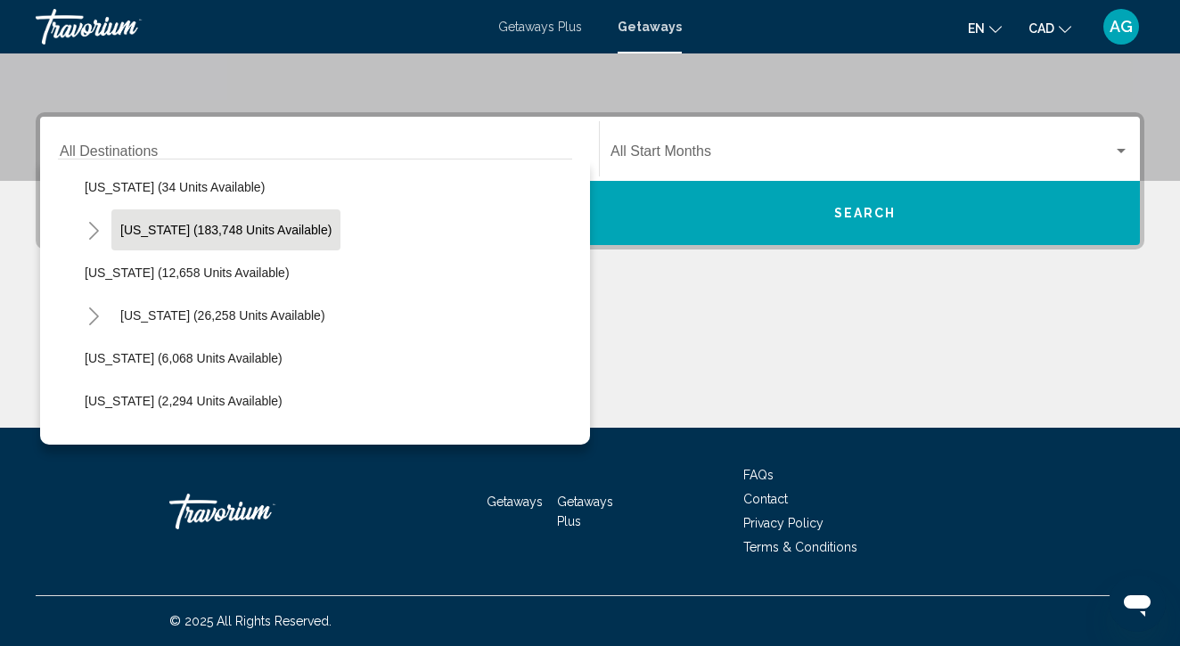
scroll to position [347, 0]
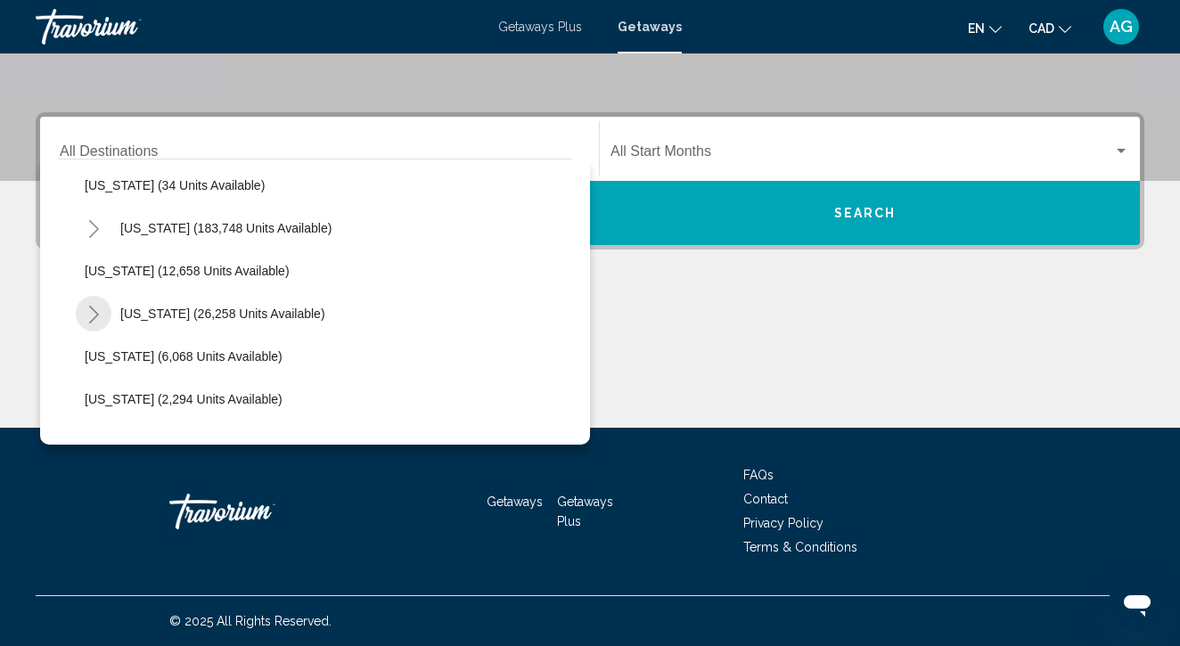
click at [90, 313] on icon "Toggle Hawaii (26,258 units available)" at bounding box center [93, 315] width 13 height 18
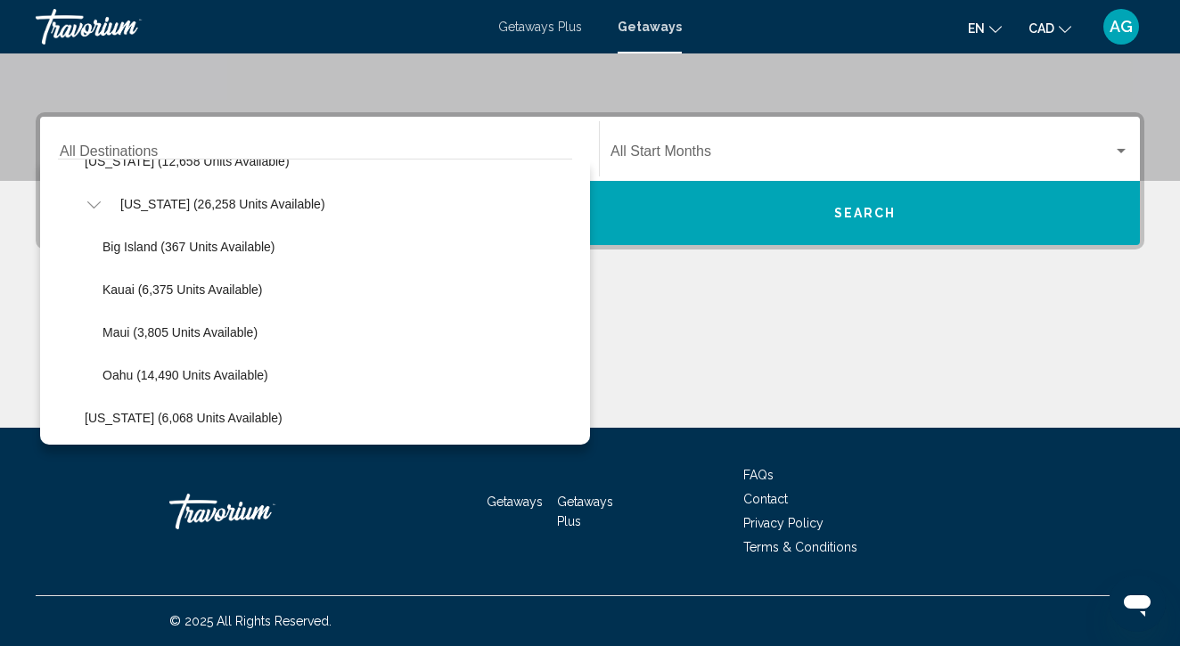
scroll to position [462, 0]
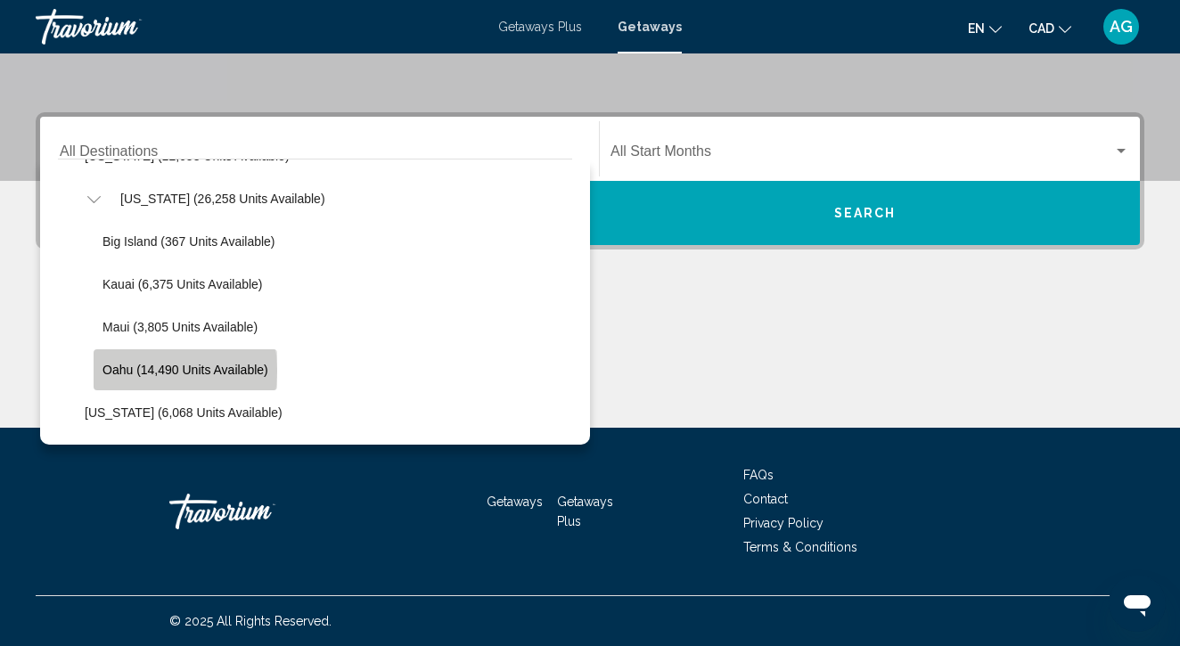
click at [133, 371] on span "Oahu (14,490 units available)" at bounding box center [186, 370] width 166 height 14
type input "**********"
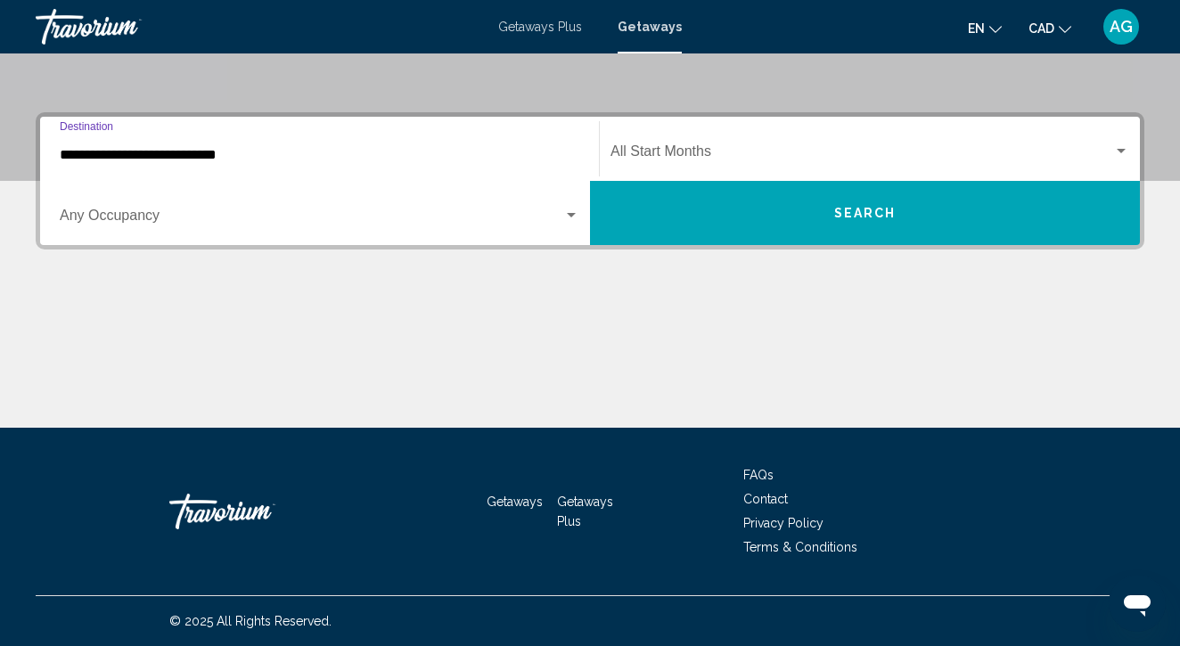
click at [671, 147] on span "Search widget" at bounding box center [862, 155] width 503 height 16
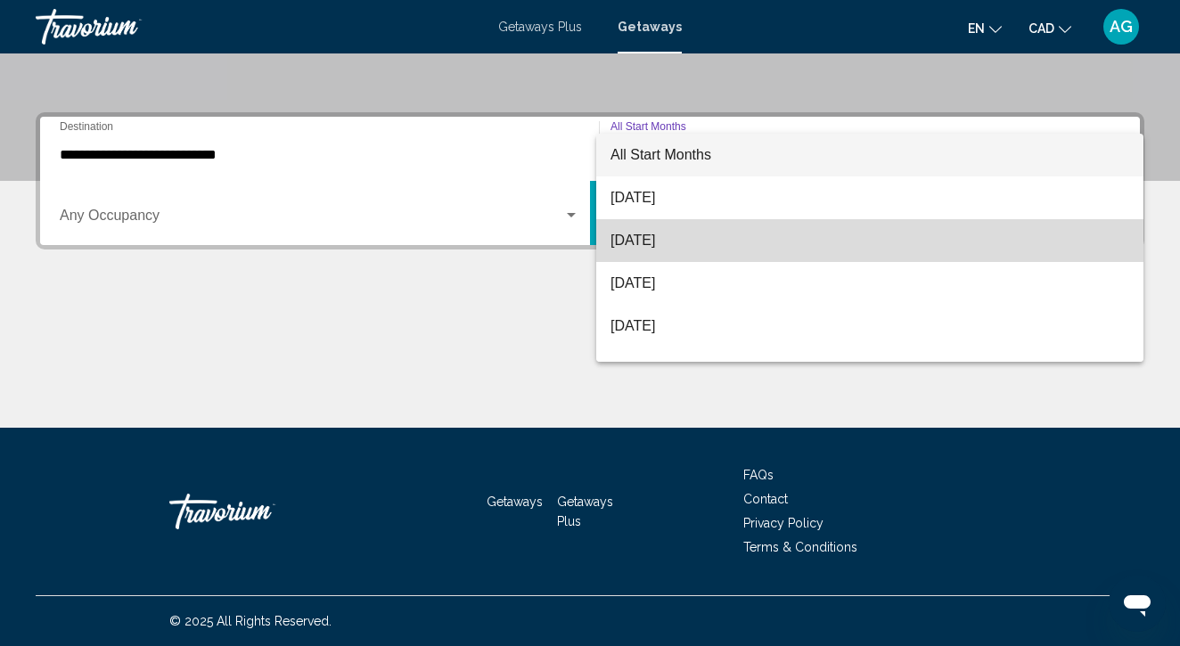
click at [645, 235] on span "[DATE]" at bounding box center [870, 240] width 519 height 43
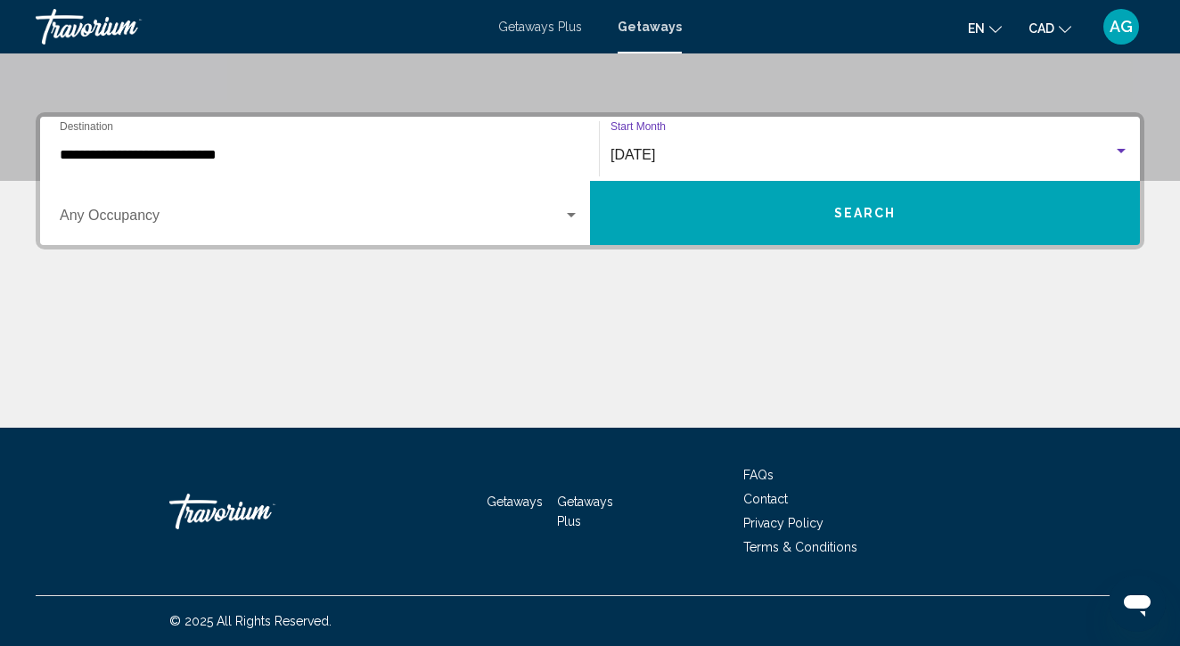
click at [680, 230] on button "Search" at bounding box center [865, 213] width 550 height 64
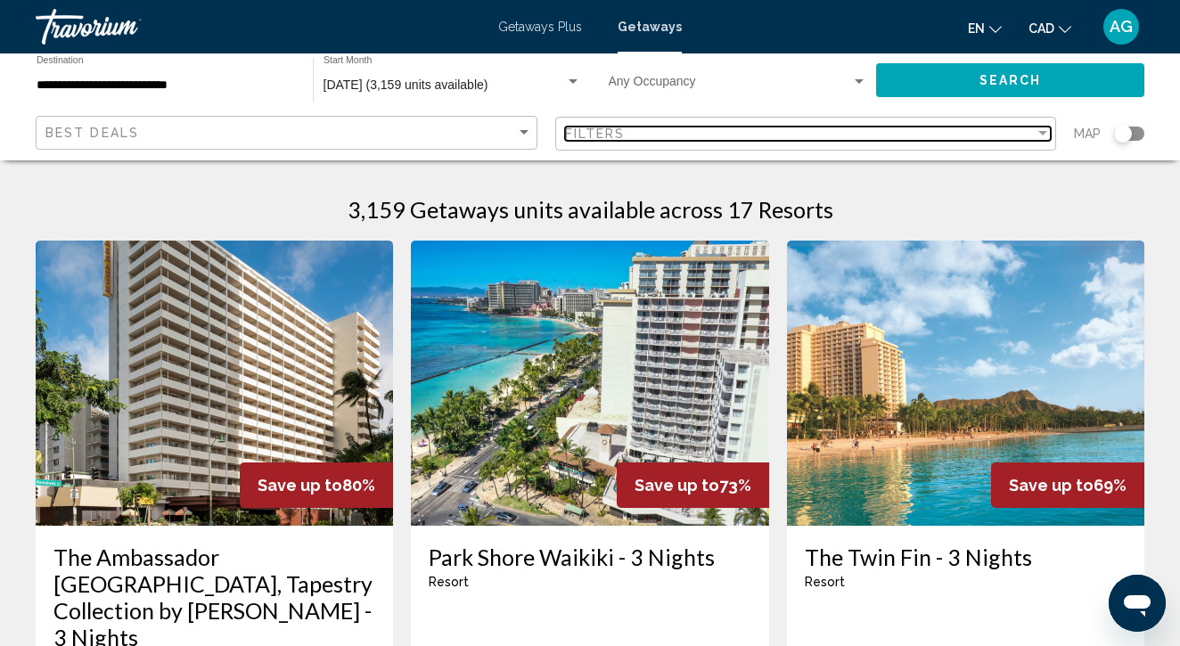
click at [779, 132] on div "Filters" at bounding box center [800, 134] width 471 height 14
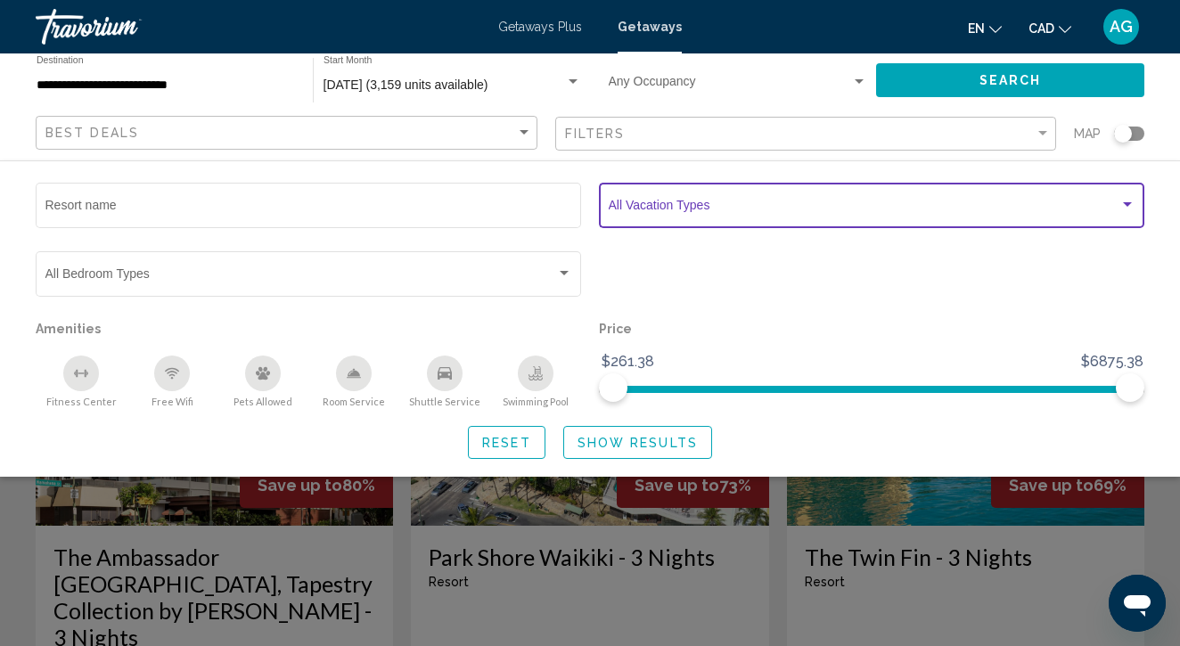
click at [749, 213] on span "Search widget" at bounding box center [864, 208] width 511 height 14
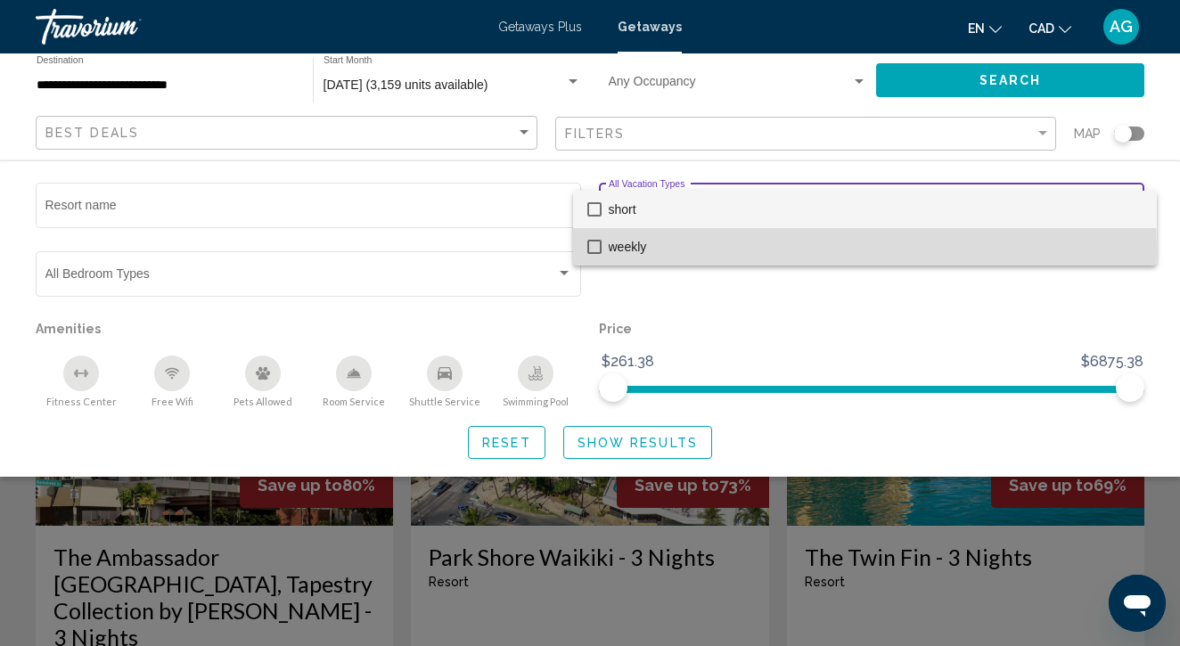
click at [640, 250] on span "weekly" at bounding box center [876, 246] width 534 height 37
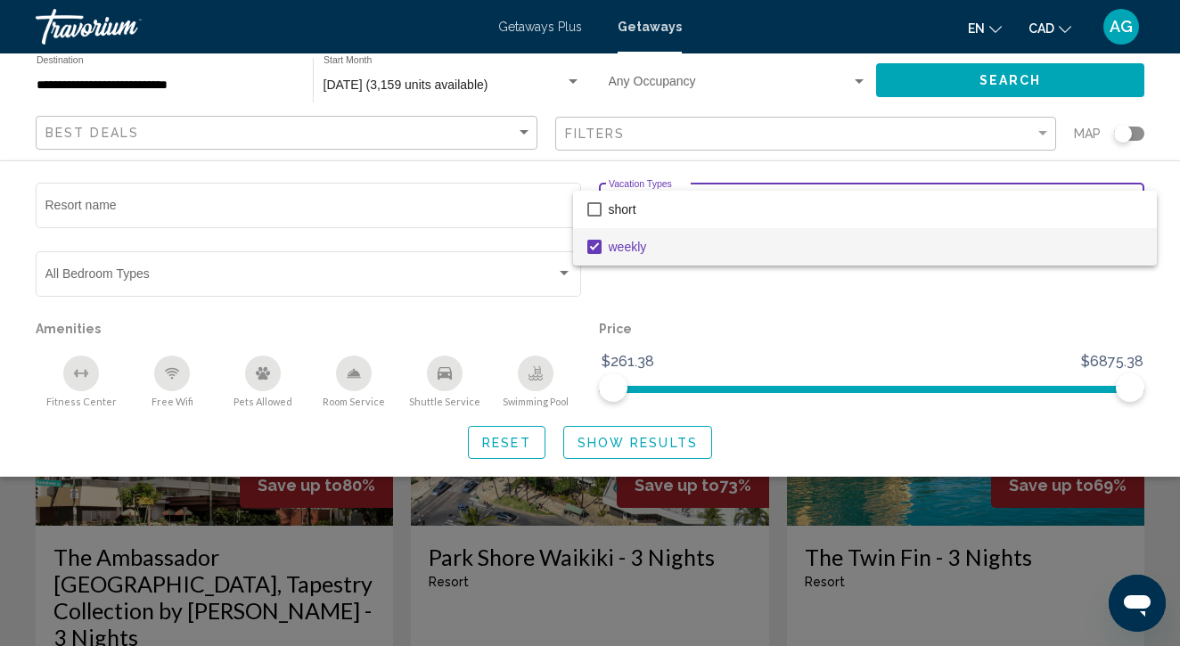
click at [661, 438] on div at bounding box center [590, 323] width 1180 height 646
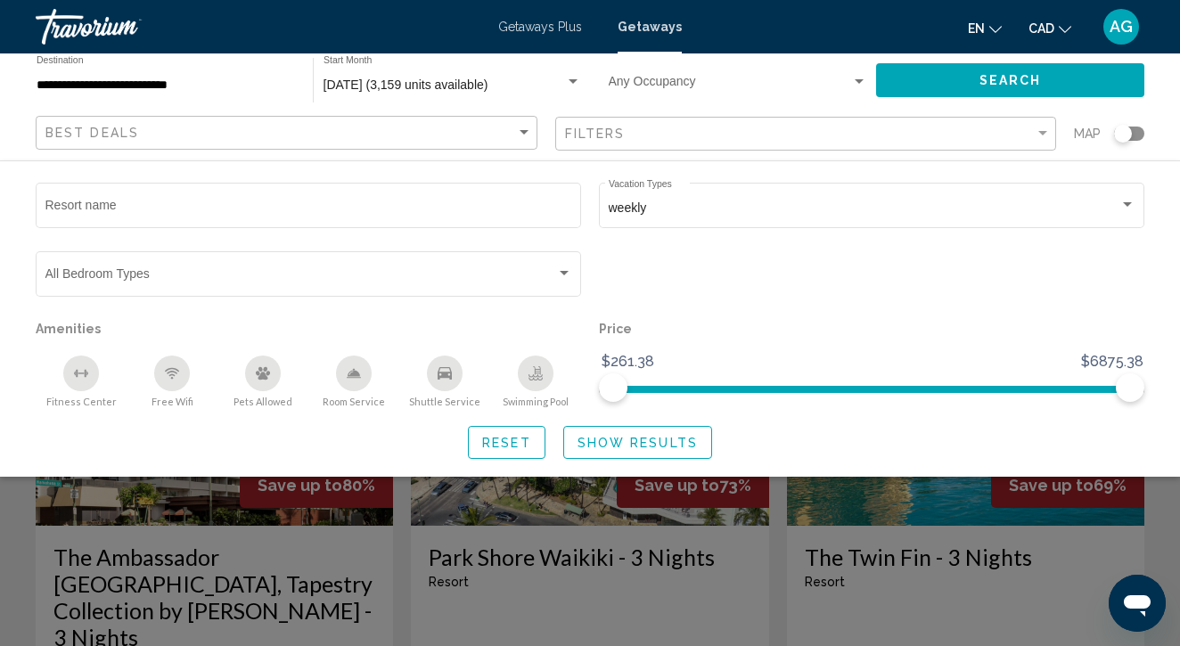
click at [664, 444] on span "Show Results" at bounding box center [638, 443] width 120 height 14
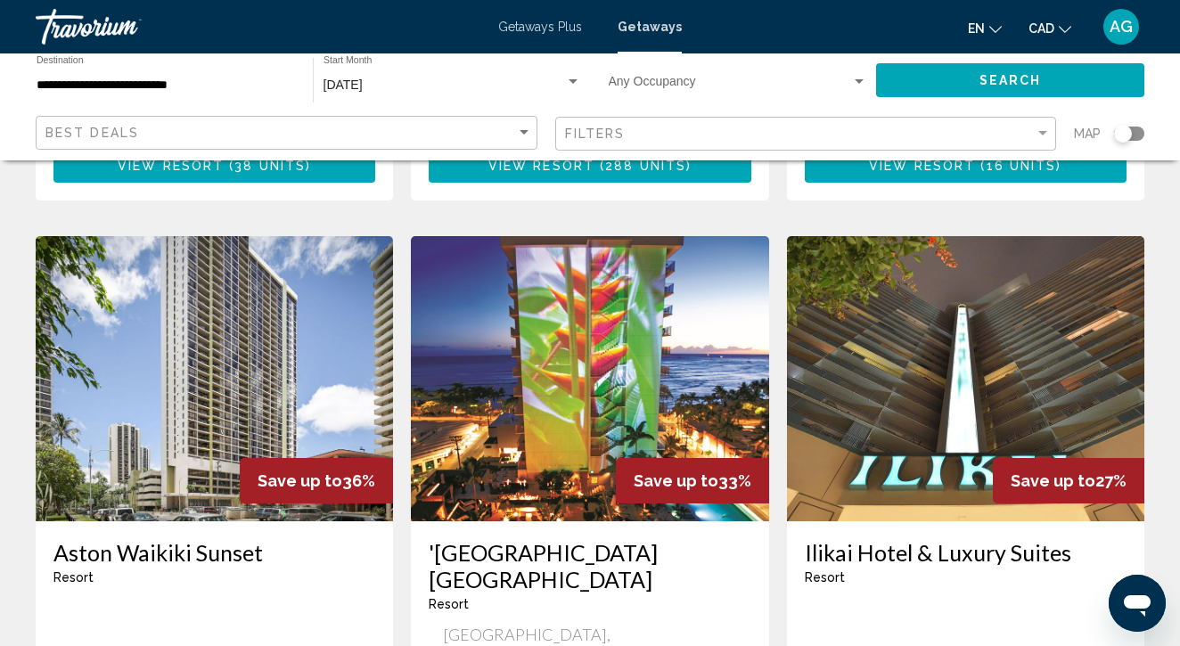
scroll to position [1519, 0]
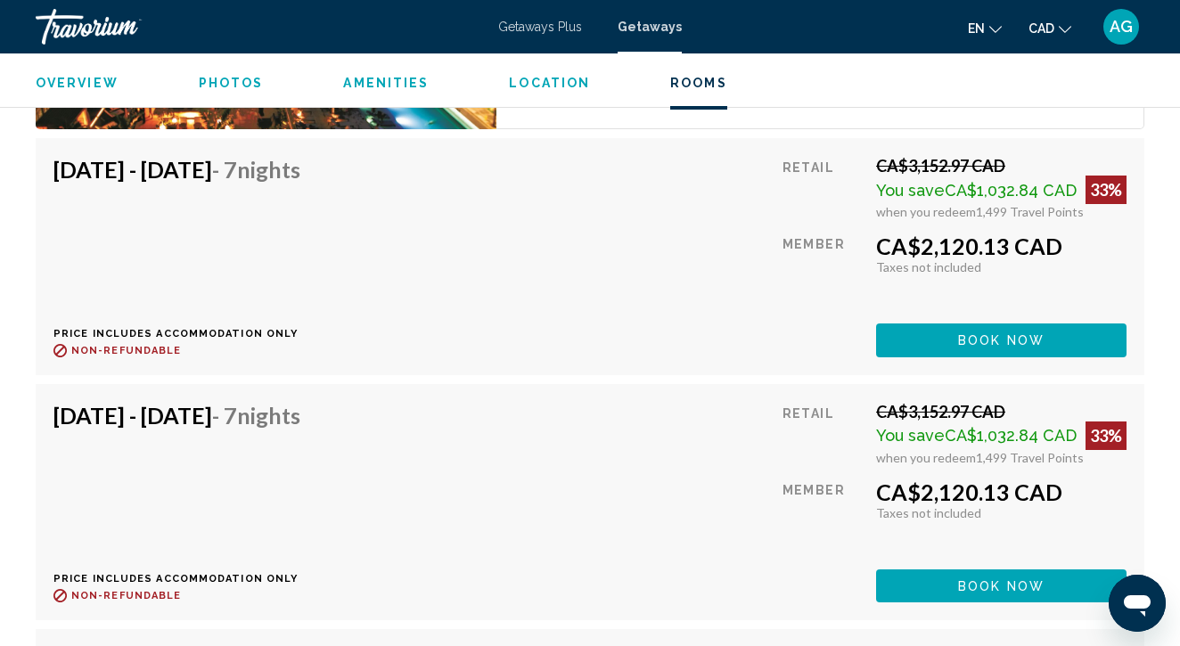
scroll to position [3475, 0]
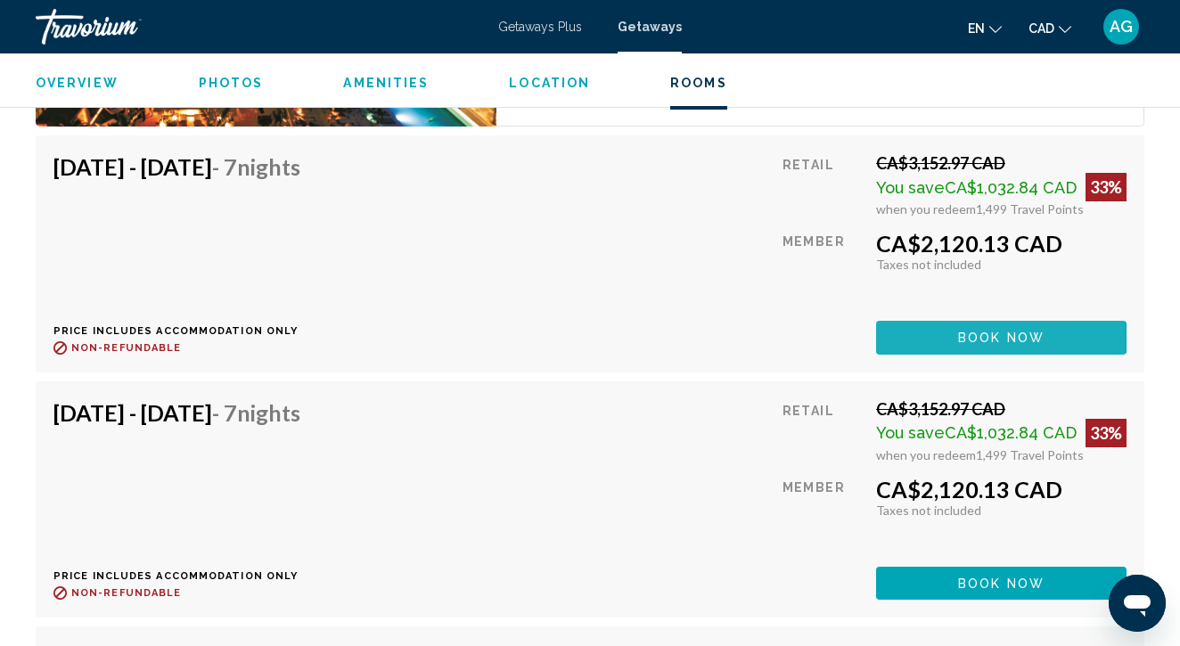
click at [918, 342] on button "Book now" at bounding box center [1001, 337] width 251 height 33
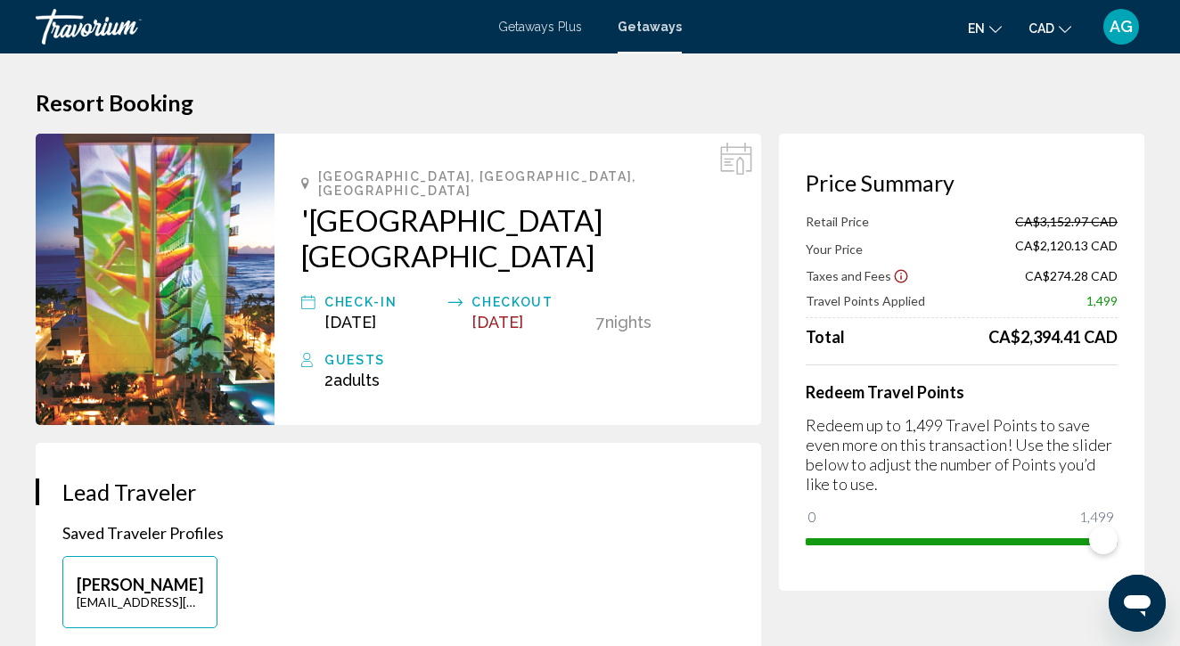
click at [356, 239] on div "[GEOGRAPHIC_DATA], [GEOGRAPHIC_DATA], [GEOGRAPHIC_DATA] '[GEOGRAPHIC_DATA] [GEO…" at bounding box center [518, 280] width 487 height 292
click at [358, 292] on div "Check-In" at bounding box center [381, 302] width 115 height 21
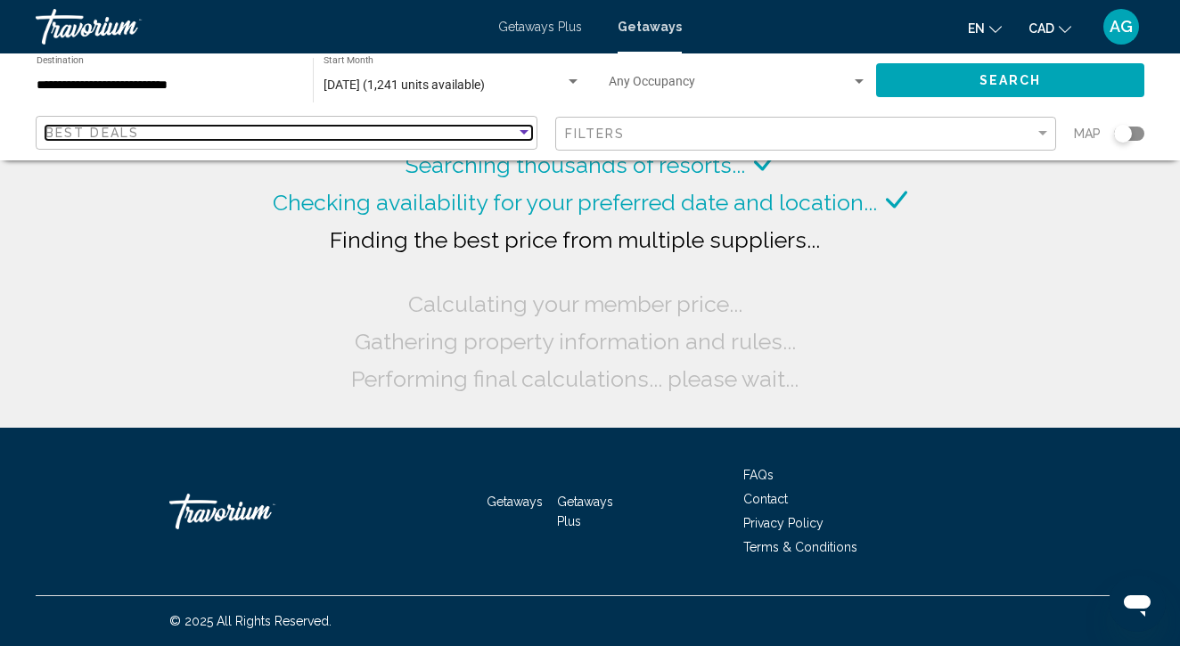
click at [208, 132] on div "Best Deals" at bounding box center [280, 133] width 471 height 14
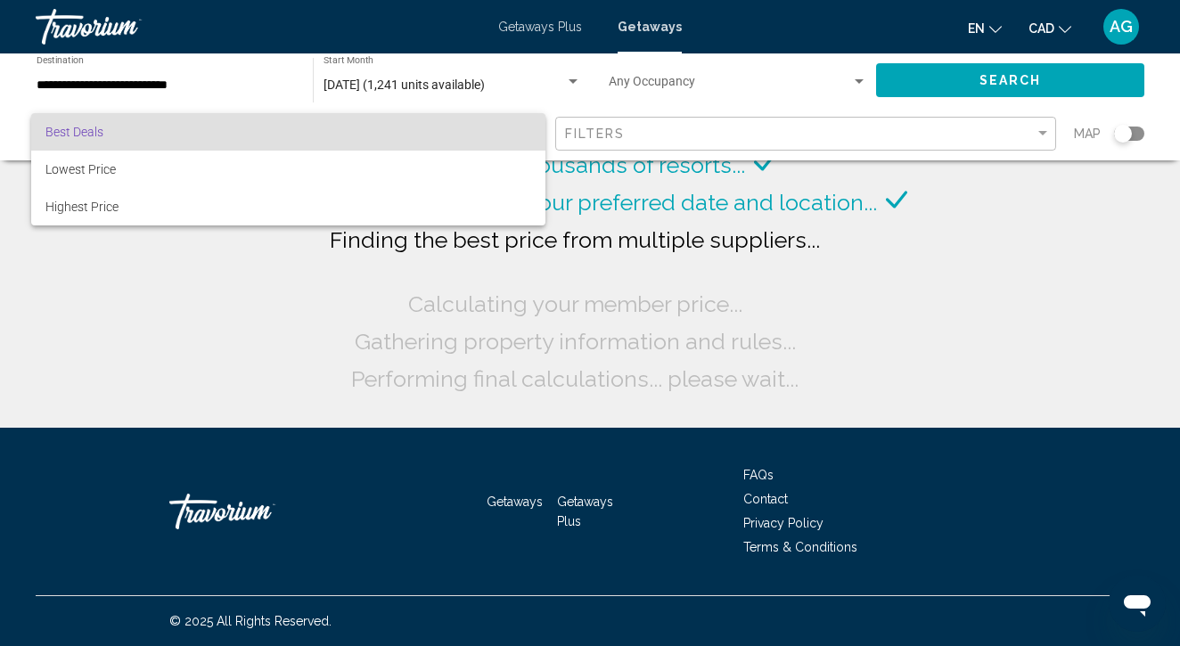
click at [208, 132] on span "Best Deals" at bounding box center [288, 131] width 486 height 37
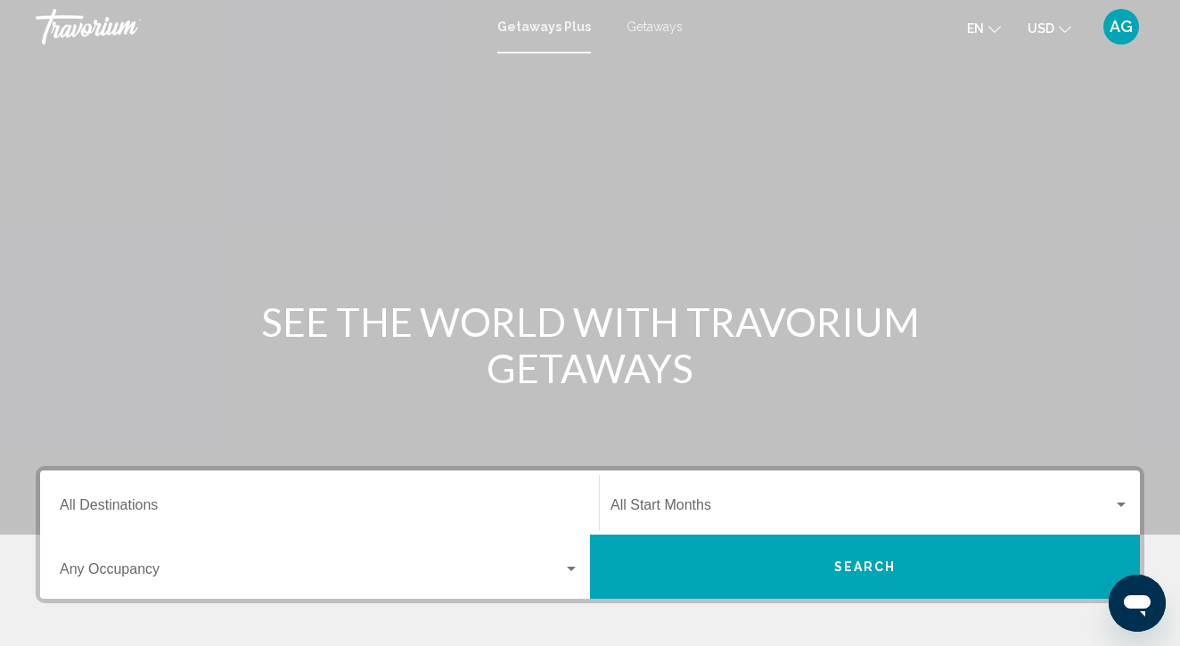
click at [652, 30] on span "Getaways" at bounding box center [655, 27] width 56 height 14
click at [1066, 33] on button "USD USD ($) MXN (Mex$) CAD (Can$) GBP (£) EUR (€) AUD (A$) NZD (NZ$) CNY (CN¥)" at bounding box center [1050, 28] width 44 height 26
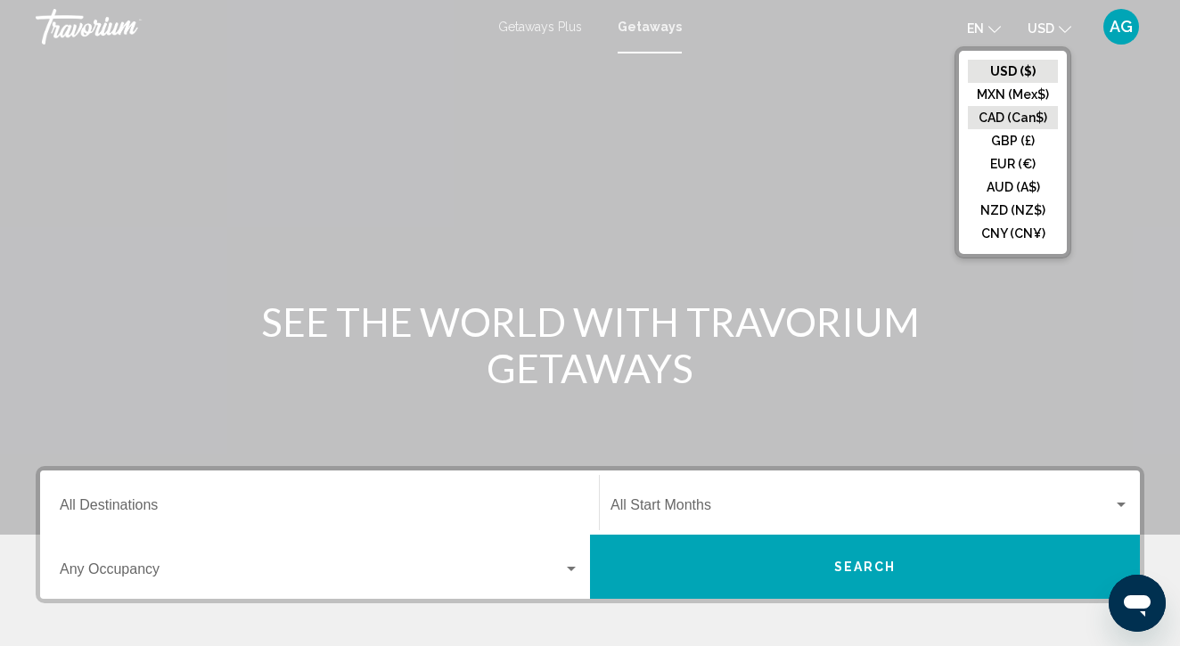
click at [1016, 111] on button "CAD (Can$)" at bounding box center [1013, 117] width 90 height 23
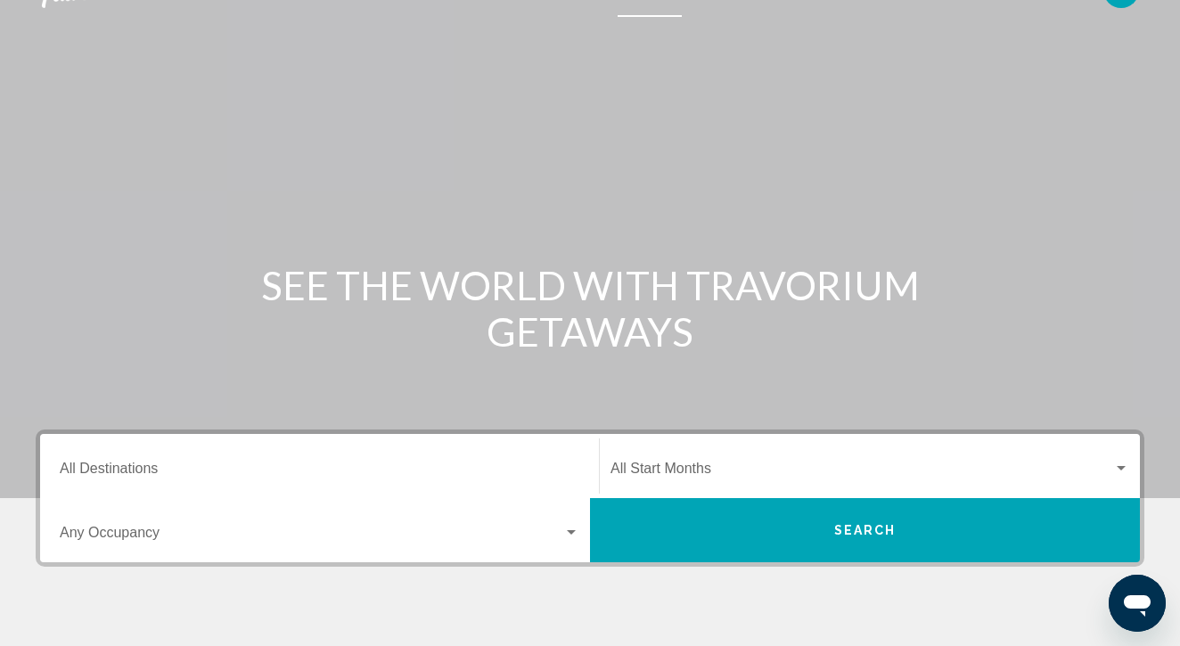
click at [365, 467] on input "Destination All Destinations" at bounding box center [320, 472] width 520 height 16
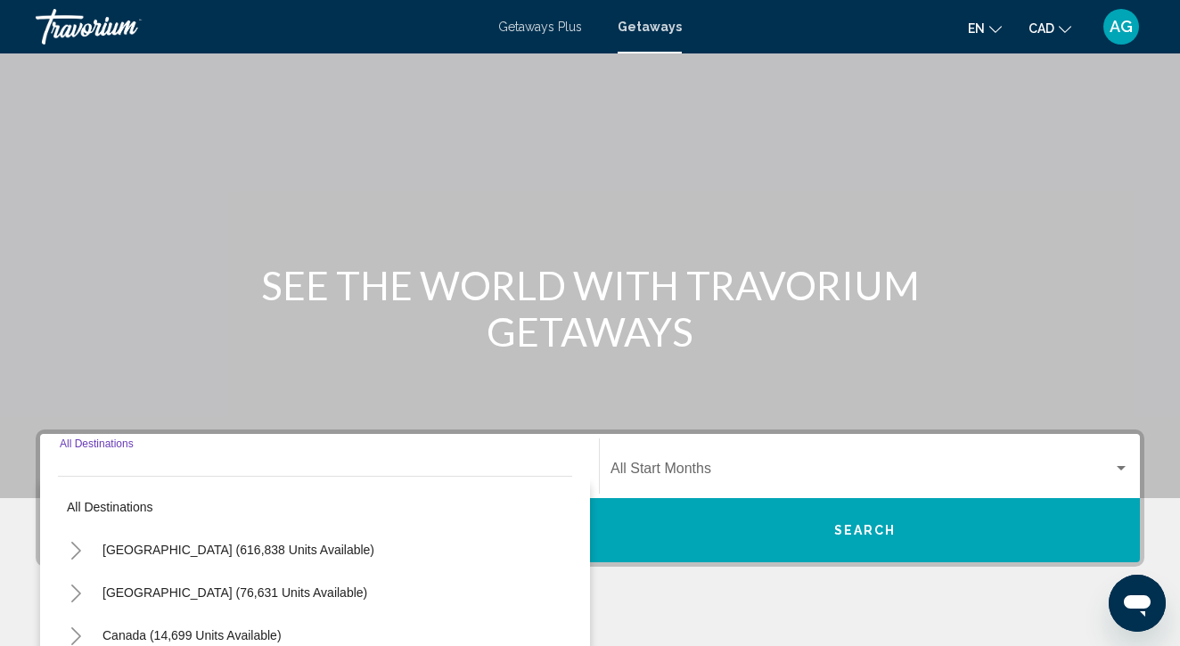
scroll to position [354, 0]
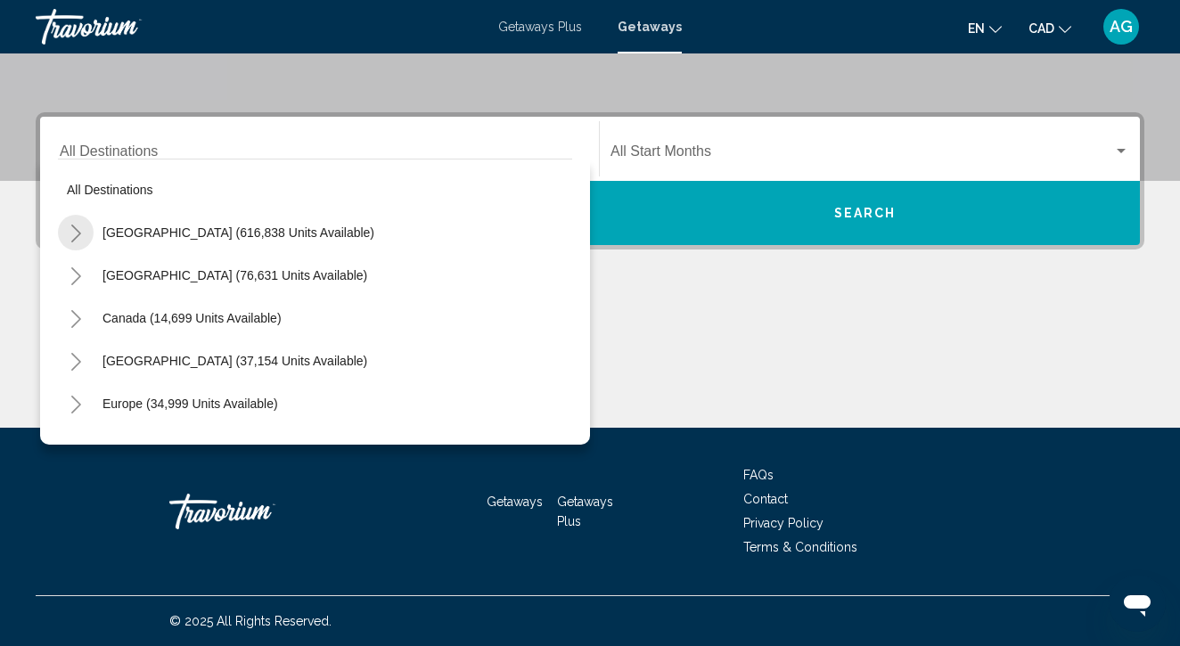
click at [79, 235] on icon "Toggle United States (616,838 units available)" at bounding box center [76, 234] width 13 height 18
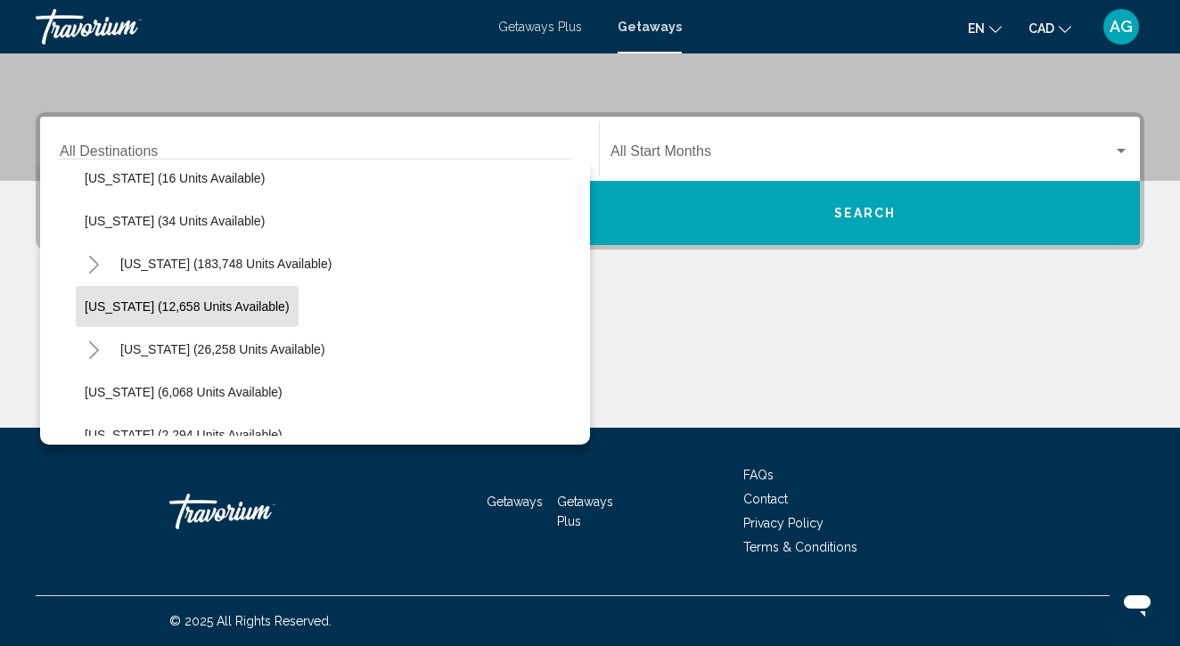
scroll to position [328, 0]
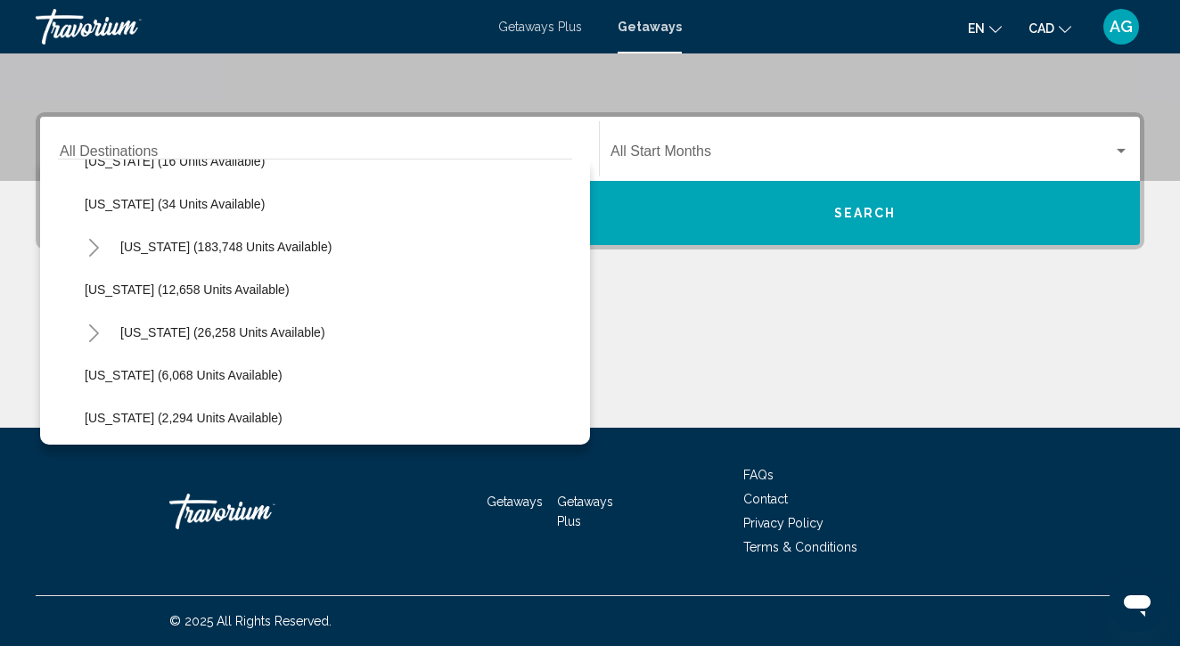
click at [91, 334] on icon "Toggle Hawaii (26,258 units available)" at bounding box center [93, 333] width 13 height 18
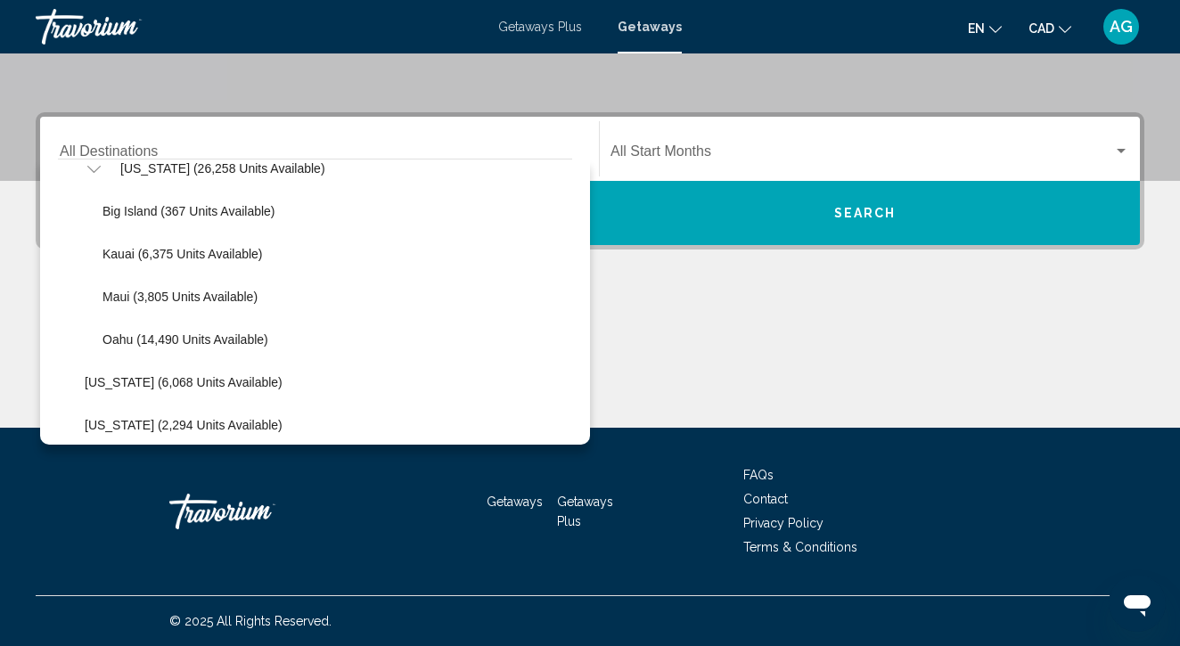
scroll to position [500, 0]
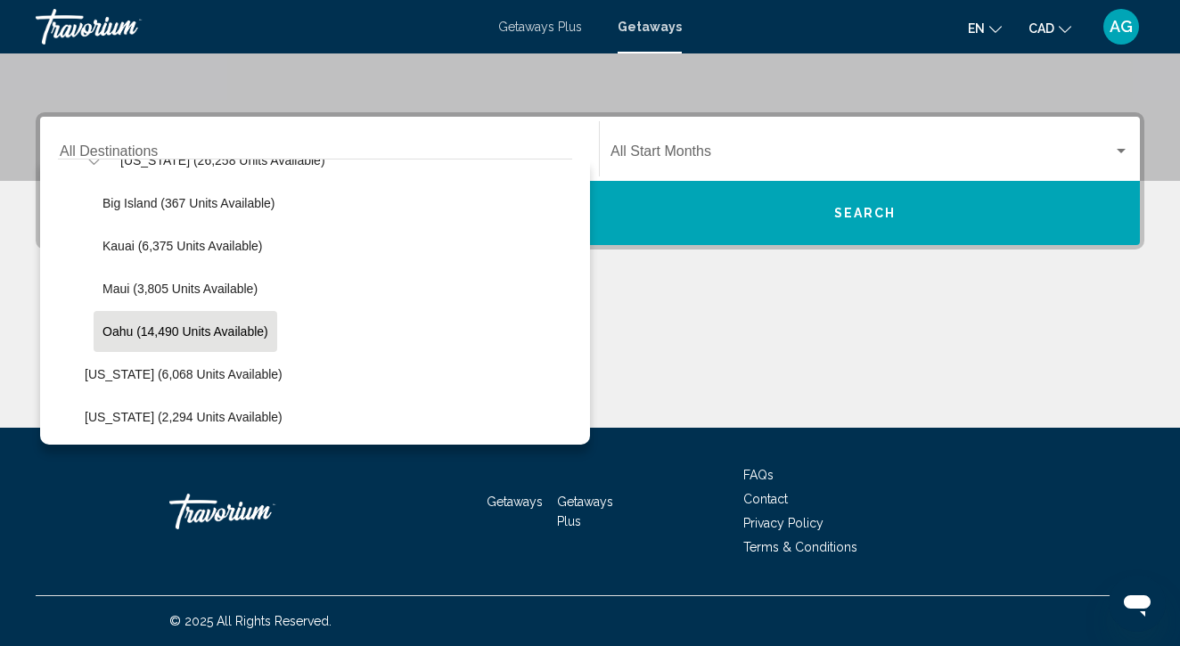
click at [136, 323] on button "Oahu (14,490 units available)" at bounding box center [186, 331] width 184 height 41
type input "**********"
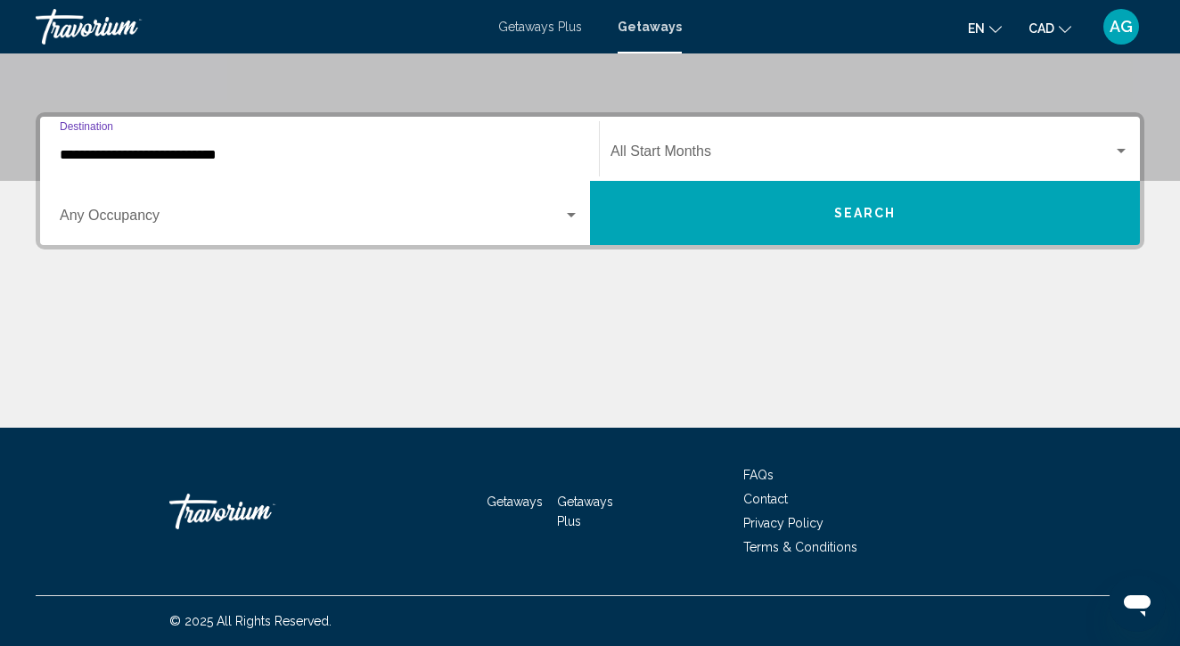
click at [677, 139] on div "Start Month All Start Months" at bounding box center [870, 149] width 519 height 56
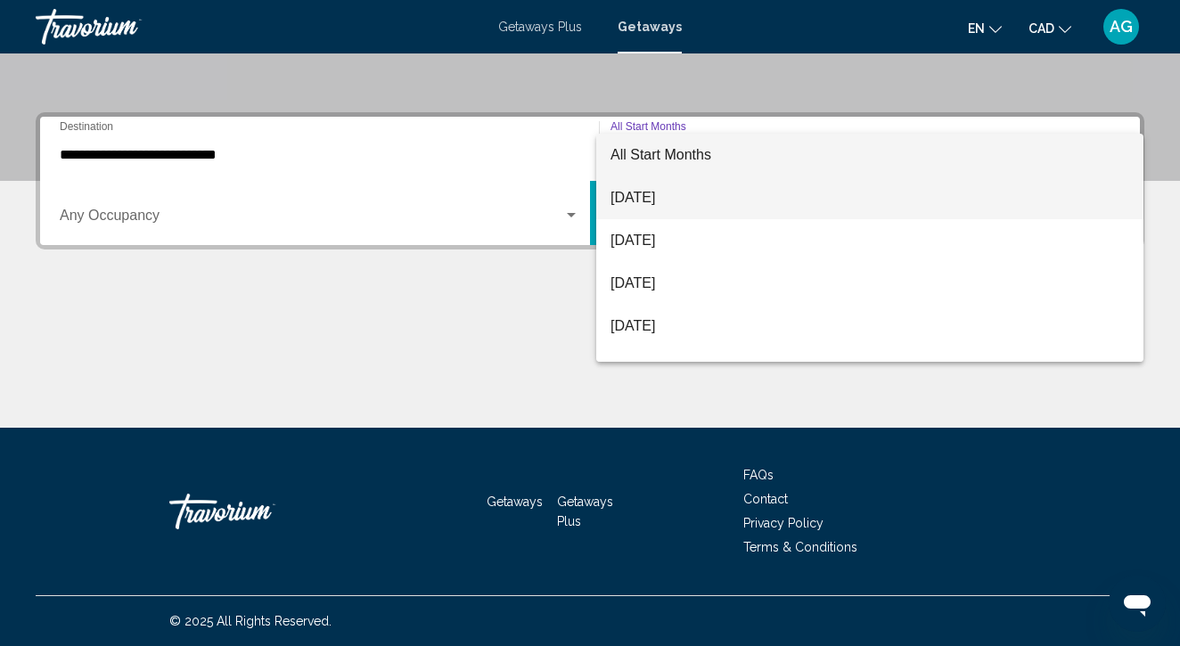
click at [647, 196] on span "[DATE]" at bounding box center [870, 198] width 519 height 43
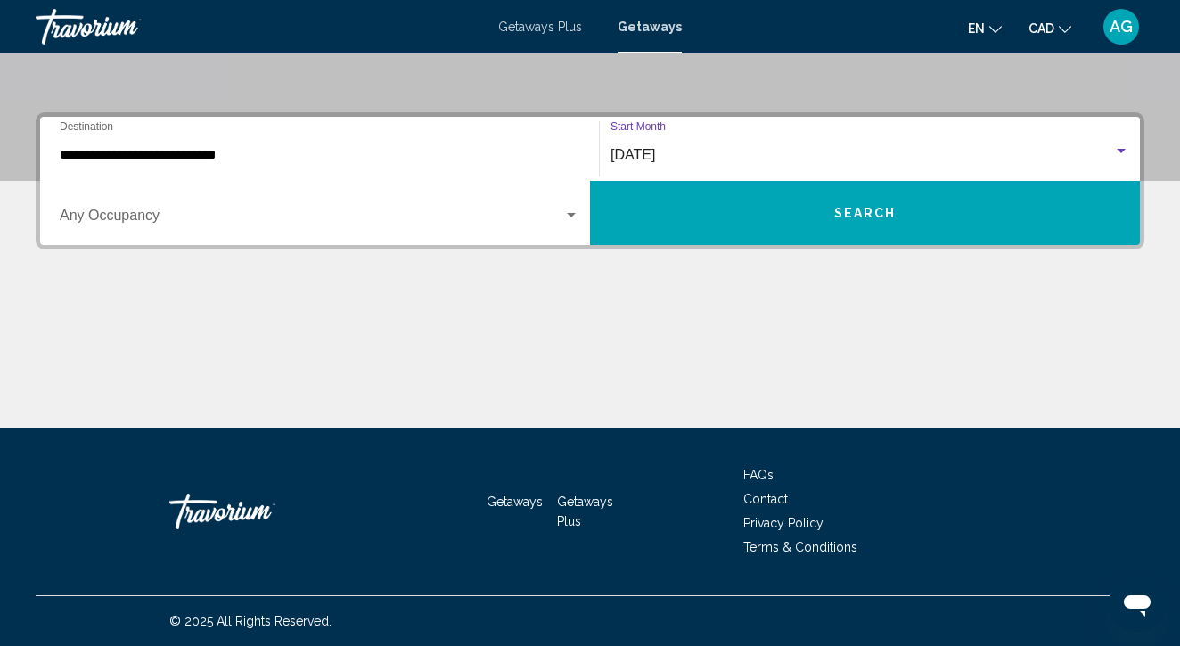
click at [678, 218] on button "Search" at bounding box center [865, 213] width 550 height 64
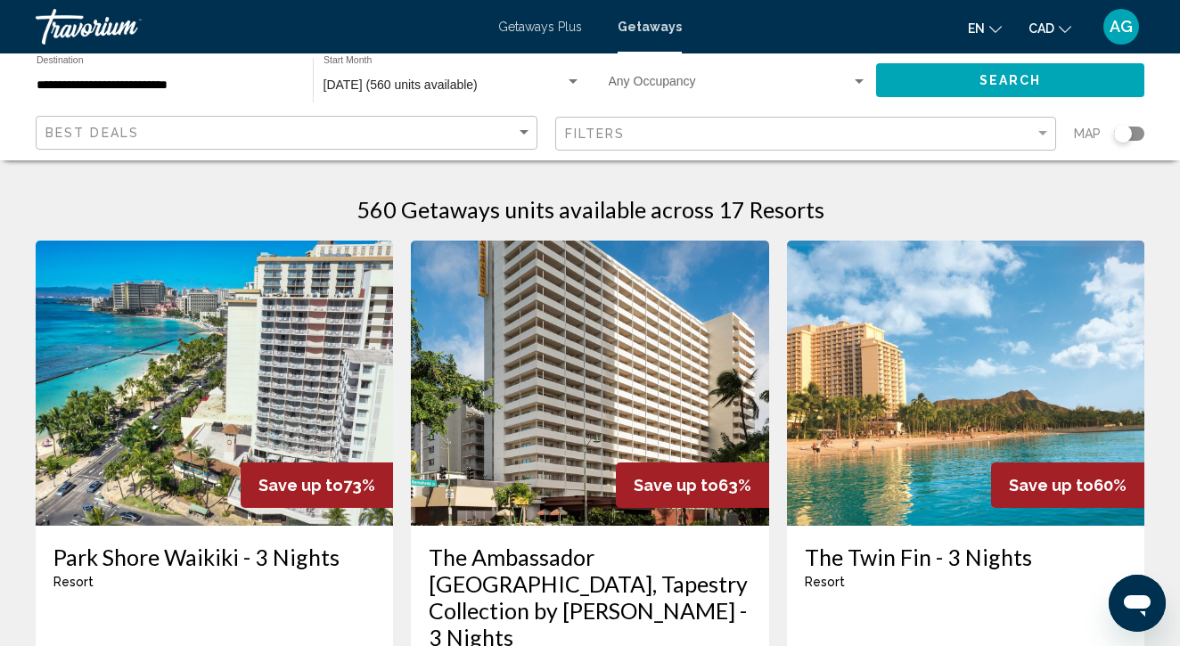
click at [856, 101] on div "Occupancy Any Occupancy" at bounding box center [738, 80] width 259 height 49
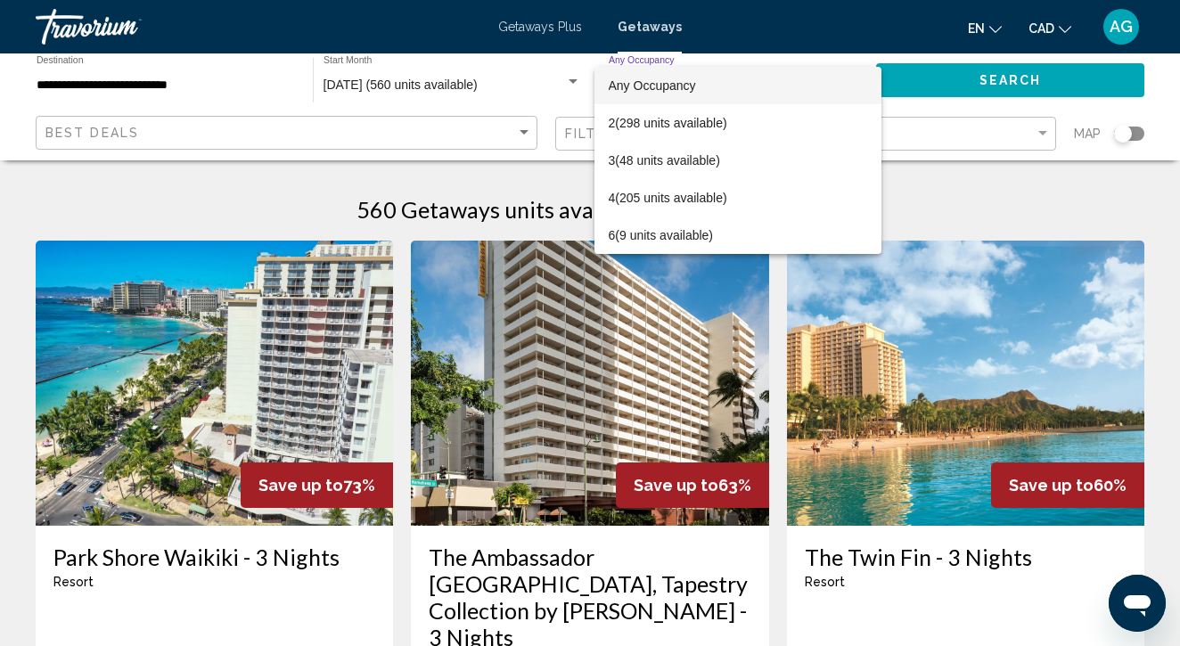
click at [940, 207] on div at bounding box center [590, 323] width 1180 height 646
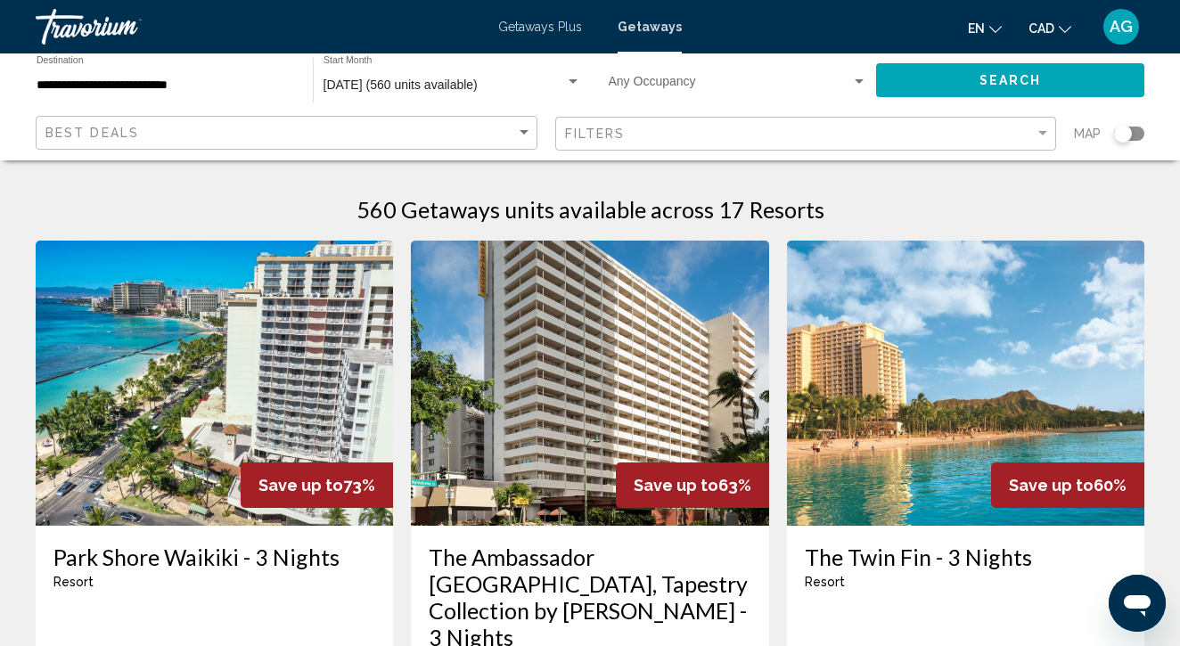
click at [899, 148] on div "Filters" at bounding box center [808, 134] width 487 height 33
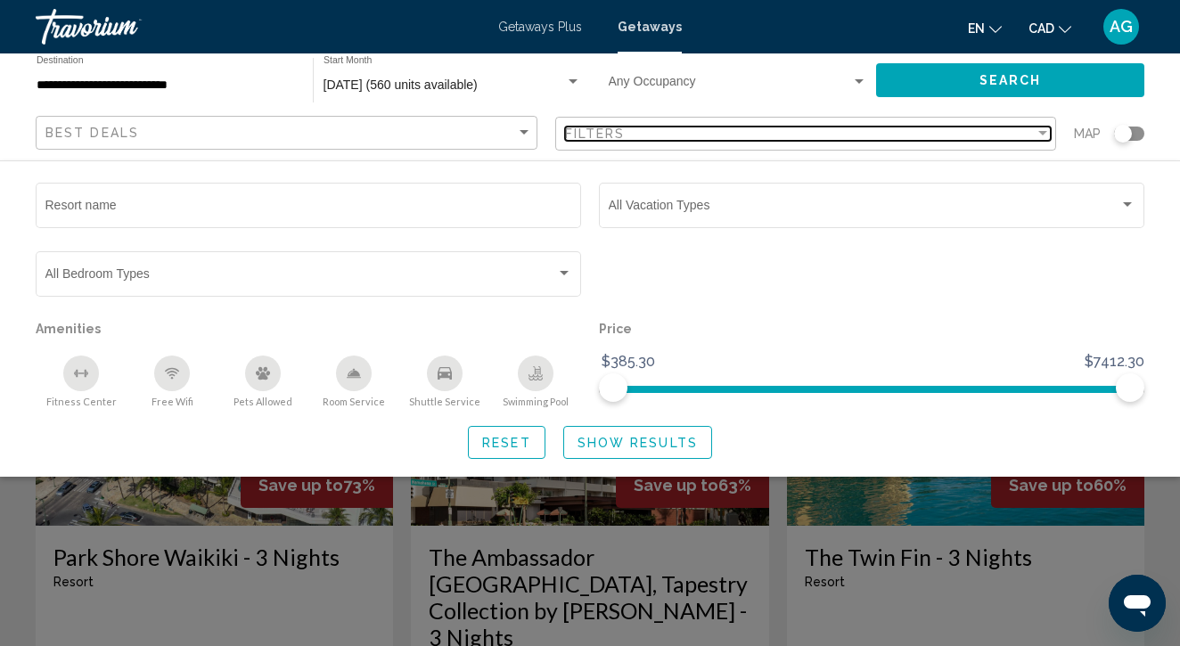
click at [880, 128] on div "Filters" at bounding box center [800, 134] width 471 height 14
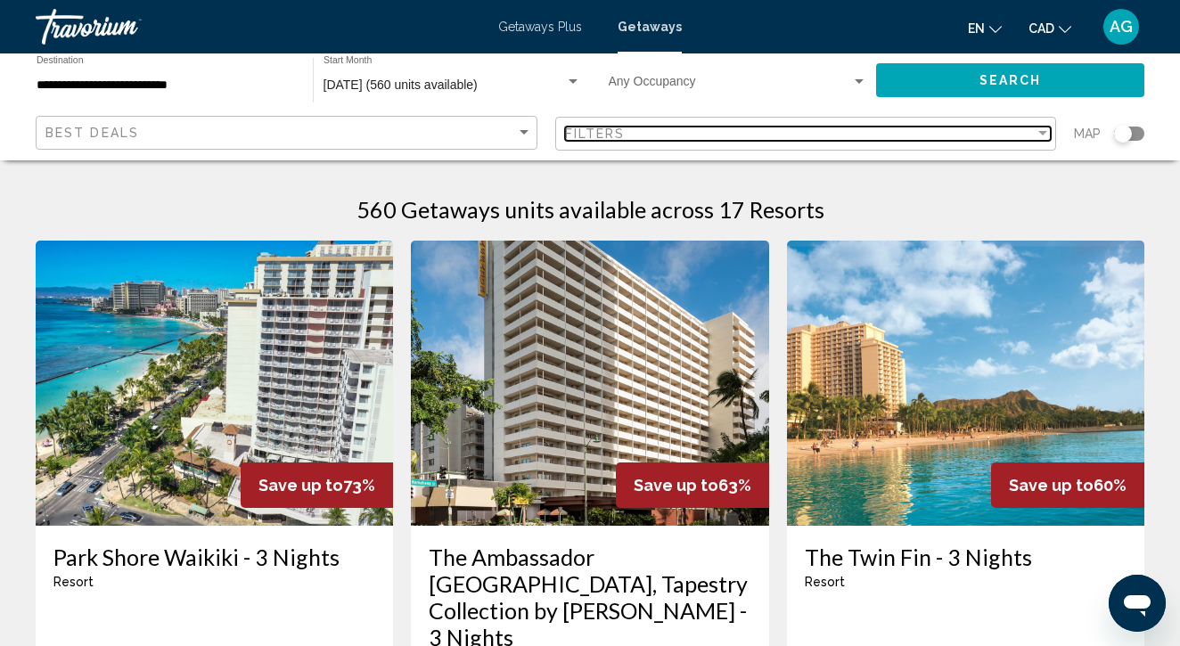
click at [879, 128] on div "Filters" at bounding box center [800, 134] width 471 height 14
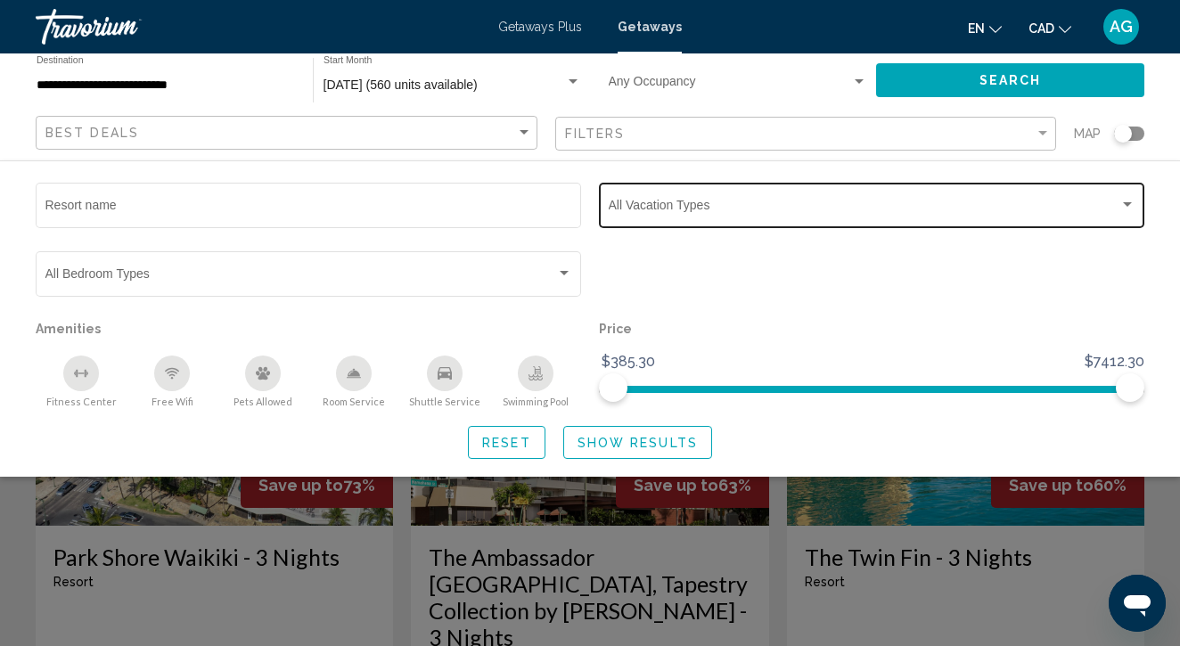
click at [609, 198] on div "Vacation Types All Vacation Types" at bounding box center [872, 203] width 527 height 49
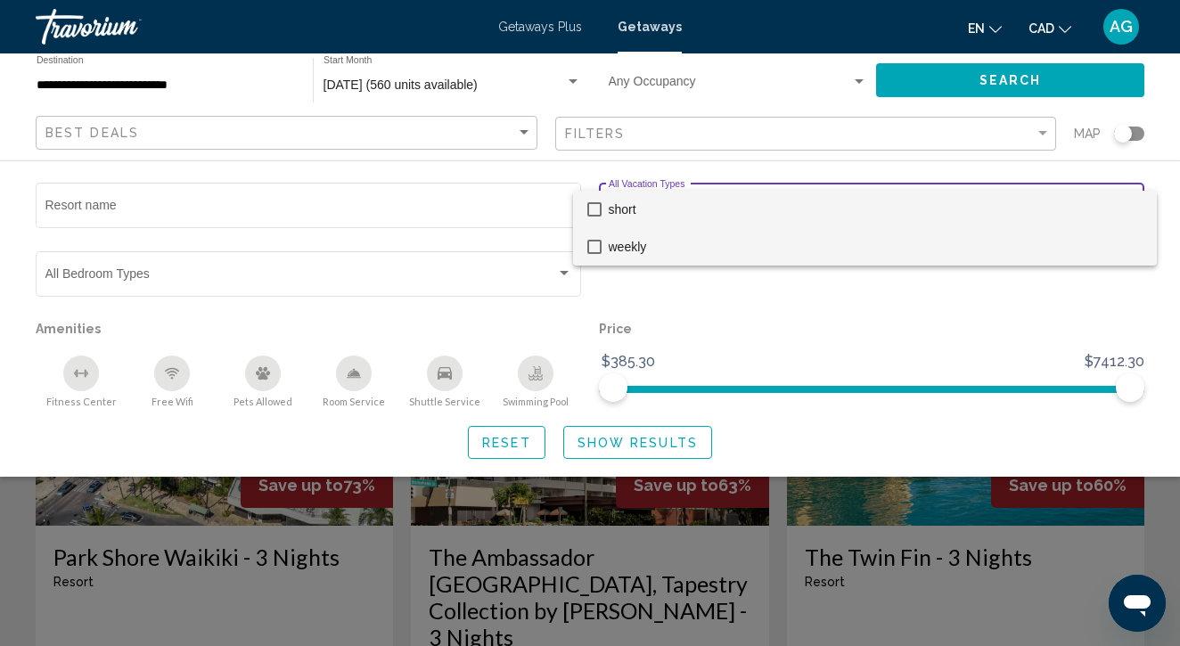
click at [613, 249] on span "weekly" at bounding box center [876, 246] width 534 height 37
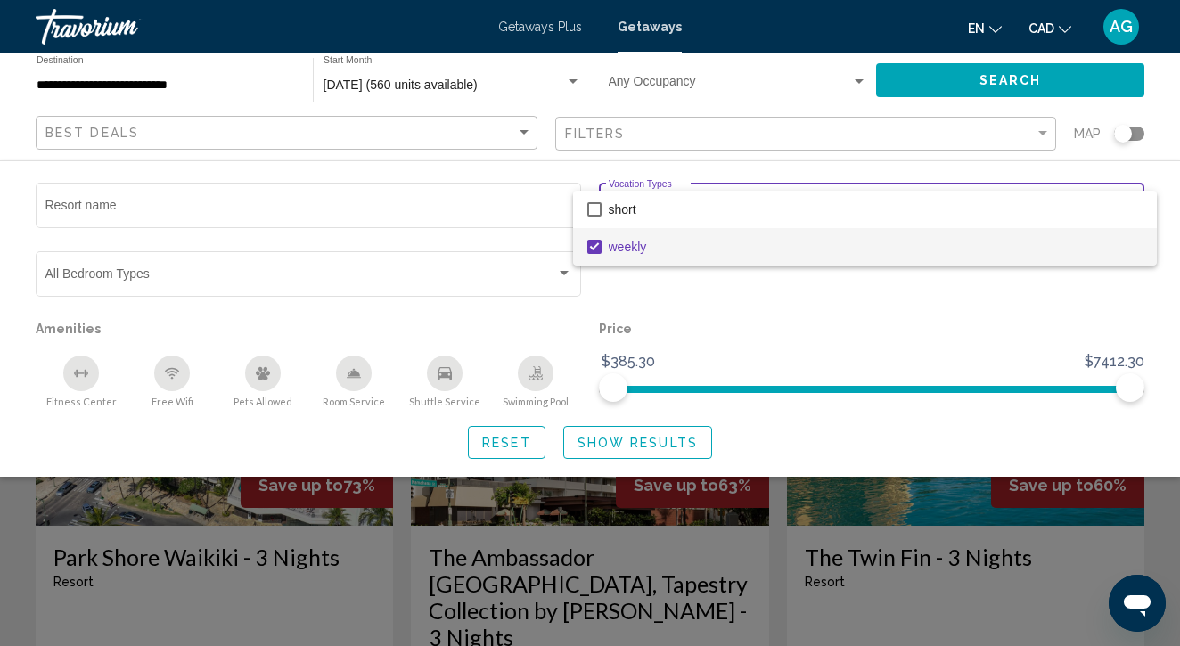
click at [947, 83] on div at bounding box center [590, 323] width 1180 height 646
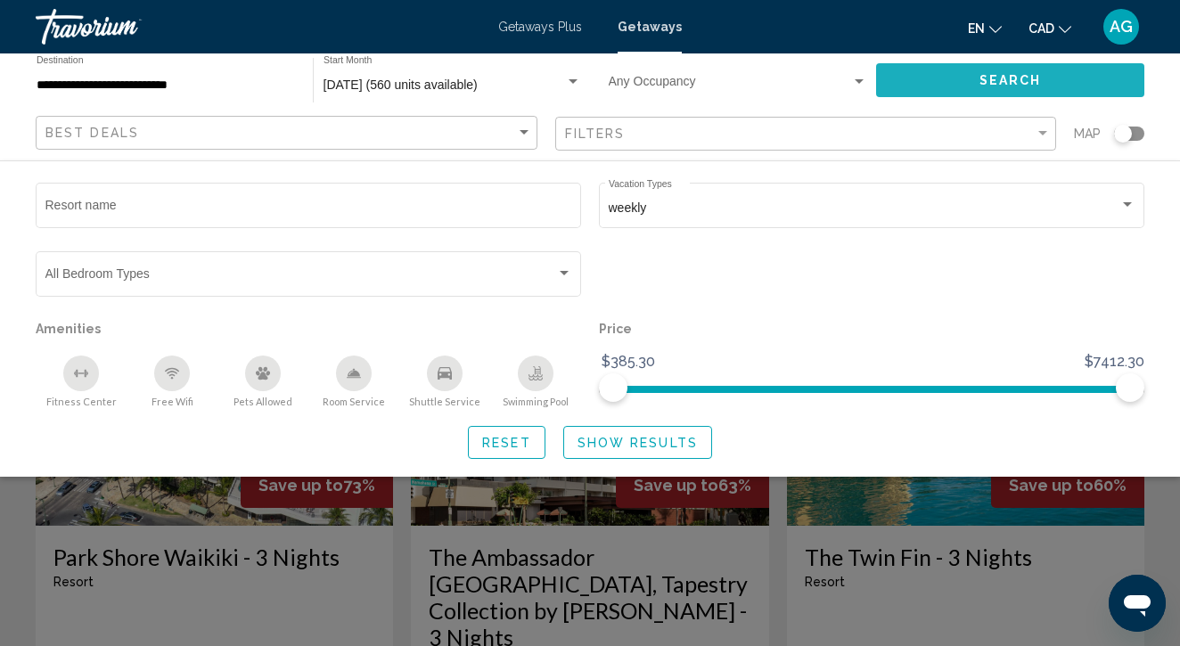
click at [937, 79] on button "Search" at bounding box center [1010, 79] width 268 height 33
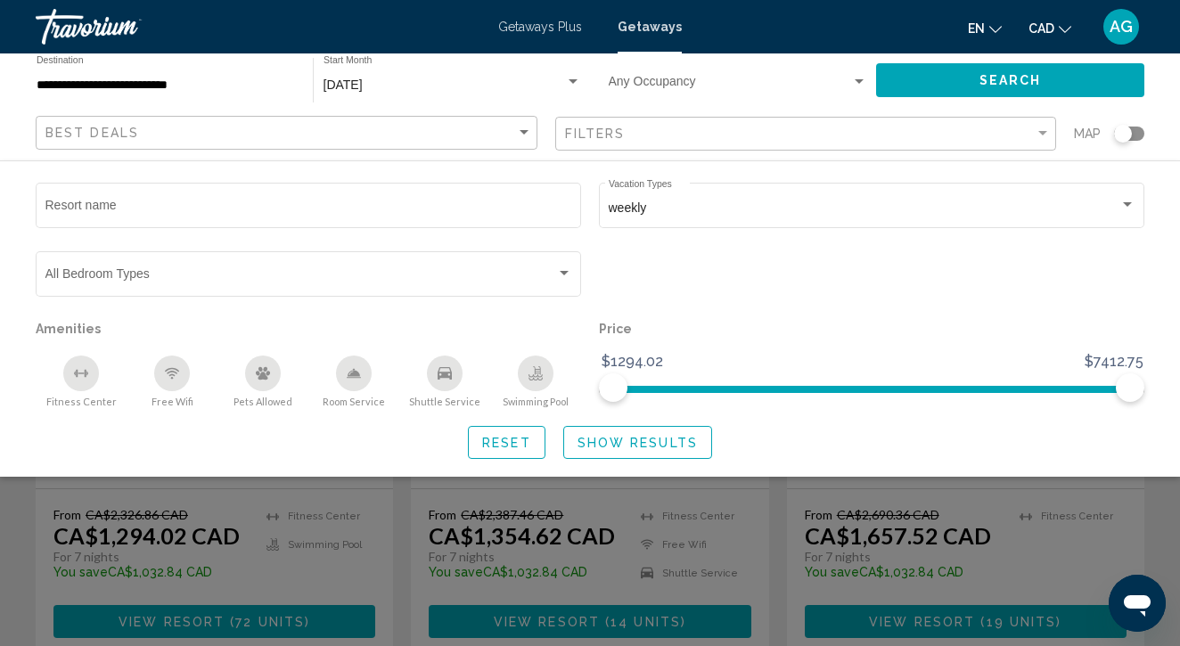
scroll to position [192, 0]
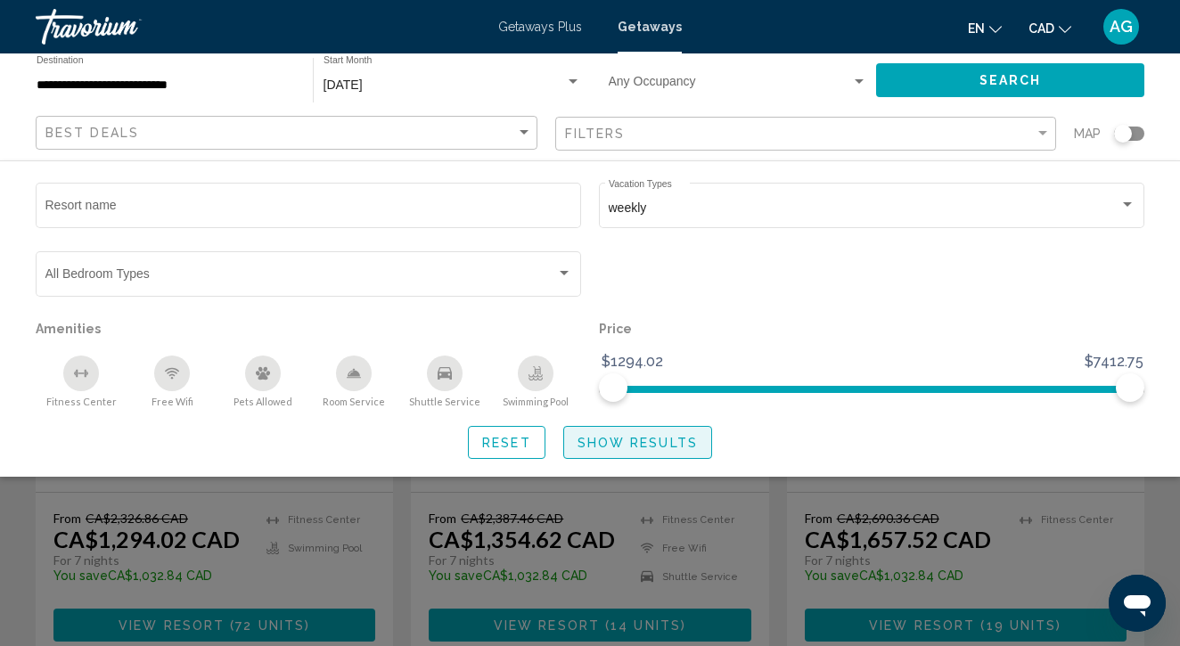
click at [663, 443] on span "Show Results" at bounding box center [638, 443] width 120 height 14
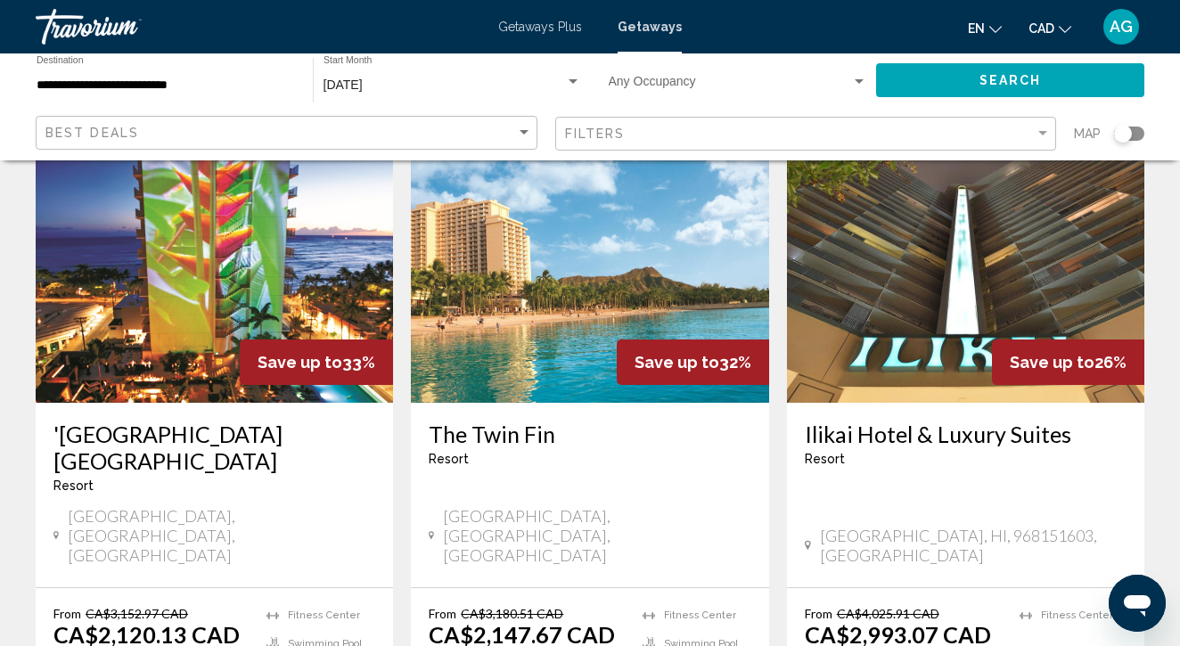
scroll to position [1468, 0]
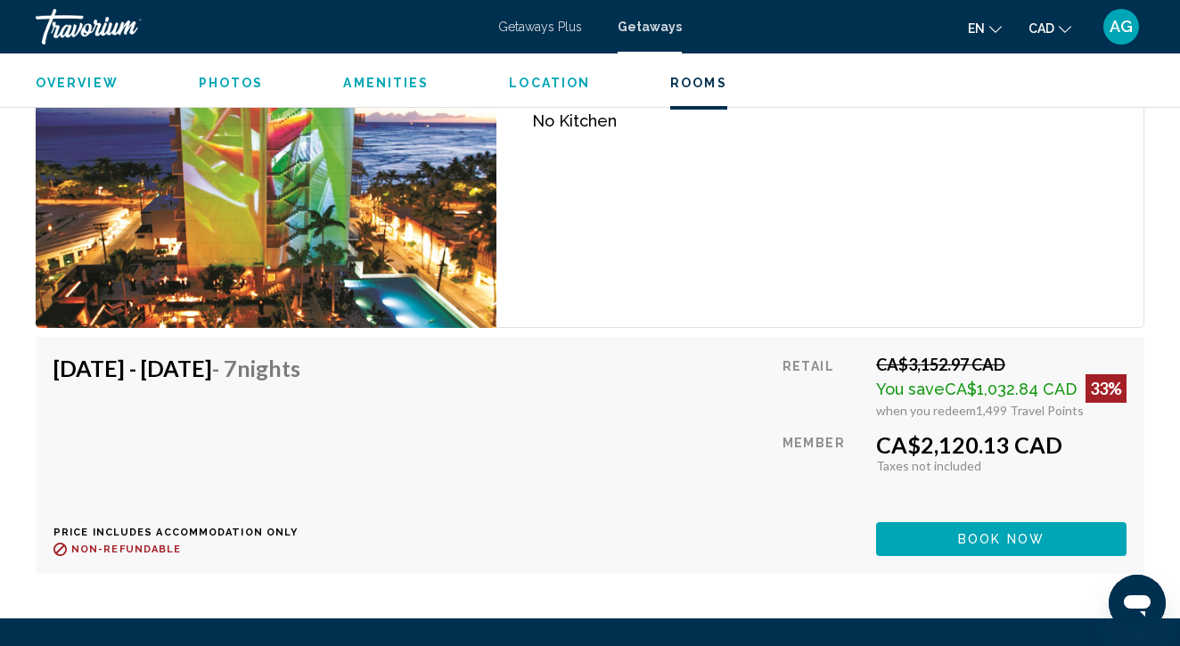
scroll to position [3914, 0]
click at [925, 540] on button "Book now" at bounding box center [1001, 538] width 251 height 33
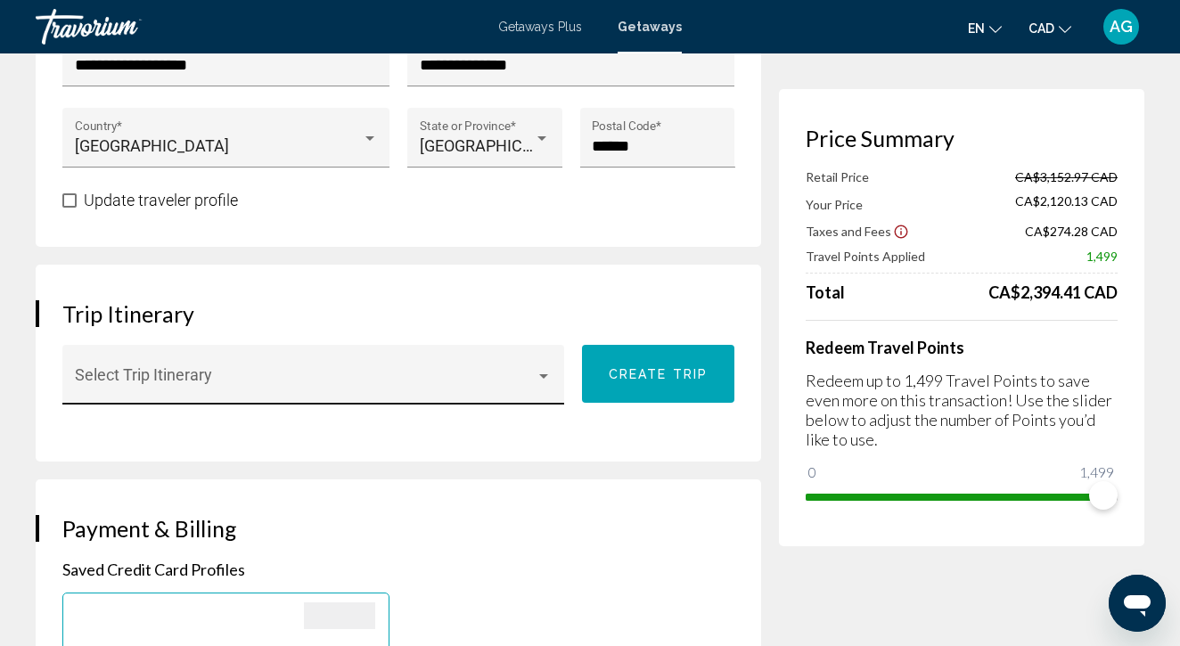
scroll to position [869, 0]
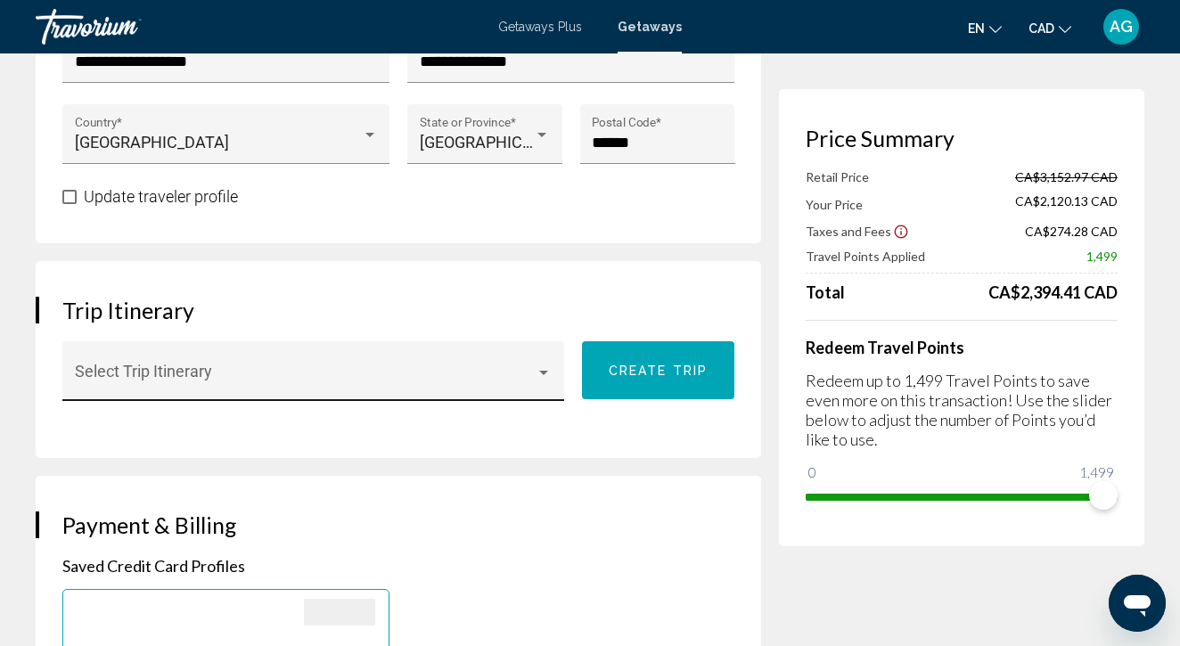
click at [446, 354] on div "Select Trip Itinerary" at bounding box center [314, 377] width 478 height 47
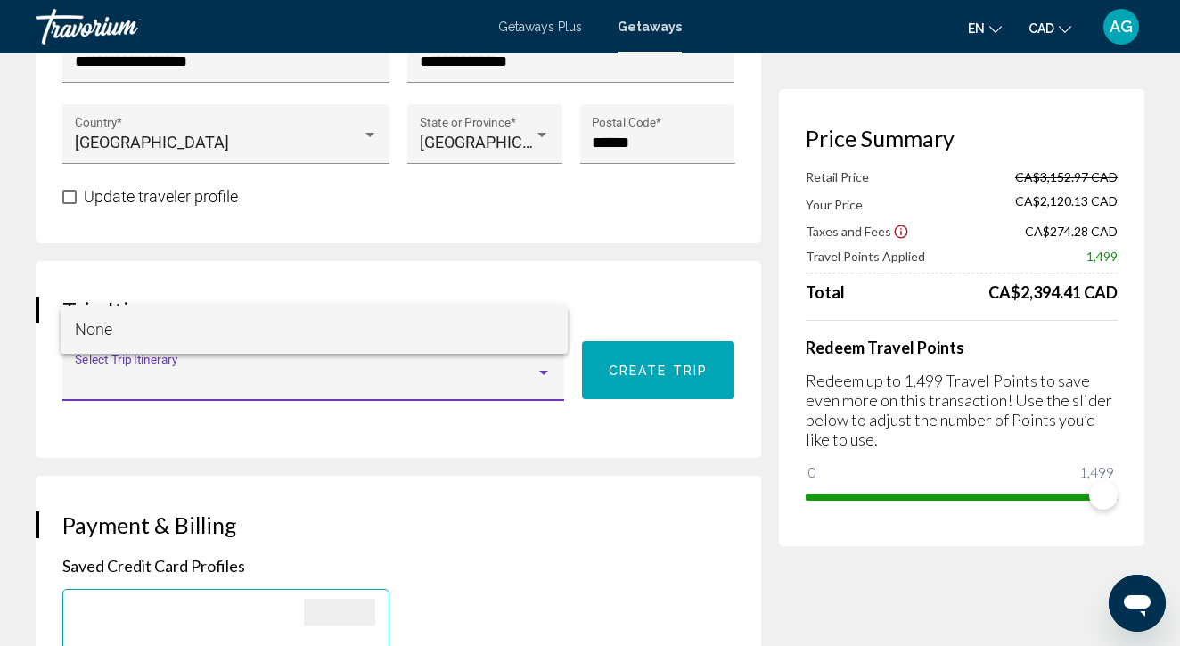
click at [441, 304] on div at bounding box center [590, 323] width 1180 height 646
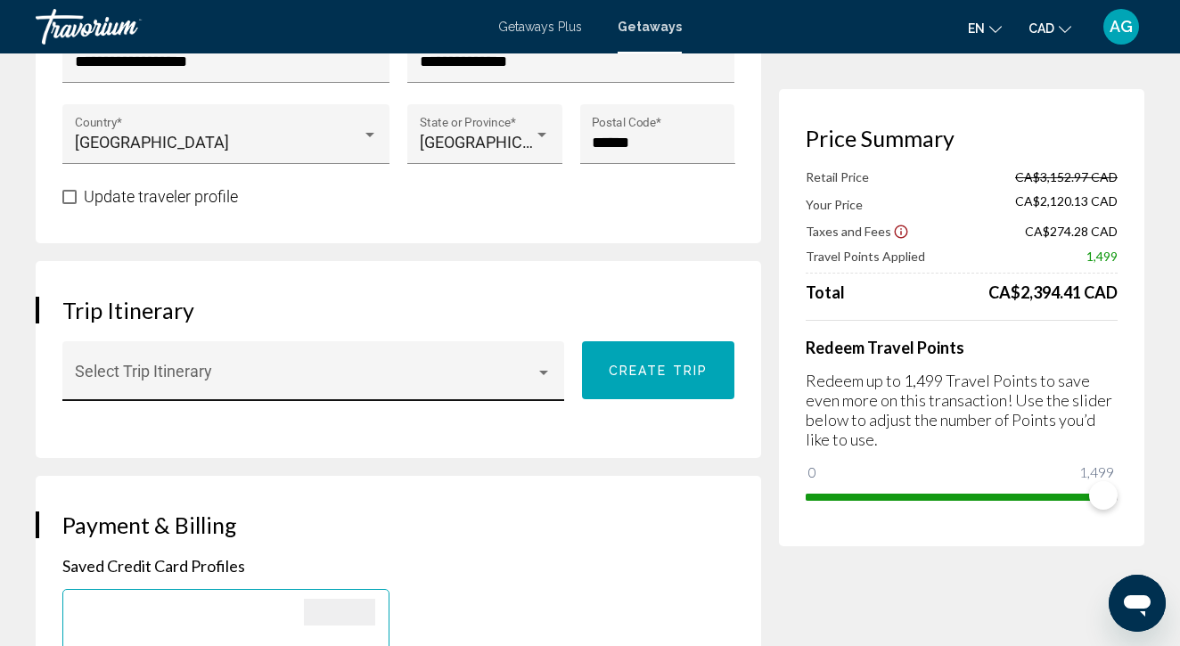
click at [433, 354] on div "Select Trip Itinerary" at bounding box center [314, 377] width 478 height 47
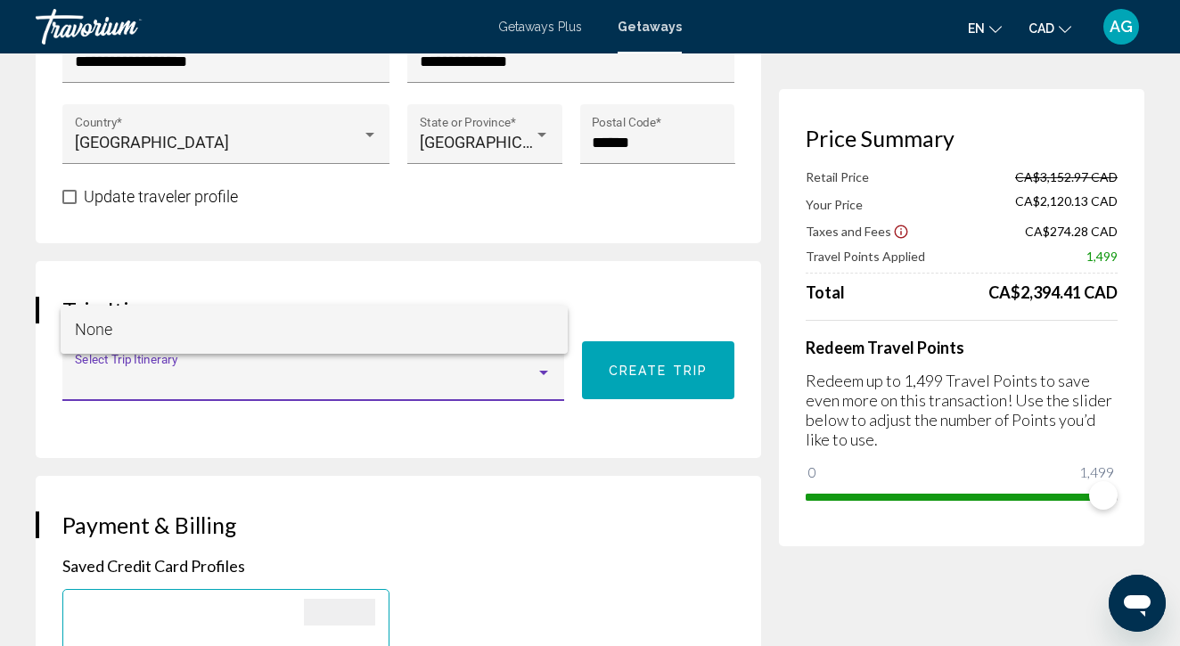
click at [433, 316] on span "None" at bounding box center [314, 330] width 479 height 48
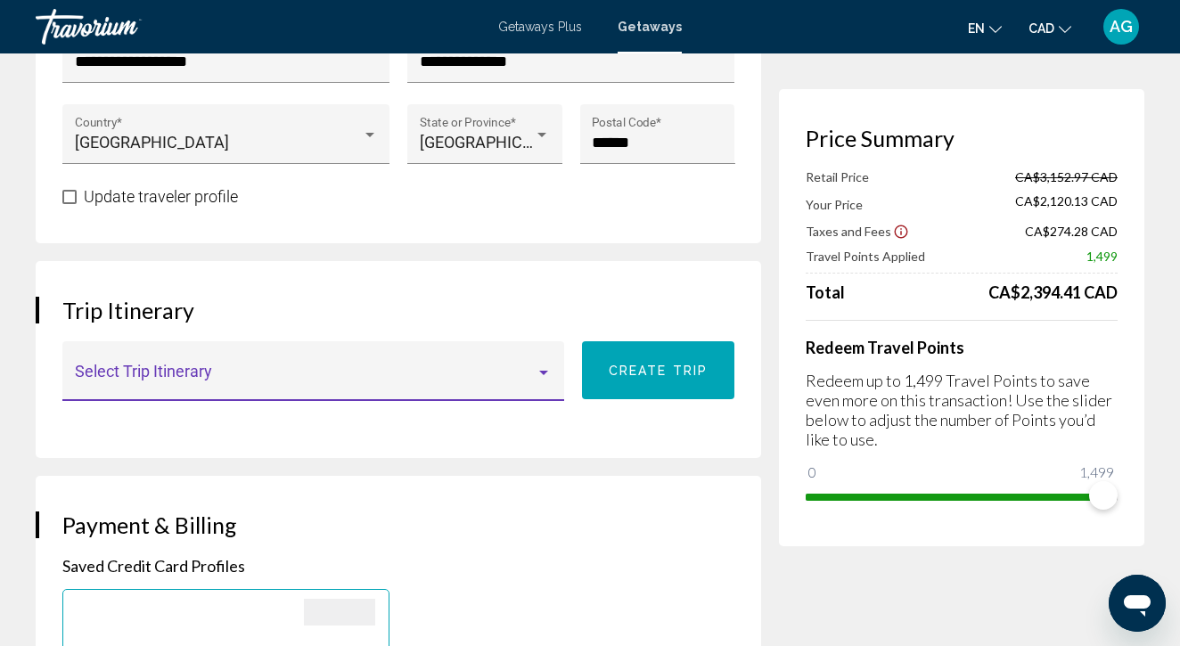
click at [634, 341] on button "Create trip" at bounding box center [658, 370] width 152 height 58
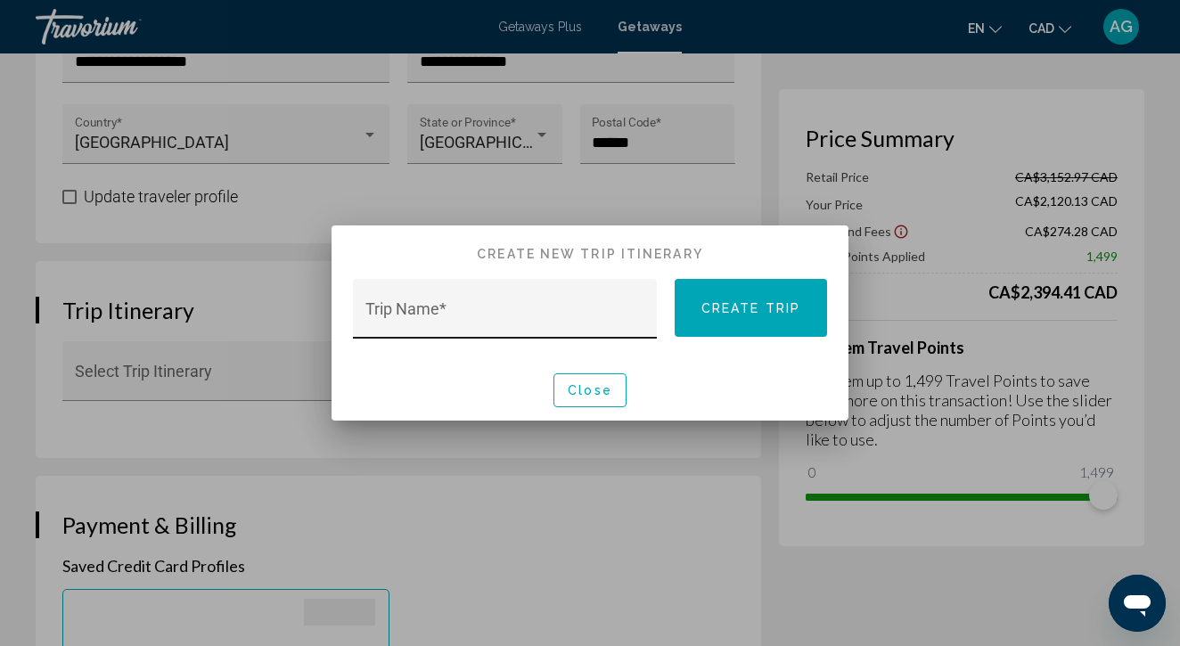
click at [554, 316] on input "Trip Name *" at bounding box center [505, 317] width 280 height 18
type input "******"
click at [775, 308] on span "Create trip" at bounding box center [751, 308] width 99 height 14
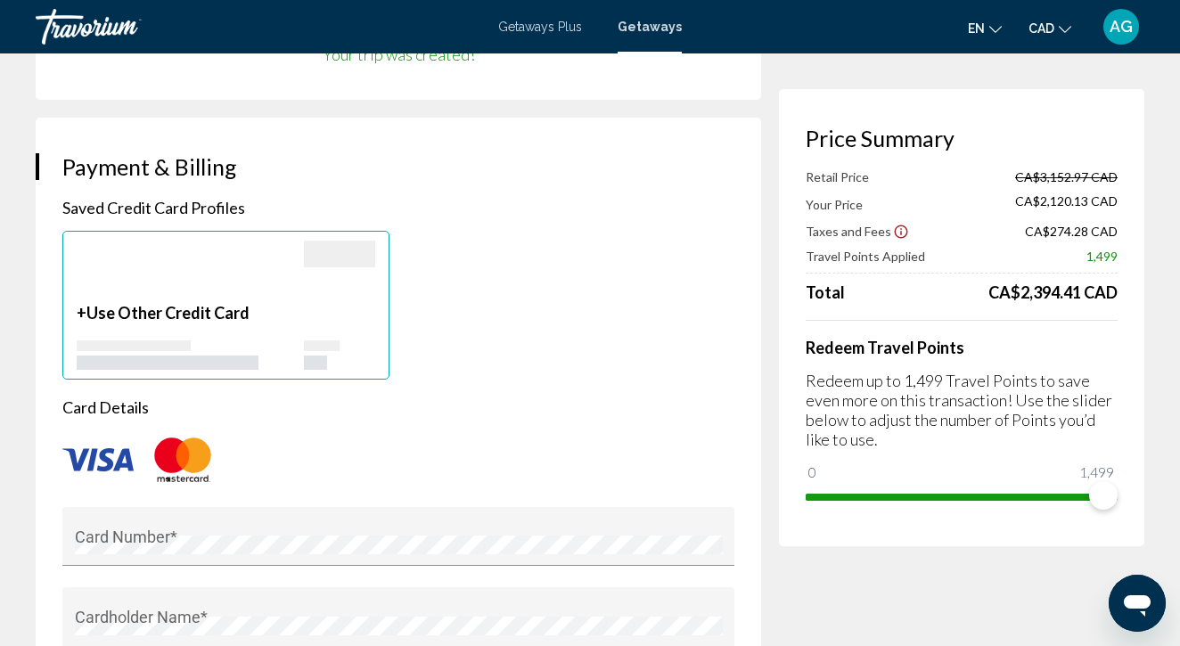
scroll to position [1254, 0]
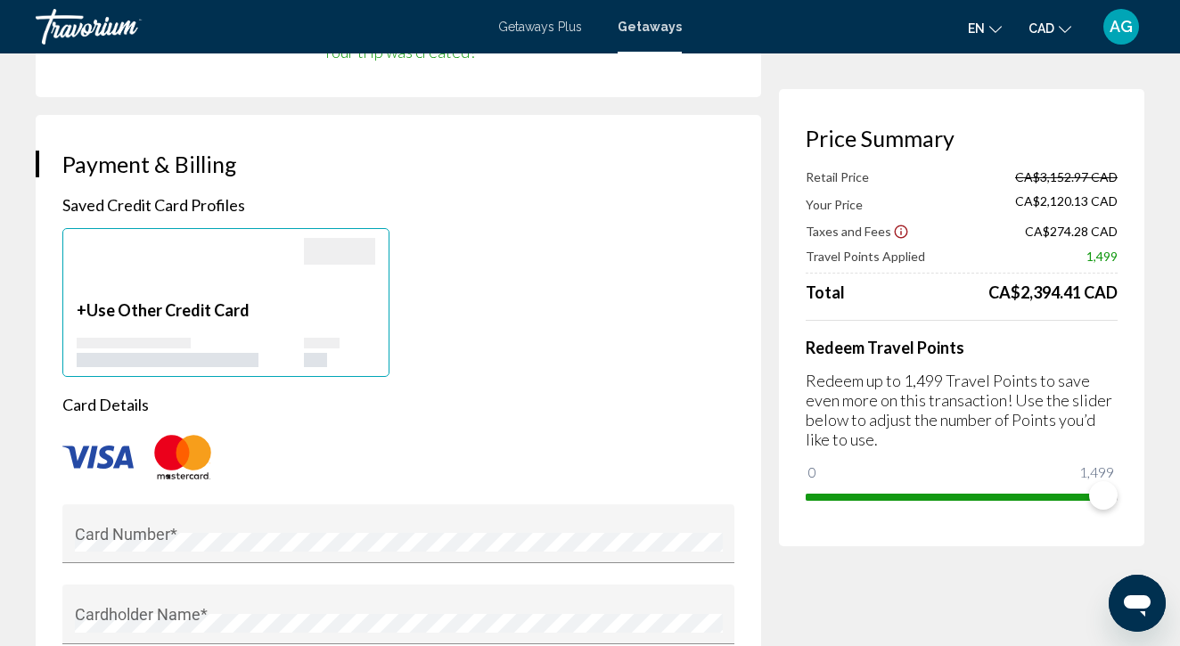
click at [244, 300] on span "Use Other Credit Card" at bounding box center [167, 310] width 163 height 20
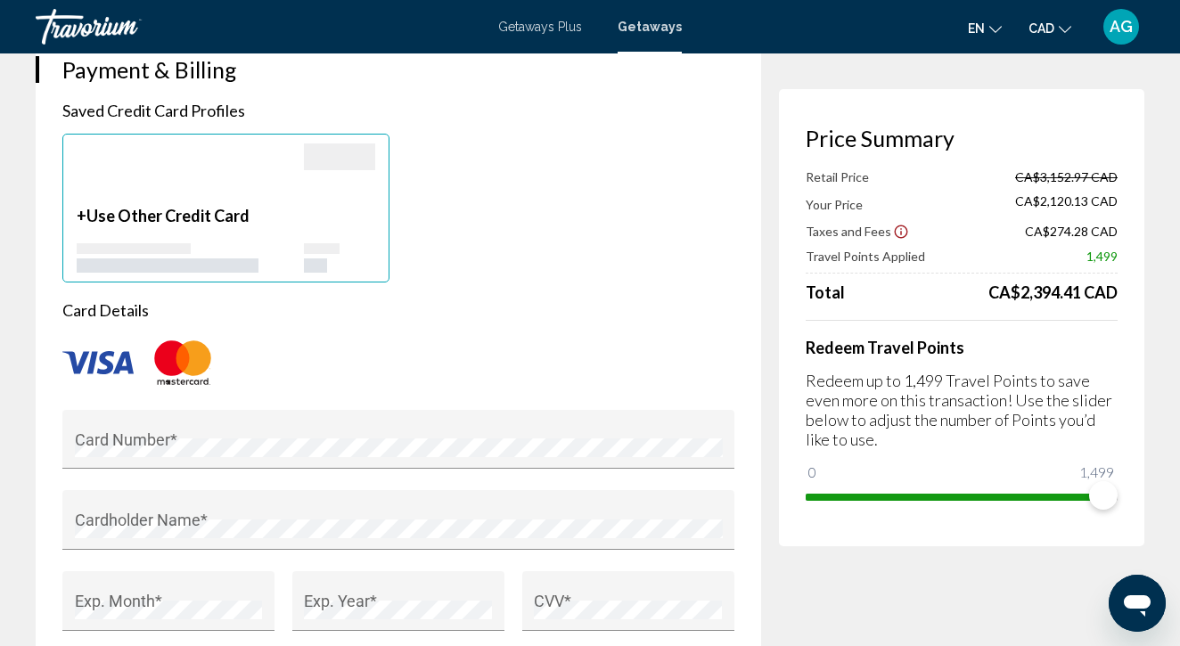
scroll to position [1349, 0]
click at [201, 422] on div "Card Number *" at bounding box center [399, 445] width 648 height 47
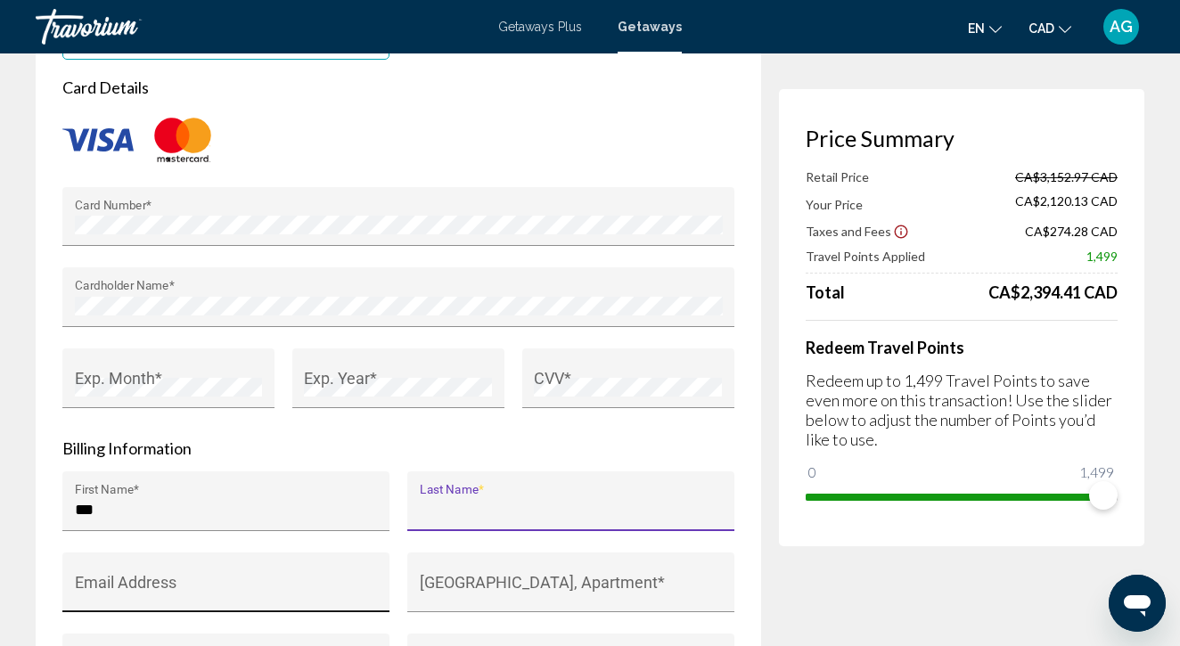
scroll to position [1573, 0]
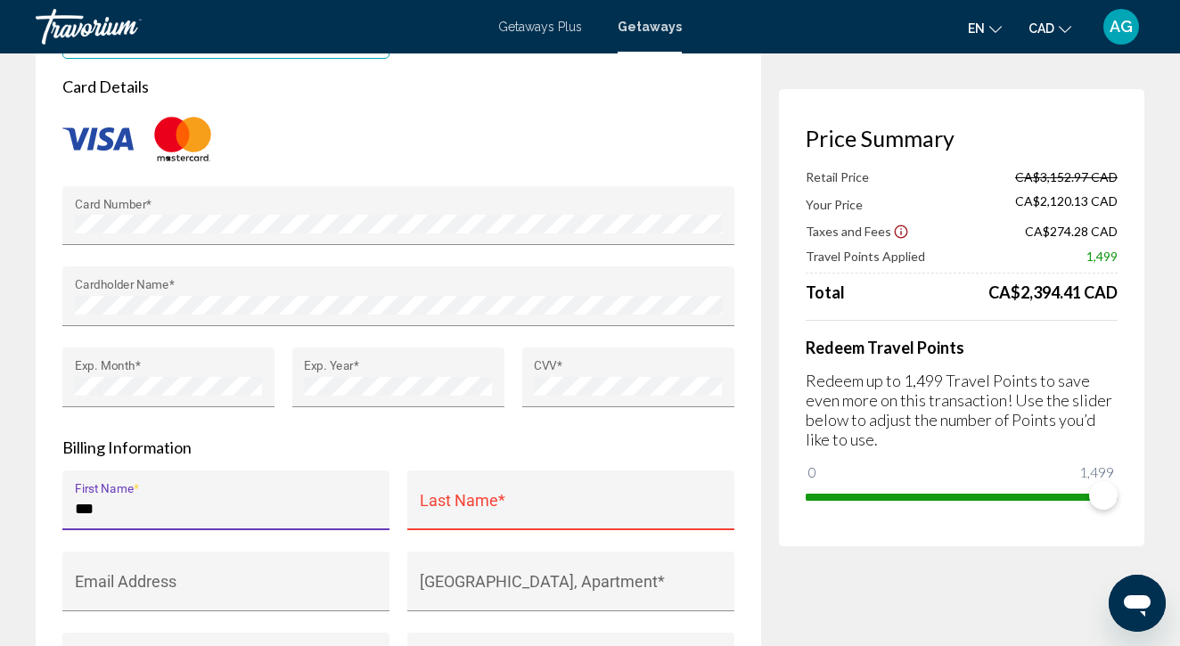
click at [137, 500] on input "***" at bounding box center [226, 509] width 303 height 18
drag, startPoint x: 117, startPoint y: 464, endPoint x: 579, endPoint y: 511, distance: 465.0
click at [582, 516] on div "**********" at bounding box center [398, 633] width 690 height 324
type input "****"
click at [544, 500] on input "Last Name *" at bounding box center [571, 509] width 303 height 18
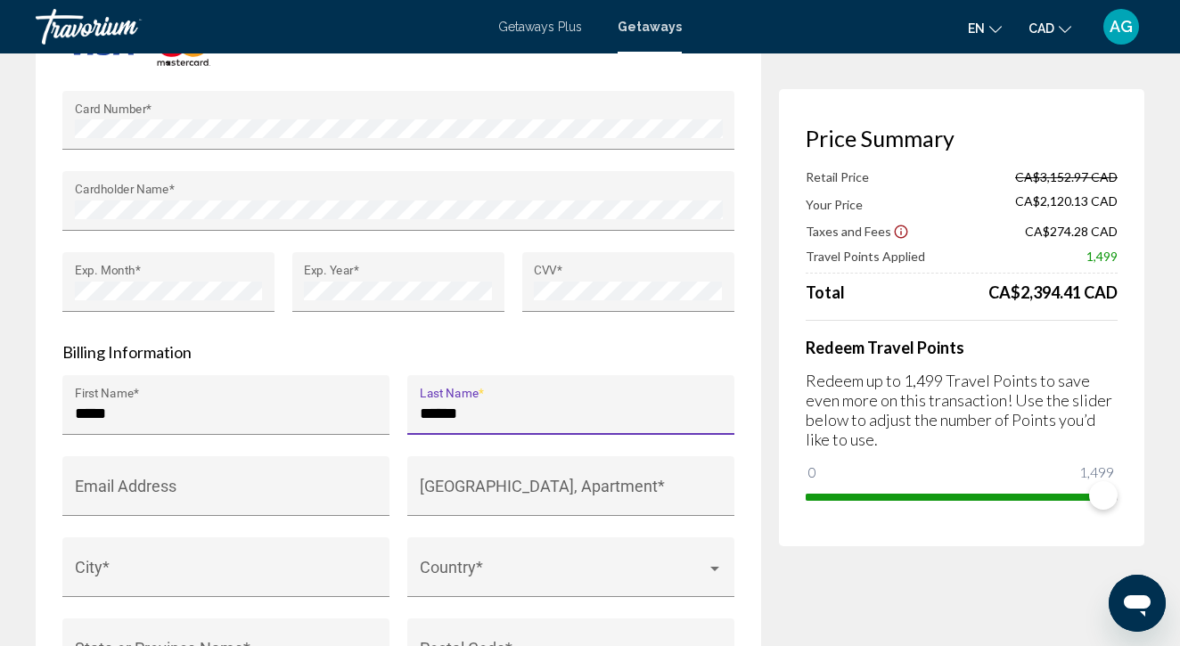
scroll to position [1668, 0]
type input "******"
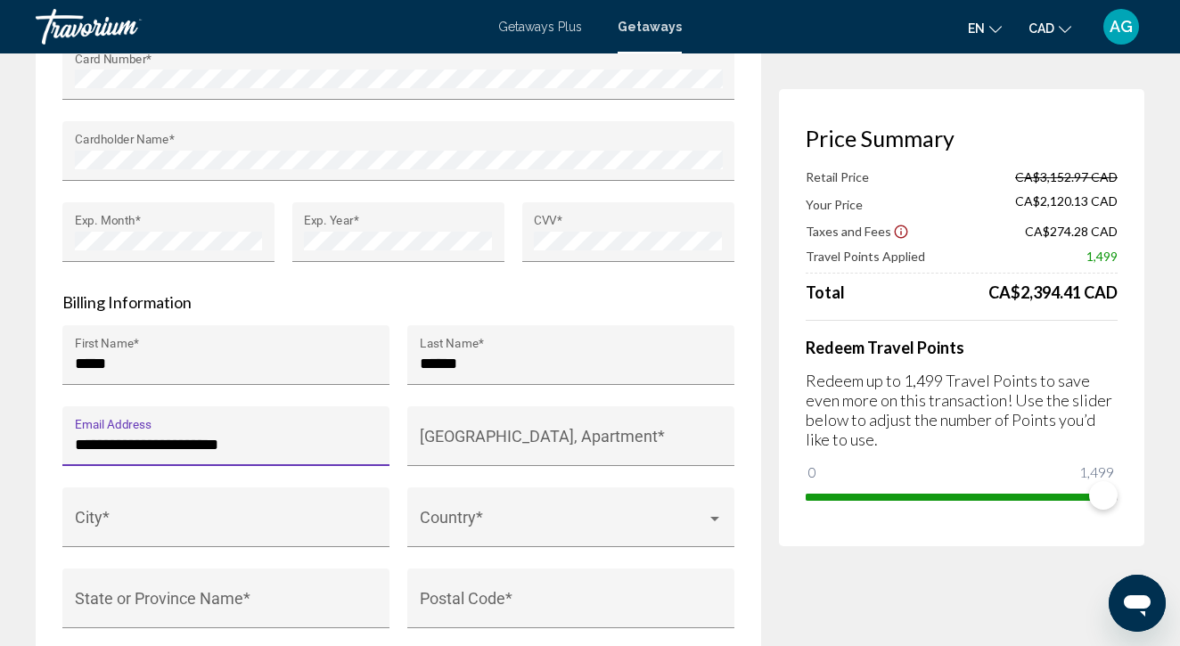
scroll to position [1718, 0]
type input "**********"
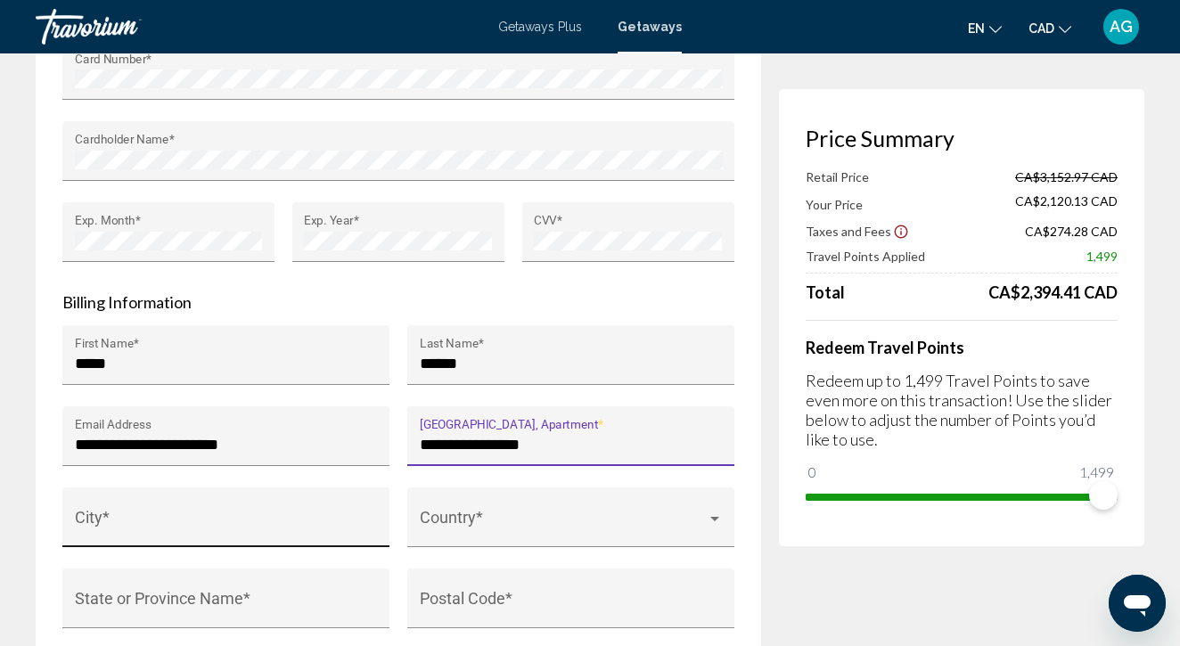
type input "**********"
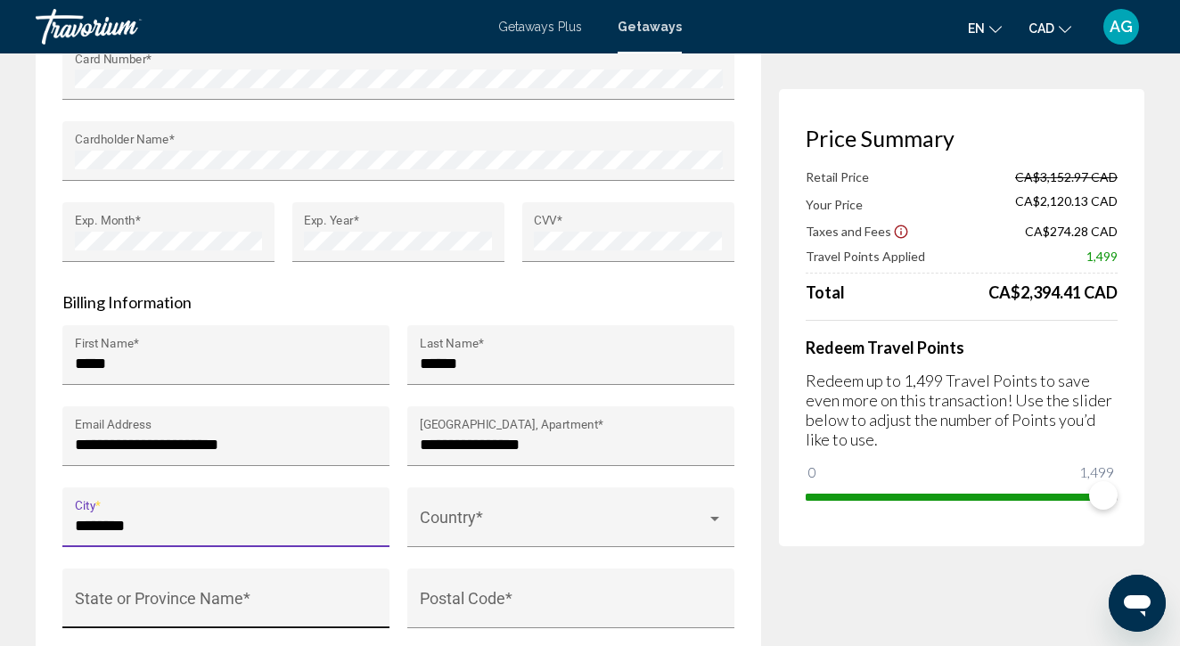
type input "*******"
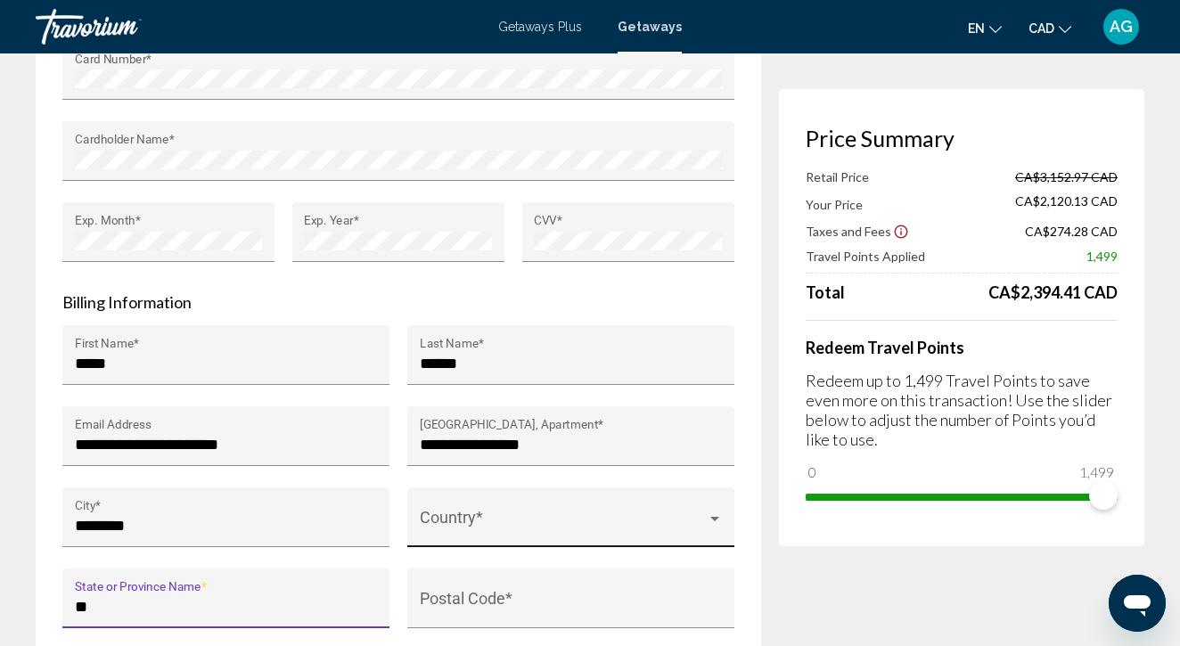
type input "**"
click at [489, 500] on div "Country *" at bounding box center [571, 523] width 303 height 47
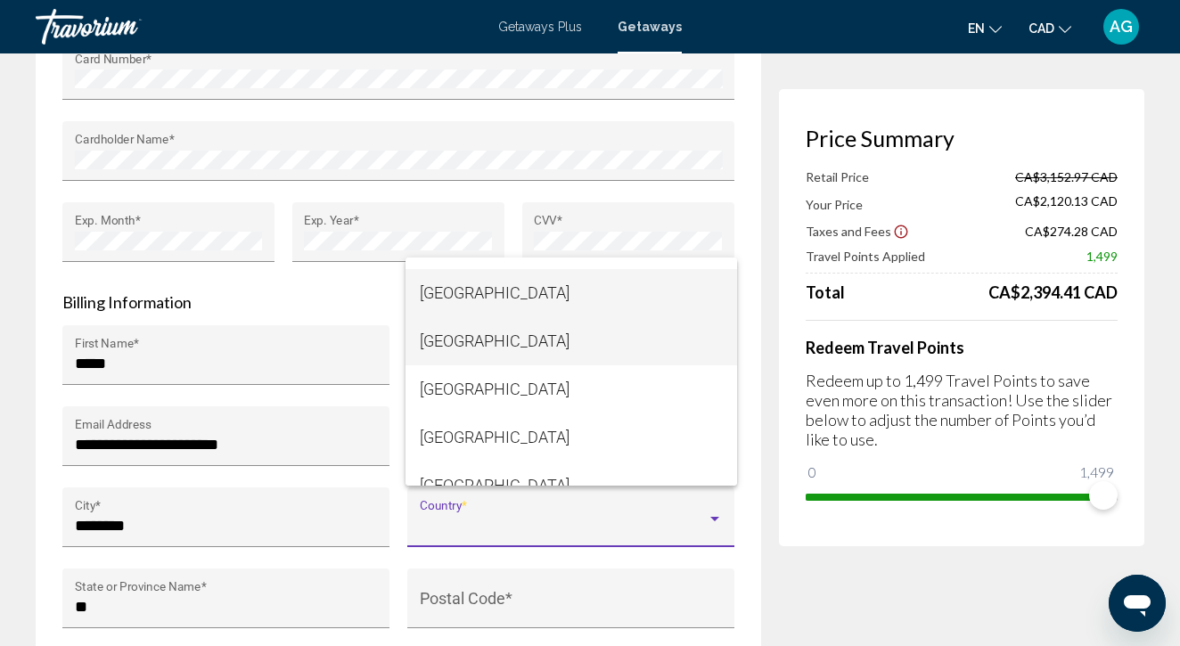
scroll to position [1819, 0]
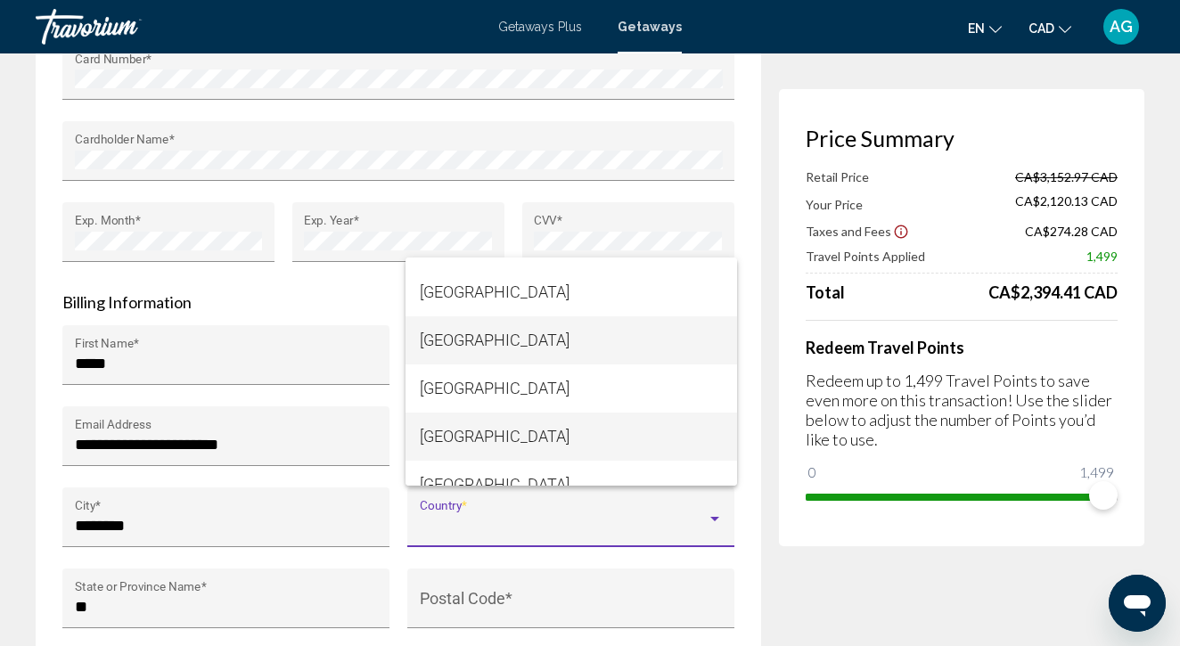
click at [489, 435] on span "Canada" at bounding box center [571, 437] width 303 height 48
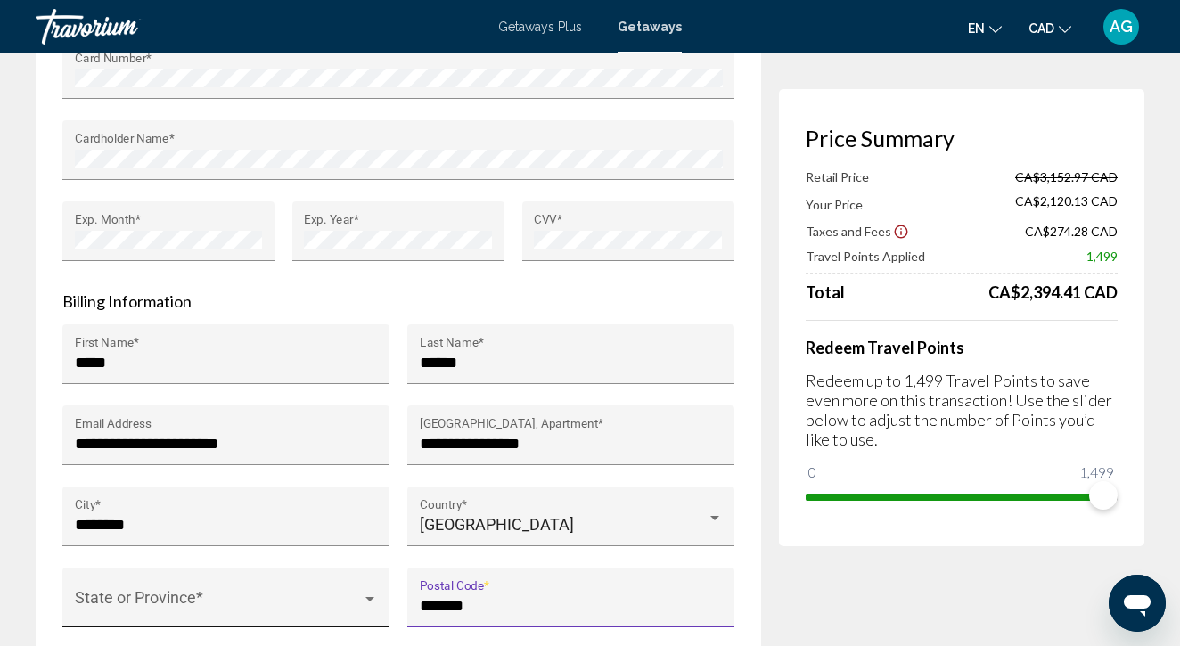
scroll to position [1877, 0]
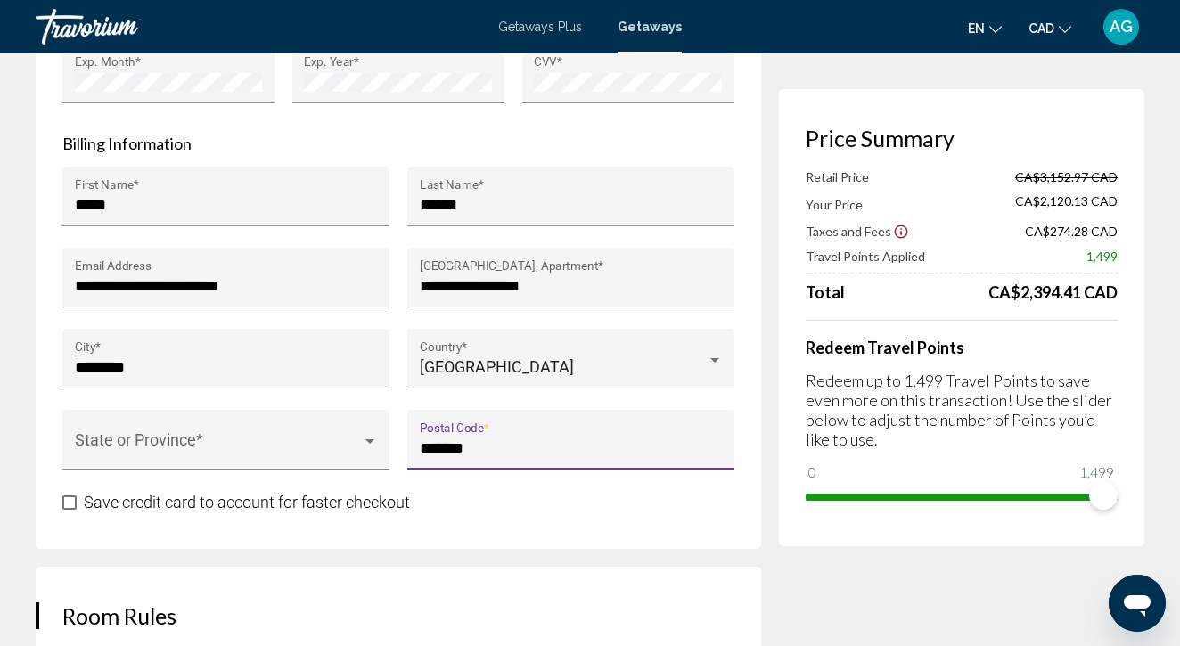
type input "*******"
click at [66, 496] on span "Main content" at bounding box center [69, 503] width 14 height 14
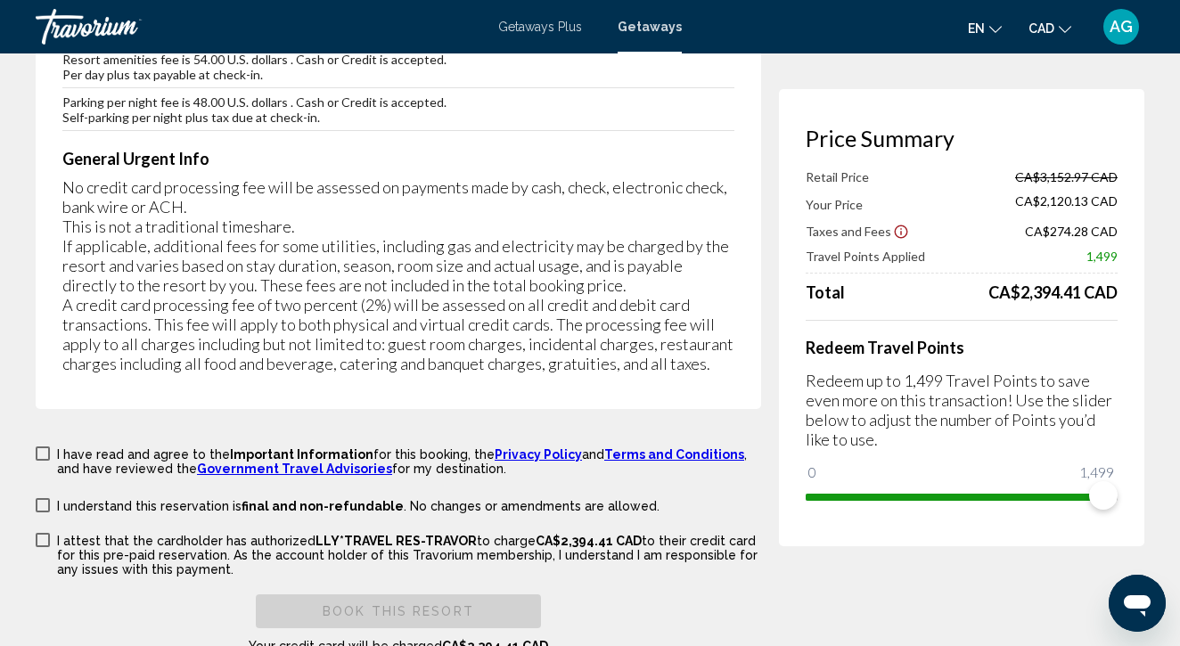
scroll to position [3041, 0]
click at [40, 447] on span "Main content" at bounding box center [43, 454] width 14 height 14
click at [43, 494] on mat-checkbox "I understand this reservation is final and non-refundable . No changes or amend…" at bounding box center [399, 504] width 726 height 20
click at [46, 498] on span "Main content" at bounding box center [43, 505] width 14 height 14
click at [42, 531] on label "I attest that the cardholder has authorized LLY*TRAVEL RES-TRAVOR to charge CA$…" at bounding box center [399, 553] width 726 height 45
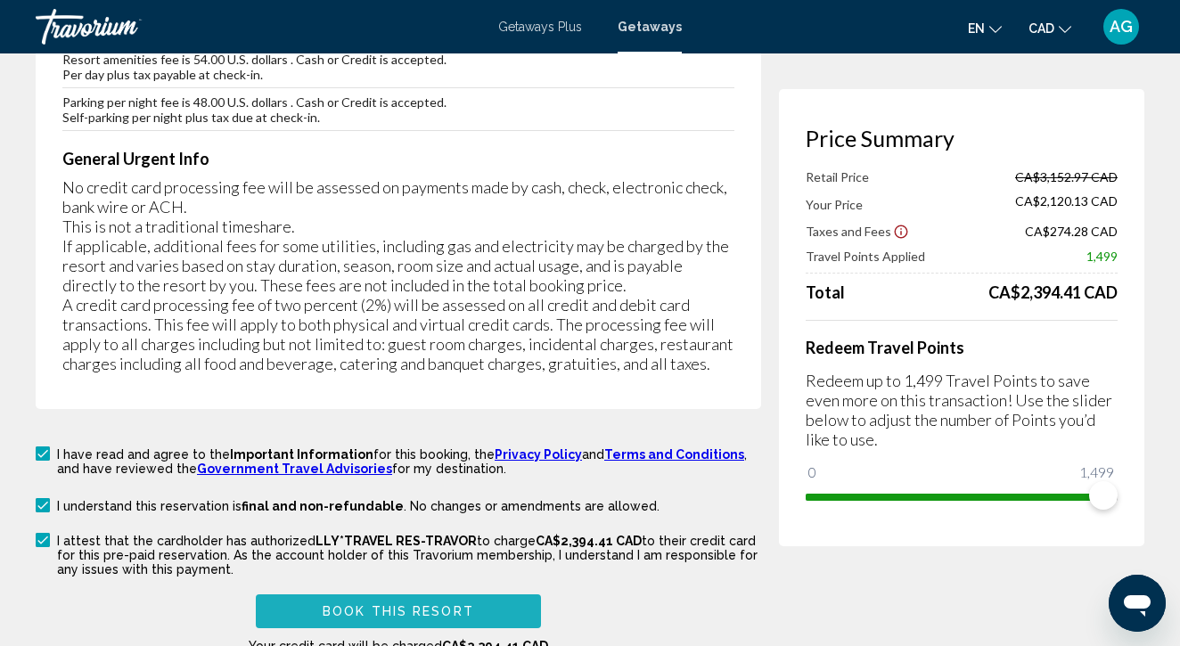
click at [431, 605] on span "Book this Resort" at bounding box center [399, 612] width 152 height 14
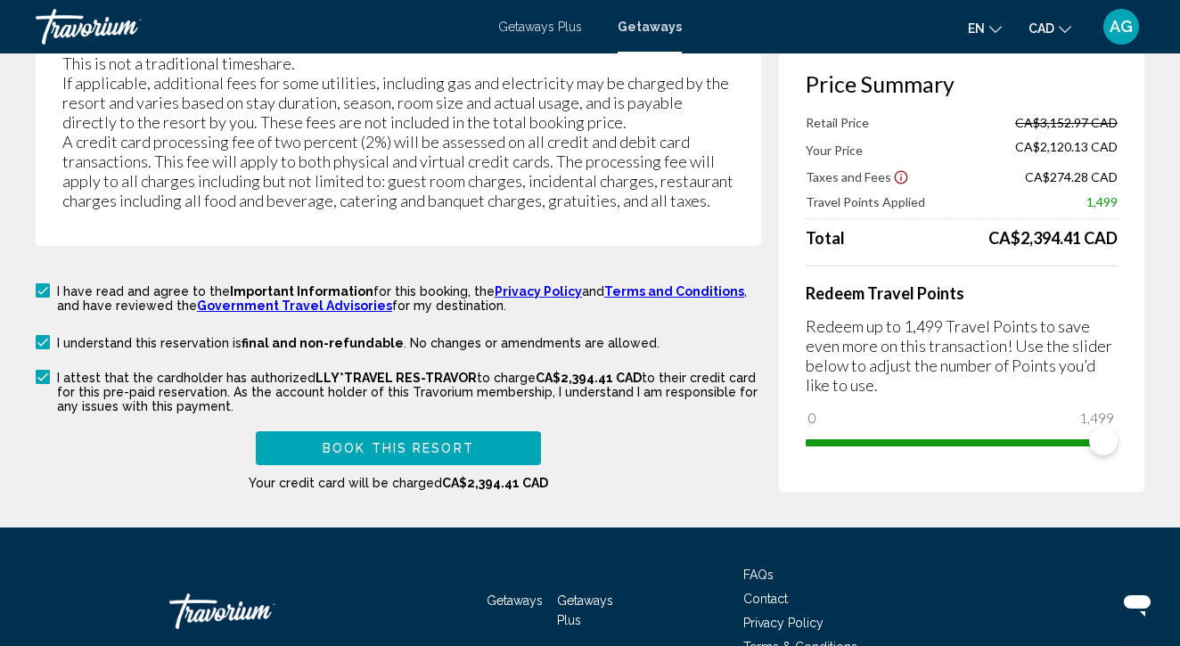
scroll to position [3203, 0]
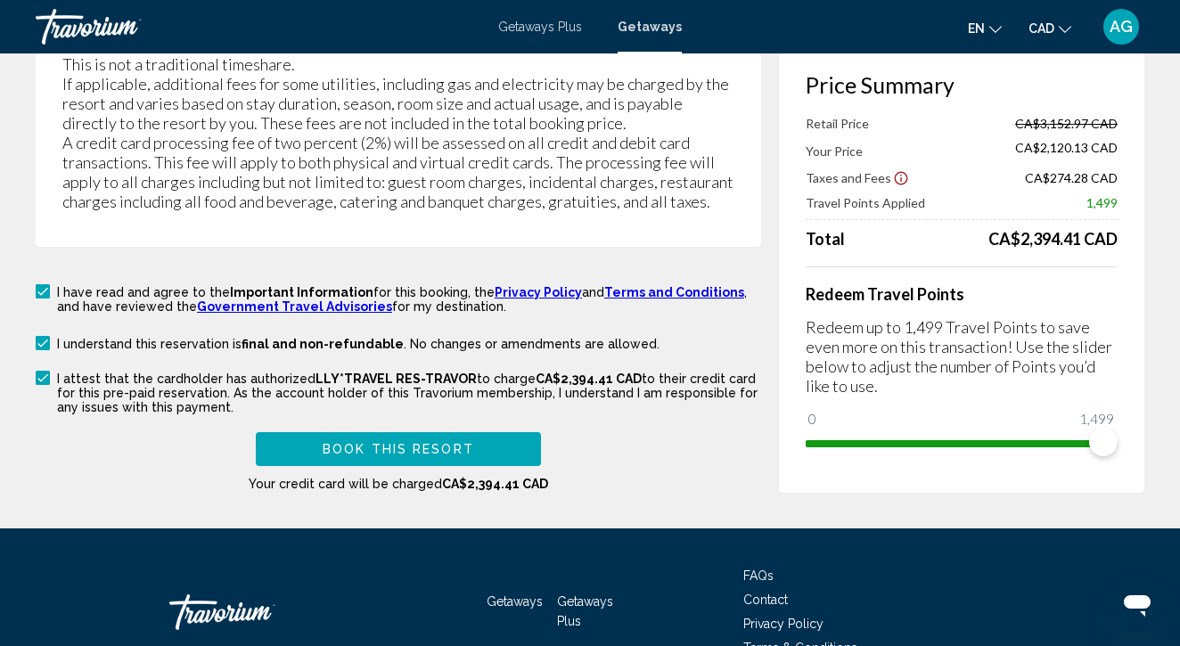
type input "**********"
click at [390, 443] on span "Book this Resort" at bounding box center [399, 450] width 152 height 14
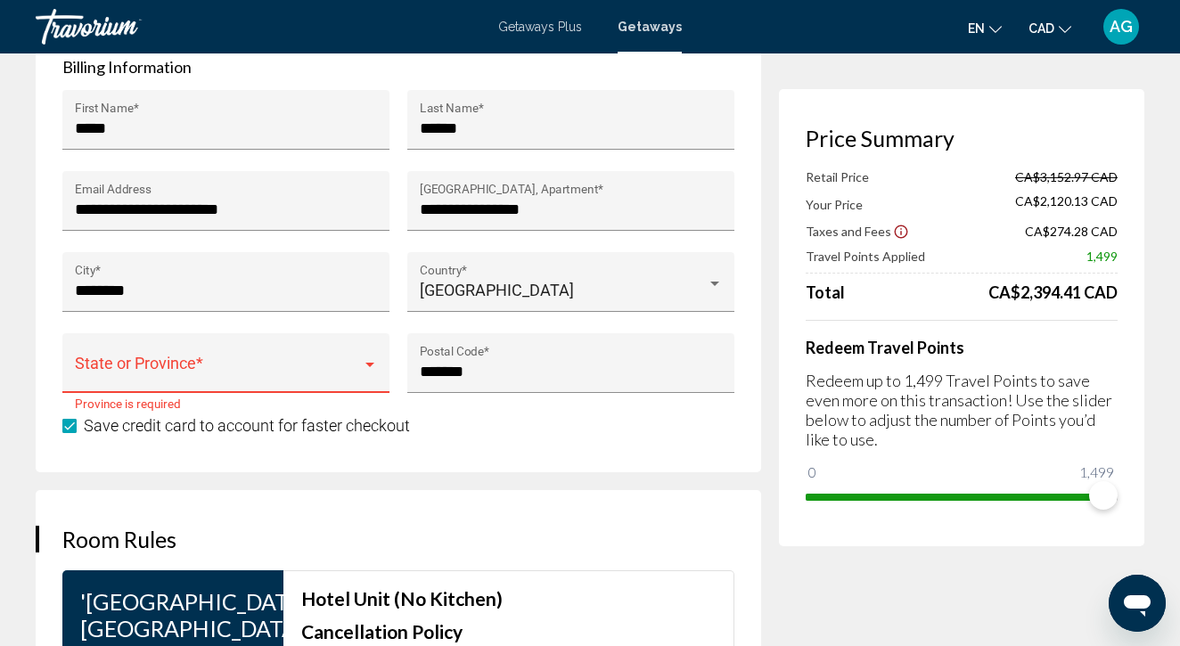
click at [322, 363] on span "Main content" at bounding box center [218, 372] width 287 height 18
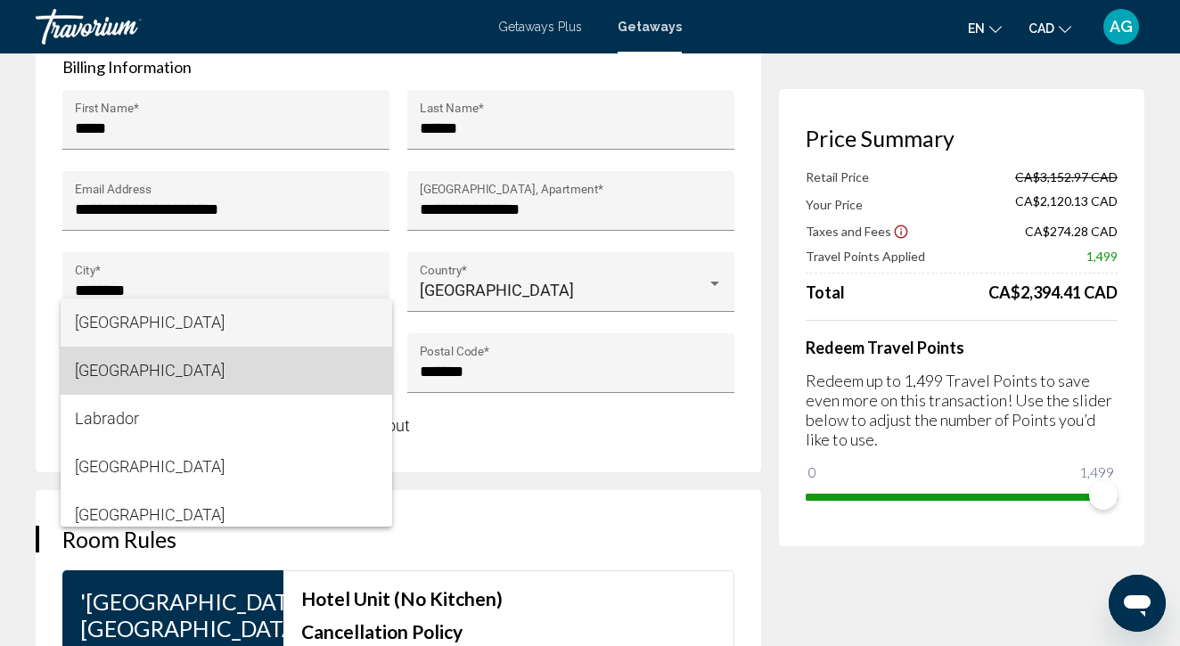
click at [263, 368] on span "British Columbia" at bounding box center [226, 371] width 303 height 48
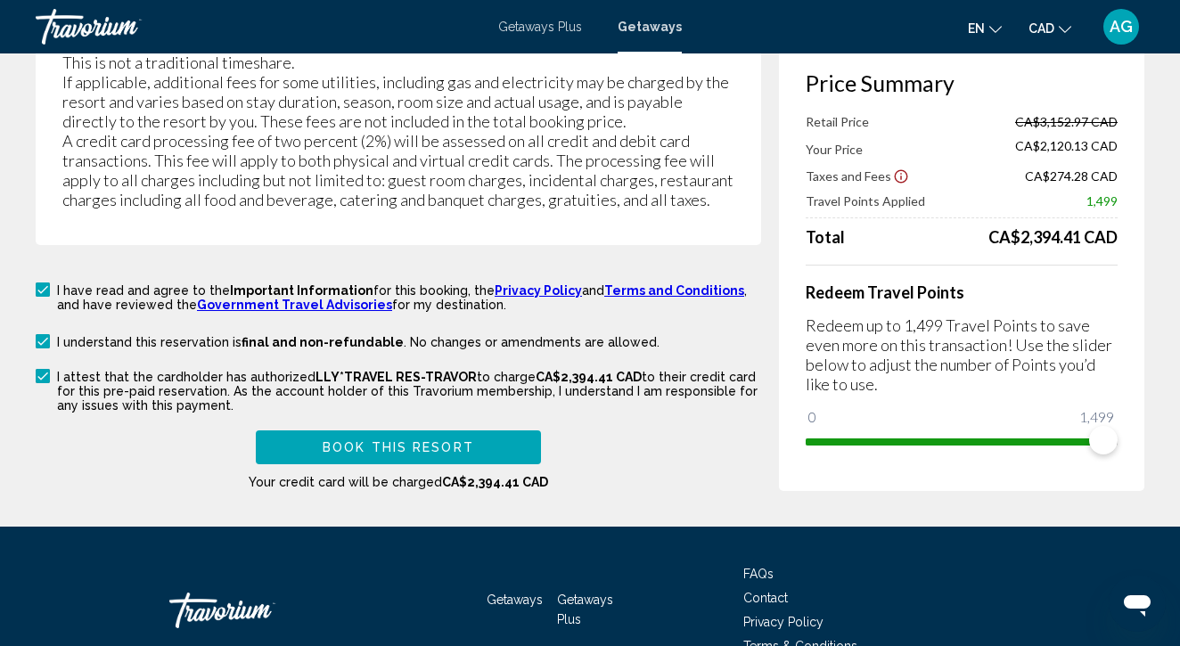
scroll to position [3203, 0]
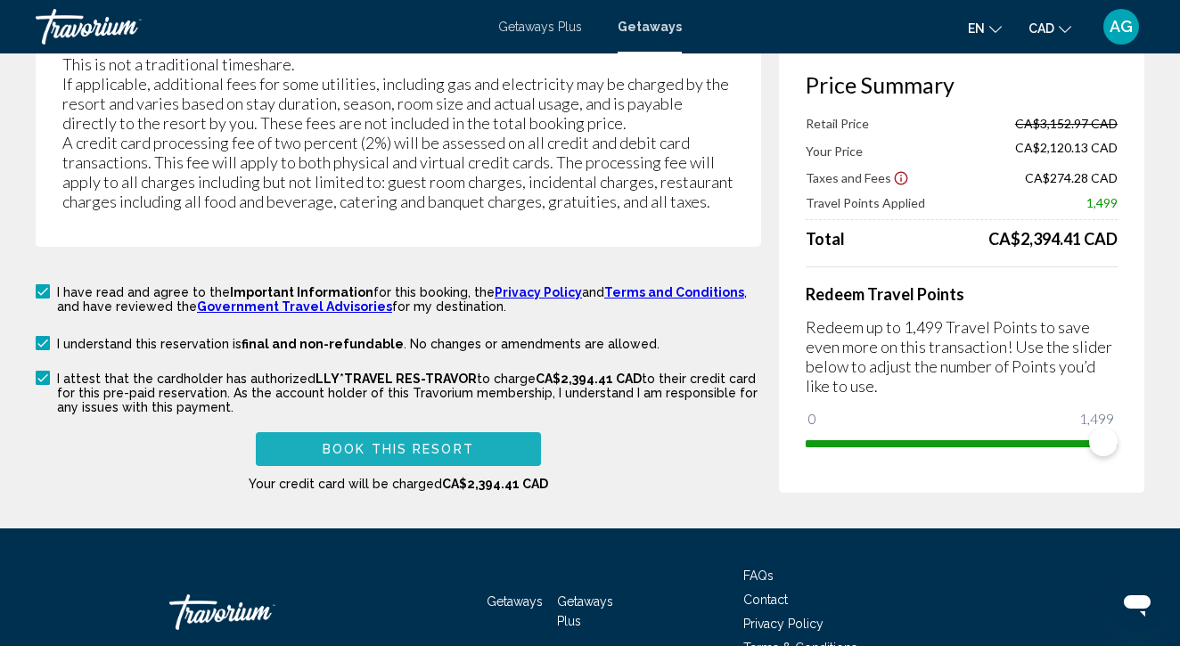
click at [418, 443] on span "Book this Resort" at bounding box center [399, 450] width 152 height 14
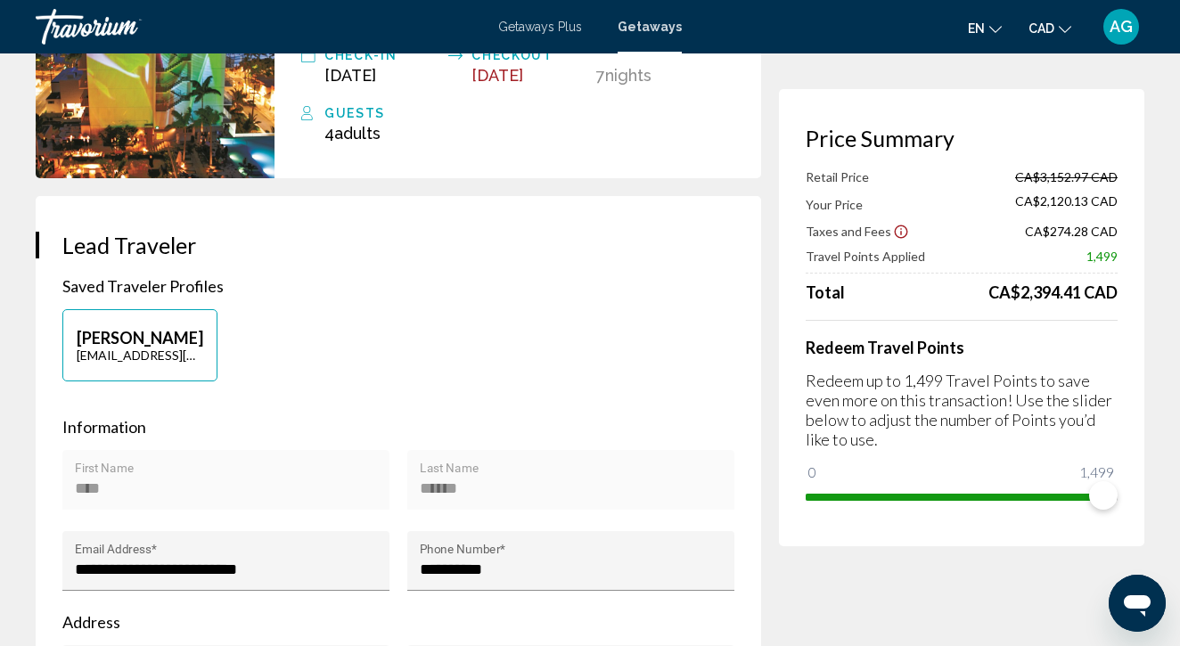
scroll to position [226, 0]
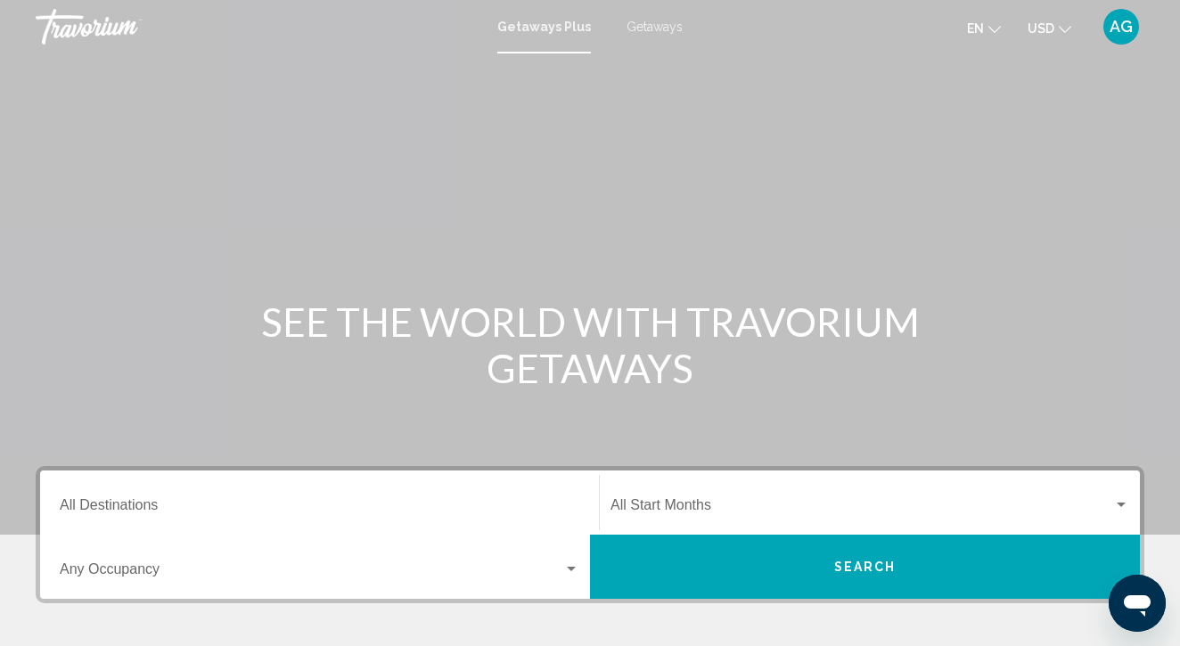
click at [1048, 25] on span "USD" at bounding box center [1041, 28] width 27 height 14
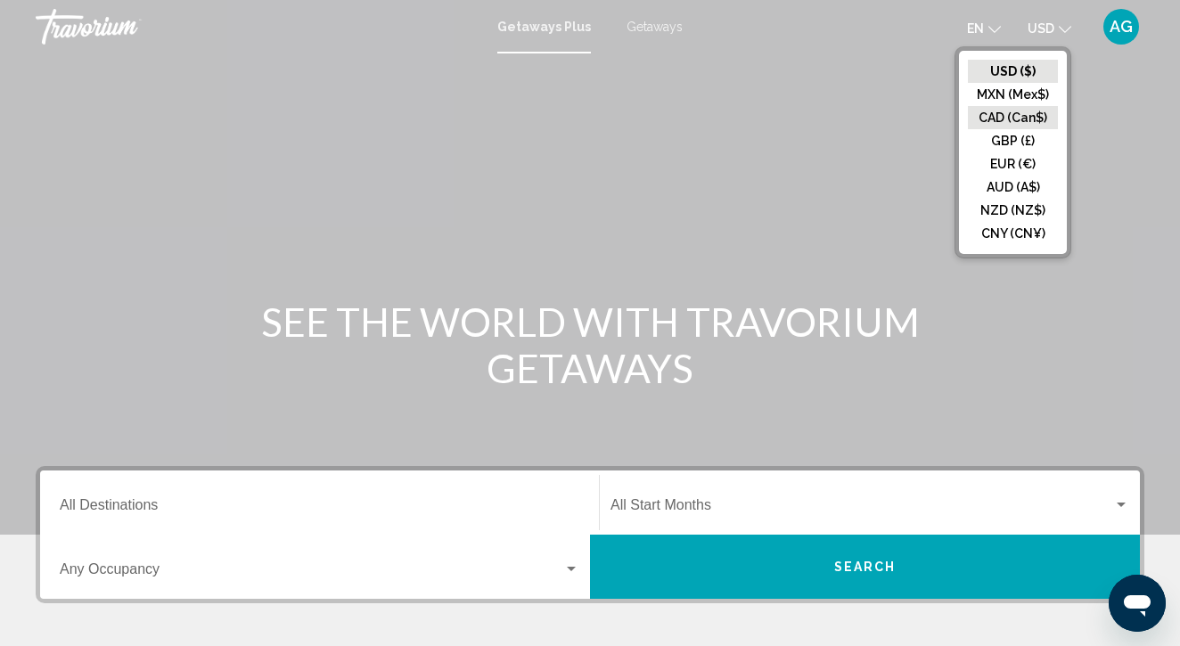
click at [1029, 116] on button "CAD (Can$)" at bounding box center [1013, 117] width 90 height 23
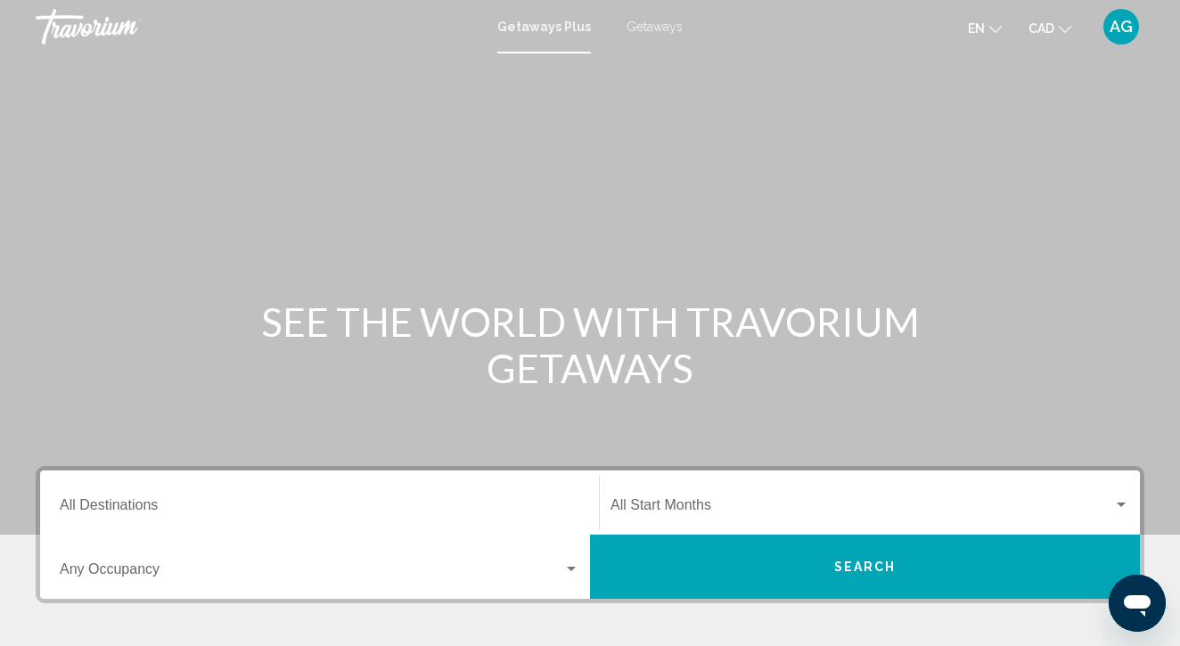
click at [645, 30] on span "Getaways" at bounding box center [655, 27] width 56 height 14
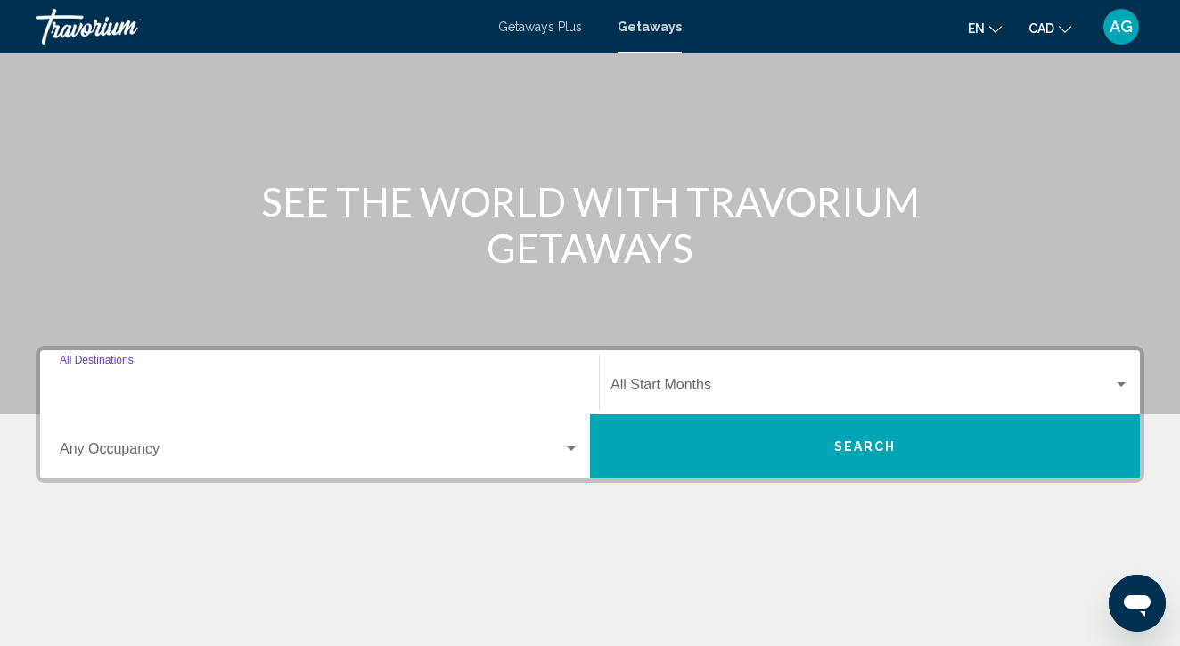
click at [112, 385] on input "Destination All Destinations" at bounding box center [320, 389] width 520 height 16
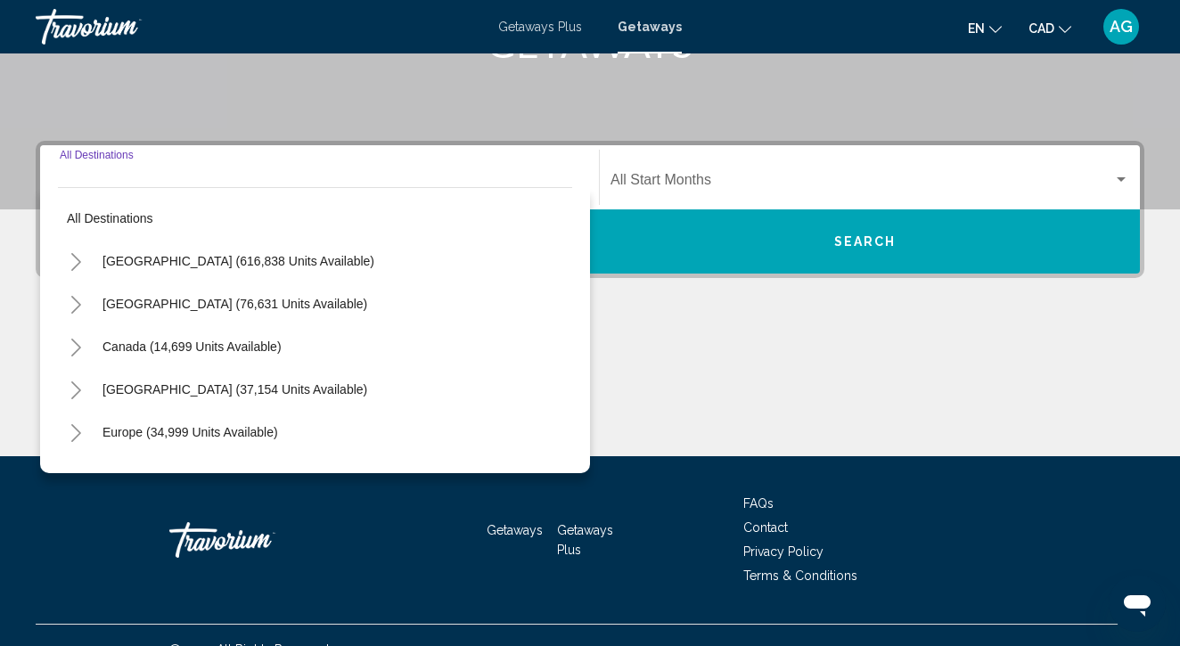
scroll to position [354, 0]
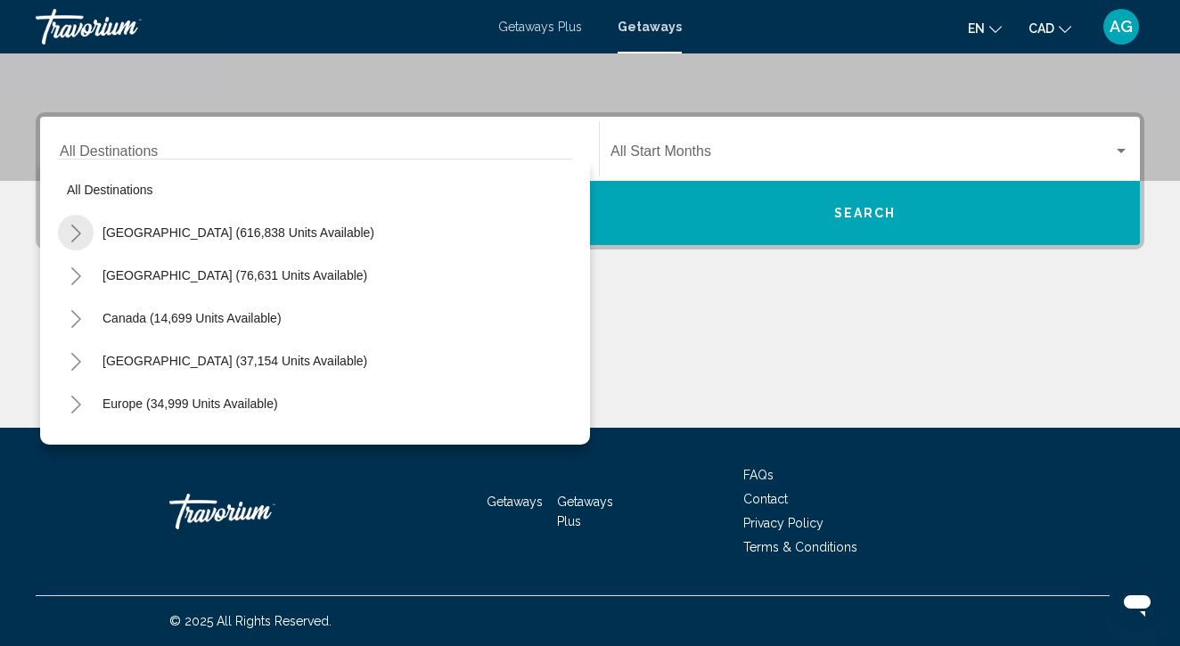
click at [66, 236] on button "Toggle United States (616,838 units available)" at bounding box center [76, 233] width 36 height 36
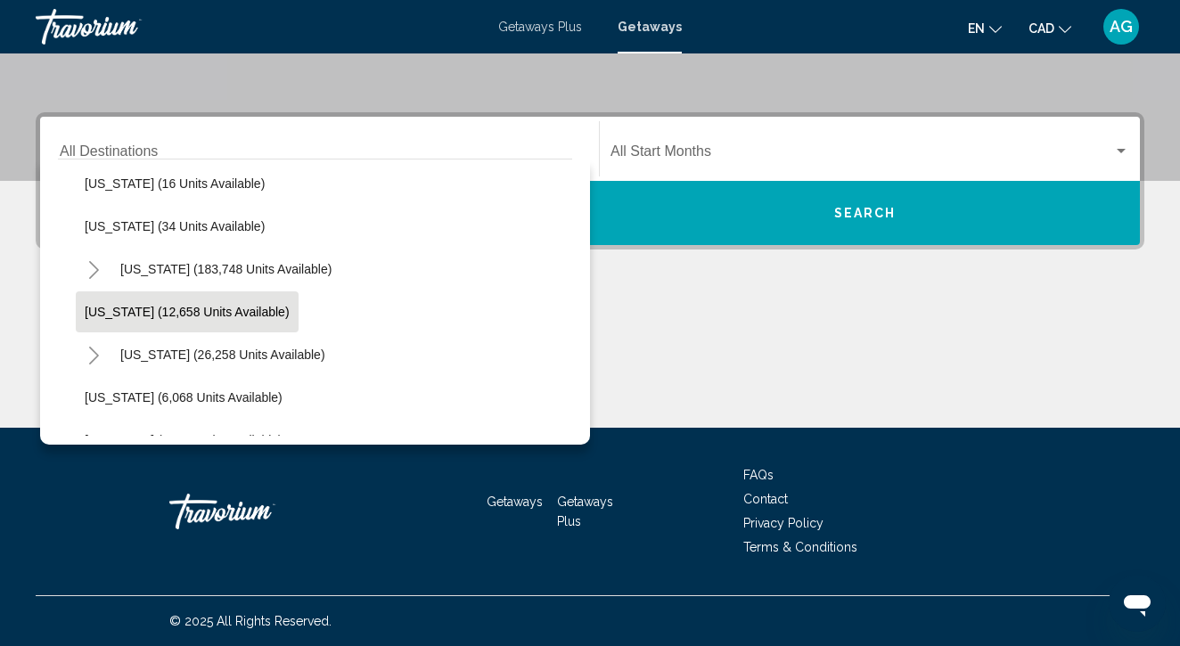
scroll to position [324, 0]
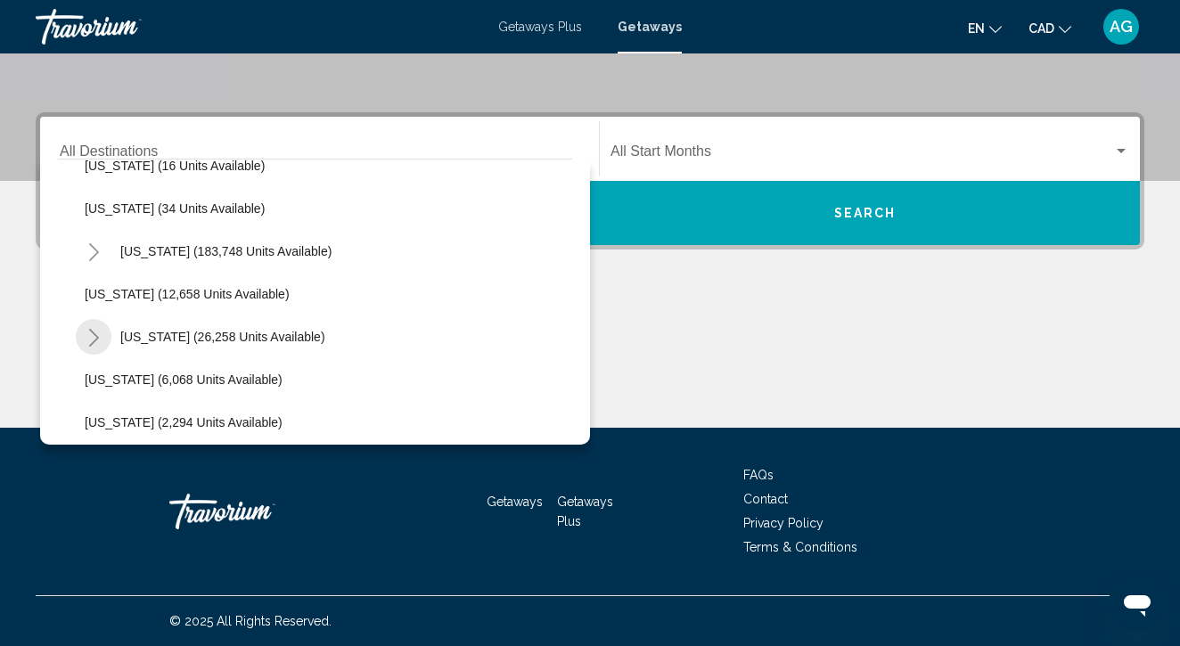
click at [95, 330] on icon "Toggle Hawaii (26,258 units available)" at bounding box center [93, 338] width 13 height 18
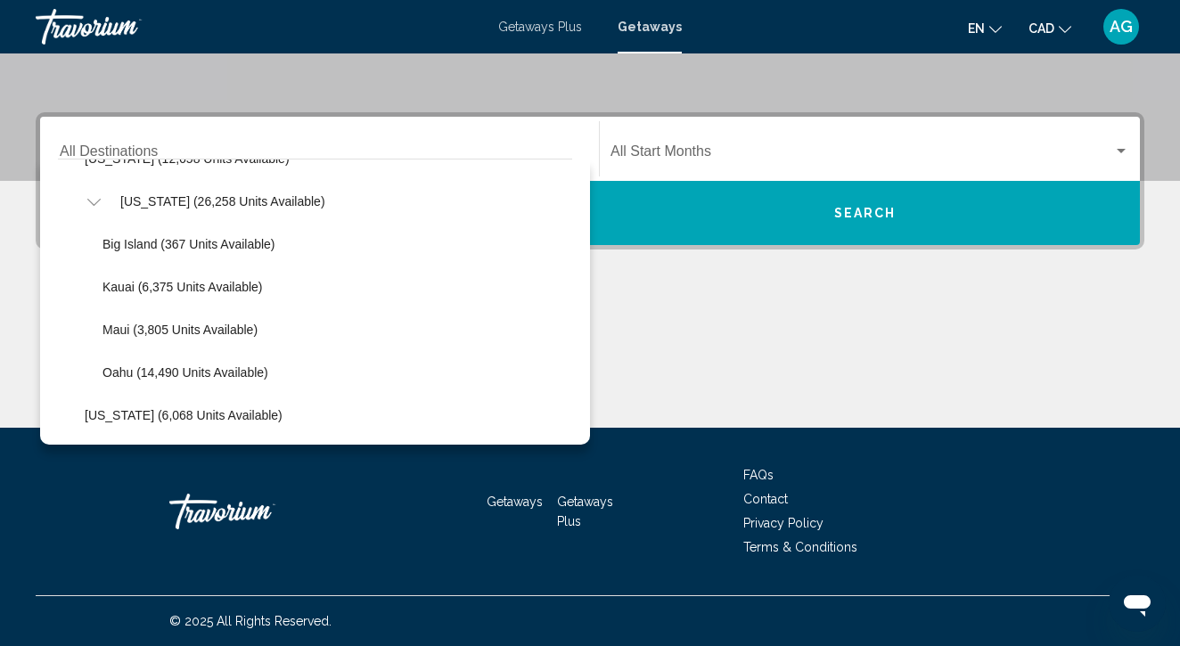
scroll to position [478, 0]
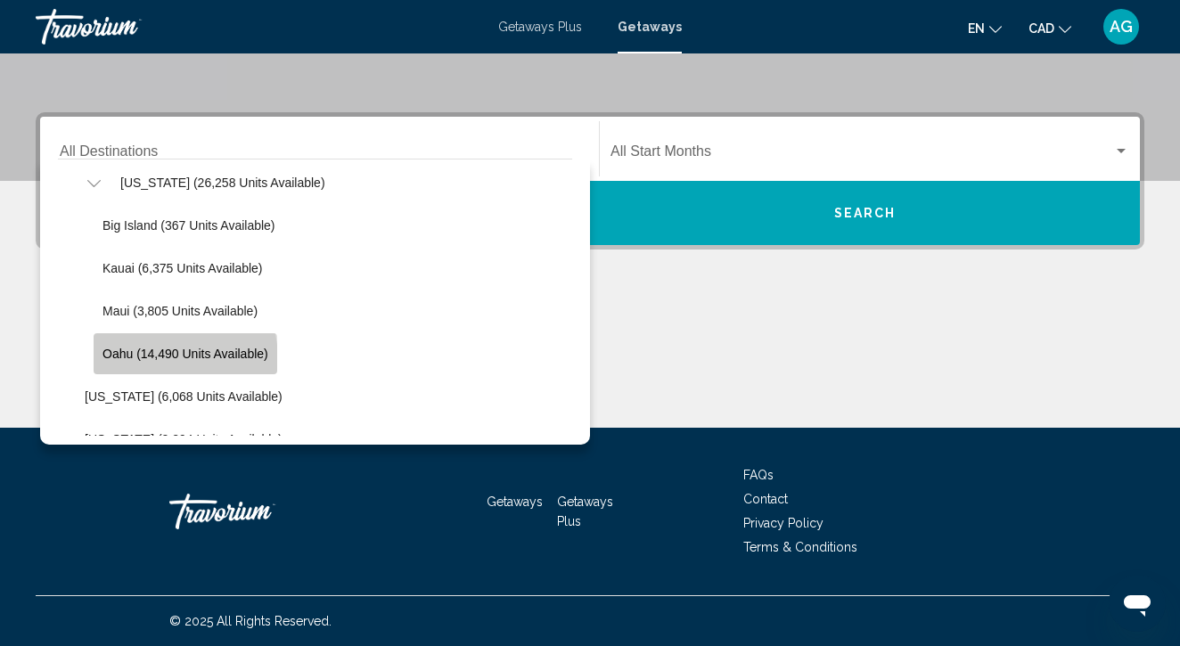
click at [140, 360] on span "Oahu (14,490 units available)" at bounding box center [186, 354] width 166 height 14
type input "**********"
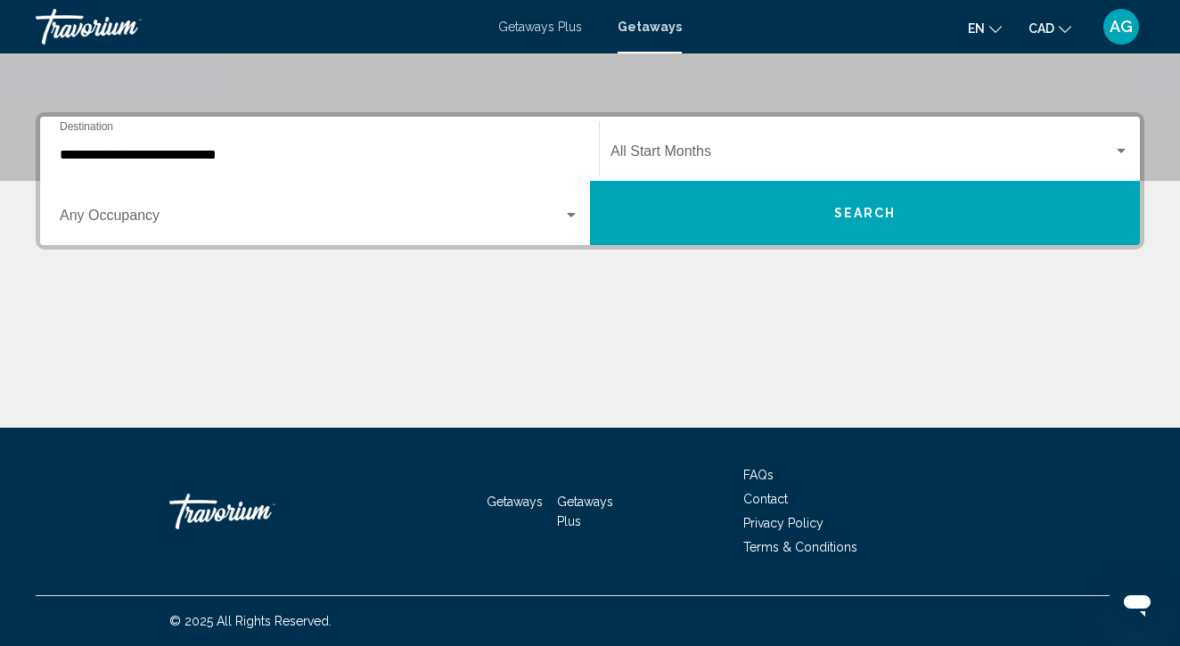
click at [498, 210] on div "Occupancy Any Occupancy" at bounding box center [320, 213] width 520 height 56
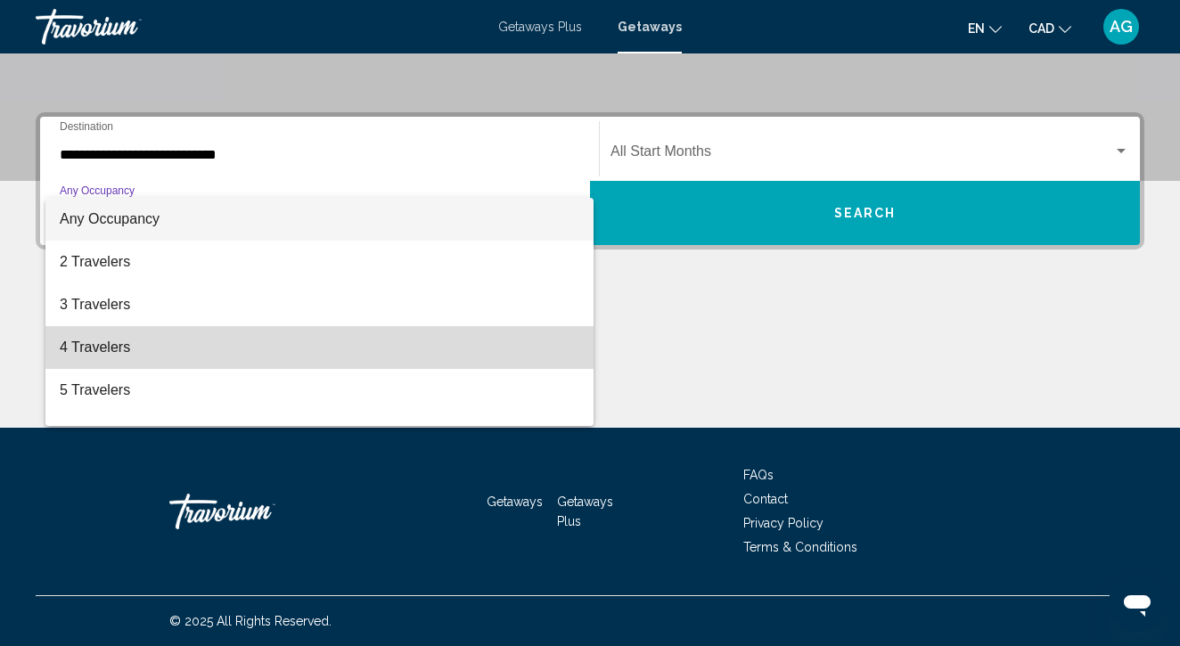
click at [457, 339] on span "4 Travelers" at bounding box center [320, 347] width 520 height 43
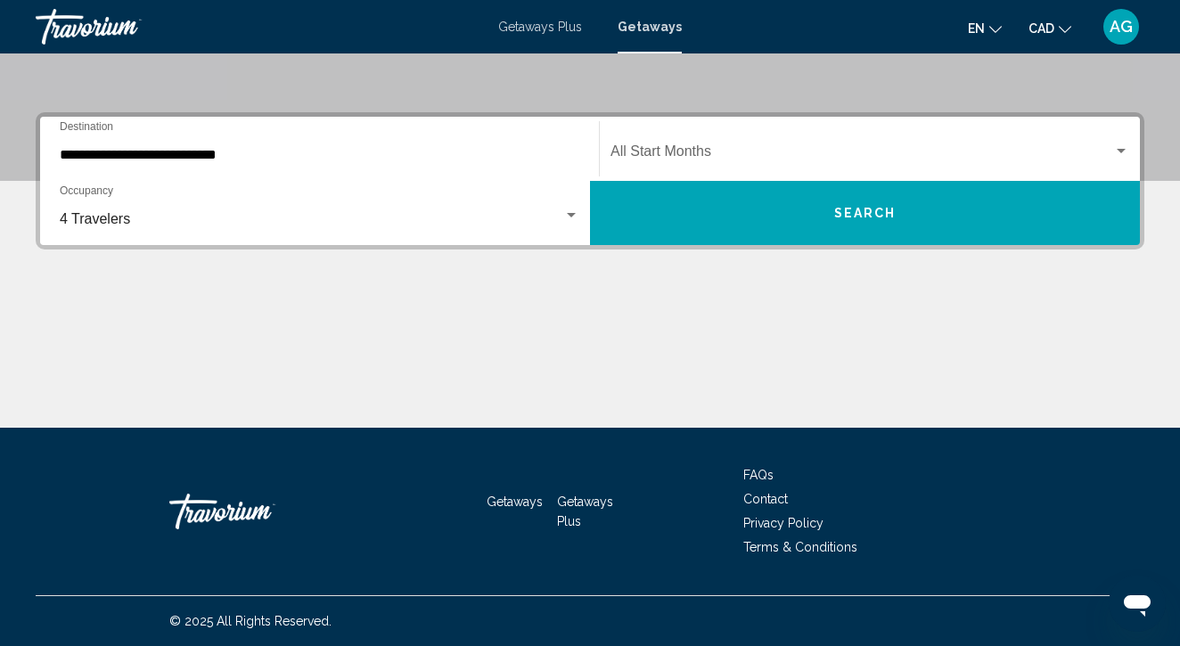
click at [691, 127] on div "Start Month All Start Months" at bounding box center [870, 149] width 519 height 56
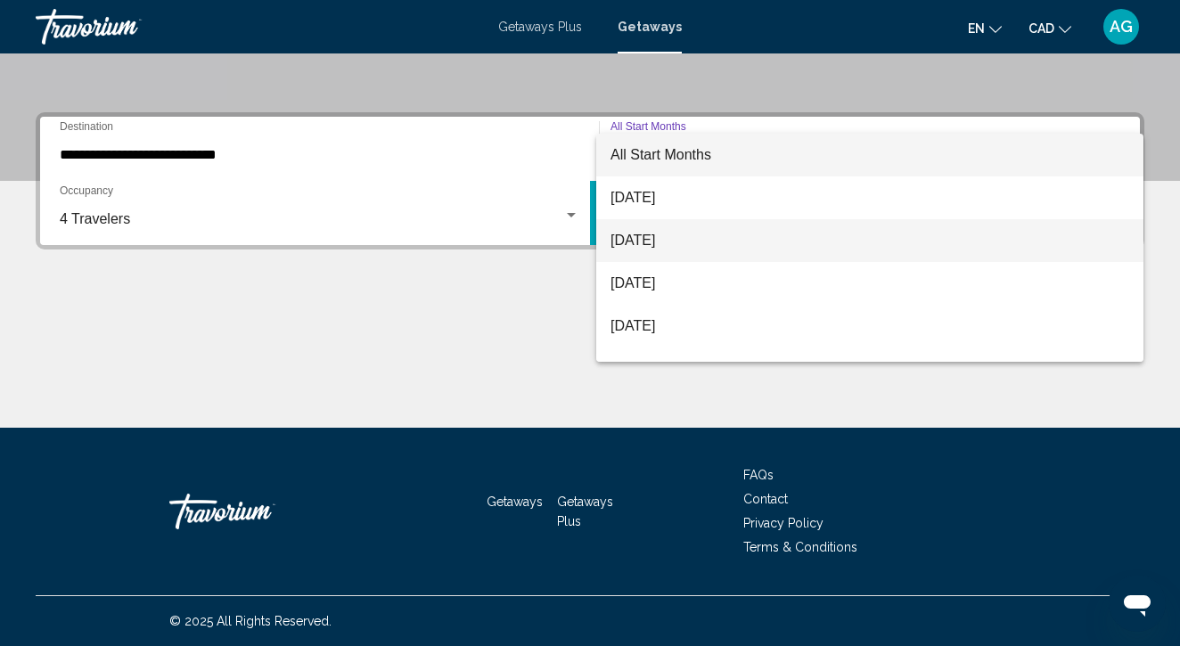
click at [665, 235] on span "[DATE]" at bounding box center [870, 240] width 519 height 43
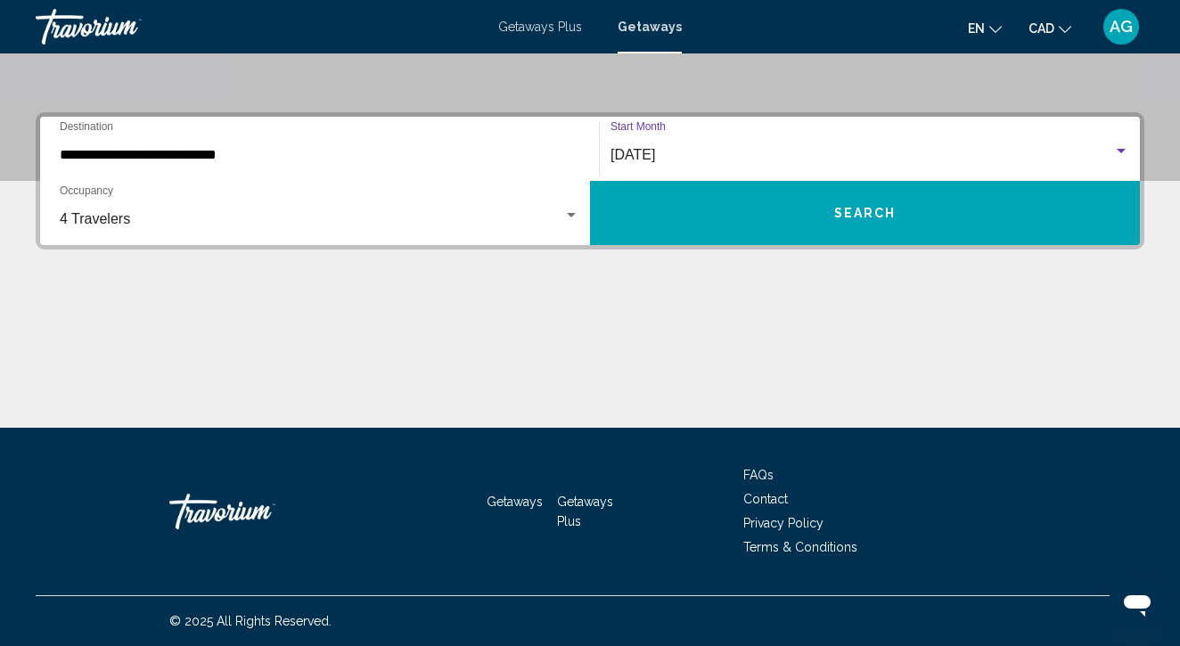
click at [747, 201] on button "Search" at bounding box center [865, 213] width 550 height 64
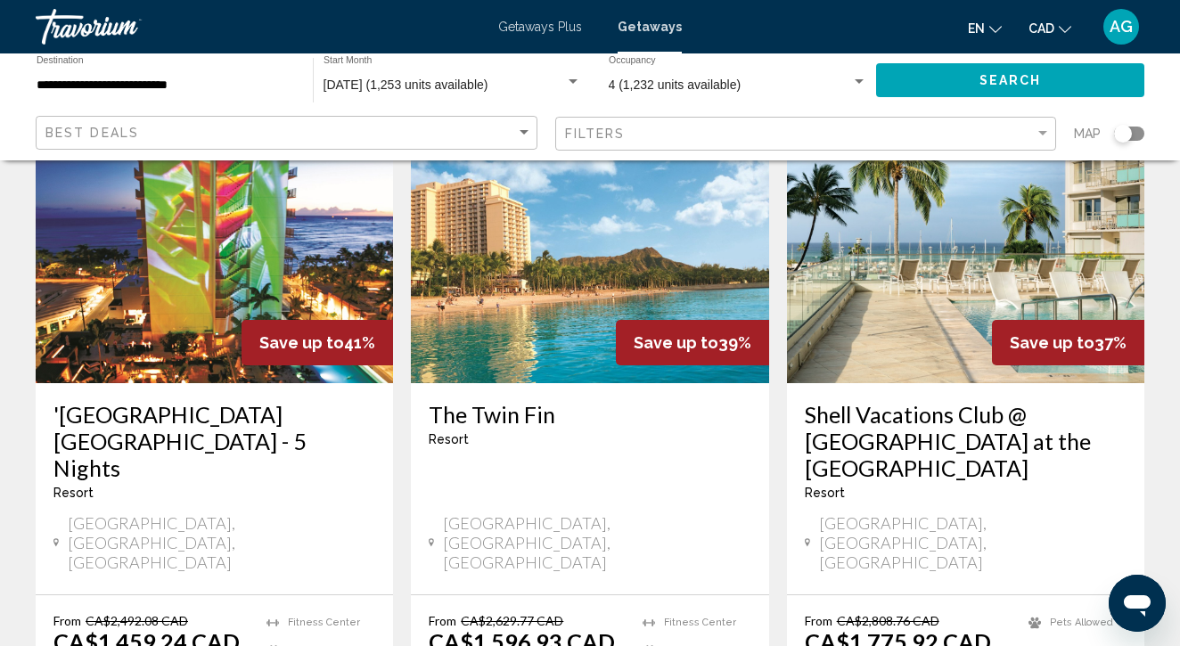
scroll to position [2269, 0]
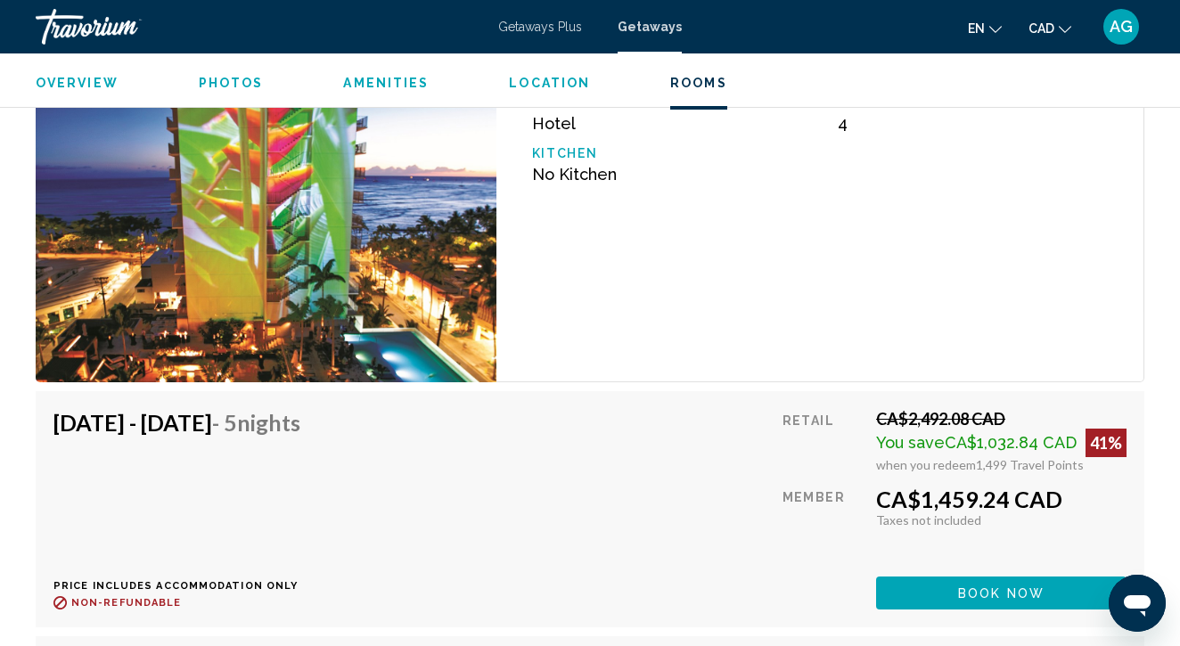
scroll to position [3084, 0]
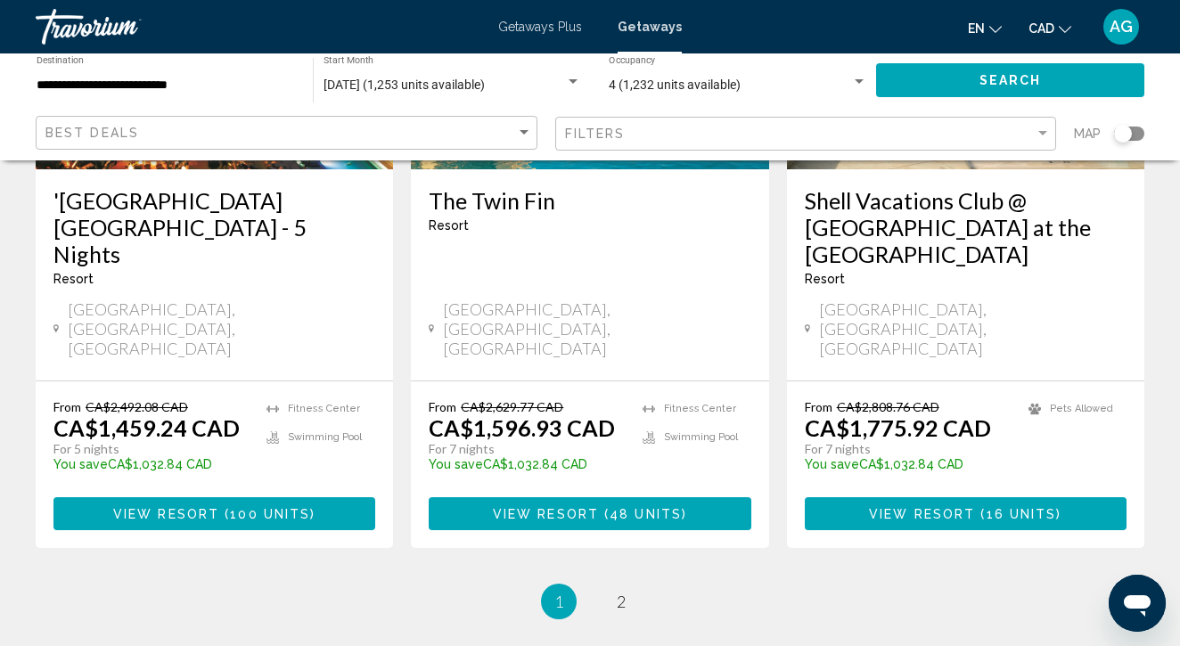
scroll to position [2483, 0]
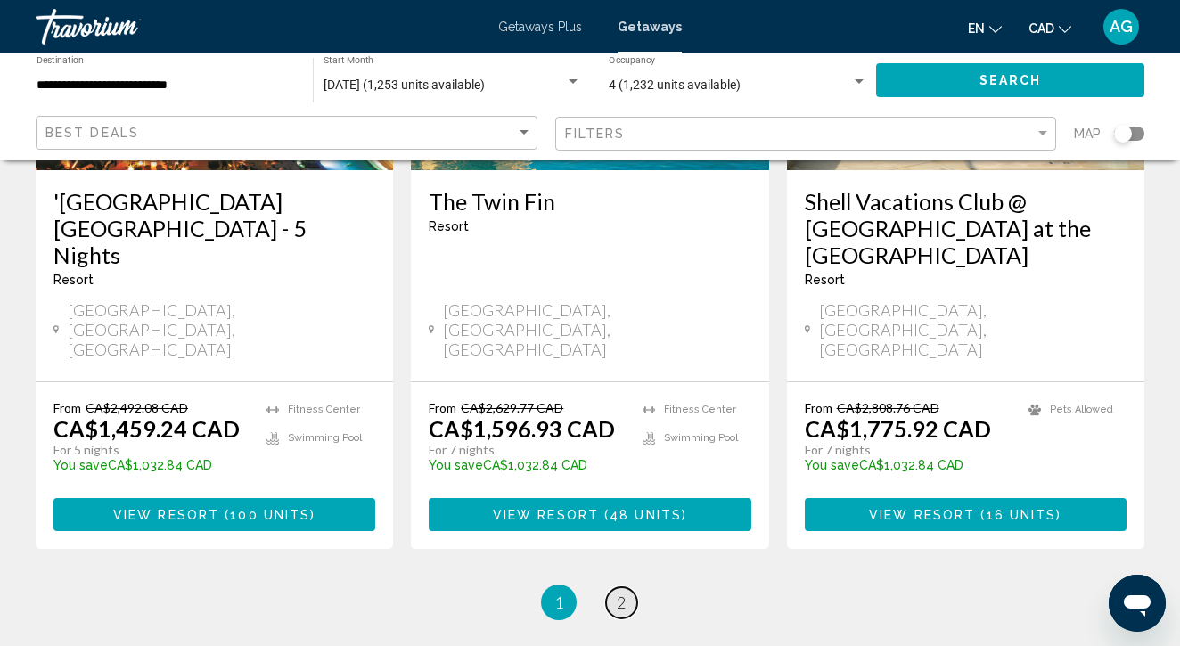
click at [621, 593] on span "2" at bounding box center [621, 603] width 9 height 20
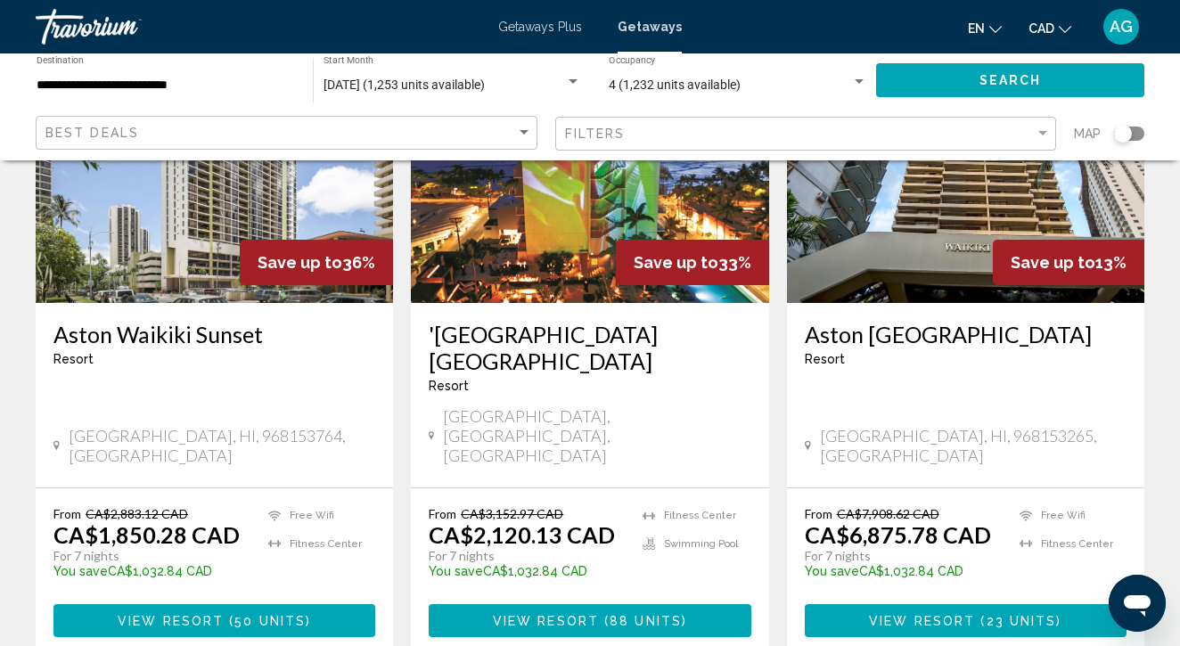
scroll to position [268, 0]
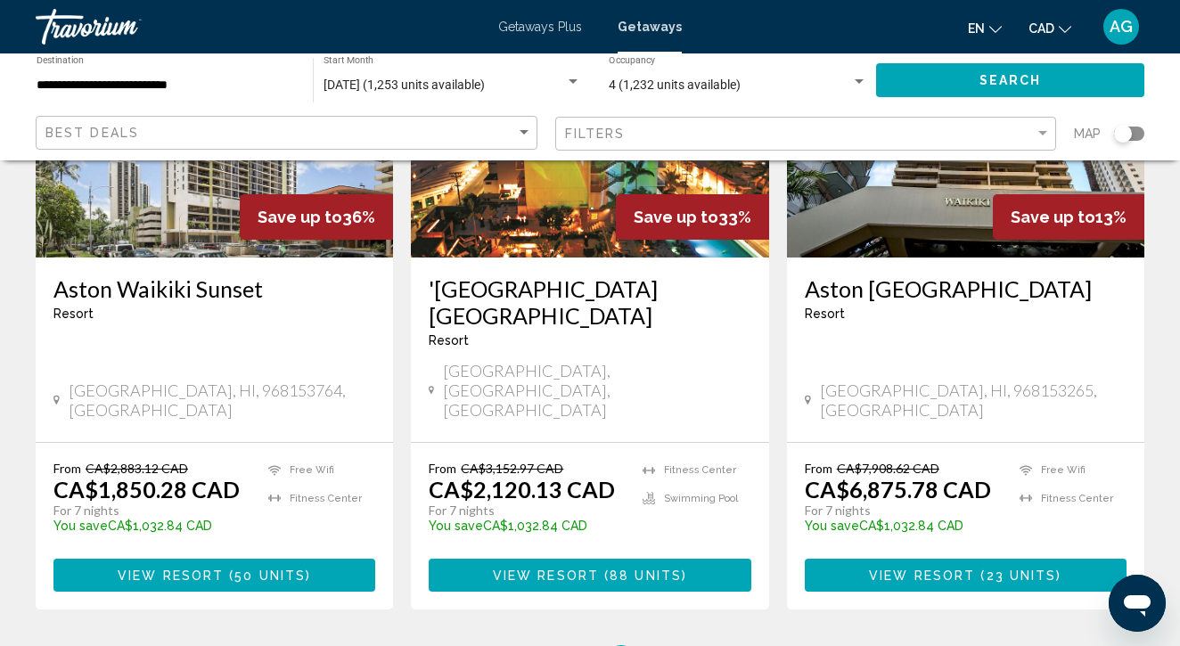
click at [604, 569] on span "Main content" at bounding box center [601, 576] width 5 height 14
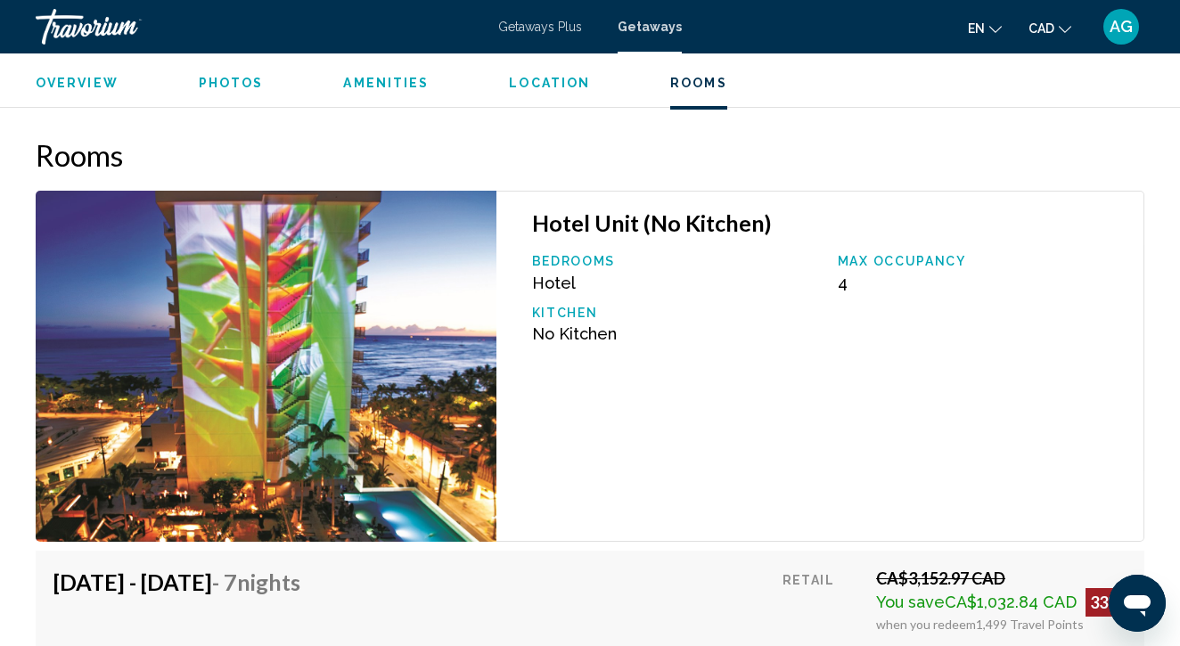
scroll to position [2927, 0]
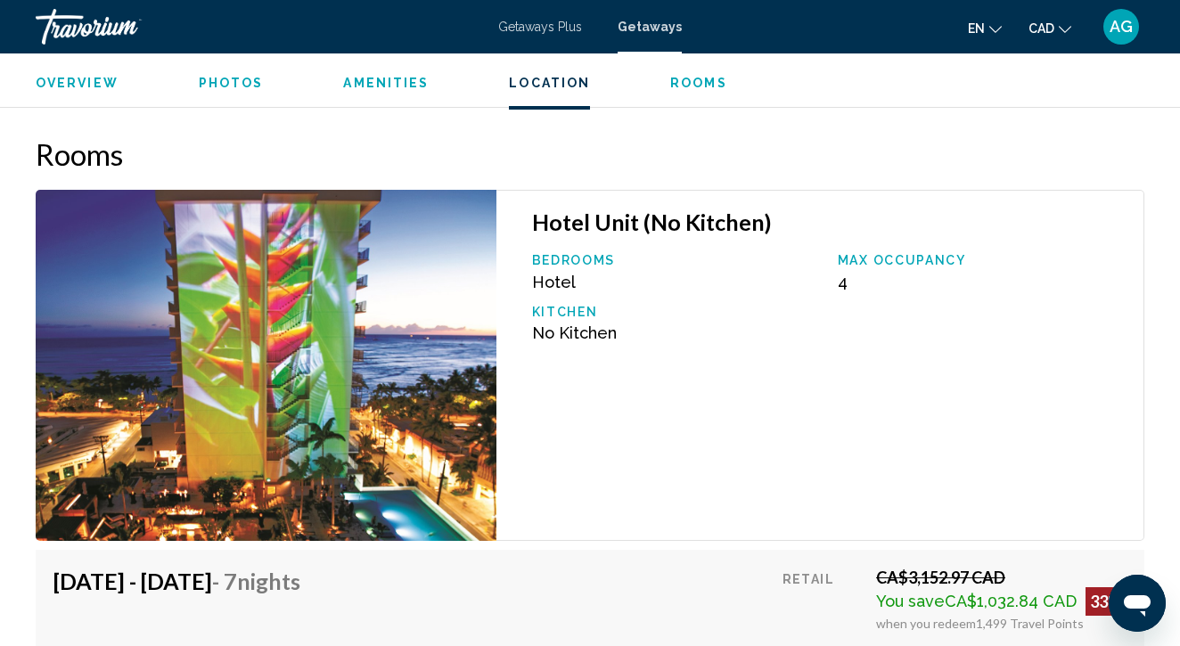
click at [836, 283] on div "Max Occupancy 4" at bounding box center [982, 272] width 306 height 38
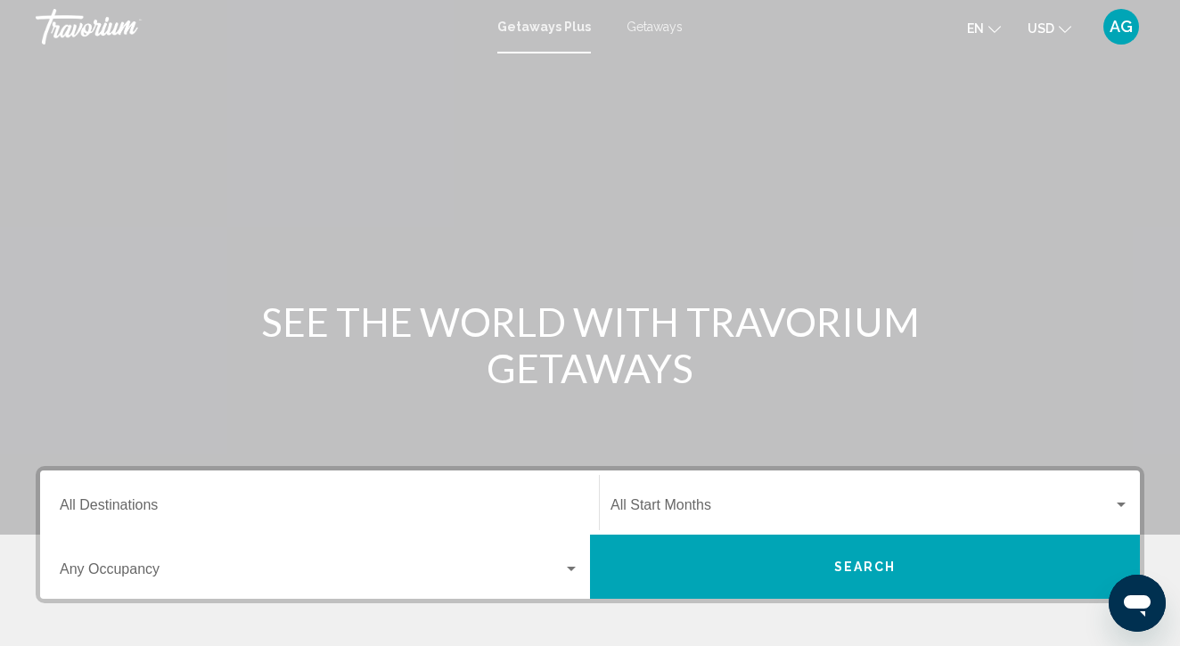
click at [1057, 31] on button "USD USD ($) MXN (Mex$) CAD (Can$) GBP (£) EUR (€) AUD (A$) NZD (NZ$) CNY (CN¥)" at bounding box center [1050, 28] width 44 height 26
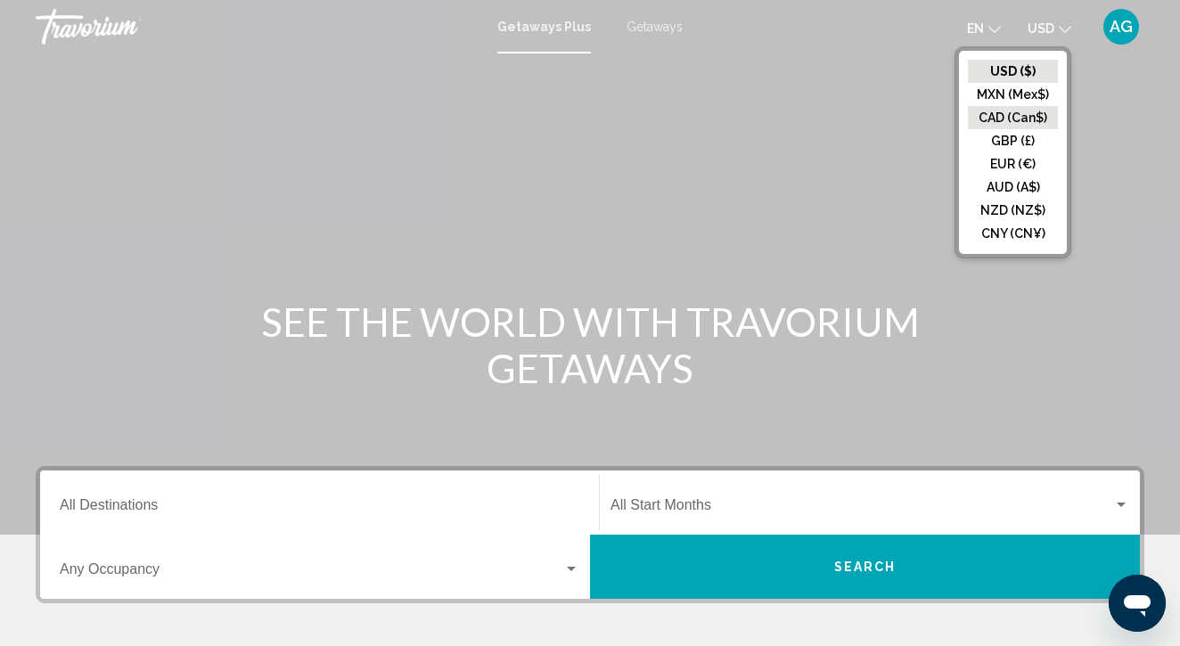
click at [1019, 118] on button "CAD (Can$)" at bounding box center [1013, 117] width 90 height 23
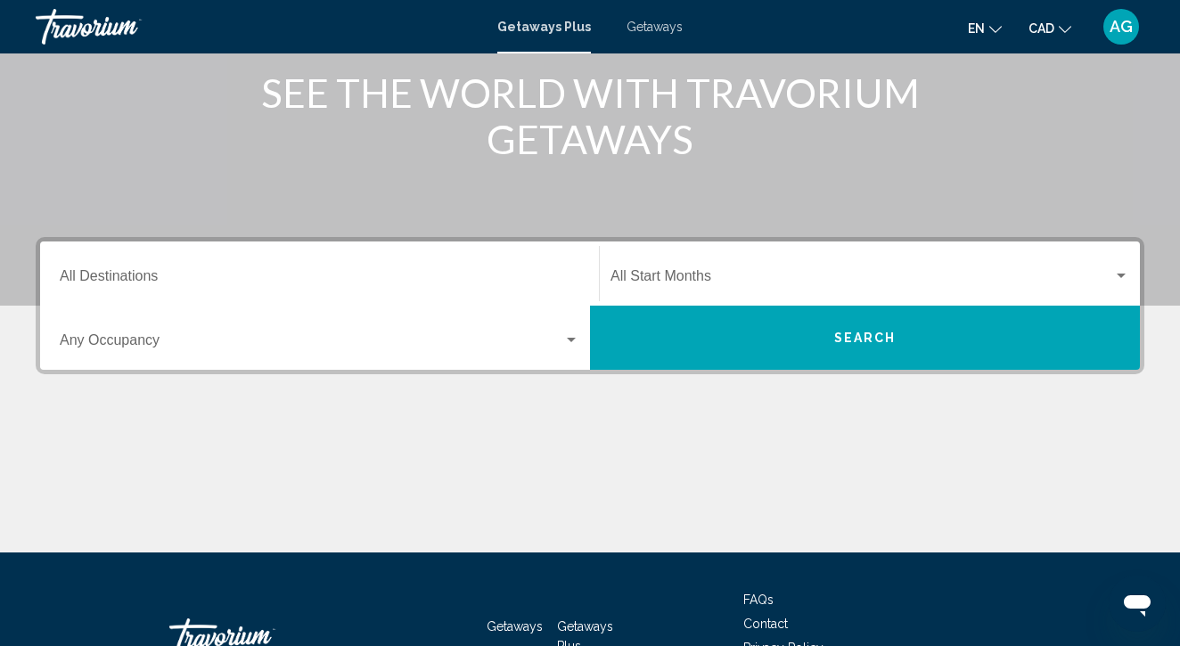
click at [402, 277] on input "Destination All Destinations" at bounding box center [320, 280] width 520 height 16
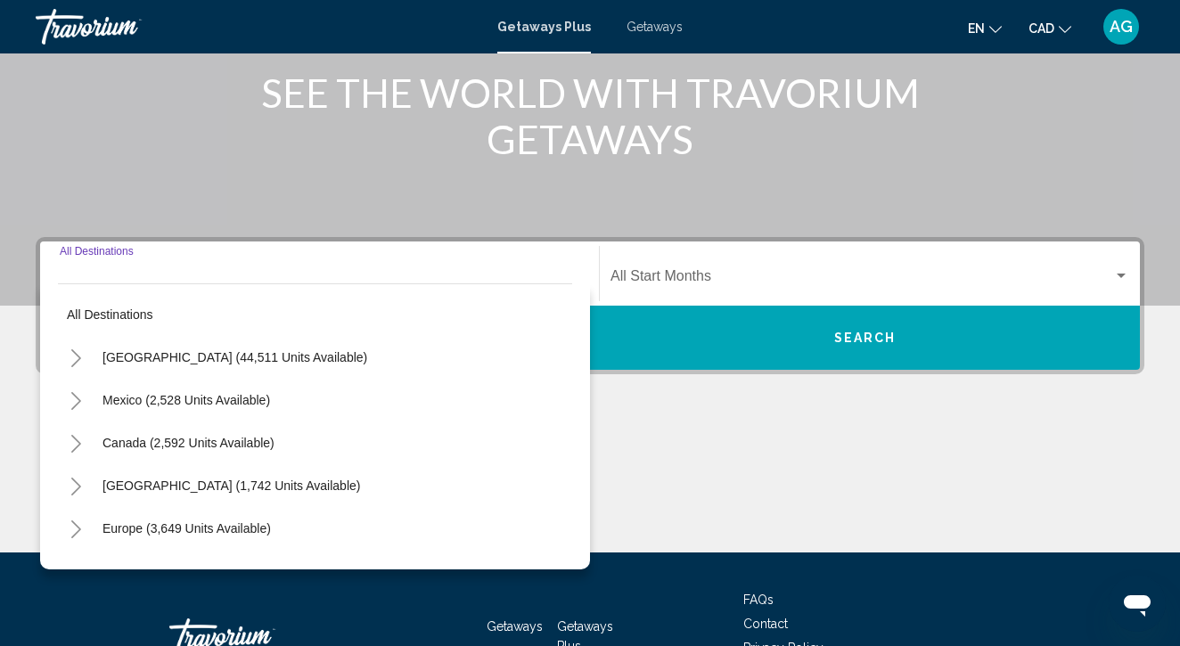
scroll to position [354, 0]
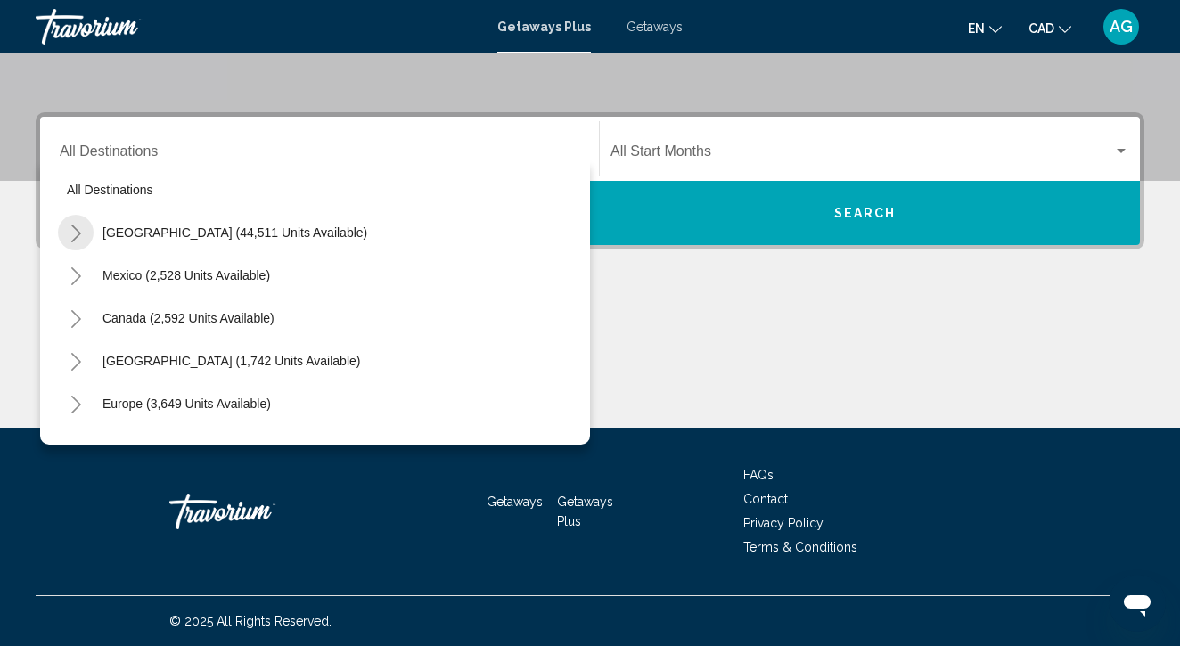
click at [80, 239] on icon "Toggle United States (44,511 units available)" at bounding box center [76, 234] width 13 height 18
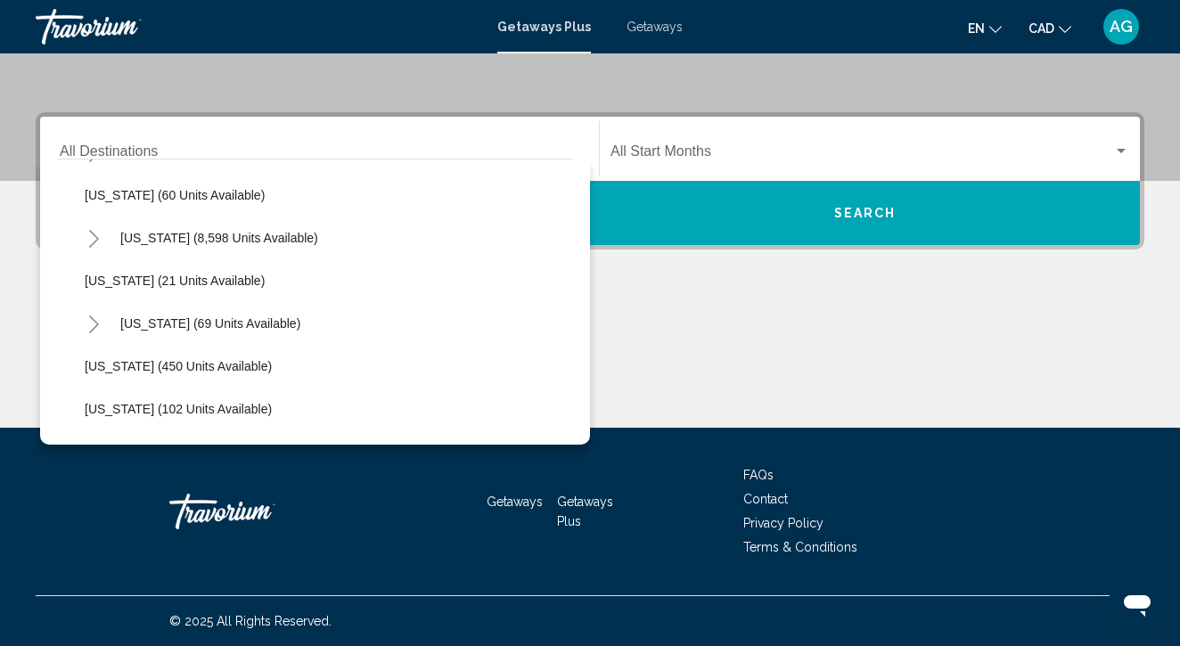
click at [90, 324] on icon "Toggle Hawaii (69 units available)" at bounding box center [93, 325] width 13 height 18
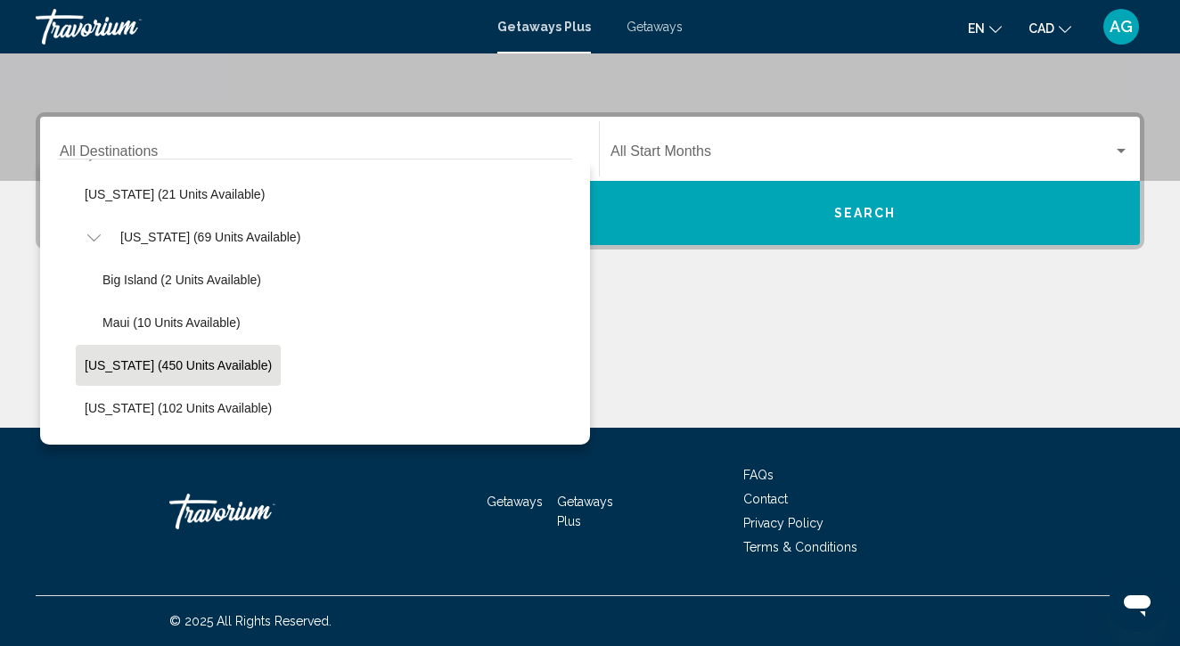
scroll to position [374, 0]
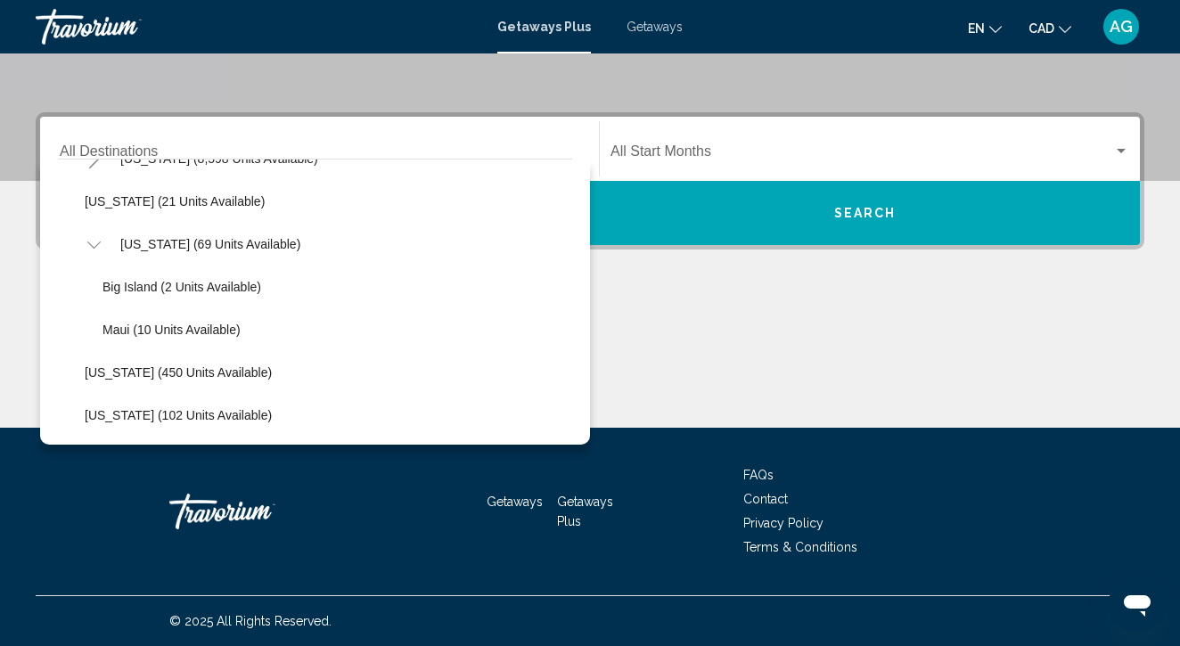
click at [655, 24] on span "Getaways" at bounding box center [655, 27] width 56 height 14
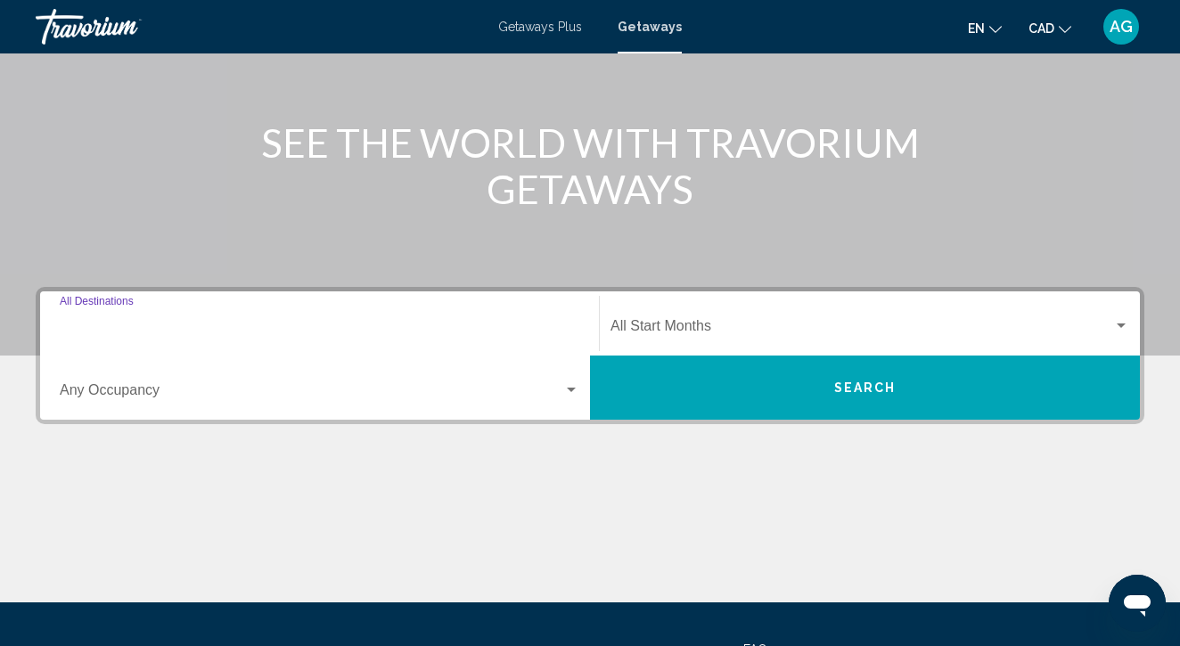
click at [313, 322] on input "Destination All Destinations" at bounding box center [320, 330] width 520 height 16
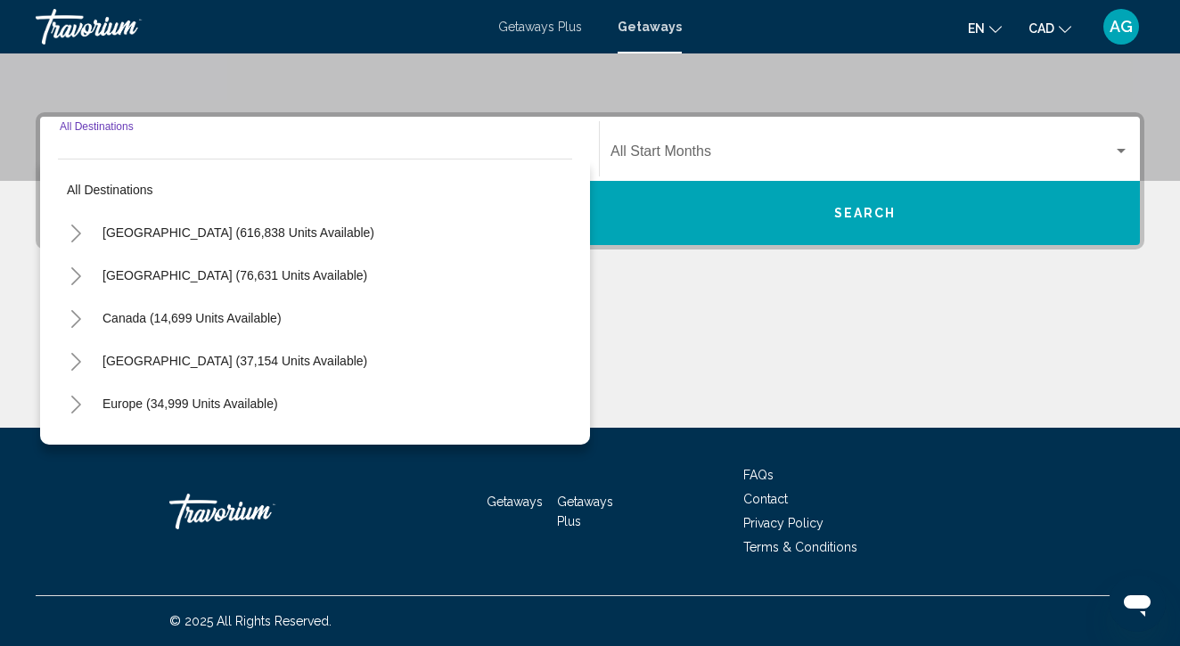
click at [70, 226] on icon "Toggle United States (616,838 units available)" at bounding box center [76, 234] width 13 height 18
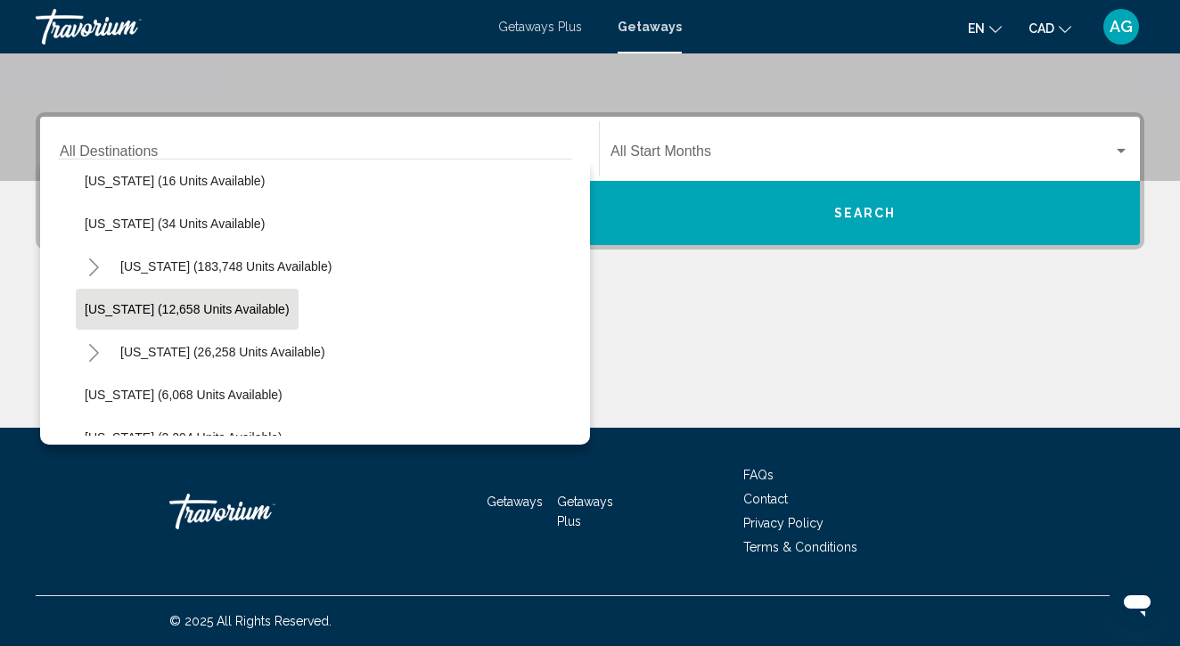
scroll to position [341, 0]
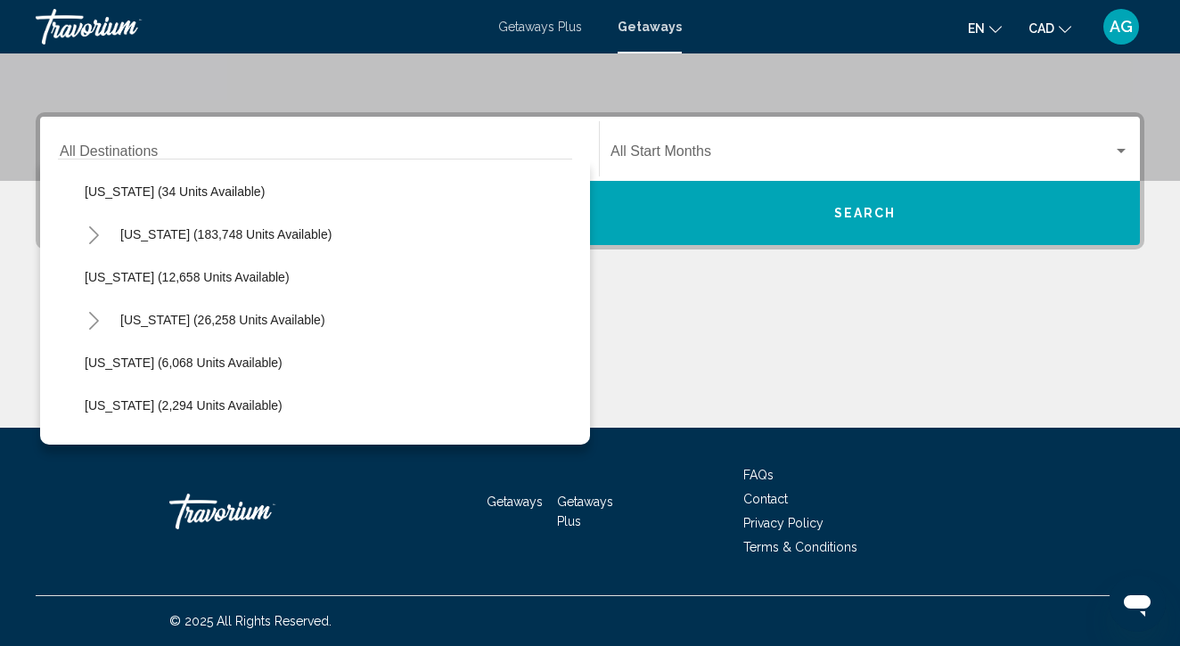
click at [95, 318] on icon "Toggle Hawaii (26,258 units available)" at bounding box center [94, 321] width 10 height 18
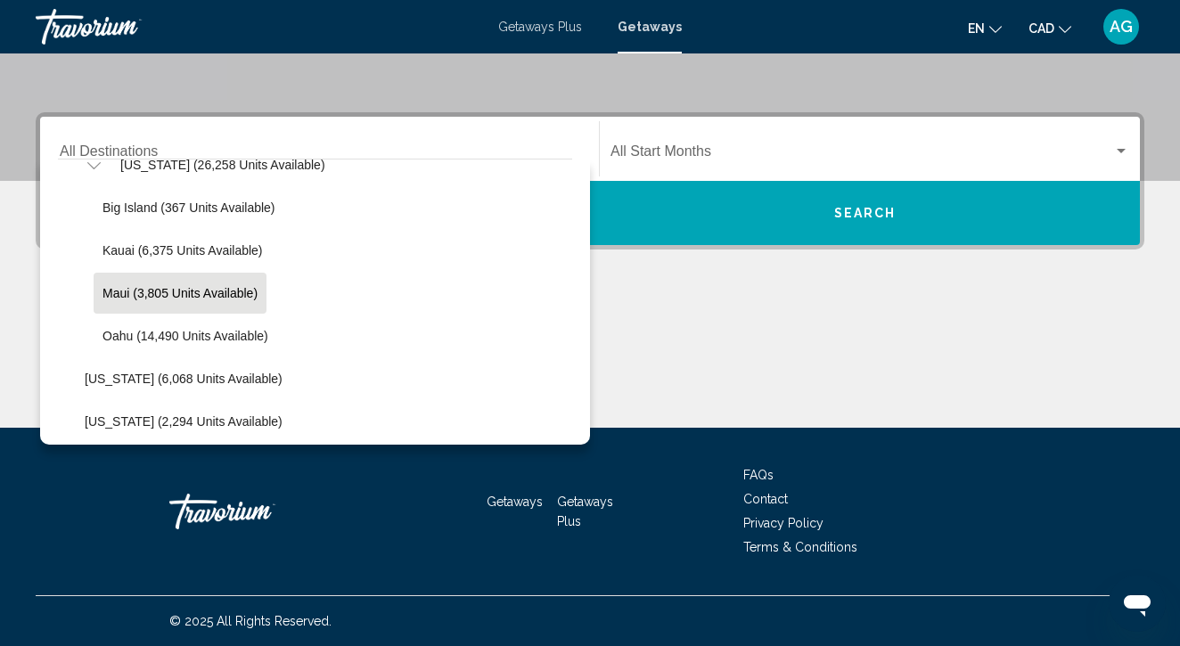
scroll to position [500, 0]
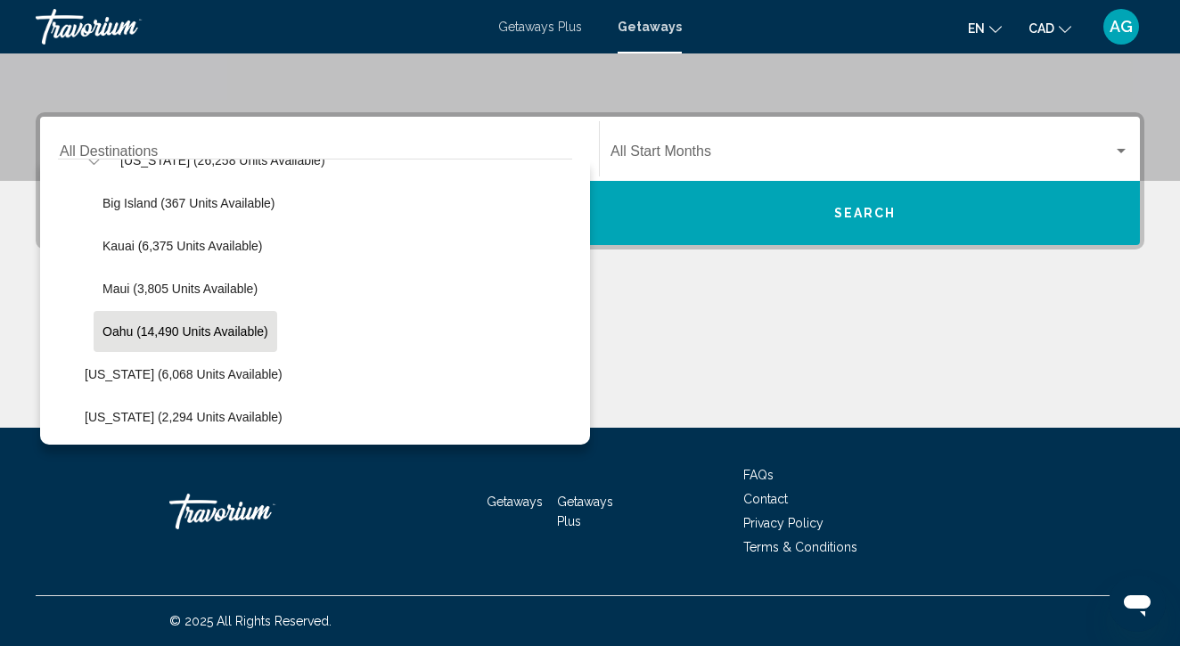
click at [206, 332] on span "Oahu (14,490 units available)" at bounding box center [186, 331] width 166 height 14
type input "**********"
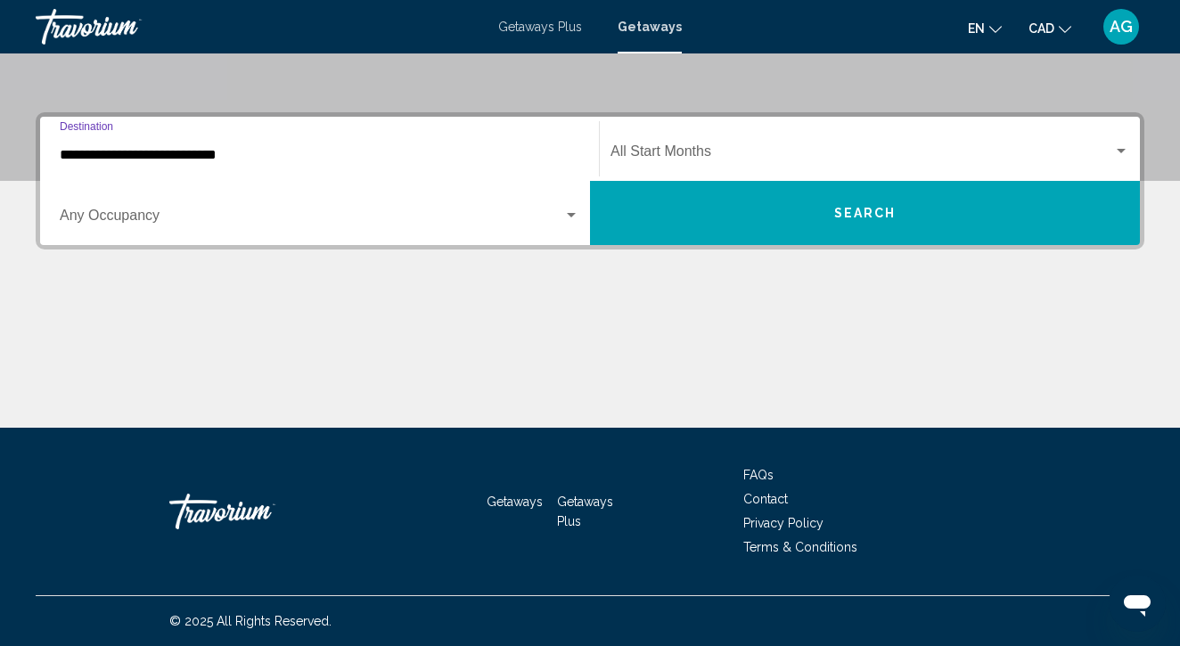
click at [673, 132] on div "Start Month All Start Months" at bounding box center [870, 149] width 519 height 56
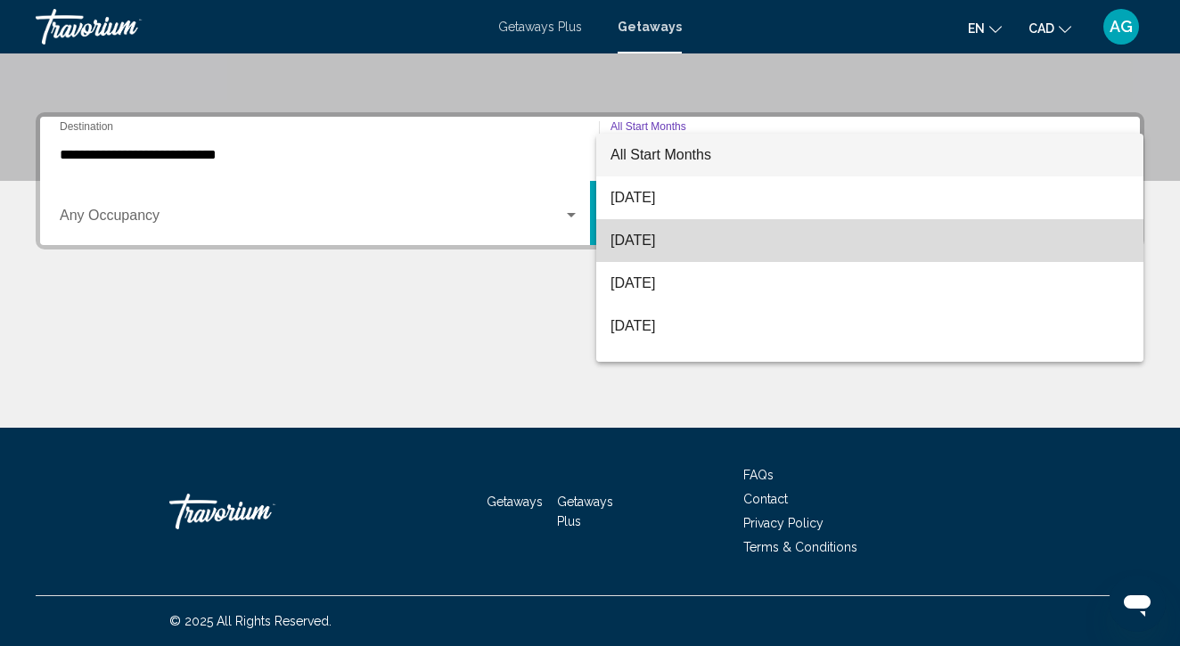
click at [665, 245] on span "[DATE]" at bounding box center [870, 240] width 519 height 43
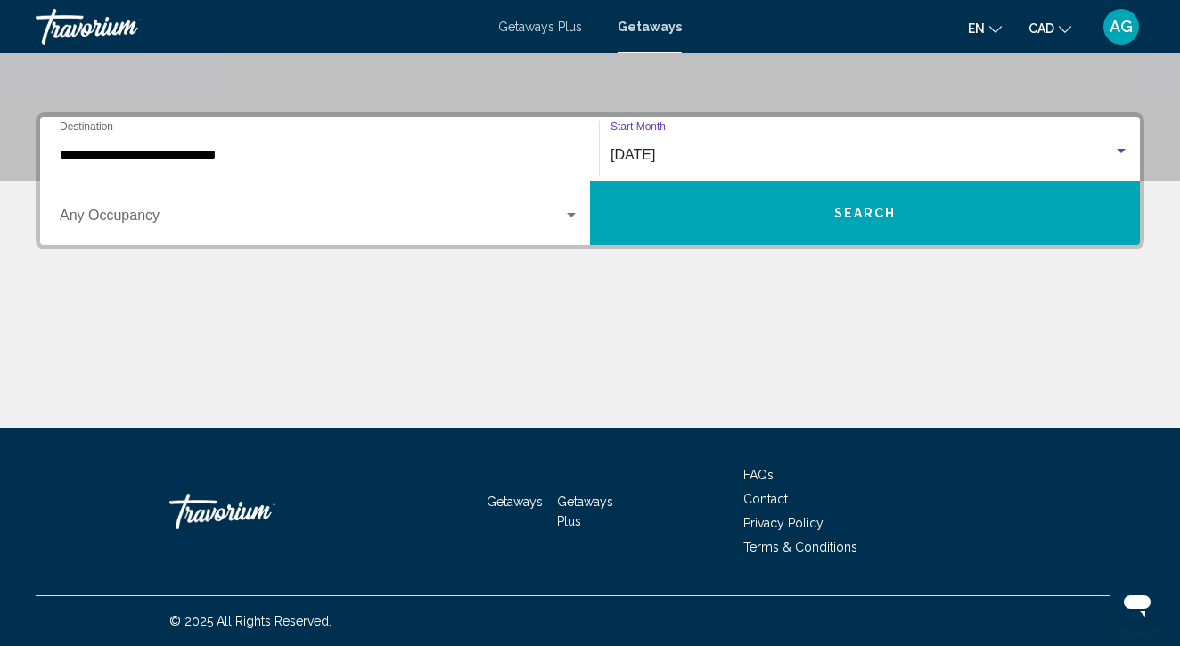
click at [662, 211] on button "Search" at bounding box center [865, 213] width 550 height 64
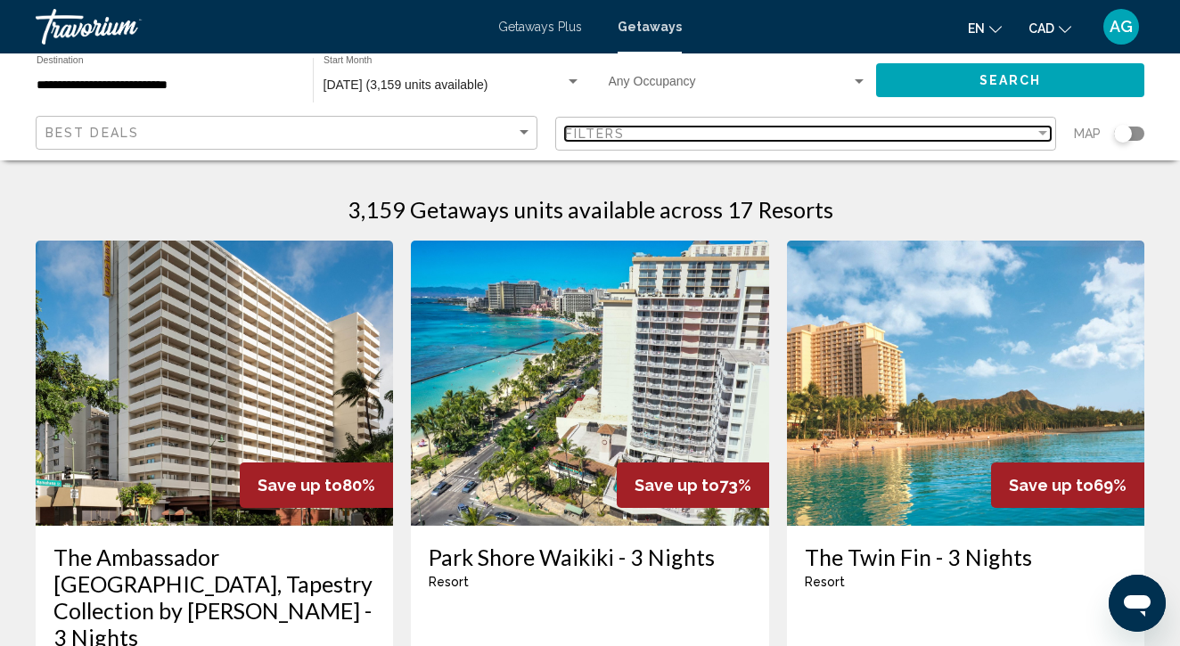
click at [894, 131] on div "Filters" at bounding box center [800, 134] width 471 height 14
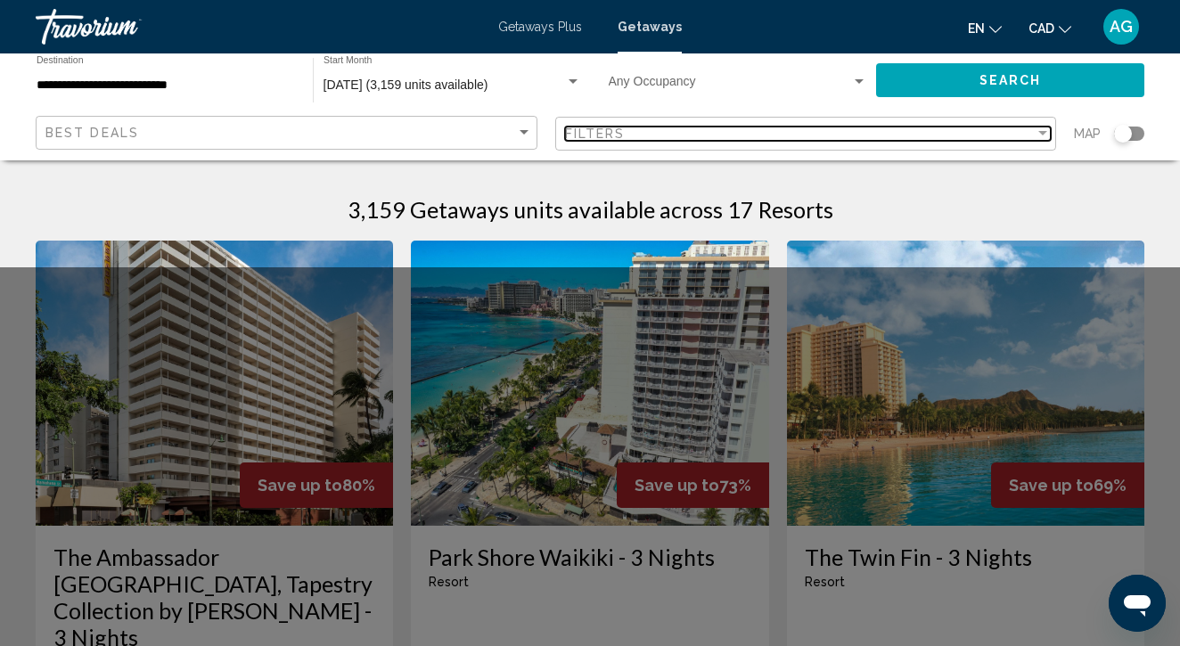
click at [695, 129] on div "Filters" at bounding box center [800, 134] width 471 height 14
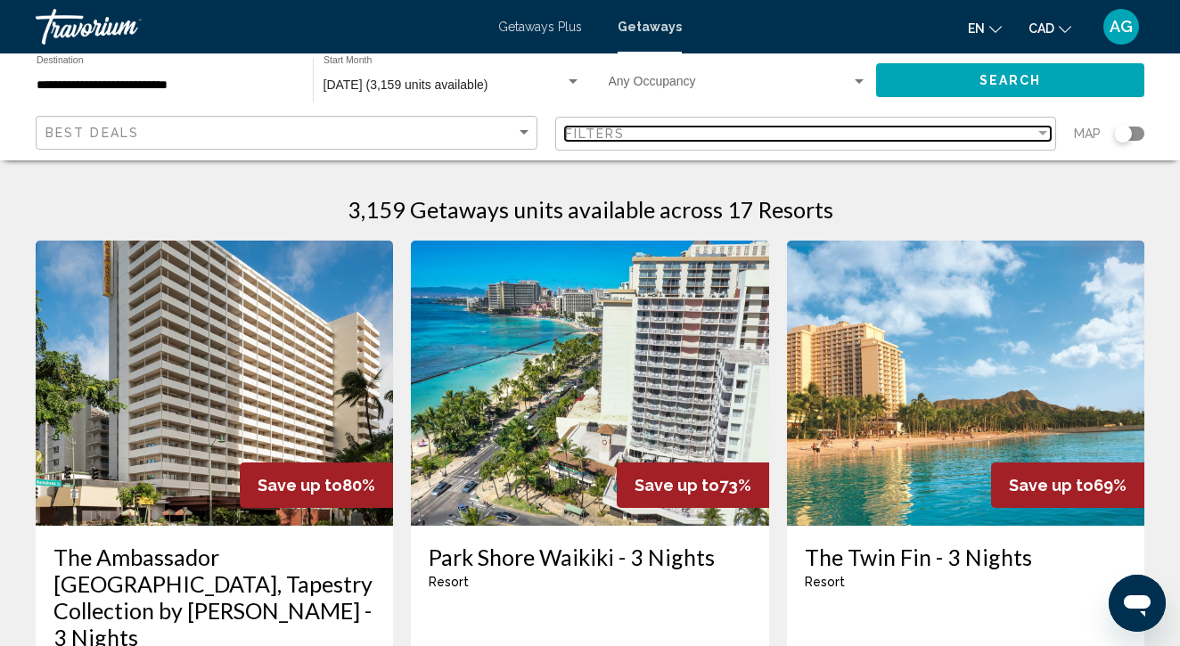
click at [695, 129] on div "Filters" at bounding box center [800, 134] width 471 height 14
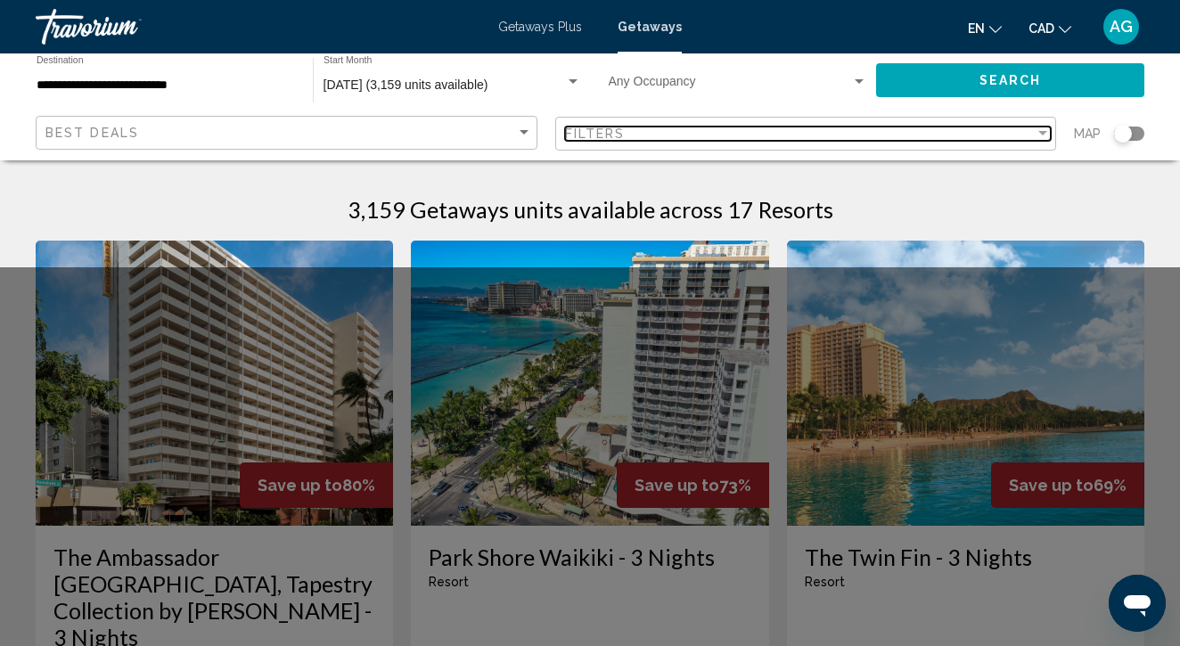
click at [695, 129] on div "Filters" at bounding box center [800, 134] width 471 height 14
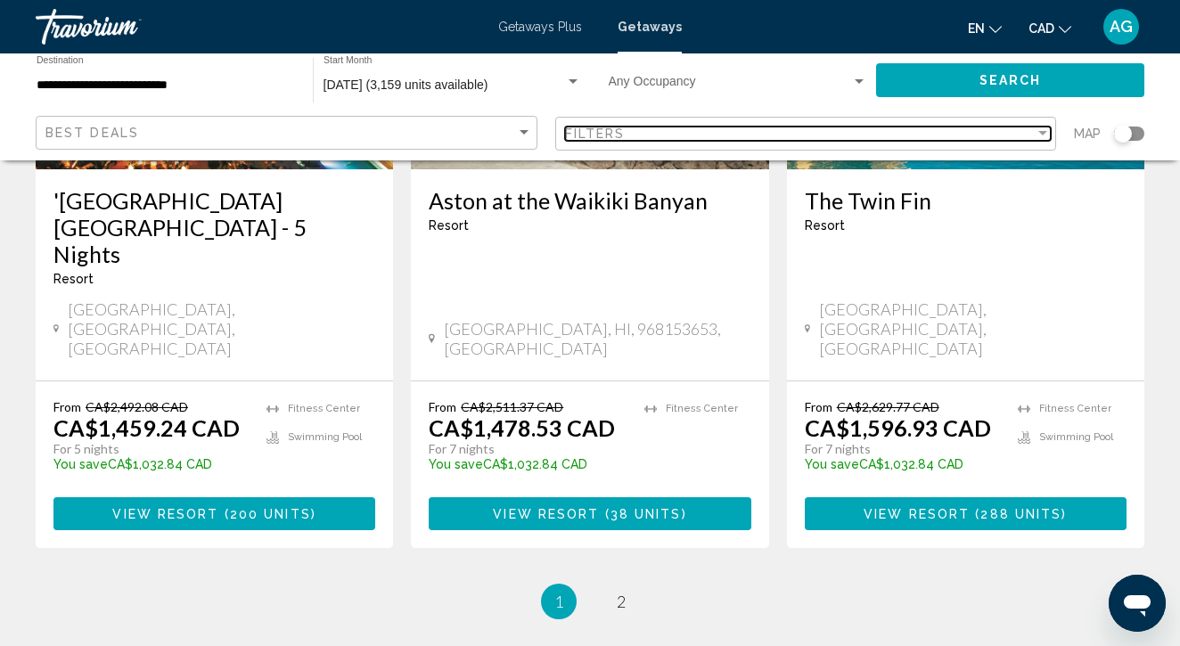
scroll to position [2483, 0]
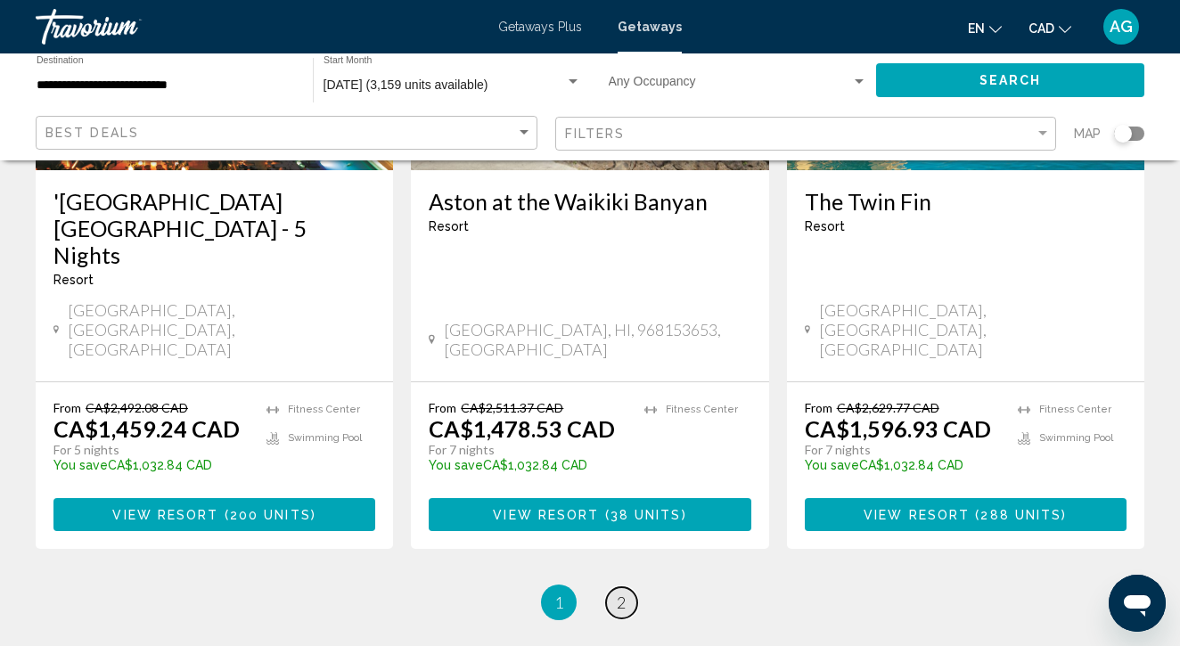
click at [624, 593] on span "2" at bounding box center [621, 603] width 9 height 20
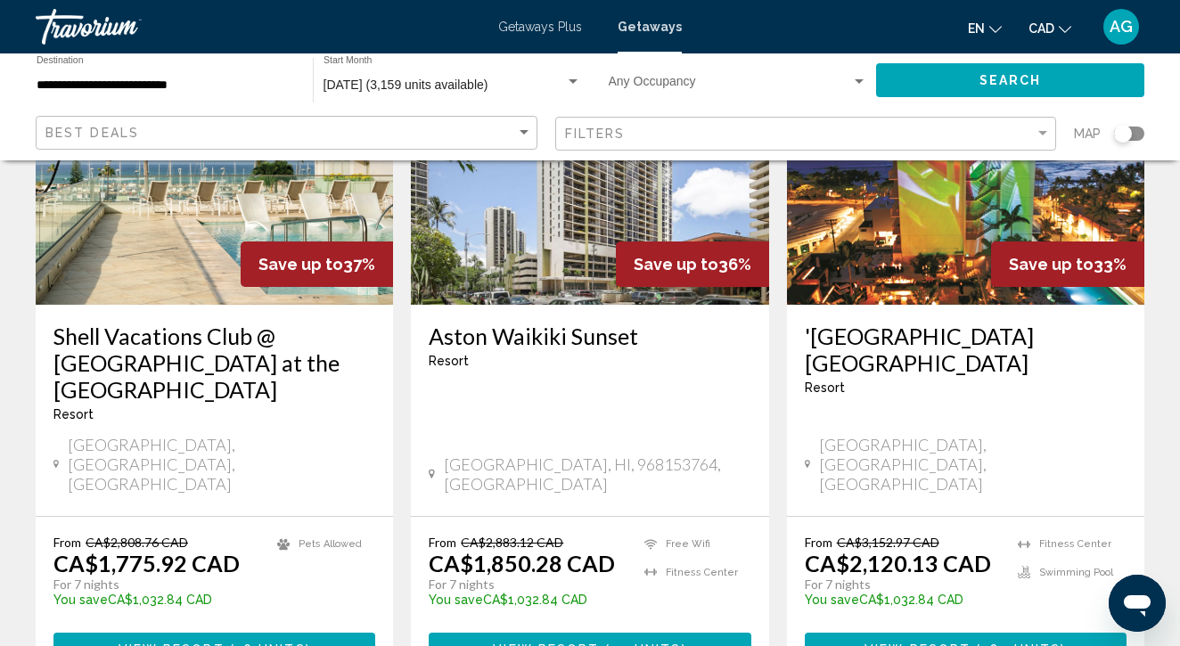
scroll to position [223, 0]
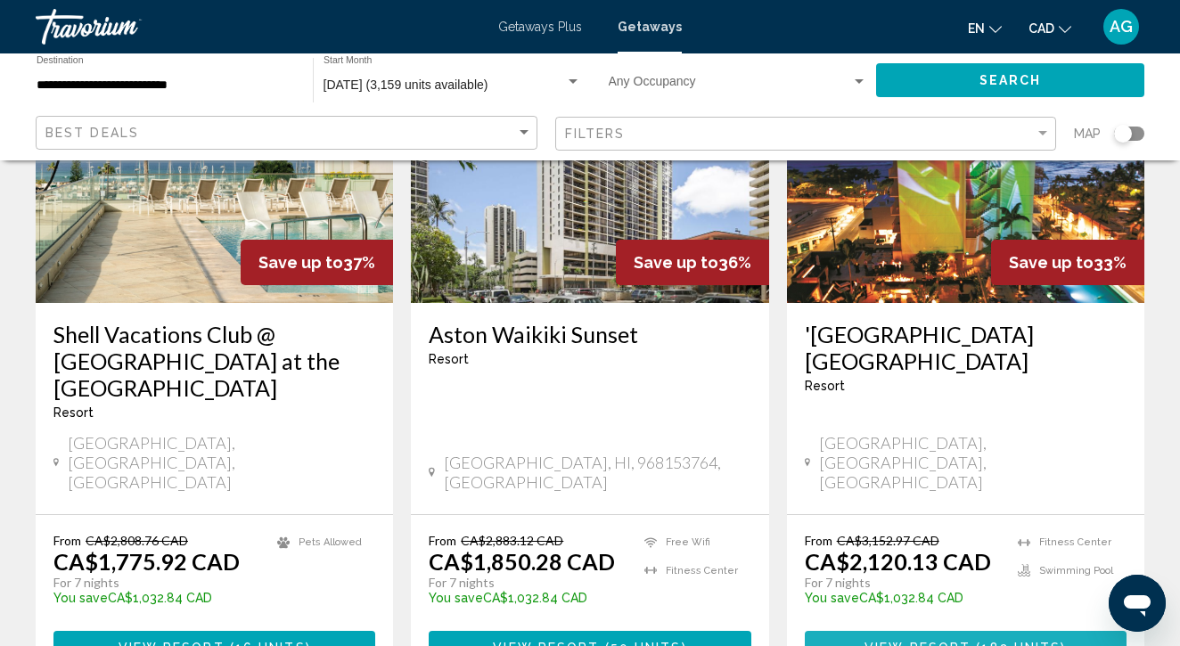
click at [932, 641] on span "View Resort" at bounding box center [918, 648] width 106 height 14
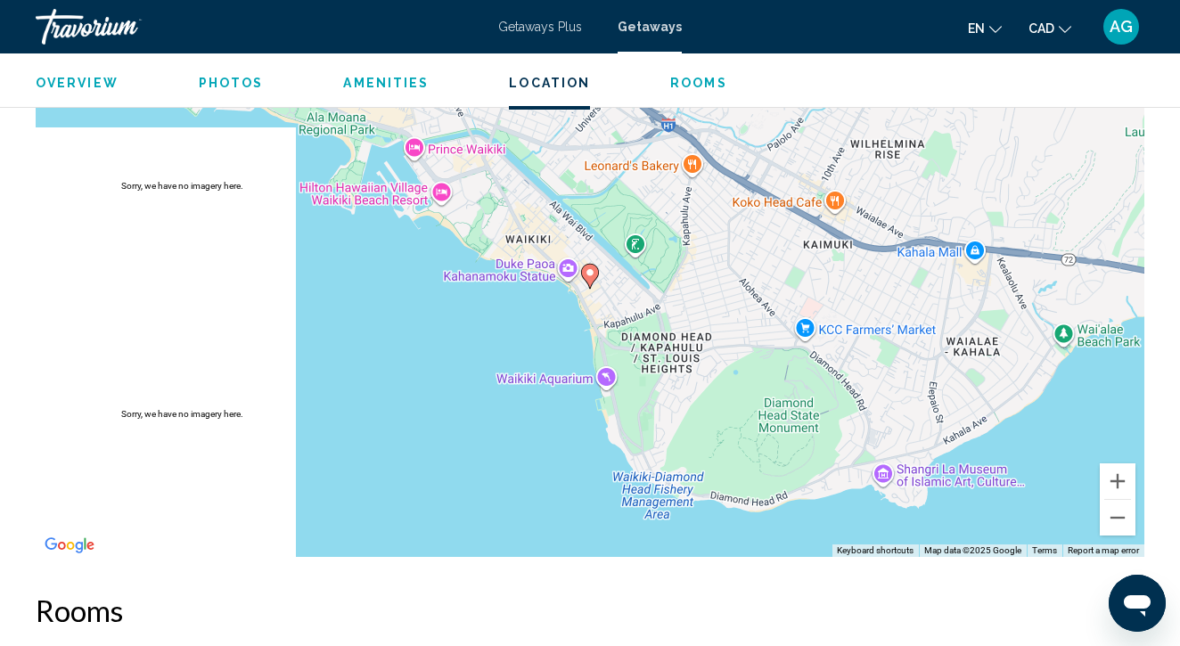
scroll to position [2453, 0]
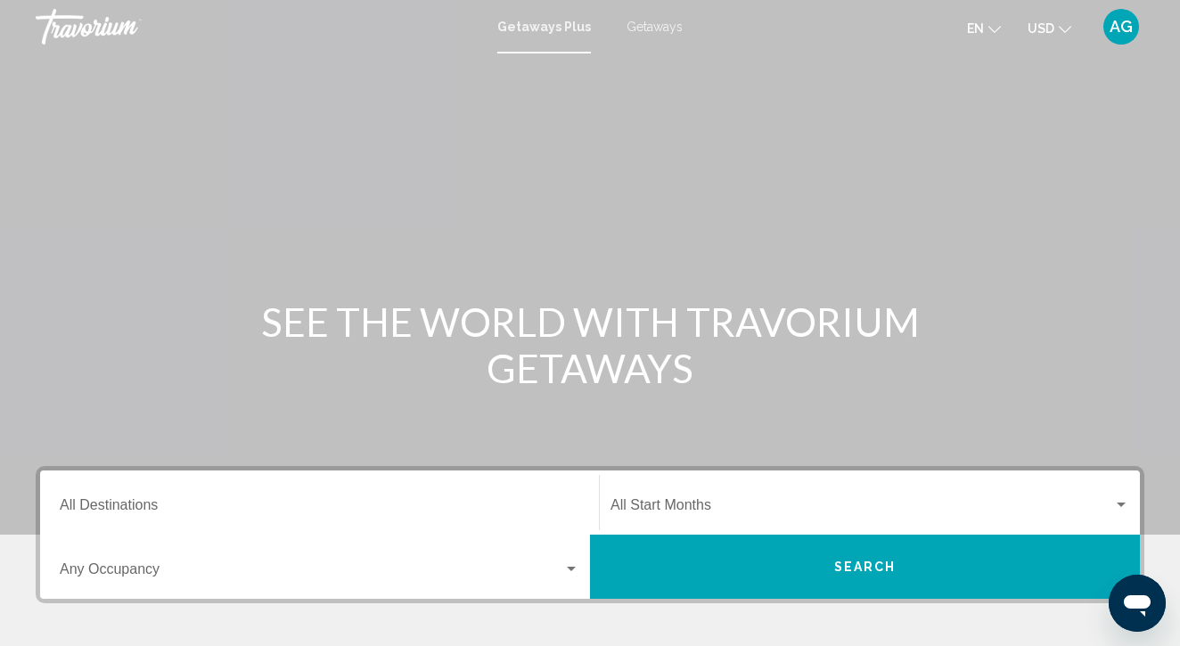
click at [659, 29] on span "Getaways" at bounding box center [655, 27] width 56 height 14
click at [1062, 36] on button "USD USD ($) MXN (Mex$) CAD (Can$) GBP (£) EUR (€) AUD (A$) NZD (NZ$) CNY (CN¥)" at bounding box center [1050, 28] width 44 height 26
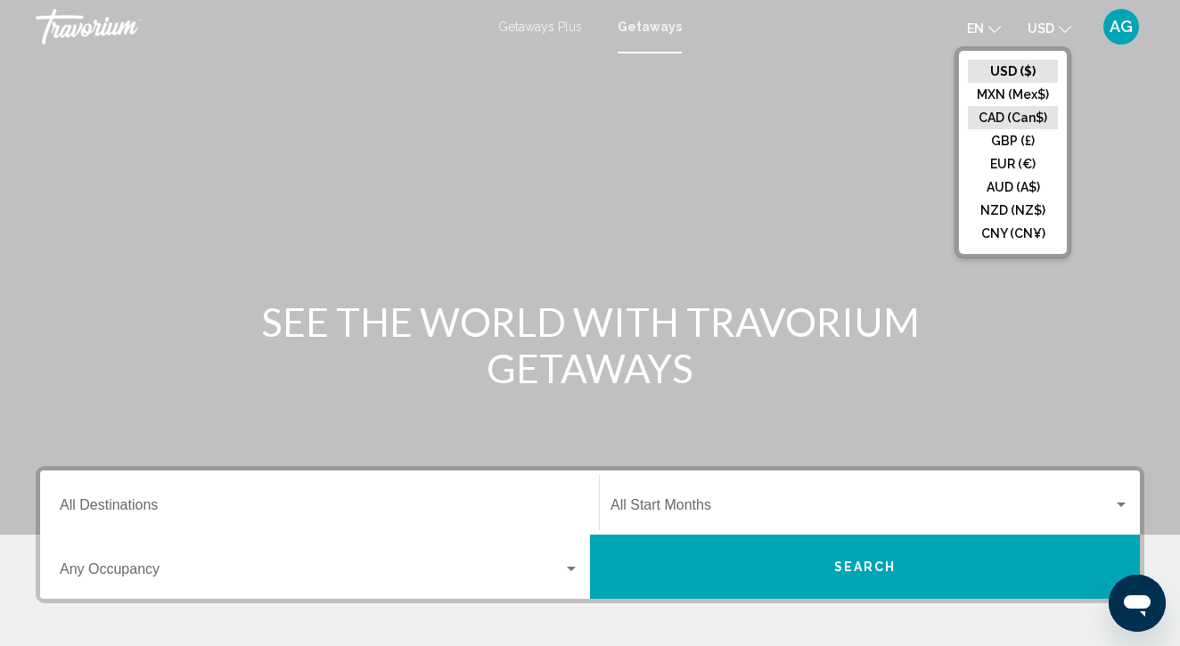
click at [1010, 114] on button "CAD (Can$)" at bounding box center [1013, 117] width 90 height 23
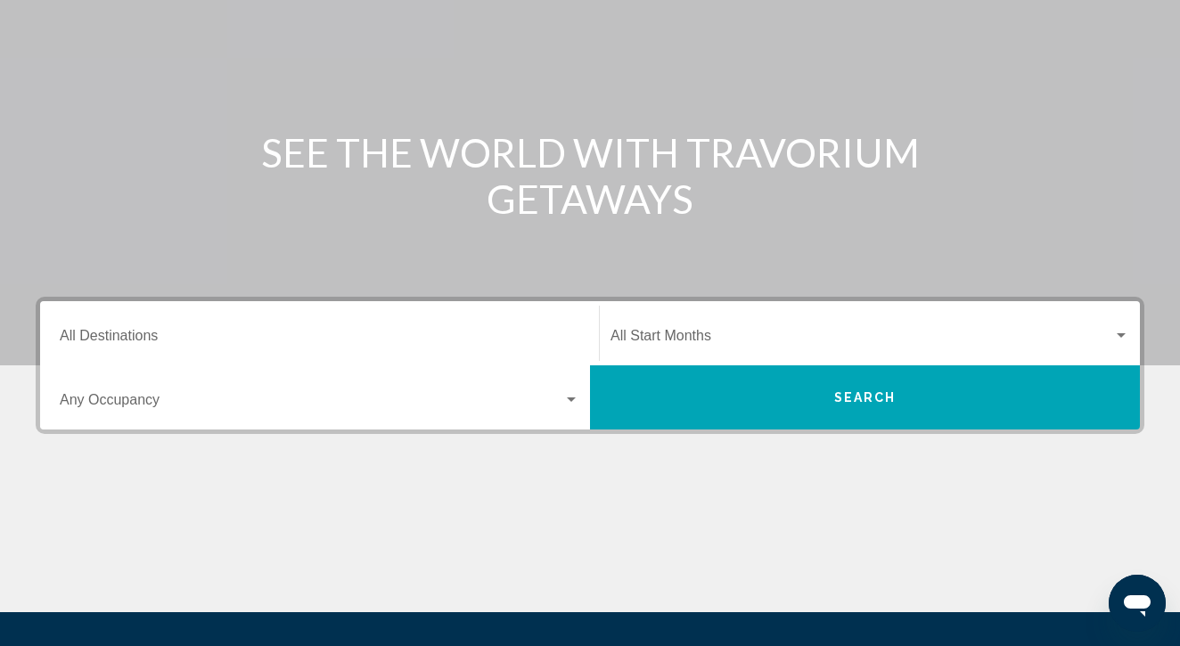
scroll to position [202, 1]
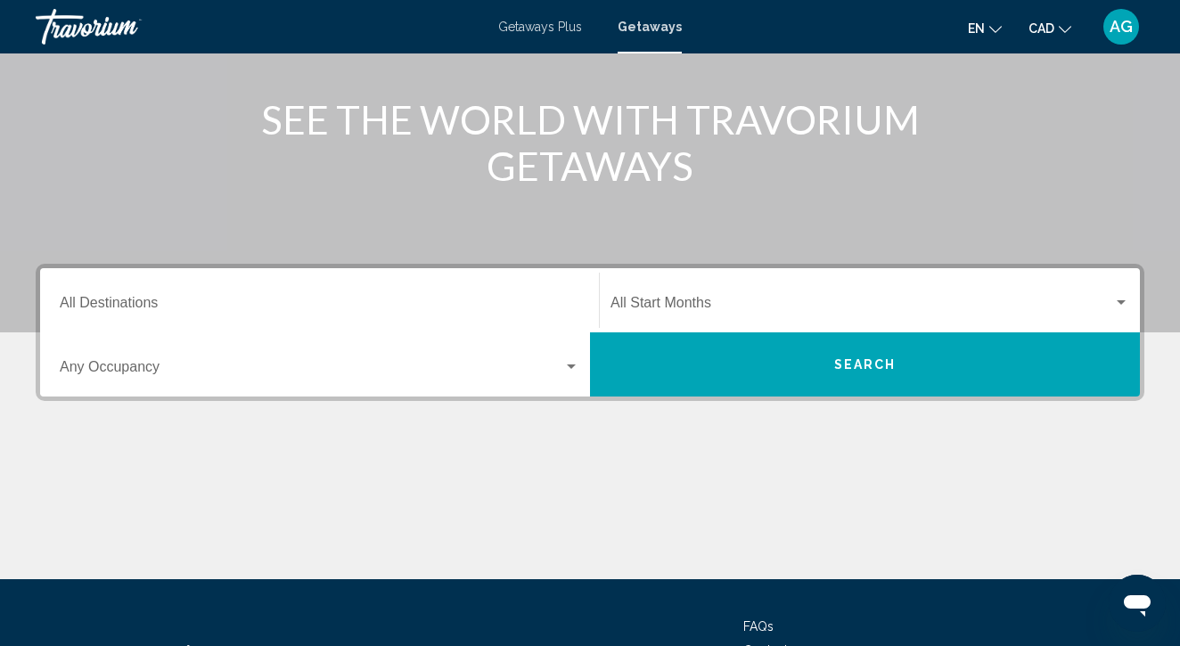
click at [329, 312] on input "Destination All Destinations" at bounding box center [320, 307] width 520 height 16
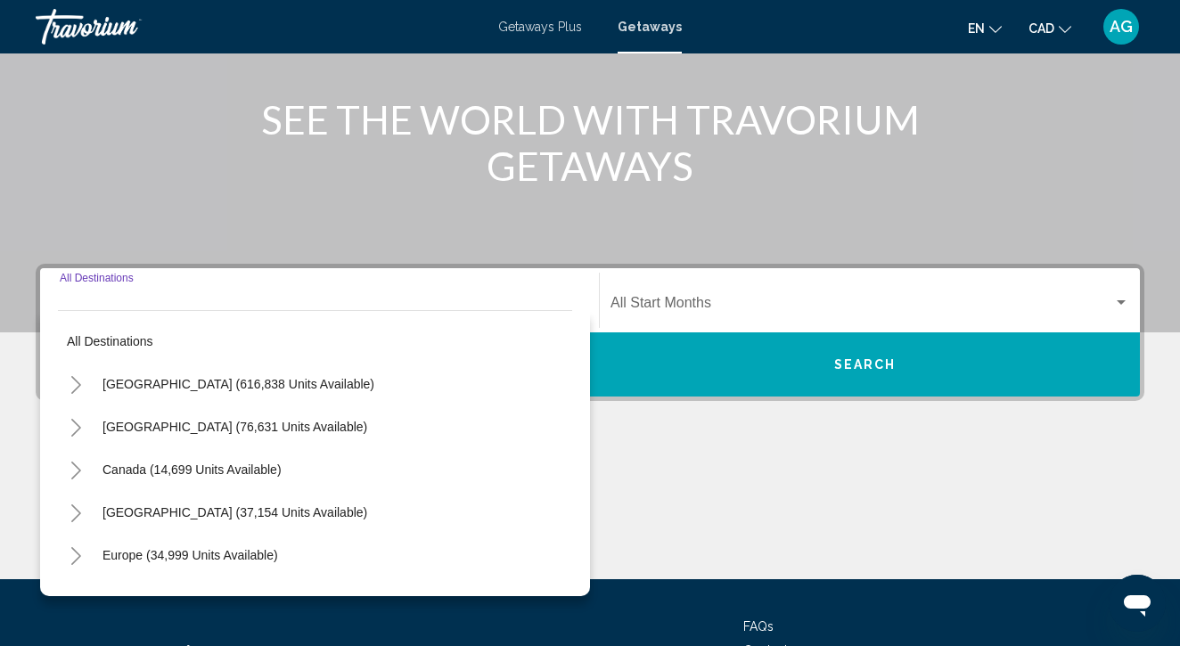
scroll to position [354, 0]
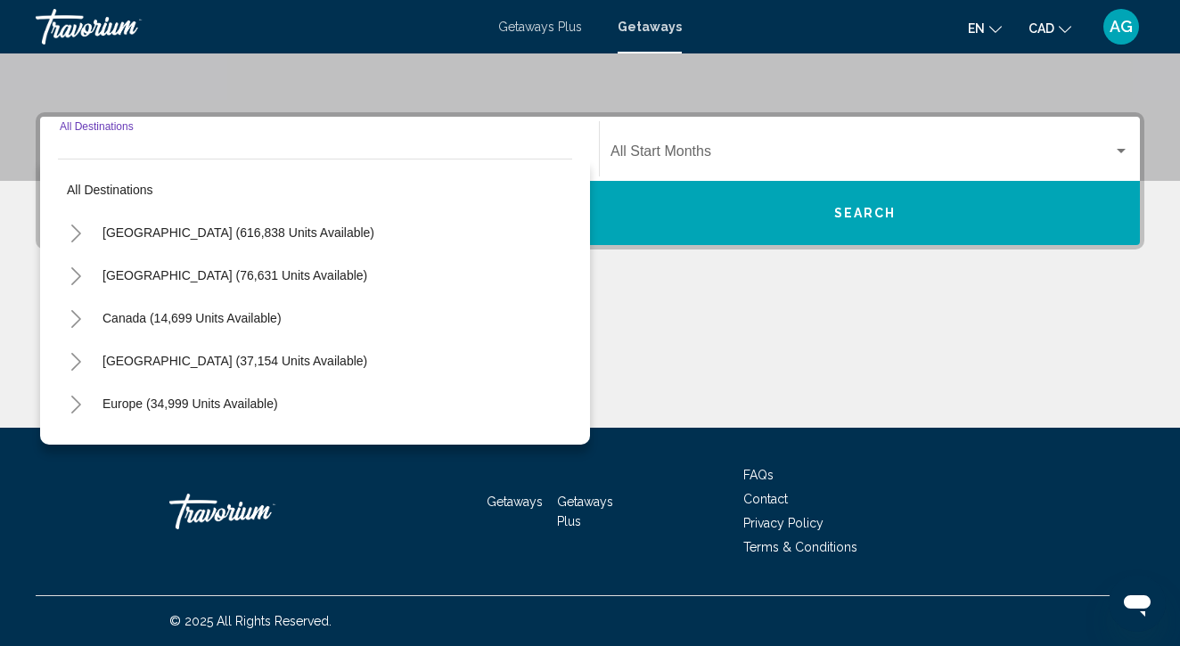
click at [78, 236] on icon "Toggle United States (616,838 units available)" at bounding box center [76, 234] width 10 height 18
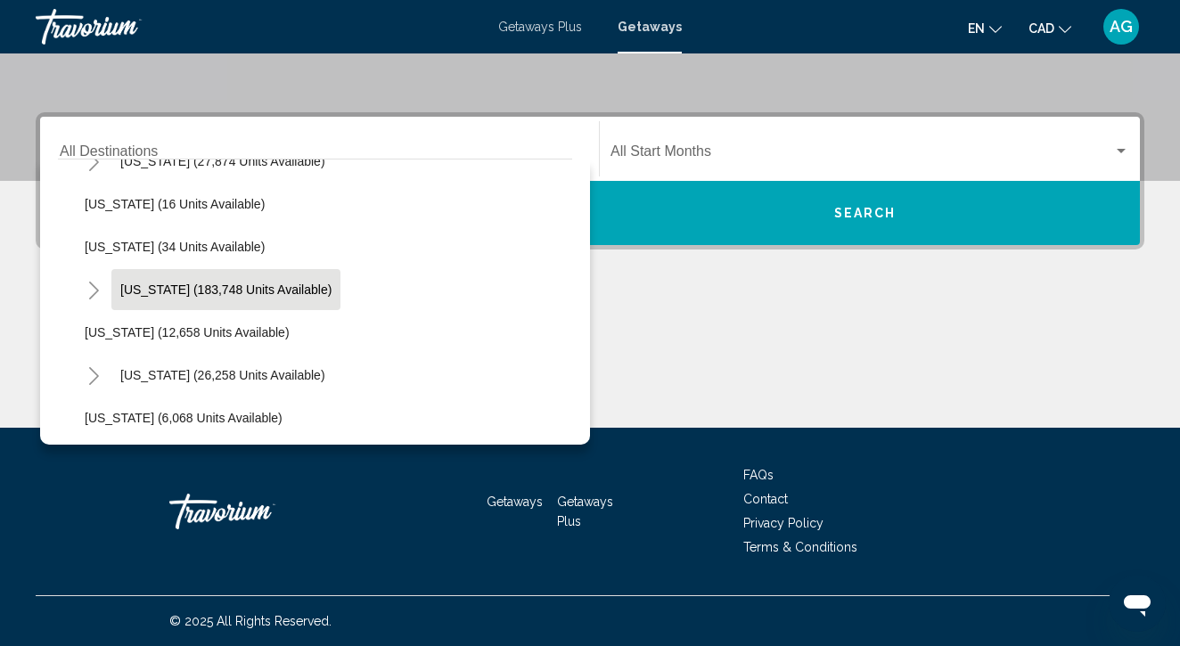
scroll to position [306, 0]
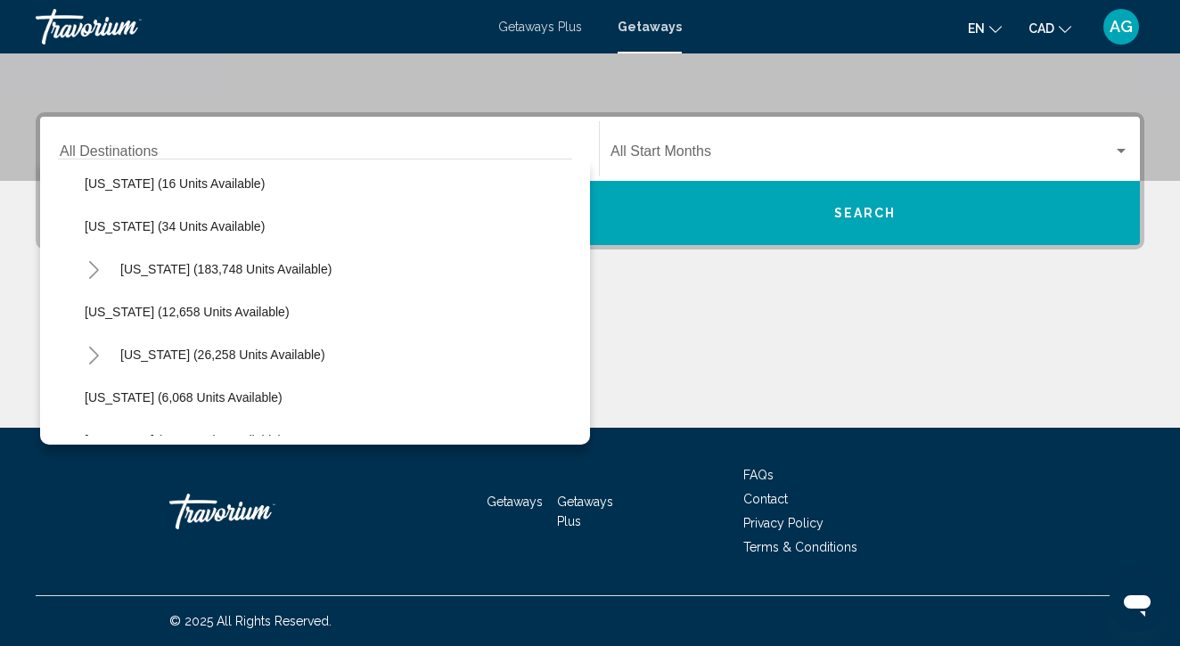
click at [90, 350] on icon "Toggle Hawaii (26,258 units available)" at bounding box center [93, 356] width 13 height 18
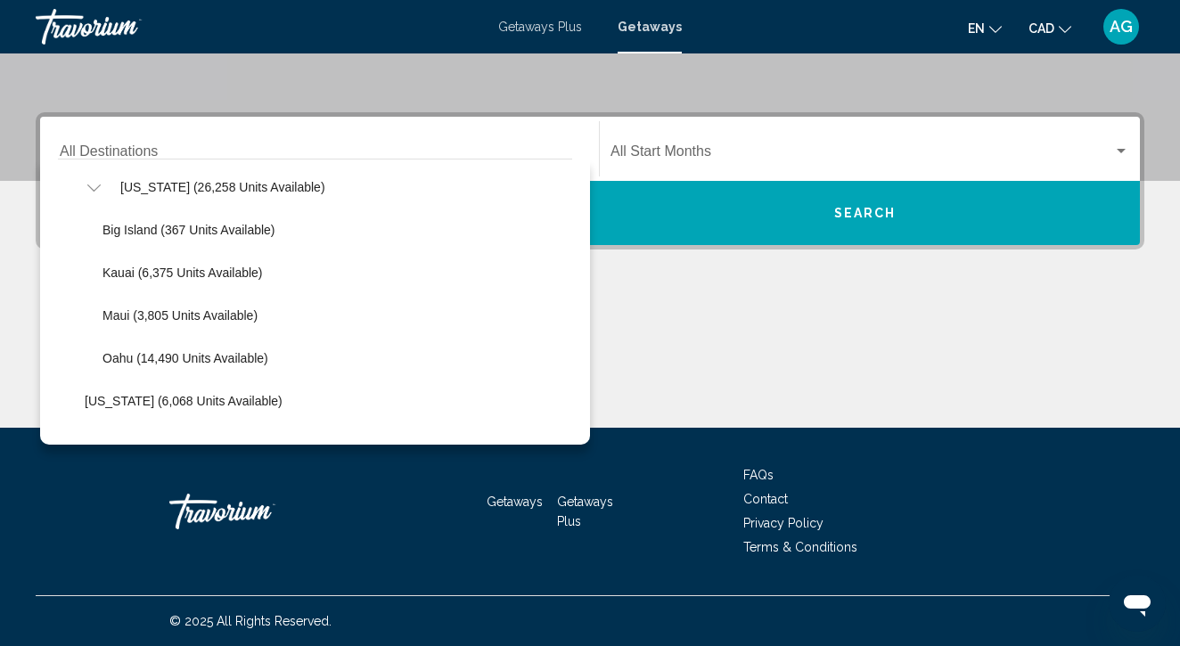
scroll to position [474, 0]
click at [168, 355] on span "Oahu (14,490 units available)" at bounding box center [186, 357] width 166 height 14
type input "**********"
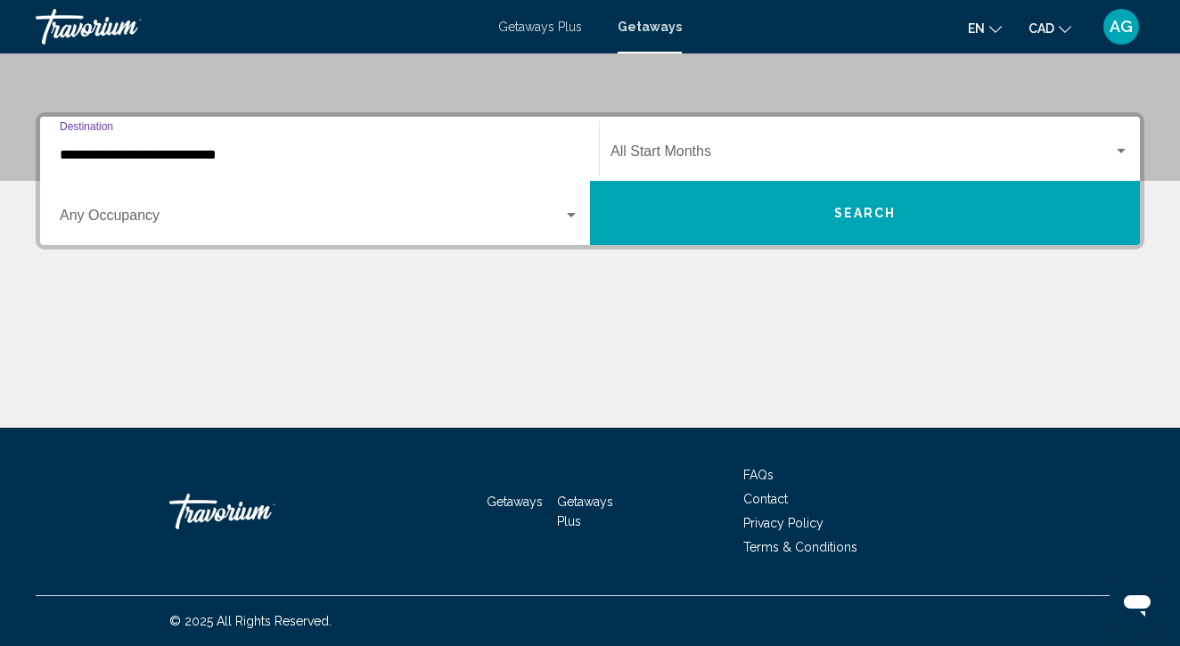
click at [697, 144] on div "Start Month All Start Months" at bounding box center [870, 149] width 519 height 56
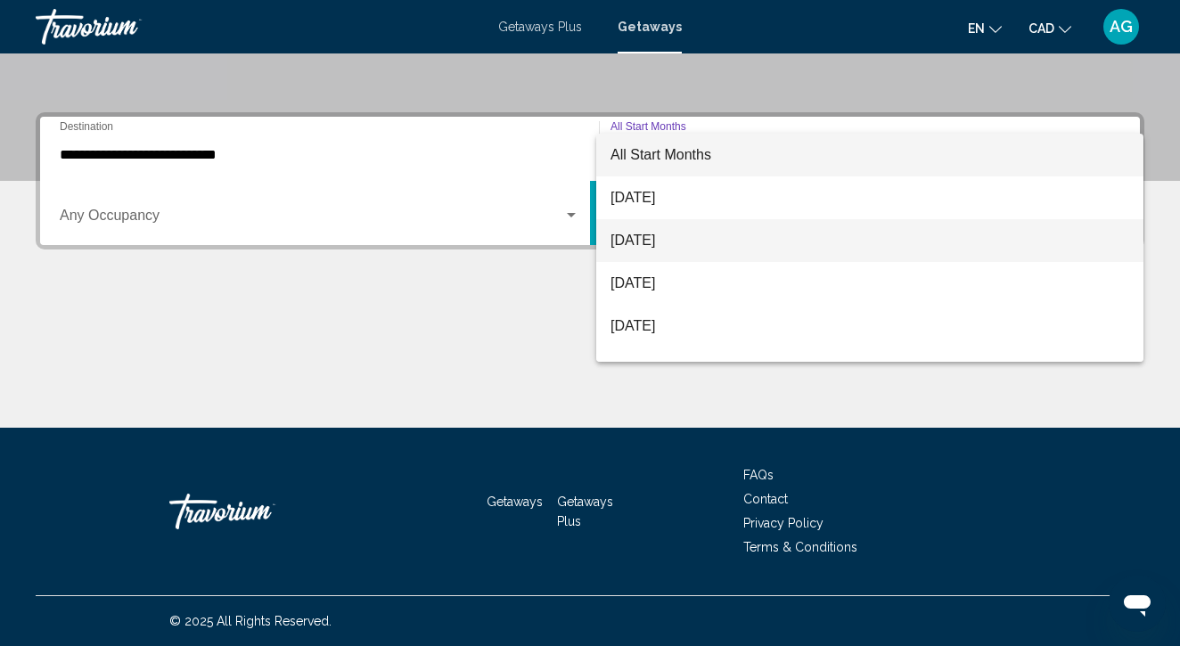
click at [680, 232] on span "[DATE]" at bounding box center [870, 240] width 519 height 43
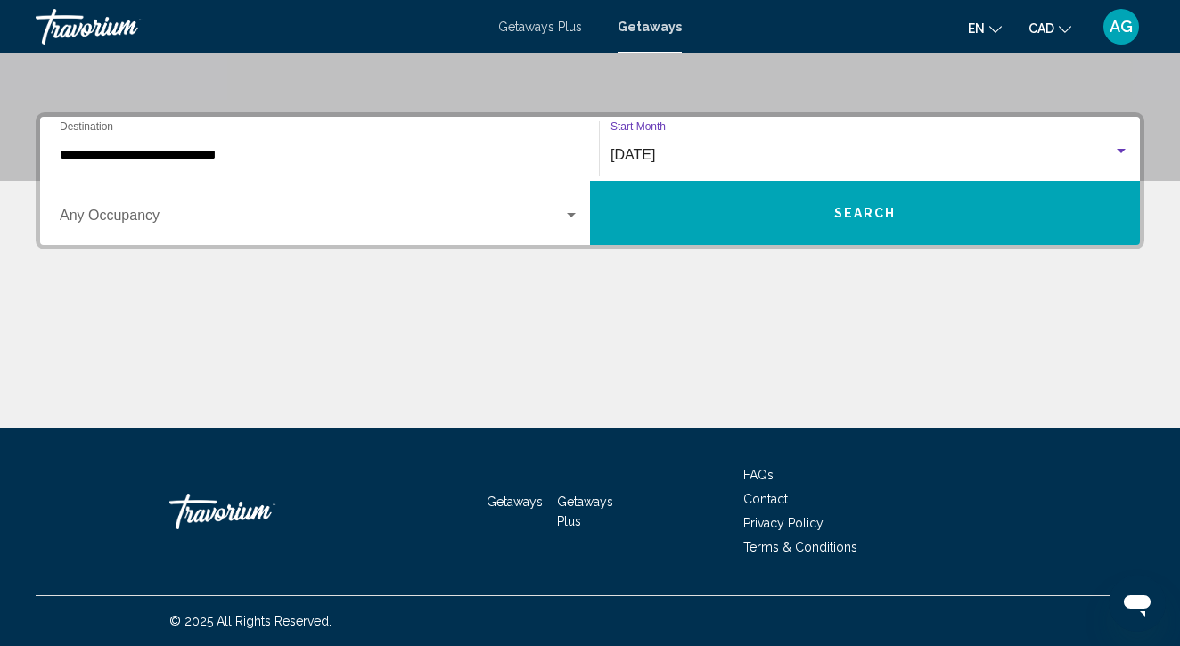
click at [776, 220] on button "Search" at bounding box center [865, 213] width 550 height 64
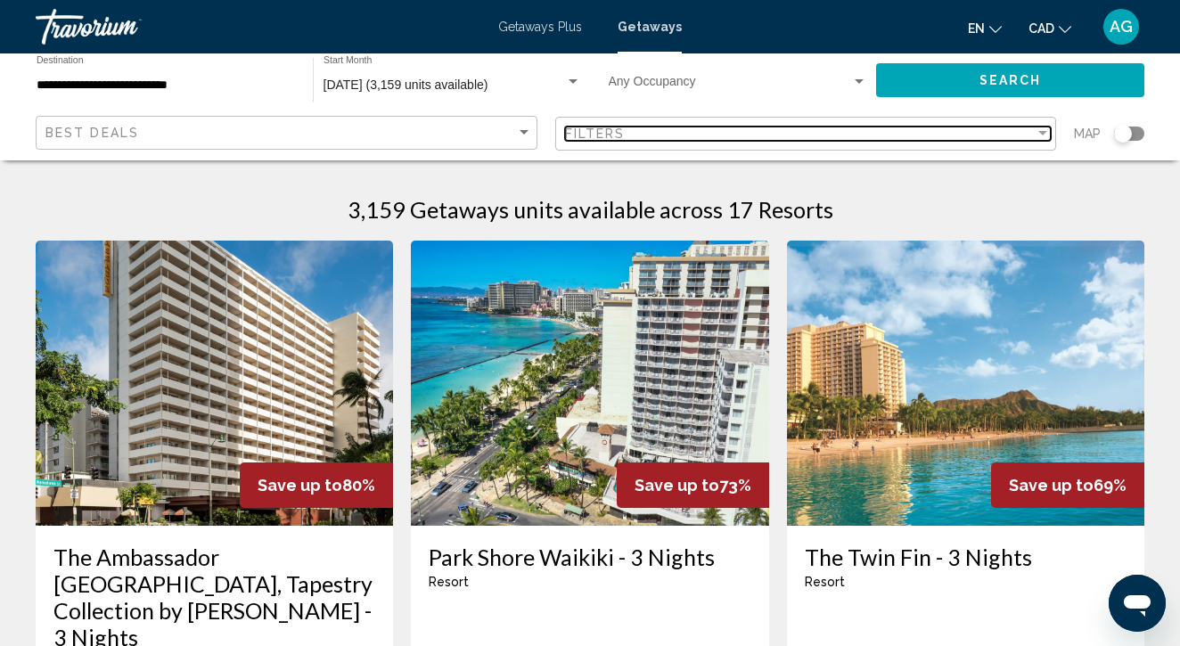
click at [760, 132] on div "Filters" at bounding box center [800, 134] width 471 height 14
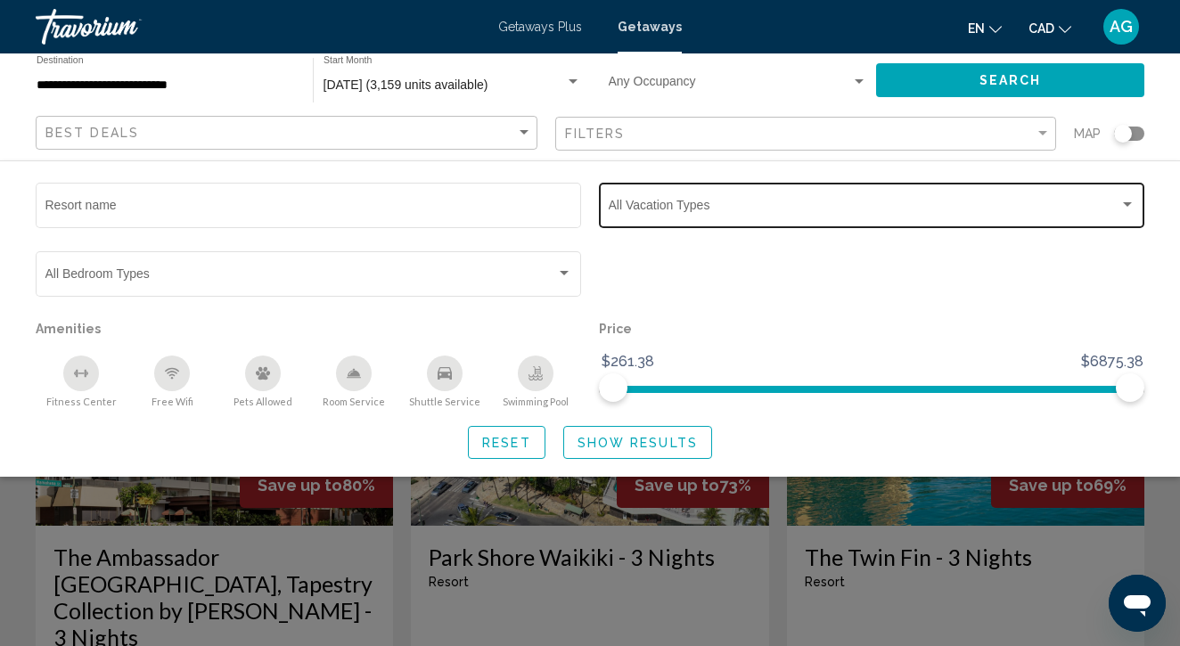
click at [734, 207] on span "Search widget" at bounding box center [864, 208] width 511 height 14
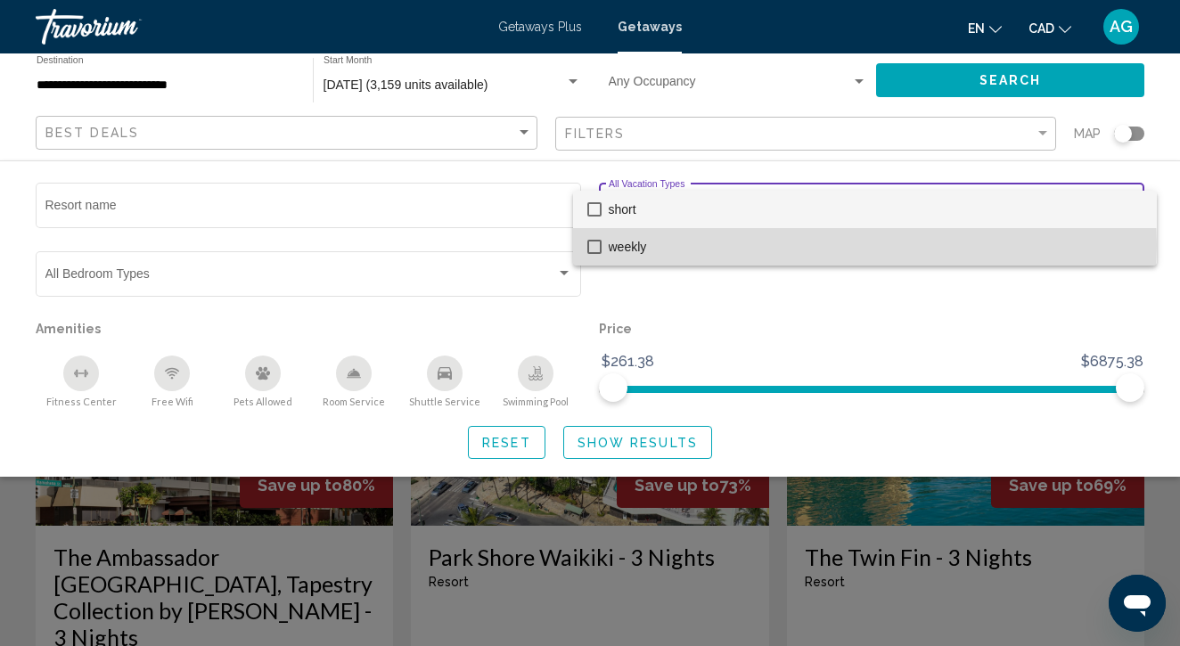
click at [655, 245] on span "weekly" at bounding box center [876, 246] width 534 height 37
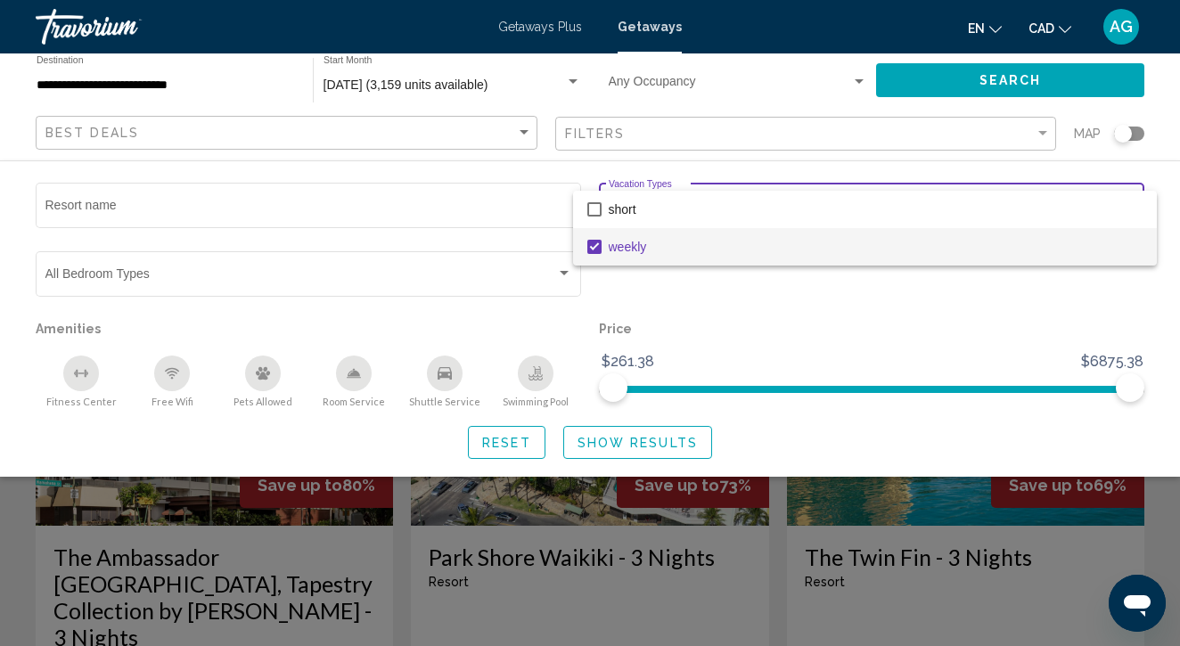
click at [671, 459] on div at bounding box center [590, 323] width 1180 height 646
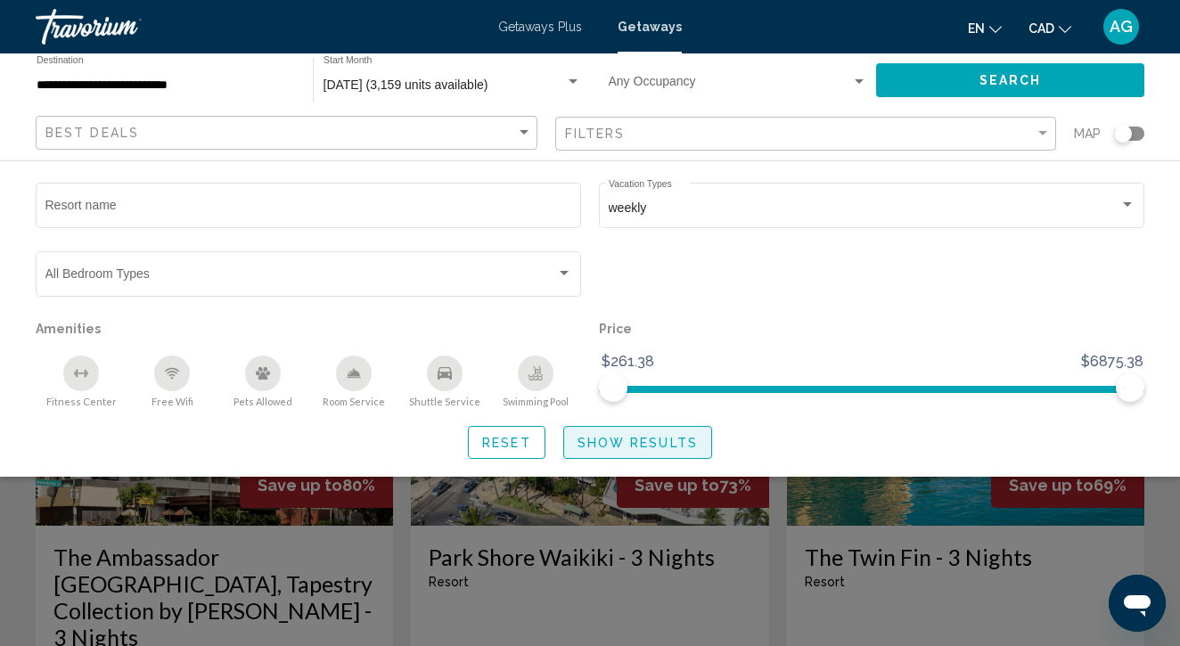
click at [662, 444] on span "Show Results" at bounding box center [638, 443] width 120 height 14
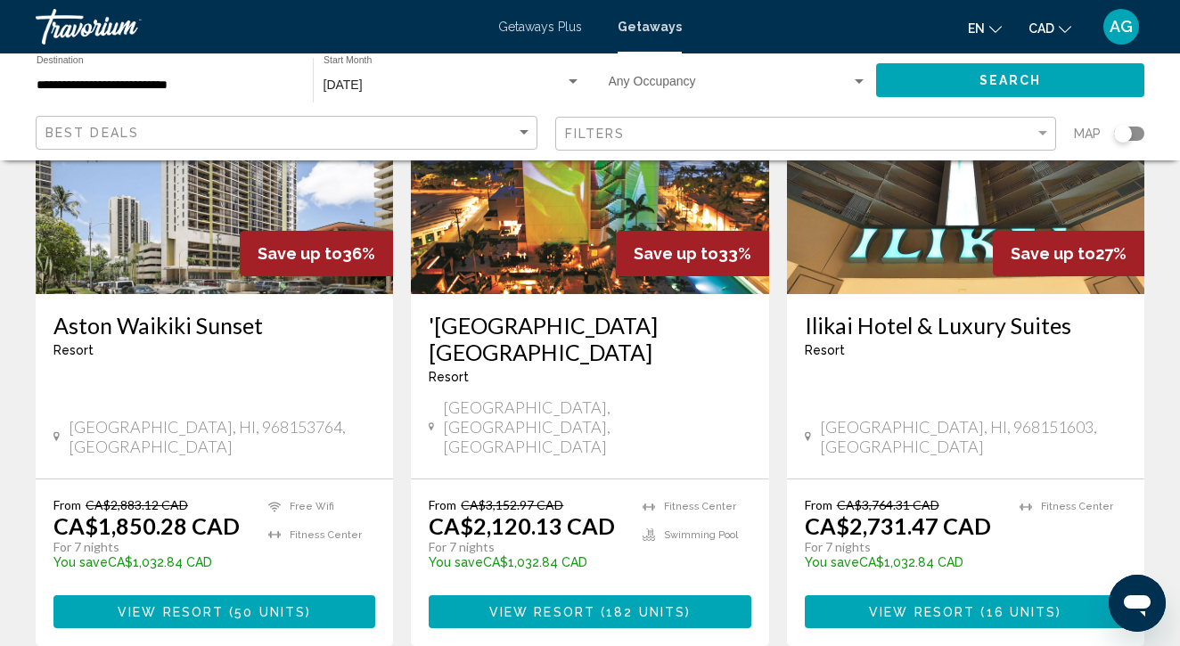
scroll to position [1632, 0]
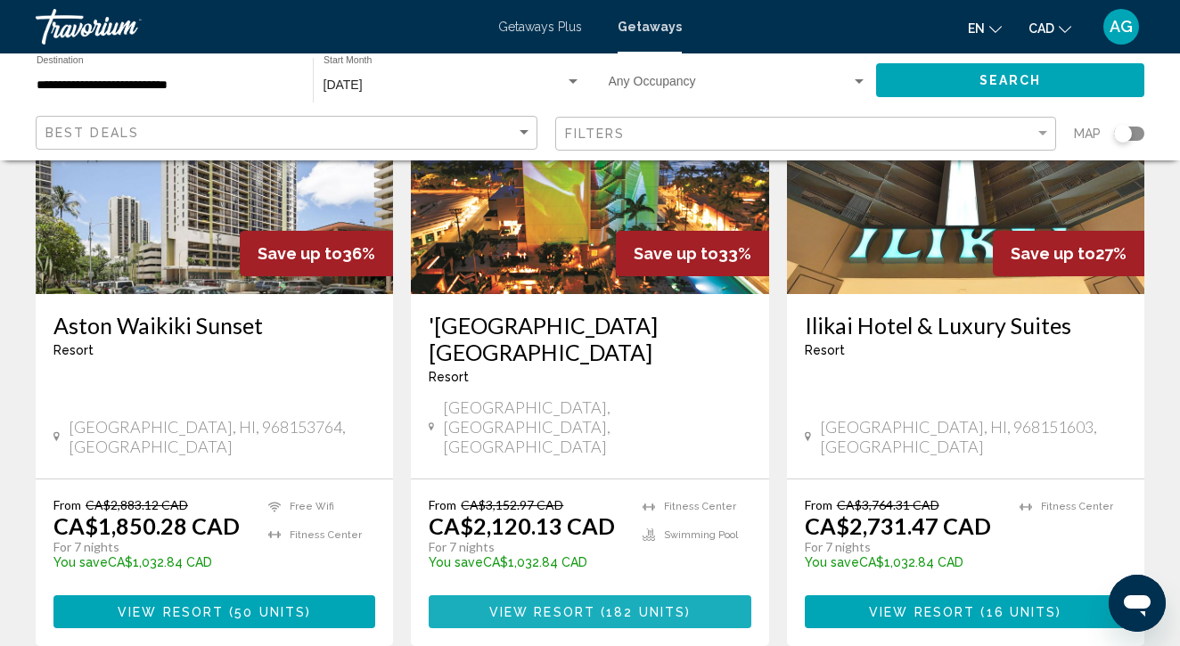
click at [676, 605] on span "182 units" at bounding box center [645, 612] width 79 height 14
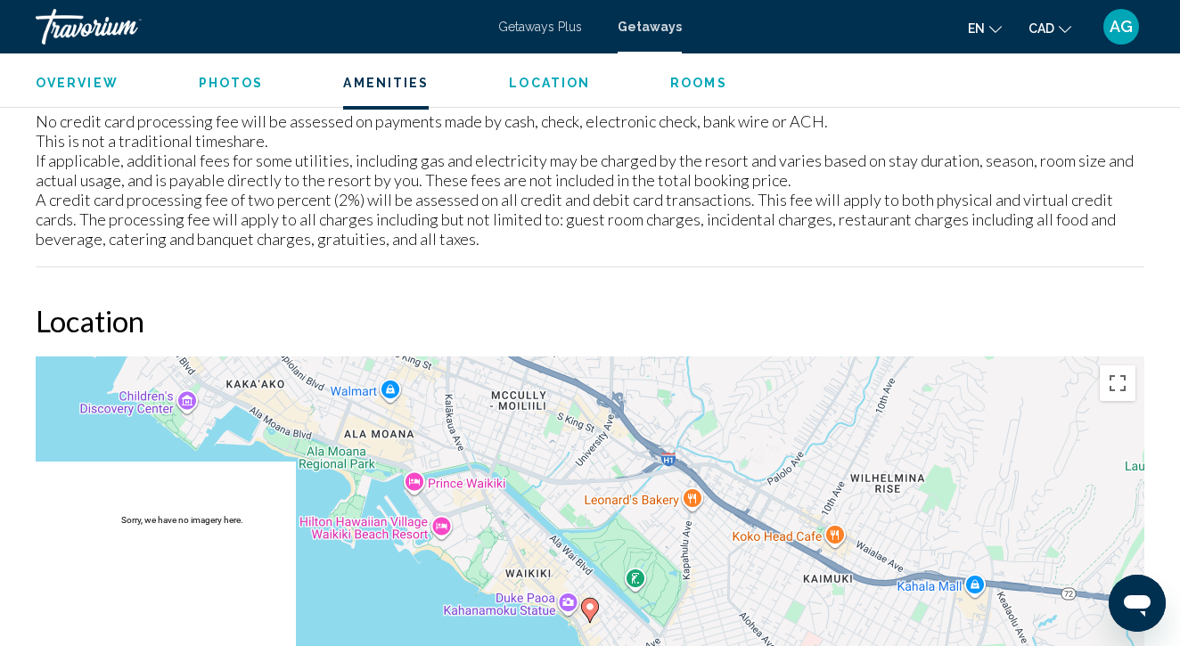
scroll to position [1390, 0]
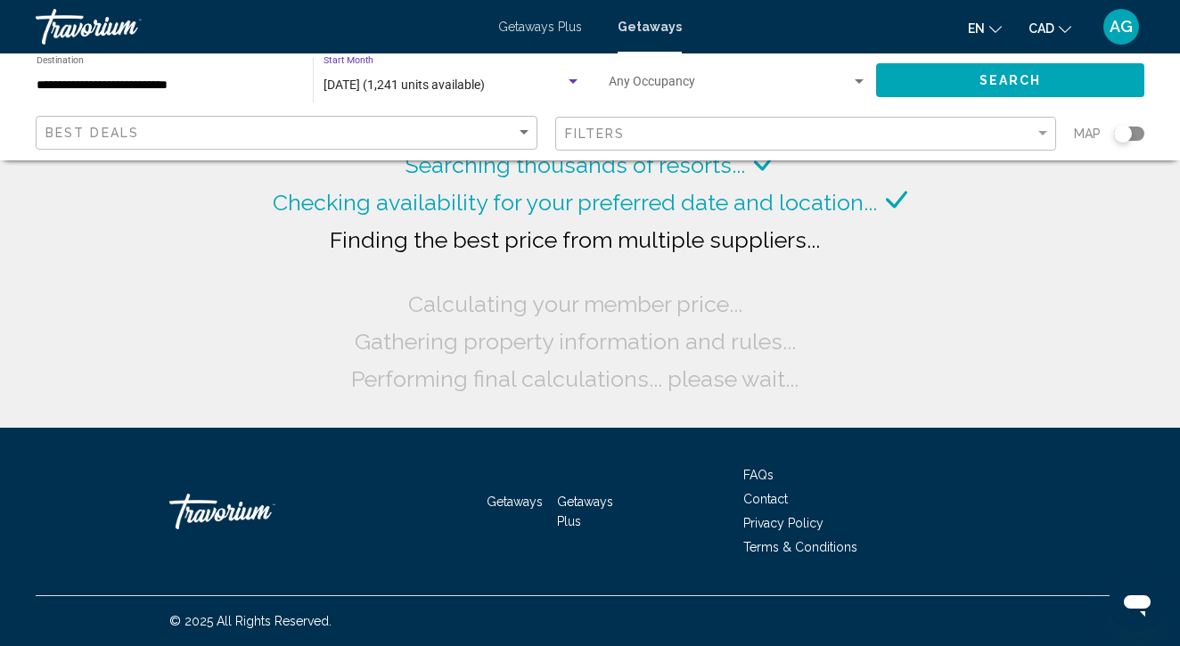
click at [431, 81] on span "September 2025 (1,241 units available)" at bounding box center [404, 85] width 161 height 14
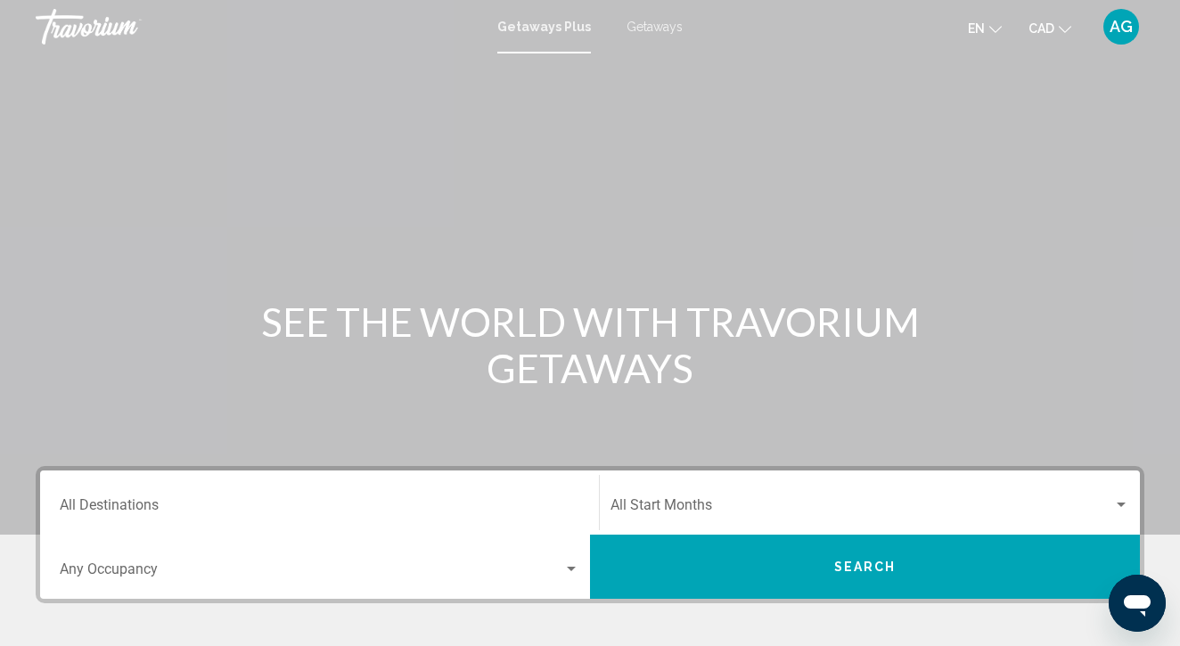
click at [666, 37] on div "Getaways Plus Getaways en English Español Français Italiano Português русский C…" at bounding box center [590, 26] width 1180 height 37
click at [656, 27] on span "Getaways" at bounding box center [655, 27] width 56 height 14
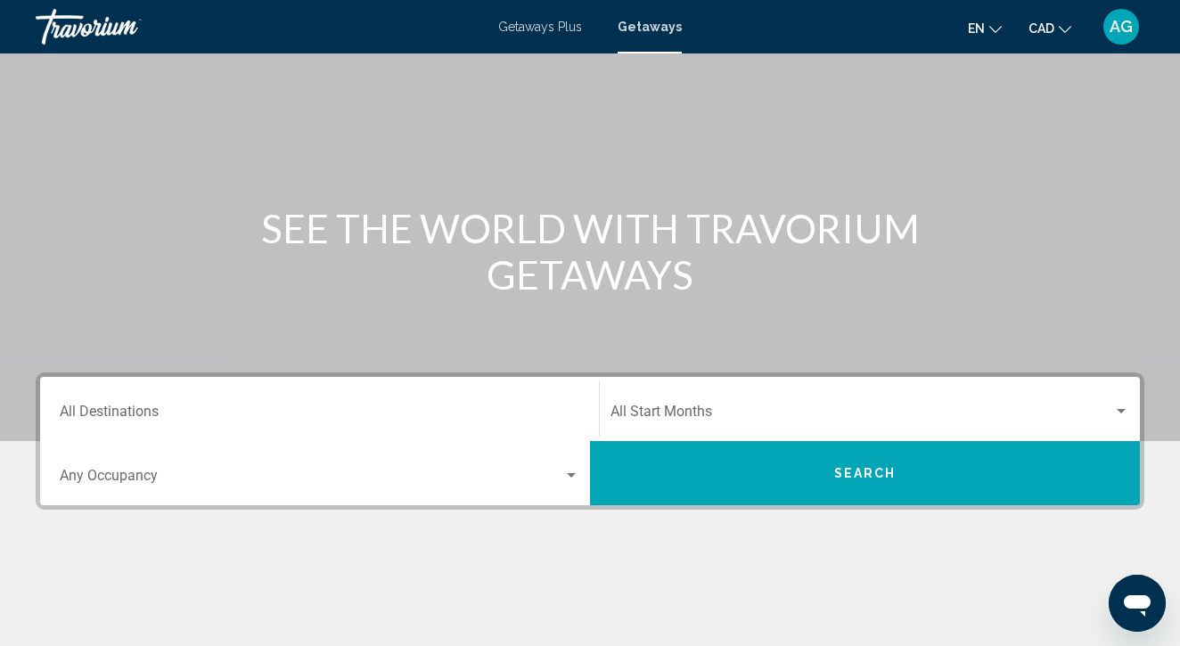
scroll to position [119, 0]
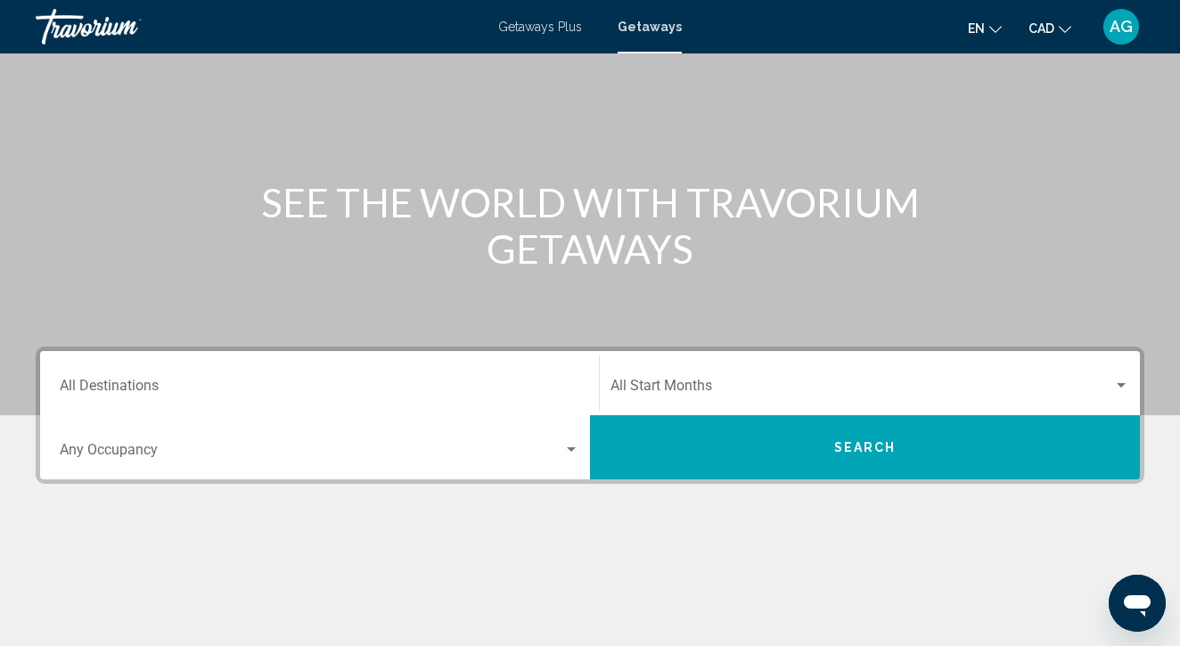
click at [214, 382] on input "Destination All Destinations" at bounding box center [320, 390] width 520 height 16
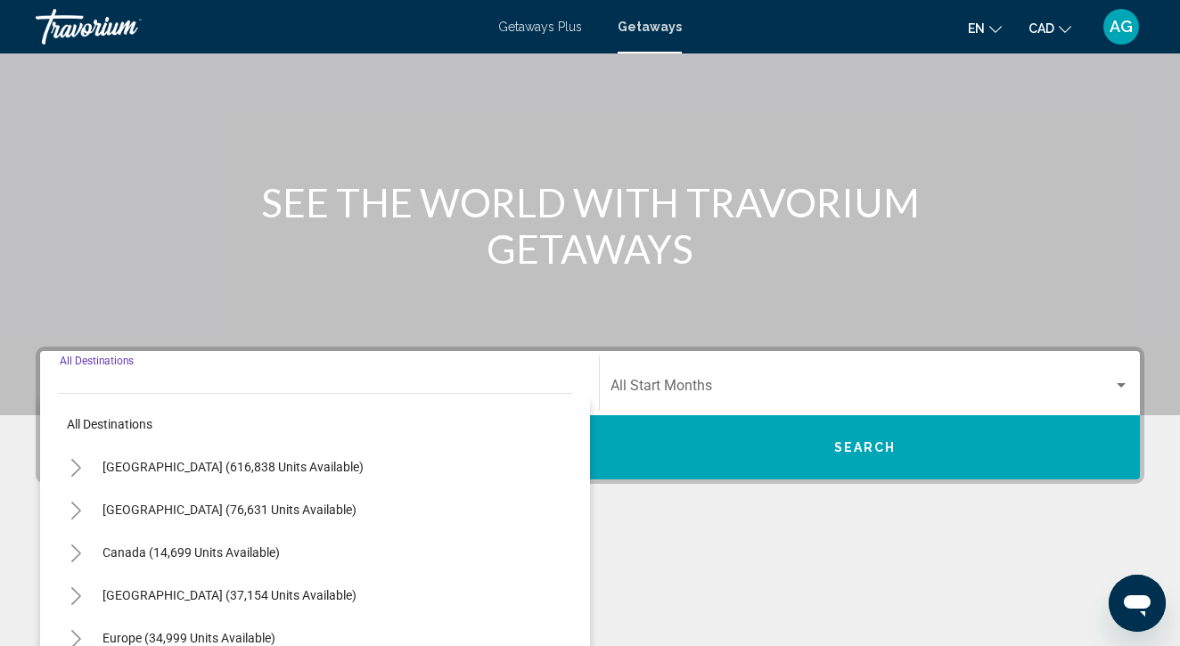
scroll to position [354, 0]
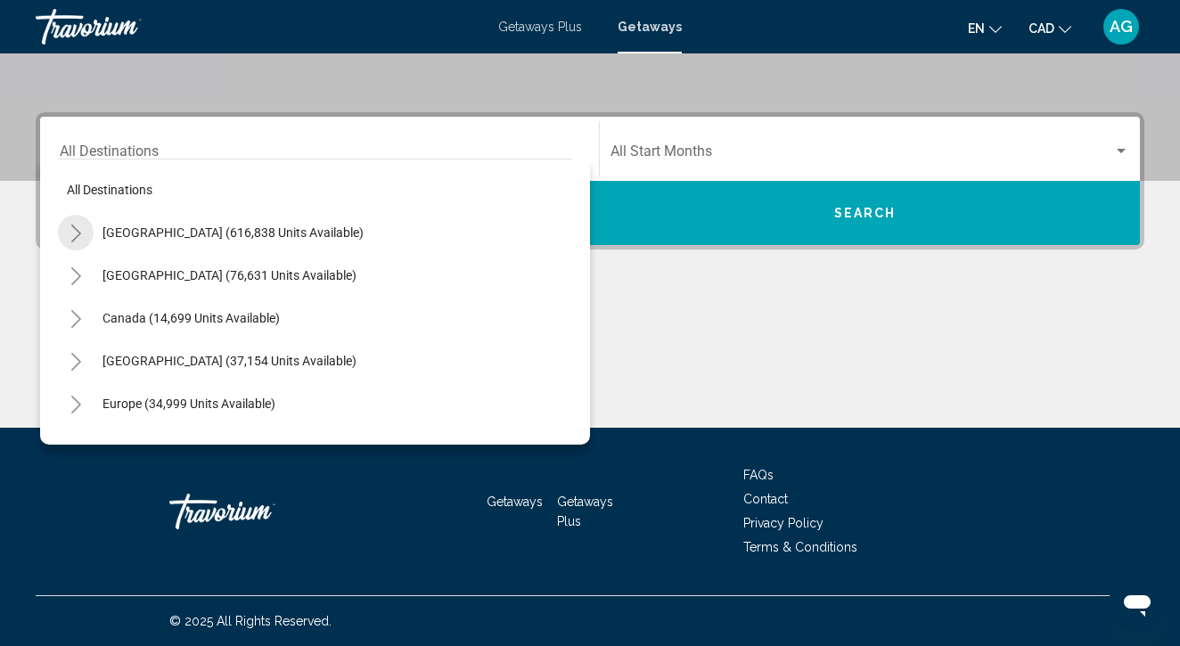
click at [74, 226] on icon "Toggle United States (616,838 units available)" at bounding box center [76, 234] width 13 height 18
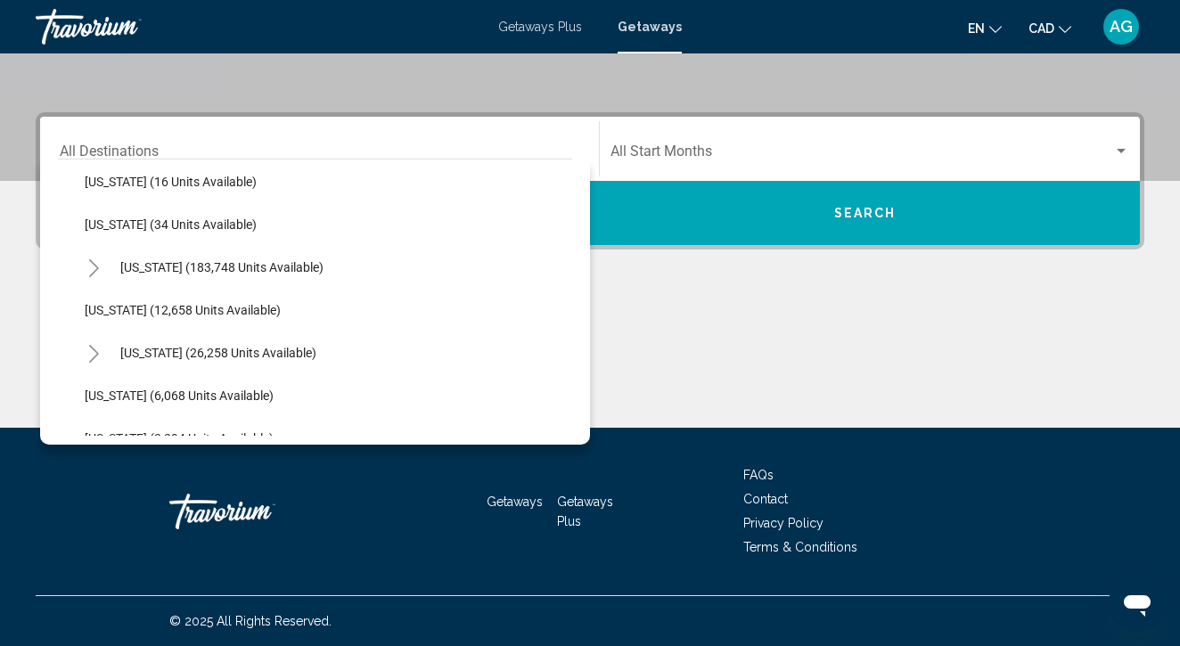
scroll to position [308, 0]
click at [91, 352] on icon "Toggle Hawaii (26,258 units available)" at bounding box center [93, 353] width 13 height 18
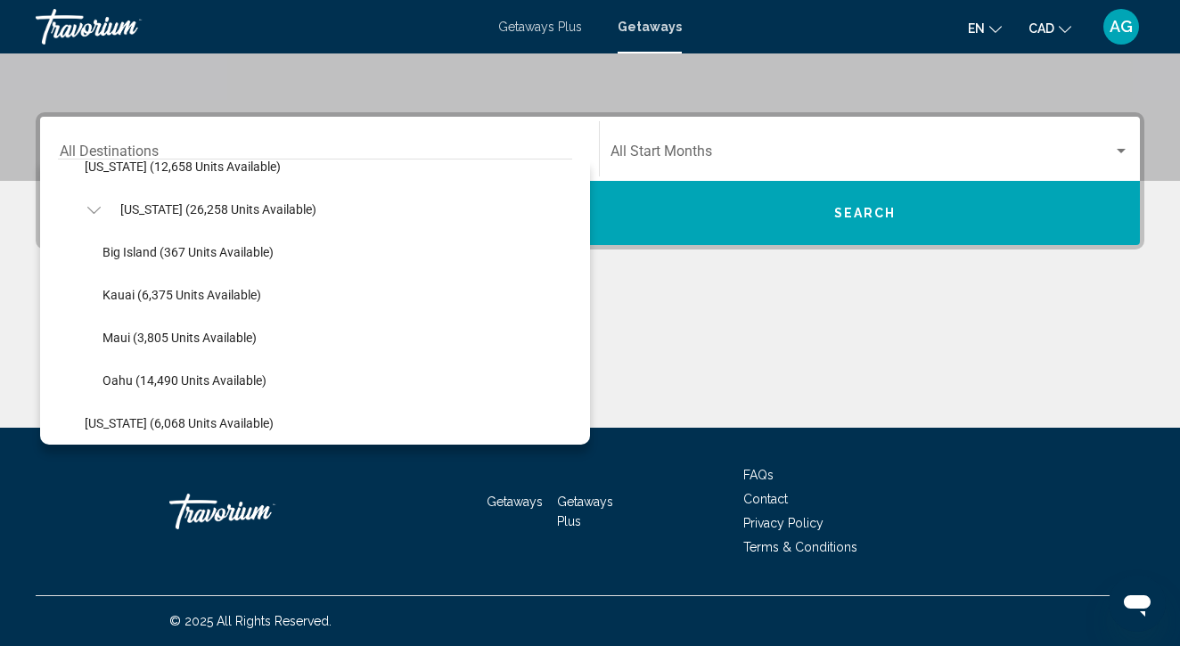
scroll to position [466, 0]
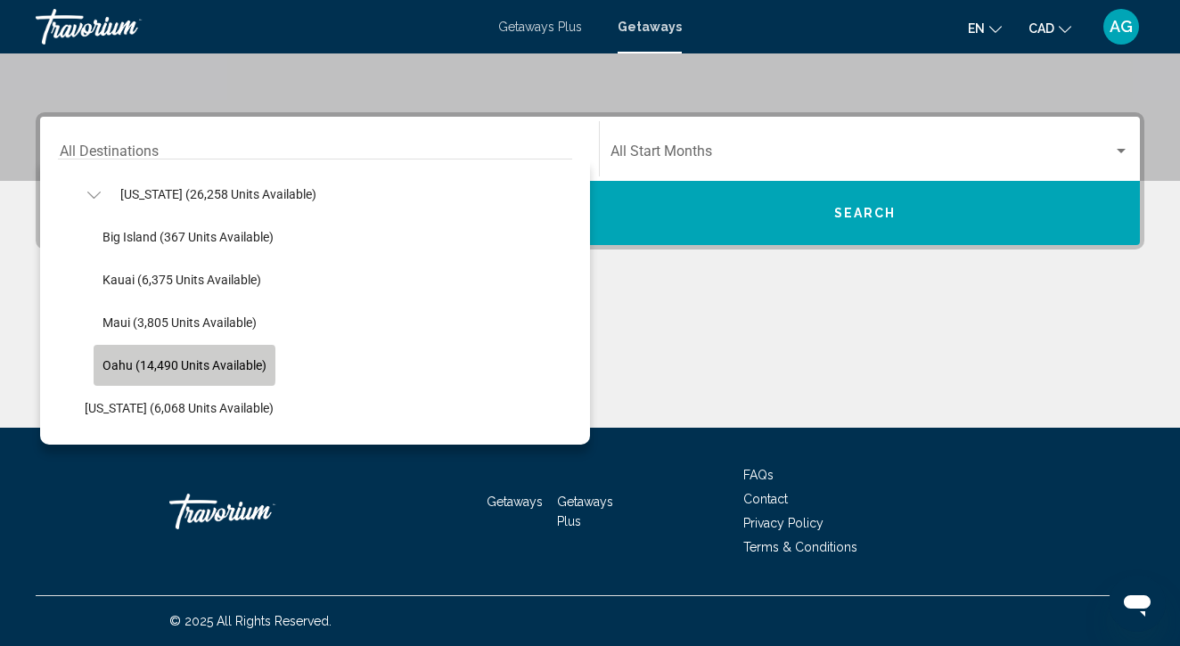
click at [135, 365] on span "Oahu (14,490 units available)" at bounding box center [185, 365] width 164 height 14
type input "**********"
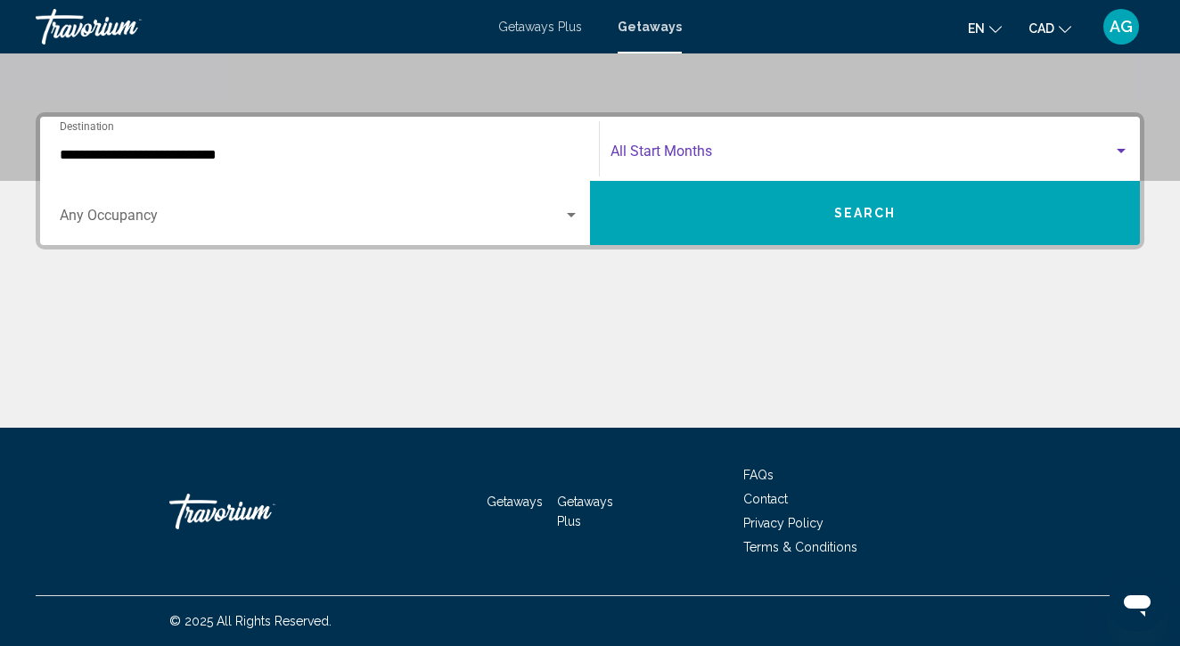
click at [832, 152] on span "Search widget" at bounding box center [862, 155] width 503 height 16
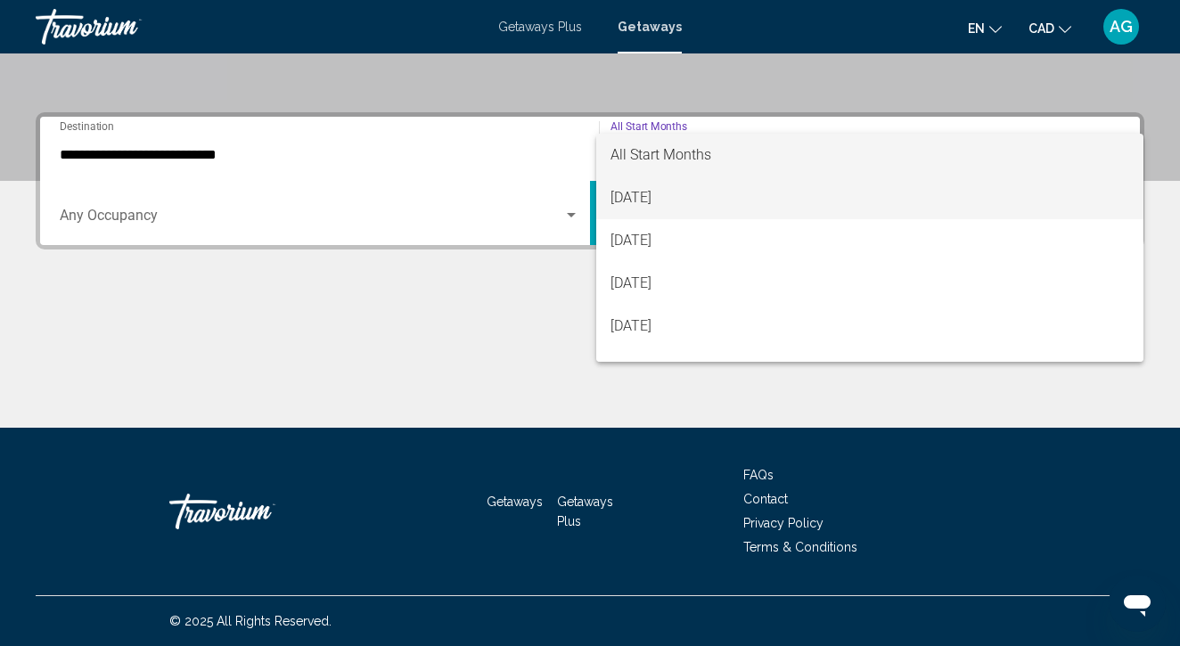
click at [786, 197] on span "August 2025" at bounding box center [870, 198] width 519 height 43
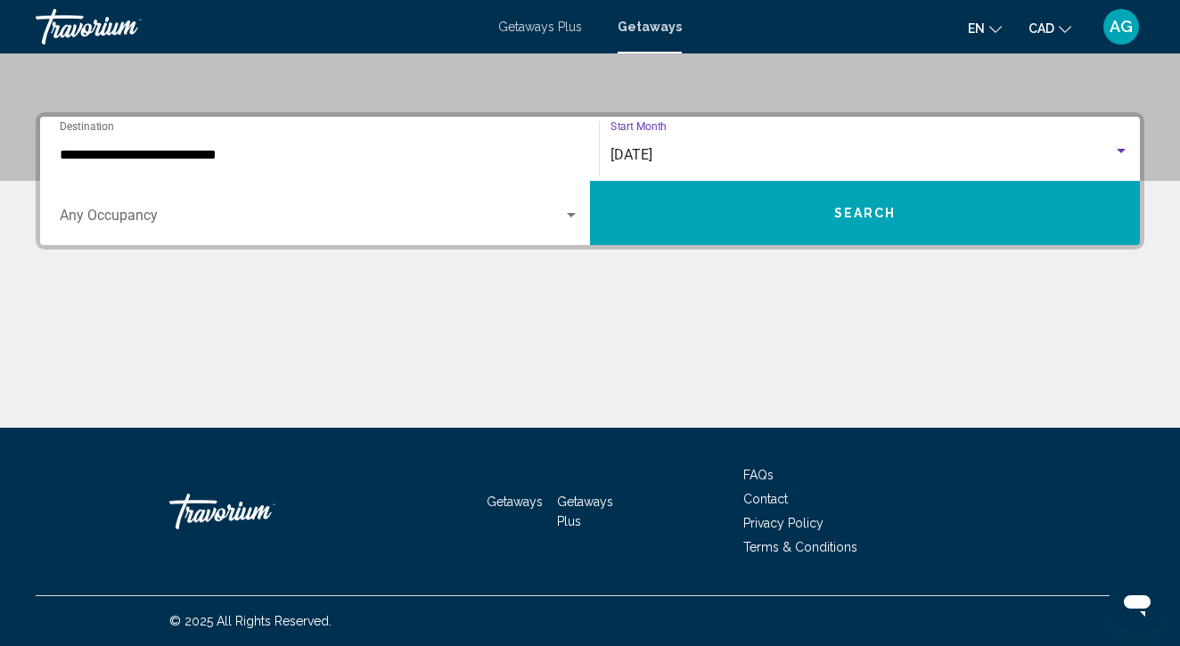
click at [792, 224] on button "Search" at bounding box center [865, 213] width 550 height 64
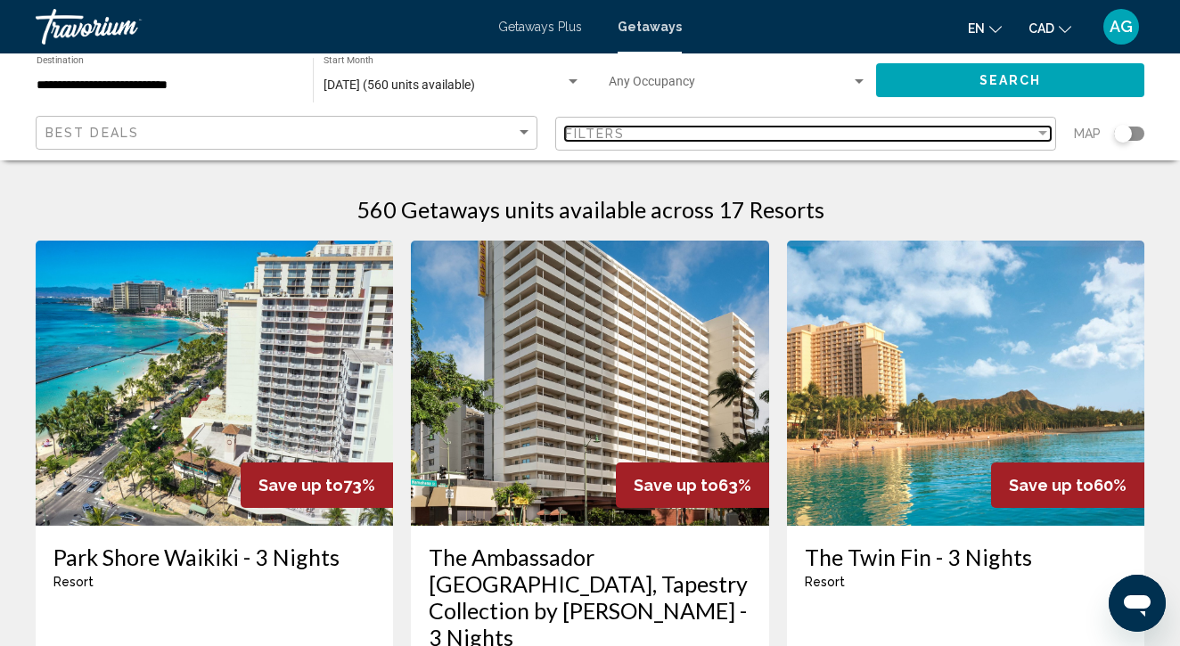
click at [737, 138] on div "Filters" at bounding box center [800, 134] width 471 height 14
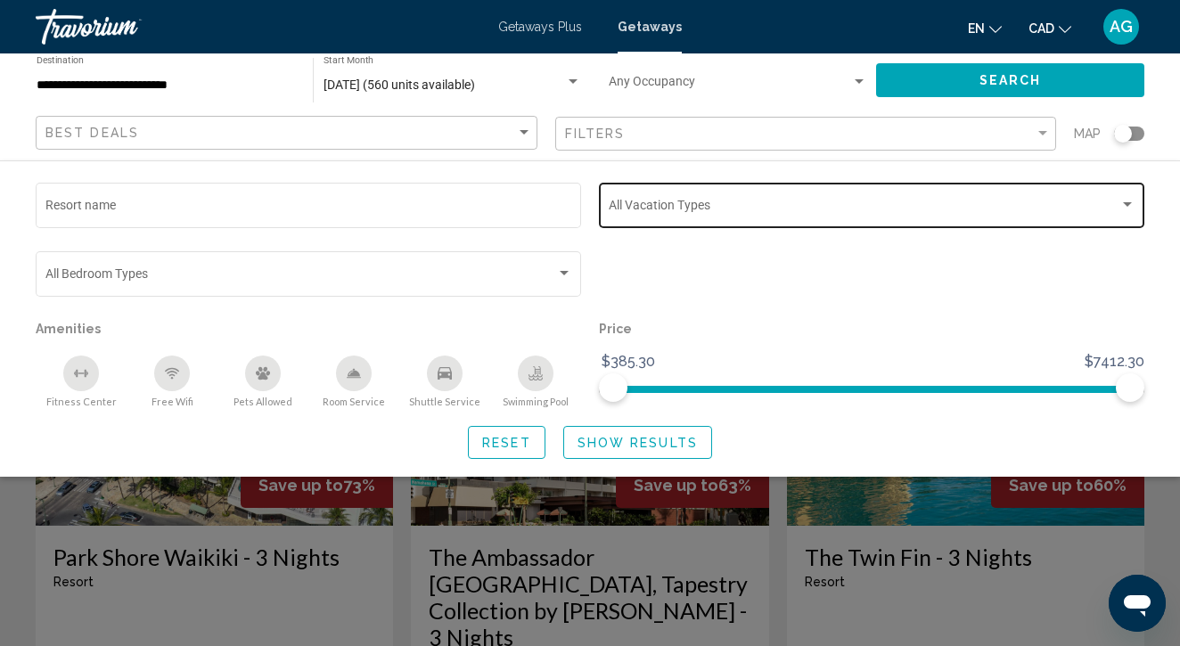
click at [696, 204] on span "Search widget" at bounding box center [864, 208] width 511 height 14
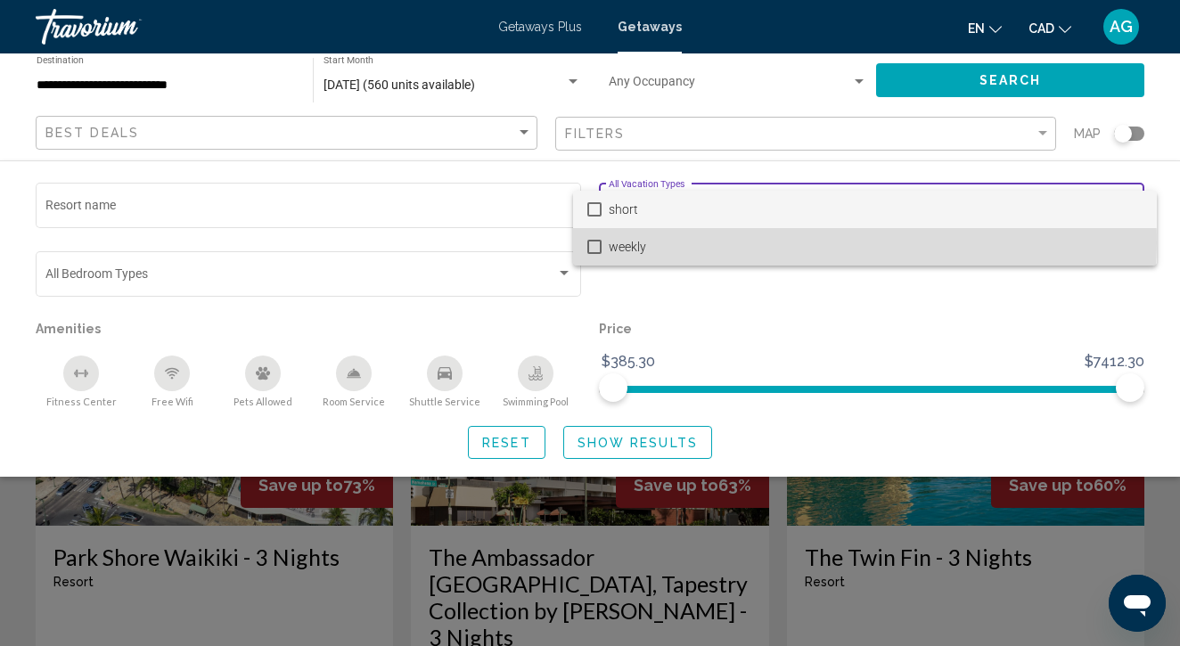
click at [687, 243] on span "weekly" at bounding box center [876, 246] width 534 height 37
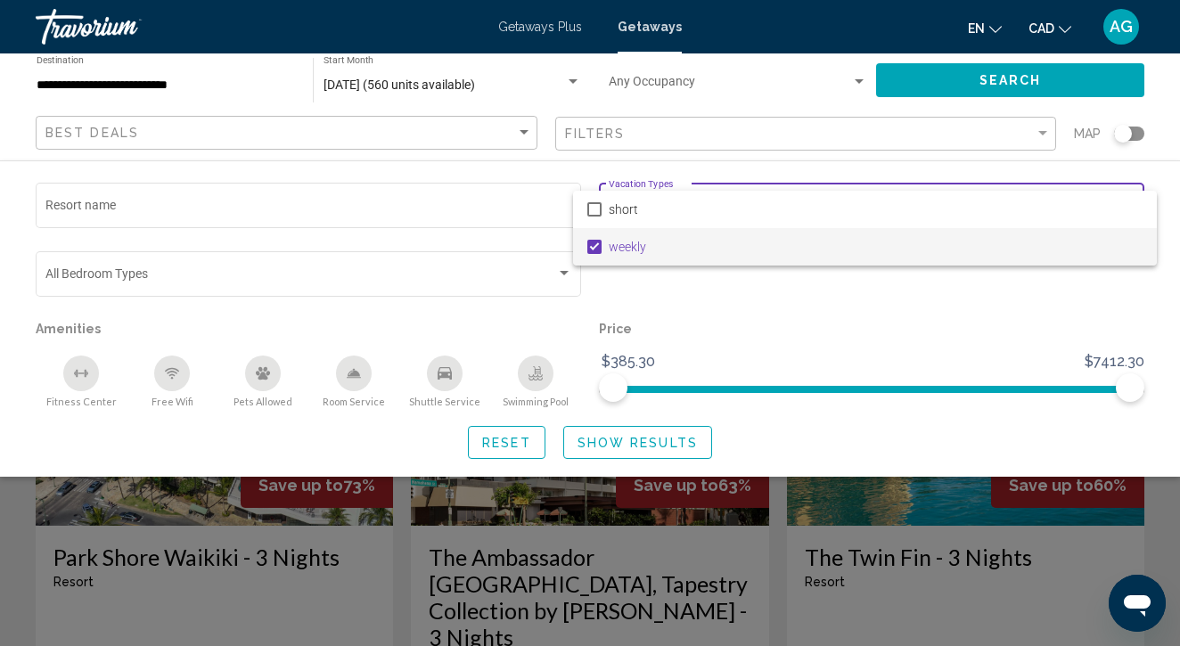
click at [964, 84] on div at bounding box center [590, 323] width 1180 height 646
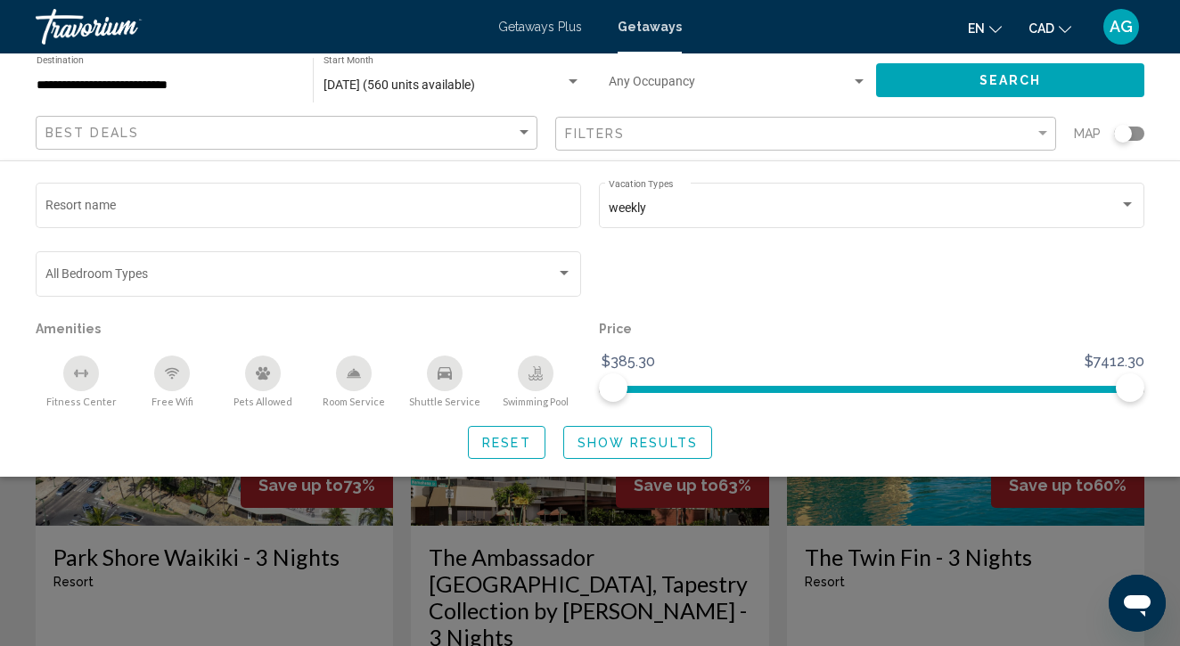
click at [964, 84] on button "Search" at bounding box center [1010, 79] width 268 height 33
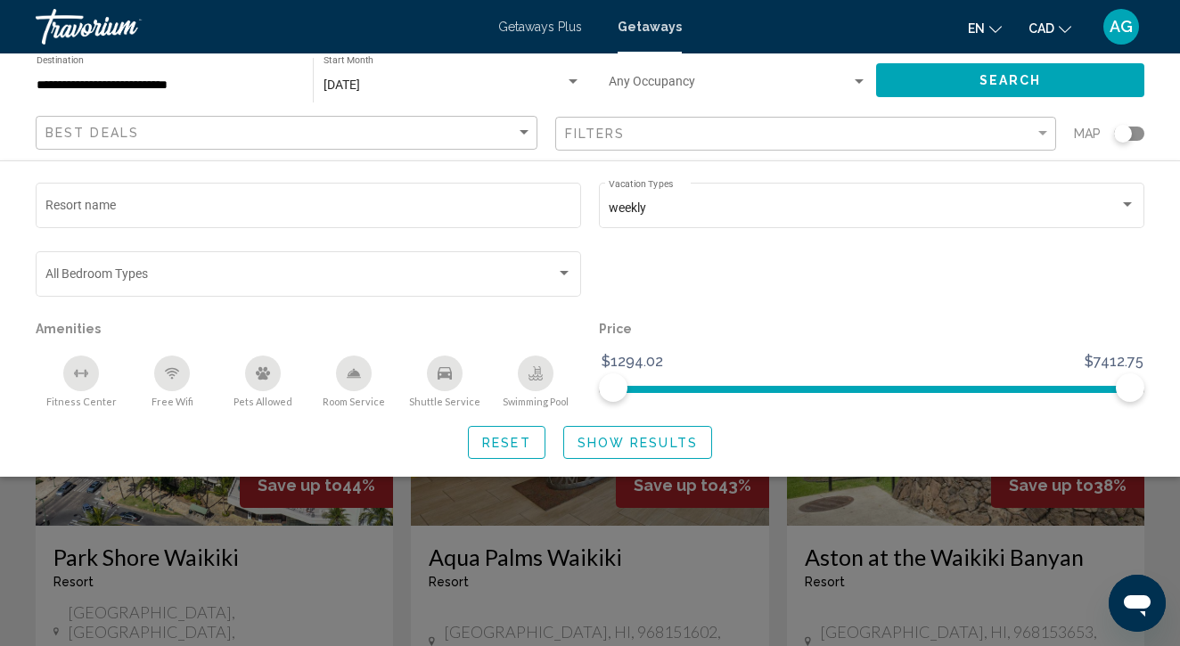
click at [768, 559] on div "Search widget" at bounding box center [590, 456] width 1180 height 379
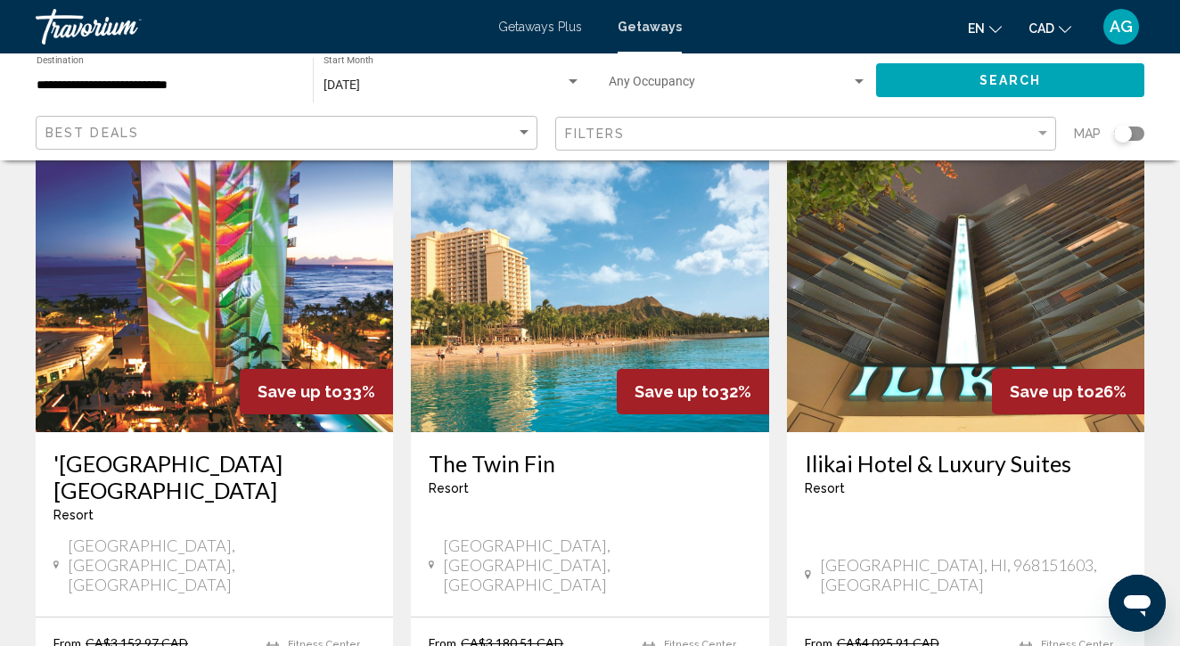
scroll to position [1447, 0]
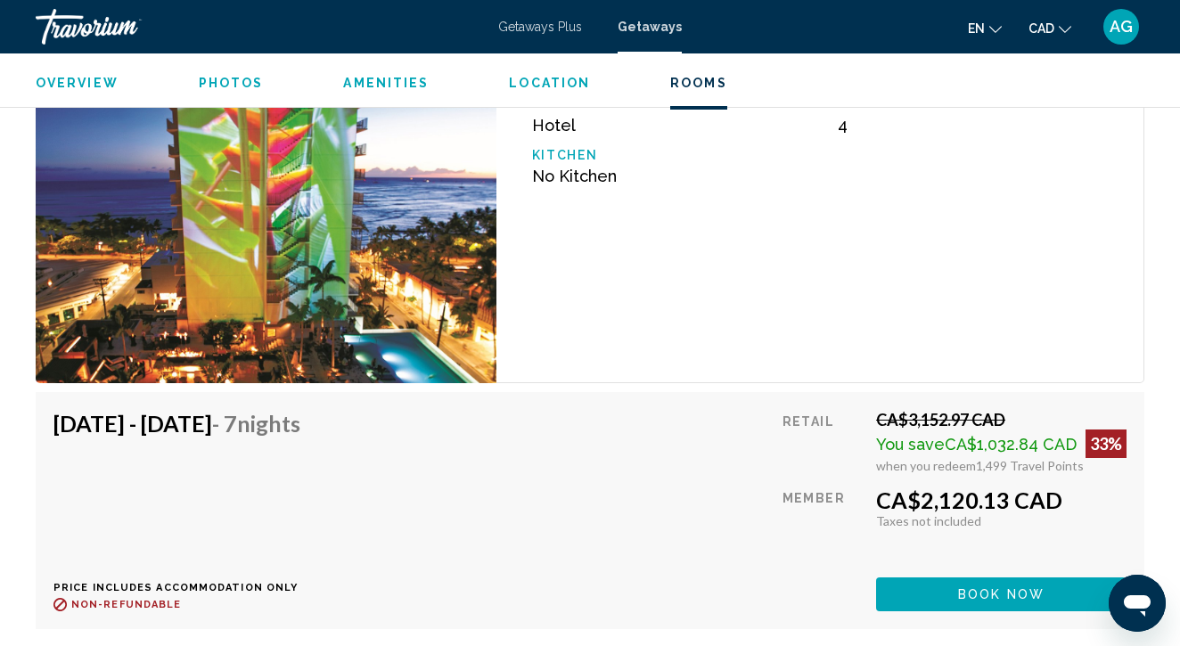
scroll to position [3860, 0]
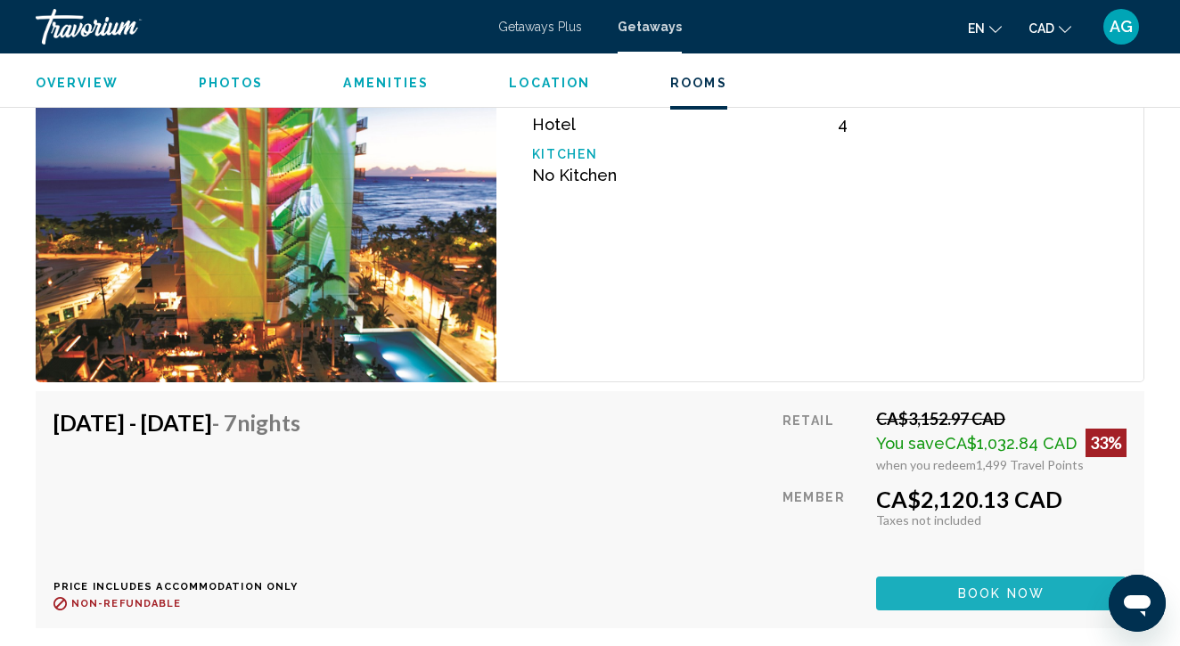
click at [995, 593] on span "Book now" at bounding box center [1001, 594] width 86 height 14
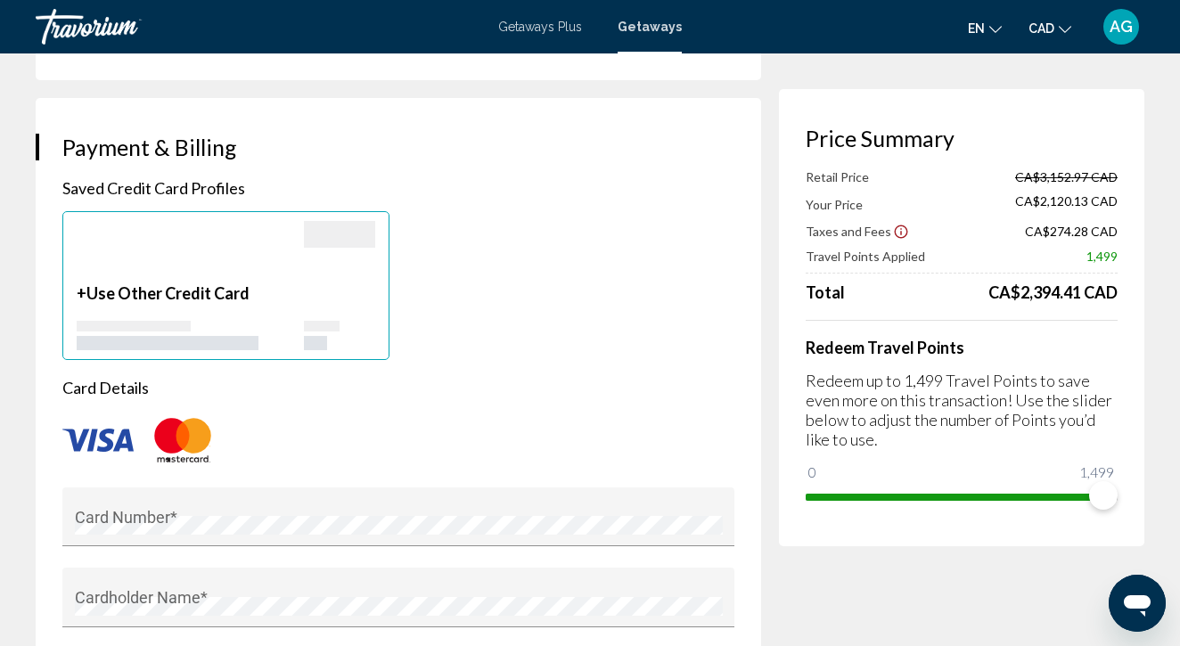
scroll to position [1257, 0]
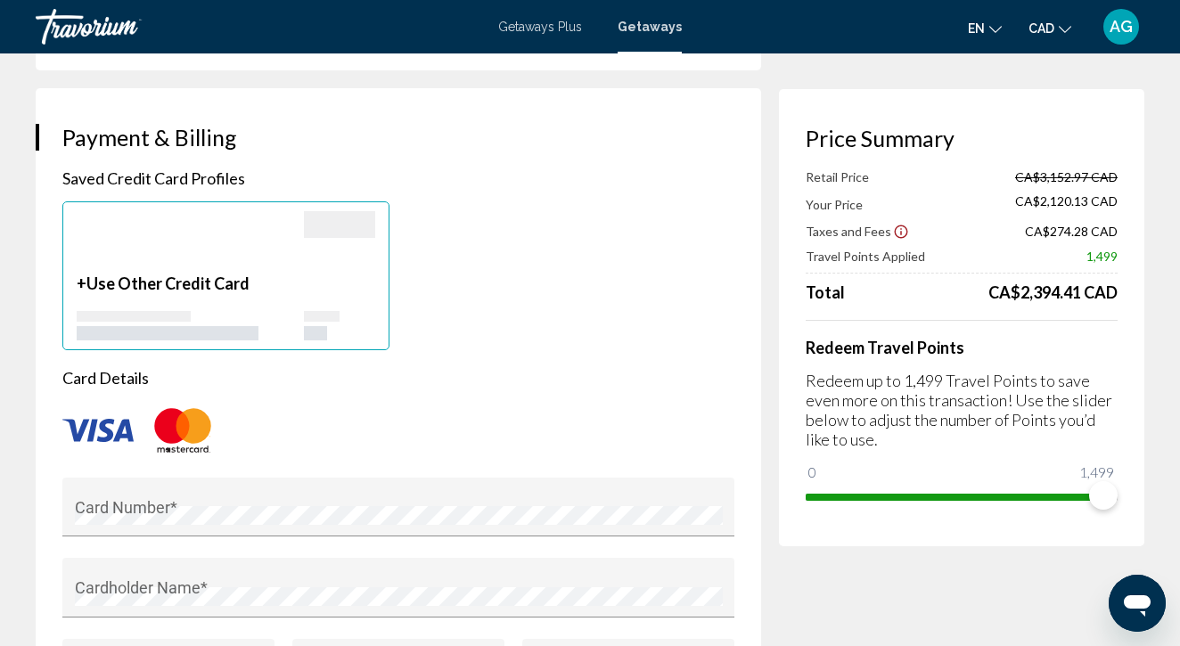
type input "**********"
click at [254, 211] on div "Main content" at bounding box center [190, 242] width 227 height 62
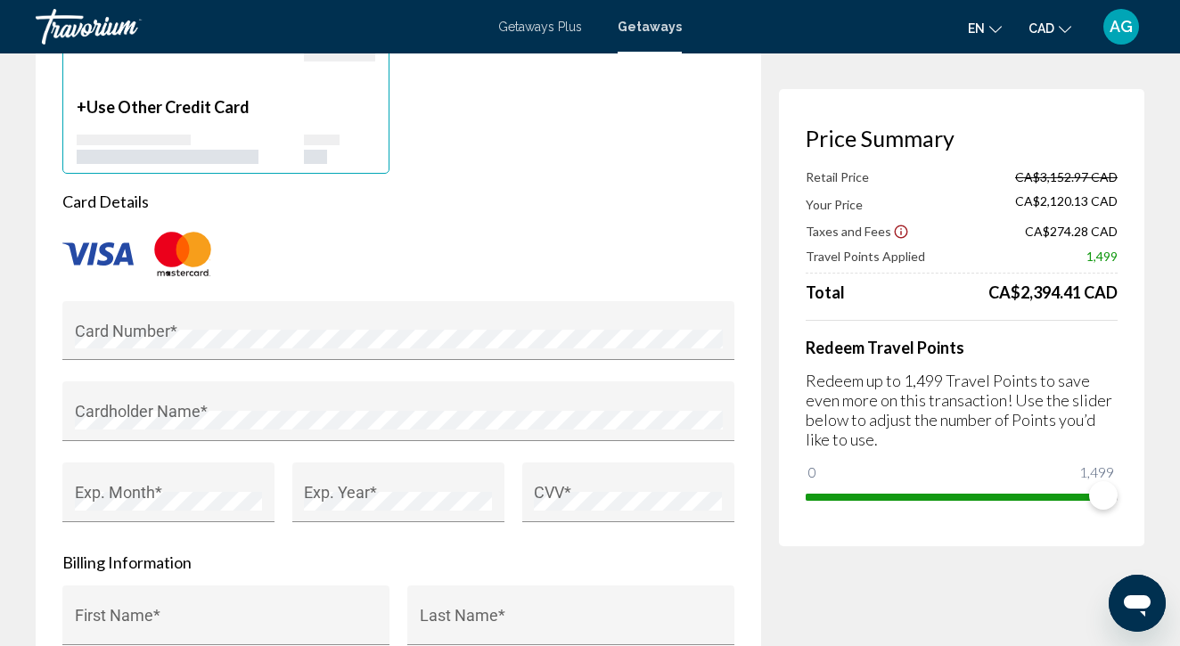
scroll to position [1483, 0]
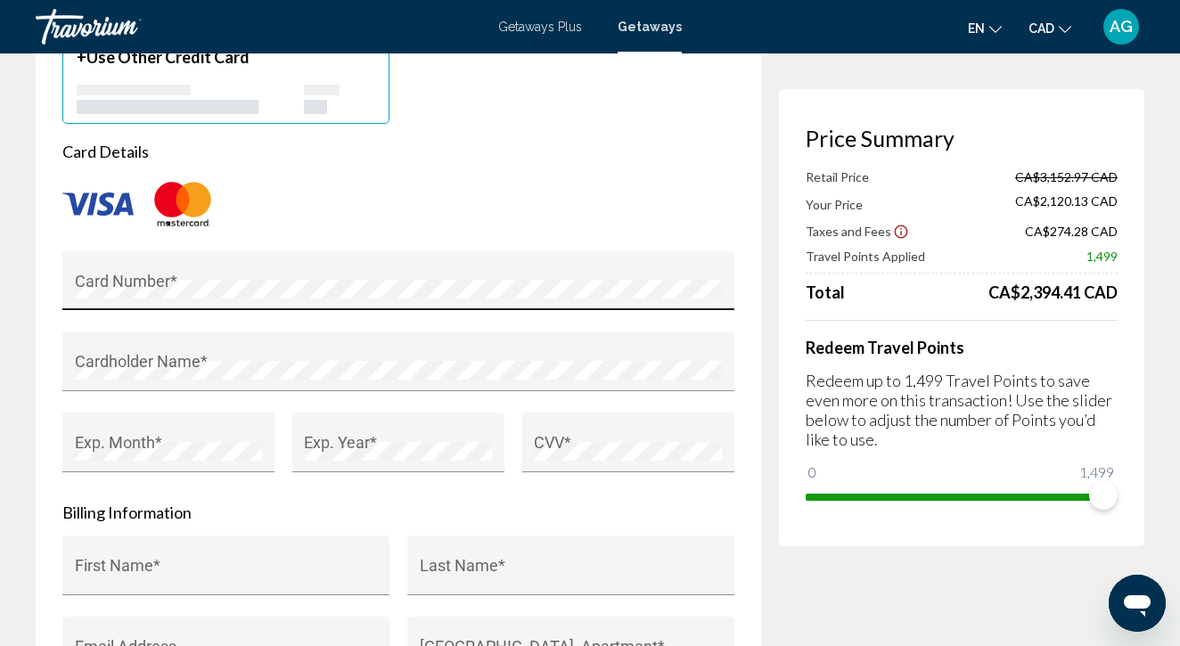
click at [204, 263] on div "Card Number *" at bounding box center [399, 286] width 648 height 47
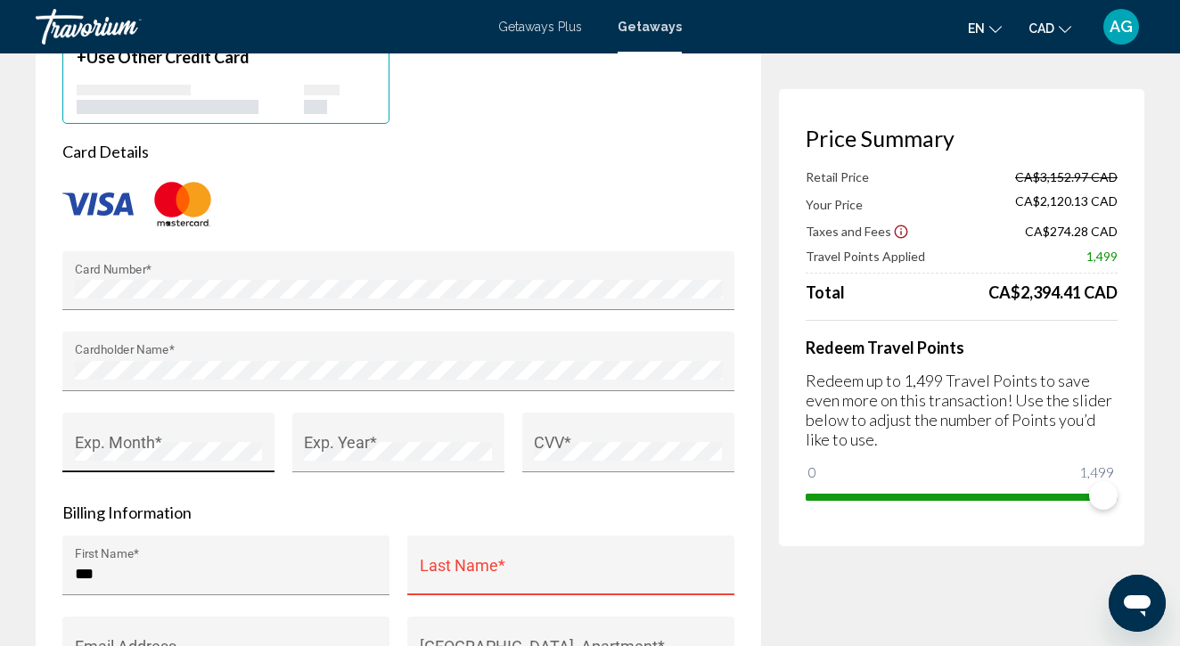
click at [204, 425] on div "Exp. Month *" at bounding box center [169, 448] width 188 height 47
click at [609, 425] on div "CVV *" at bounding box center [628, 448] width 188 height 47
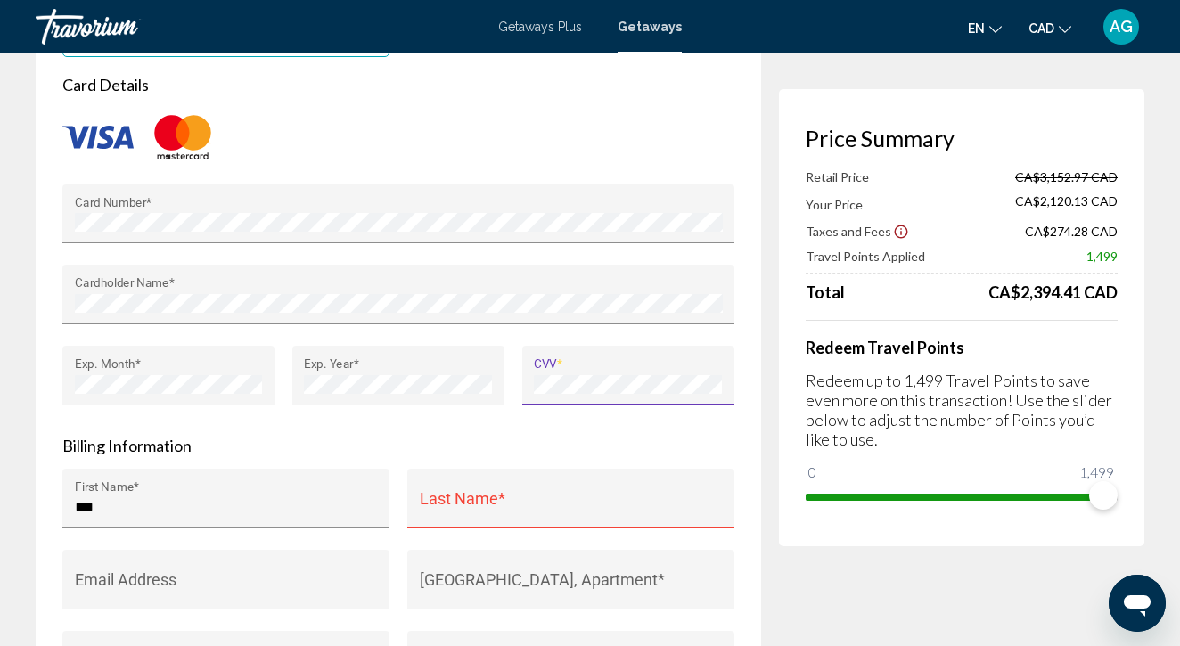
scroll to position [1551, 0]
click at [144, 497] on input "***" at bounding box center [226, 506] width 303 height 18
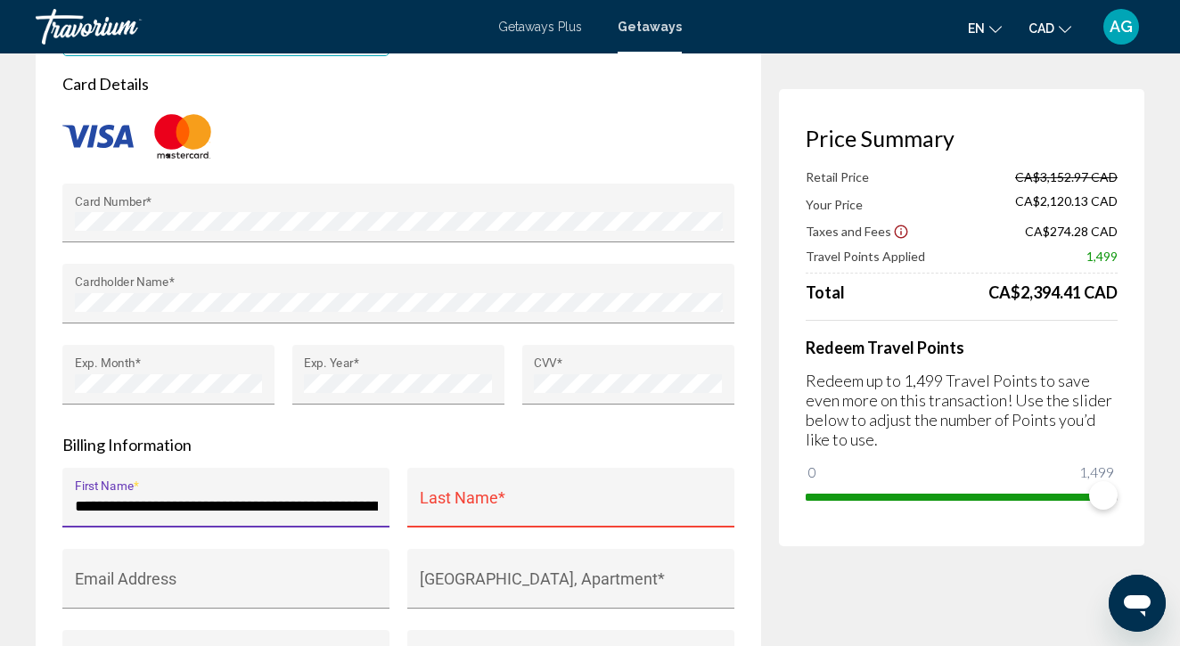
drag, startPoint x: 115, startPoint y: 460, endPoint x: 766, endPoint y: 546, distance: 656.4
click at [772, 557] on div "**********" at bounding box center [407, 352] width 743 height 3538
type input "****"
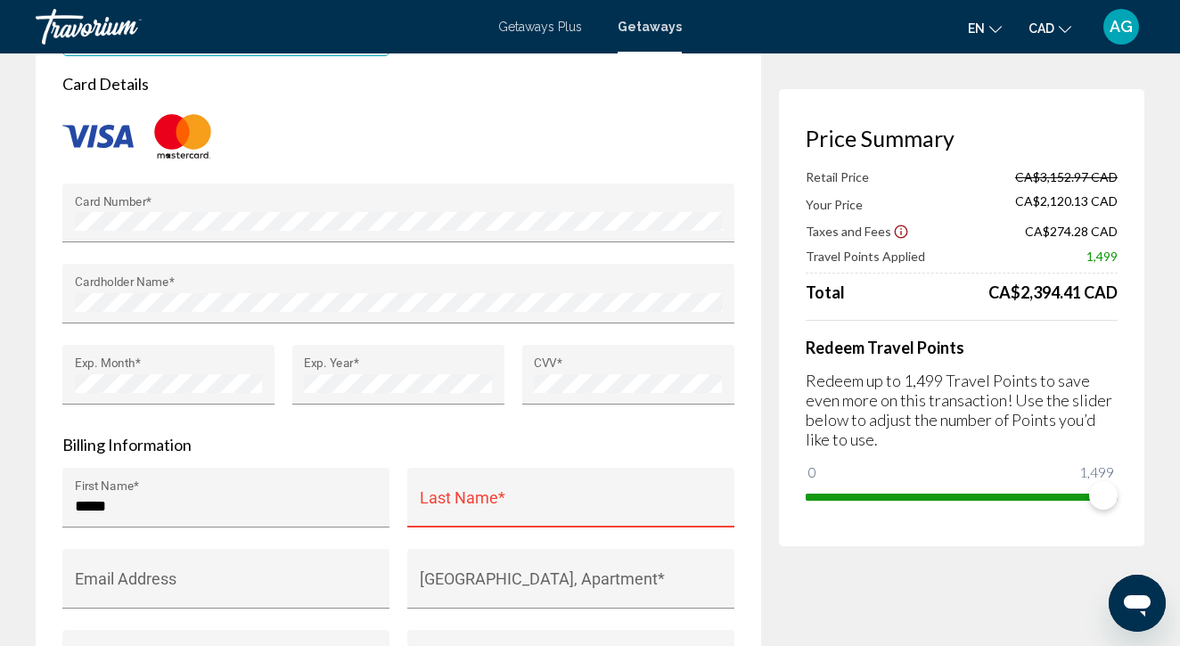
click at [632, 480] on div "Last Name *" at bounding box center [571, 503] width 303 height 47
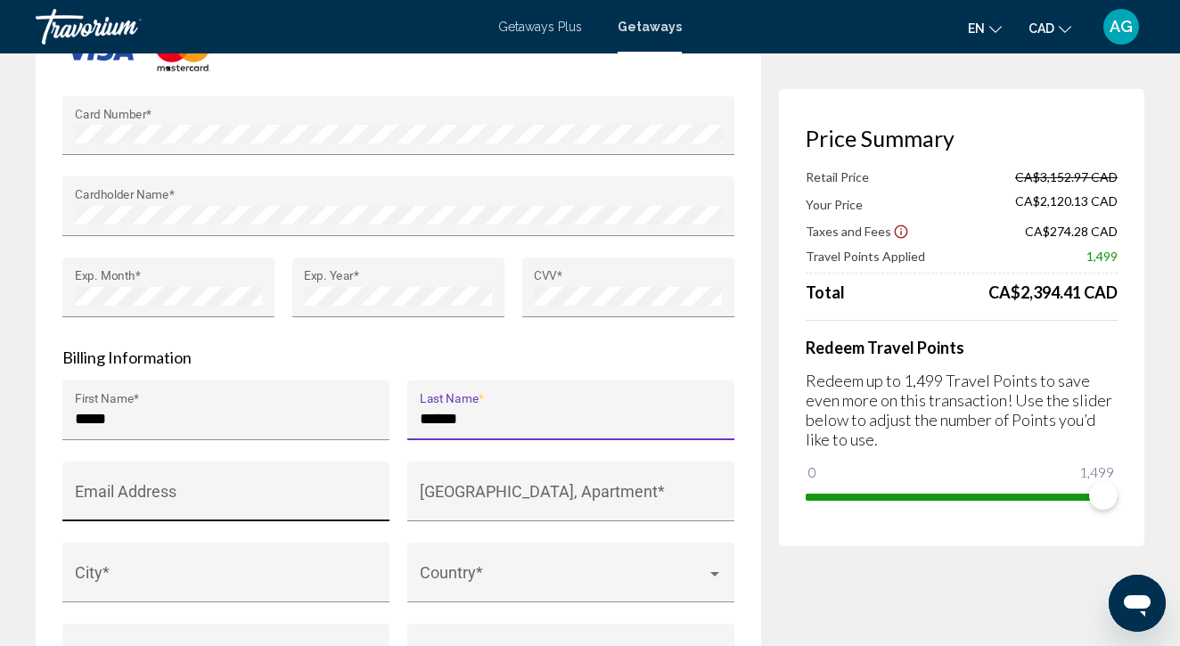
scroll to position [1639, 0]
type input "******"
click at [317, 474] on div "Email Address" at bounding box center [226, 497] width 303 height 47
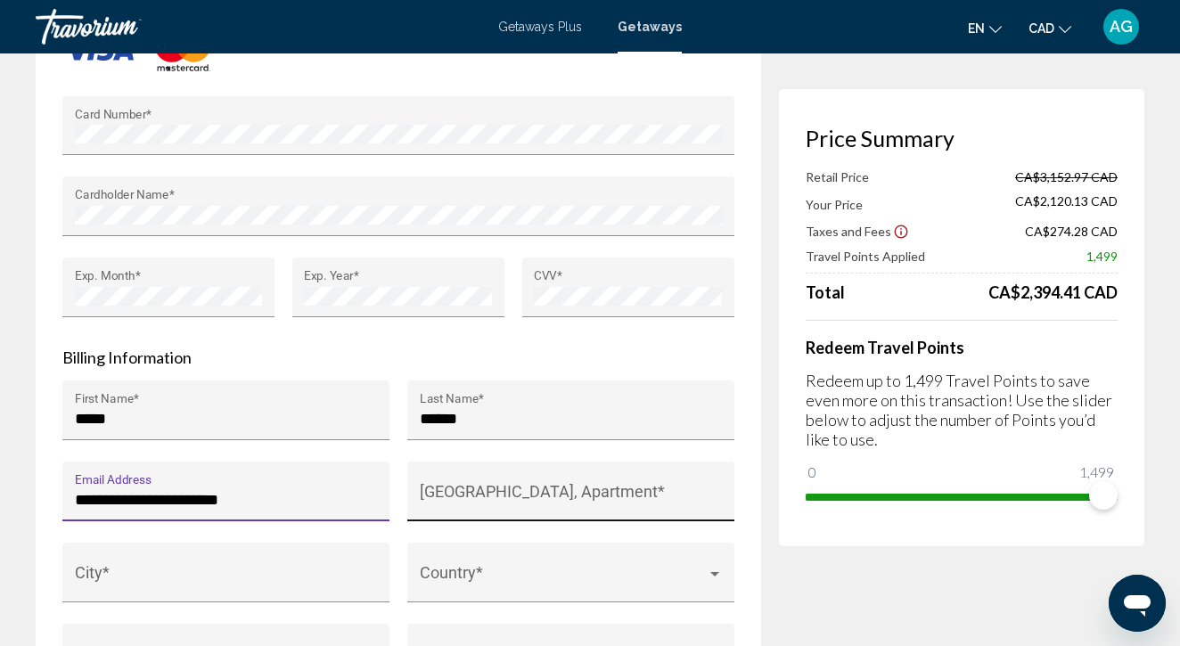
type input "**********"
click at [480, 474] on div "House Number, Street, Apartment *" at bounding box center [571, 497] width 303 height 47
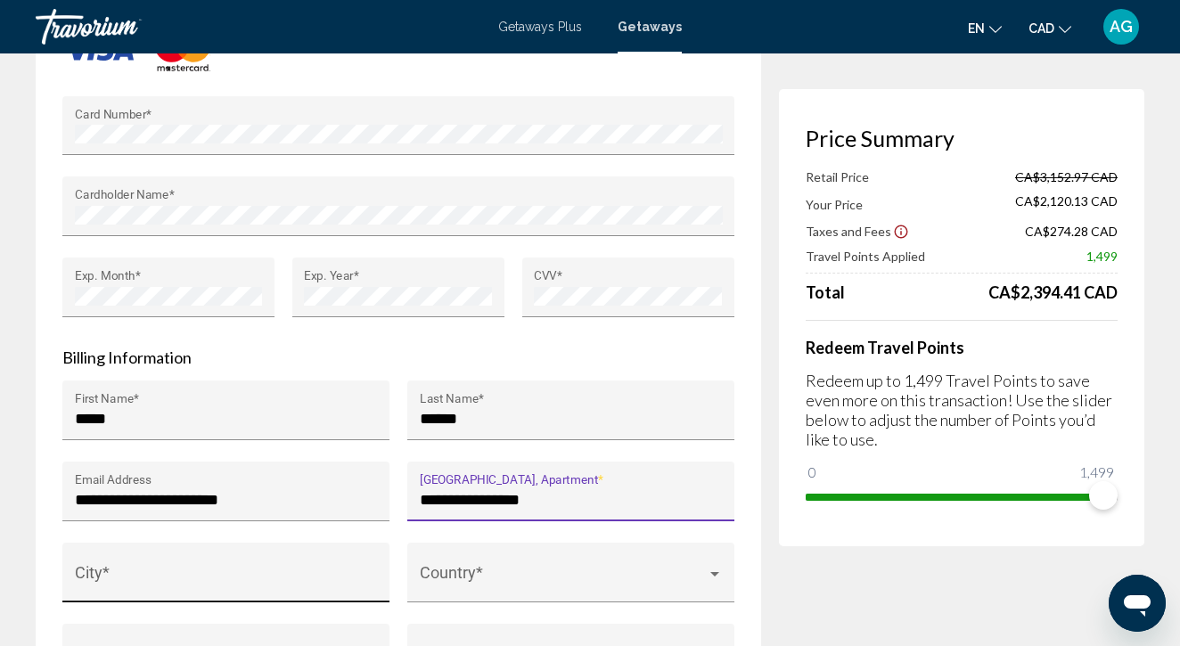
type input "**********"
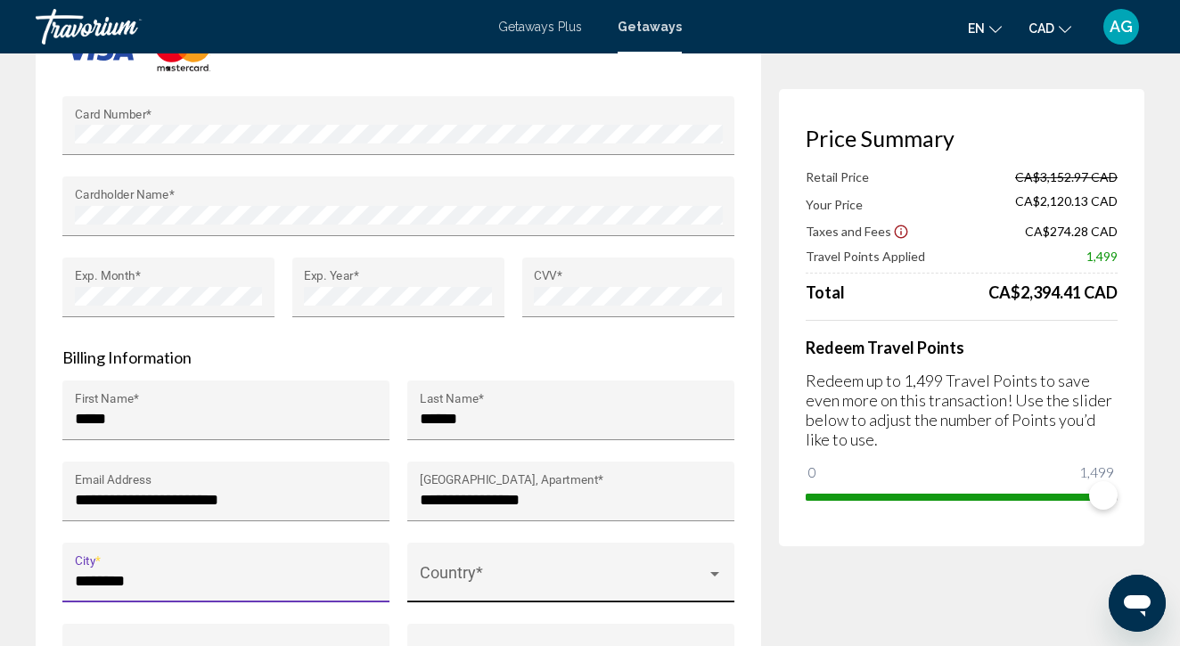
type input "*******"
click at [505, 572] on span "Main content" at bounding box center [563, 581] width 287 height 18
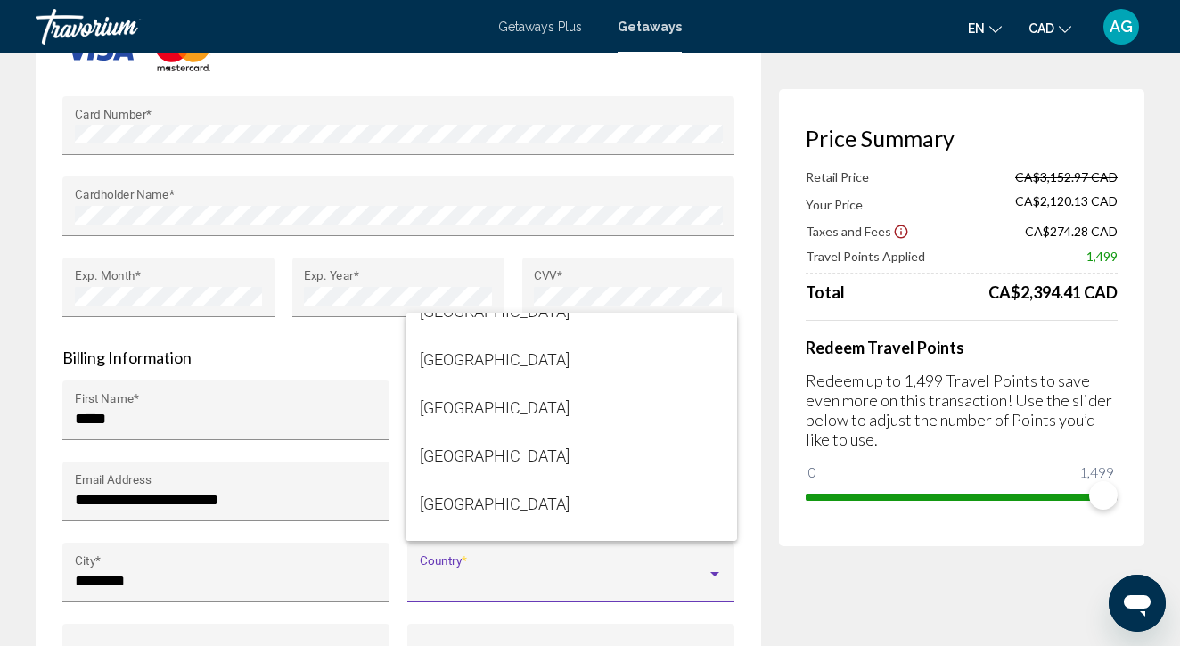
scroll to position [1809, 0]
click at [465, 512] on span "Canada" at bounding box center [571, 502] width 303 height 48
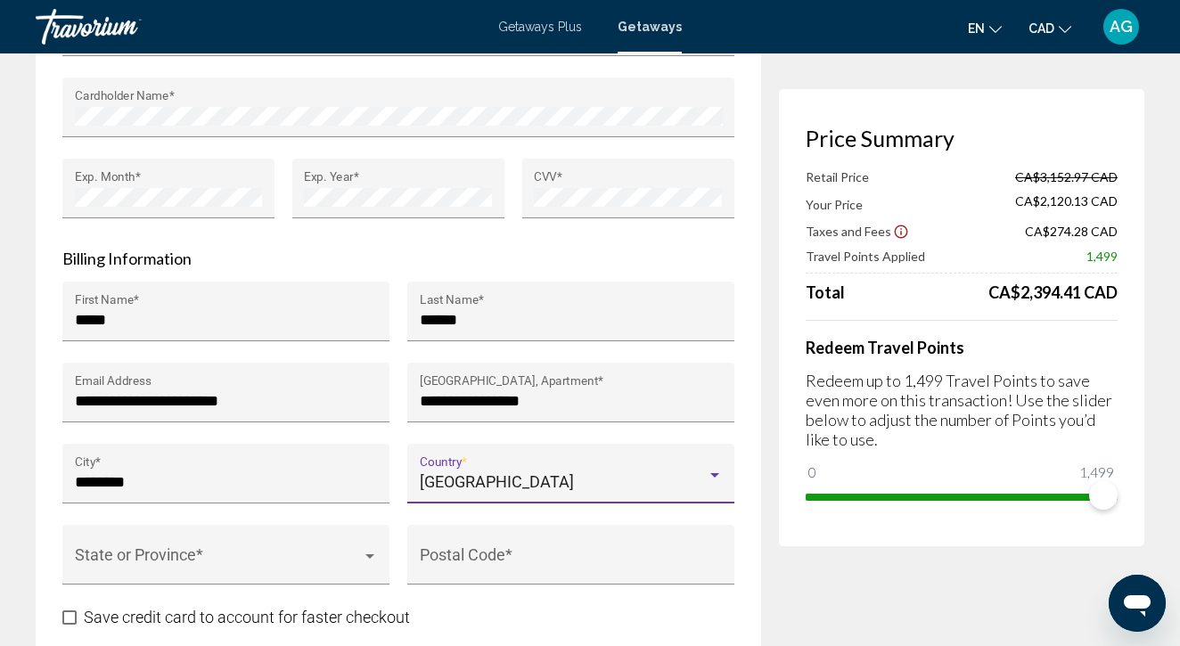
scroll to position [1762, 0]
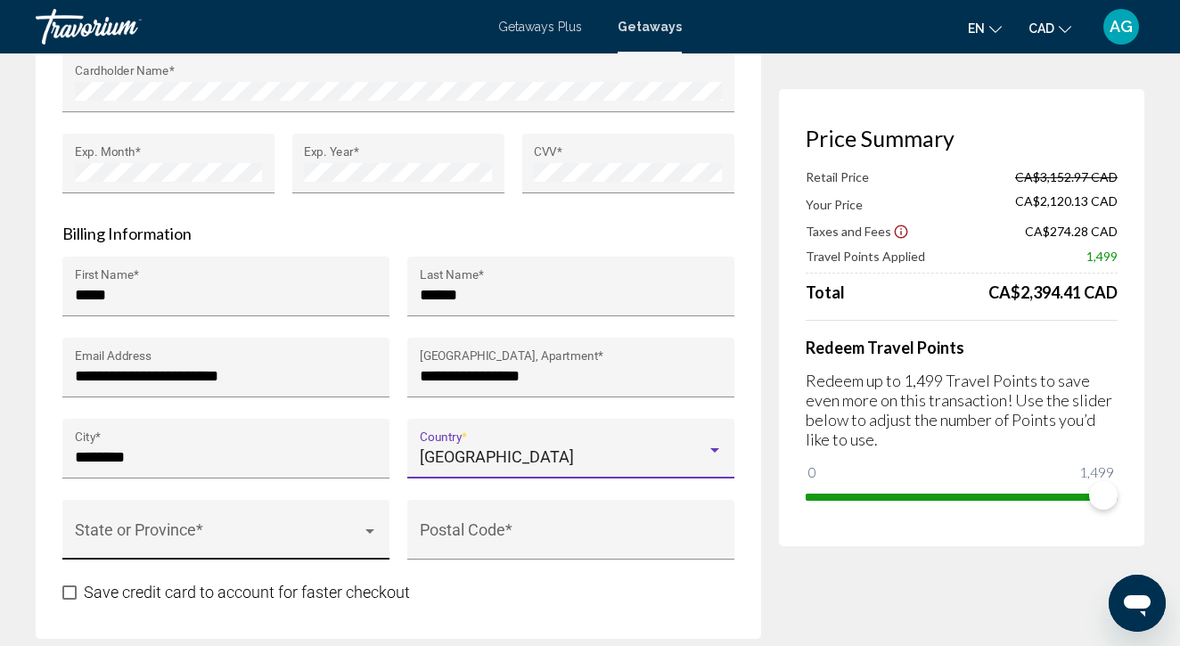
click at [300, 530] on span "Main content" at bounding box center [218, 539] width 287 height 18
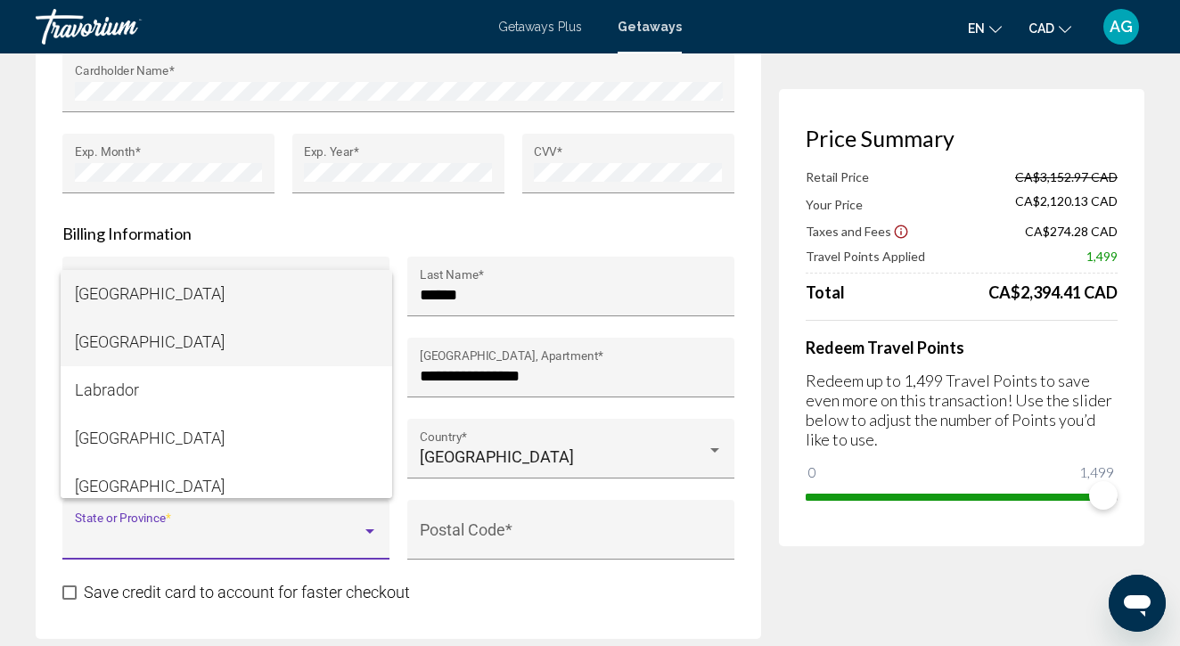
click at [144, 339] on span "British Columbia" at bounding box center [226, 342] width 303 height 48
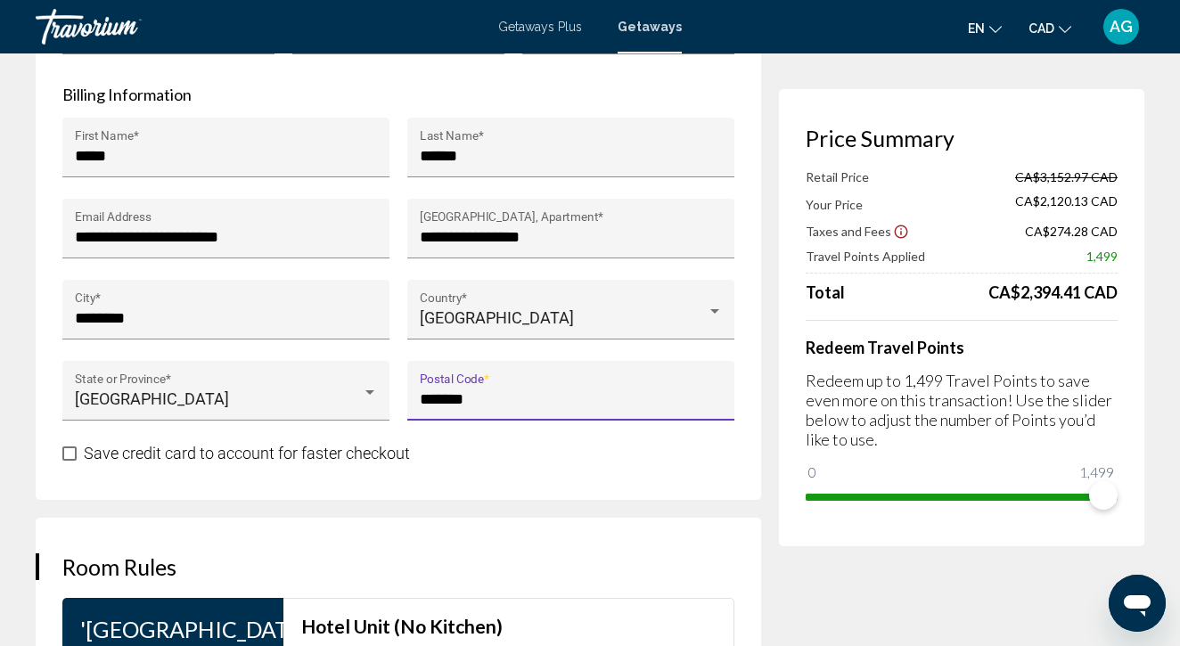
scroll to position [2008, 0]
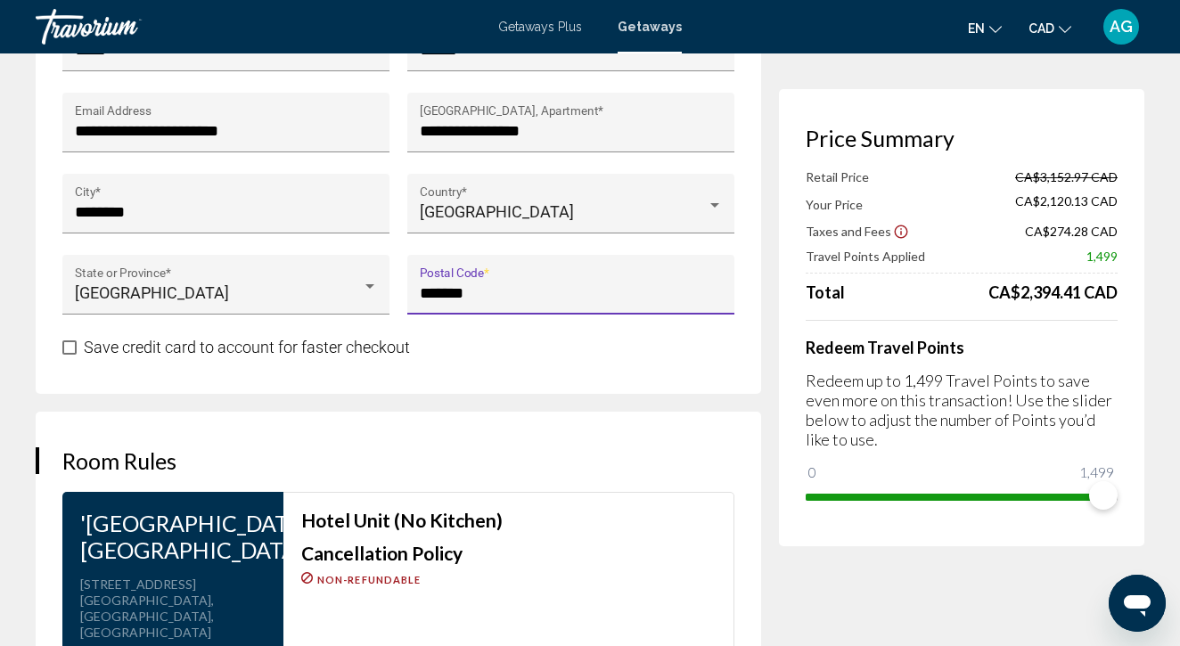
type input "*******"
click at [71, 341] on span "Main content" at bounding box center [69, 348] width 14 height 14
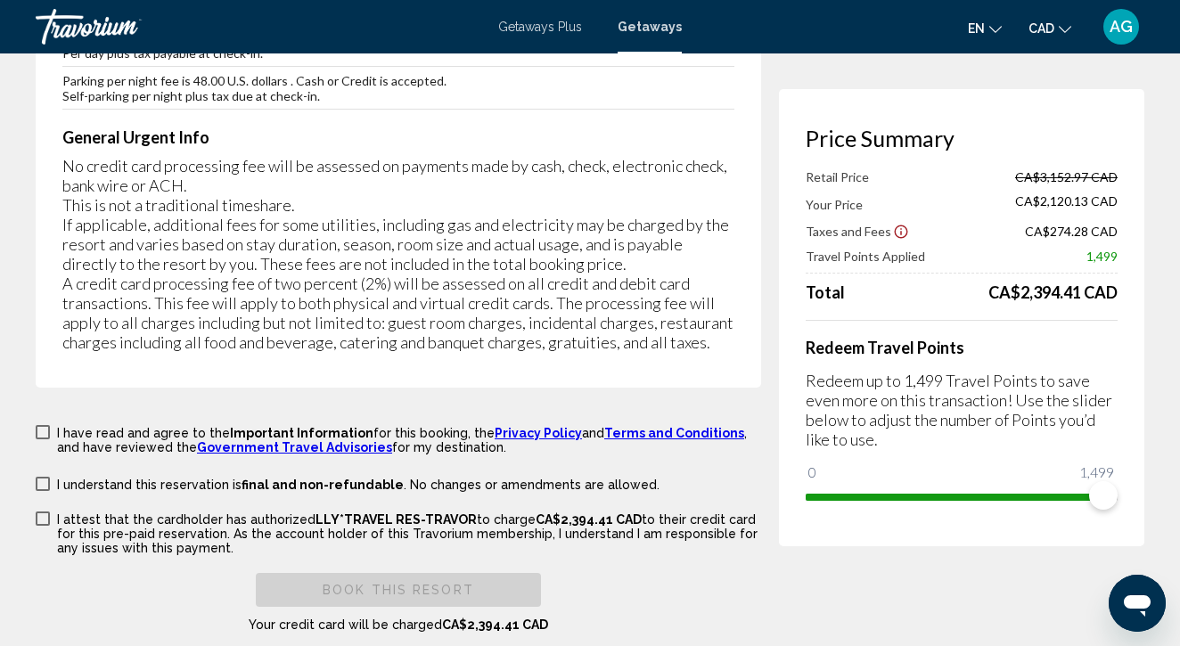
scroll to position [3046, 0]
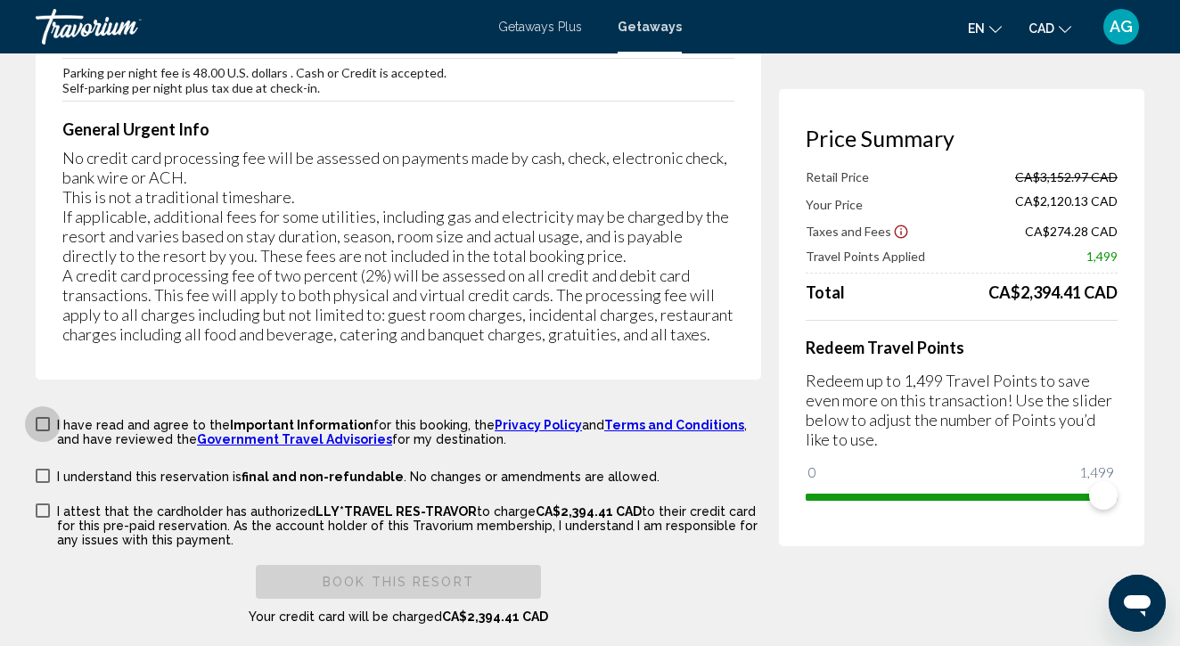
click at [45, 417] on span "Main content" at bounding box center [43, 424] width 14 height 14
click at [45, 469] on span "Main content" at bounding box center [43, 476] width 14 height 14
click at [45, 504] on span "Main content" at bounding box center [43, 511] width 14 height 14
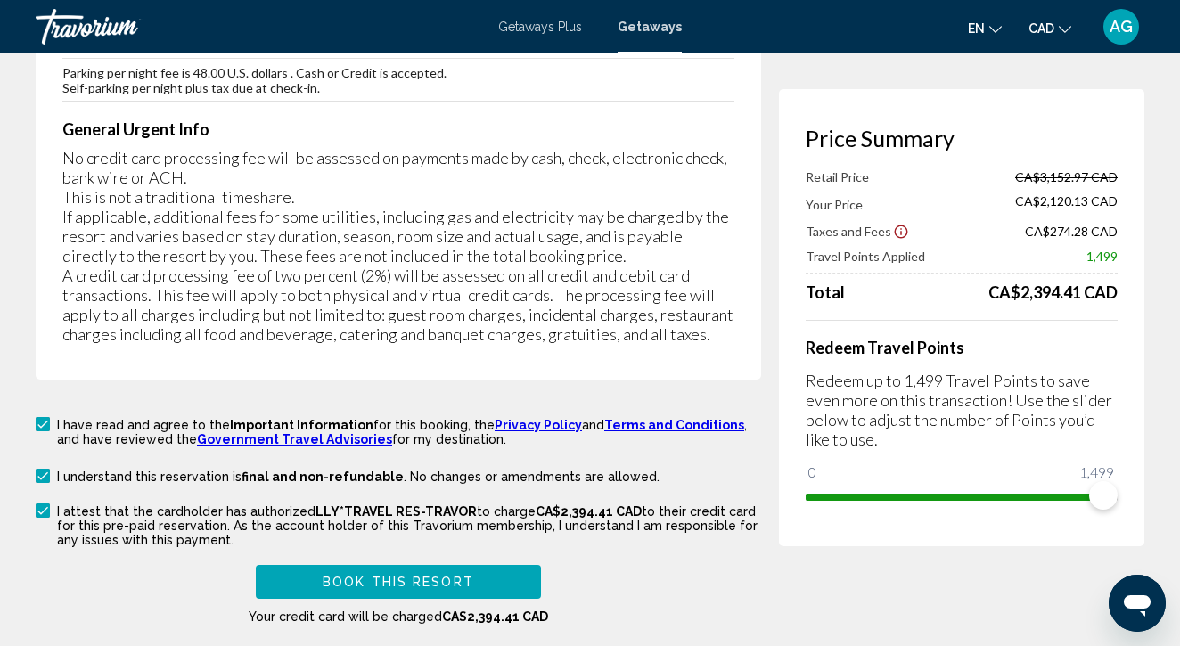
click at [423, 576] on span "Book this Resort" at bounding box center [399, 583] width 152 height 14
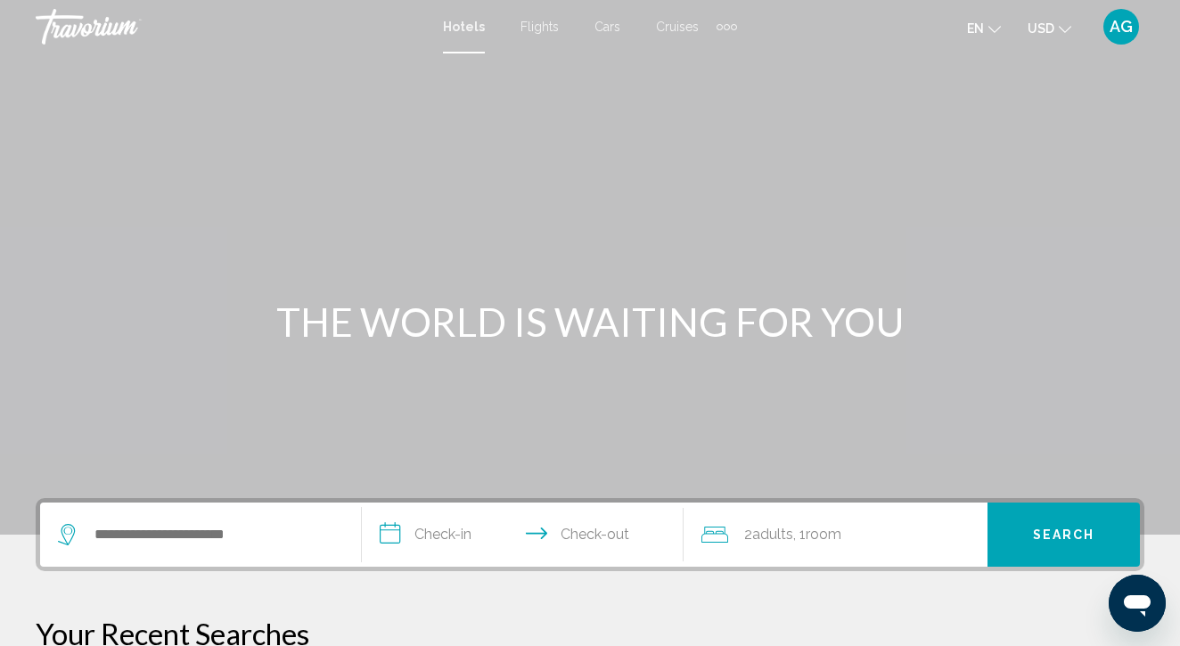
click at [1064, 28] on icon "Change currency" at bounding box center [1065, 29] width 12 height 12
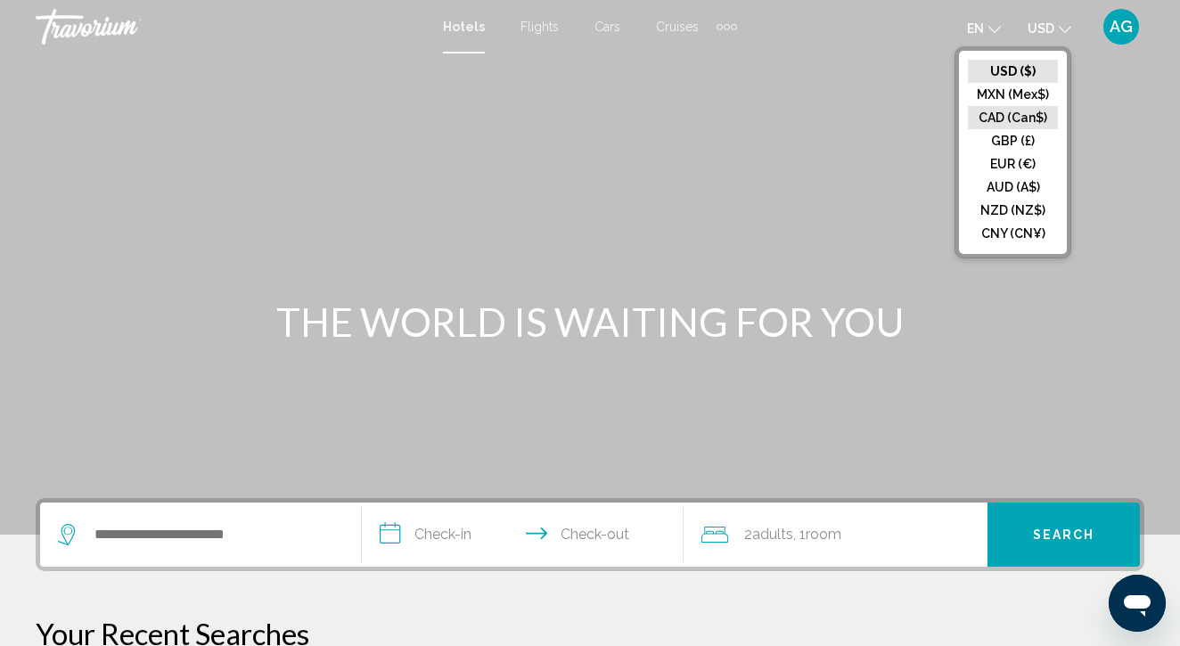
click at [1015, 119] on button "CAD (Can$)" at bounding box center [1013, 117] width 90 height 23
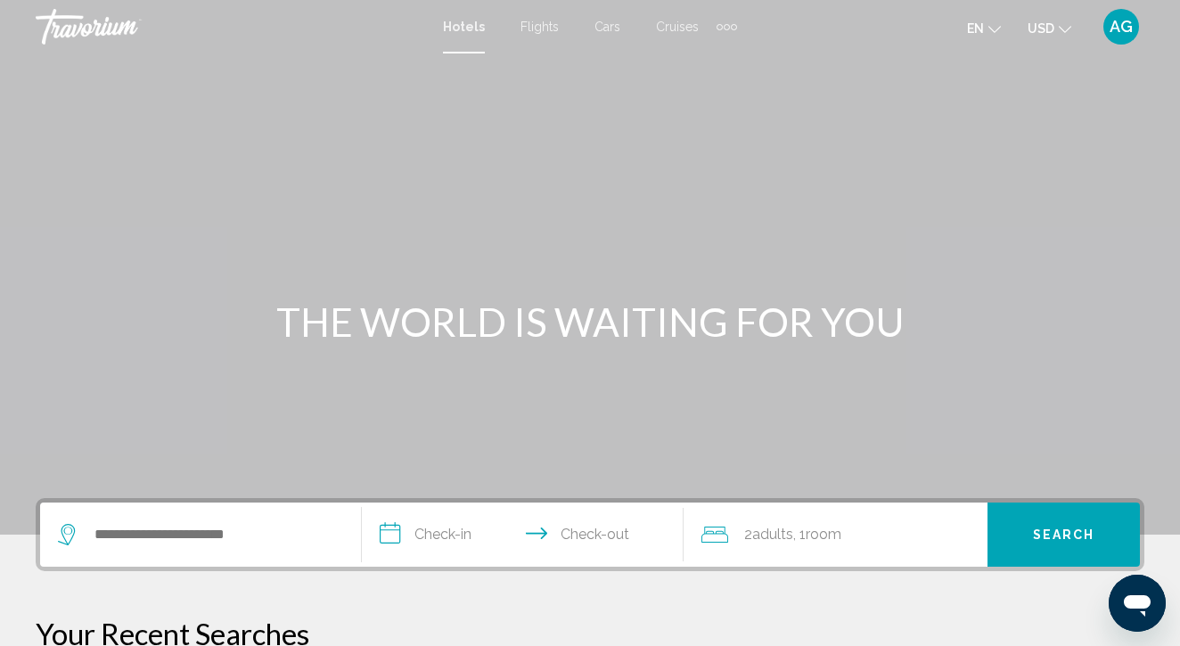
click at [1055, 24] on button "USD USD ($) MXN (Mex$) CAD (Can$) GBP (£) EUR (€) AUD (A$) NZD (NZ$) CNY (CN¥)" at bounding box center [1050, 28] width 44 height 26
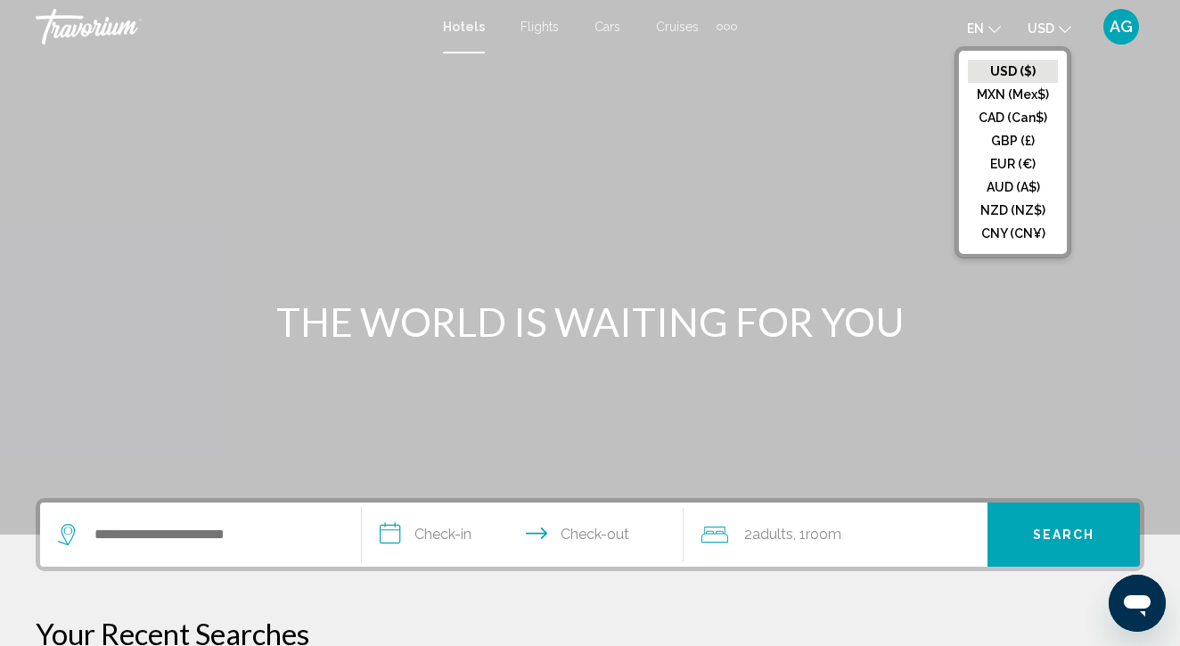
click at [1026, 112] on button "CAD (Can$)" at bounding box center [1013, 117] width 90 height 23
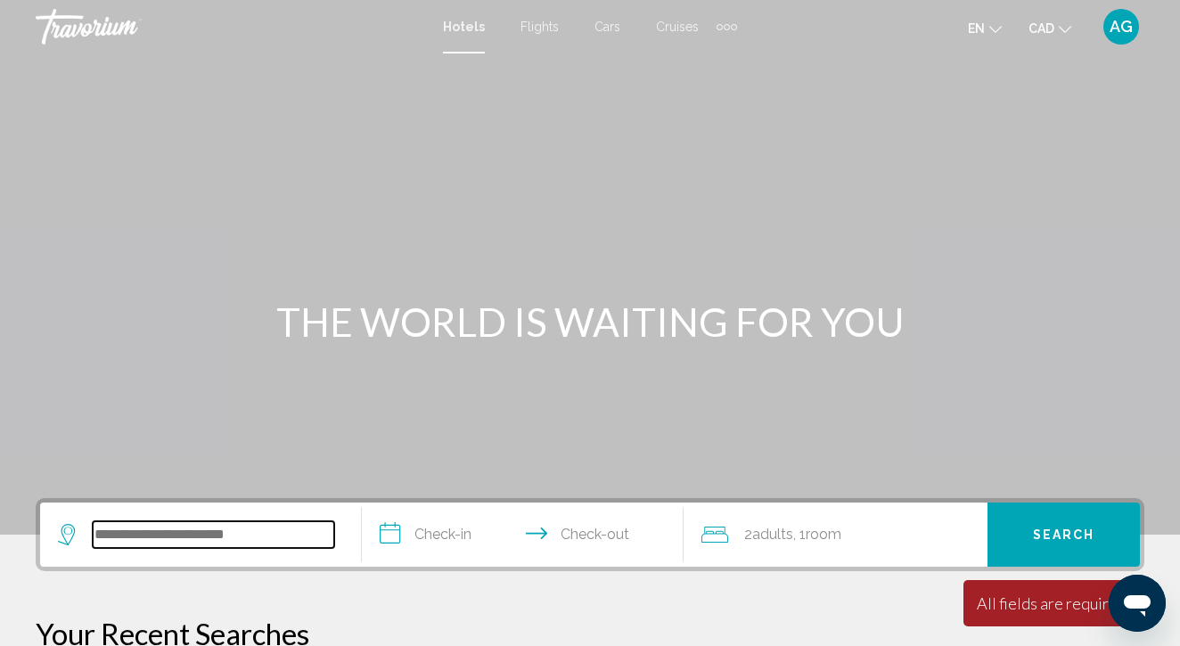
click at [281, 527] on input "Search widget" at bounding box center [214, 535] width 242 height 27
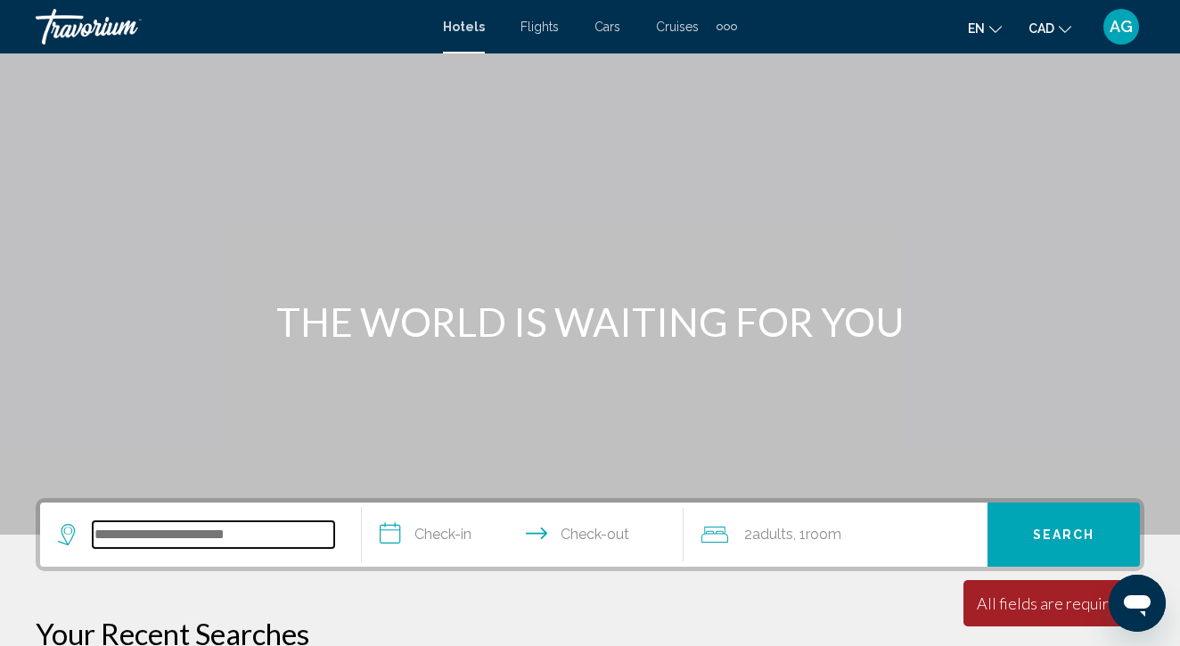
scroll to position [440, 0]
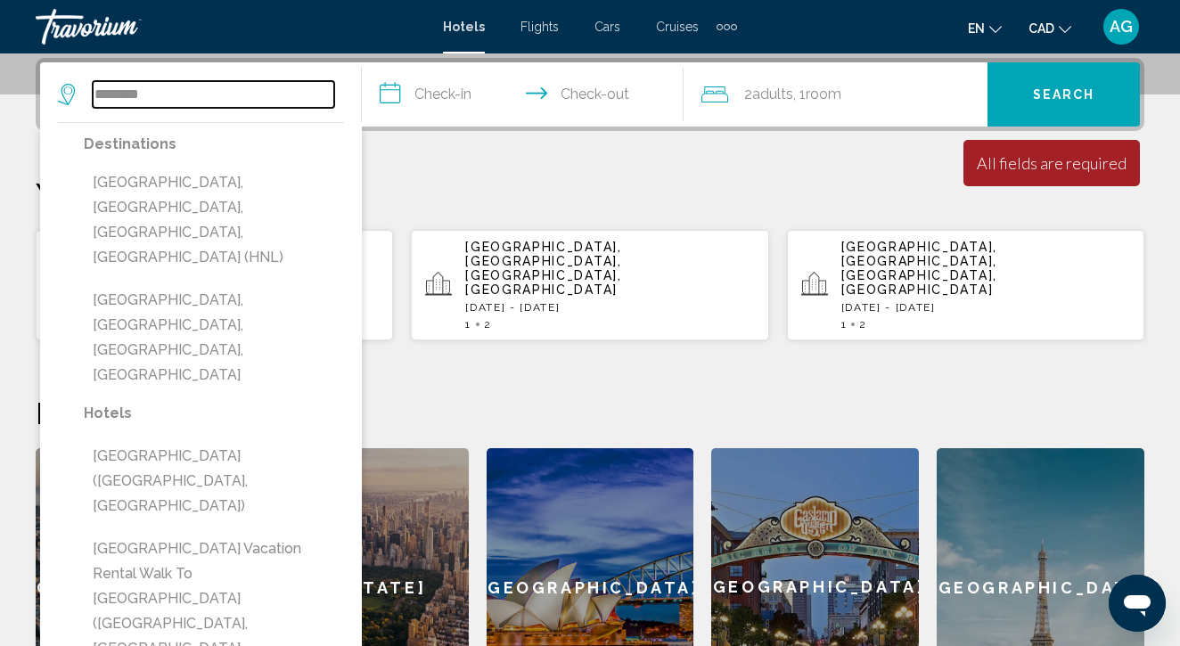
type input "********"
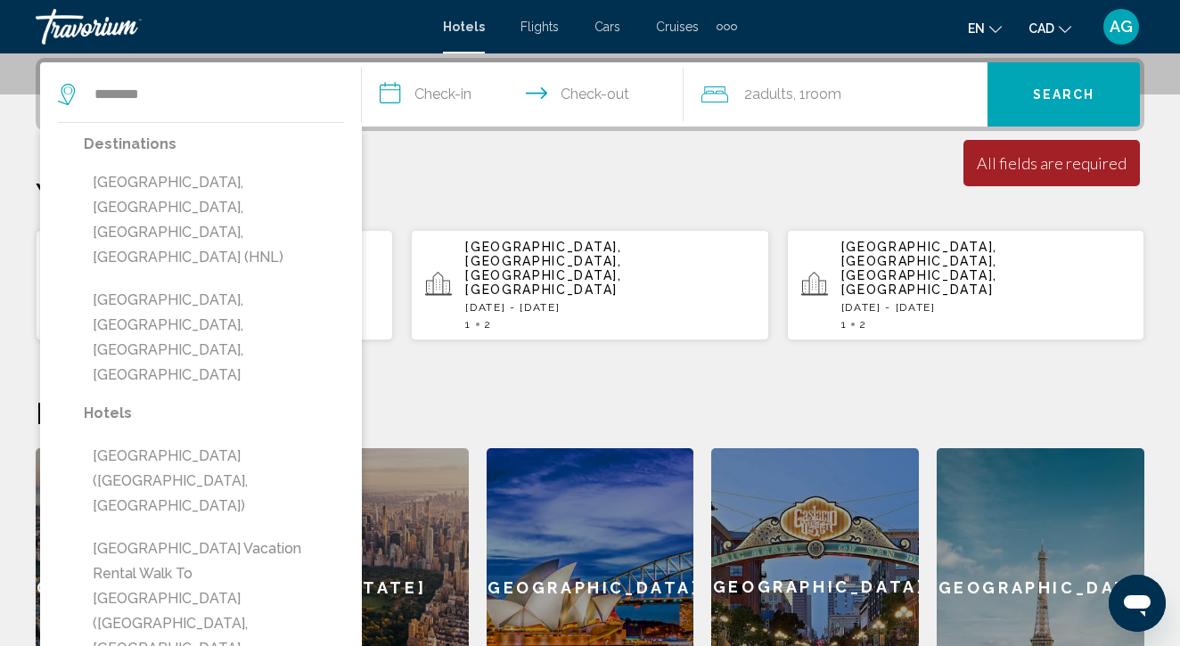
drag, startPoint x: 278, startPoint y: 204, endPoint x: 422, endPoint y: 218, distance: 144.1
click at [422, 218] on div "Your Recent Searches [GEOGRAPHIC_DATA], [GEOGRAPHIC_DATA], [GEOGRAPHIC_DATA], […" at bounding box center [590, 259] width 1109 height 166
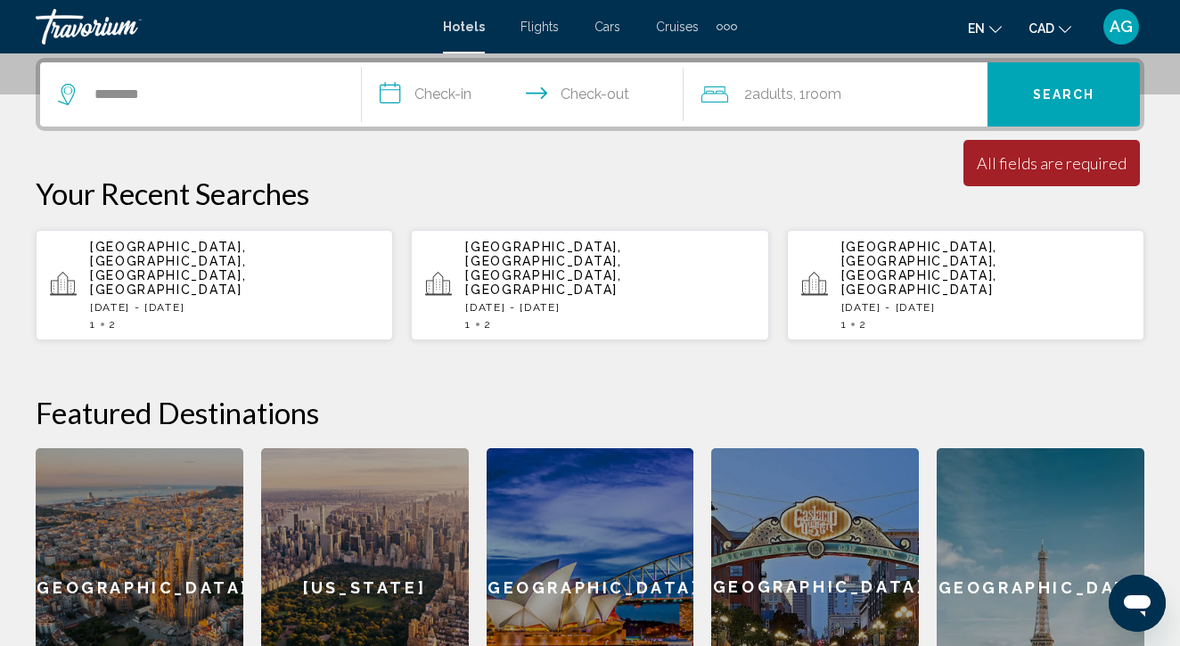
click at [446, 94] on input "**********" at bounding box center [526, 97] width 329 height 70
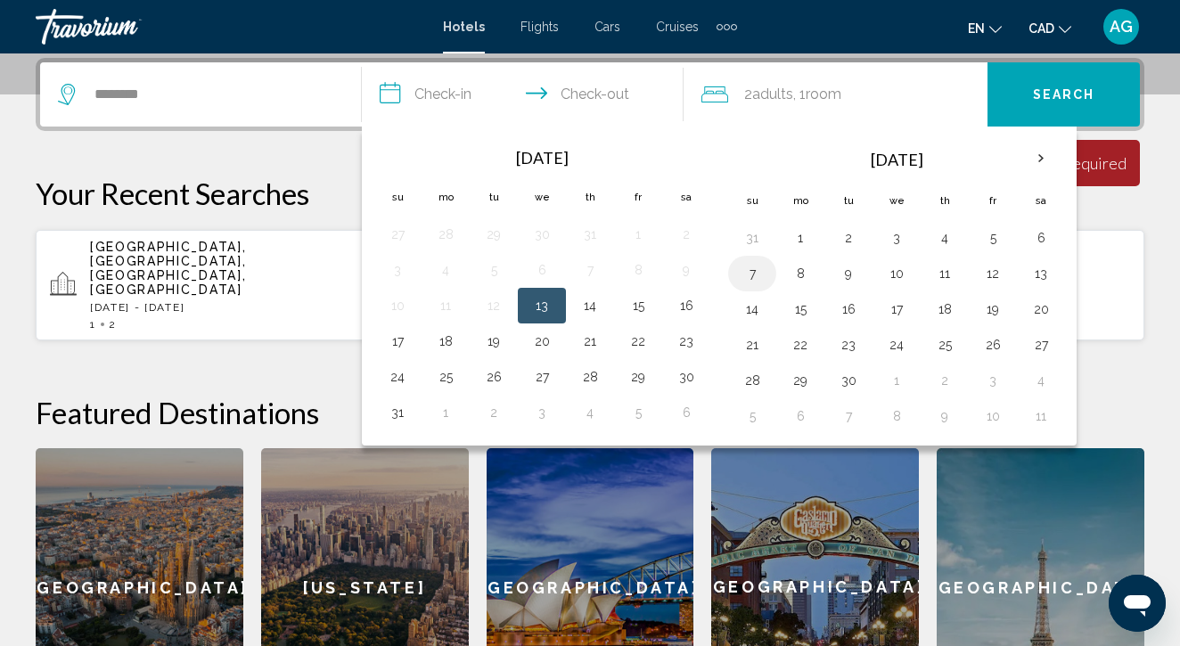
click at [756, 272] on button "7" at bounding box center [752, 273] width 29 height 25
click at [797, 273] on button "8" at bounding box center [800, 273] width 29 height 25
type input "**********"
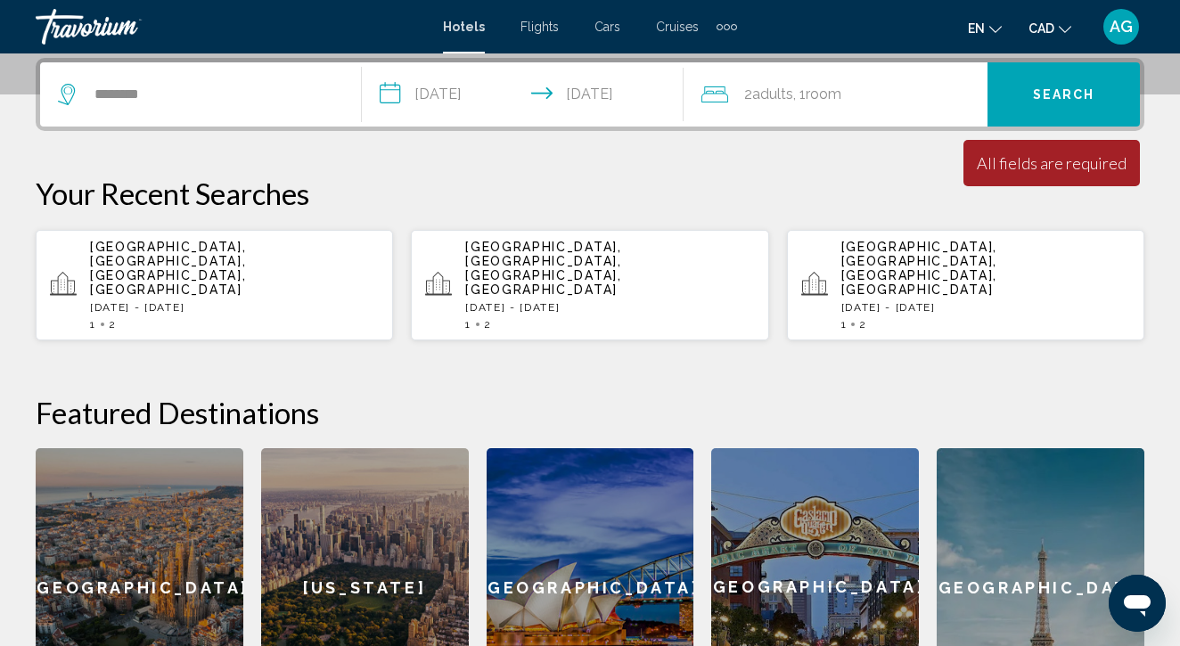
click at [1084, 89] on span "Search" at bounding box center [1064, 95] width 62 height 14
click at [1041, 99] on span "Search" at bounding box center [1064, 95] width 62 height 14
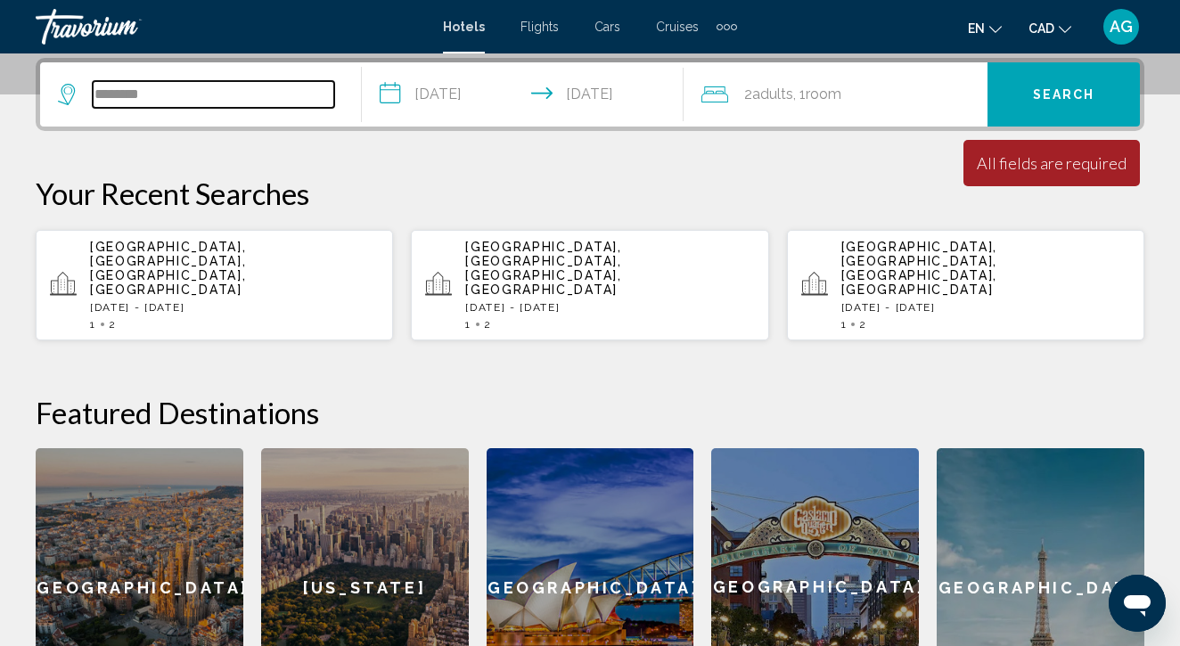
click at [266, 88] on input "********" at bounding box center [214, 94] width 242 height 27
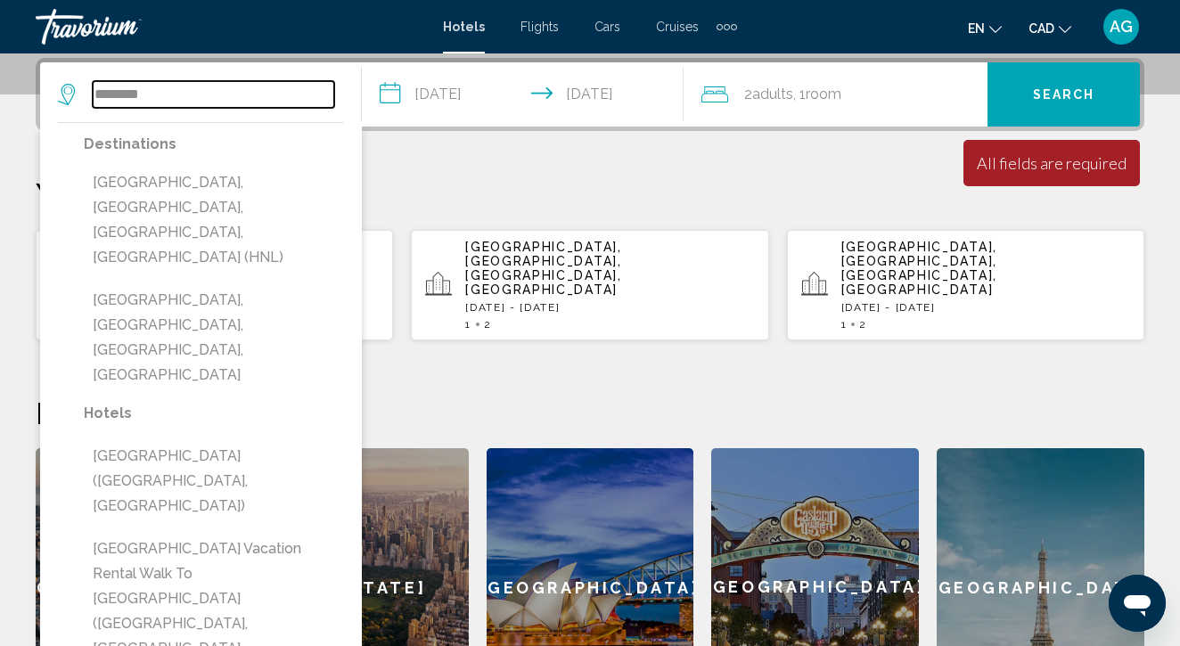
click at [266, 88] on input "********" at bounding box center [214, 94] width 242 height 27
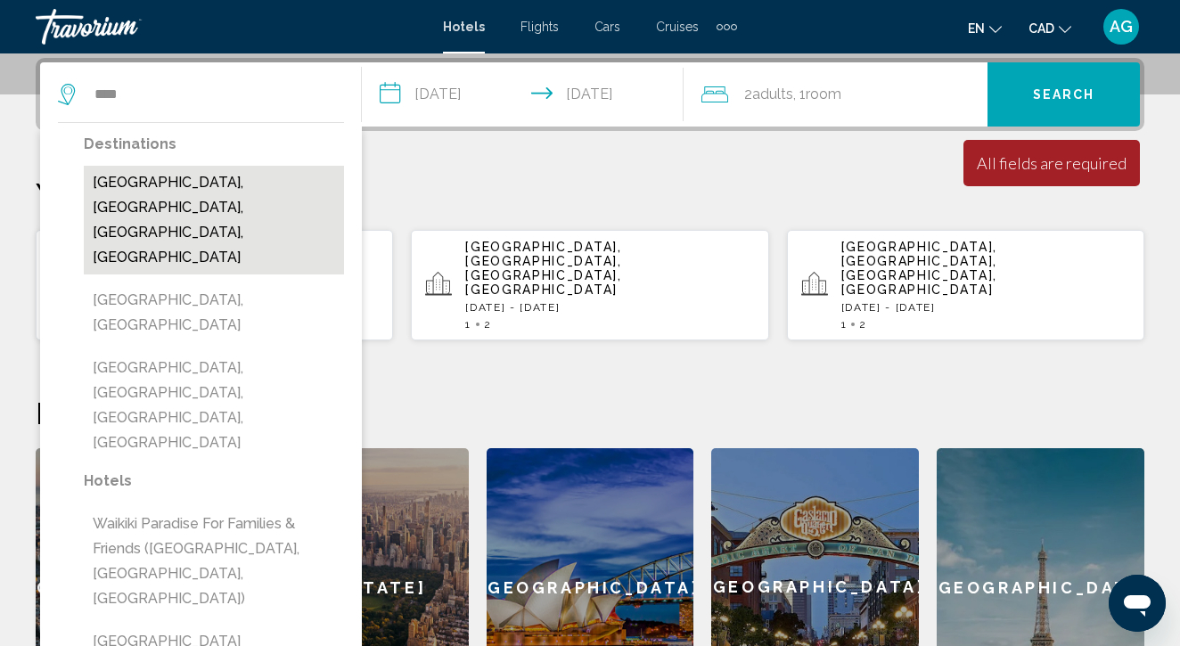
drag, startPoint x: 266, startPoint y: 88, endPoint x: 167, endPoint y: 194, distance: 145.1
click at [167, 194] on button "[GEOGRAPHIC_DATA], [GEOGRAPHIC_DATA], [GEOGRAPHIC_DATA], [GEOGRAPHIC_DATA]" at bounding box center [214, 220] width 260 height 109
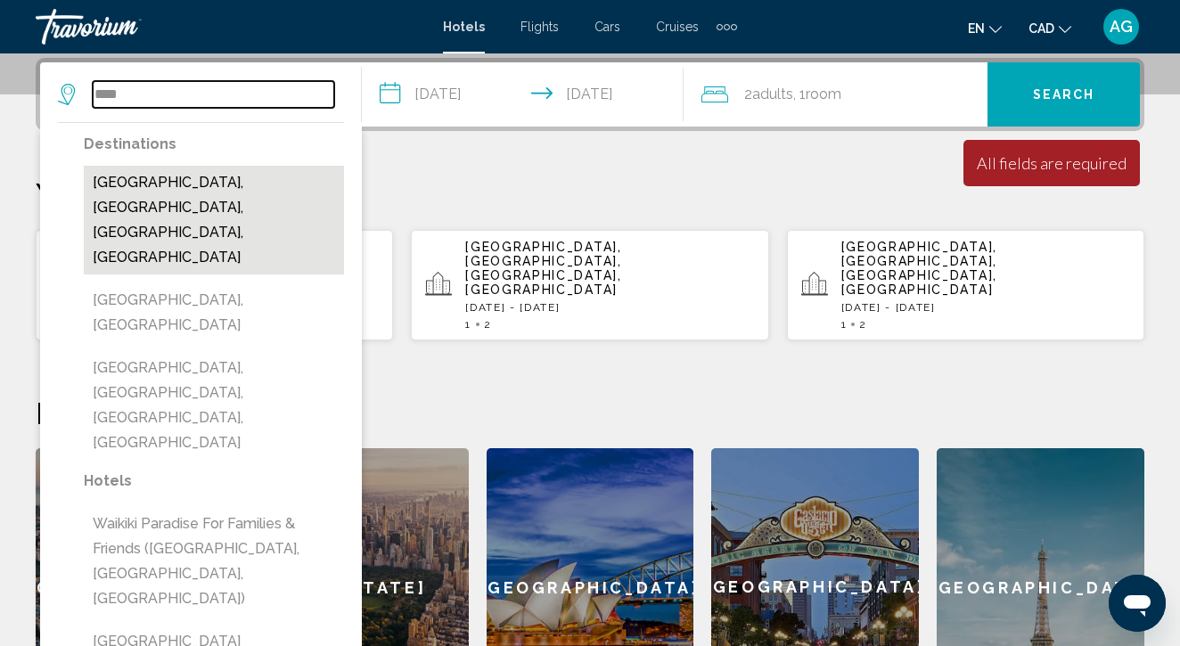
type input "**********"
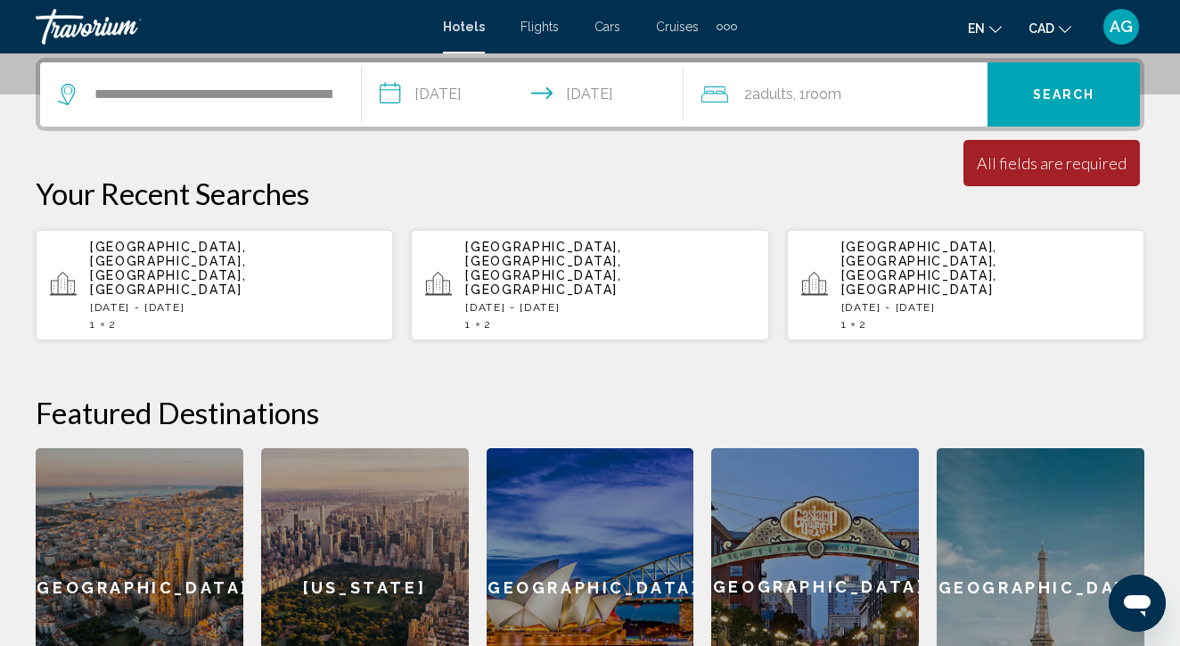
click at [1077, 89] on span "Search" at bounding box center [1064, 95] width 62 height 14
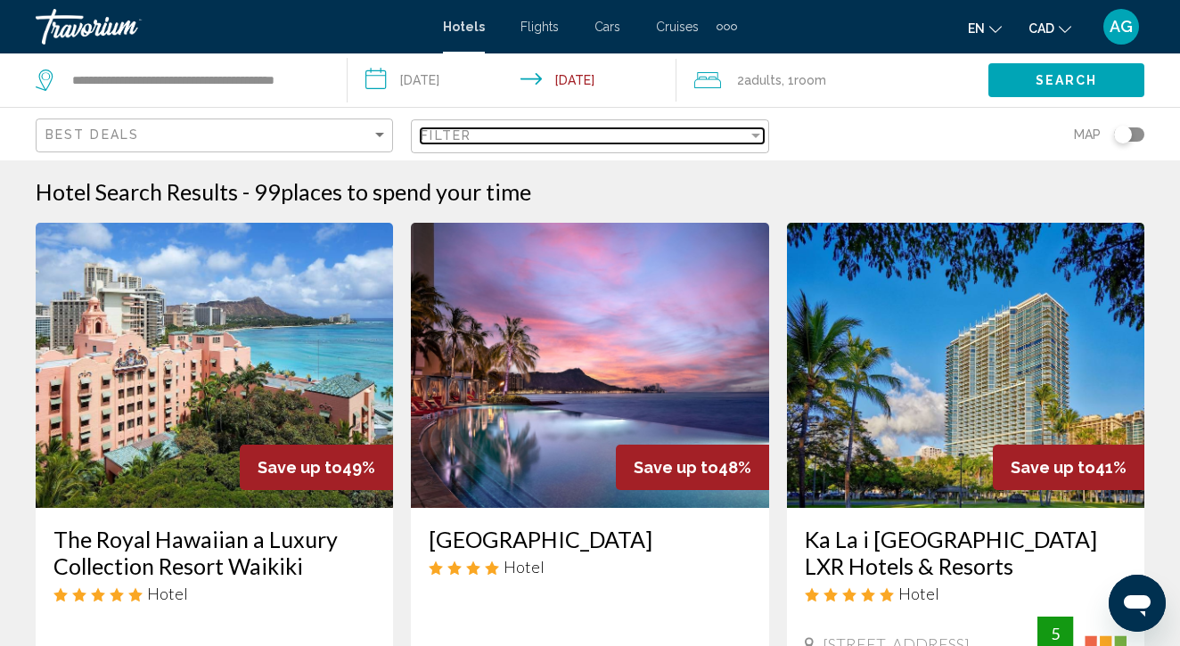
click at [641, 136] on div "Filter" at bounding box center [584, 135] width 326 height 14
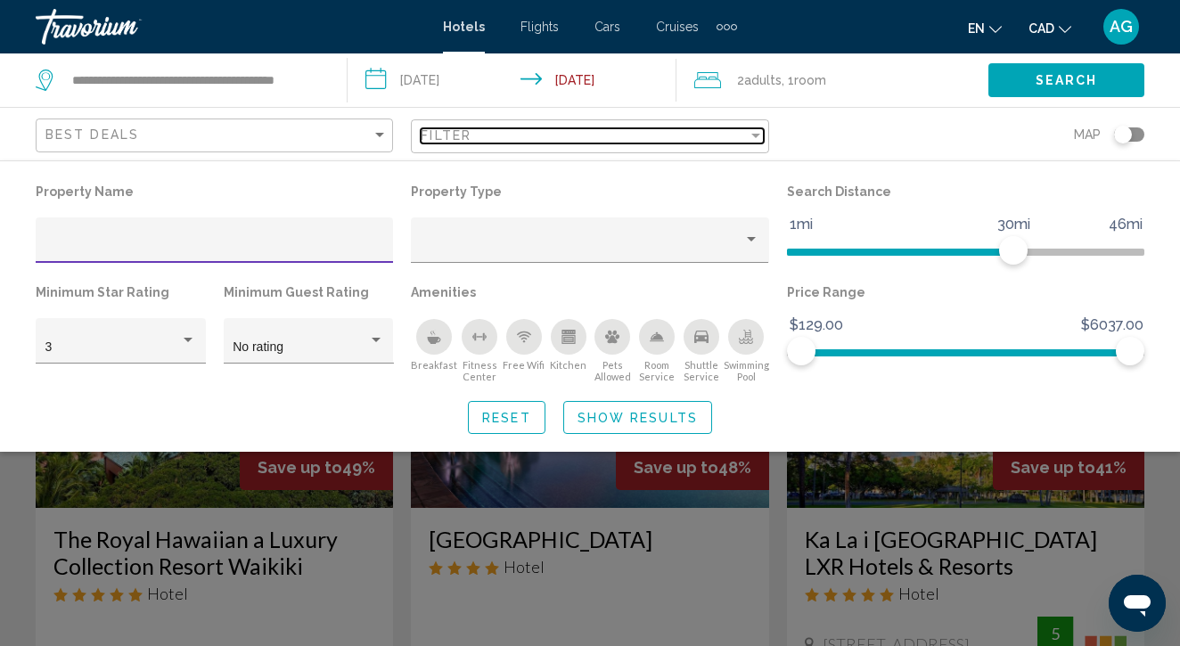
click at [519, 140] on div "Filter" at bounding box center [584, 135] width 326 height 14
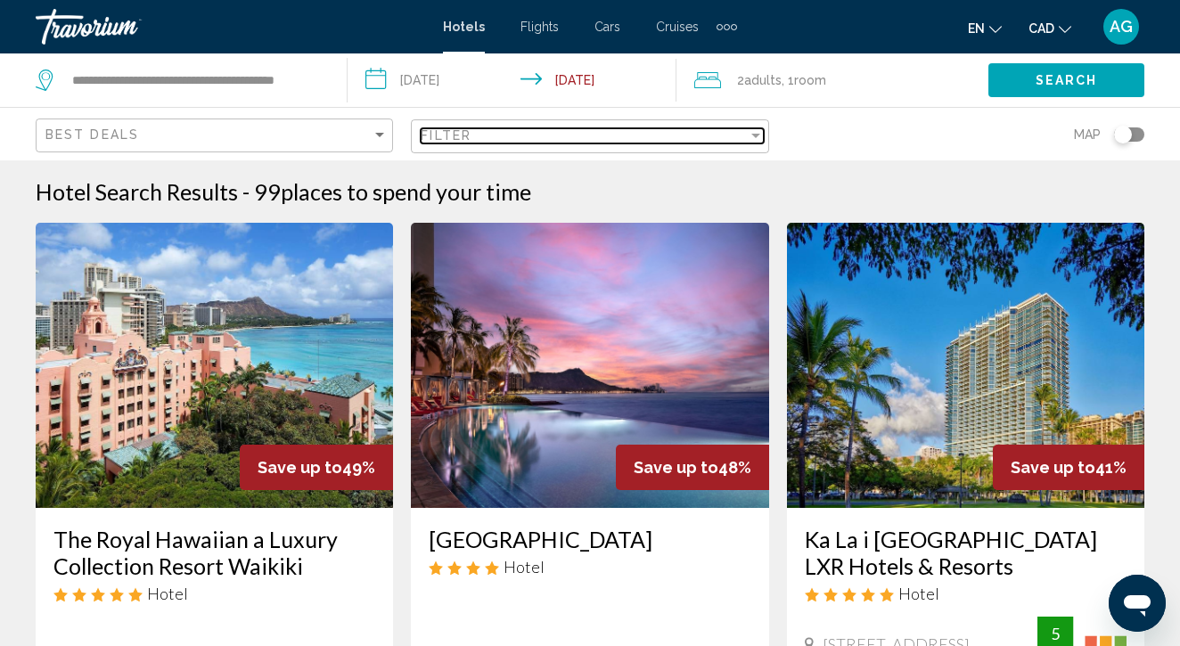
click at [518, 140] on div "Filter" at bounding box center [584, 135] width 326 height 14
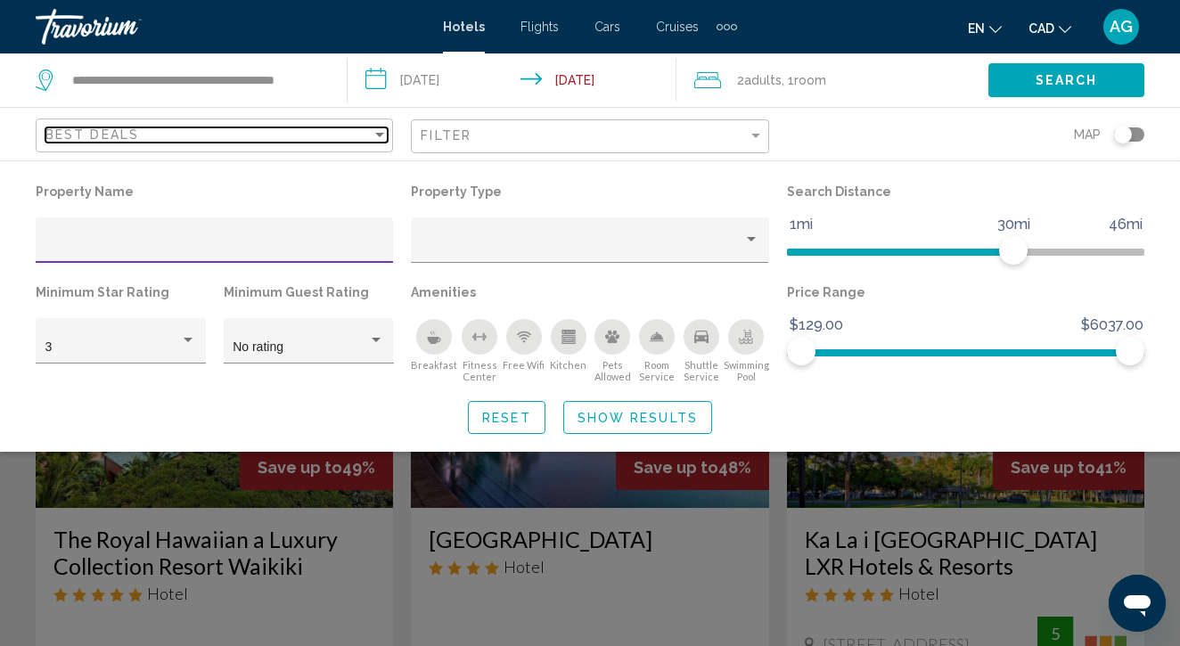
click at [291, 131] on div "Best Deals" at bounding box center [208, 134] width 326 height 14
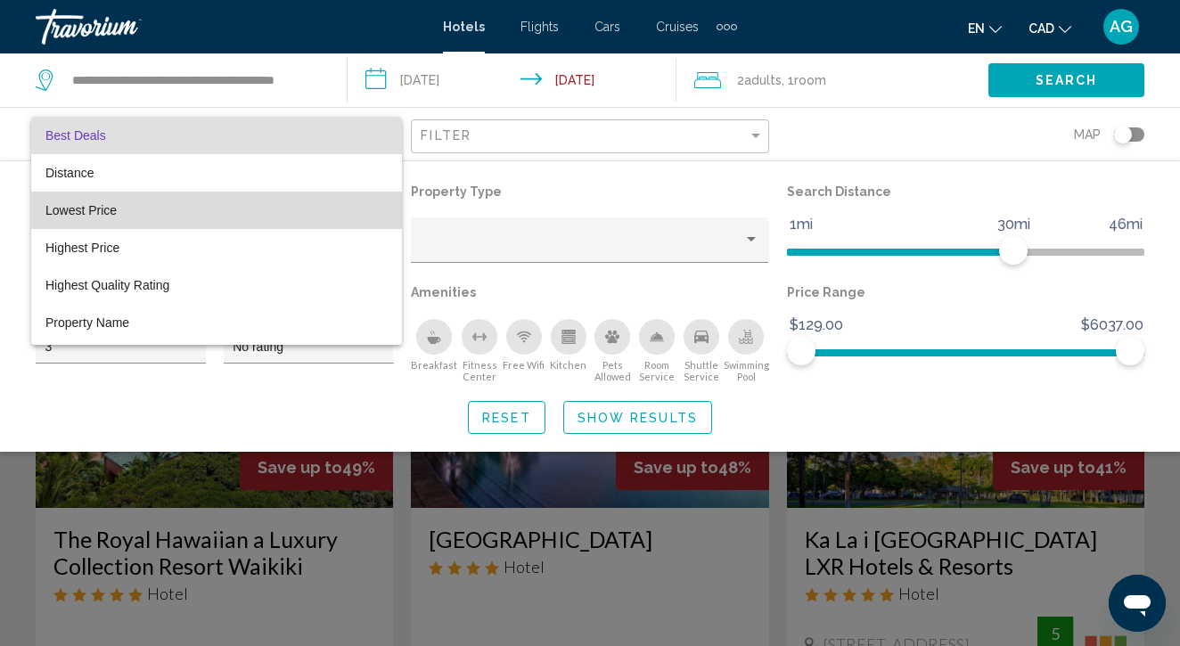
click at [267, 207] on span "Lowest Price" at bounding box center [216, 210] width 342 height 37
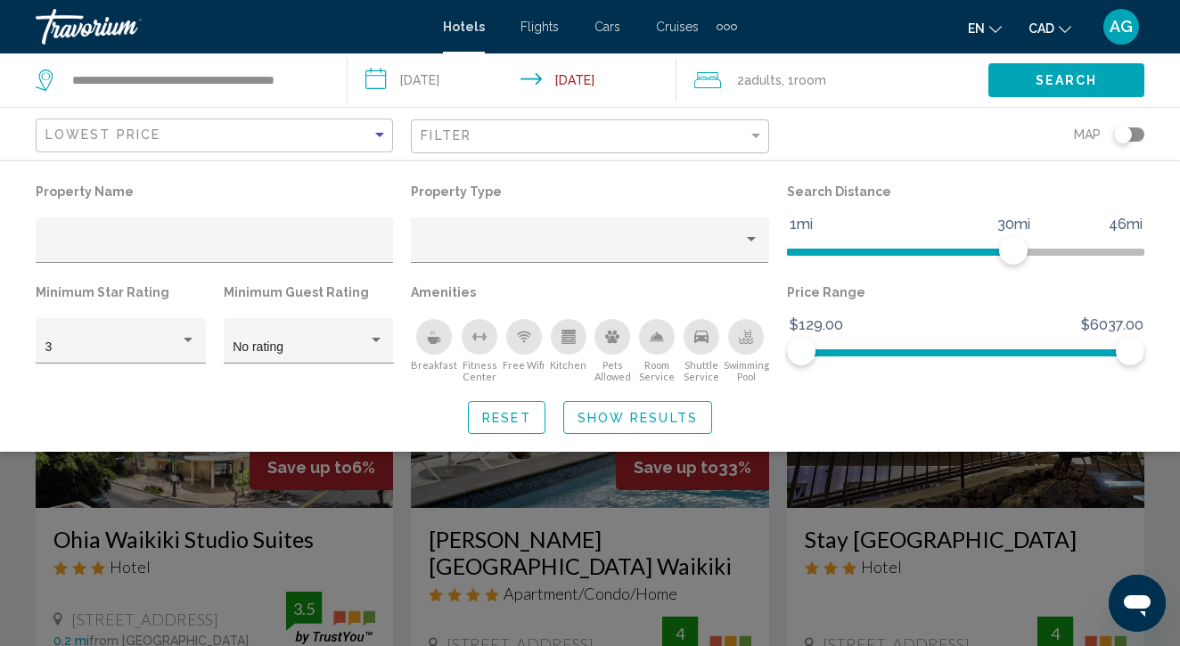
click at [639, 416] on span "Show Results" at bounding box center [638, 418] width 120 height 14
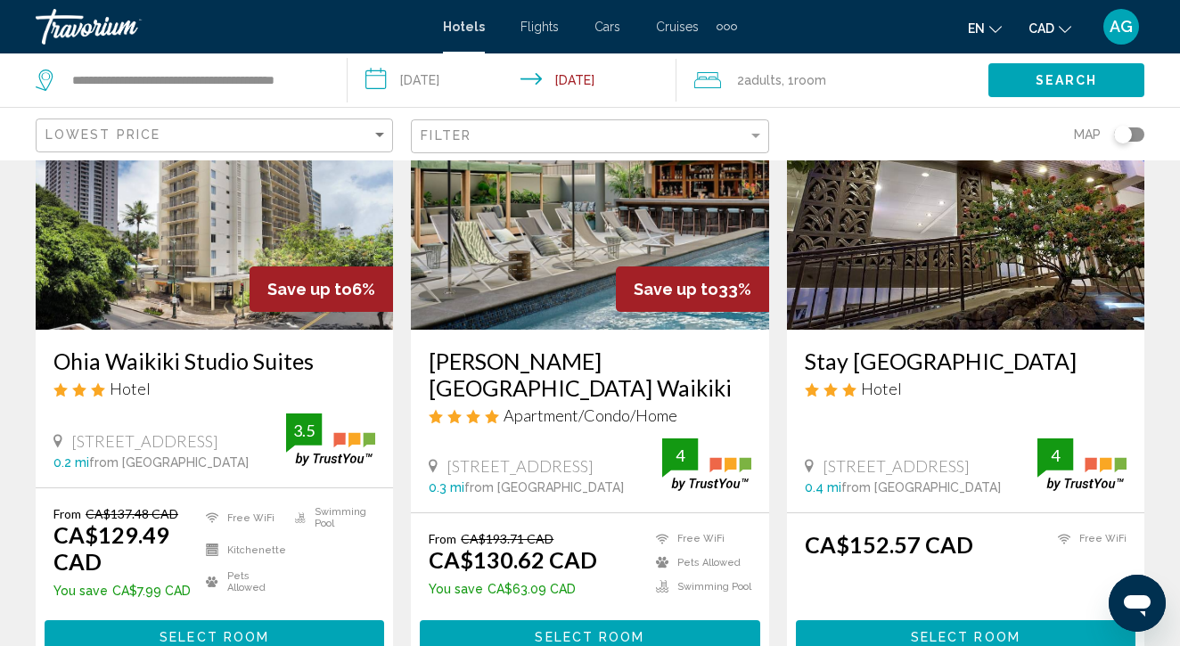
scroll to position [150, 0]
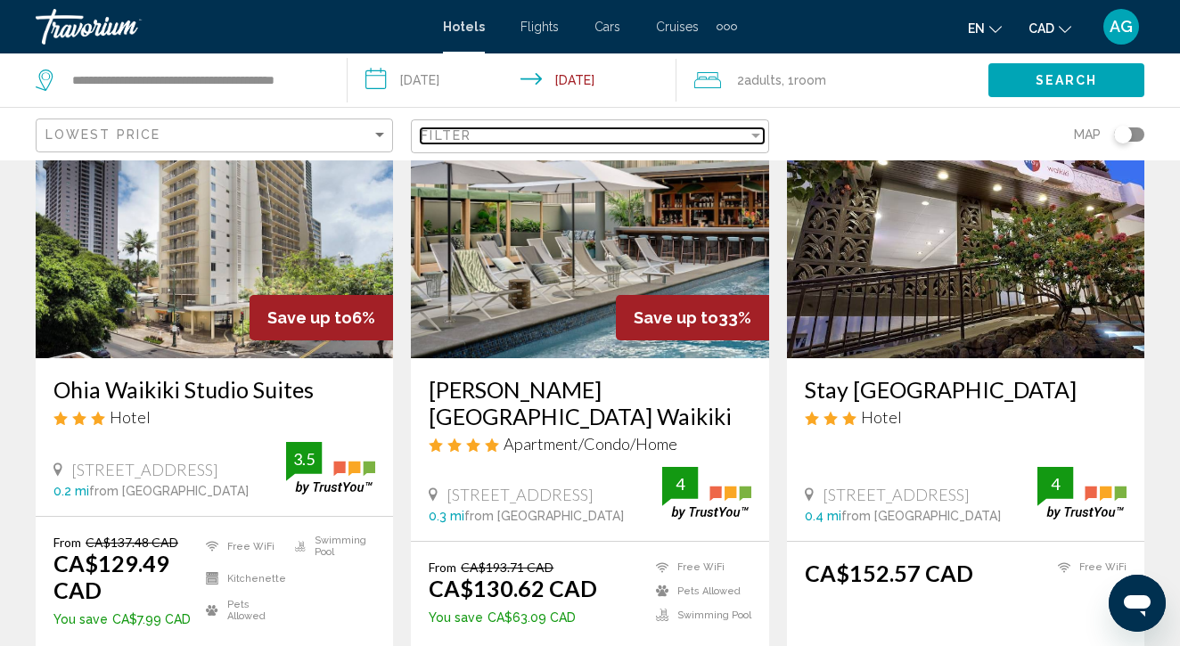
click at [599, 136] on div "Filter" at bounding box center [584, 135] width 326 height 14
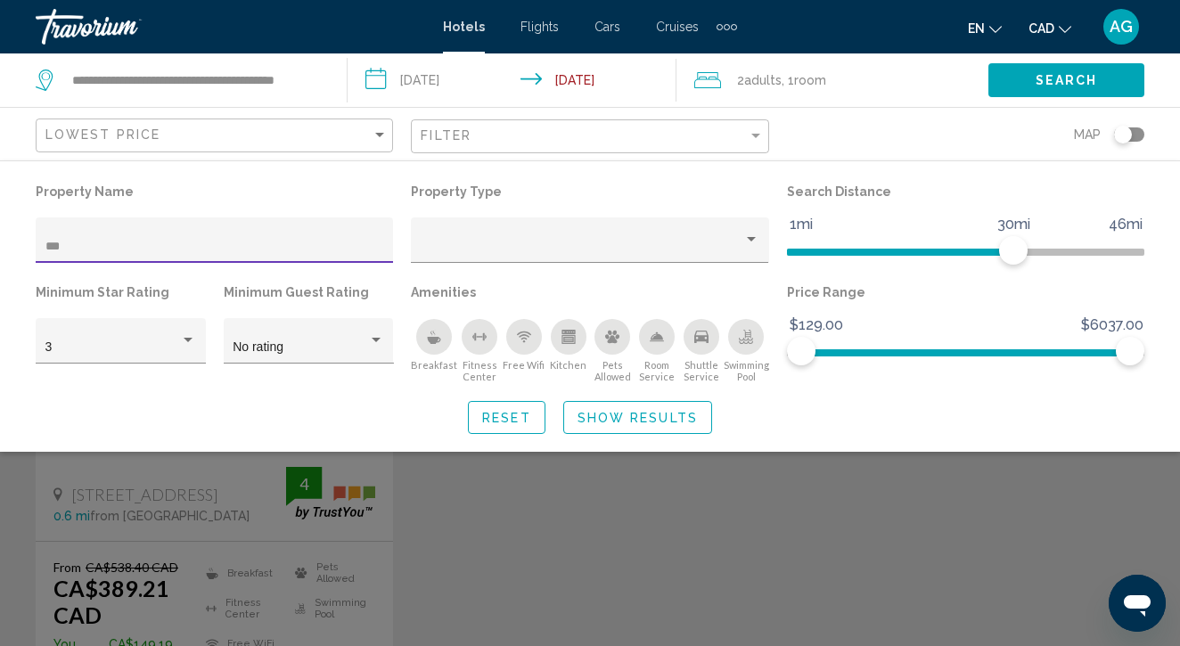
type input "***"
click at [271, 567] on div "Search widget" at bounding box center [590, 456] width 1180 height 379
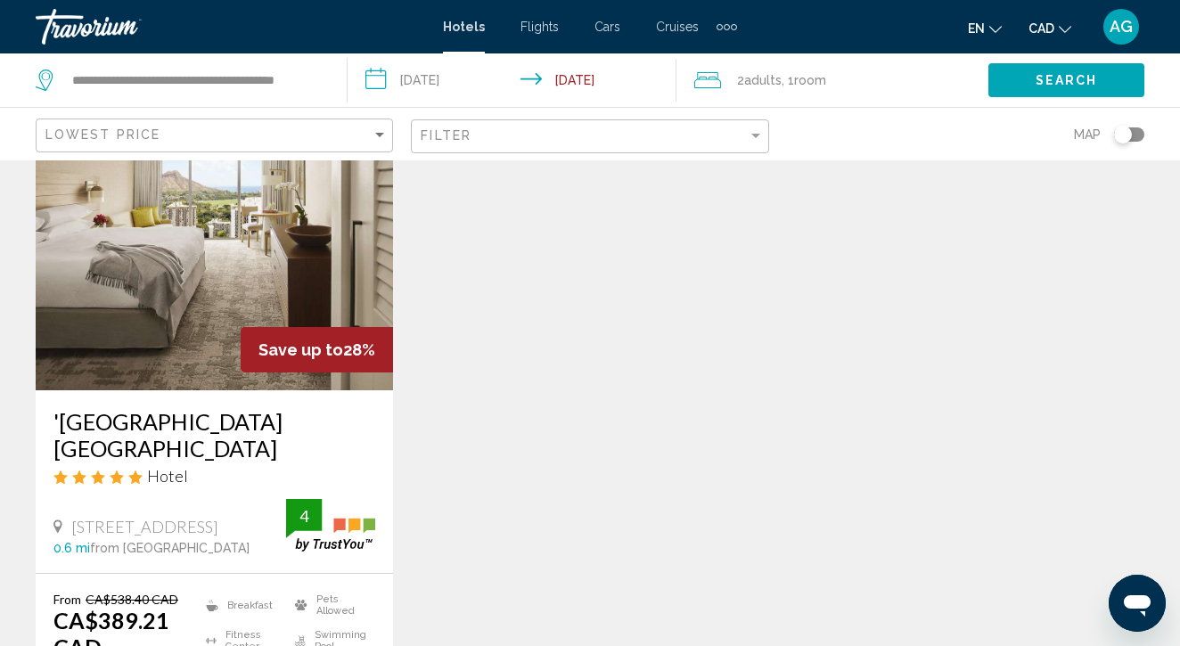
scroll to position [116, 0]
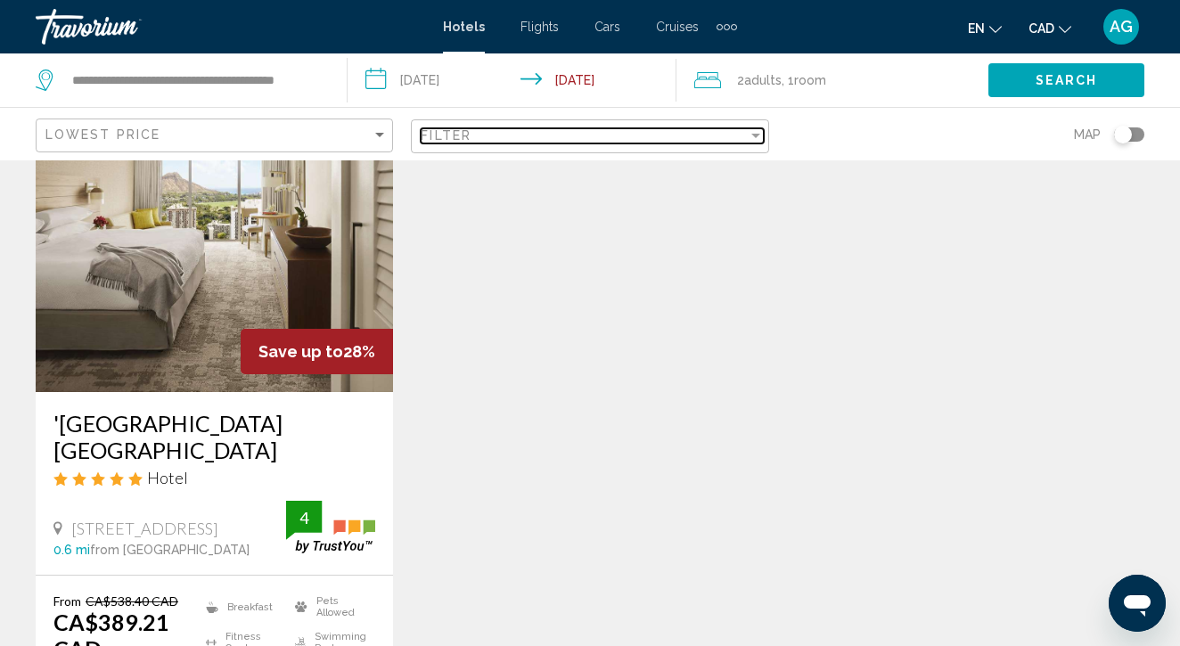
click at [552, 143] on div "Filter" at bounding box center [584, 135] width 326 height 14
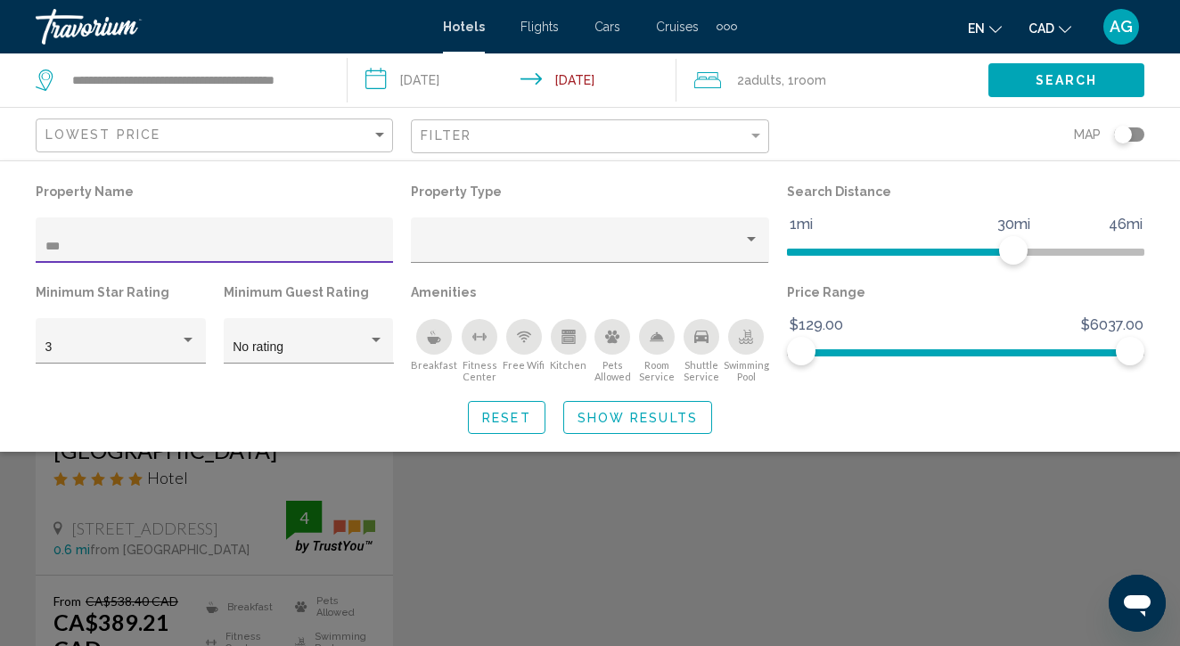
click at [327, 242] on input "***" at bounding box center [214, 247] width 339 height 14
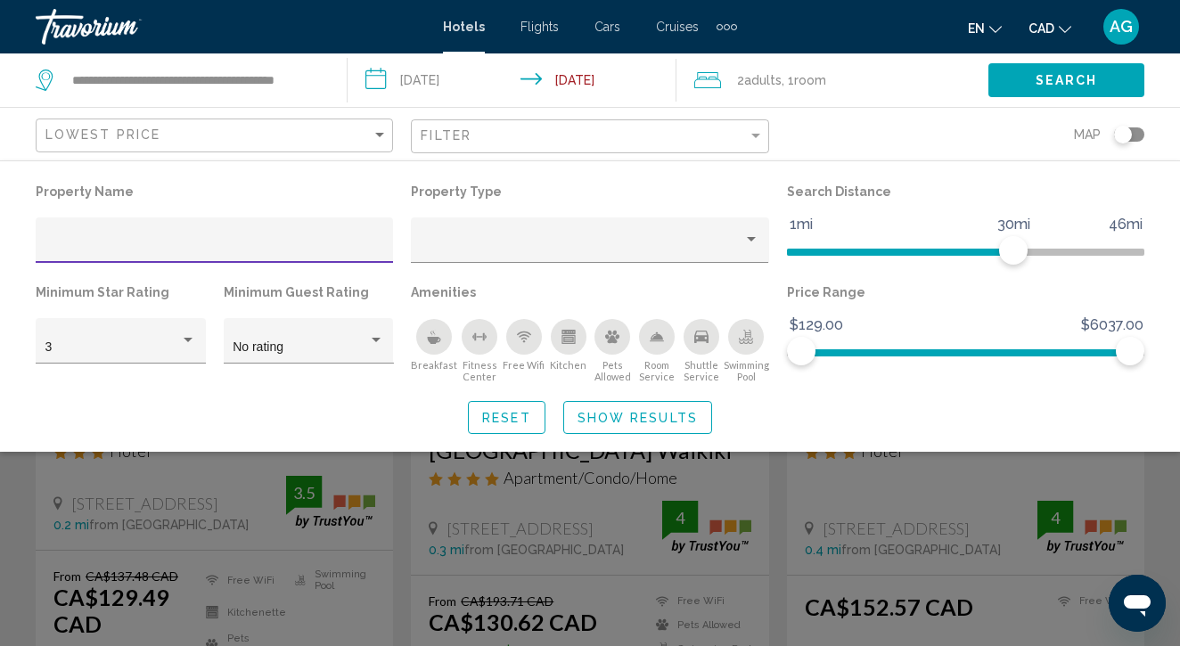
click at [525, 485] on div "Search widget" at bounding box center [590, 456] width 1180 height 379
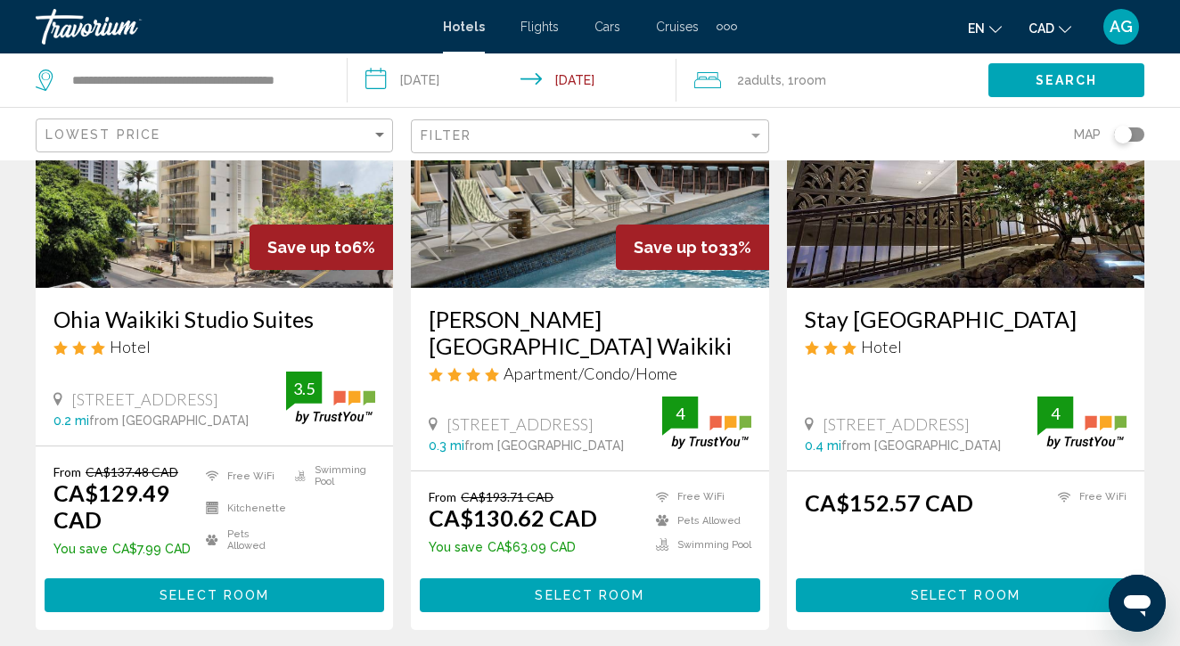
scroll to position [221, 0]
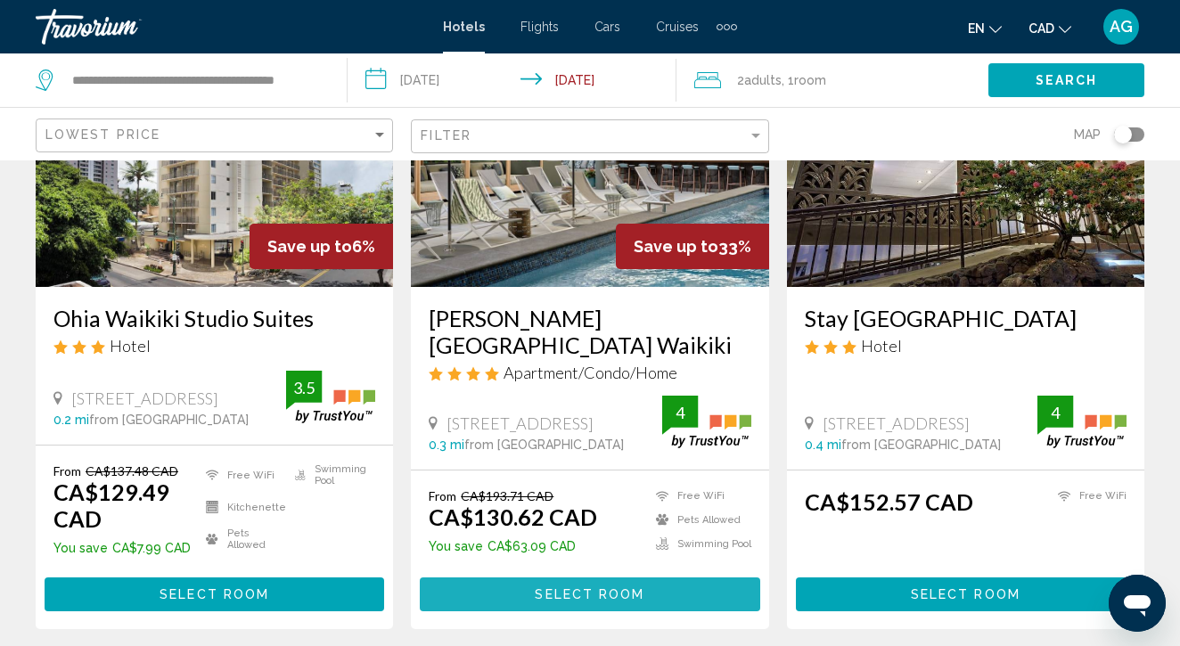
click at [562, 588] on span "Select Room" at bounding box center [590, 595] width 110 height 14
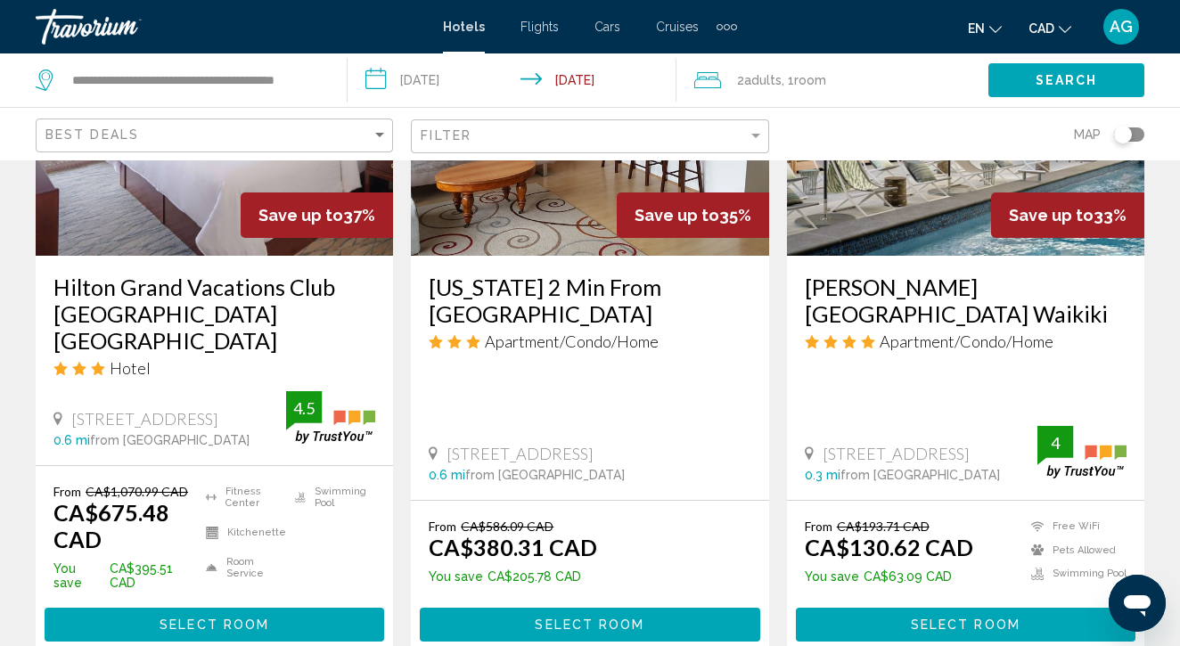
scroll to position [946, 0]
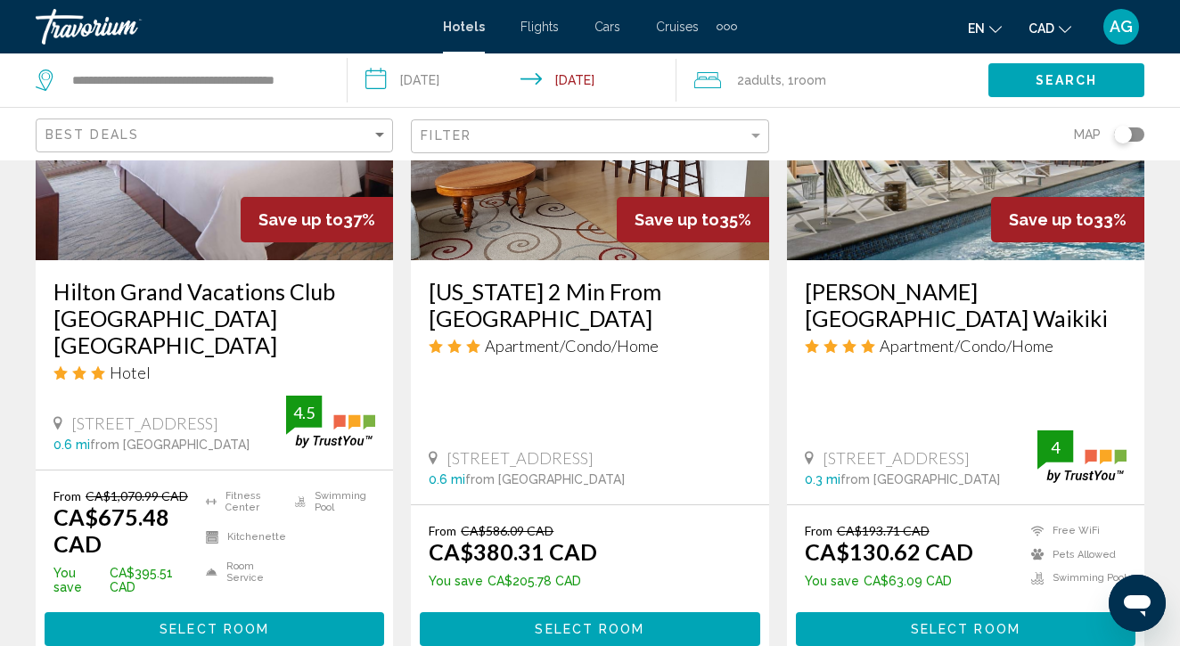
click at [941, 623] on span "Select Room" at bounding box center [966, 630] width 110 height 14
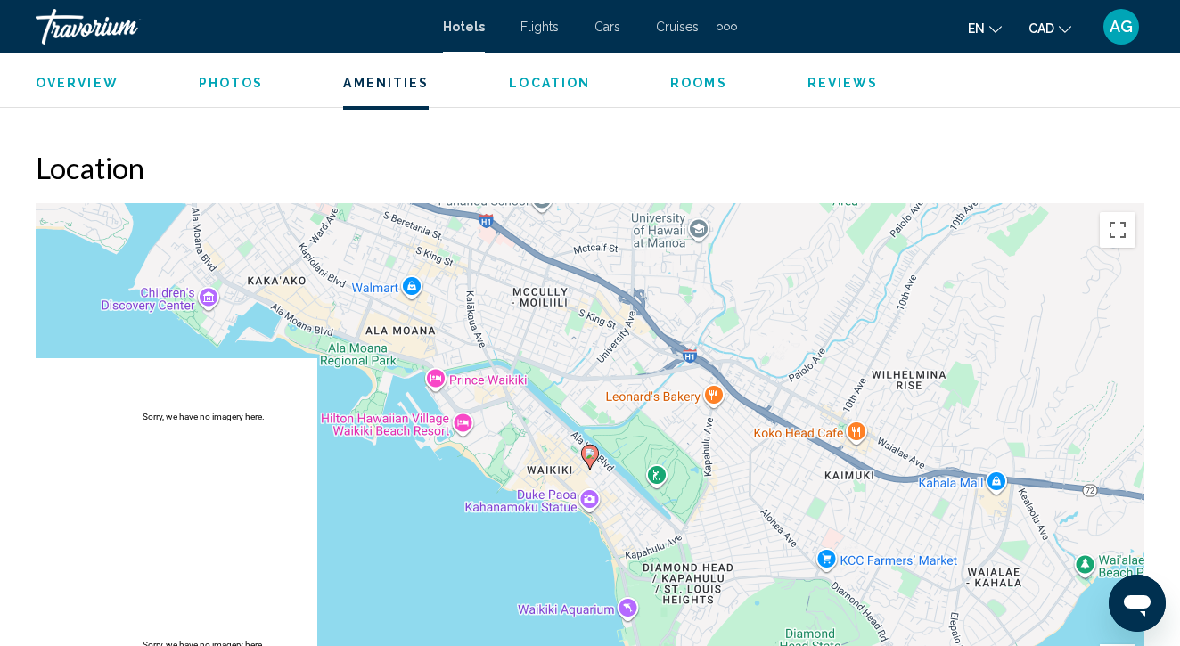
scroll to position [1906, 0]
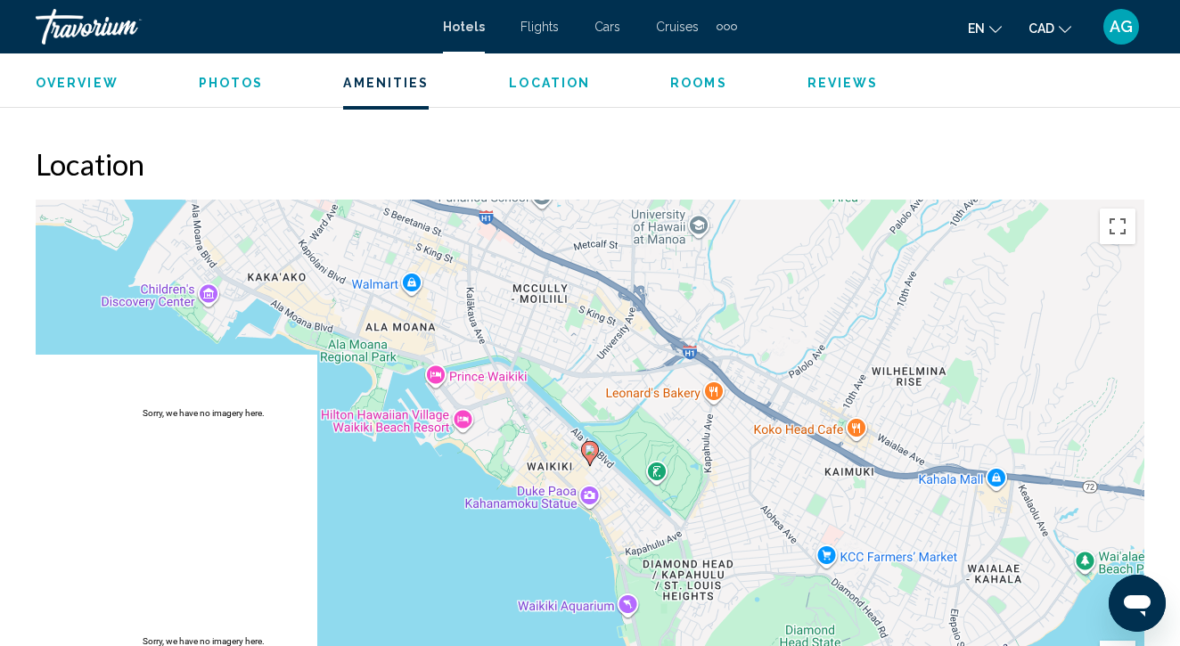
click at [102, 88] on span "Overview" at bounding box center [77, 83] width 83 height 14
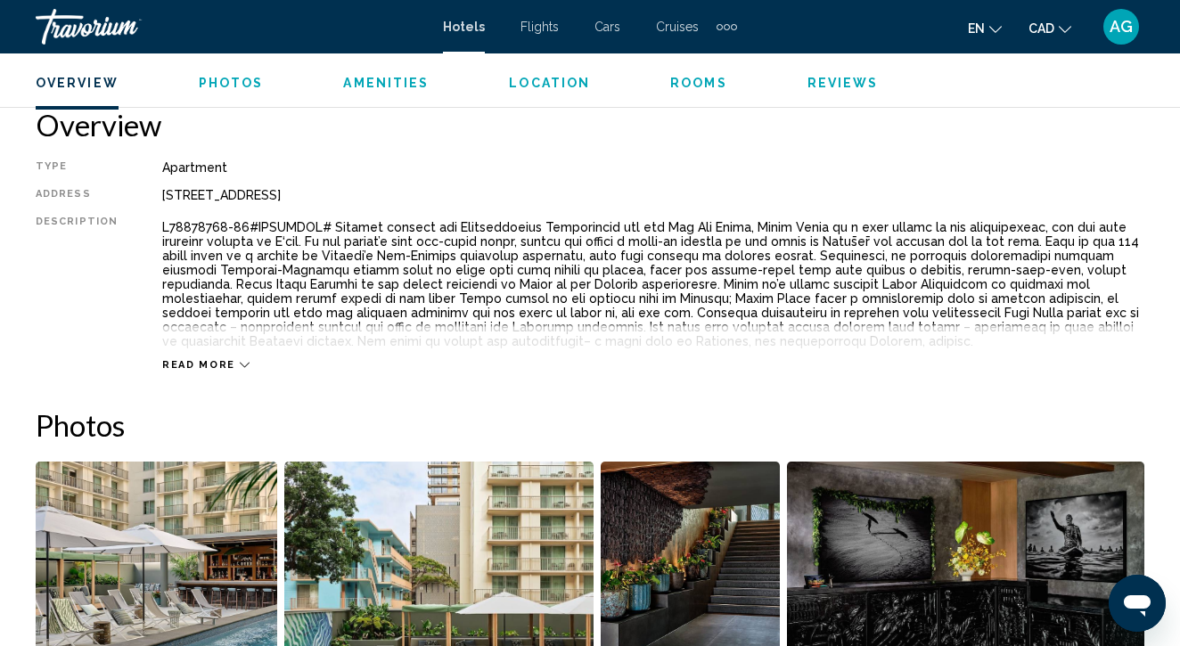
click at [468, 29] on span "Hotels" at bounding box center [464, 27] width 42 height 14
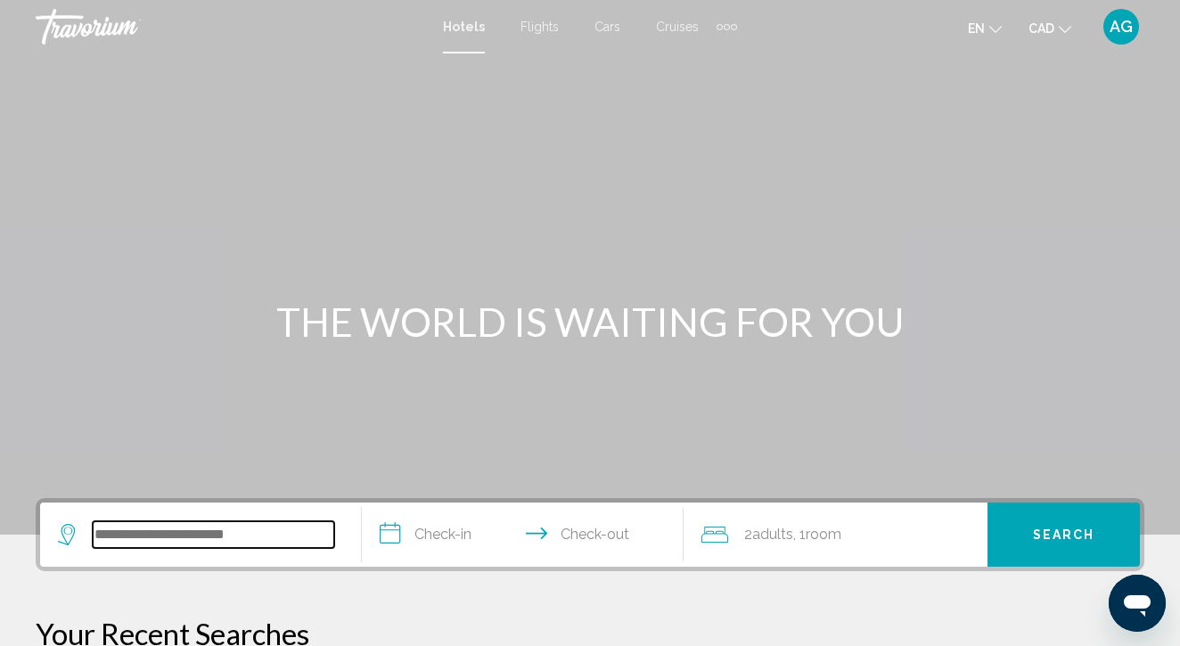
click at [226, 534] on input "Search widget" at bounding box center [214, 535] width 242 height 27
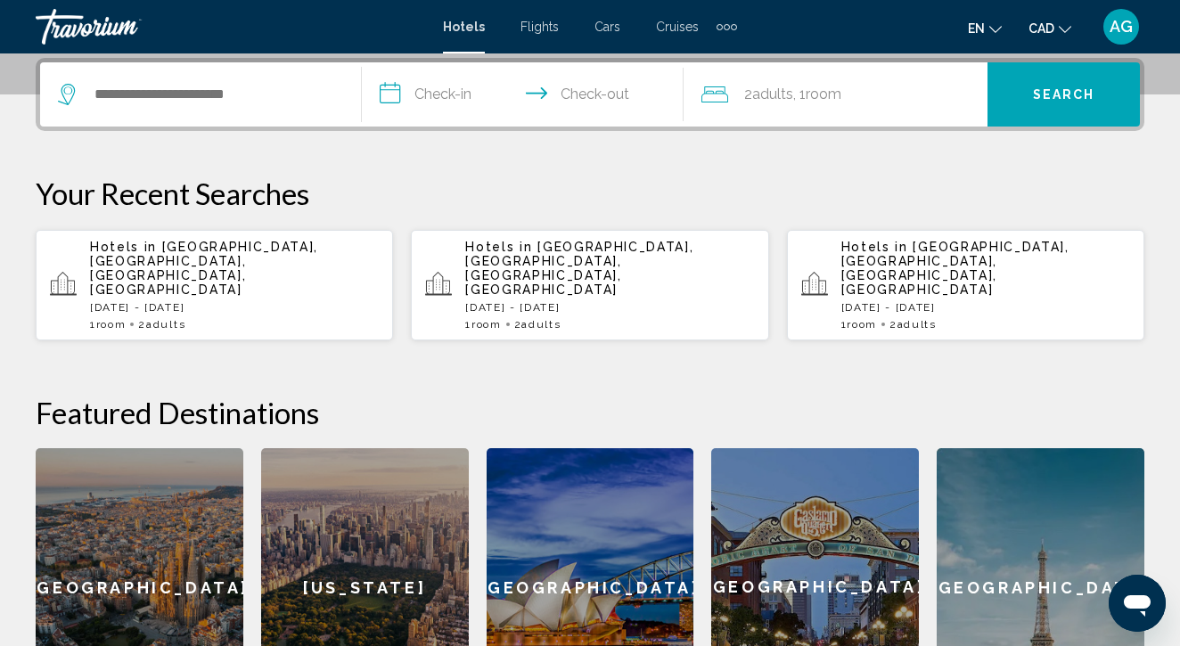
click at [242, 271] on div "Hotels in [GEOGRAPHIC_DATA], [GEOGRAPHIC_DATA], [GEOGRAPHIC_DATA], [GEOGRAPHIC_…" at bounding box center [234, 285] width 289 height 91
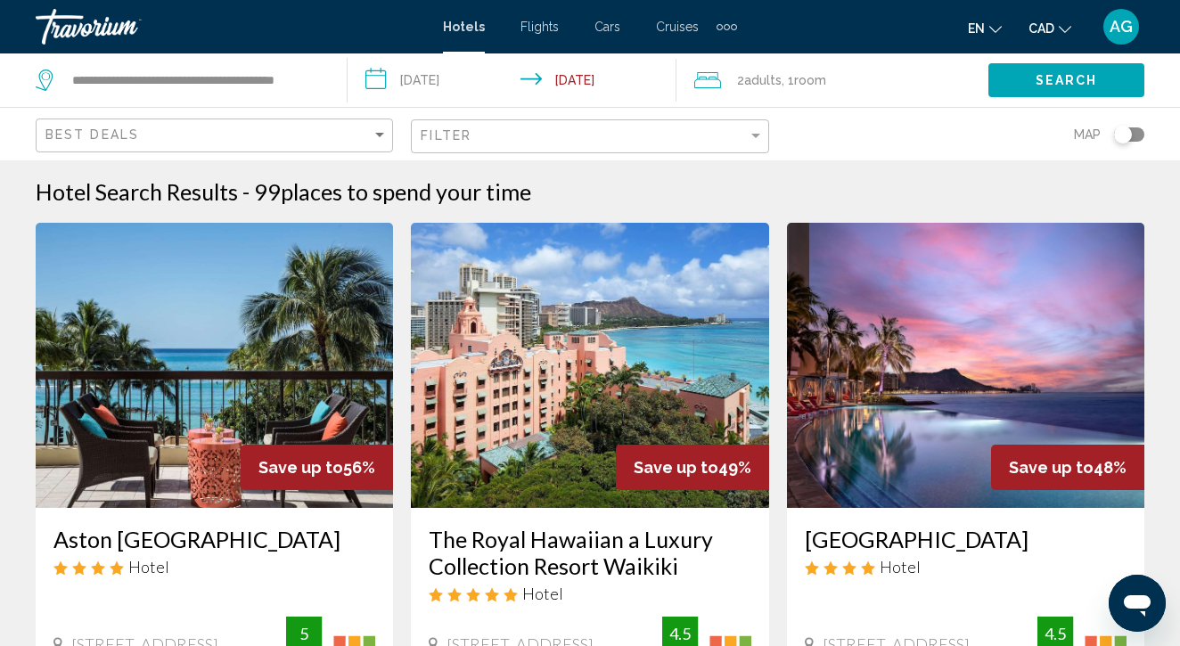
click at [448, 74] on input "**********" at bounding box center [516, 82] width 337 height 59
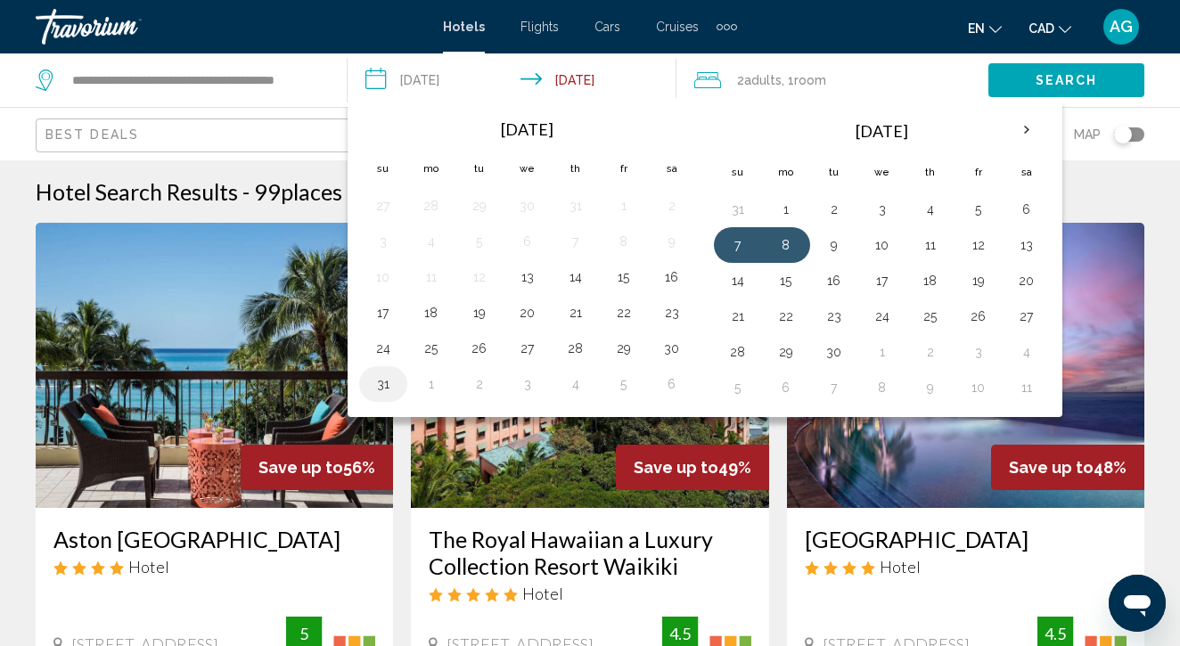
click at [374, 389] on button "31" at bounding box center [383, 384] width 29 height 25
click at [439, 390] on button "1" at bounding box center [431, 384] width 29 height 25
type input "**********"
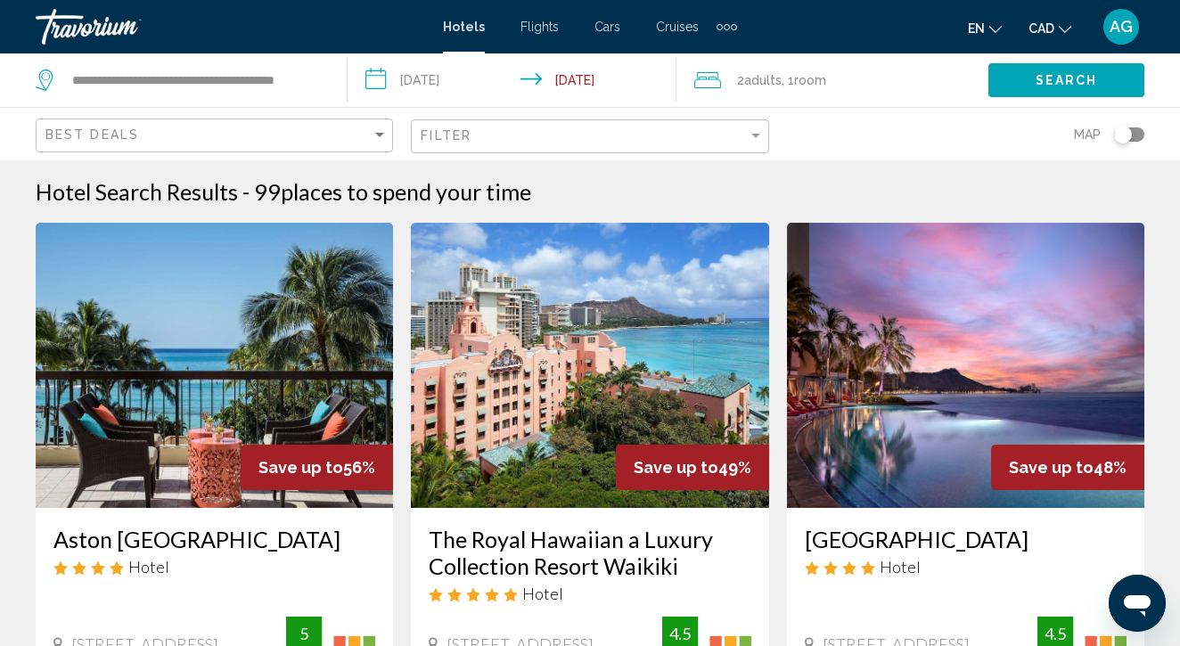
click at [1063, 89] on button "Search" at bounding box center [1067, 79] width 156 height 33
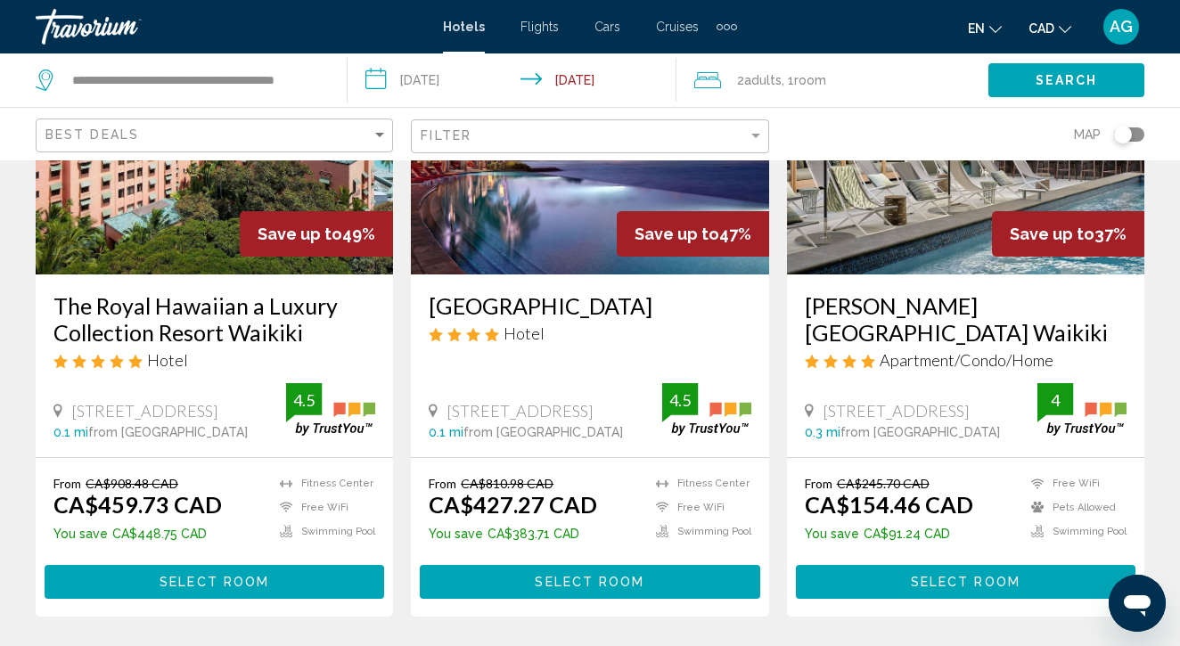
scroll to position [234, 0]
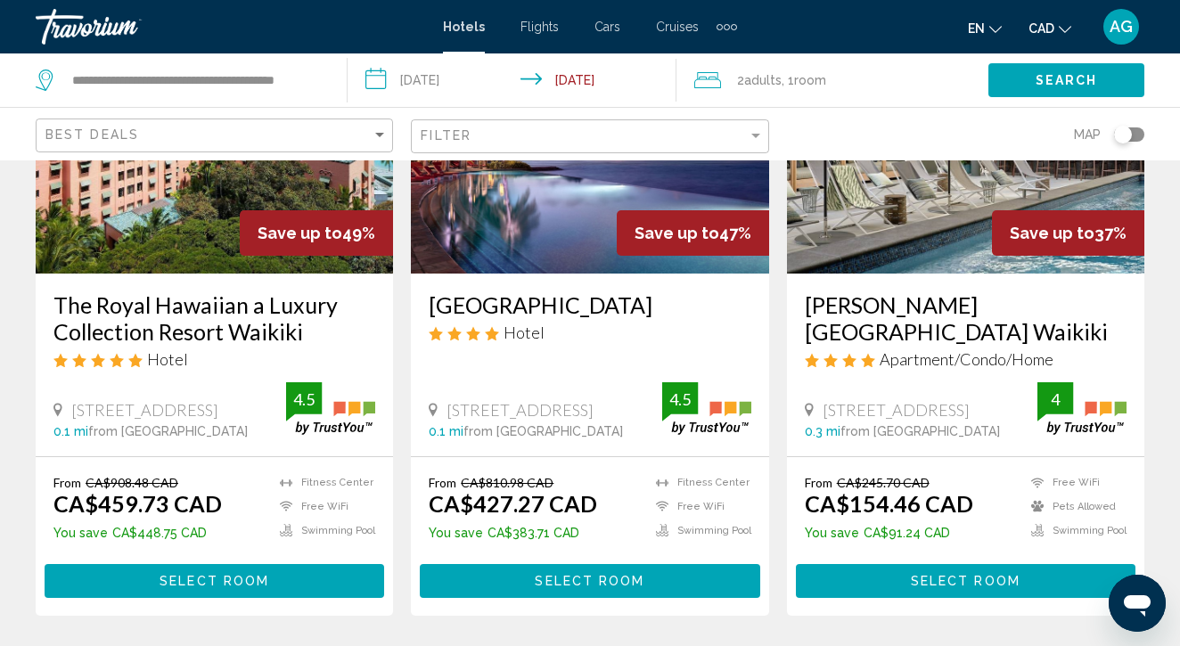
click at [1009, 581] on span "Select Room" at bounding box center [966, 582] width 110 height 14
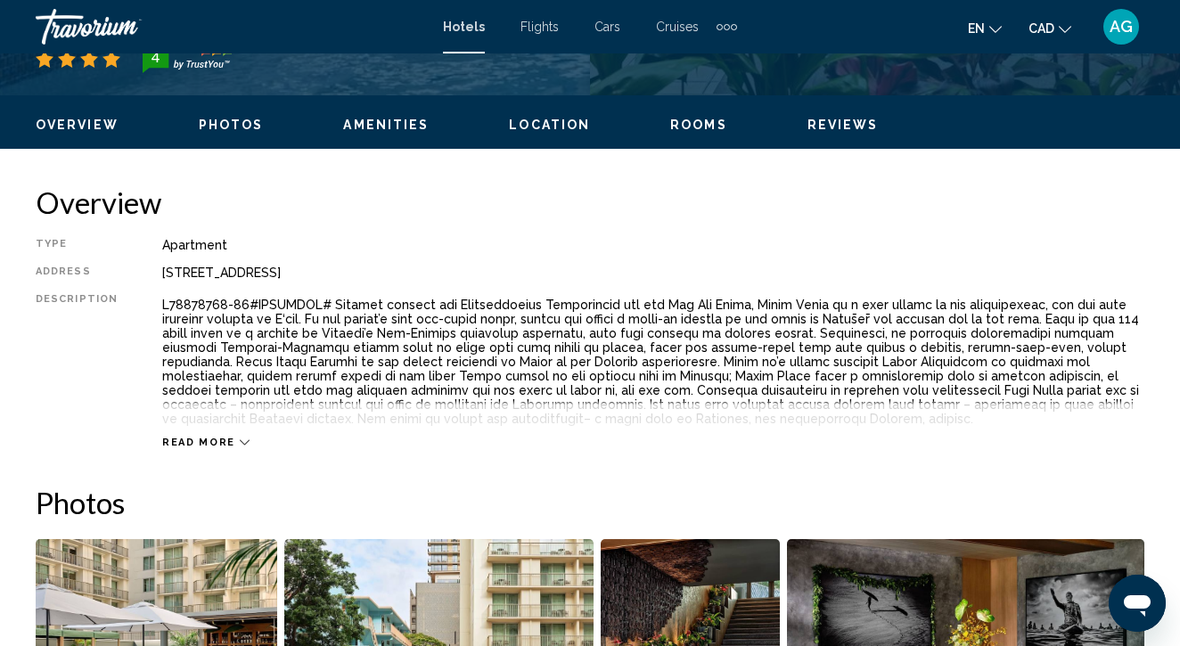
scroll to position [795, 0]
